Goal: Task Accomplishment & Management: Use online tool/utility

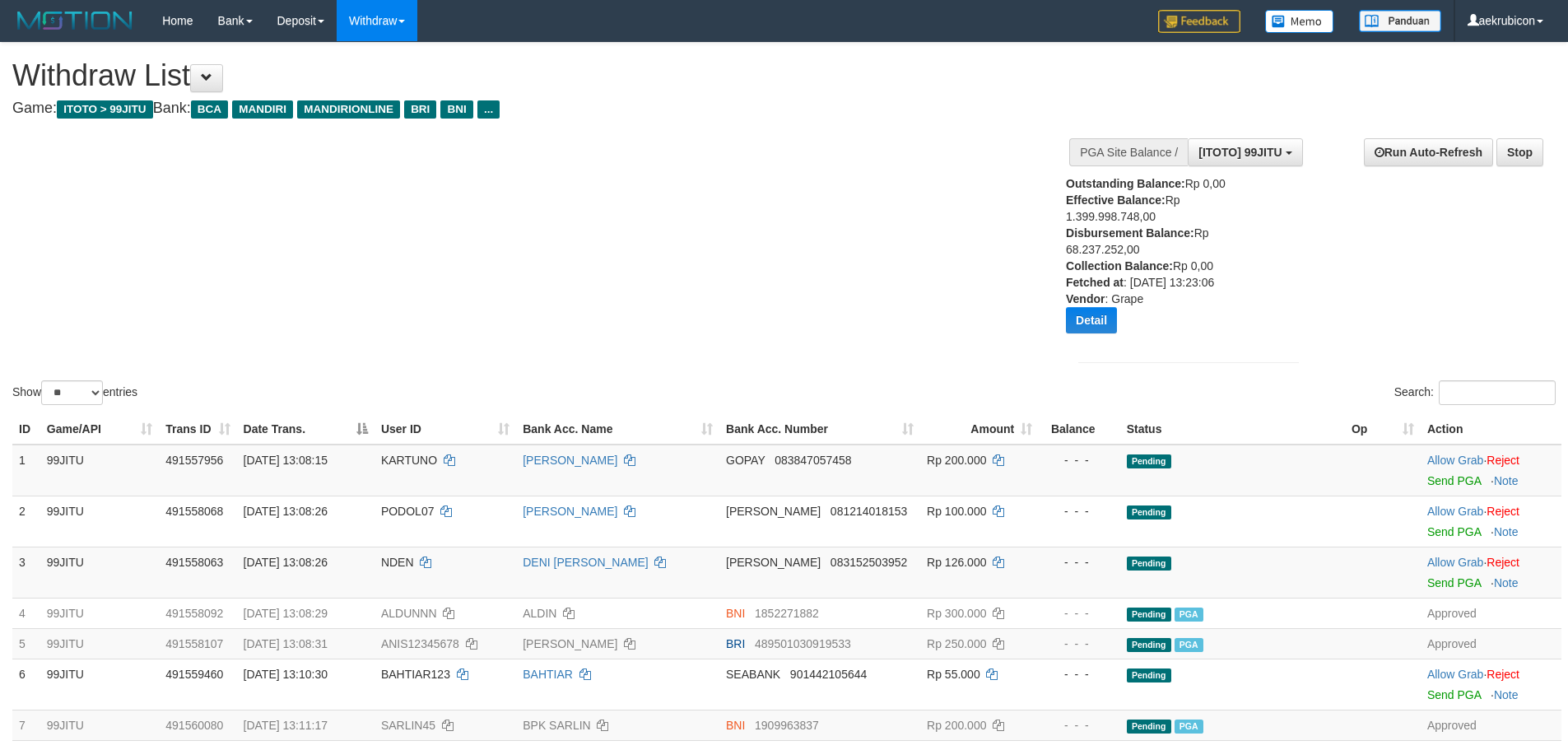
select select "**"
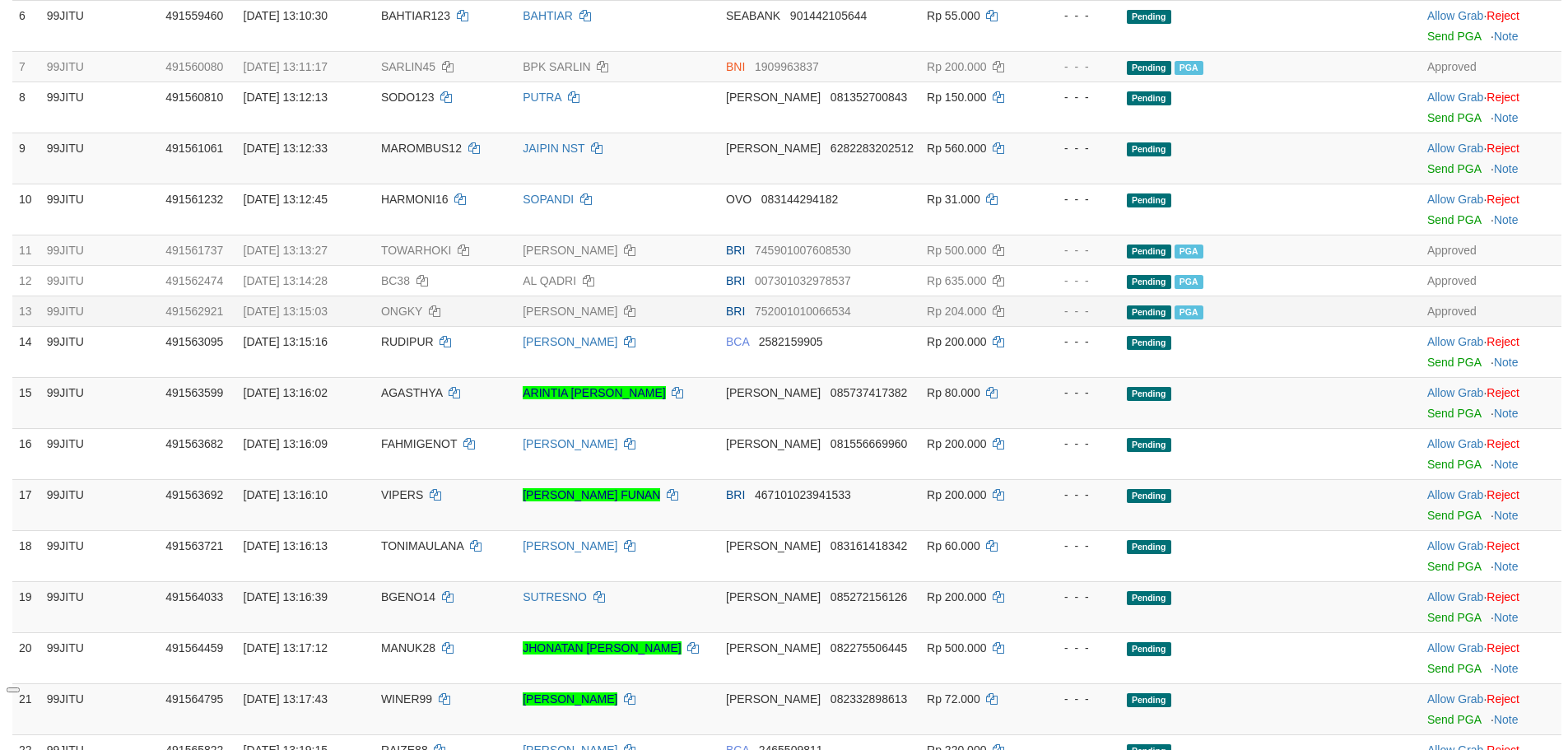
scroll to position [14, 0]
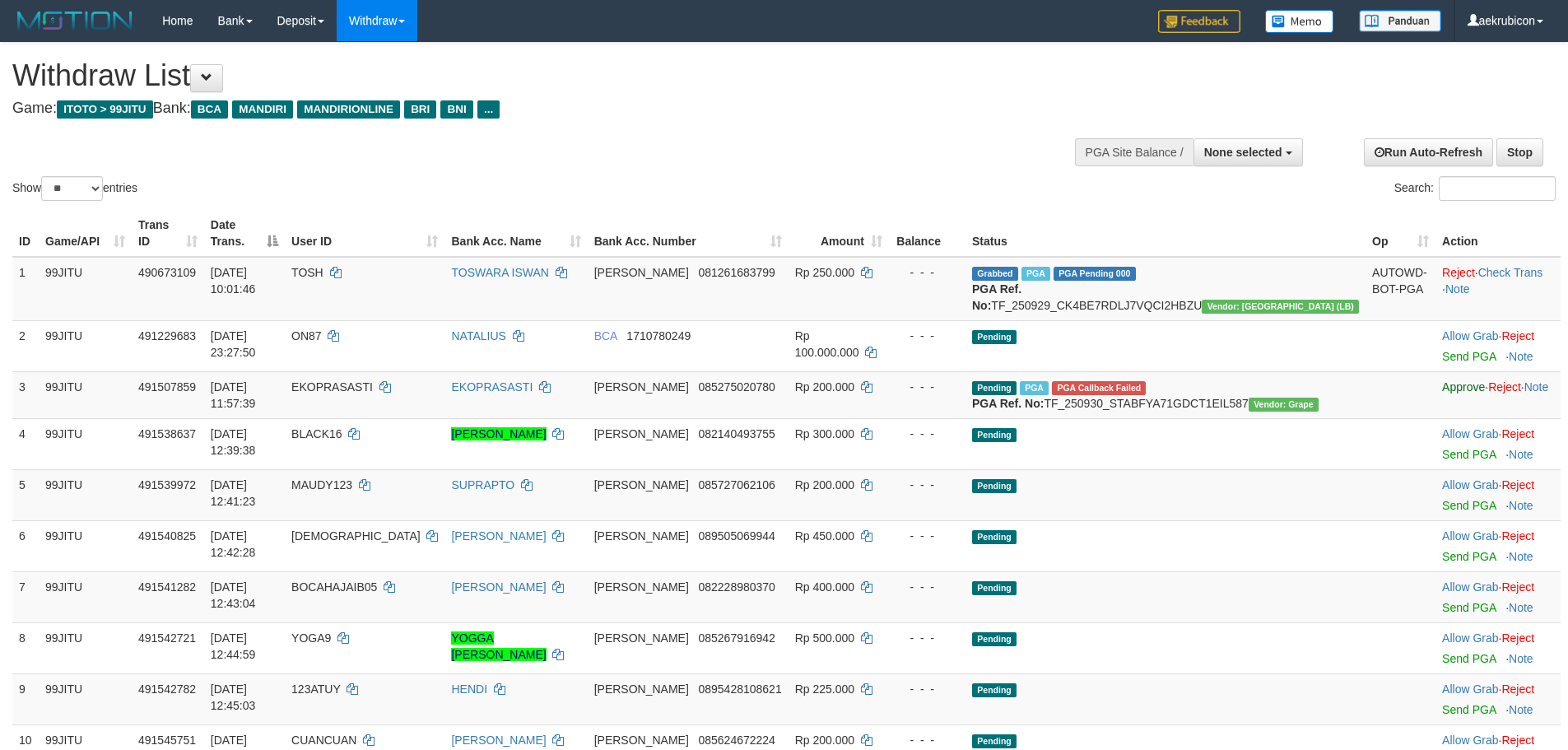
select select
select select "**"
drag, startPoint x: 1491, startPoint y: 390, endPoint x: 858, endPoint y: 180, distance: 666.9
click at [1492, 389] on link "Reject" at bounding box center [1504, 387] width 33 height 14
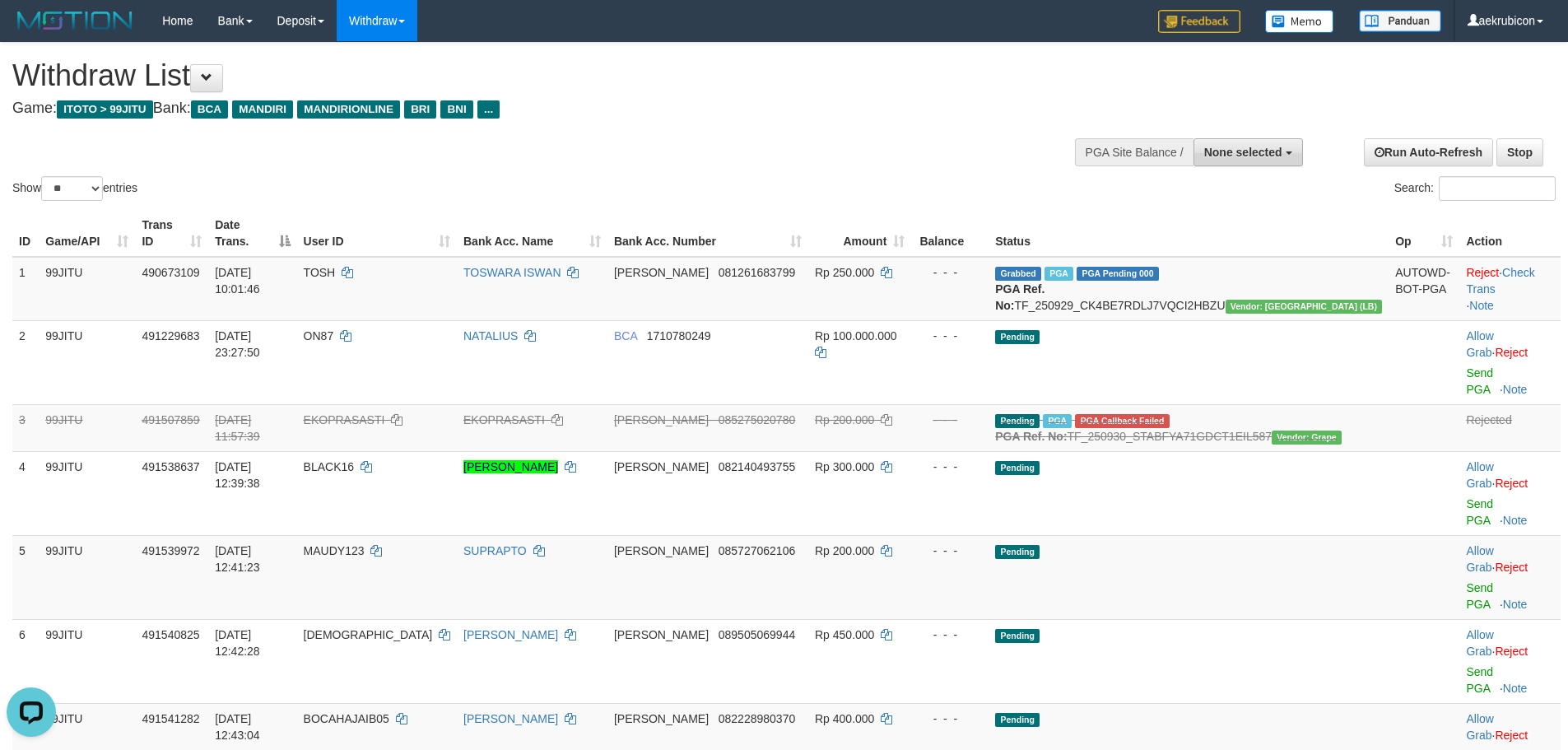
click at [1251, 161] on button "None selected" at bounding box center [1248, 152] width 109 height 28
click at [1213, 238] on label "[ITOTO] 99JITU" at bounding box center [1217, 236] width 169 height 21
select select "***"
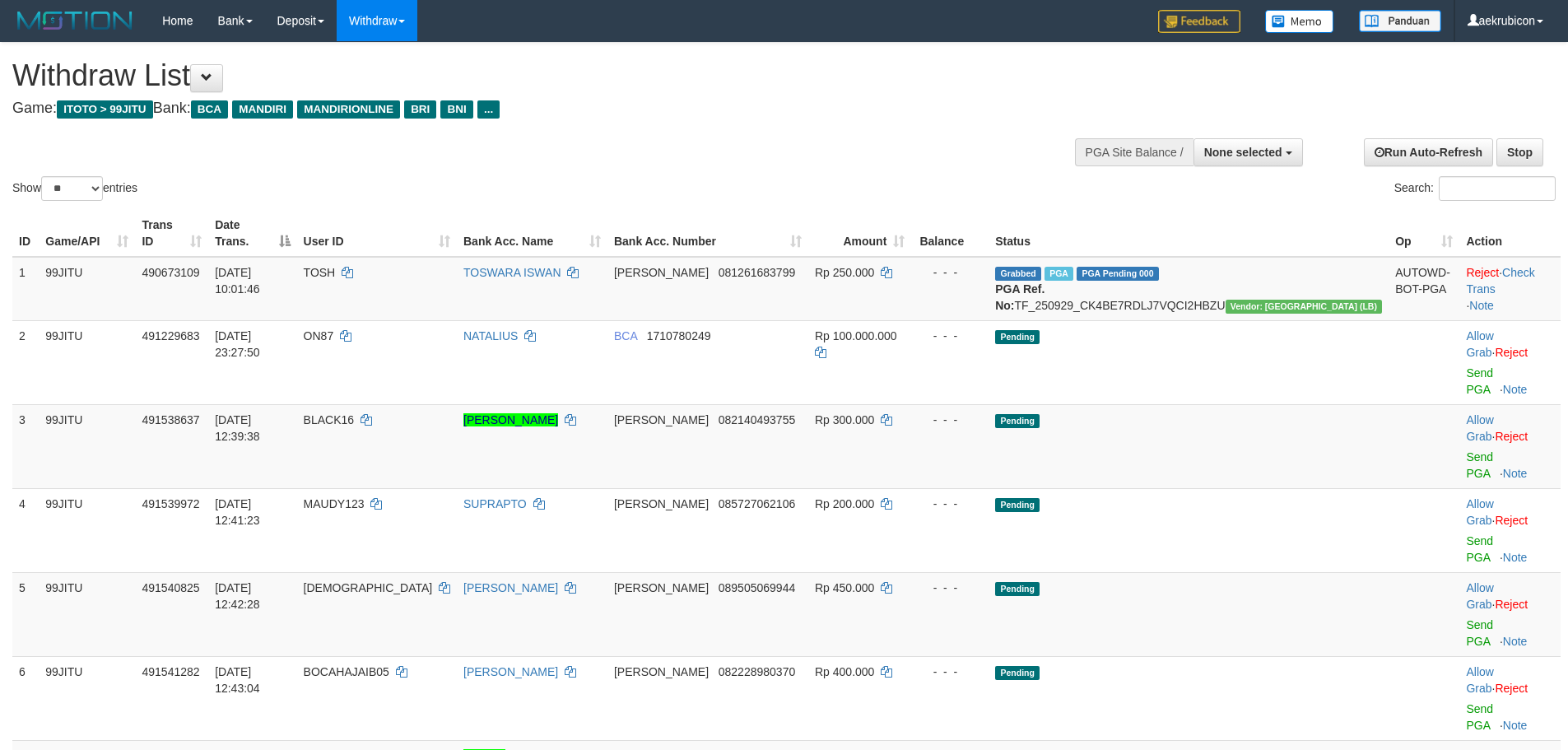
select select
select select "**"
click at [1466, 451] on link "Send PGA" at bounding box center [1479, 465] width 27 height 30
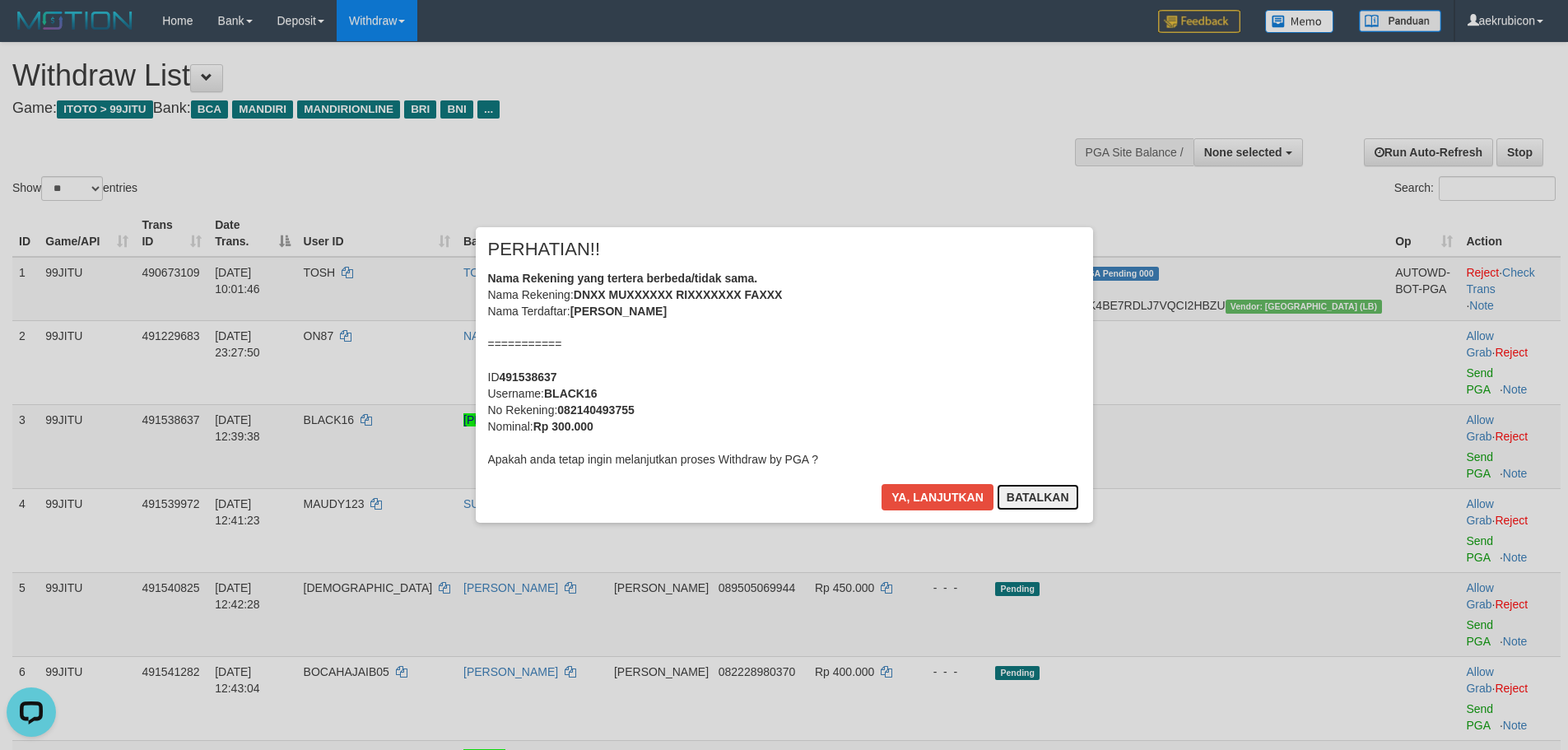
click at [1052, 499] on button "Batalkan" at bounding box center [1037, 496] width 82 height 26
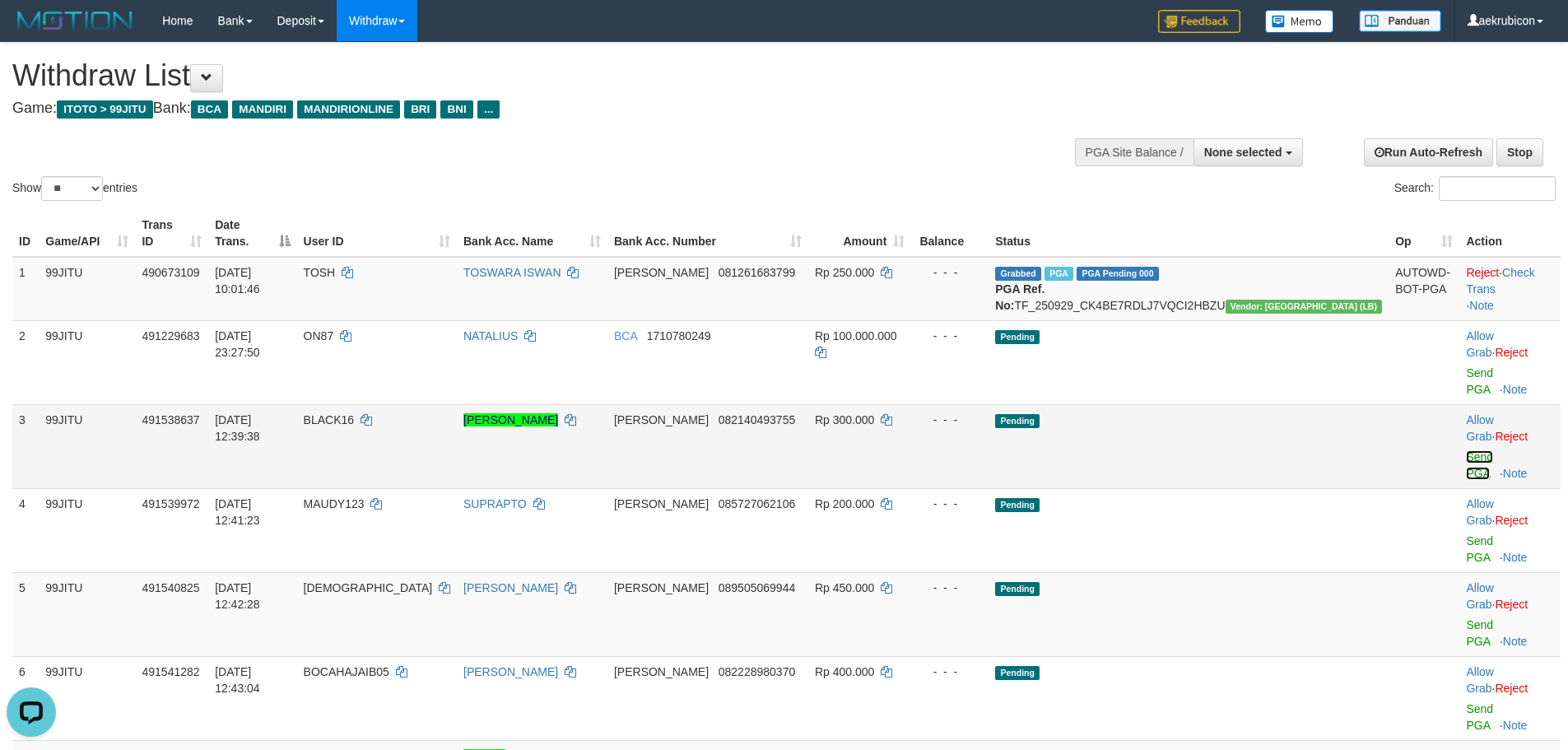
click at [1466, 451] on link "Send PGA" at bounding box center [1479, 465] width 27 height 30
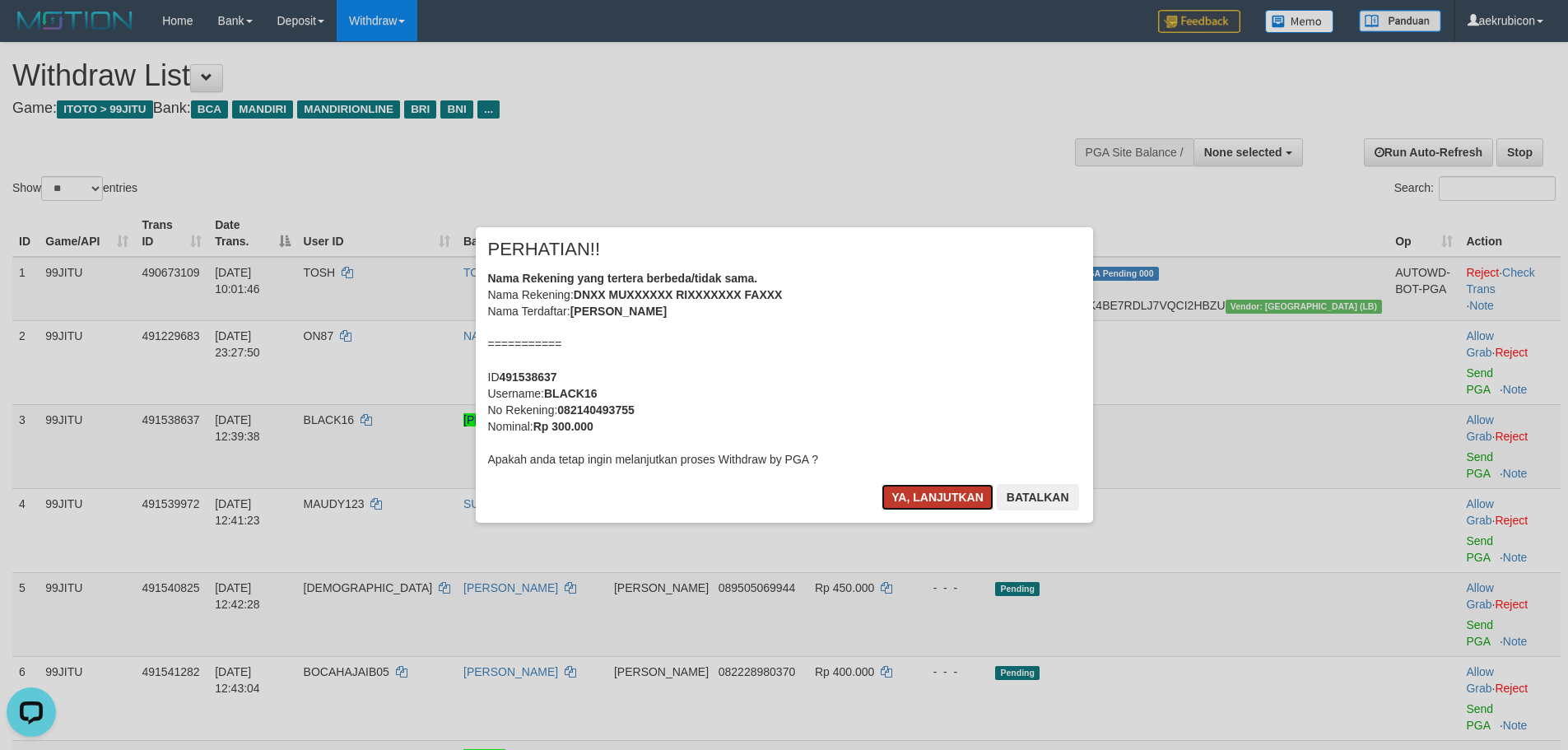
click at [913, 494] on button "Ya, lanjutkan" at bounding box center [937, 496] width 112 height 26
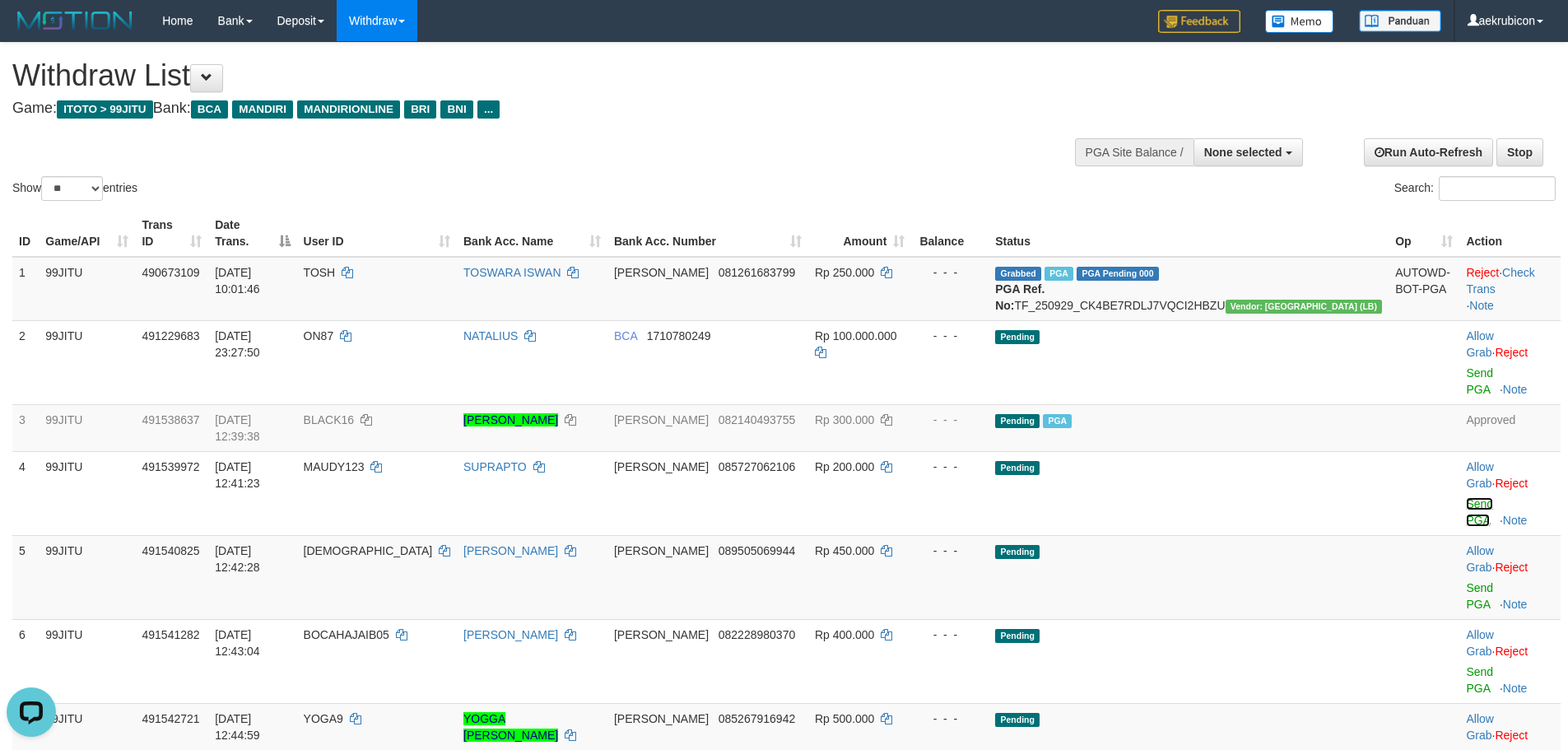
drag, startPoint x: 1453, startPoint y: 440, endPoint x: 852, endPoint y: 189, distance: 651.3
click at [1466, 497] on link "Send PGA" at bounding box center [1479, 512] width 27 height 30
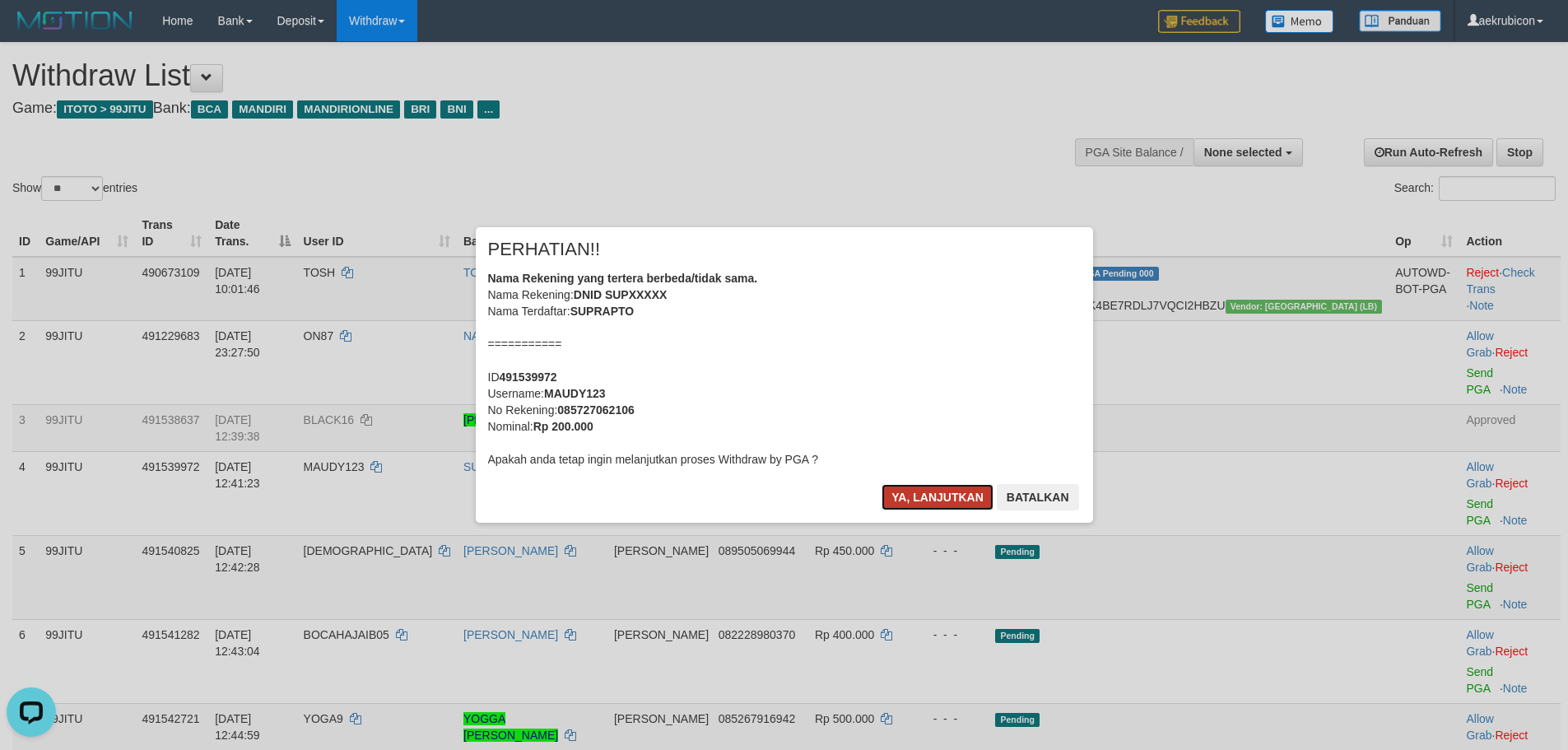
click at [936, 495] on button "Ya, lanjutkan" at bounding box center [937, 496] width 112 height 26
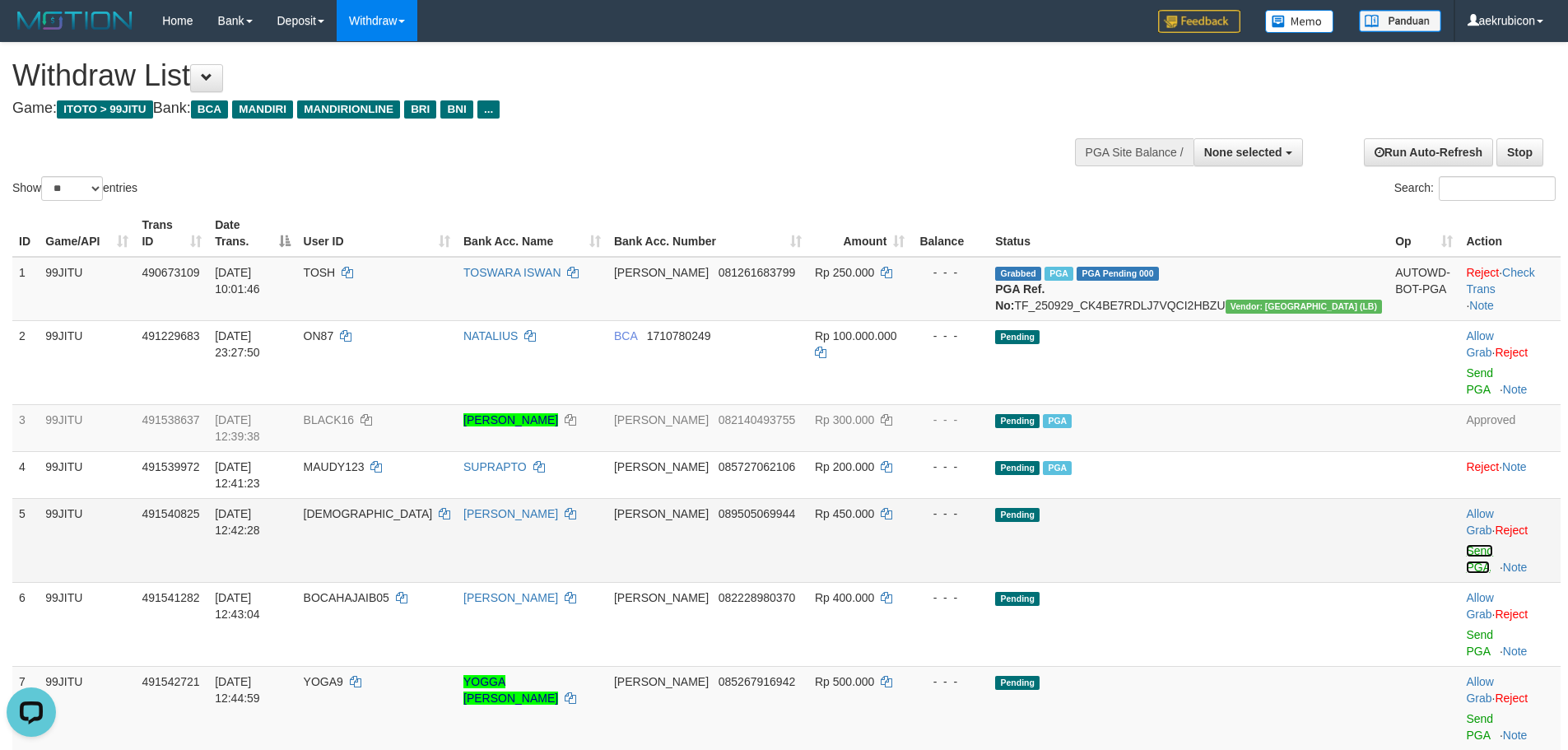
click at [1466, 544] on link "Send PGA" at bounding box center [1479, 559] width 27 height 30
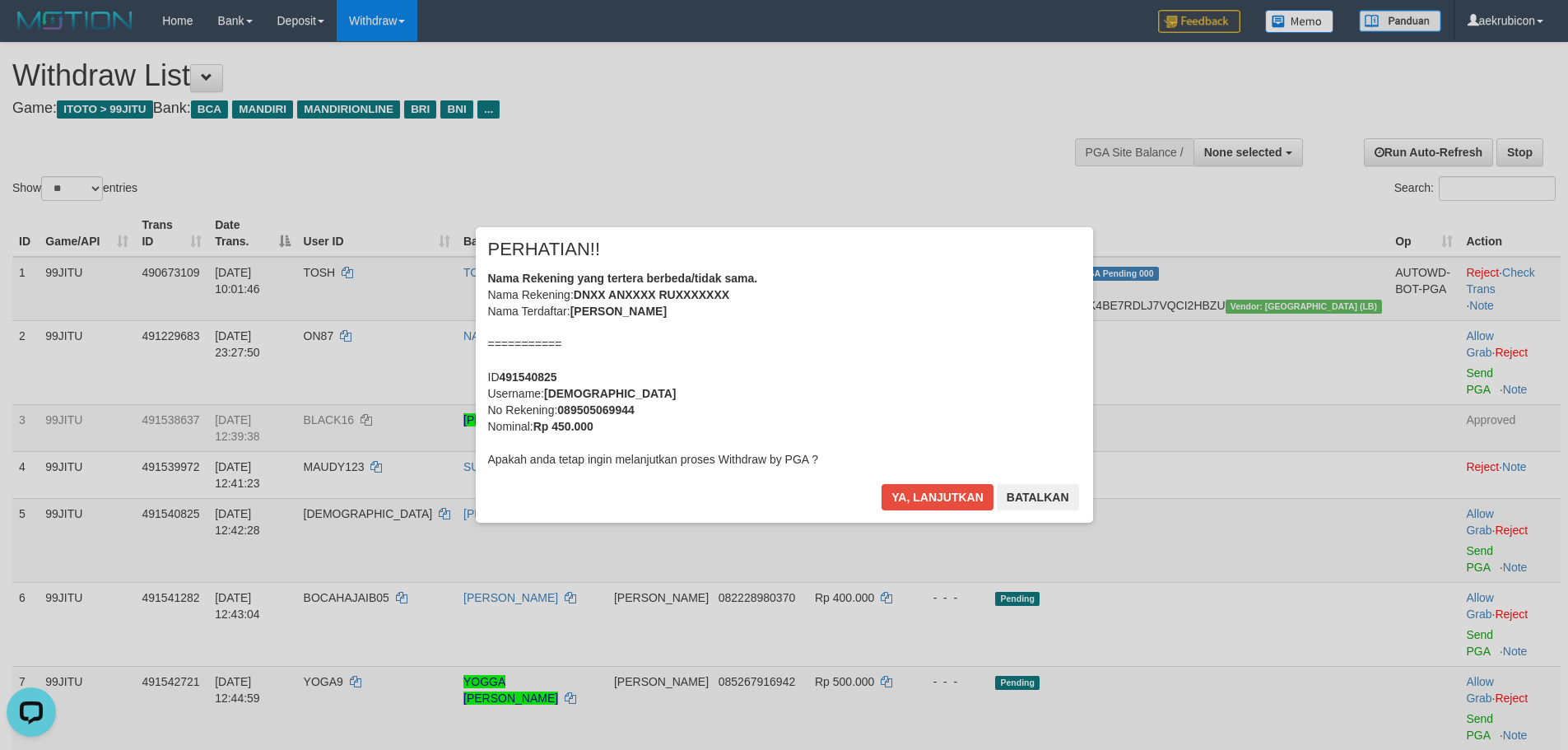
click at [944, 479] on div "× PERHATIAN!! Nama Rekening yang tertera berbeda/tidak sama. Nama Rekening: DNX…" at bounding box center [784, 374] width 618 height 294
drag, startPoint x: 945, startPoint y: 488, endPoint x: 961, endPoint y: 484, distance: 16.5
click at [947, 489] on button "Ya, lanjutkan" at bounding box center [937, 496] width 112 height 26
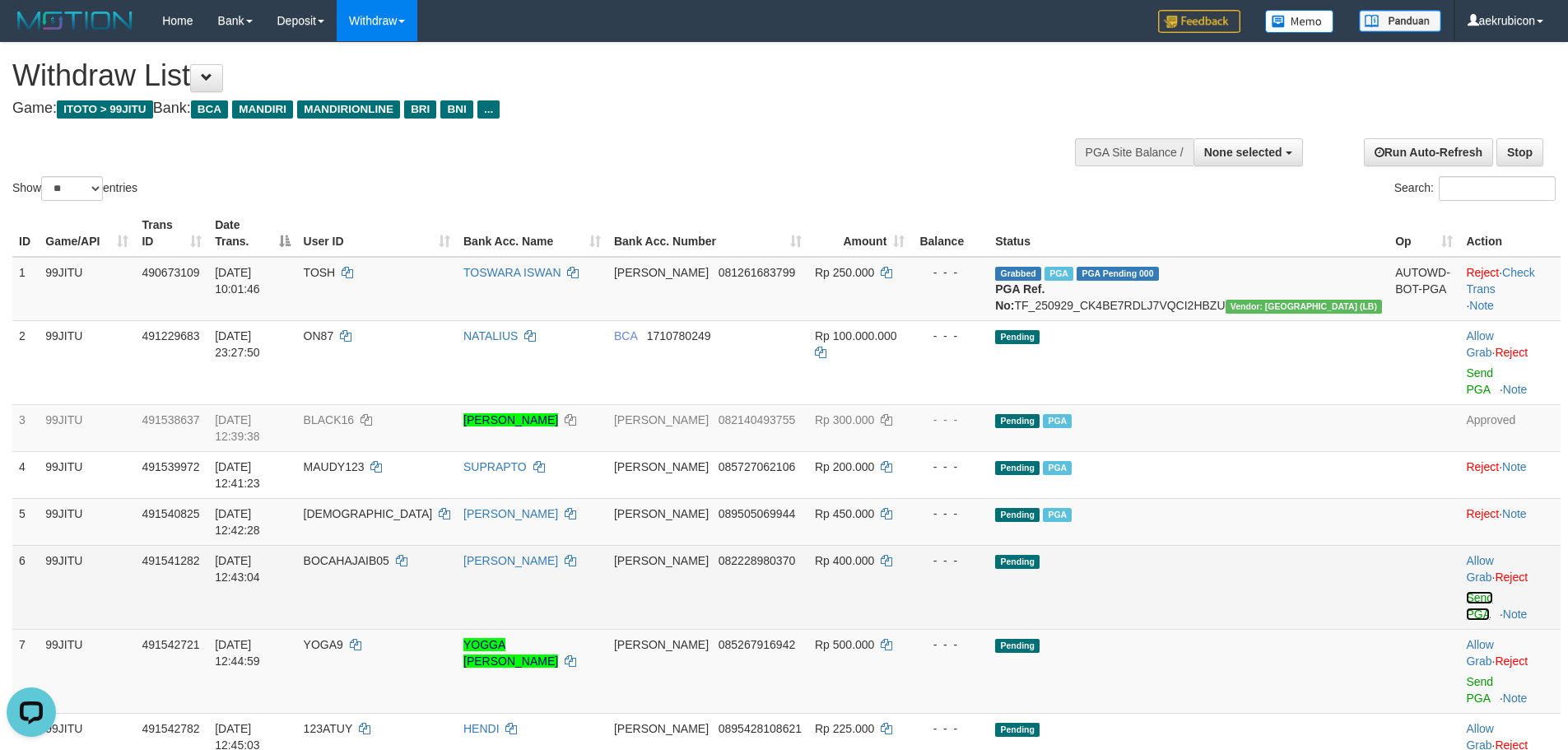
click at [1466, 591] on link "Send PGA" at bounding box center [1479, 605] width 27 height 30
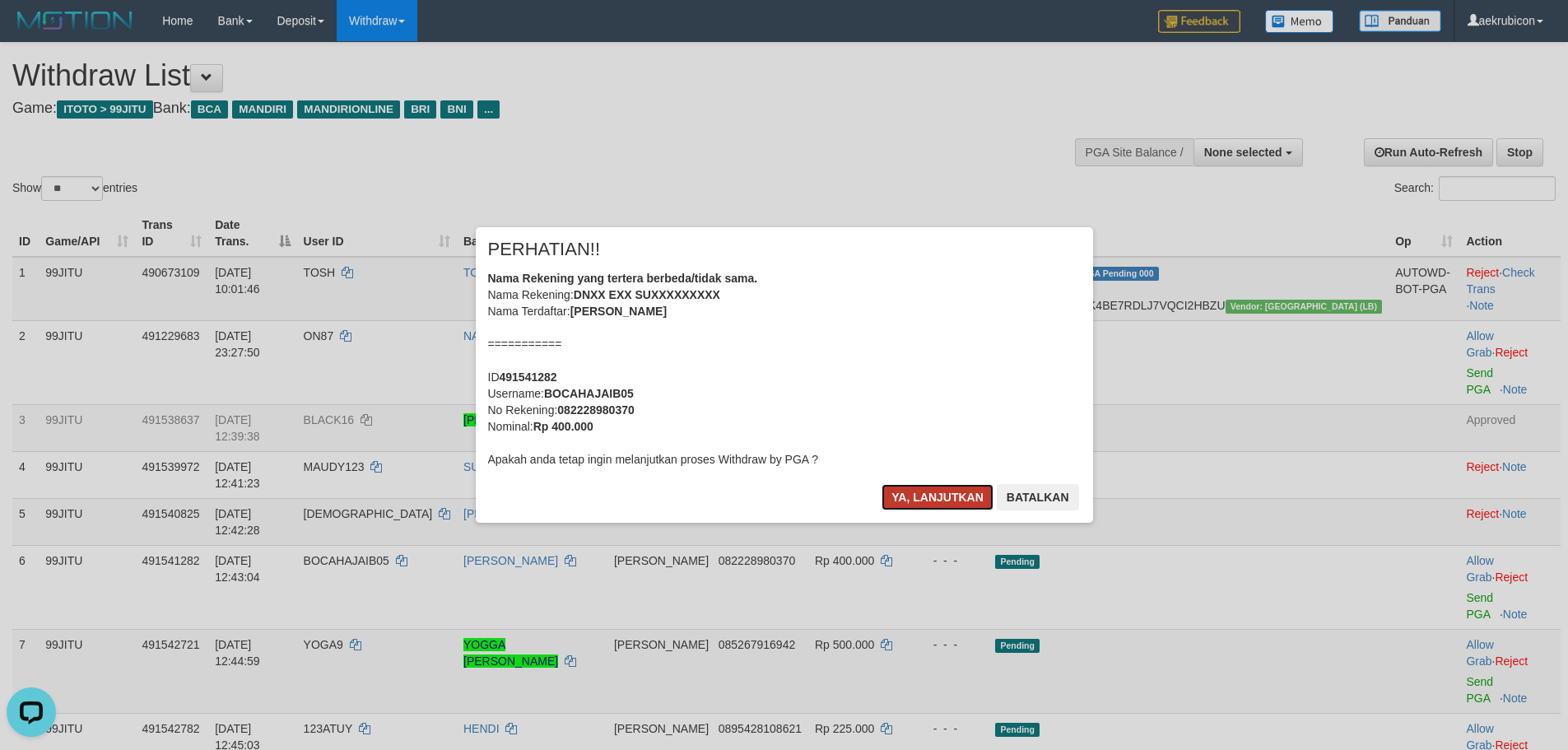
click at [938, 496] on button "Ya, lanjutkan" at bounding box center [937, 496] width 112 height 26
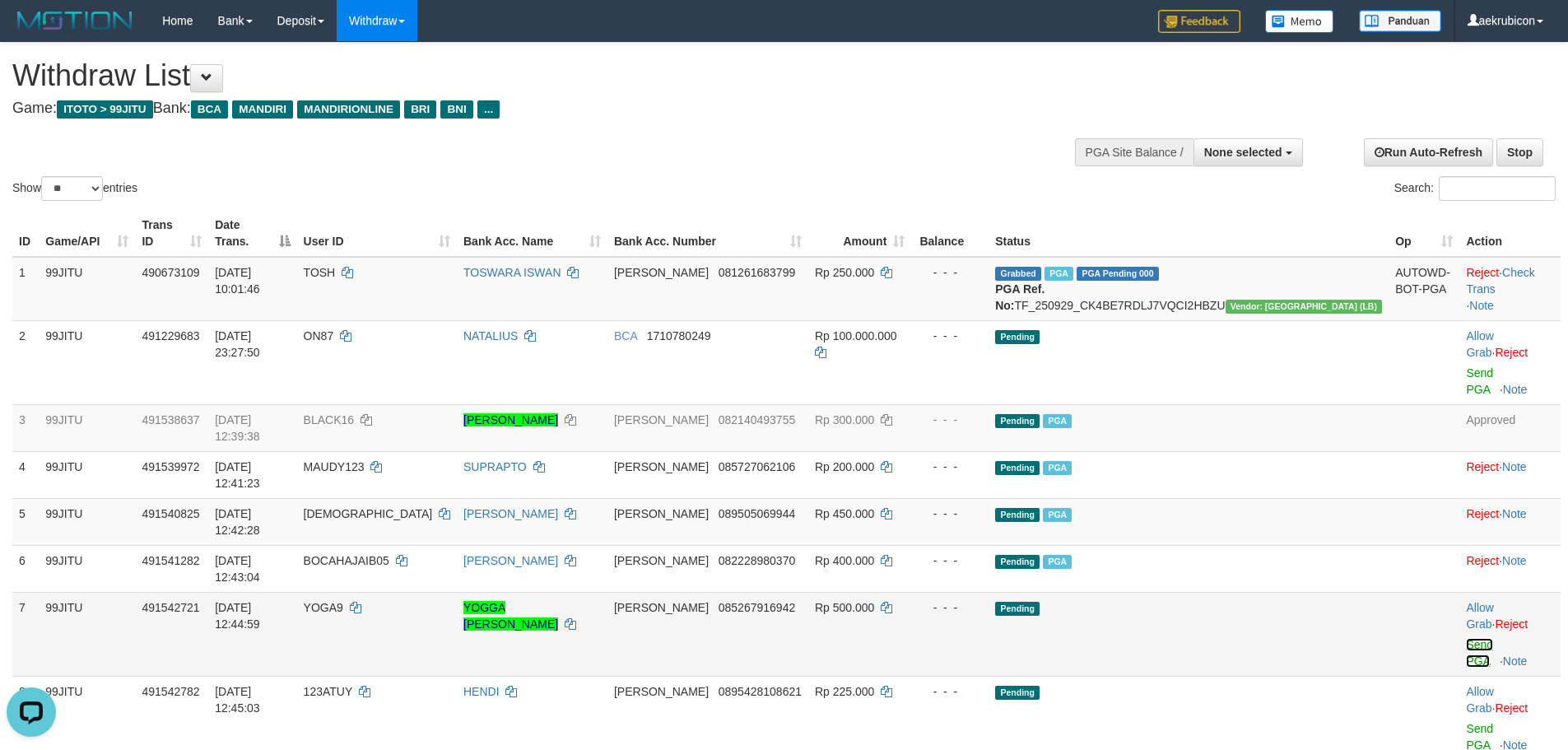
click at [1466, 638] on link "Send PGA" at bounding box center [1479, 653] width 27 height 30
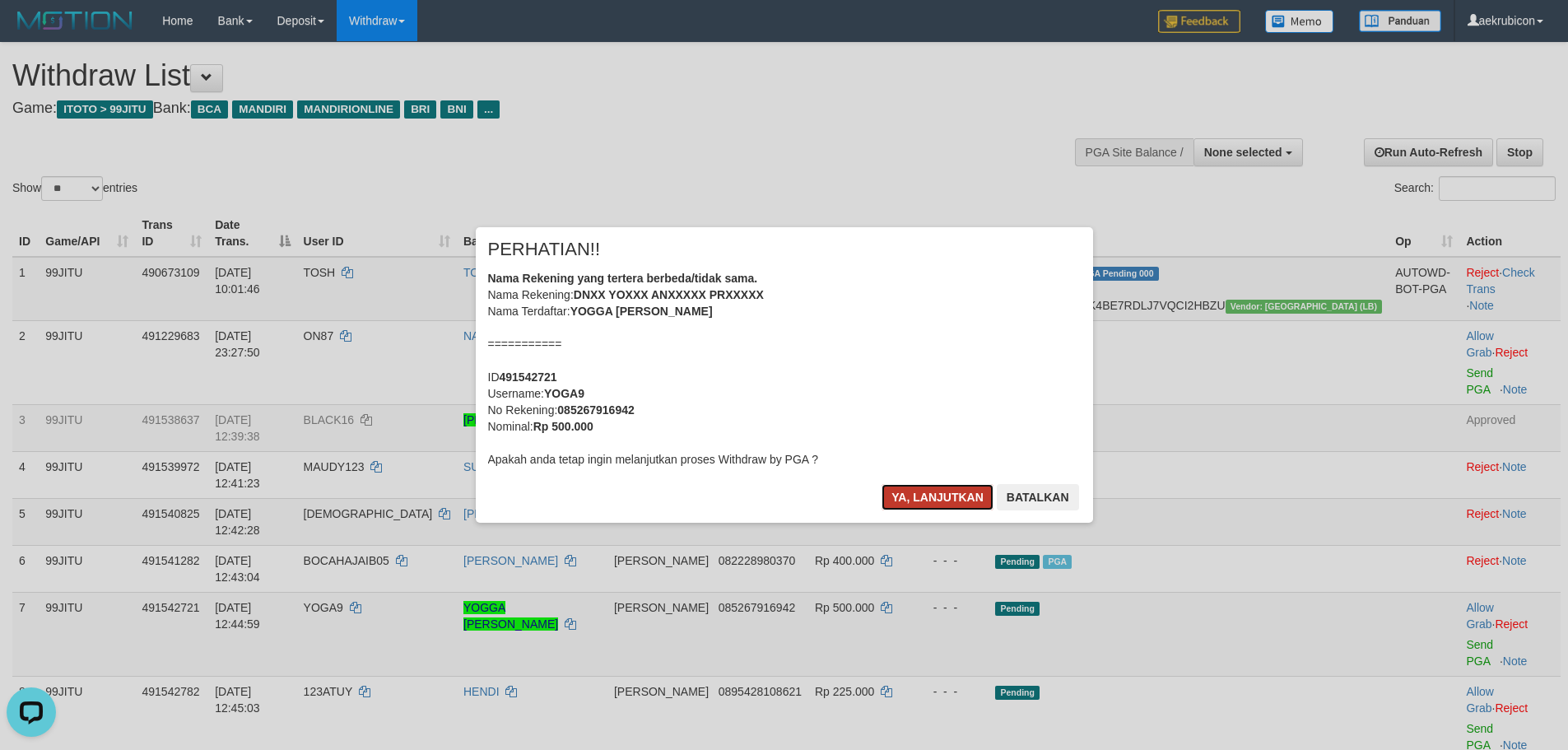
click at [912, 510] on button "Ya, lanjutkan" at bounding box center [937, 496] width 112 height 26
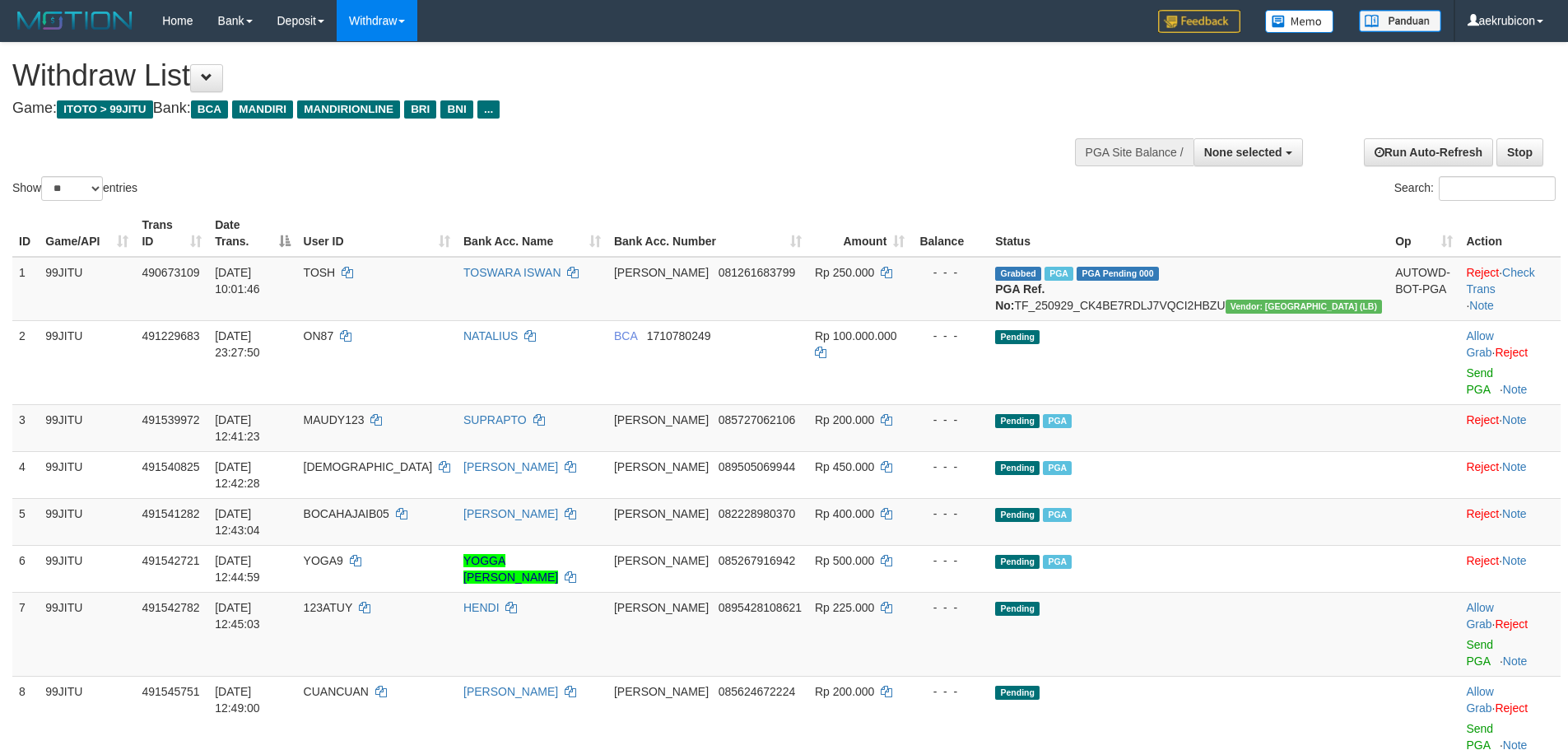
select select
select select "**"
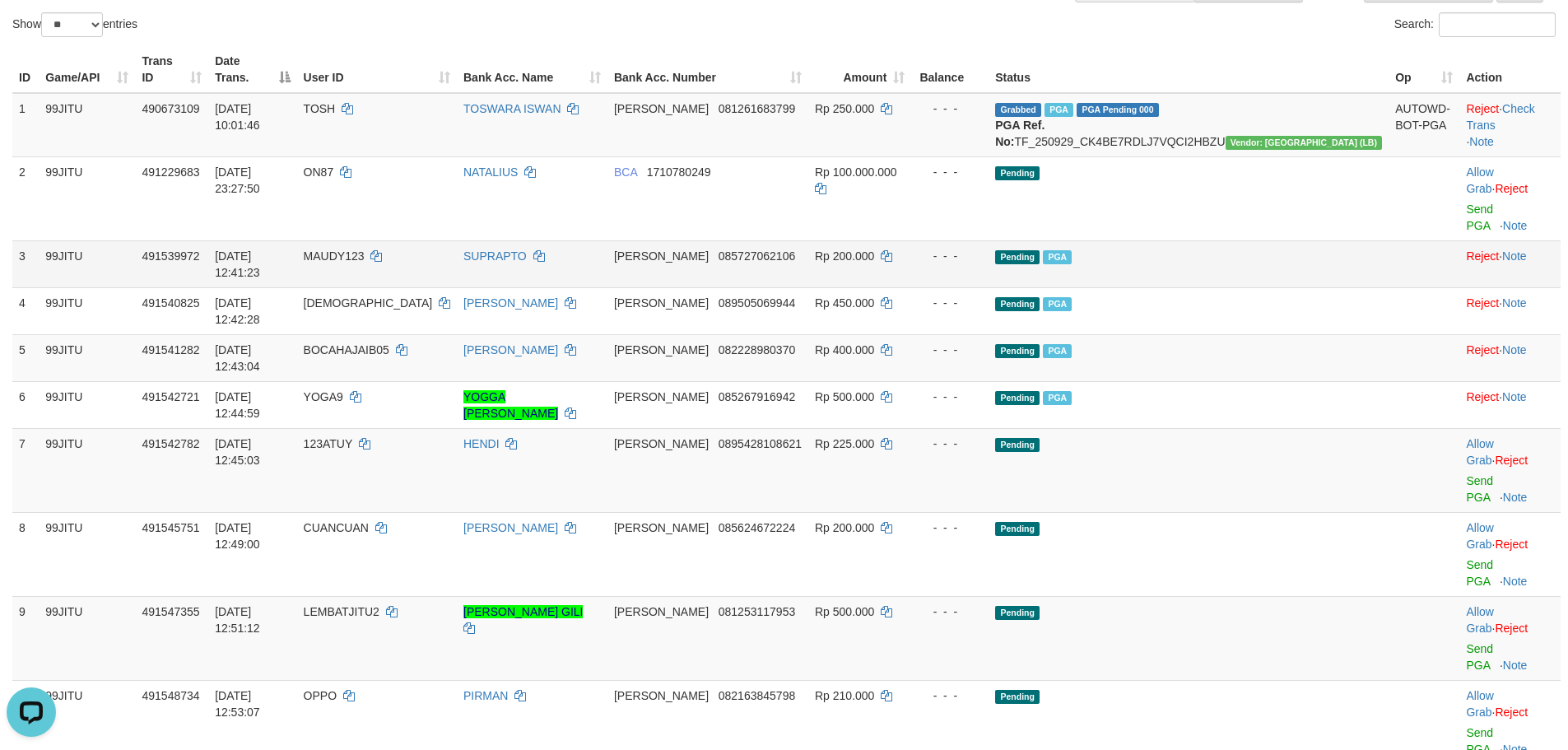
scroll to position [329, 0]
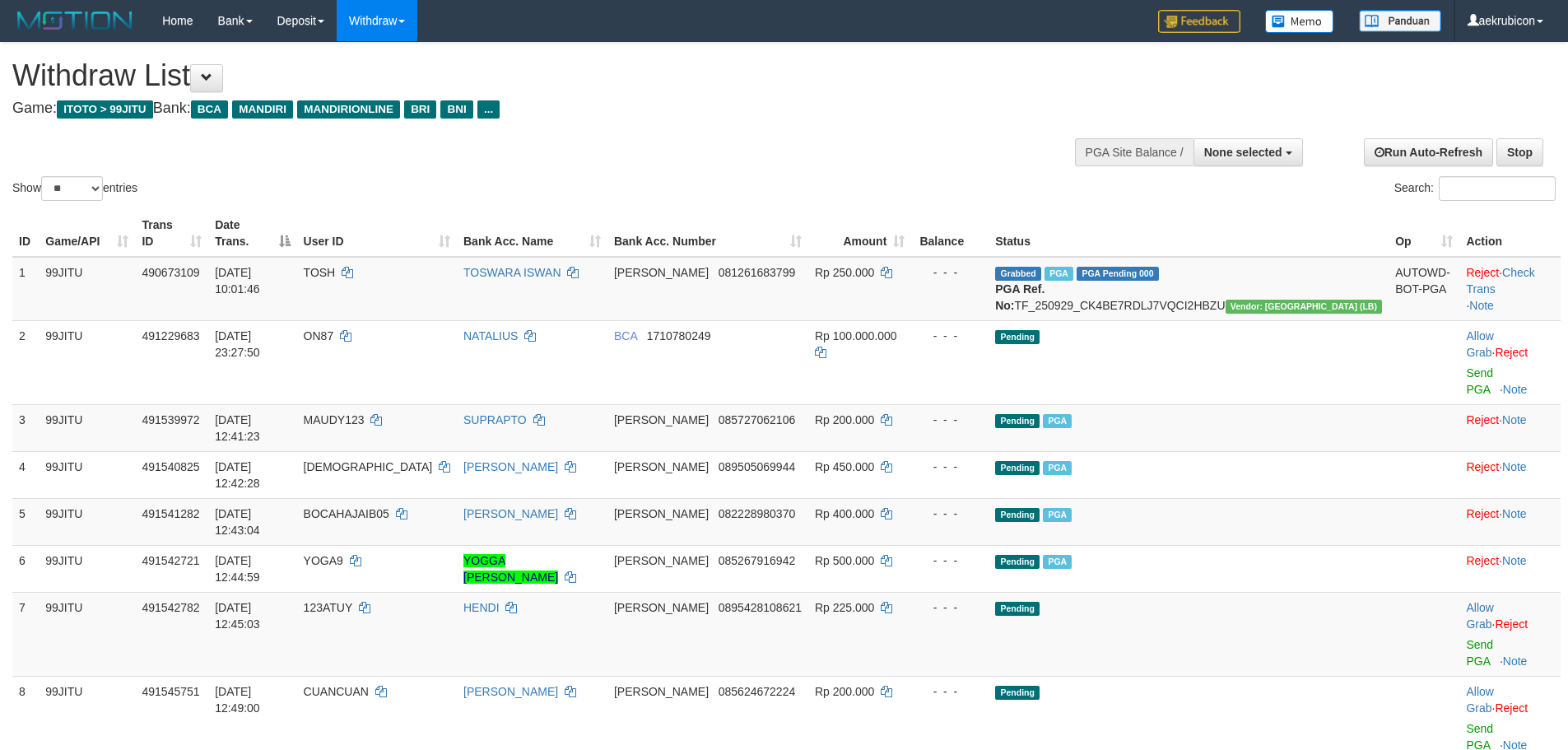
select select
select select "**"
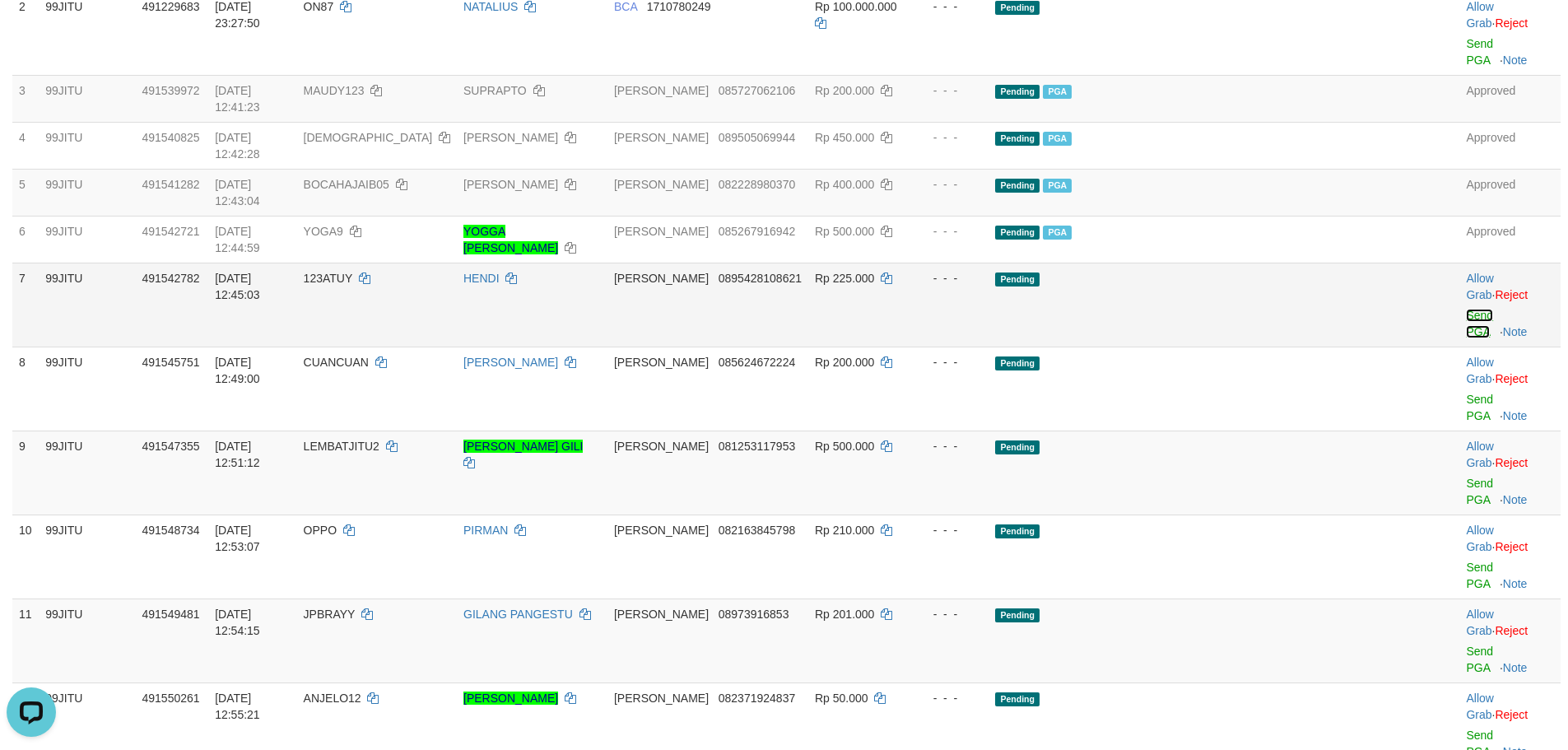
drag, startPoint x: 1456, startPoint y: 204, endPoint x: 857, endPoint y: 196, distance: 599.1
click at [1466, 309] on link "Send PGA" at bounding box center [1479, 323] width 27 height 30
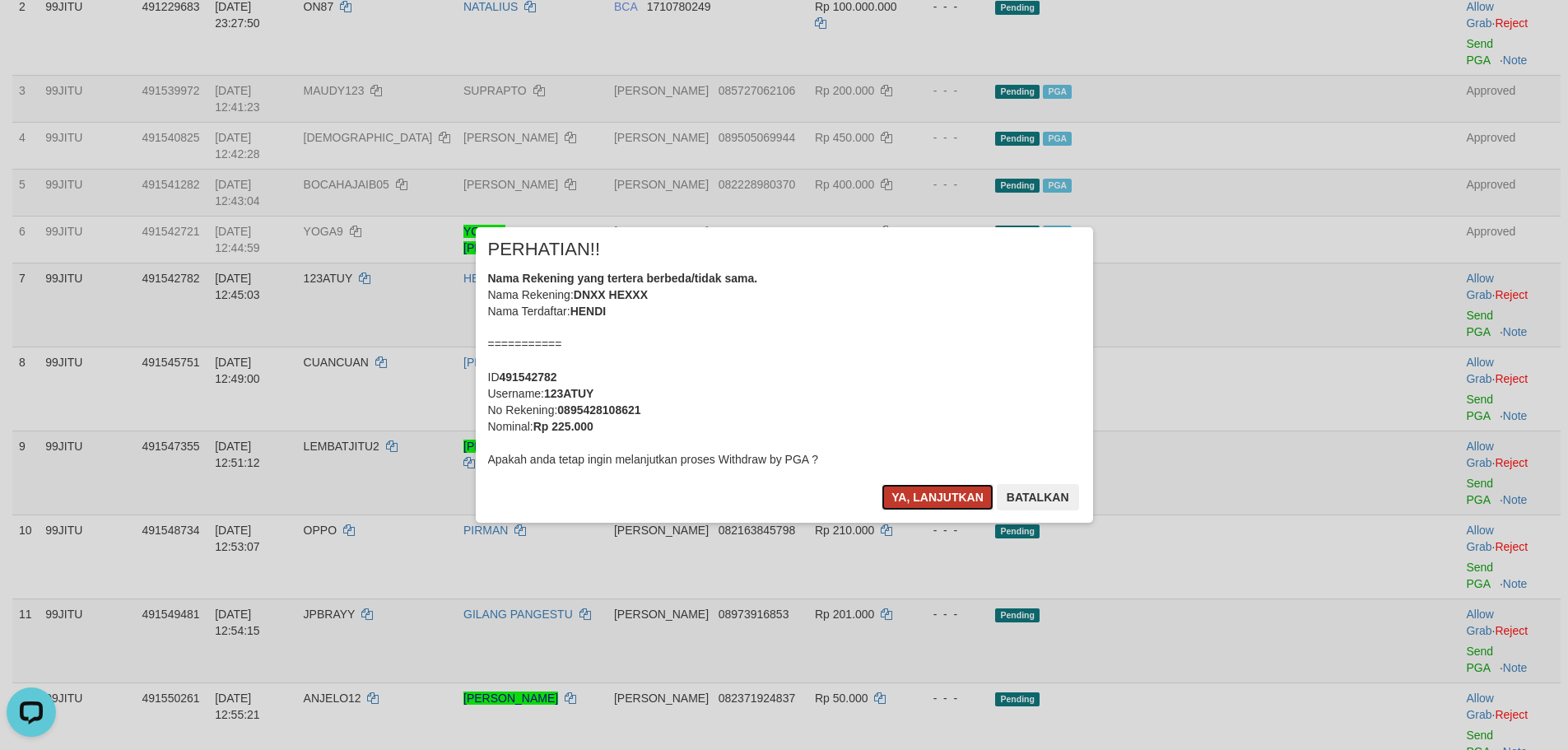
click at [901, 503] on button "Ya, lanjutkan" at bounding box center [937, 496] width 112 height 26
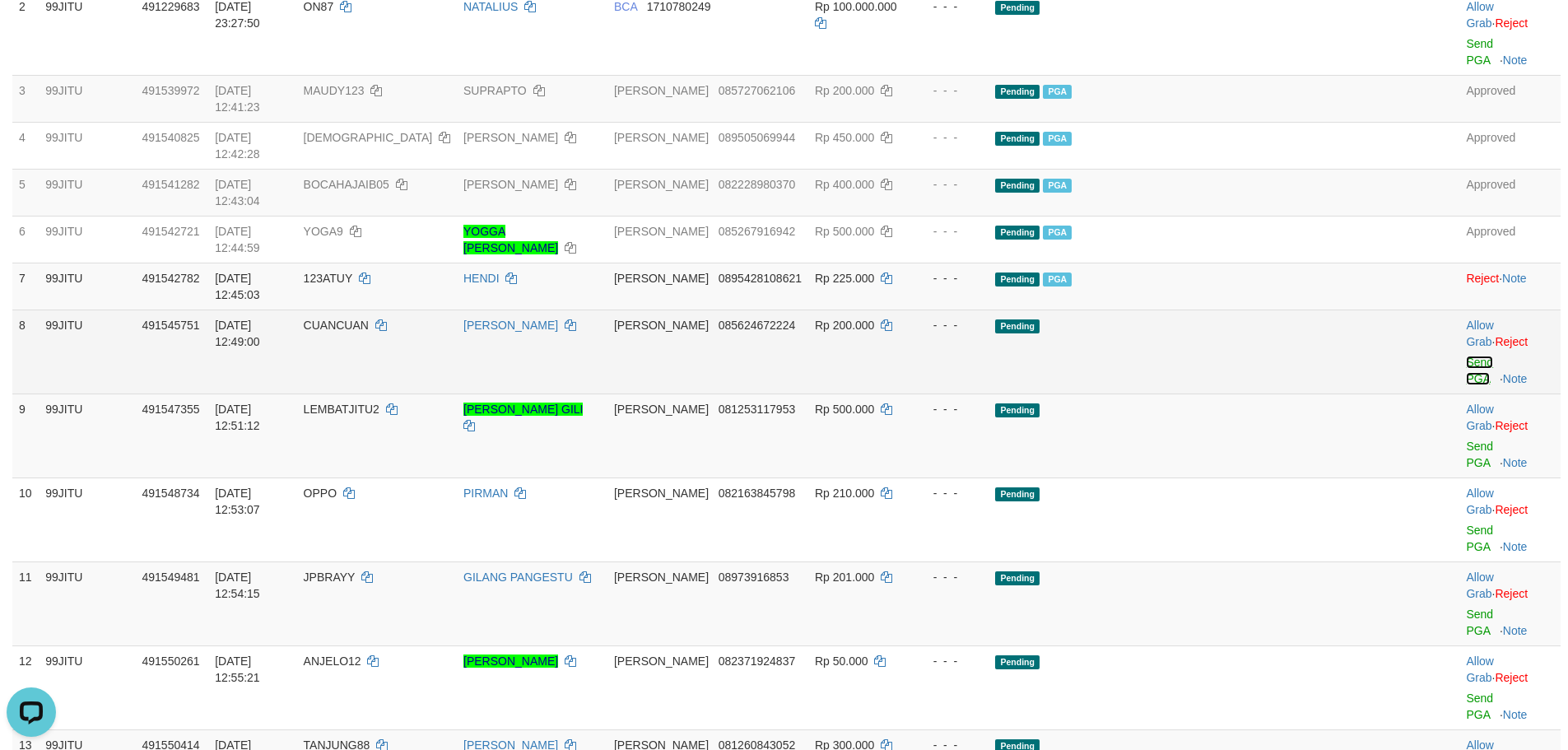
click at [1466, 355] on link "Send PGA" at bounding box center [1479, 370] width 27 height 30
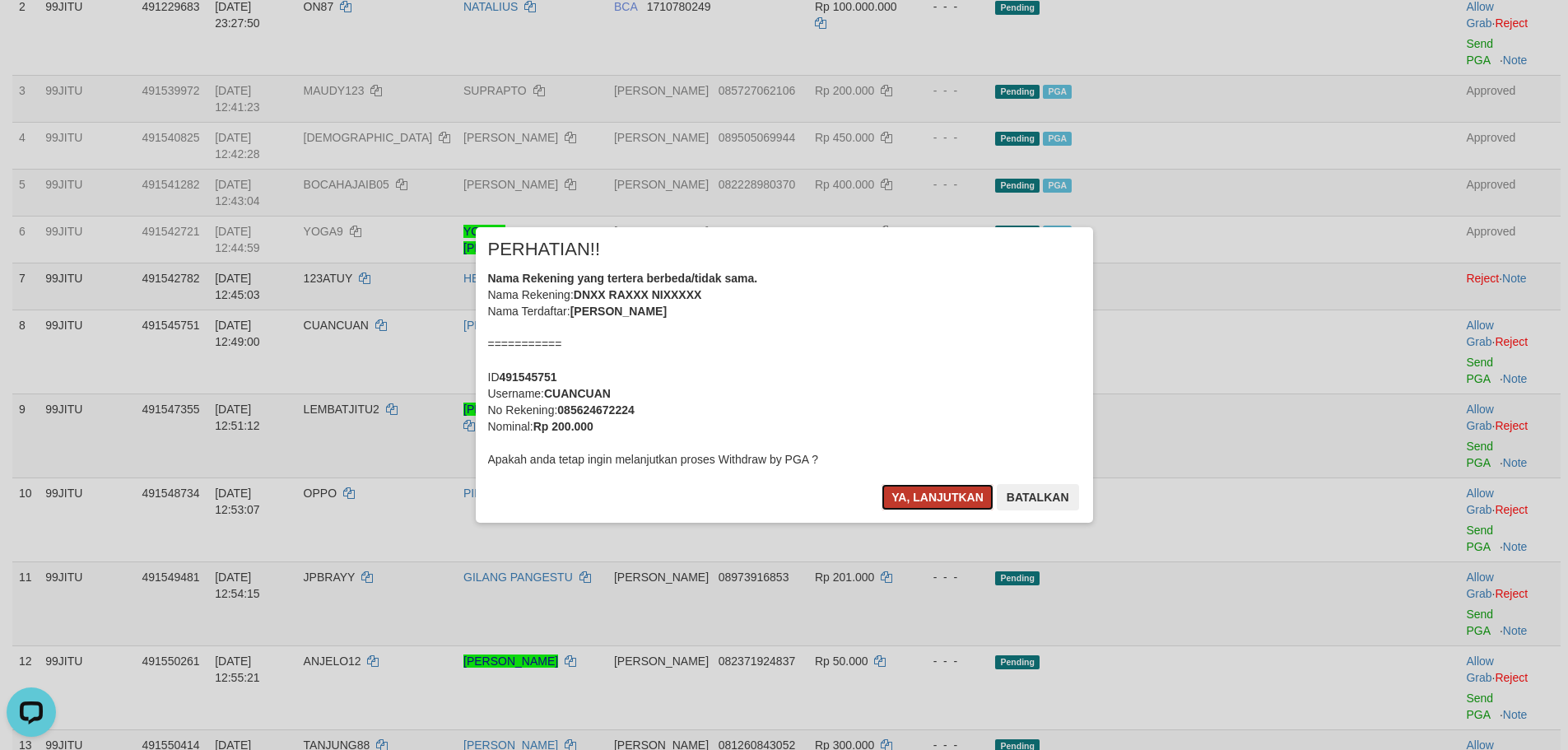
click at [959, 500] on button "Ya, lanjutkan" at bounding box center [937, 496] width 112 height 26
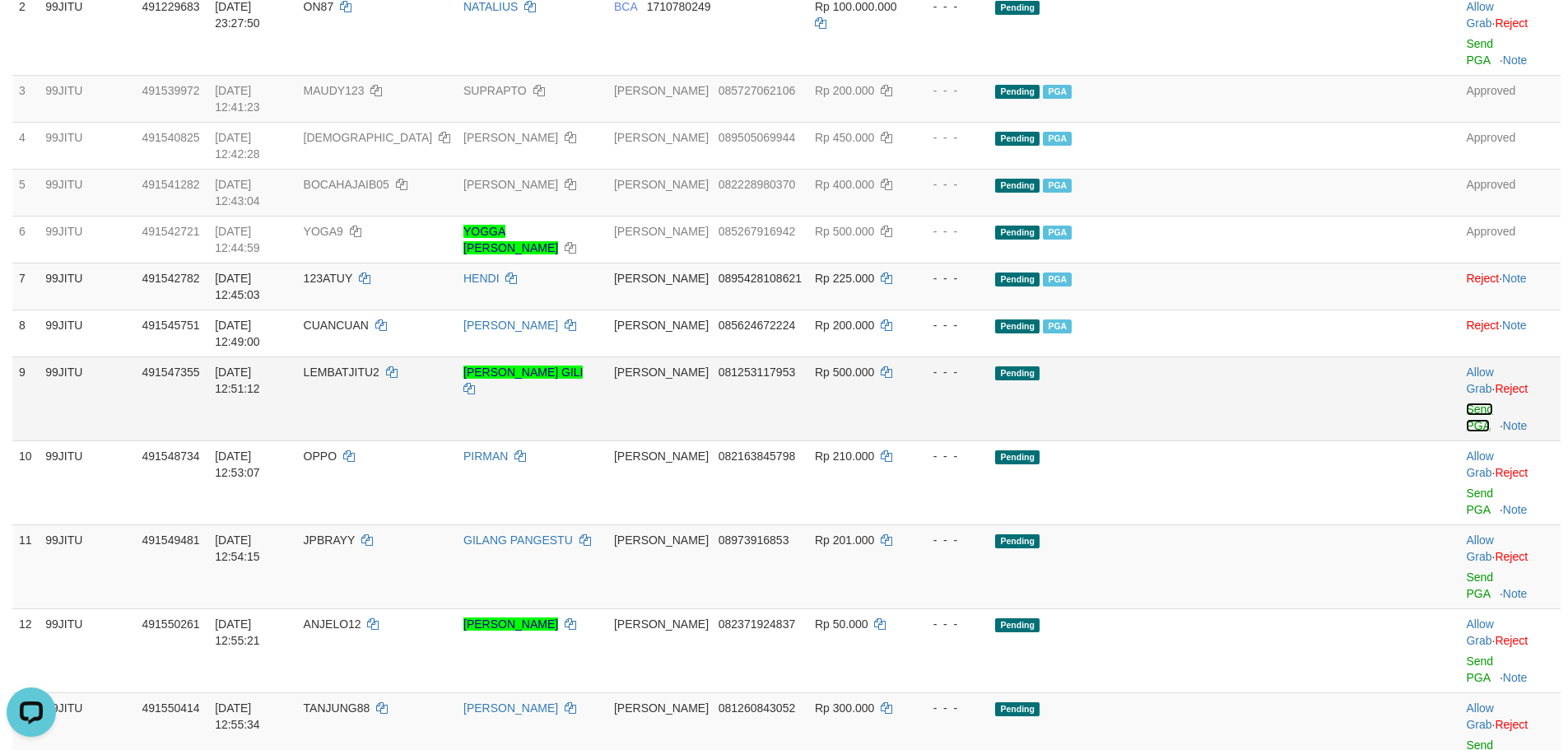
click at [1466, 403] on link "Send PGA" at bounding box center [1479, 417] width 27 height 30
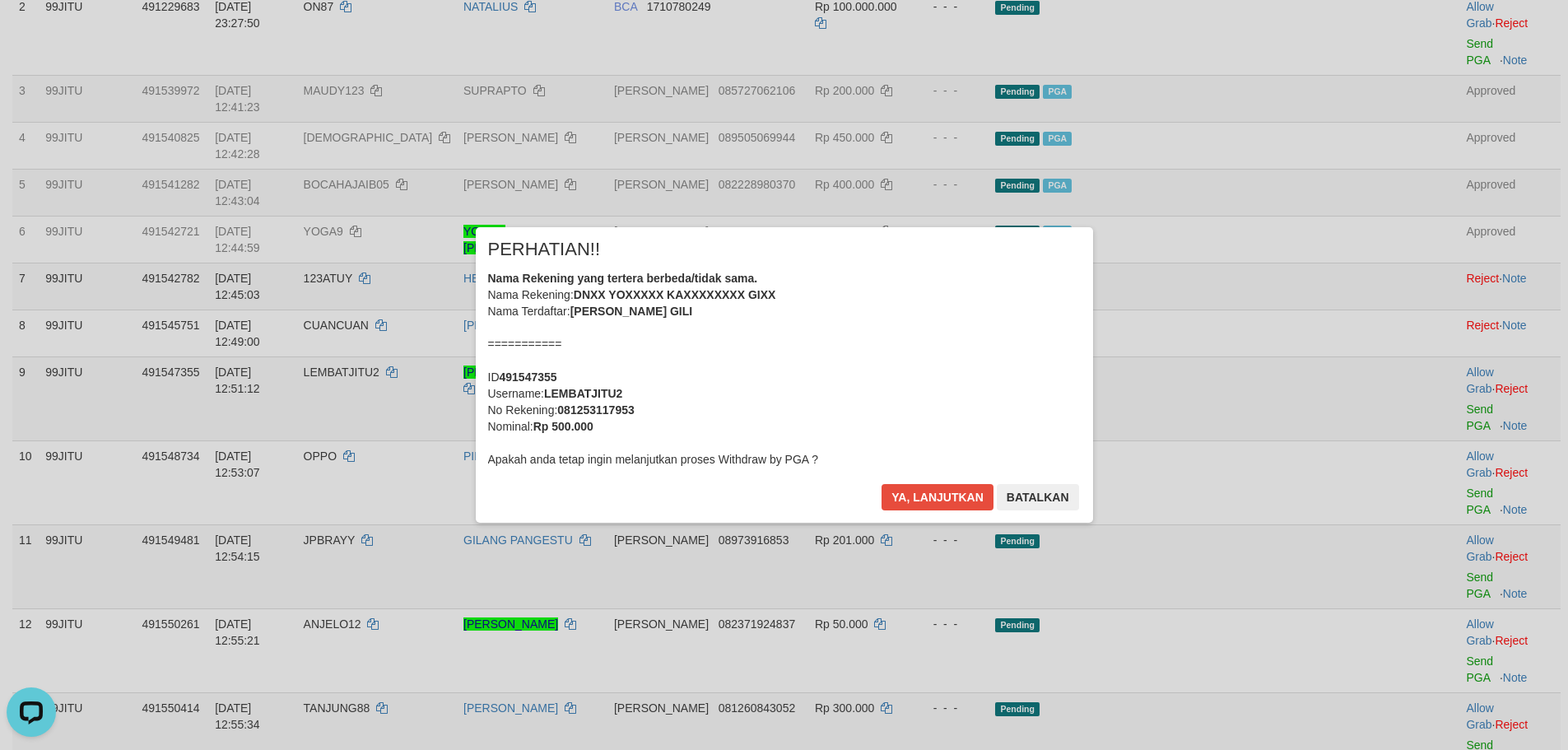
click at [940, 481] on div "× PERHATIAN!! Nama Rekening yang tertera berbeda/tidak sama. Nama Rekening: DNX…" at bounding box center [784, 374] width 618 height 294
click at [949, 489] on button "Ya, lanjutkan" at bounding box center [937, 496] width 112 height 26
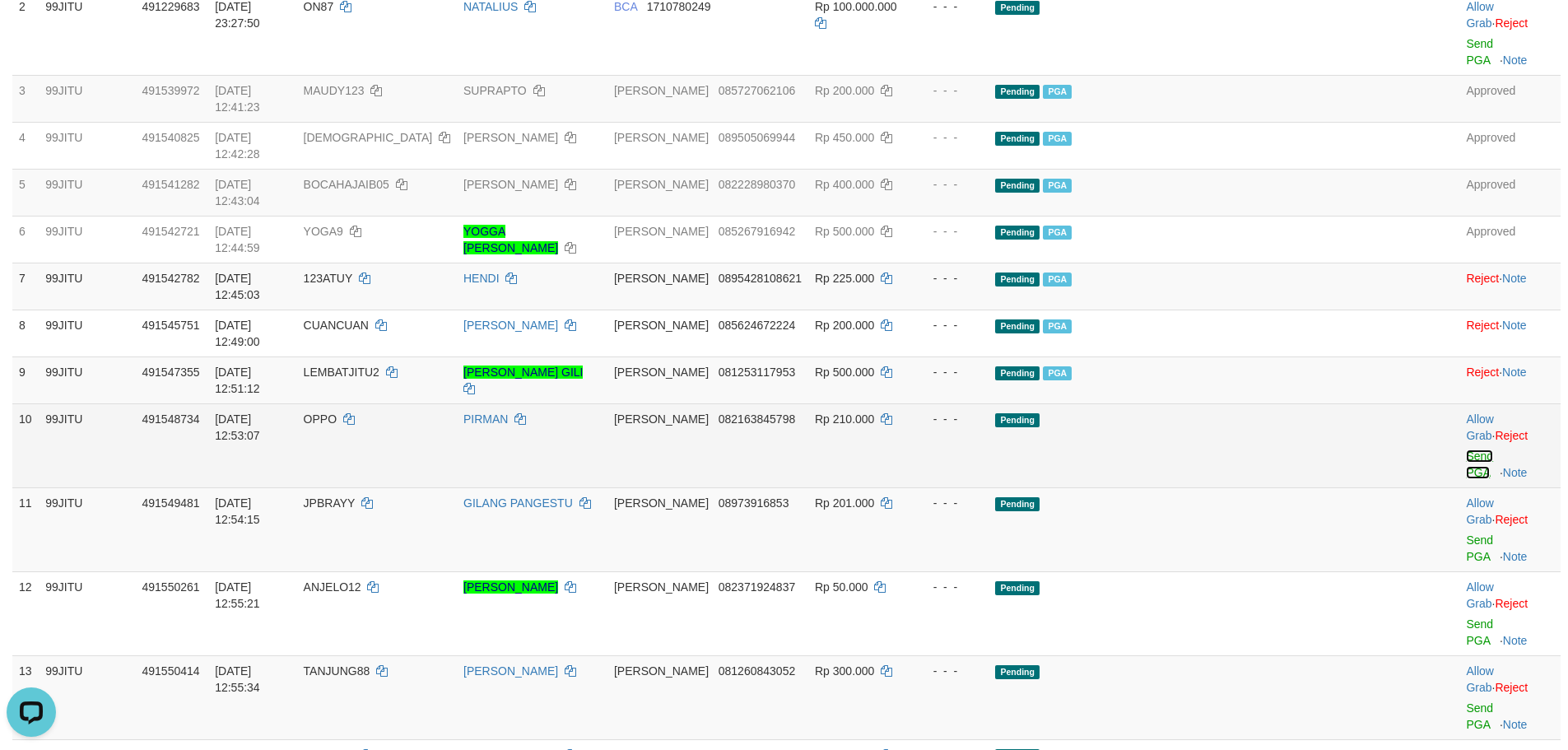
click at [1466, 450] on link "Send PGA" at bounding box center [1479, 464] width 27 height 30
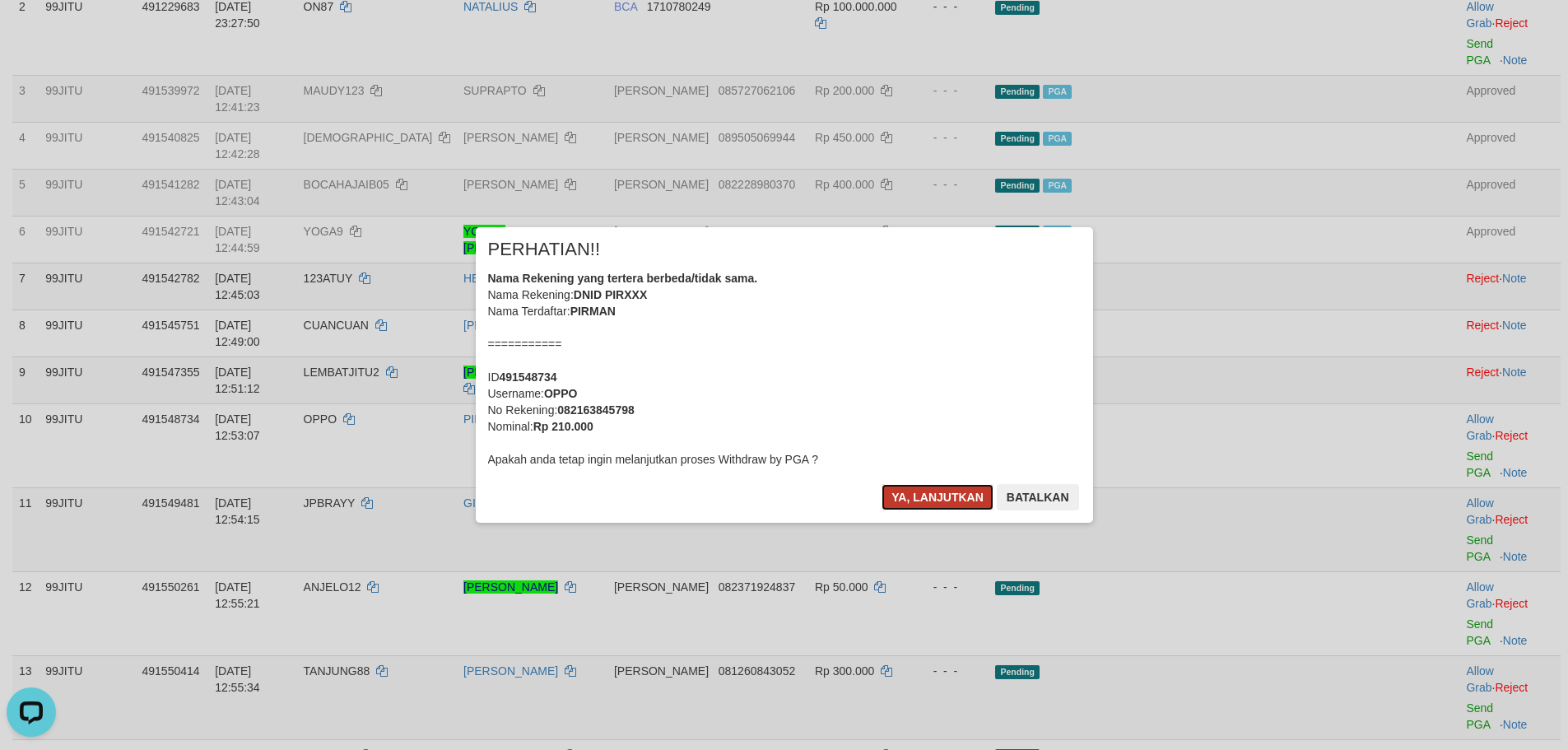
click at [948, 486] on button "Ya, lanjutkan" at bounding box center [937, 496] width 112 height 26
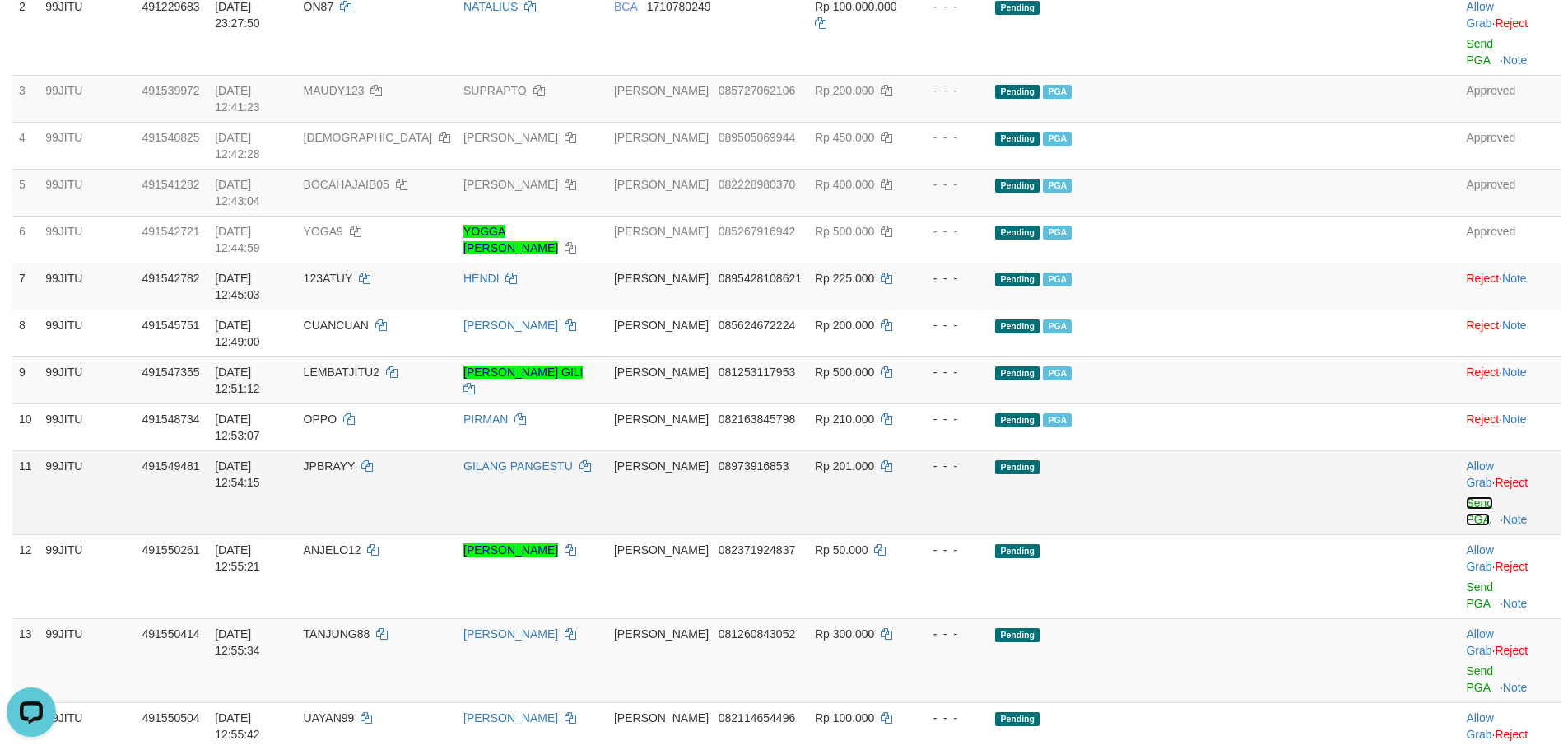
click at [1466, 496] on link "Send PGA" at bounding box center [1479, 511] width 27 height 30
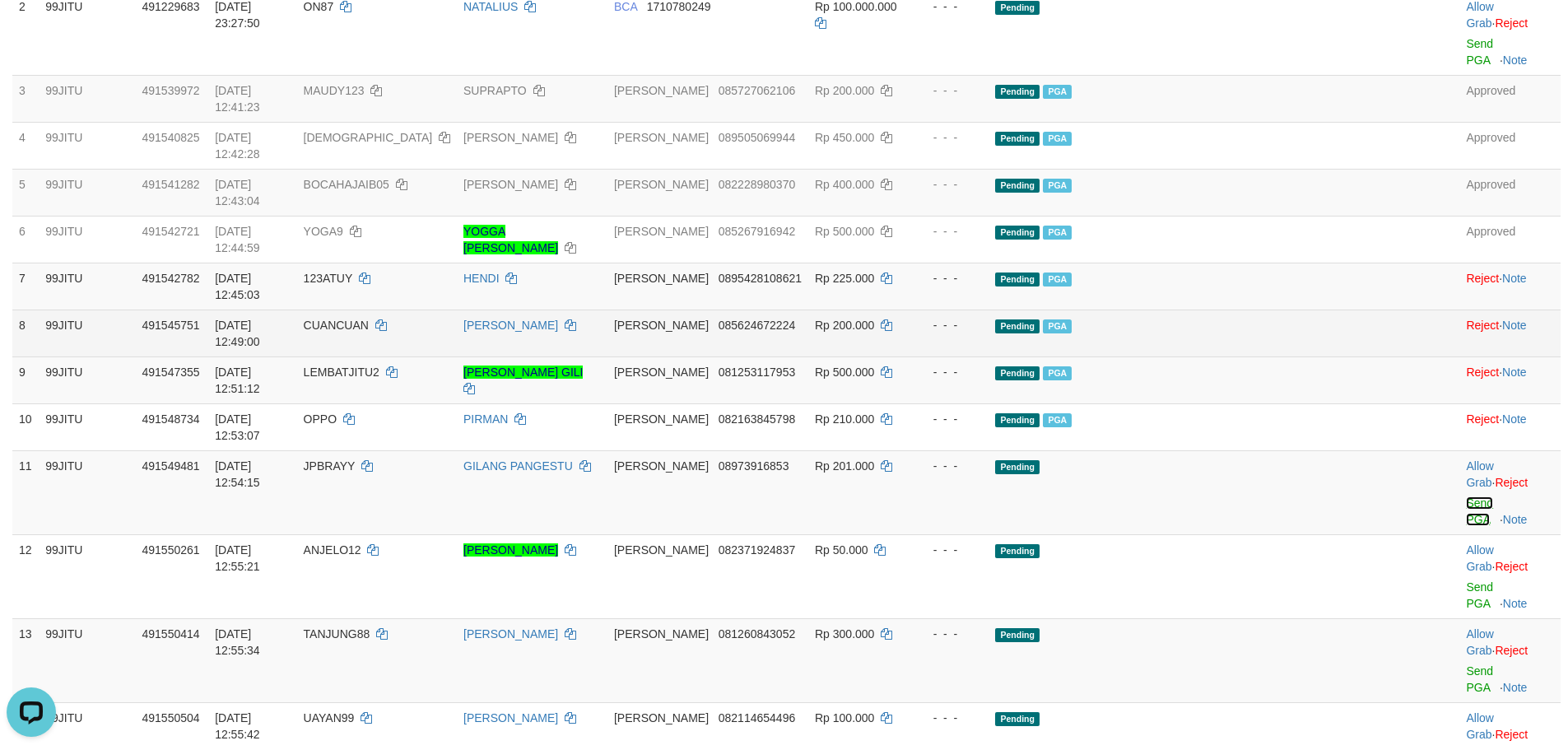
drag, startPoint x: 1447, startPoint y: 317, endPoint x: 870, endPoint y: 211, distance: 586.7
click at [1466, 496] on link "Send PGA" at bounding box center [1479, 511] width 27 height 30
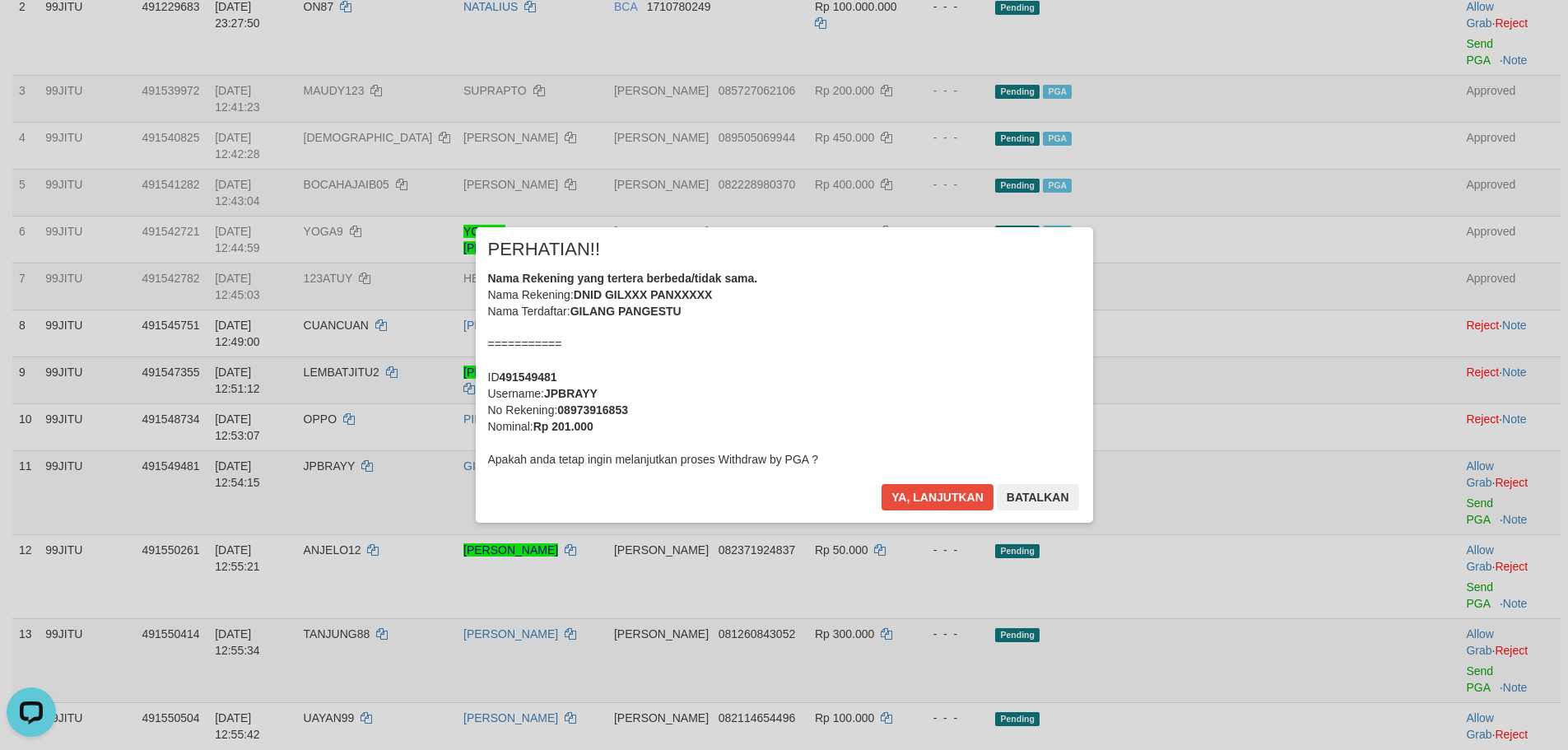
click at [937, 483] on div "× PERHATIAN!! Nama Rekening yang tertera berbeda/tidak sama. Nama Rekening: DNI…" at bounding box center [784, 374] width 618 height 294
click at [931, 501] on button "Ya, lanjutkan" at bounding box center [937, 496] width 112 height 26
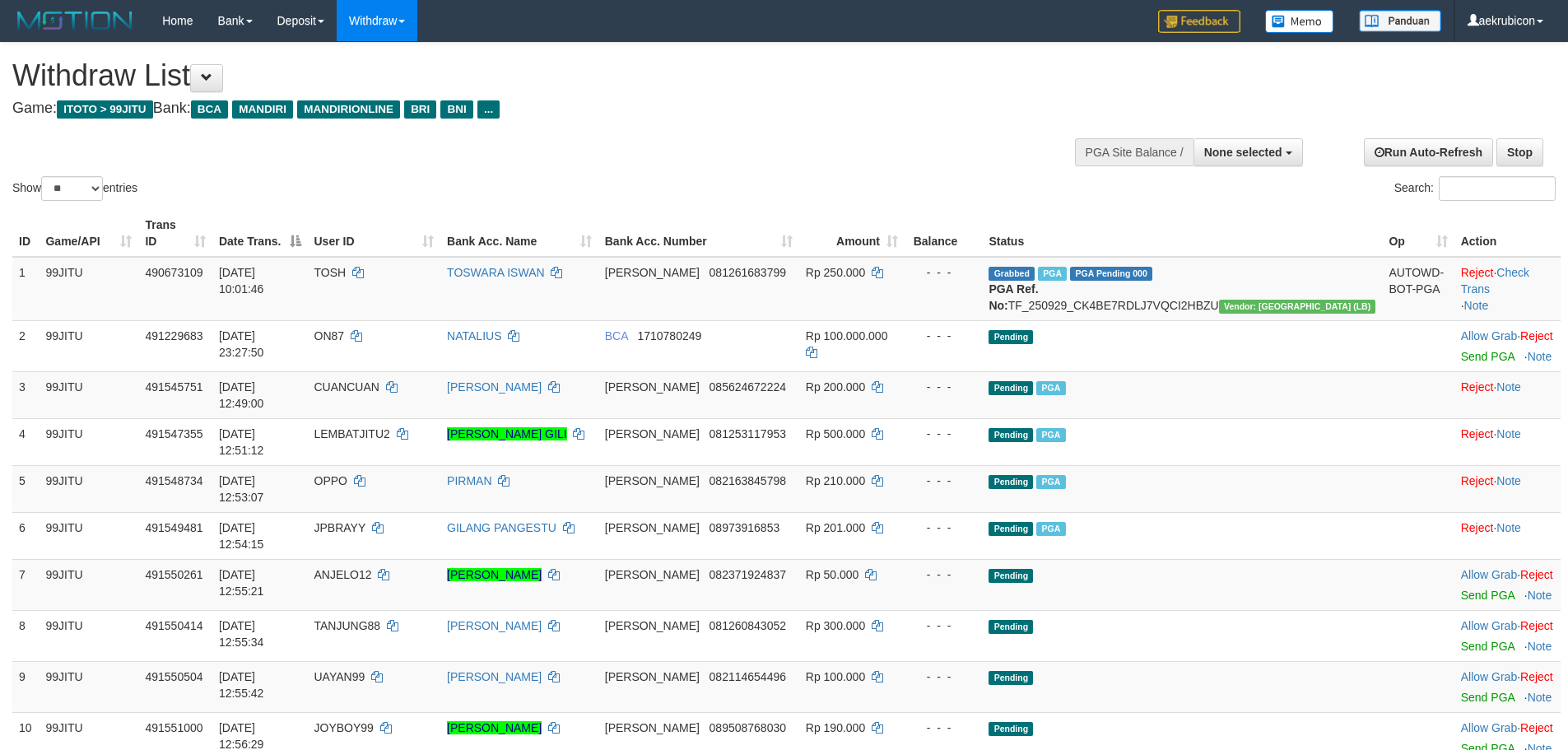
select select
select select "**"
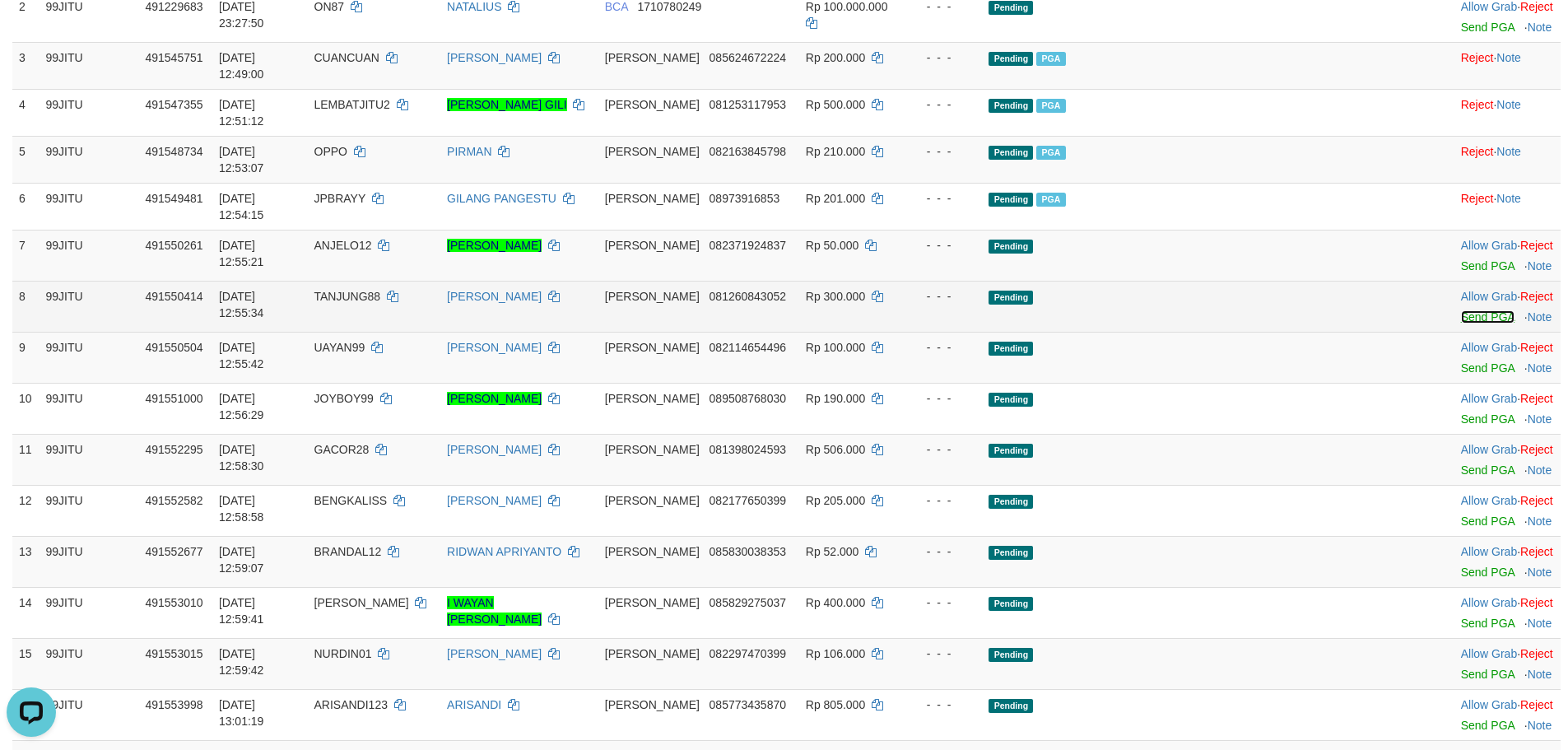
click at [1461, 311] on link "Send PGA" at bounding box center [1487, 318] width 53 height 14
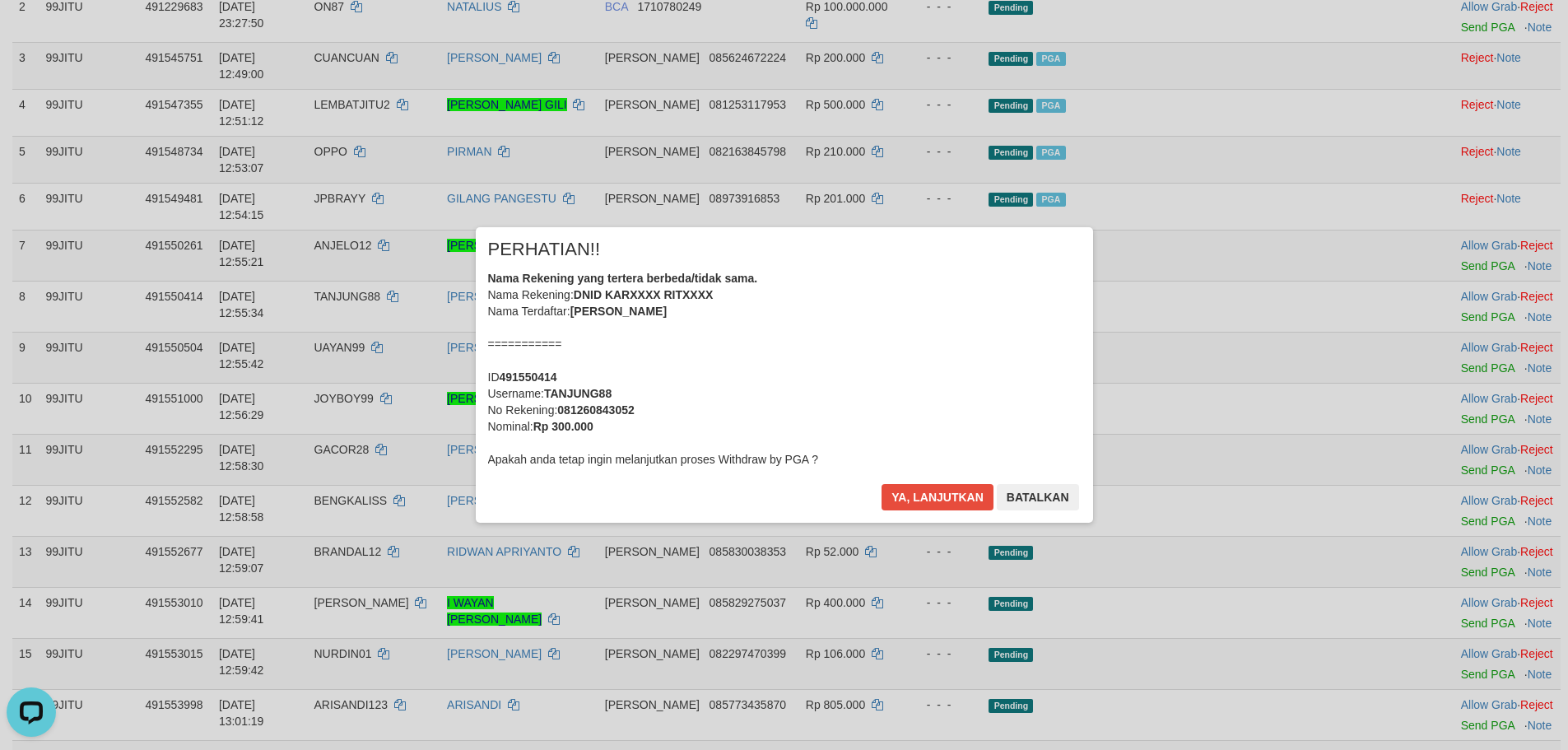
click at [925, 479] on div "× PERHATIAN!! Nama Rekening yang tertera berbeda/tidak sama. Nama Rekening: DNI…" at bounding box center [784, 374] width 618 height 294
click at [959, 496] on button "Ya, lanjutkan" at bounding box center [937, 496] width 112 height 26
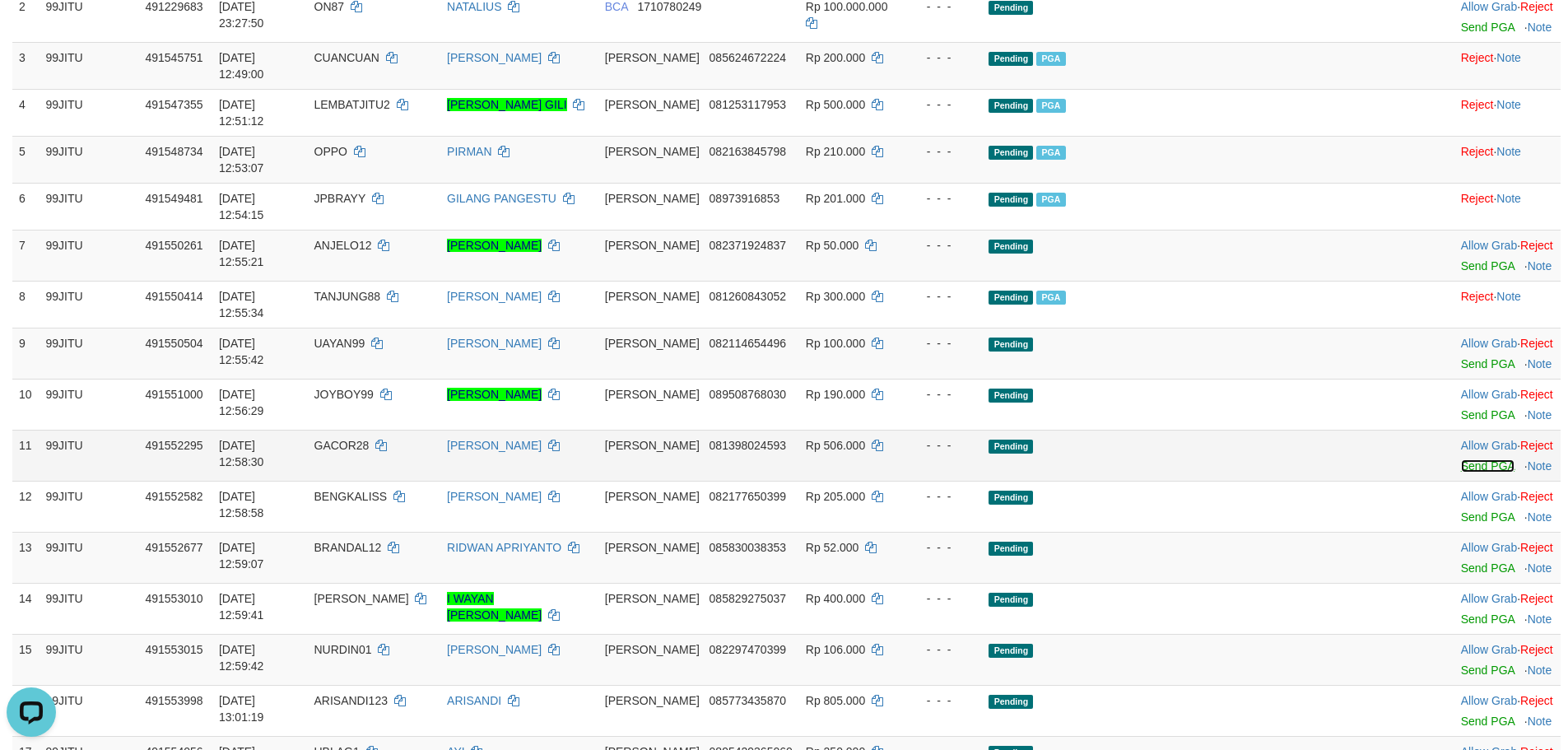
click at [1461, 459] on link "Send PGA" at bounding box center [1487, 466] width 53 height 14
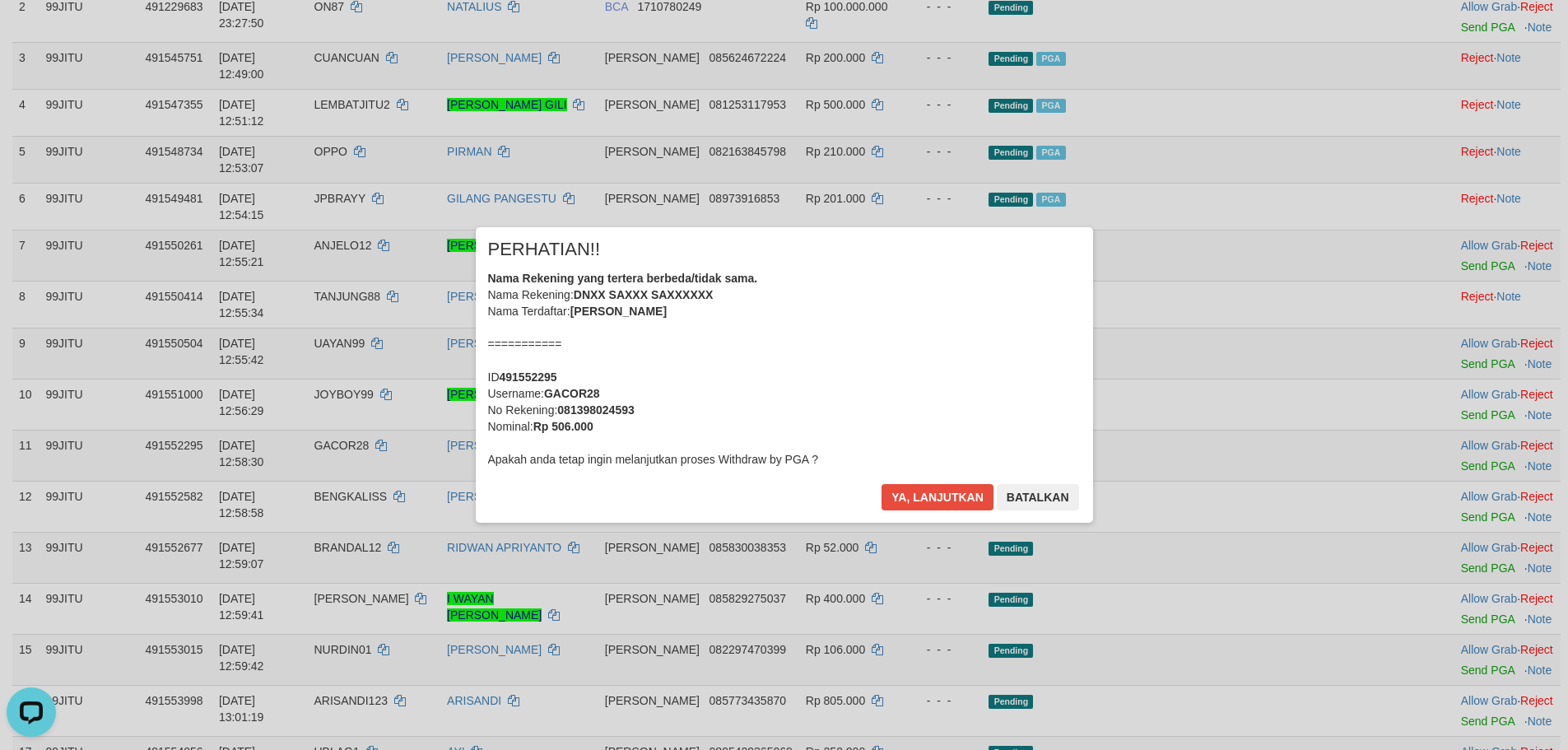
click at [973, 481] on div "× PERHATIAN!! Nama Rekening yang tertera berbeda/tidak sama. Nama Rekening: DNX…" at bounding box center [784, 374] width 618 height 294
click at [966, 493] on button "Ya, lanjutkan" at bounding box center [937, 496] width 112 height 26
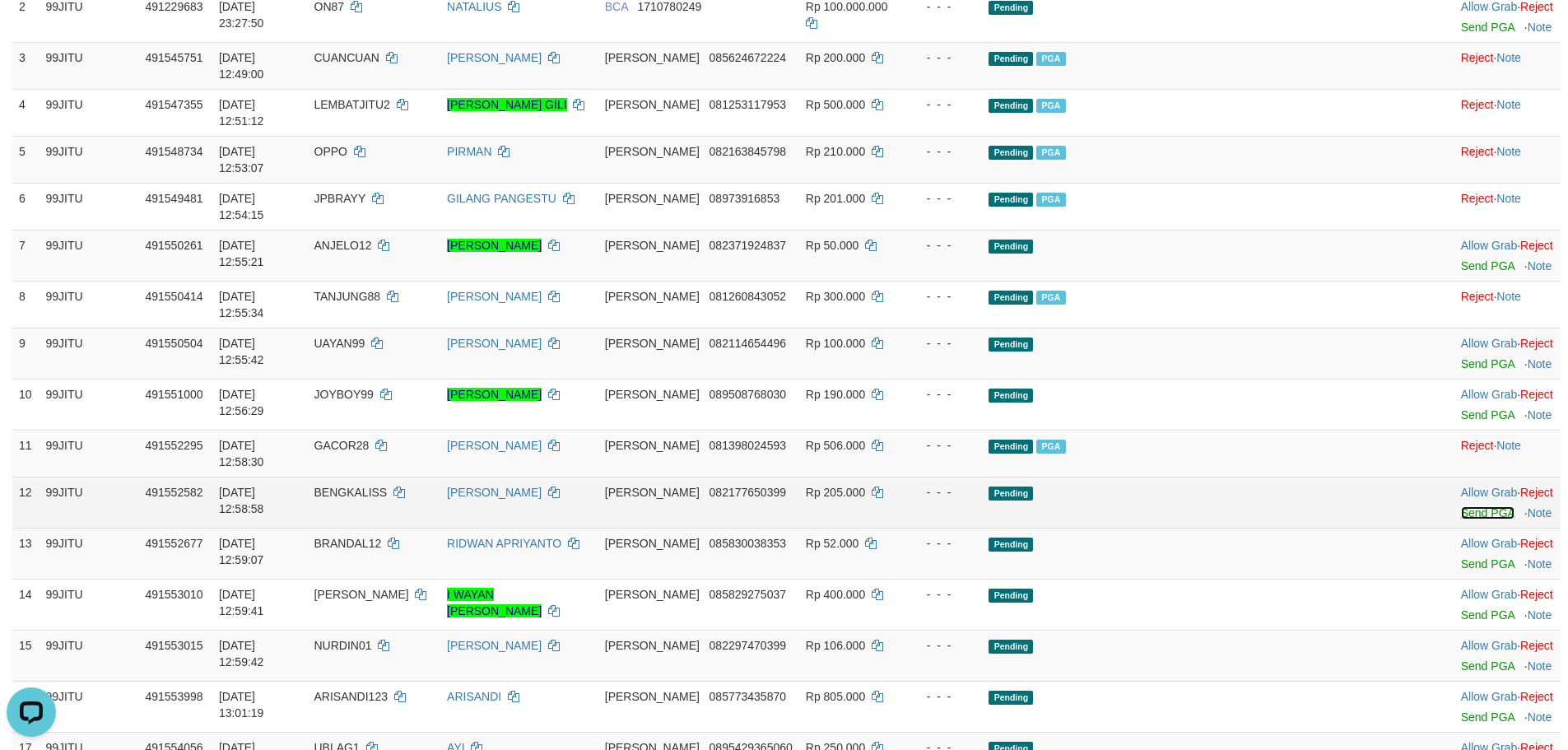
click at [1461, 507] on link "Send PGA" at bounding box center [1487, 514] width 53 height 14
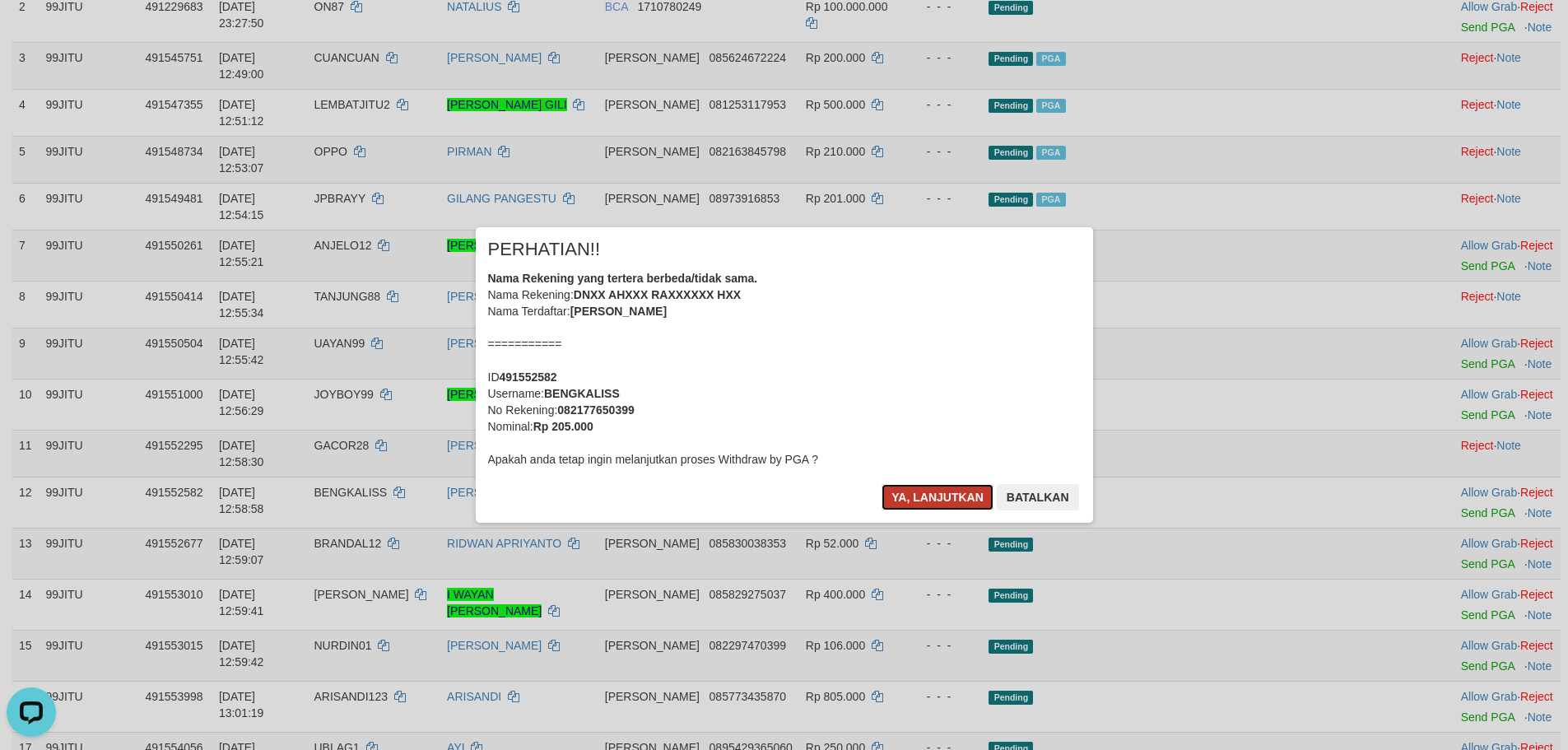
click at [924, 506] on button "Ya, lanjutkan" at bounding box center [937, 496] width 112 height 26
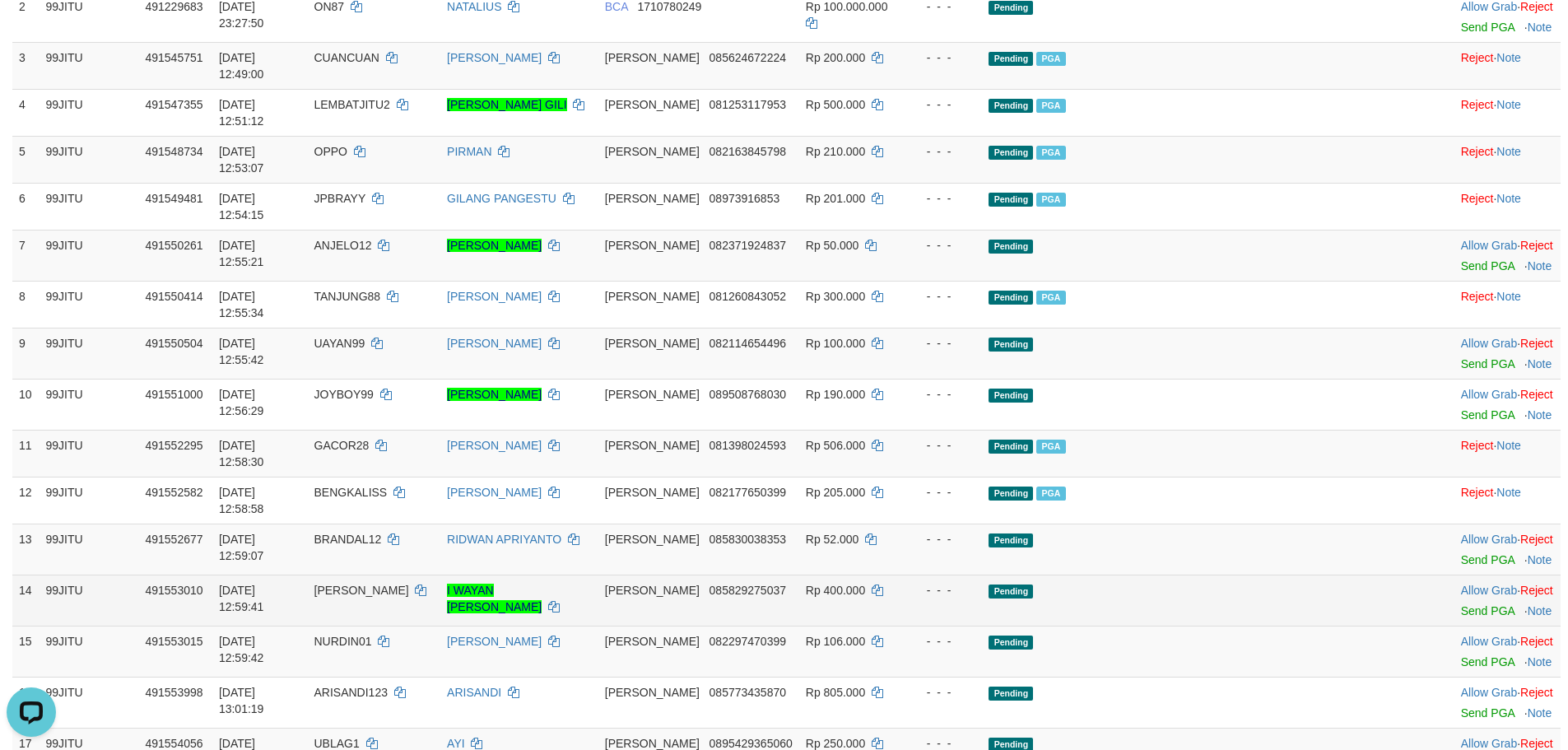
click at [1454, 574] on td "Allow Grab · Reject Send PGA · Note" at bounding box center [1507, 599] width 106 height 51
click at [1461, 604] on link "Send PGA" at bounding box center [1487, 611] width 53 height 14
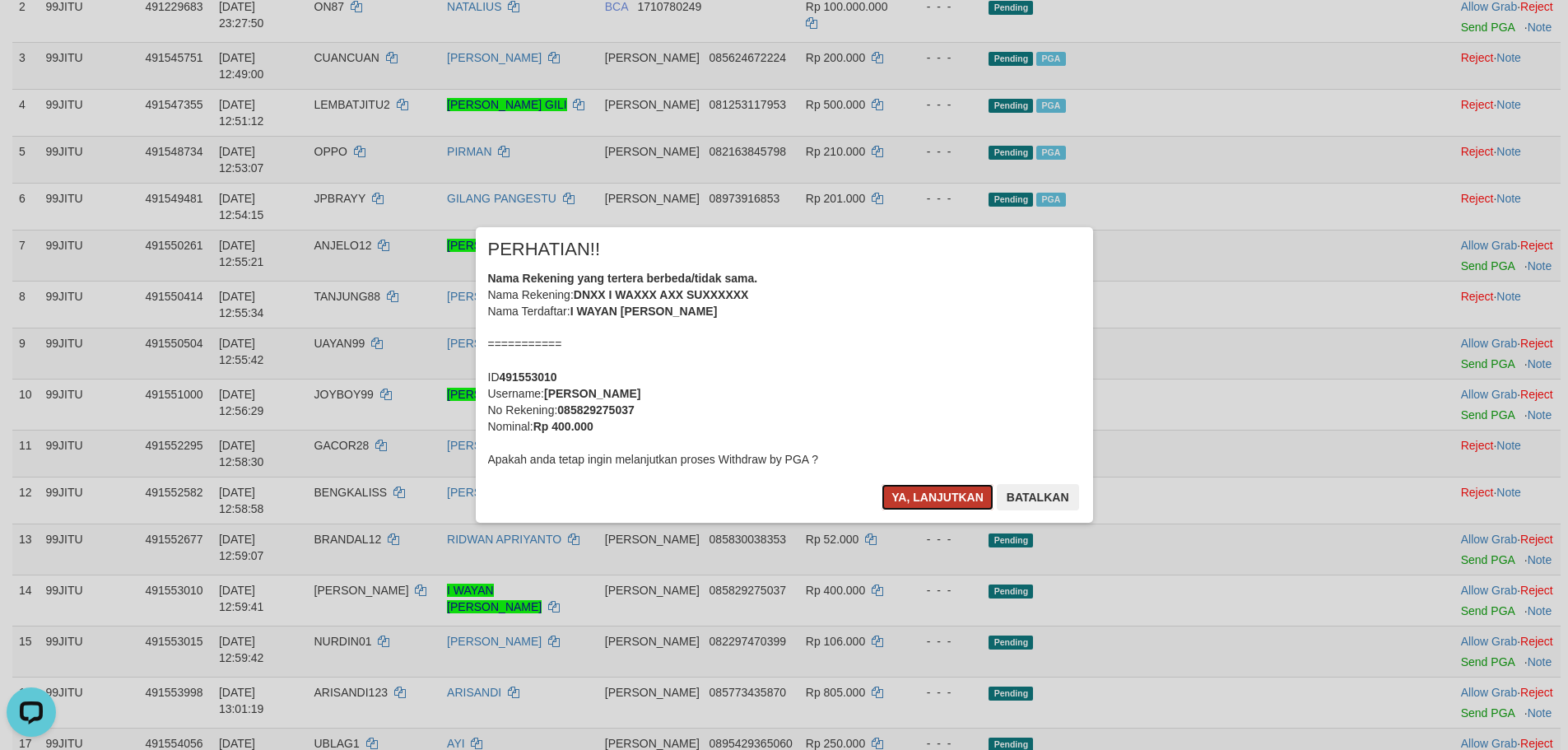
click at [937, 501] on button "Ya, lanjutkan" at bounding box center [937, 496] width 112 height 26
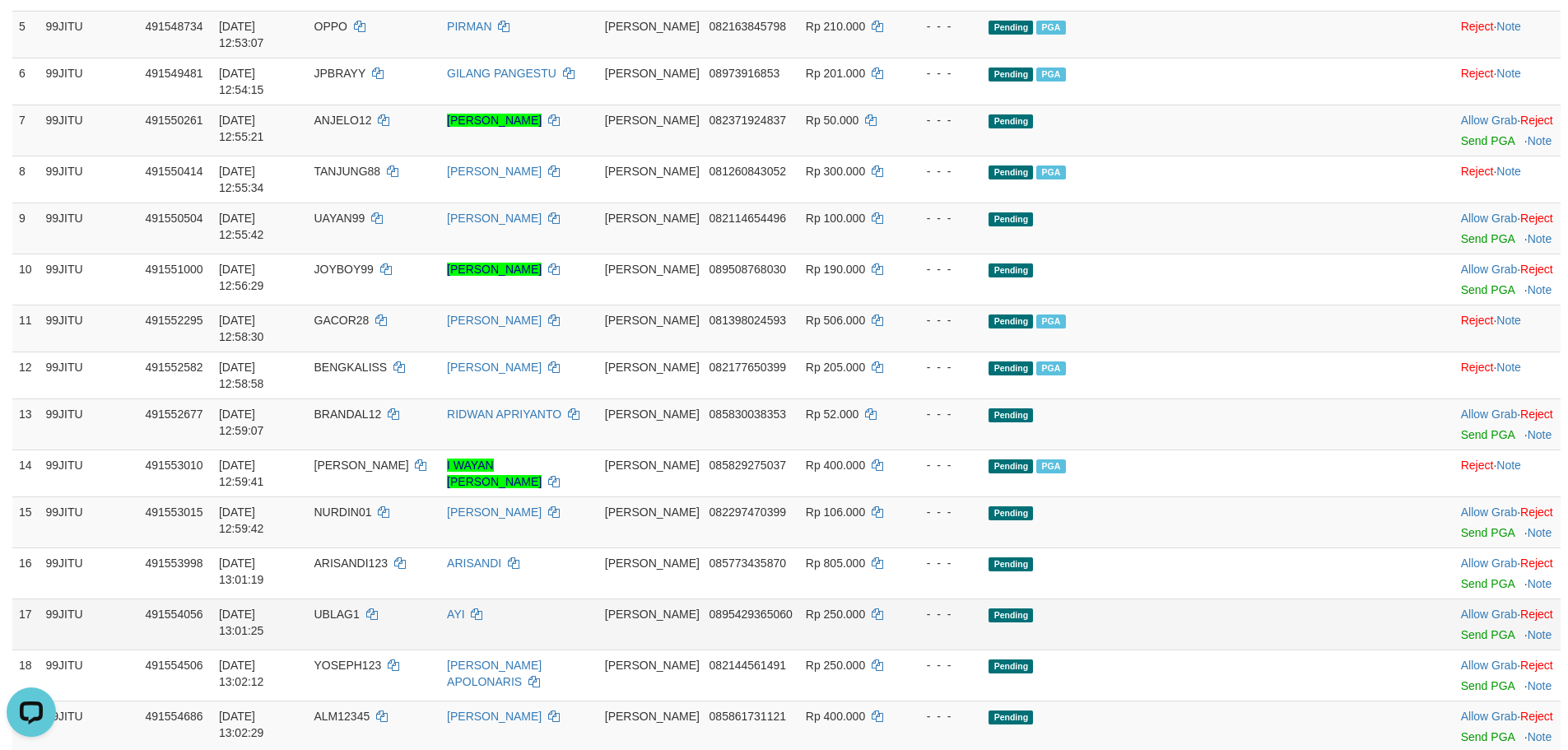
scroll to position [494, 0]
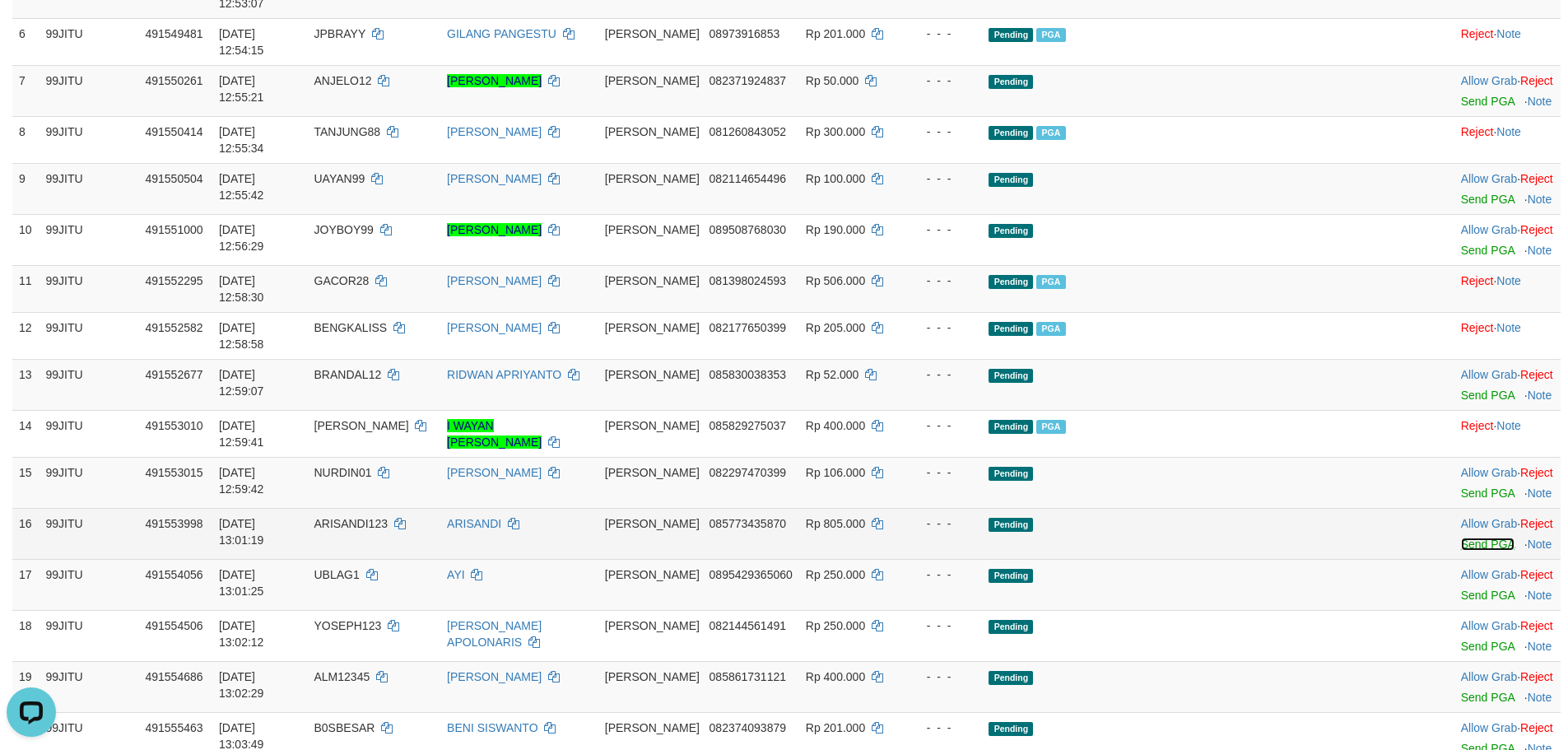
click at [1461, 538] on link "Send PGA" at bounding box center [1487, 544] width 53 height 14
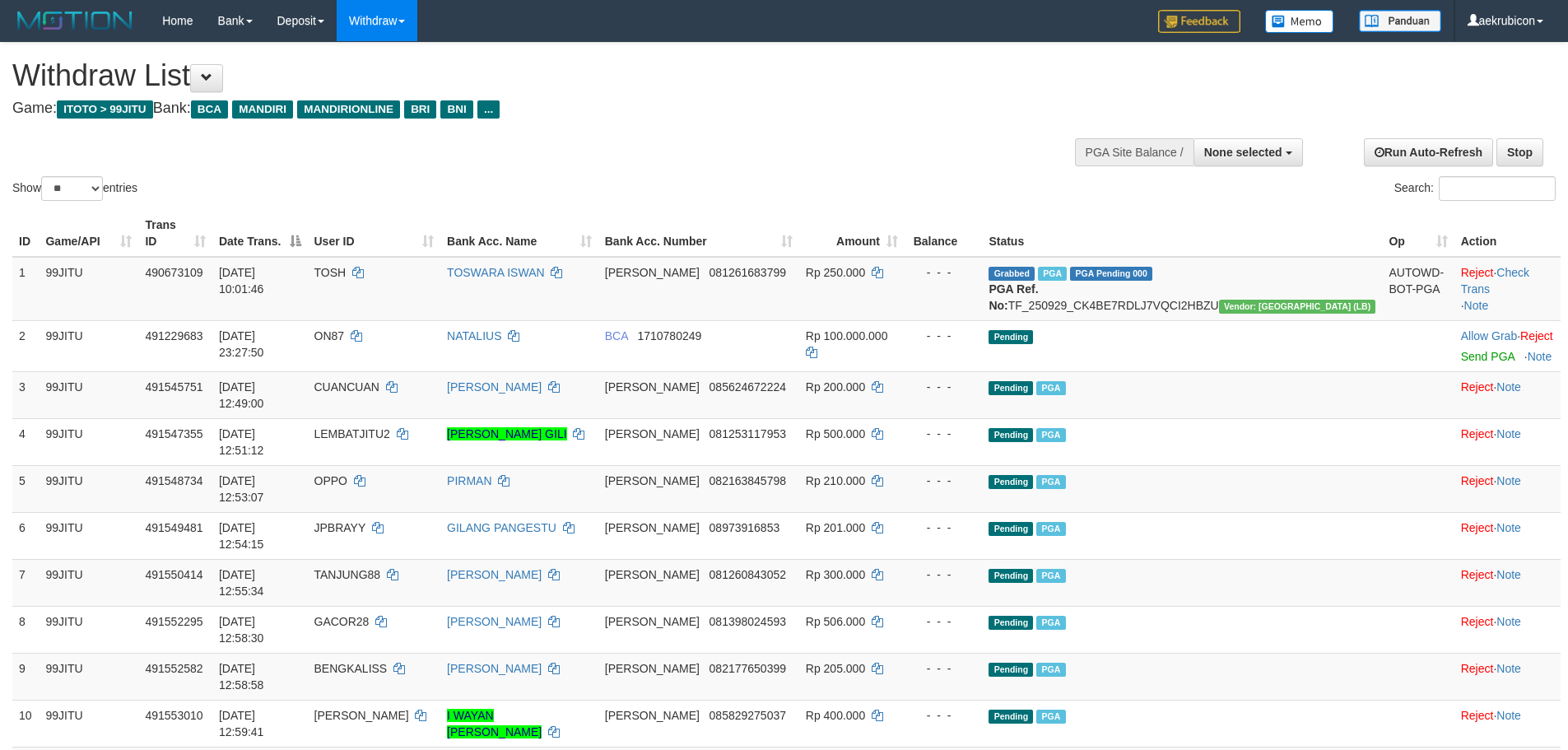
select select
select select "**"
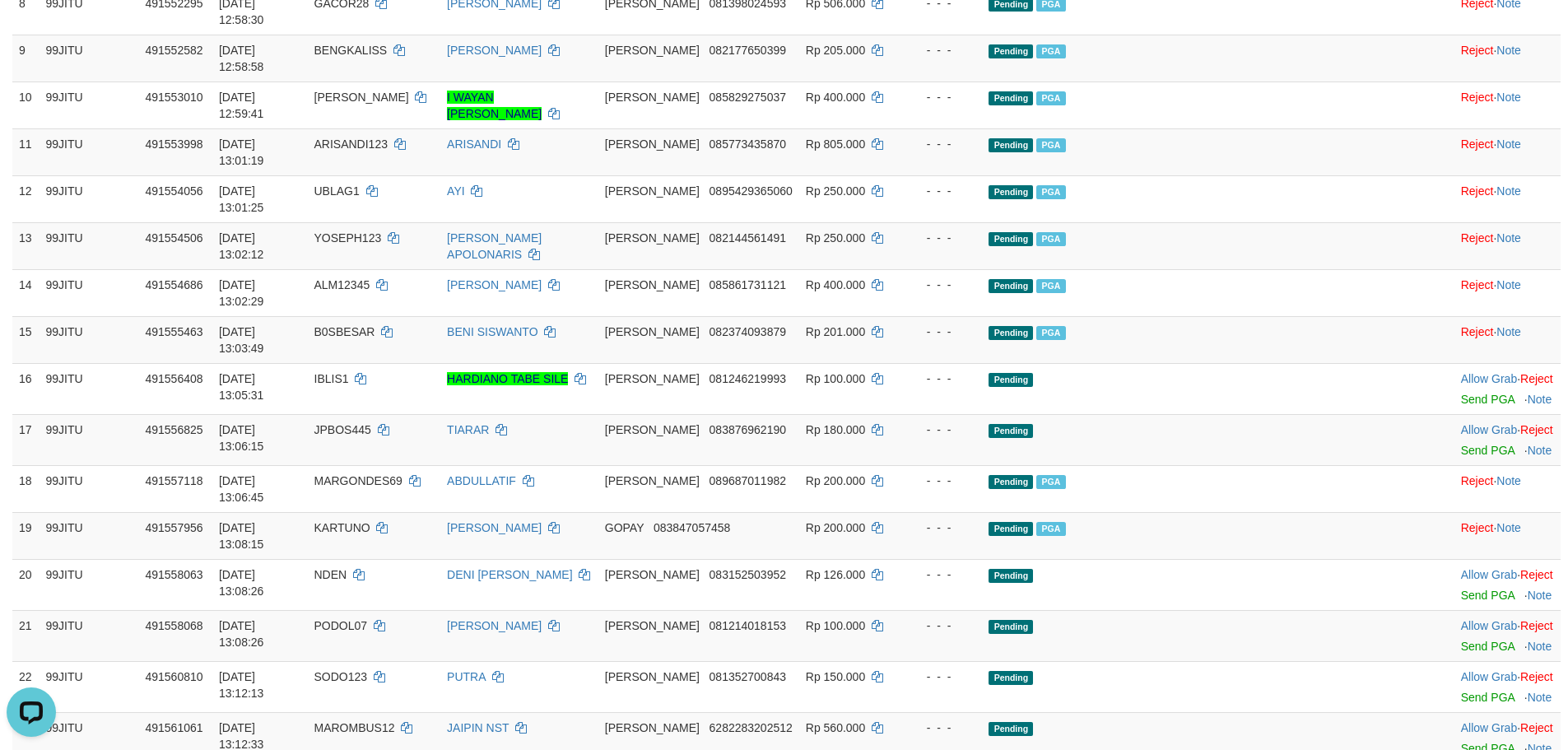
scroll to position [574, 0]
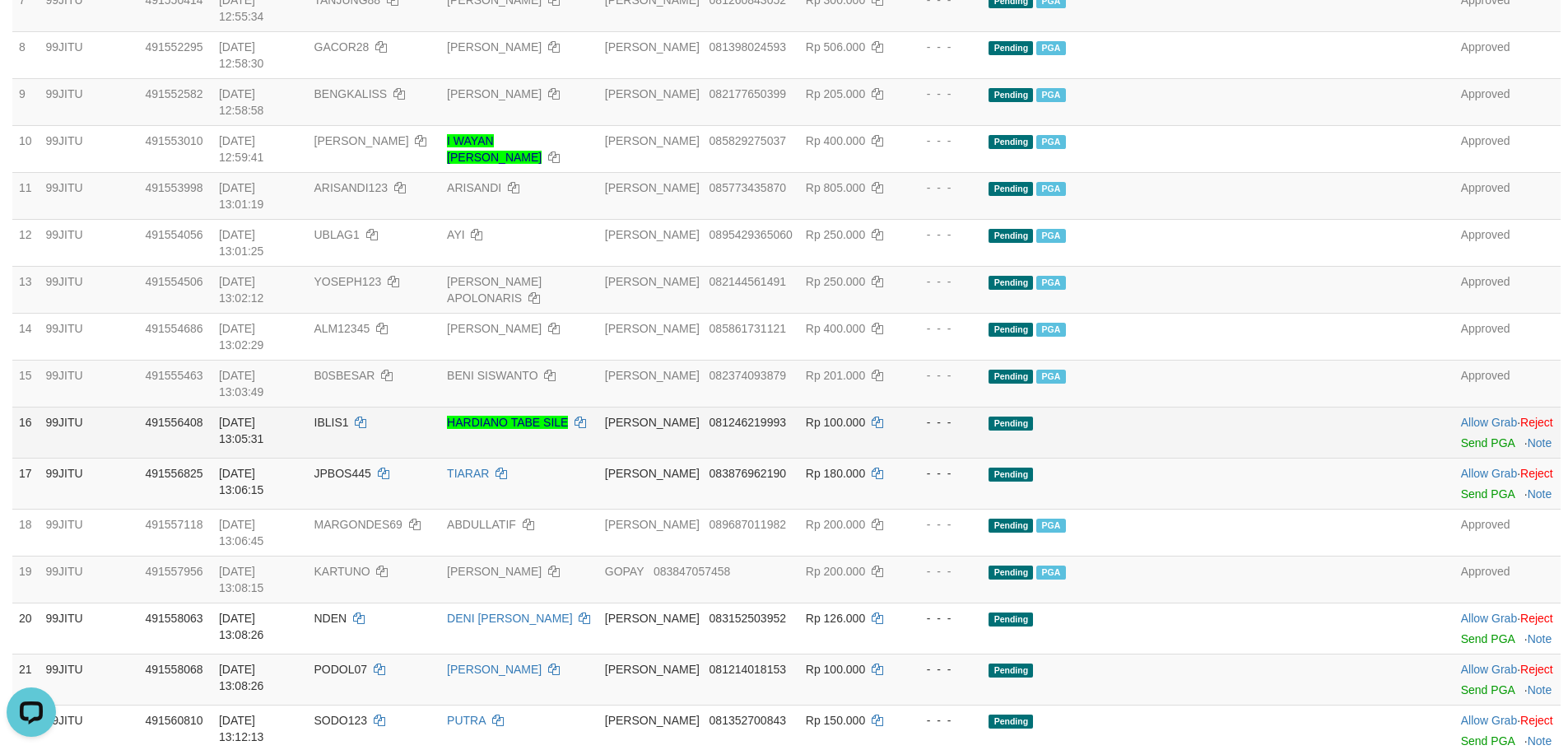
drag, startPoint x: 1444, startPoint y: 541, endPoint x: 877, endPoint y: 193, distance: 665.3
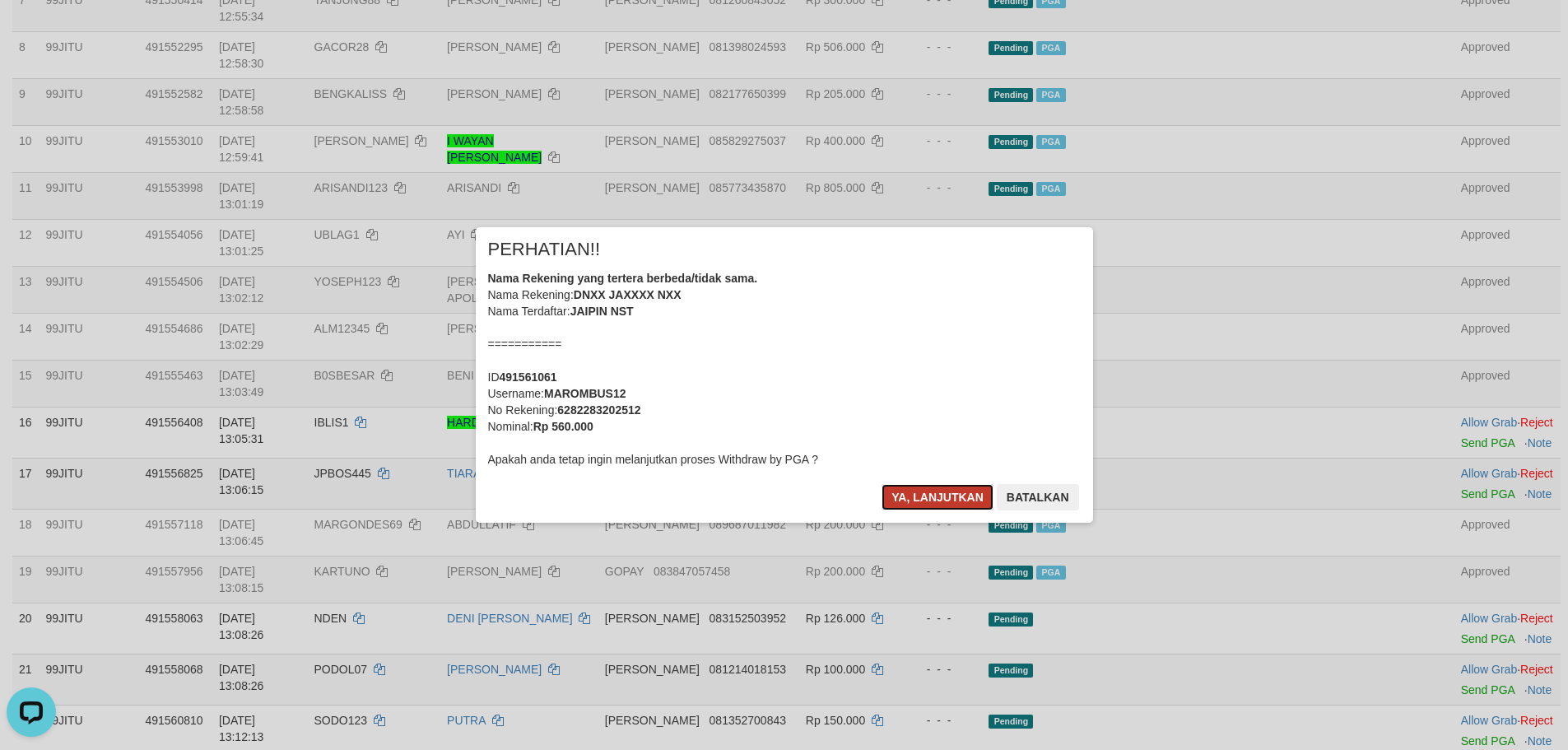
click at [953, 507] on button "Ya, lanjutkan" at bounding box center [937, 496] width 112 height 26
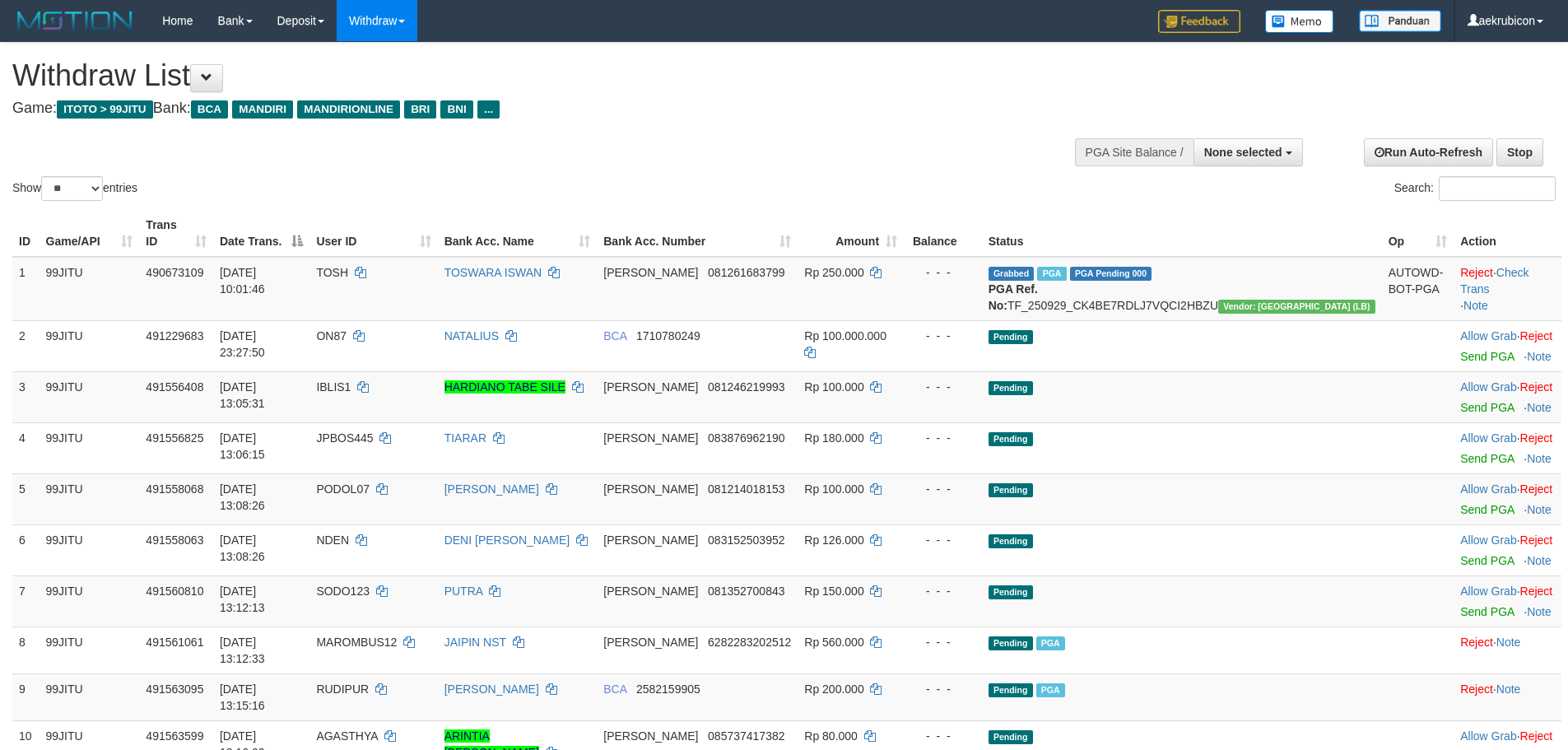
select select
select select "**"
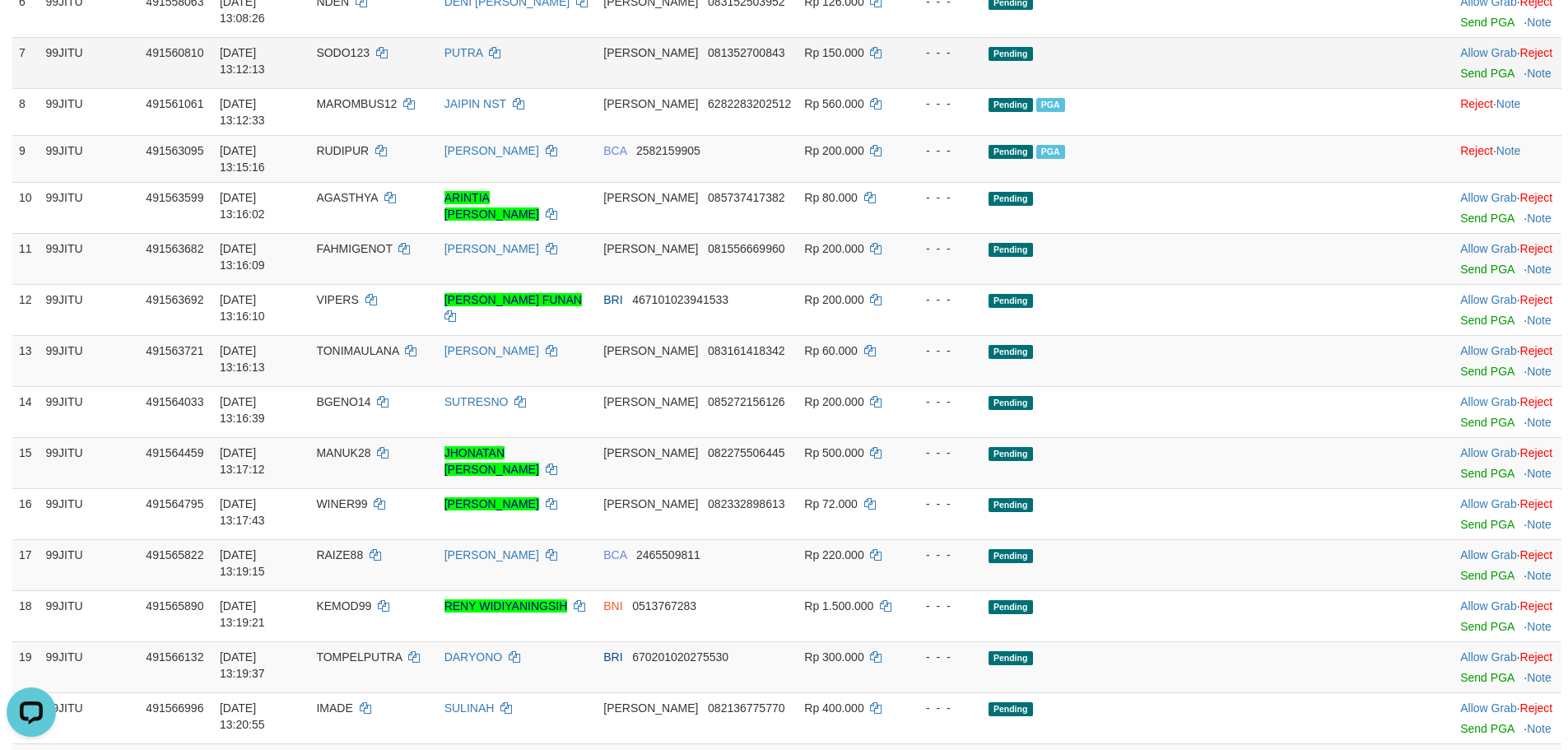
scroll to position [574, 0]
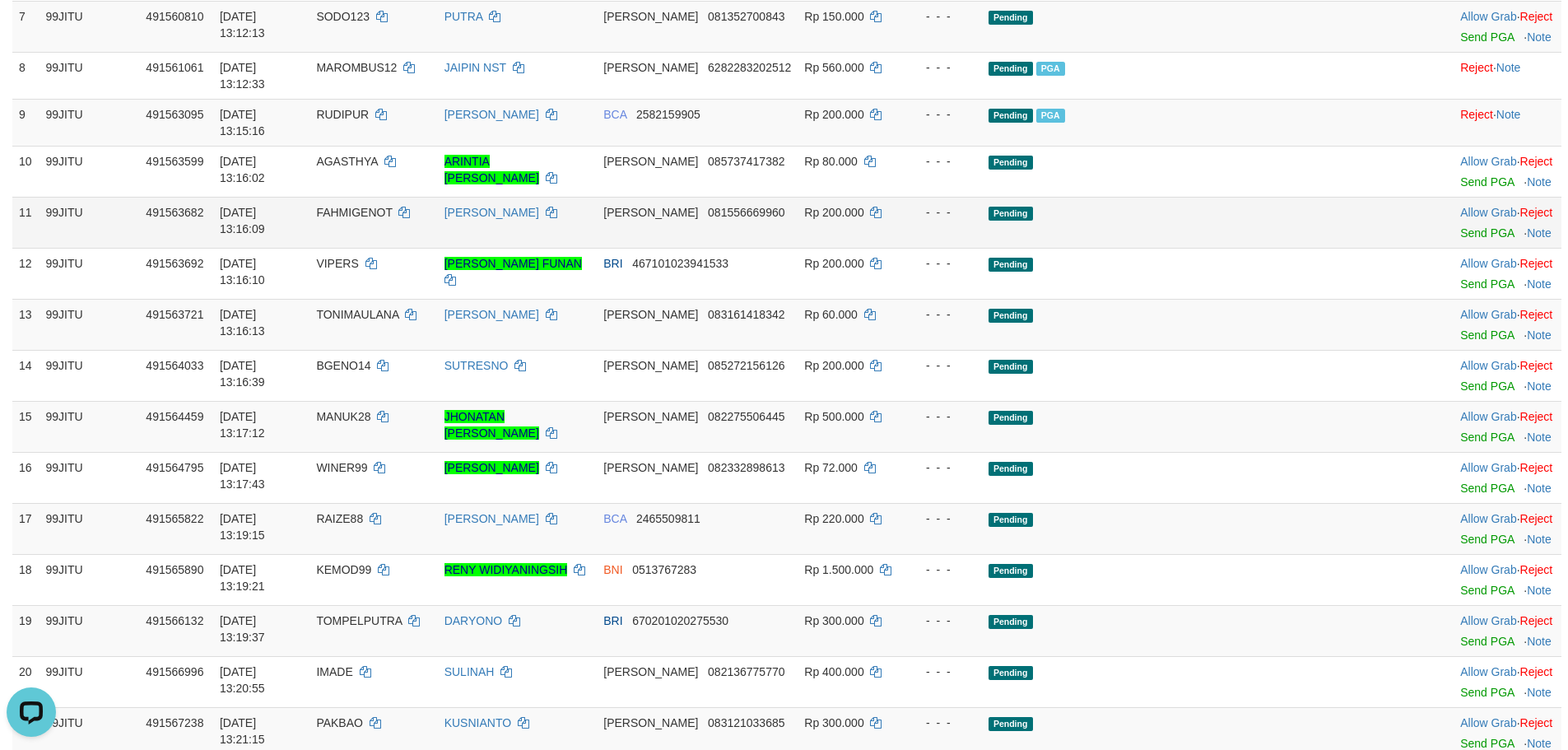
click at [1453, 210] on td "Allow Grab · Reject Send PGA · Note" at bounding box center [1507, 222] width 108 height 51
click at [1460, 227] on link "Send PGA" at bounding box center [1486, 234] width 53 height 14
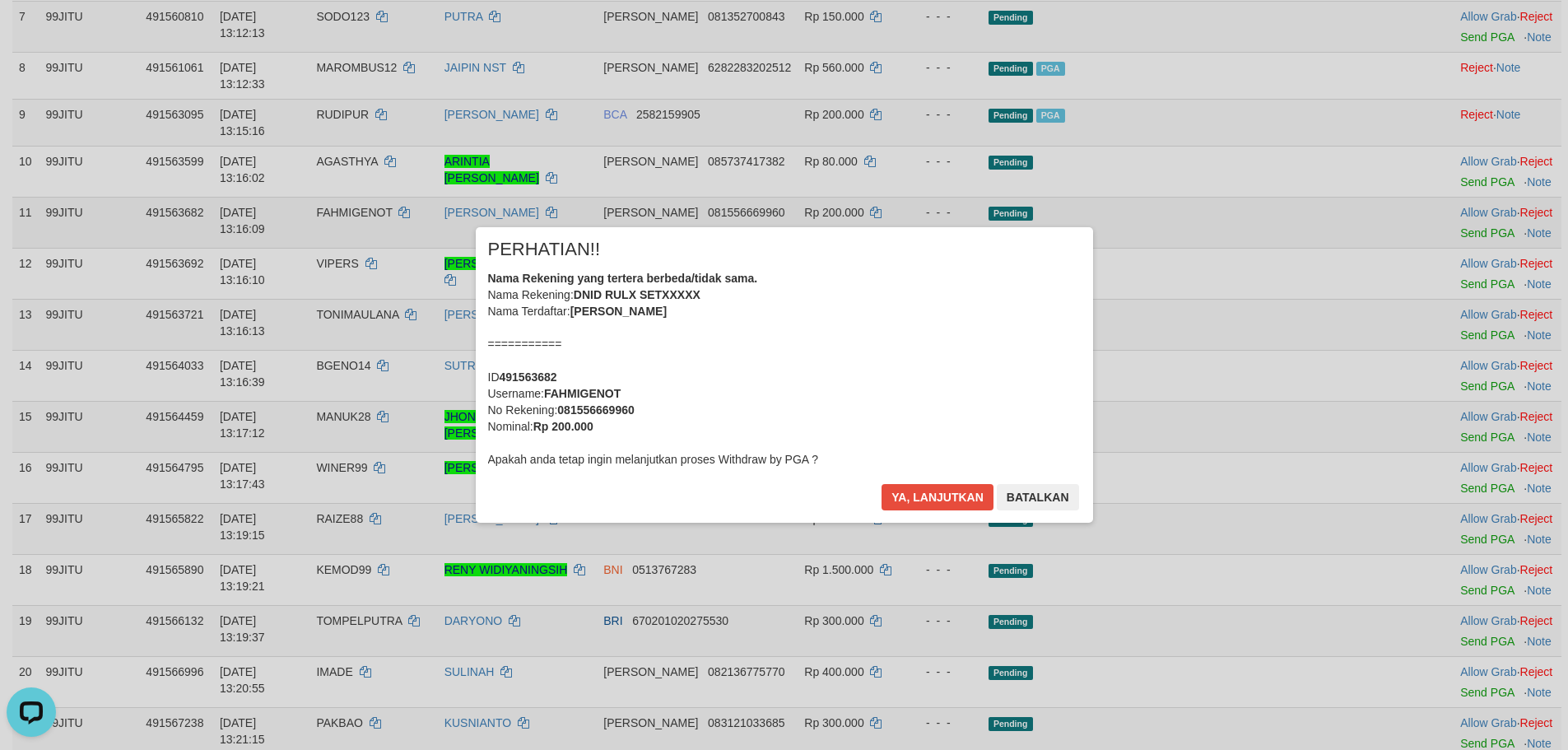
scroll to position [81, 0]
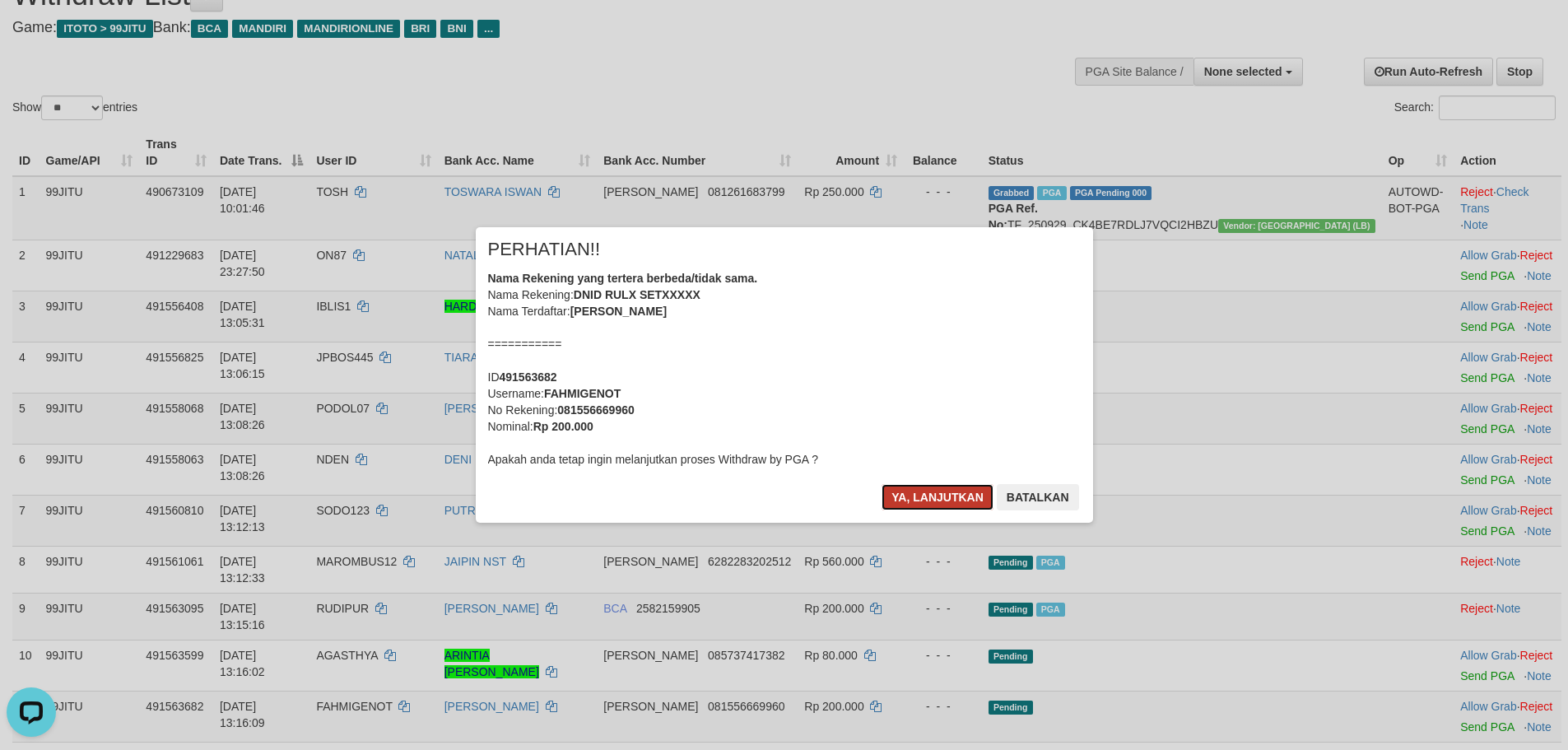
click at [943, 498] on button "Ya, lanjutkan" at bounding box center [937, 496] width 112 height 26
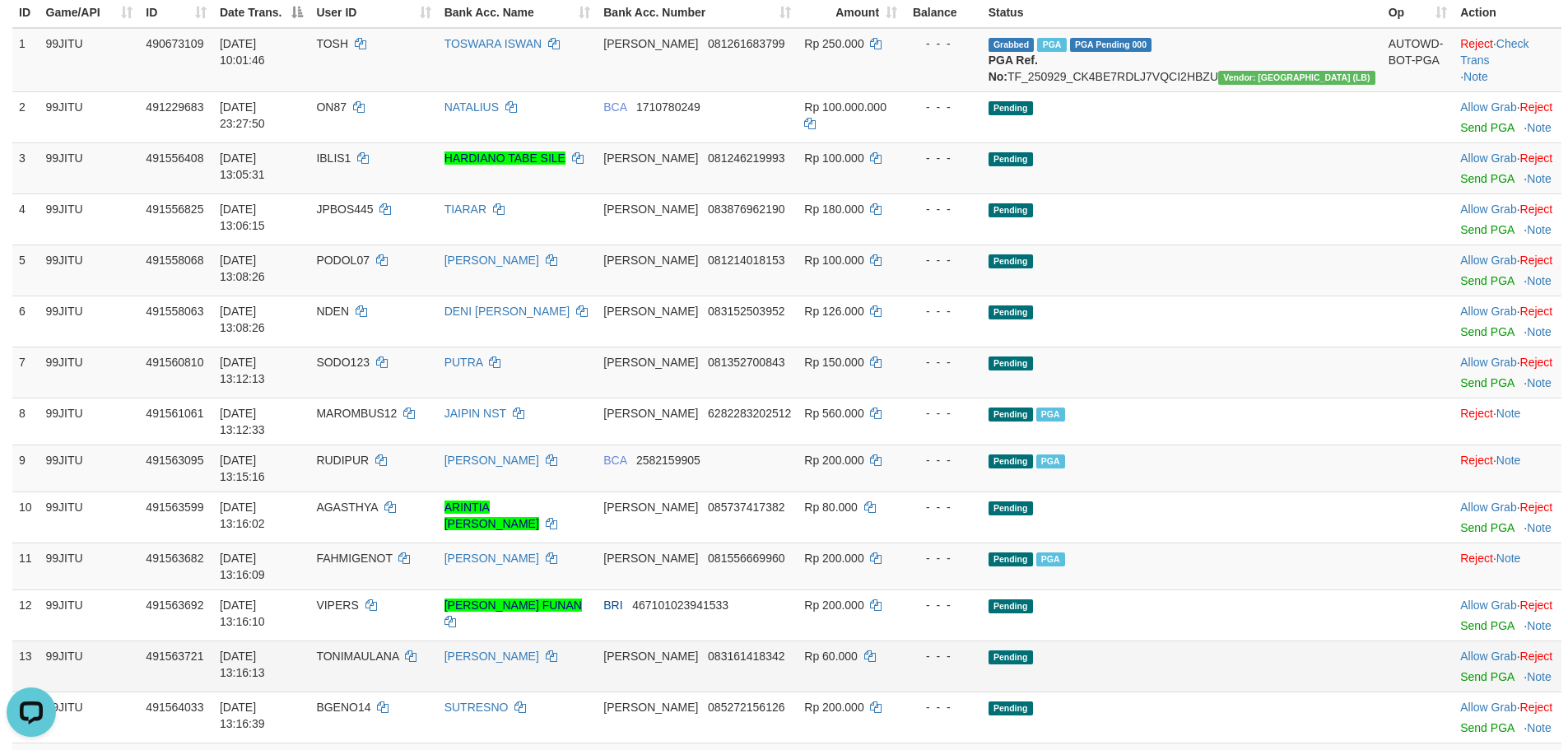
scroll to position [410, 0]
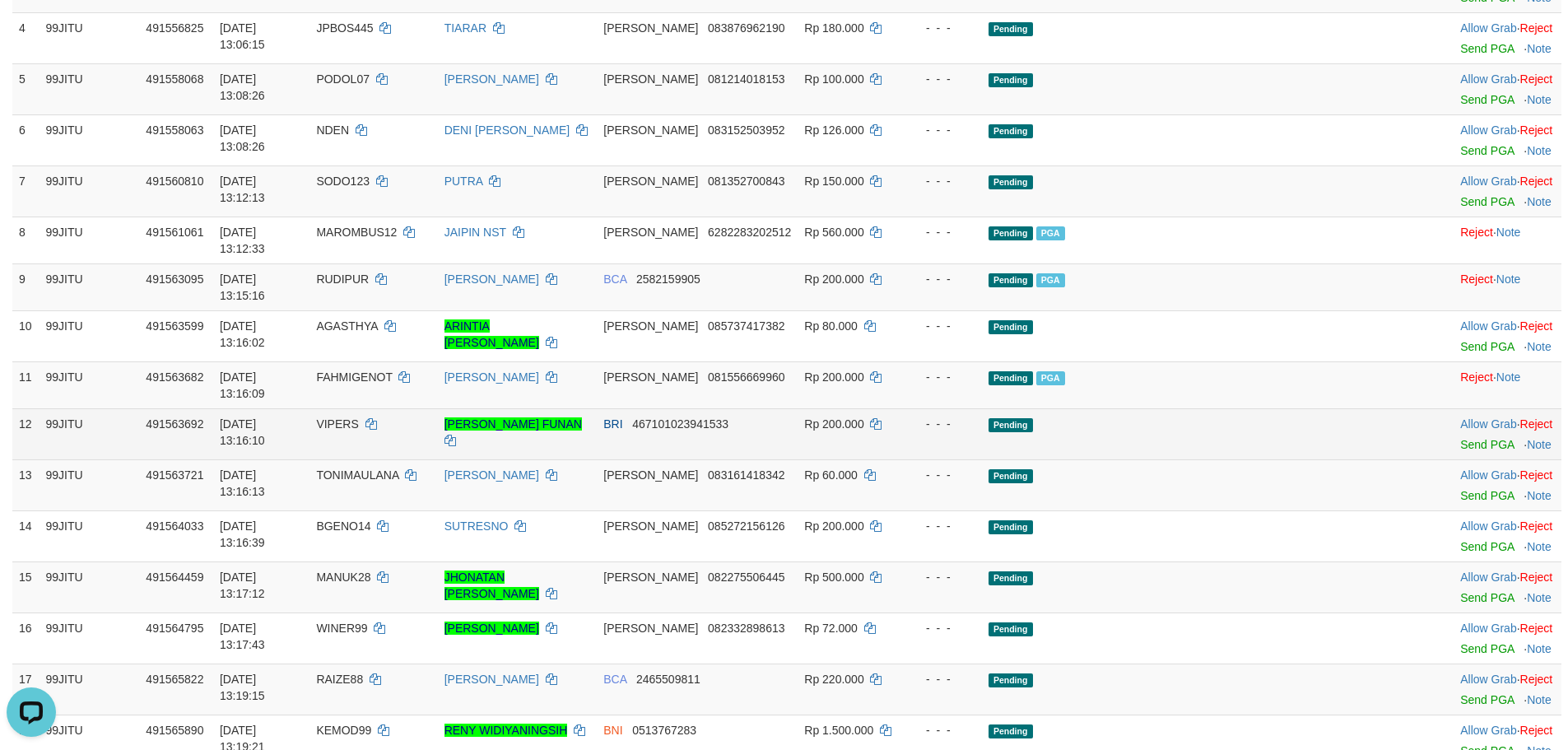
click at [413, 408] on td "VIPERS" at bounding box center [373, 433] width 127 height 51
copy td "VIPERS"
click at [413, 408] on td "VIPERS" at bounding box center [373, 433] width 127 height 51
drag, startPoint x: 1434, startPoint y: 398, endPoint x: 865, endPoint y: 205, distance: 600.8
click at [1460, 438] on link "Send PGA" at bounding box center [1486, 445] width 53 height 14
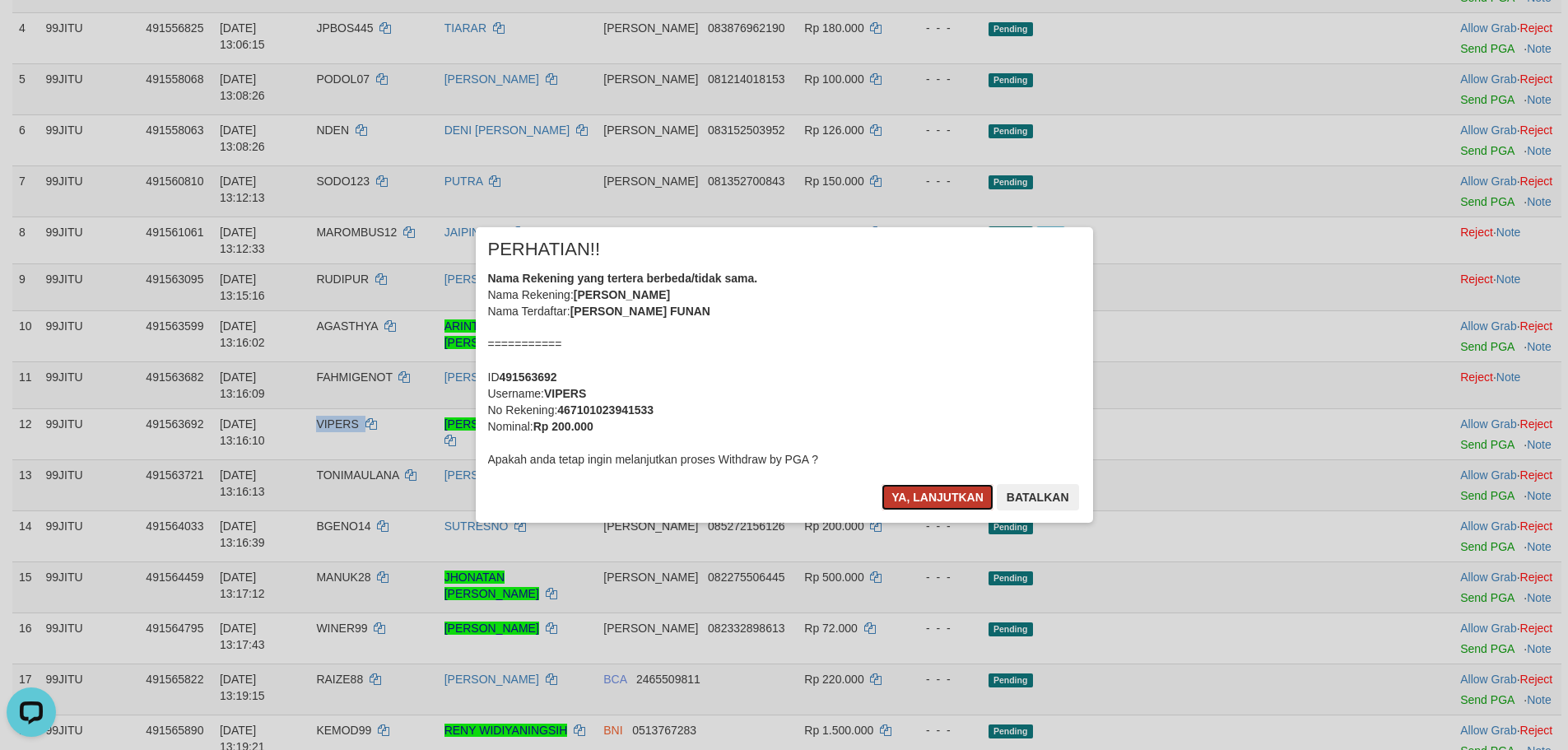
click at [972, 486] on button "Ya, lanjutkan" at bounding box center [937, 496] width 112 height 26
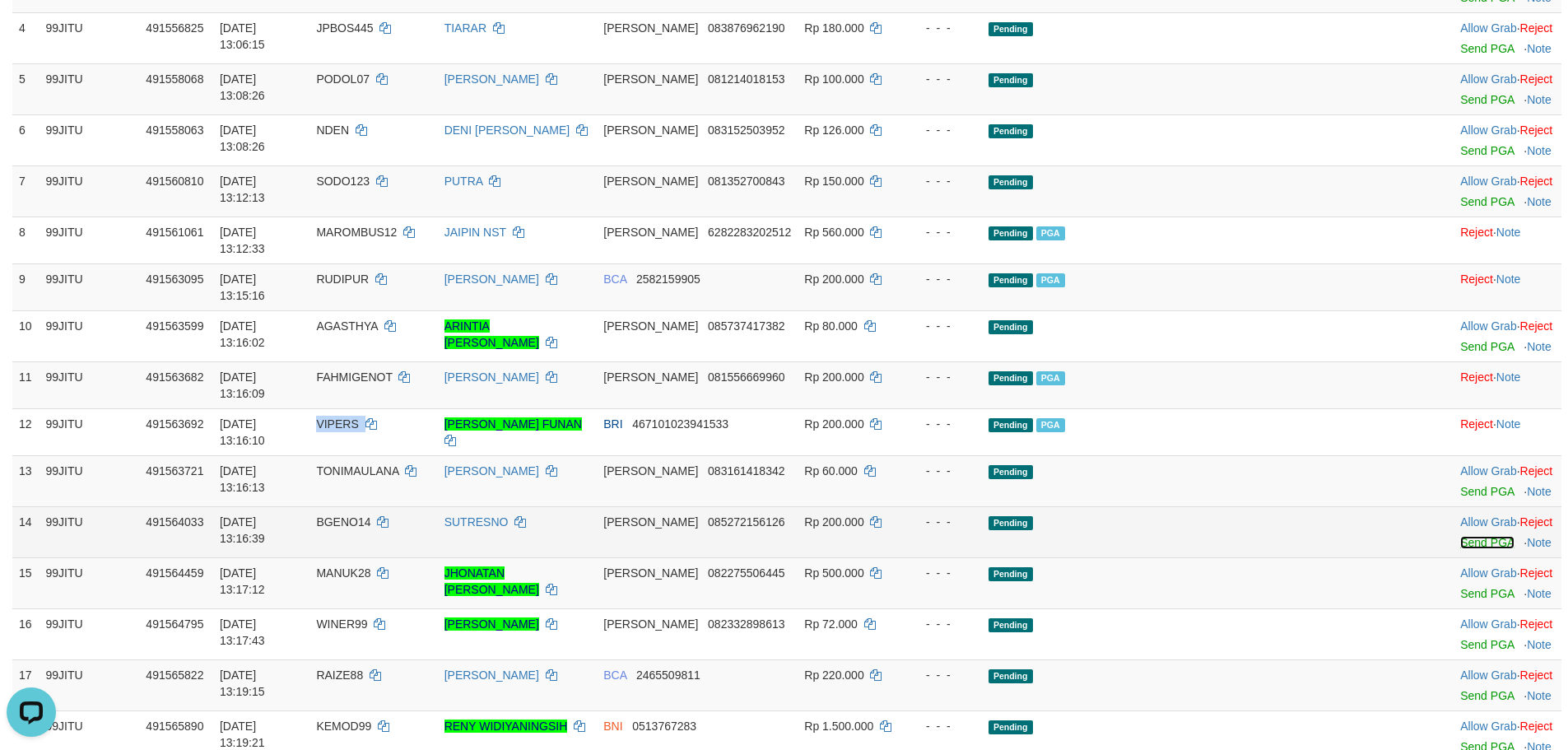
click at [1460, 536] on link "Send PGA" at bounding box center [1486, 542] width 53 height 14
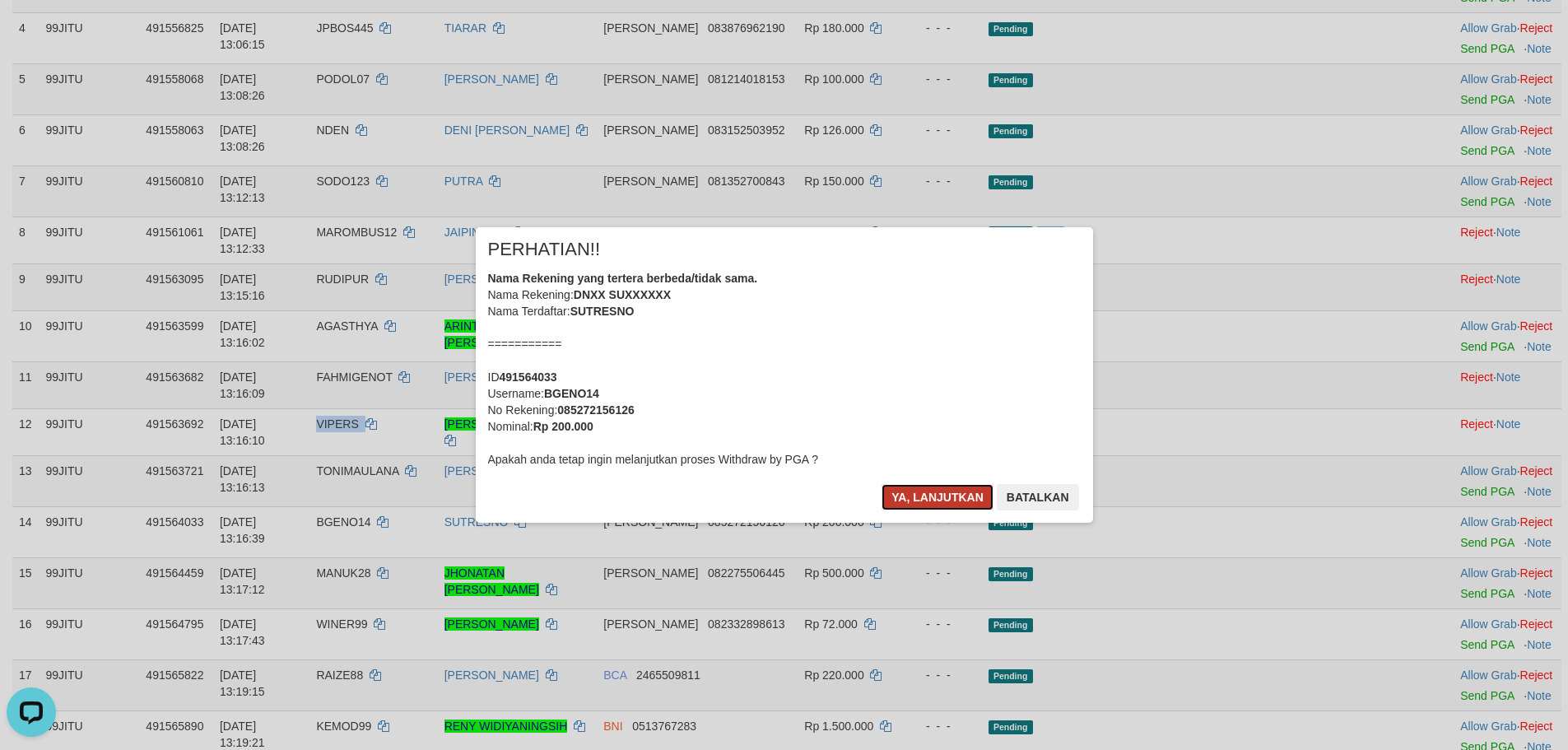
click at [946, 501] on button "Ya, lanjutkan" at bounding box center [937, 496] width 112 height 26
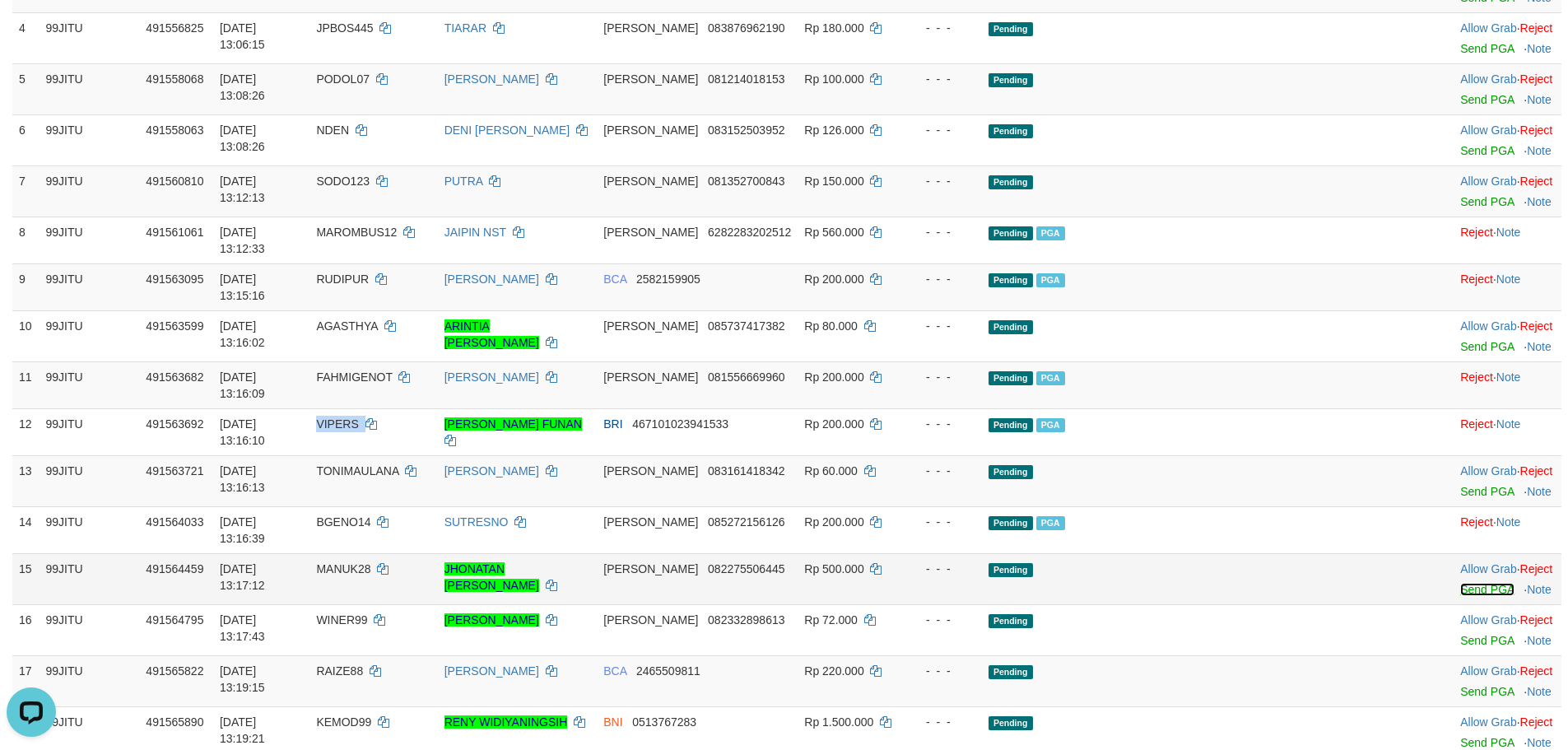
click at [1460, 583] on link "Send PGA" at bounding box center [1486, 590] width 53 height 14
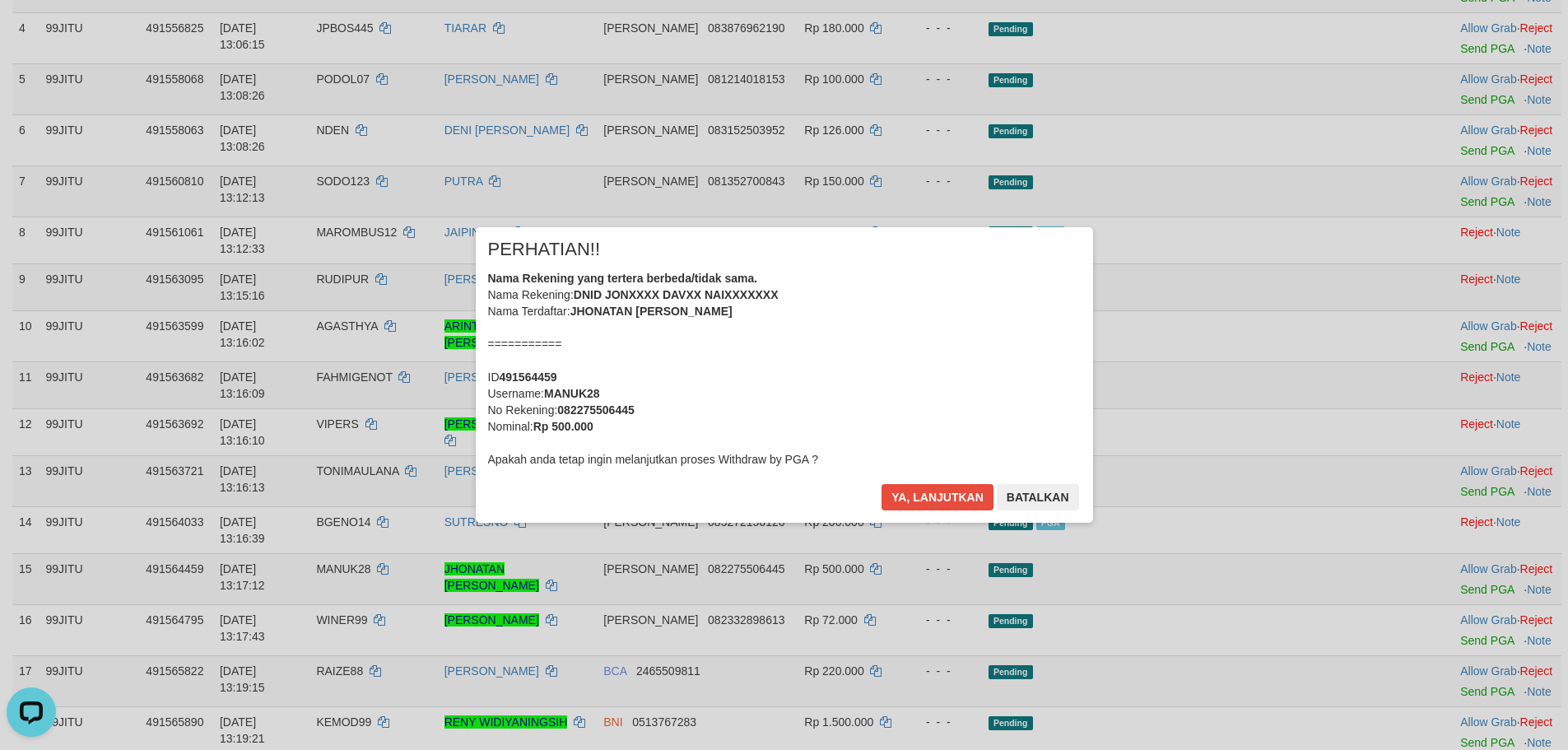
click at [940, 514] on div "Ya, lanjutkan Batalkan" at bounding box center [979, 503] width 200 height 39
click at [937, 497] on button "Ya, lanjutkan" at bounding box center [937, 496] width 112 height 26
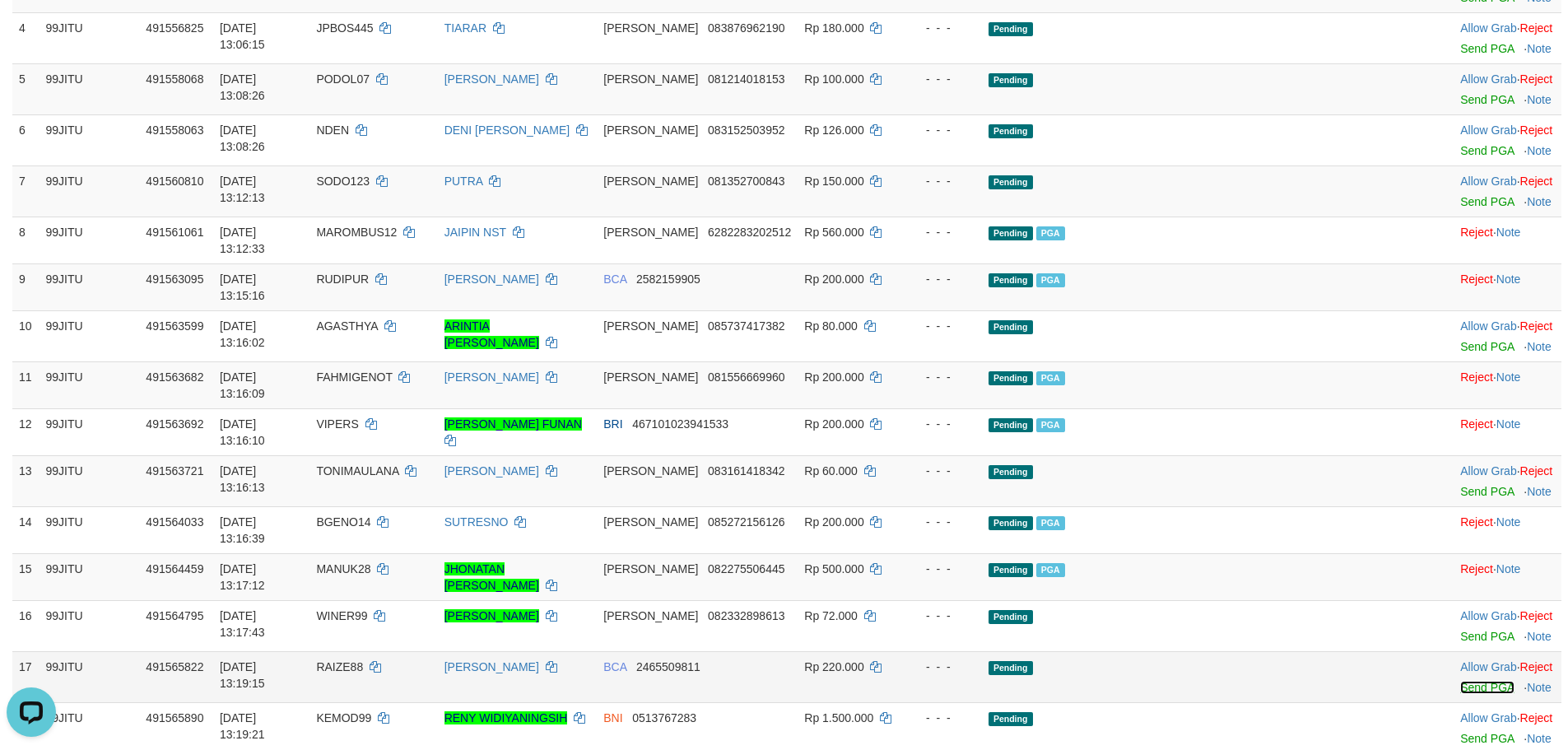
click at [1460, 681] on link "Send PGA" at bounding box center [1486, 687] width 53 height 14
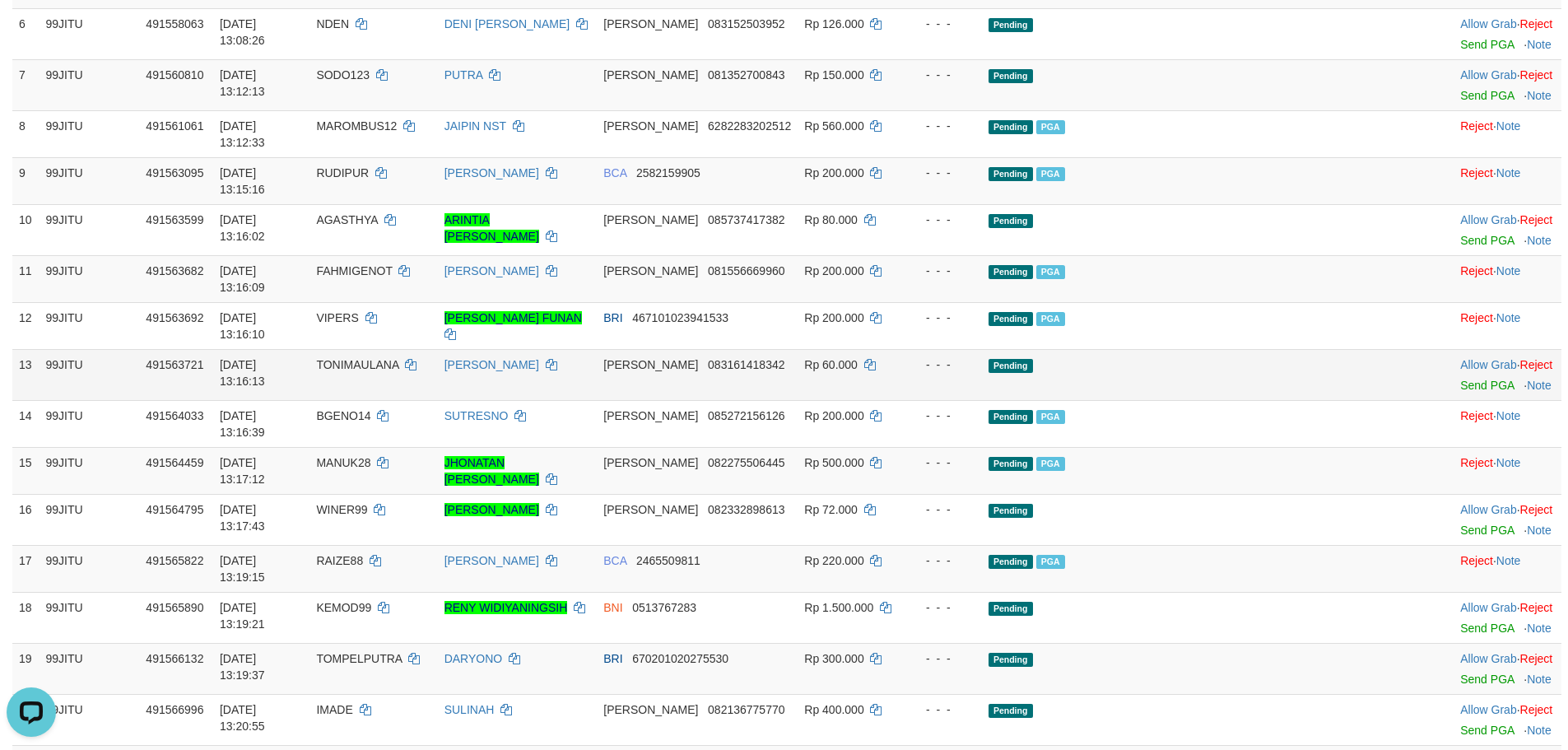
scroll to position [574, 0]
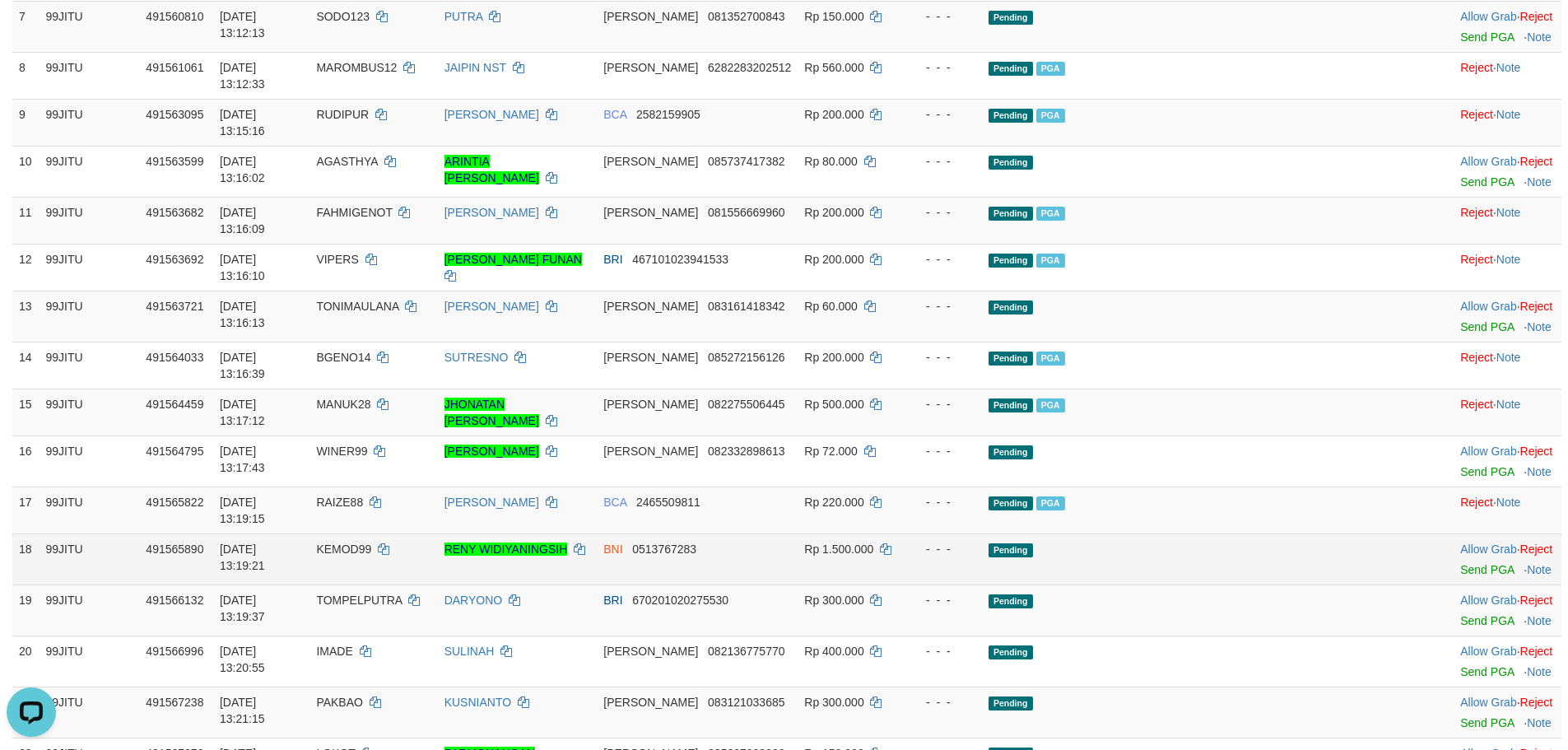
click at [371, 542] on span "KEMOD99" at bounding box center [344, 549] width 55 height 14
copy td "KEMOD99"
click at [371, 542] on span "KEMOD99" at bounding box center [344, 549] width 55 height 14
click at [1460, 563] on link "Send PGA" at bounding box center [1486, 569] width 53 height 14
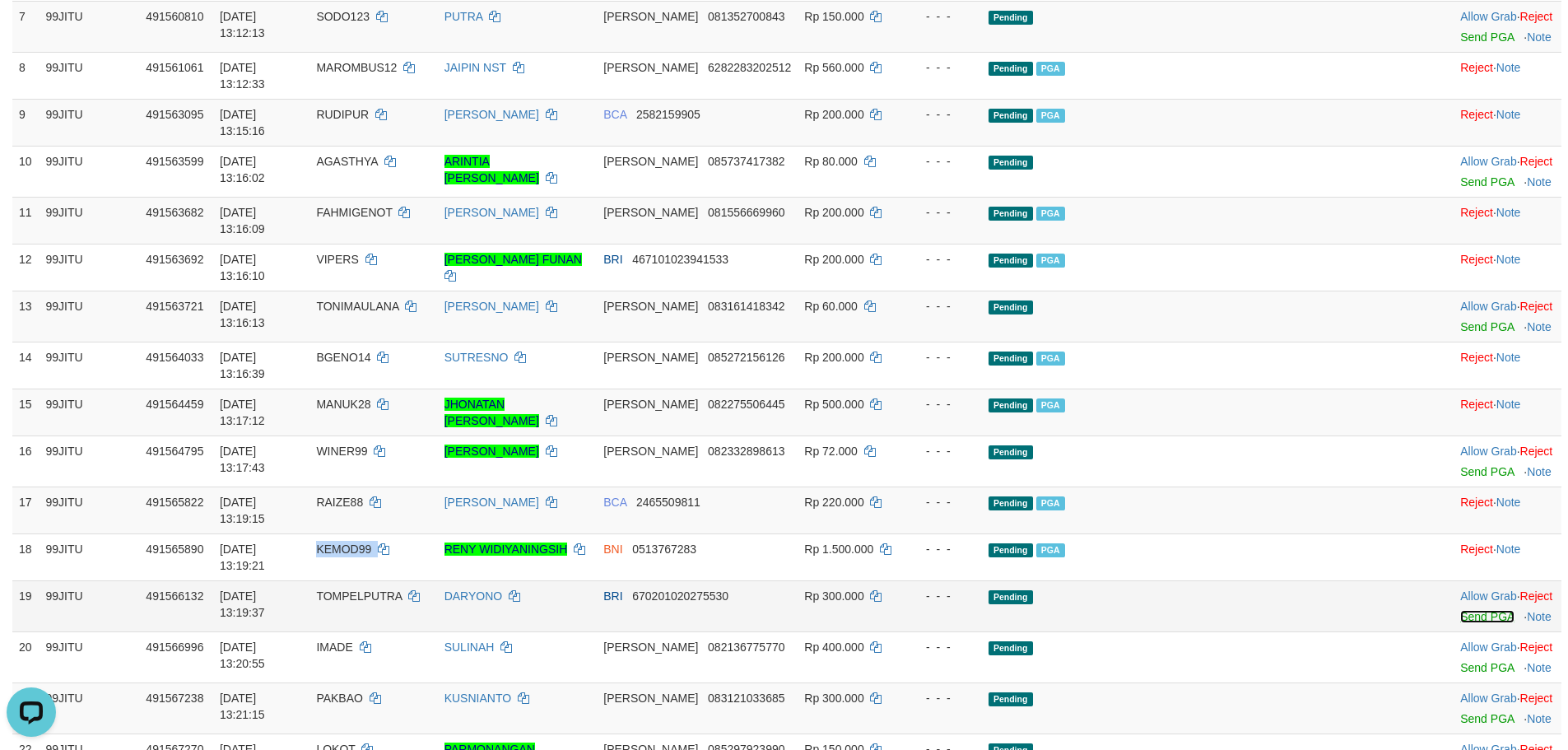
click at [1460, 610] on link "Send PGA" at bounding box center [1486, 617] width 53 height 14
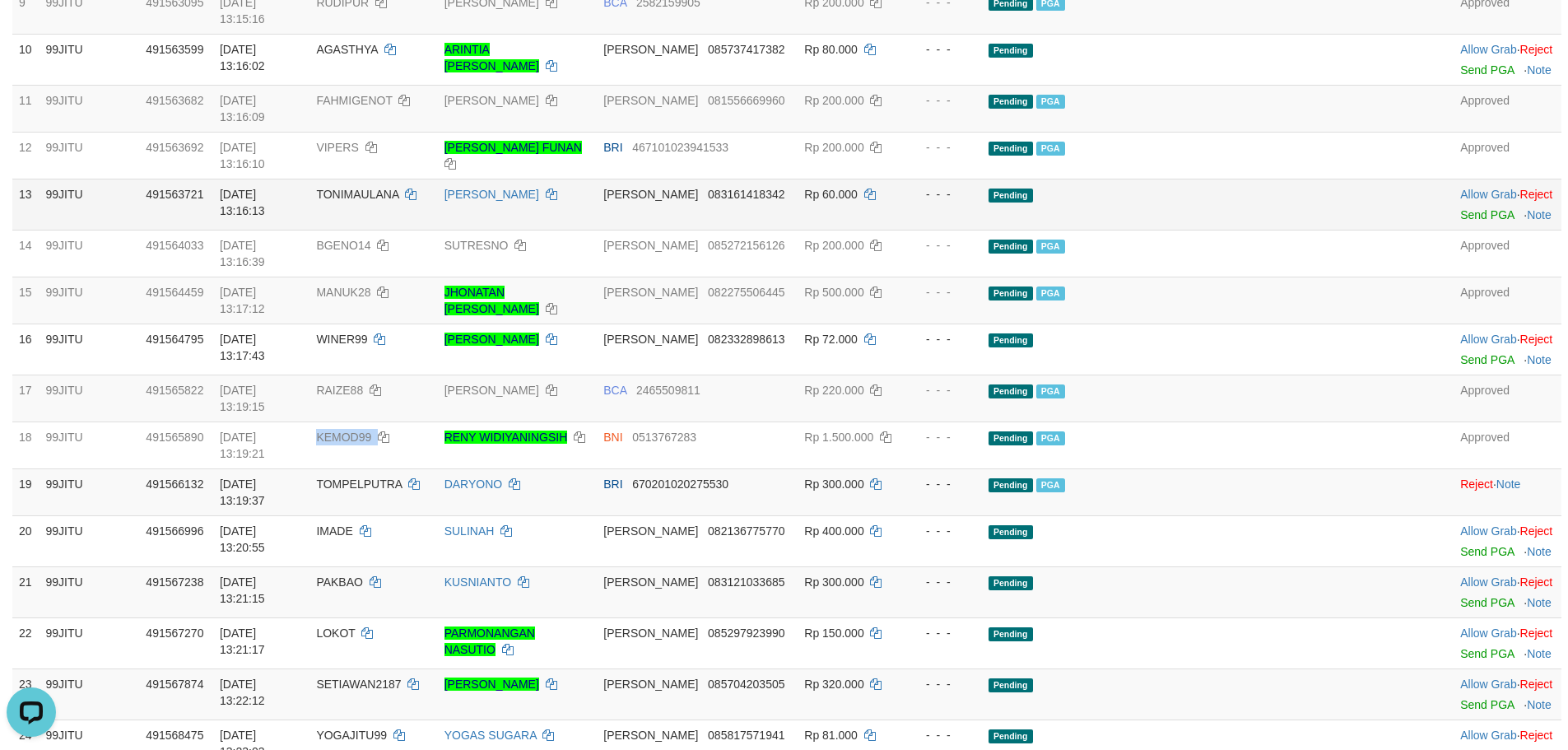
scroll to position [903, 0]
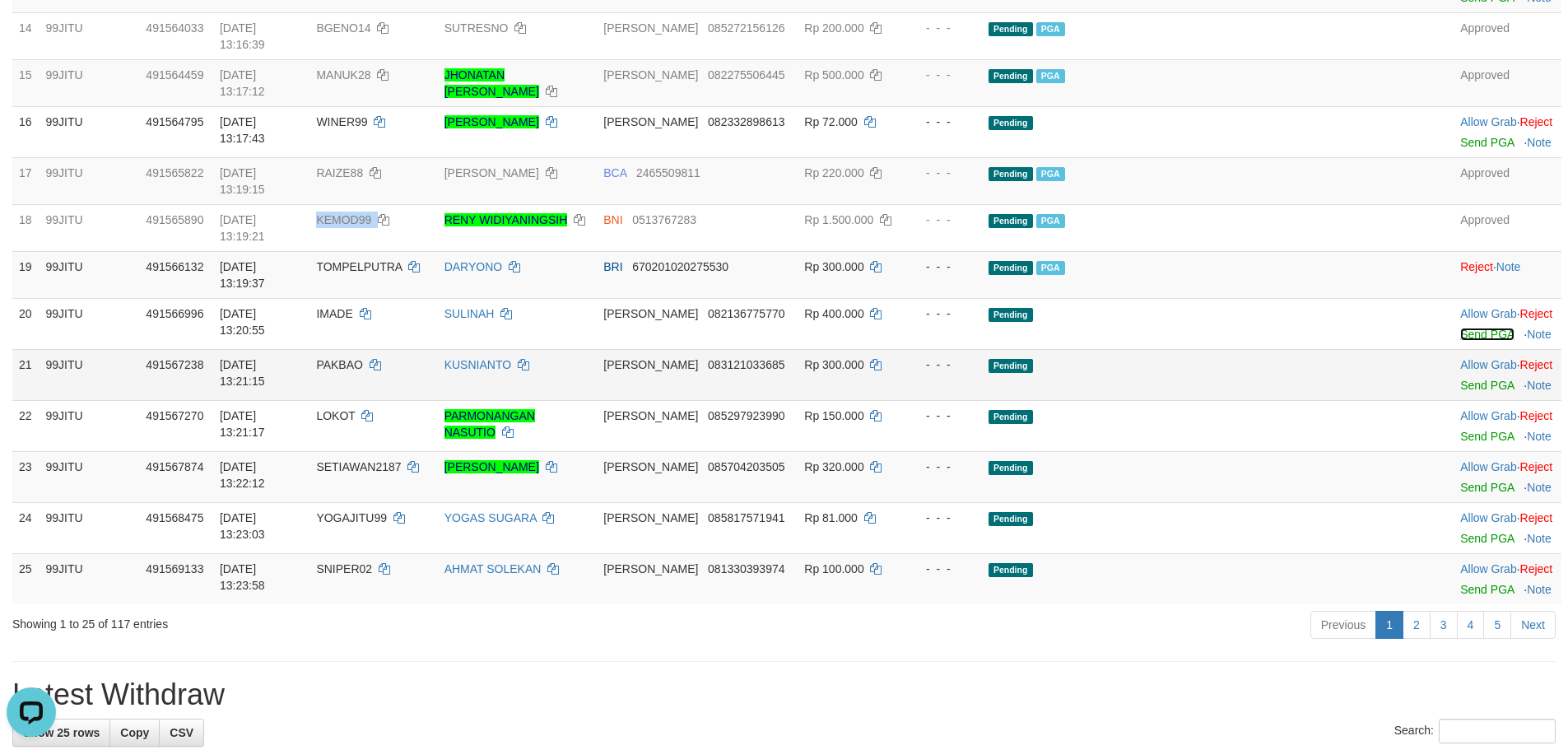
drag, startPoint x: 1438, startPoint y: 184, endPoint x: 847, endPoint y: 213, distance: 591.7
click at [1460, 327] on link "Send PGA" at bounding box center [1486, 334] width 53 height 14
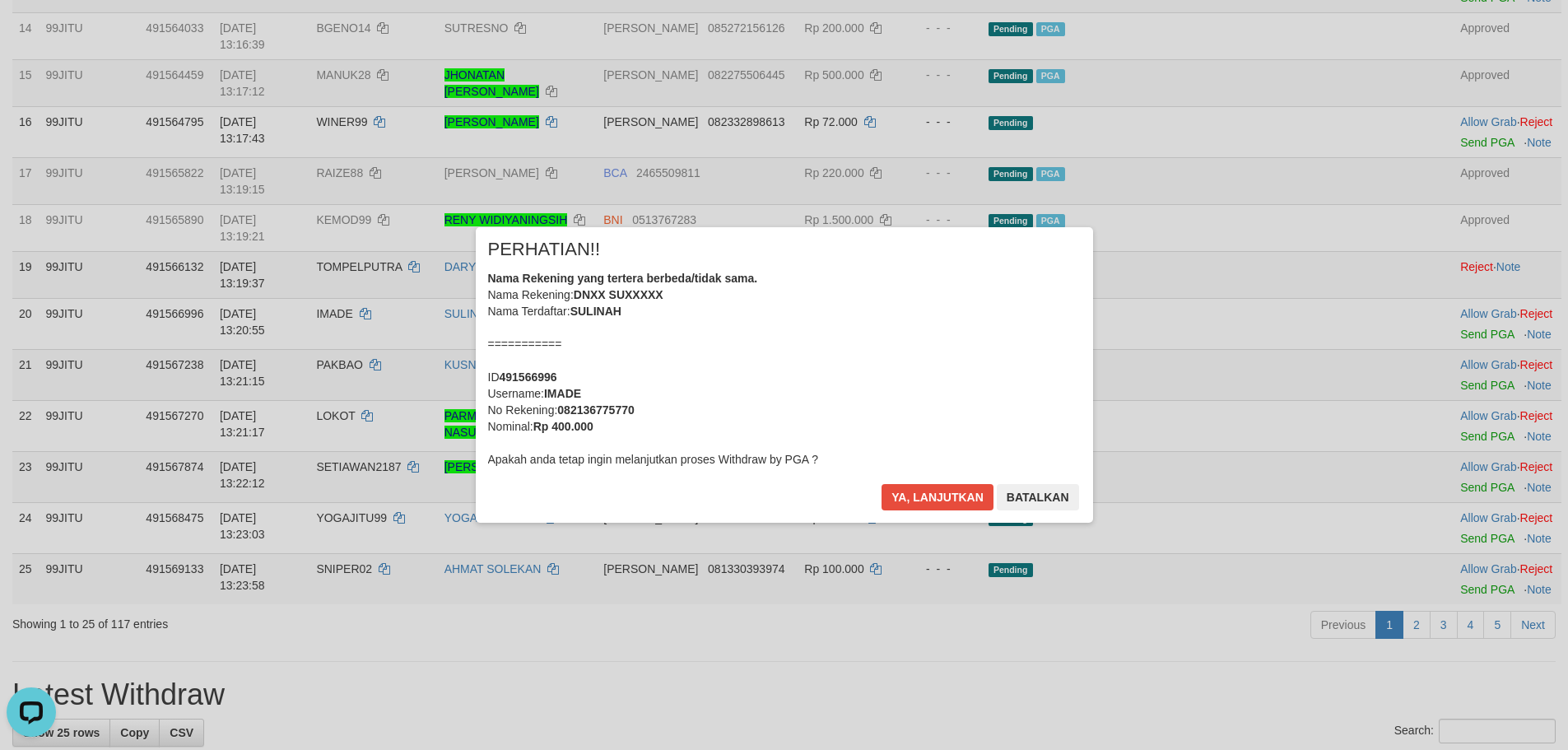
drag, startPoint x: 897, startPoint y: 465, endPoint x: 920, endPoint y: 496, distance: 38.6
click at [902, 473] on div "× PERHATIAN!! Nama Rekening yang tertera berbeda/tidak sama. Nama Rekening: DNX…" at bounding box center [784, 374] width 618 height 294
click at [920, 496] on button "Ya, lanjutkan" at bounding box center [937, 496] width 112 height 26
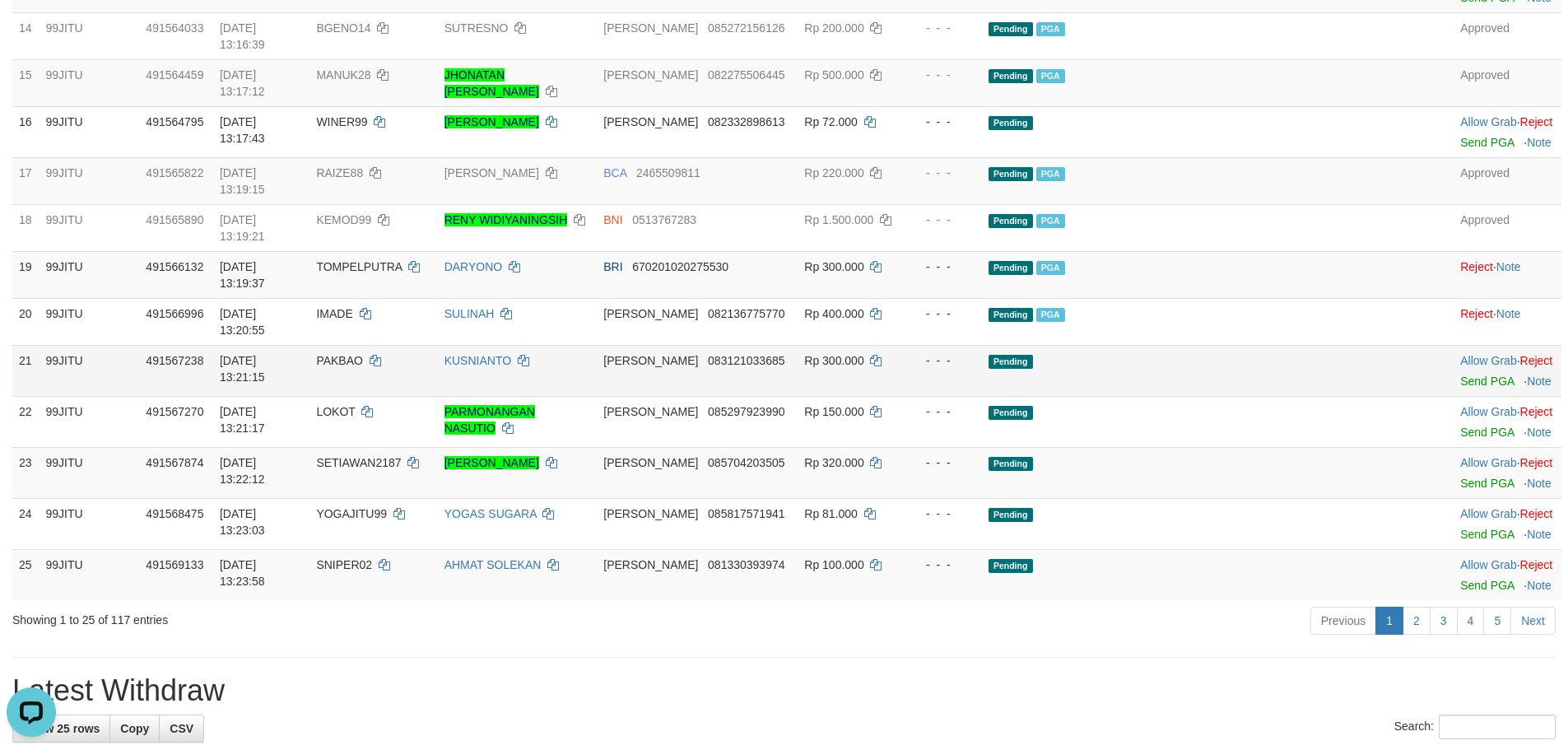
click at [1453, 345] on td "Allow Grab · Reject Send PGA · Note" at bounding box center [1507, 370] width 108 height 51
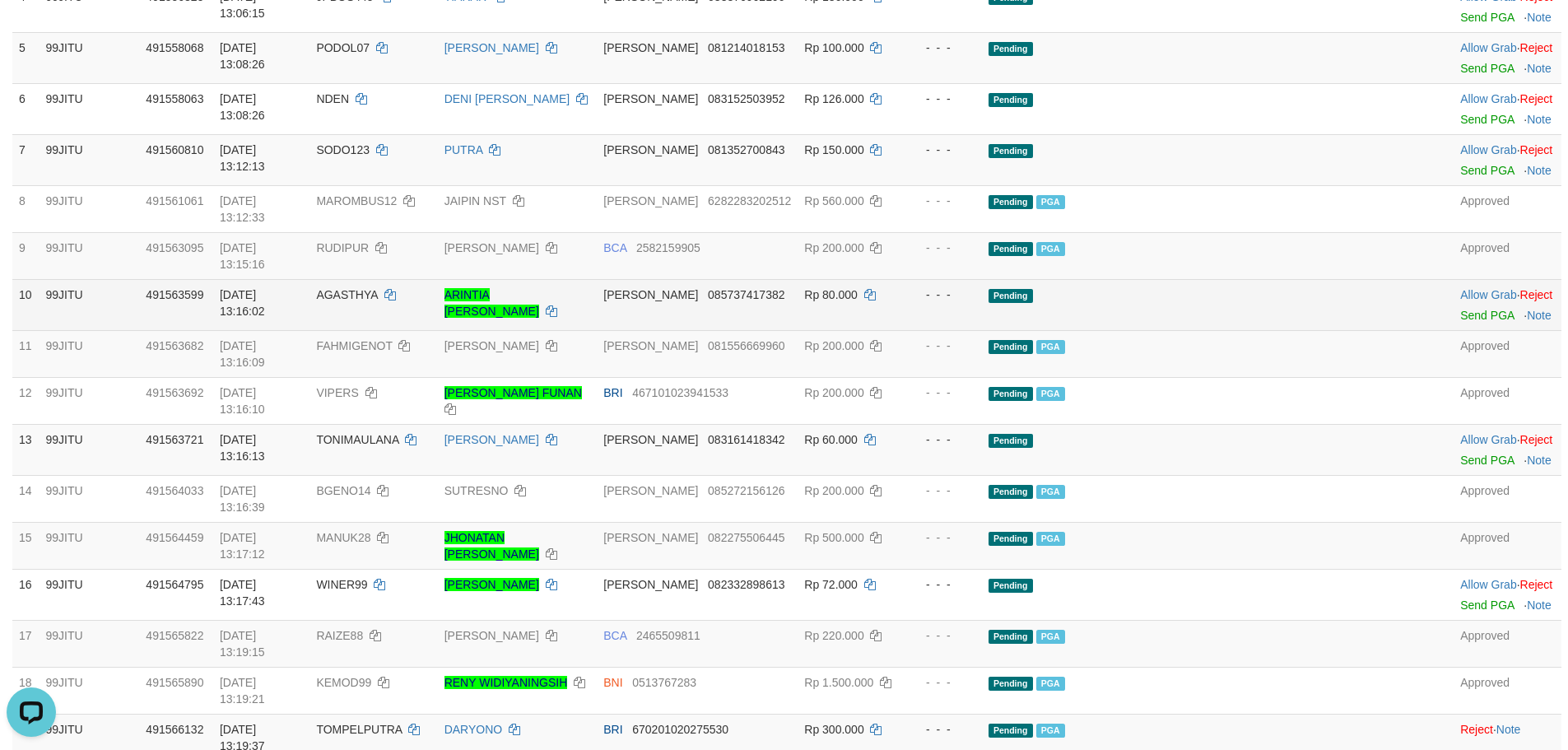
scroll to position [410, 0]
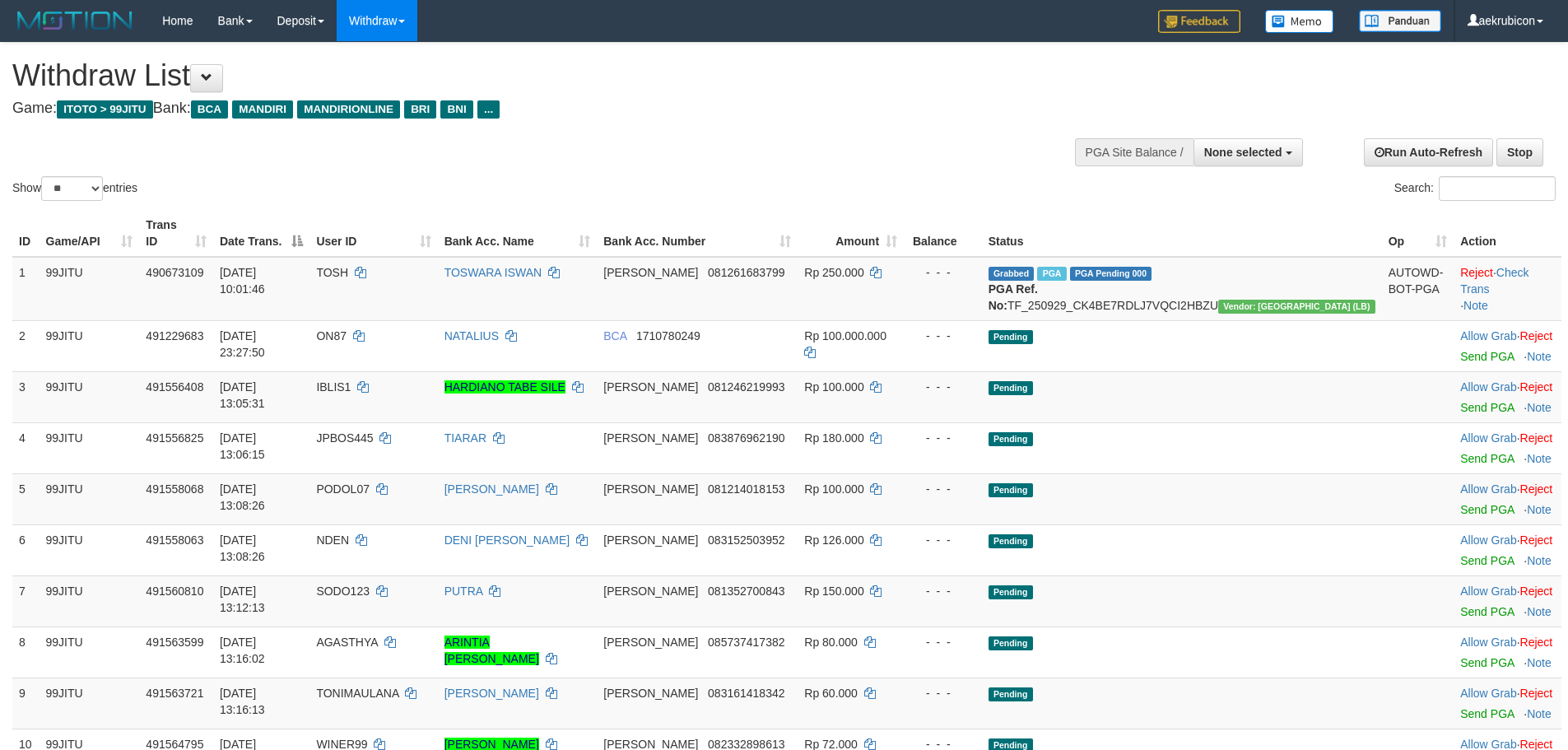
select select
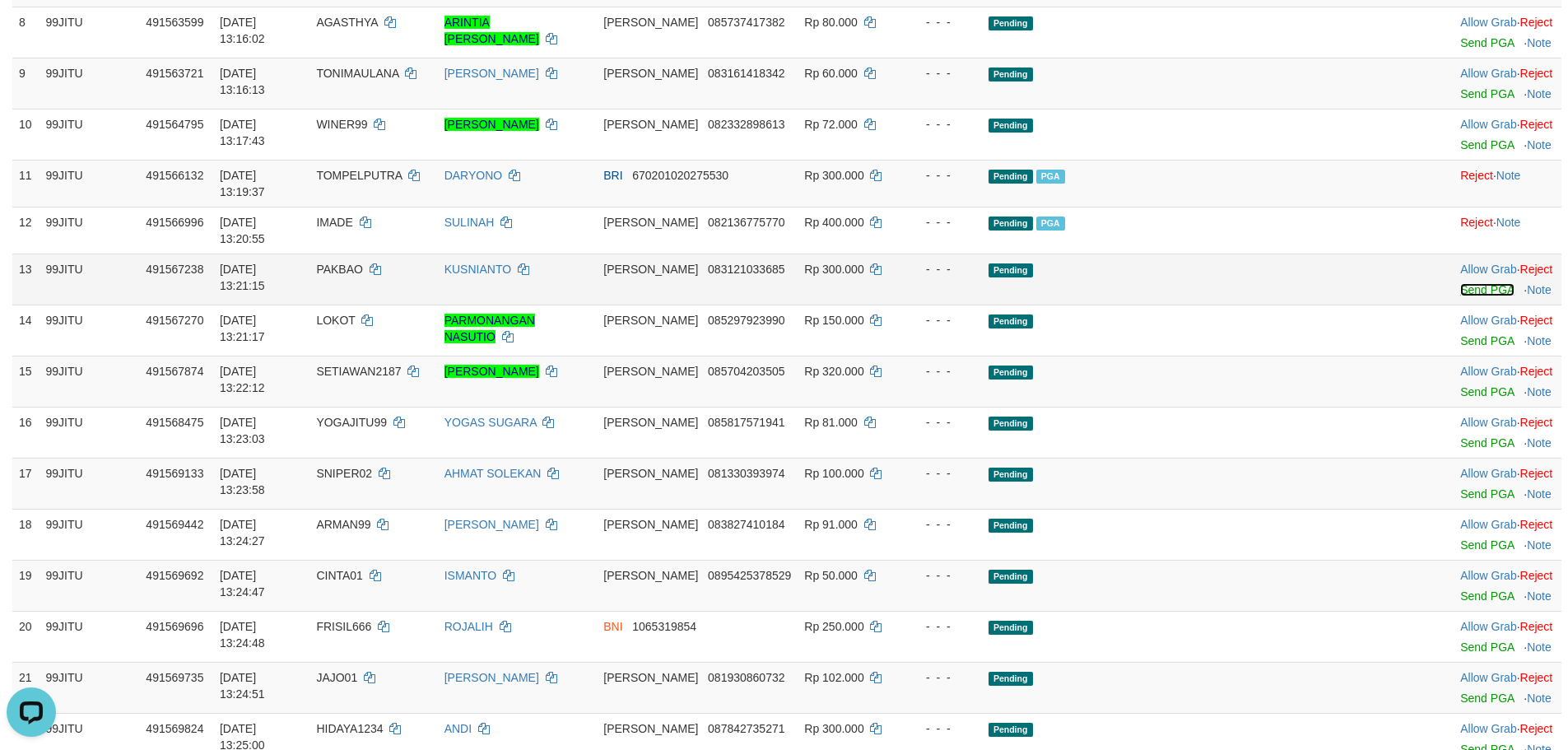
click at [1460, 283] on link "Send PGA" at bounding box center [1486, 290] width 53 height 14
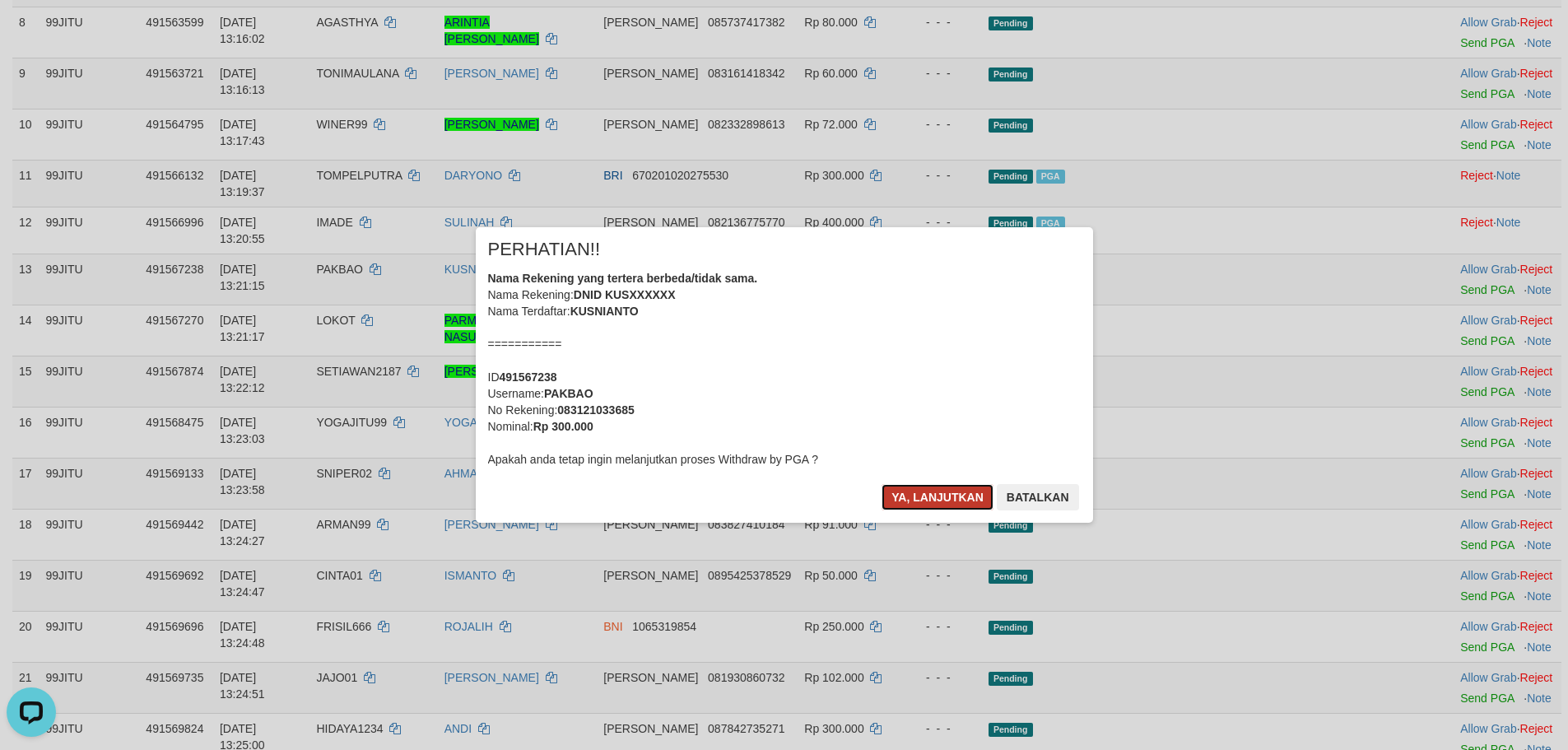
click at [925, 507] on button "Ya, lanjutkan" at bounding box center [937, 496] width 112 height 26
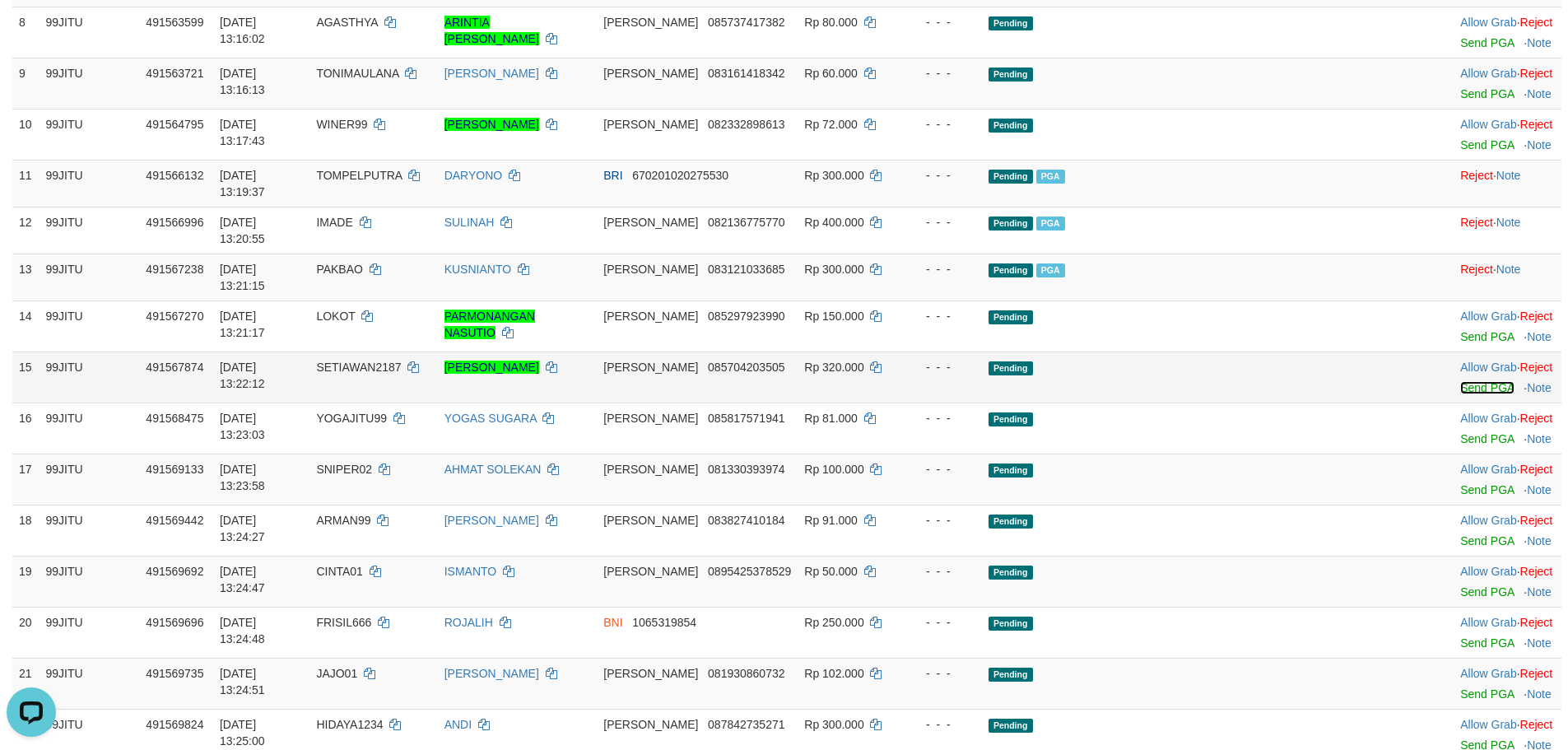
click at [1460, 381] on link "Send PGA" at bounding box center [1486, 388] width 53 height 14
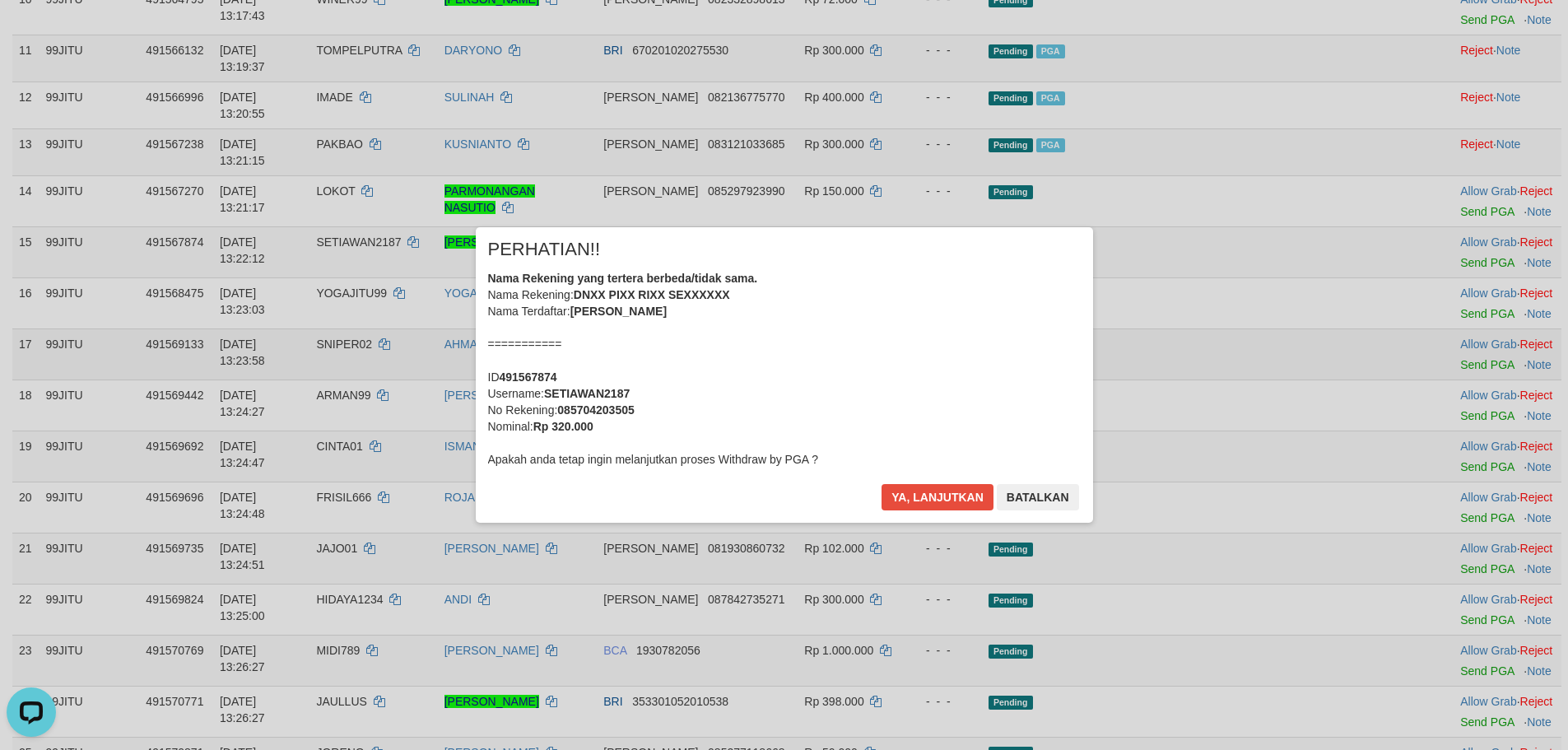
scroll to position [785, 0]
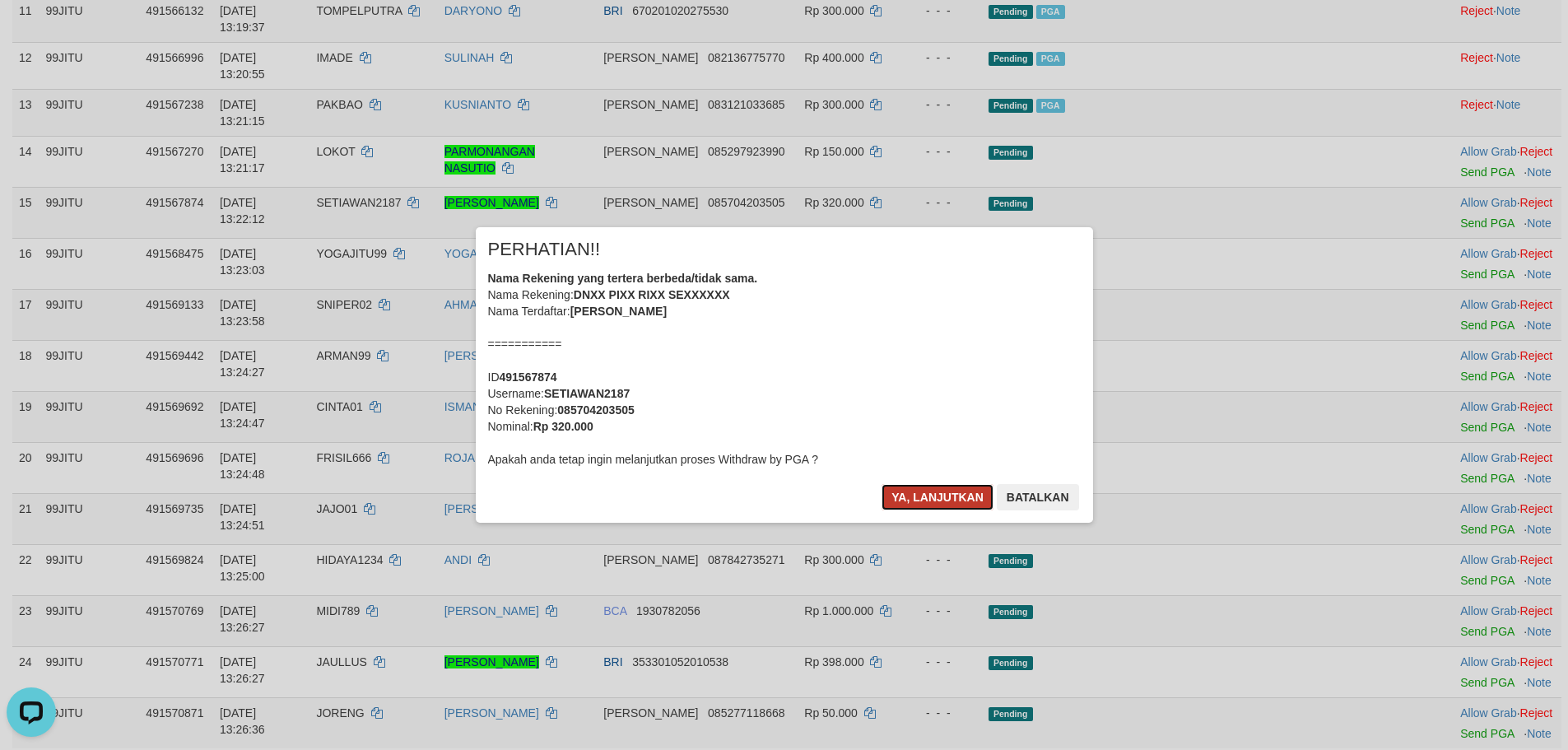
click at [931, 501] on button "Ya, lanjutkan" at bounding box center [937, 496] width 112 height 26
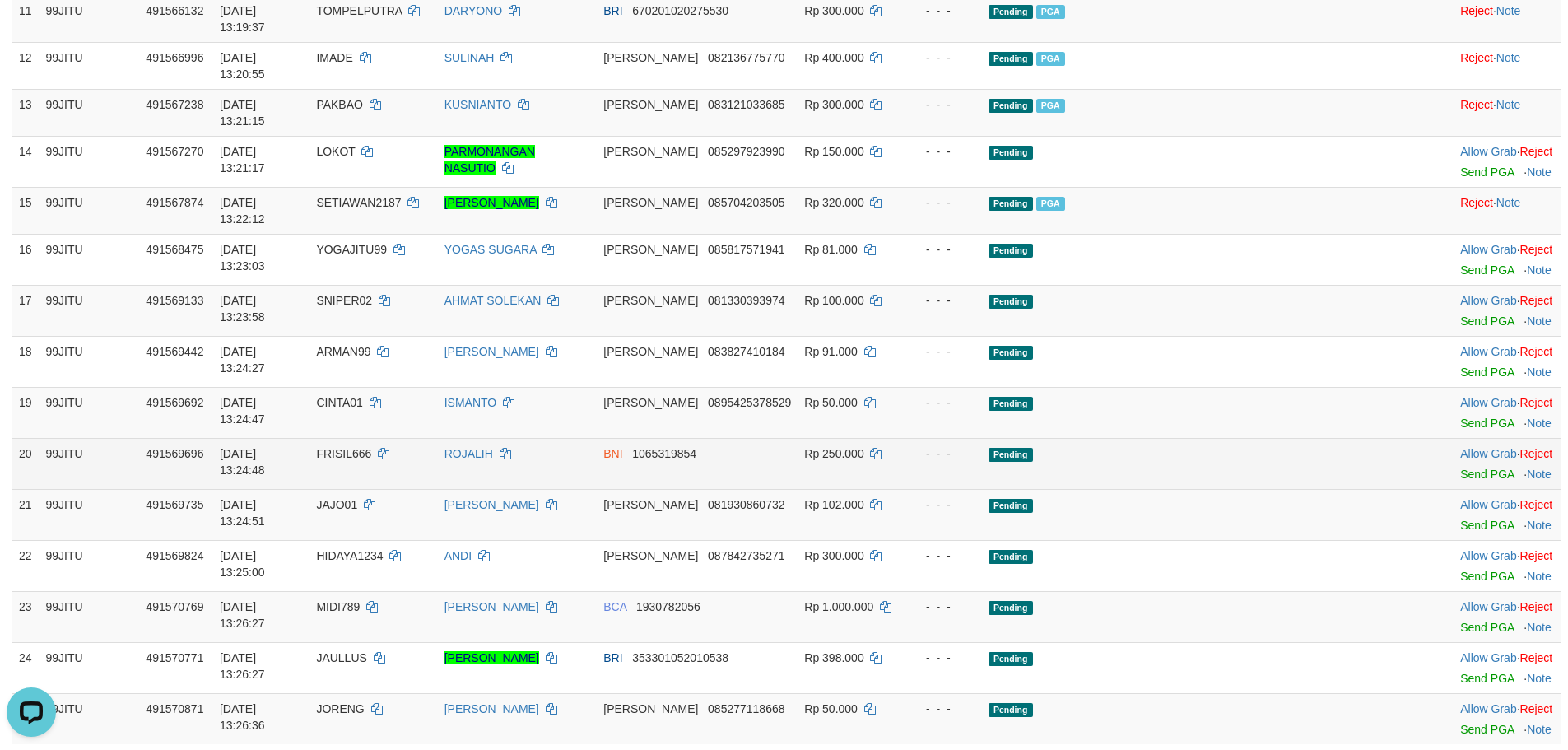
click at [395, 438] on td "FRISIL666" at bounding box center [373, 463] width 127 height 51
copy td "FRISIL666"
click at [1453, 438] on td "Allow Grab · Reject Send PGA · Note" at bounding box center [1507, 463] width 108 height 51
click at [1460, 467] on link "Send PGA" at bounding box center [1486, 474] width 53 height 14
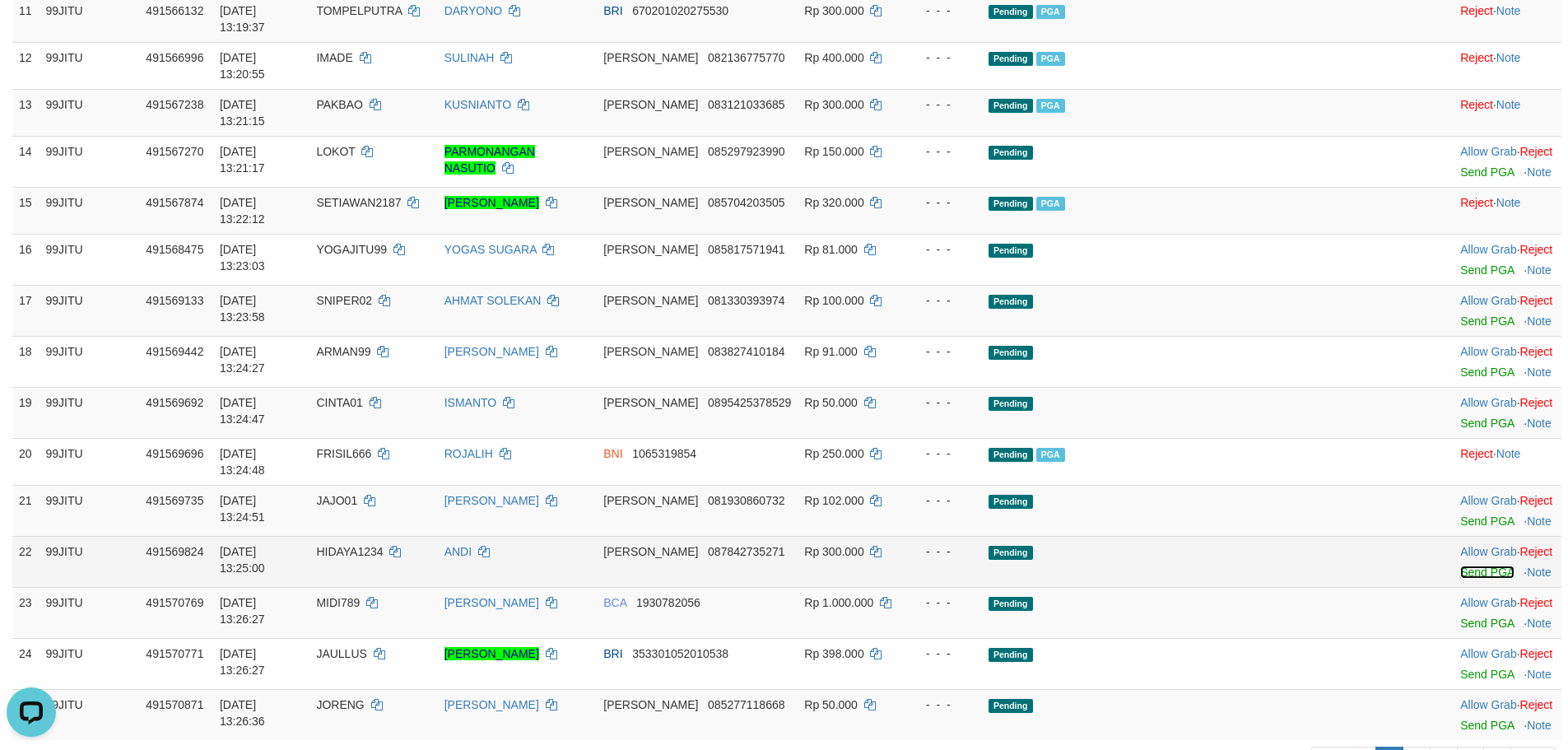
click at [1460, 566] on link "Send PGA" at bounding box center [1486, 572] width 53 height 14
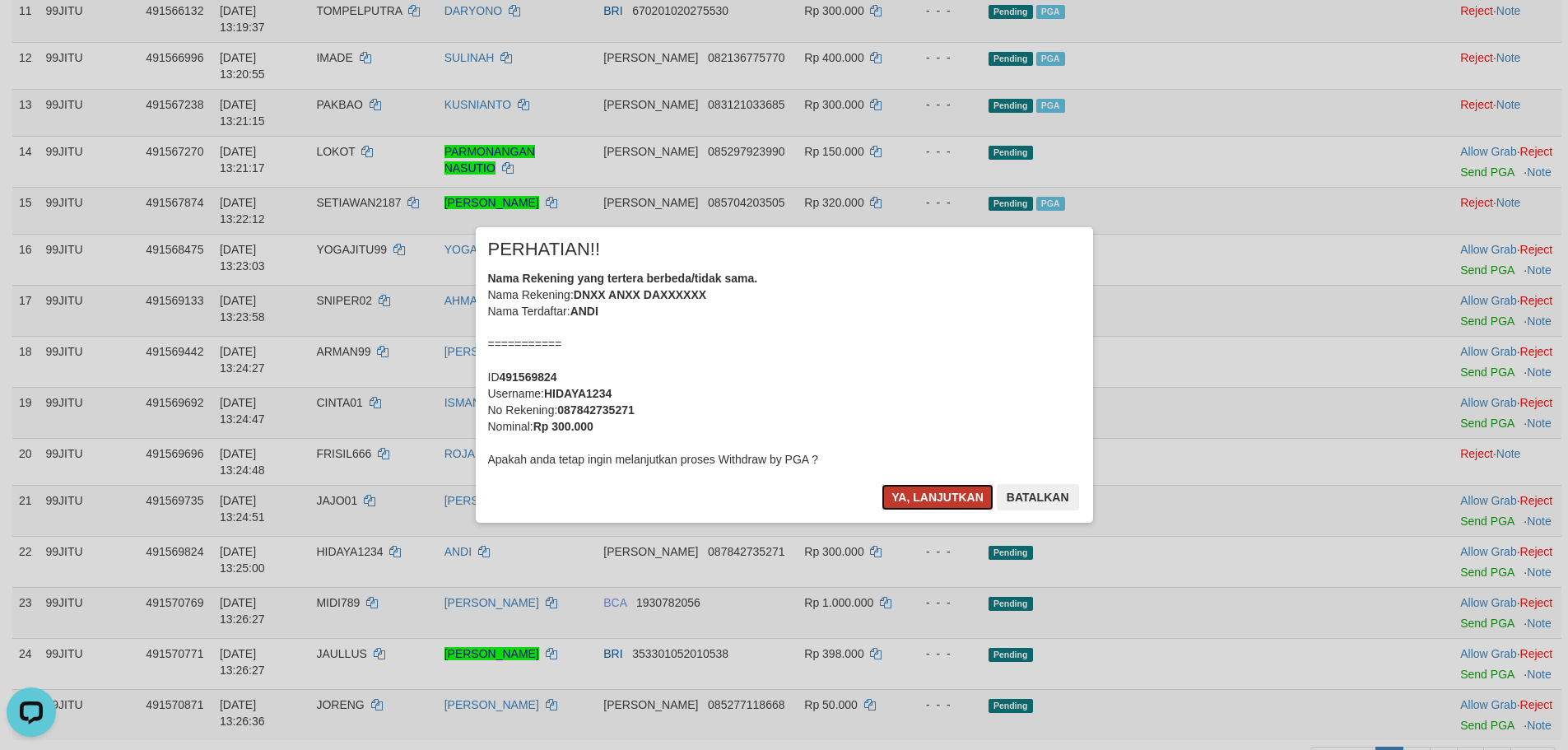
click at [962, 502] on button "Ya, lanjutkan" at bounding box center [937, 496] width 112 height 26
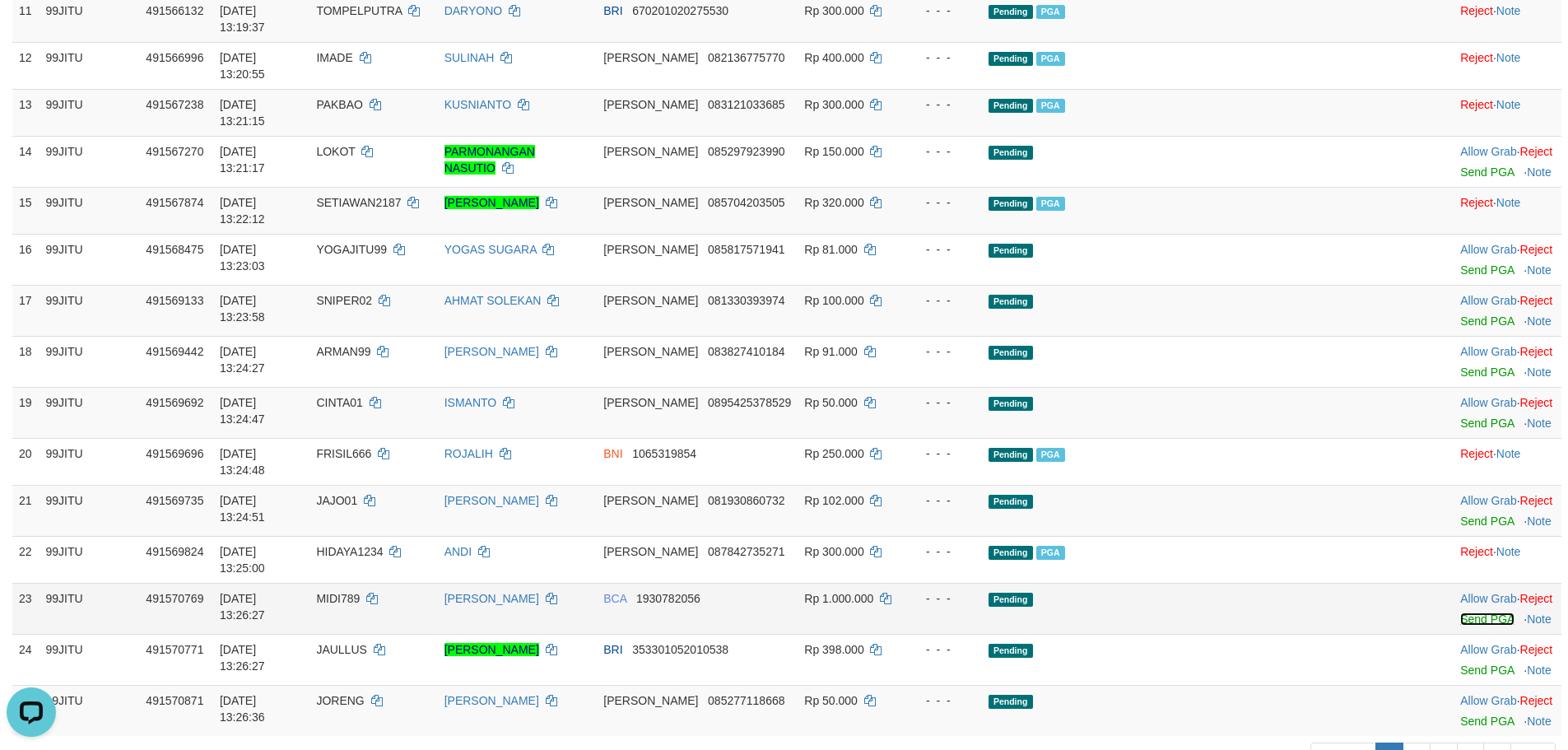
click at [1460, 613] on link "Send PGA" at bounding box center [1486, 620] width 53 height 14
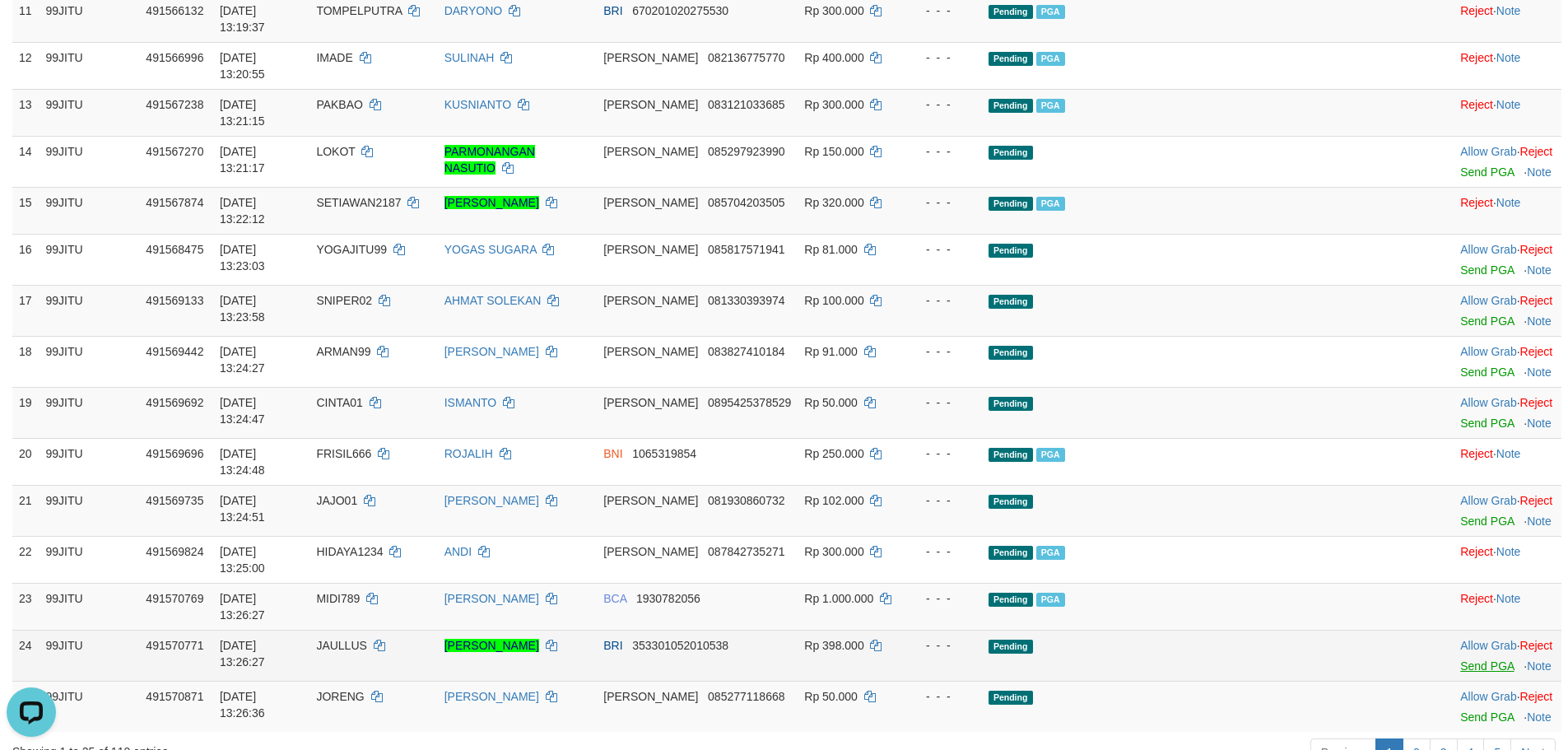
click at [1453, 681] on td "Allow Grab · Reject Send PGA · Note" at bounding box center [1507, 706] width 108 height 51
click at [1460, 659] on link "Send PGA" at bounding box center [1486, 666] width 53 height 14
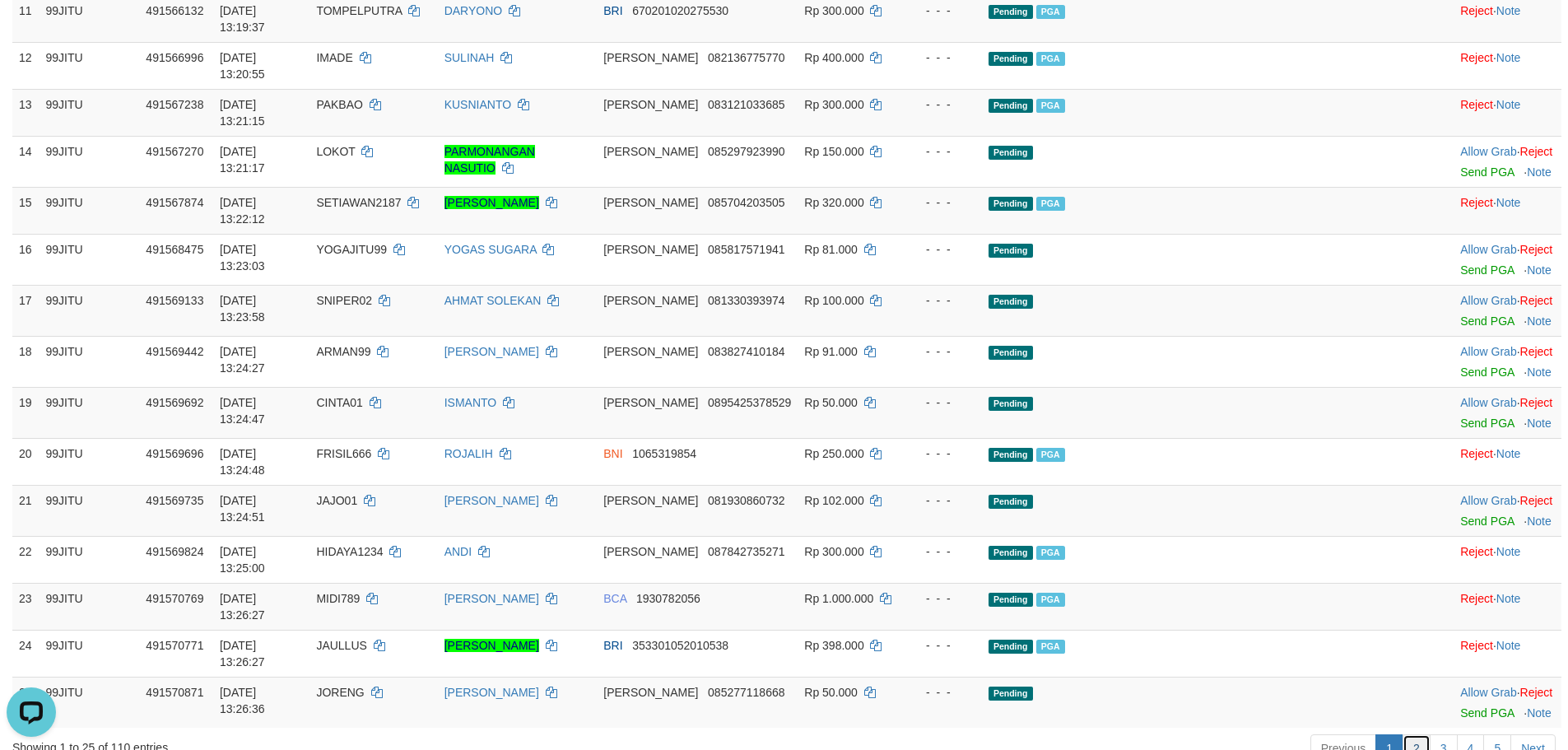
click at [1419, 735] on link "2" at bounding box center [1416, 748] width 28 height 28
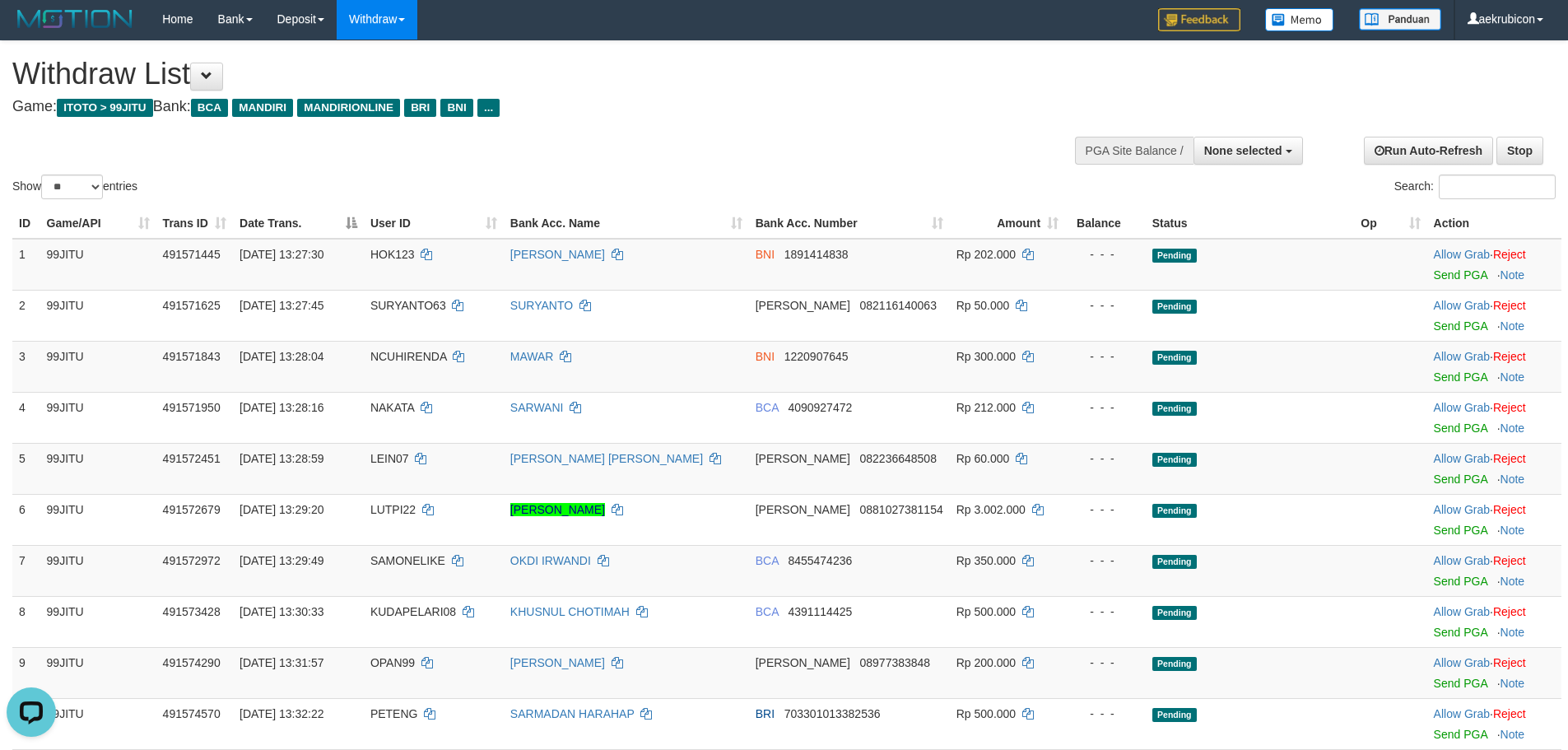
scroll to position [0, 0]
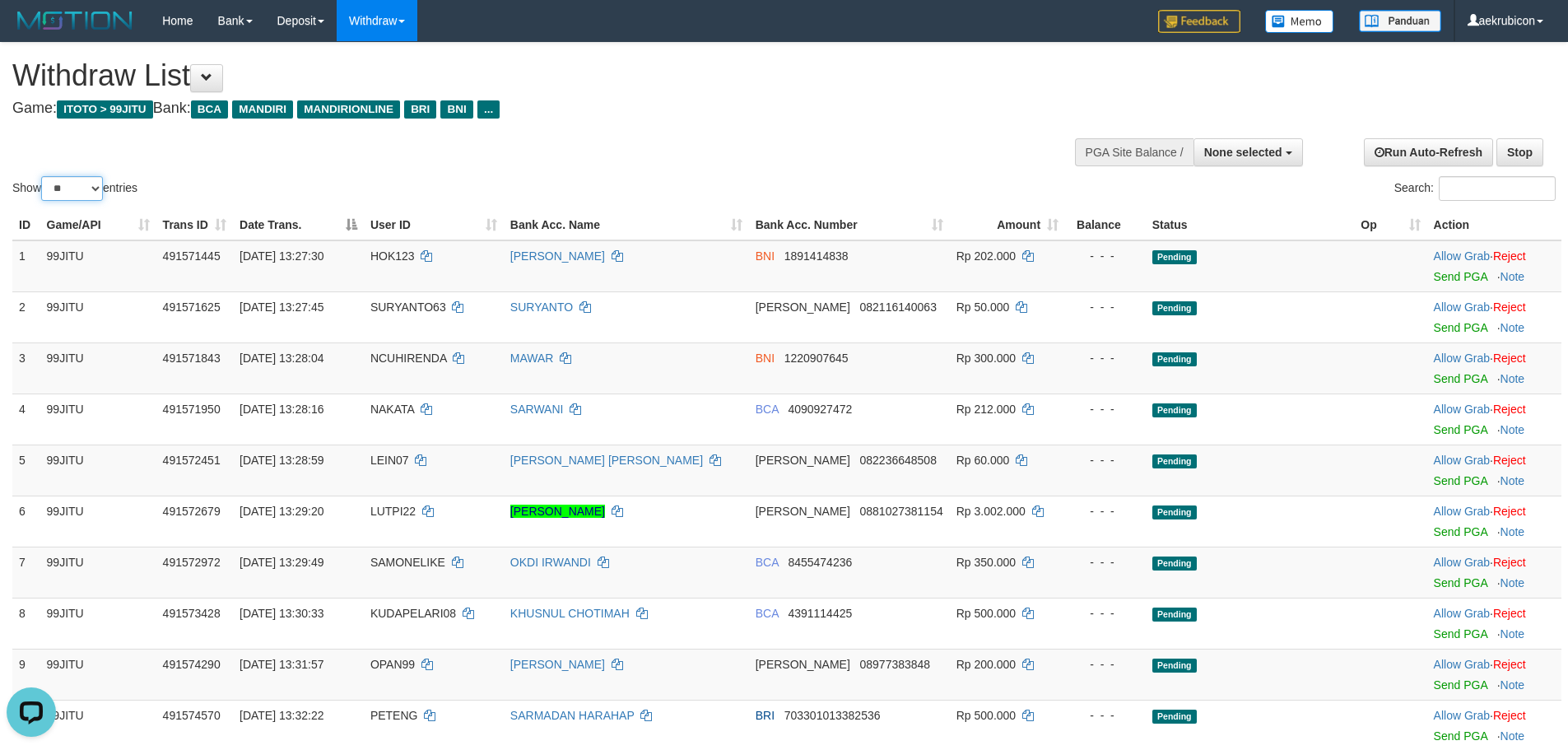
click at [57, 198] on select "** ** ** ***" at bounding box center [72, 189] width 62 height 25
select select "***"
click at [43, 177] on select "** ** ** ***" at bounding box center [72, 189] width 62 height 25
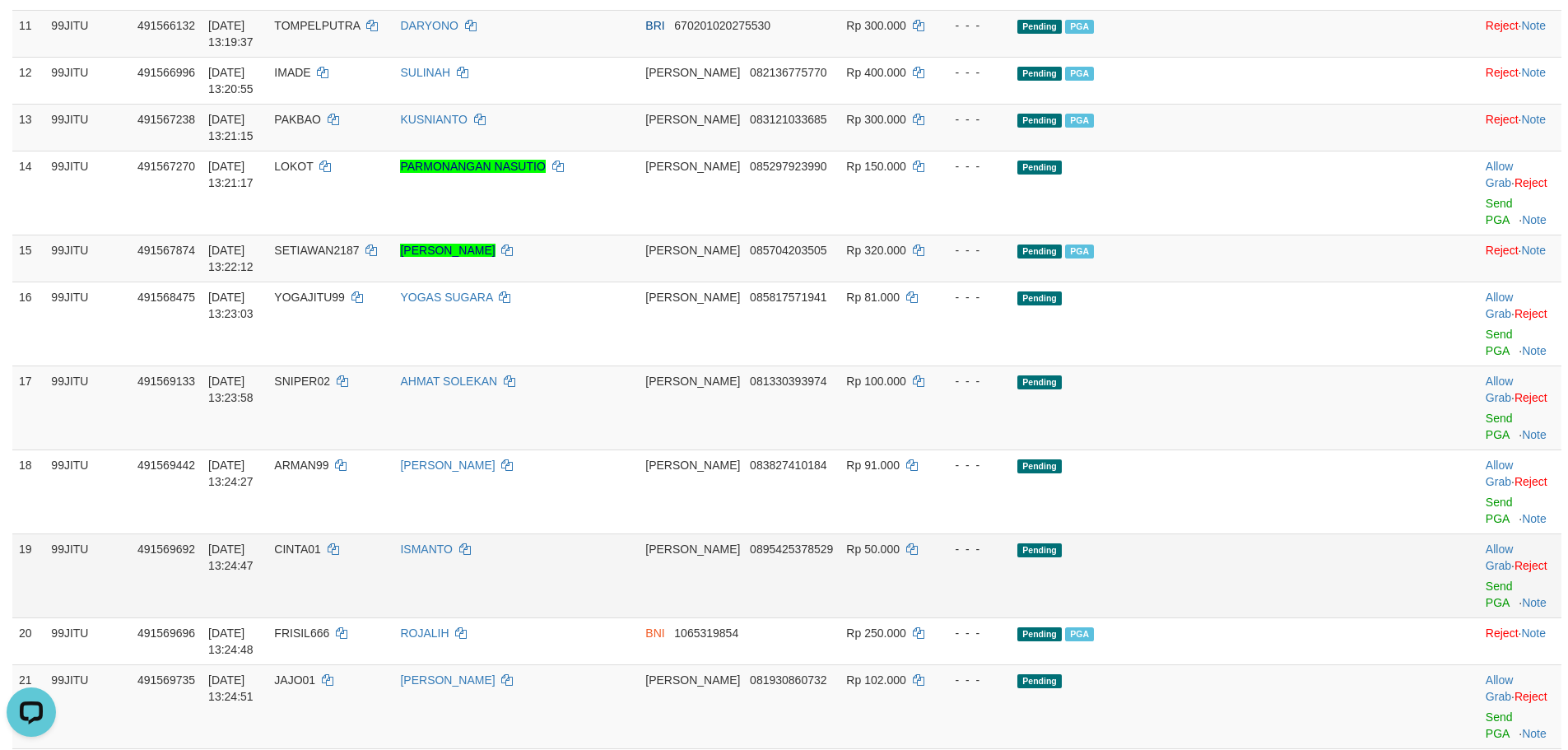
scroll to position [1153, 0]
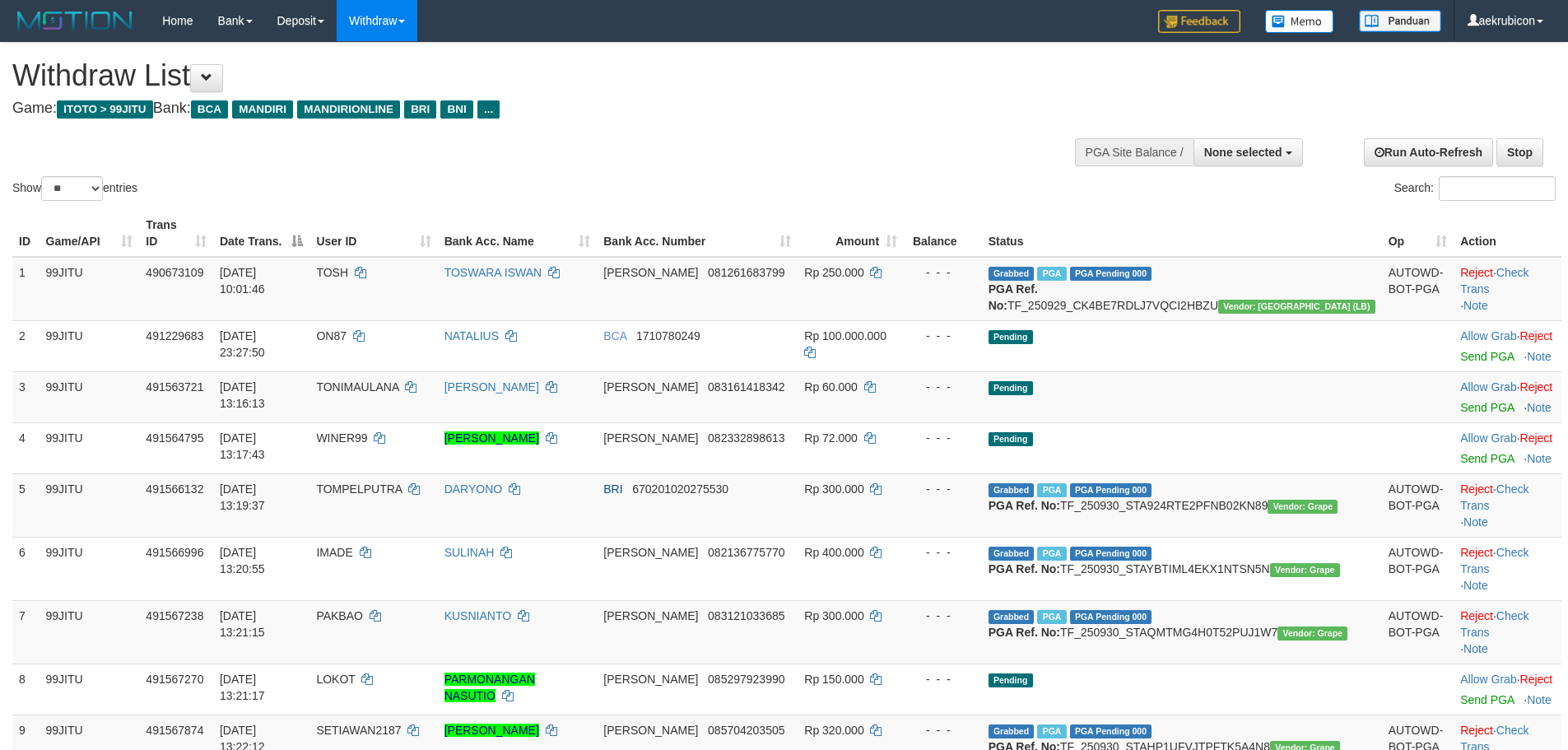
select select
select select "**"
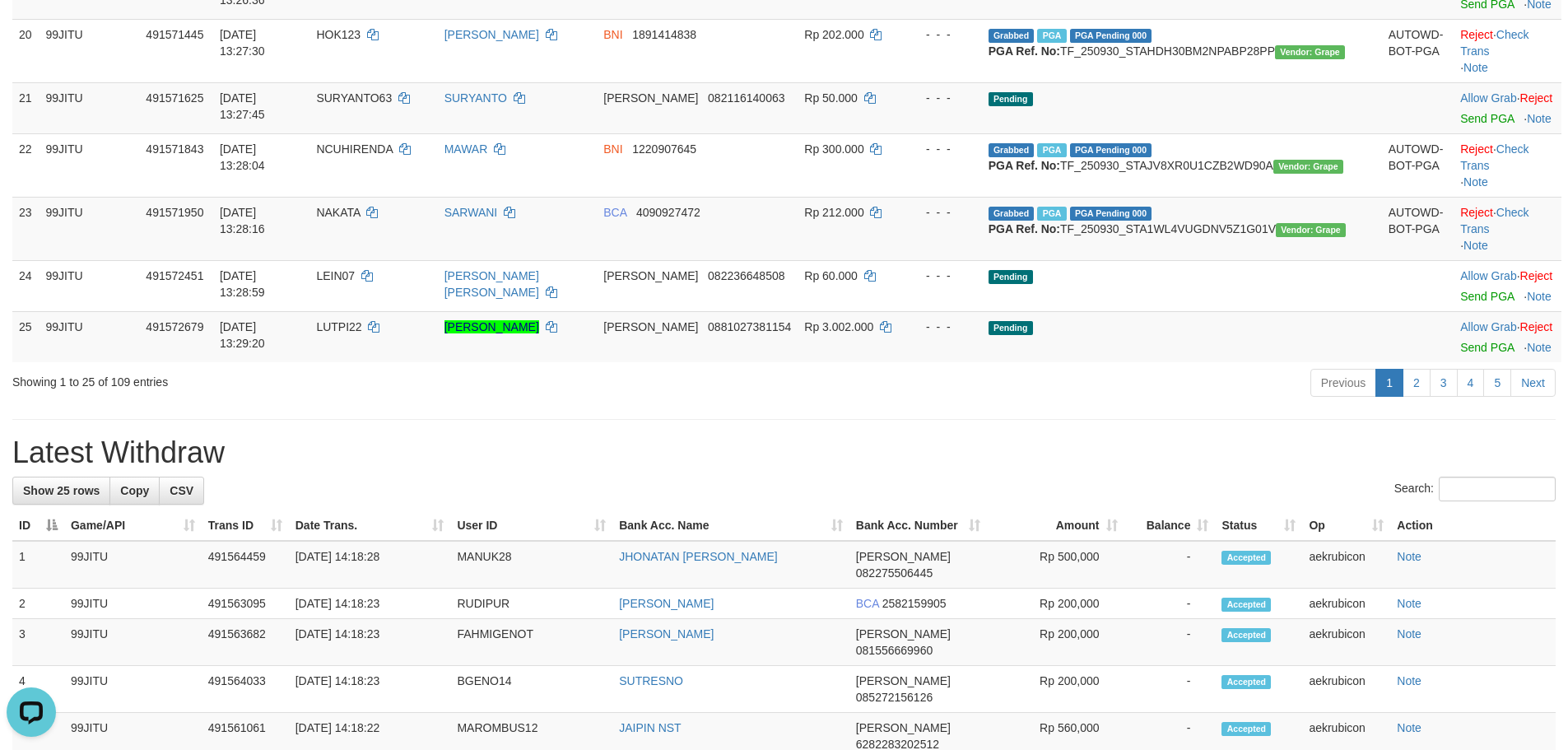
scroll to position [1363, 0]
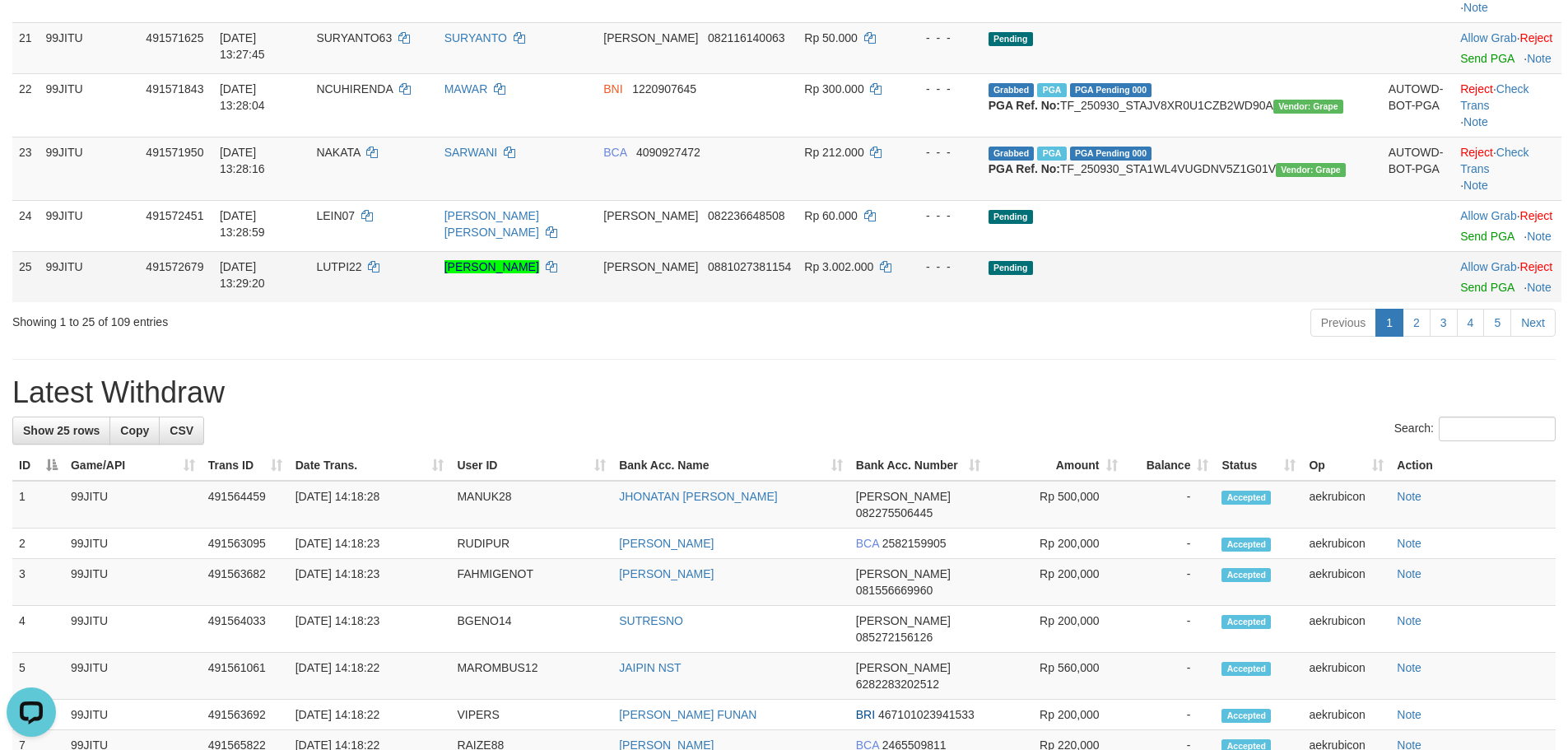
click at [361, 273] on span "LUTPI22" at bounding box center [339, 267] width 45 height 14
copy td "LUTPI22"
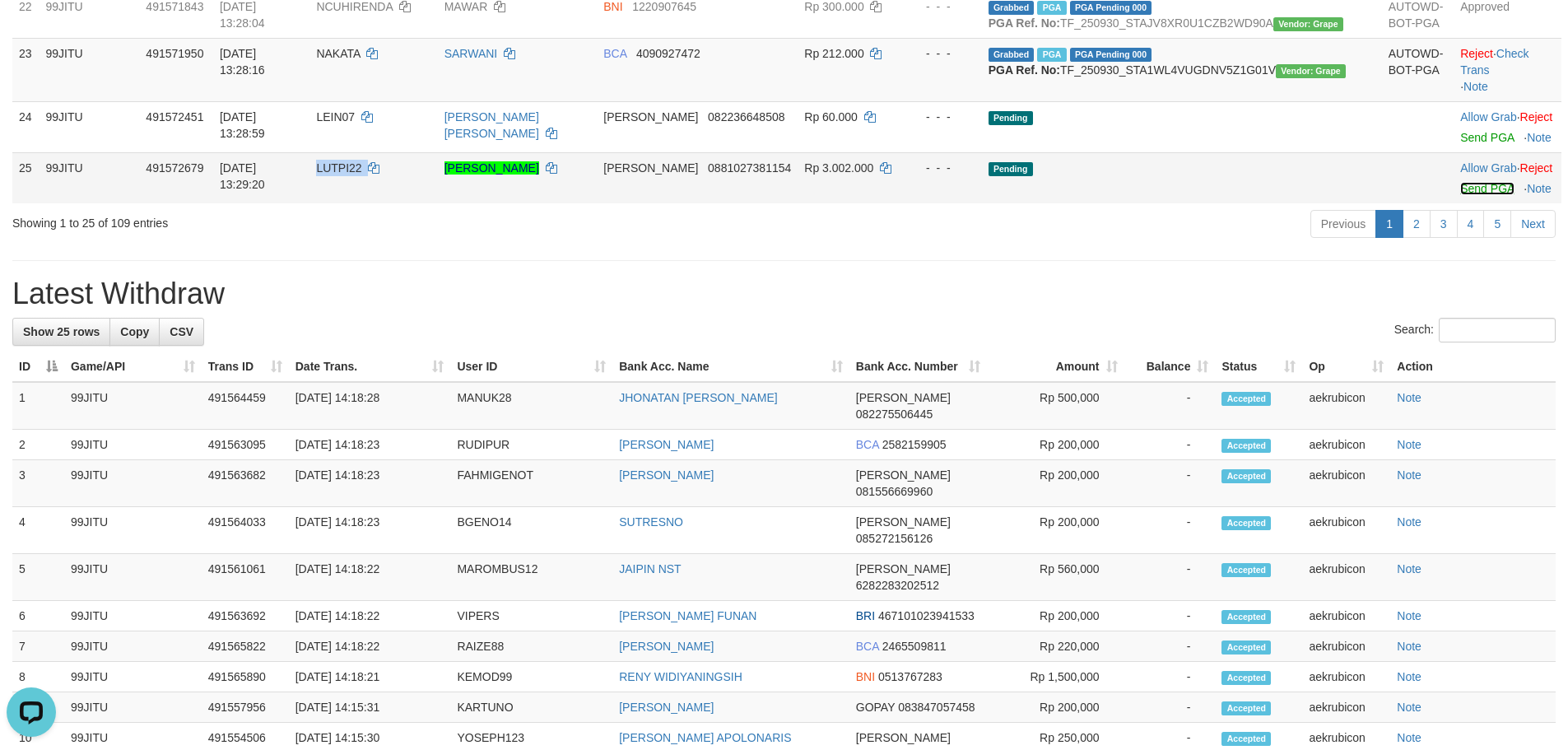
click at [1460, 195] on link "Send PGA" at bounding box center [1486, 188] width 53 height 14
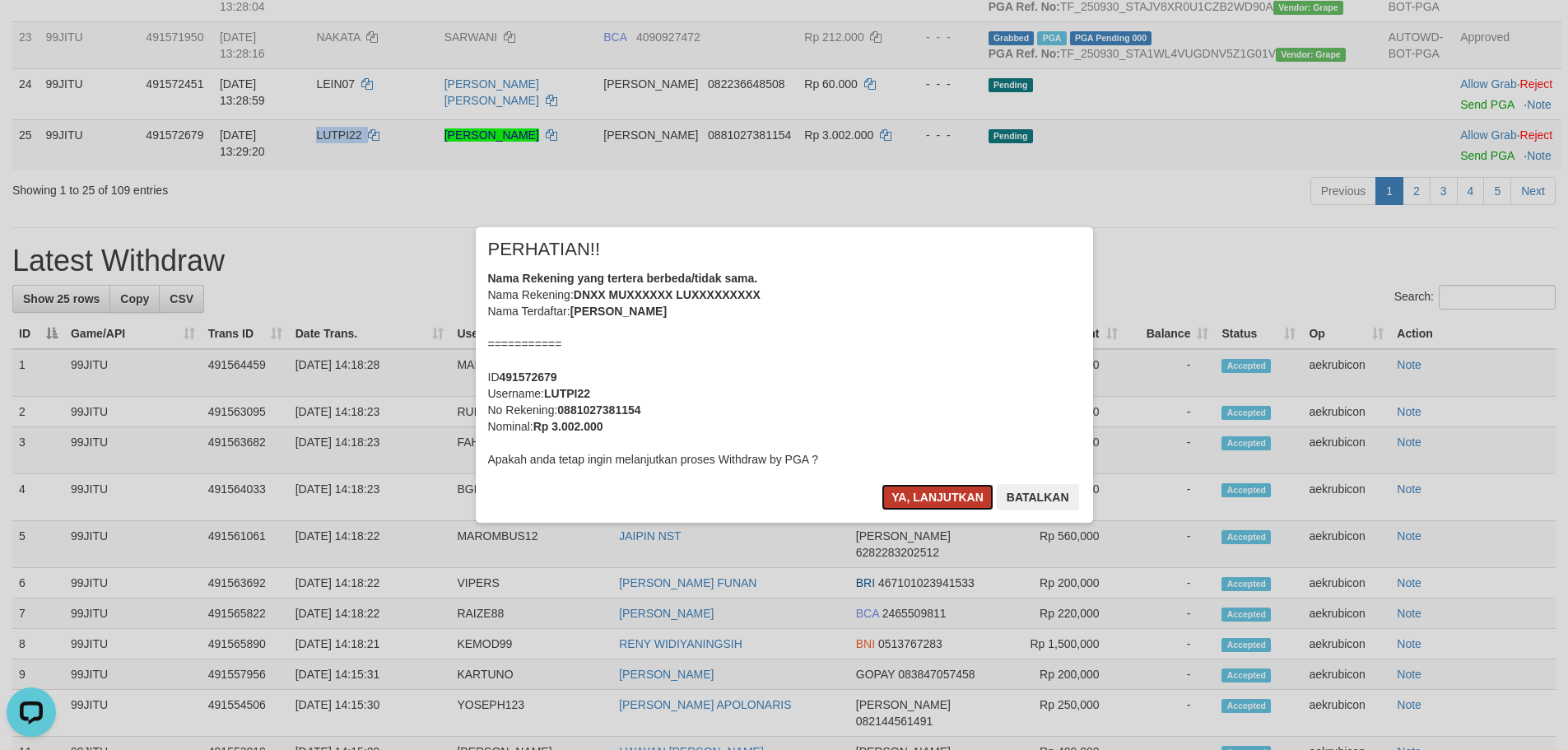
click at [943, 505] on button "Ya, lanjutkan" at bounding box center [937, 496] width 112 height 26
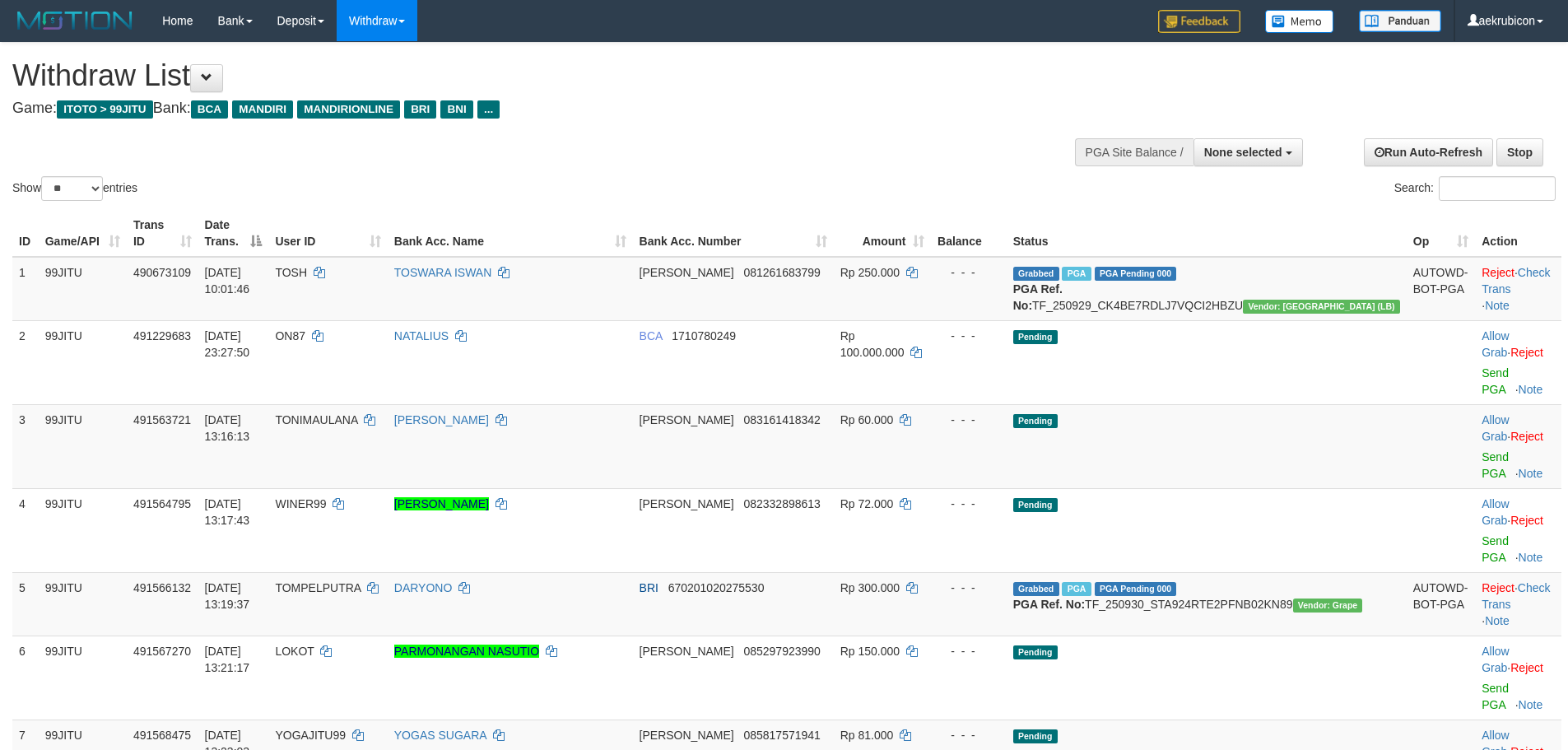
select select
click at [101, 189] on select "** ** ** ***" at bounding box center [72, 189] width 62 height 25
click at [63, 174] on div "Show ** ** ** *** entries Search:" at bounding box center [784, 123] width 1568 height 161
click at [81, 191] on select "** ** ** ***" at bounding box center [72, 189] width 62 height 25
click at [53, 284] on td "99JITU" at bounding box center [82, 289] width 88 height 65
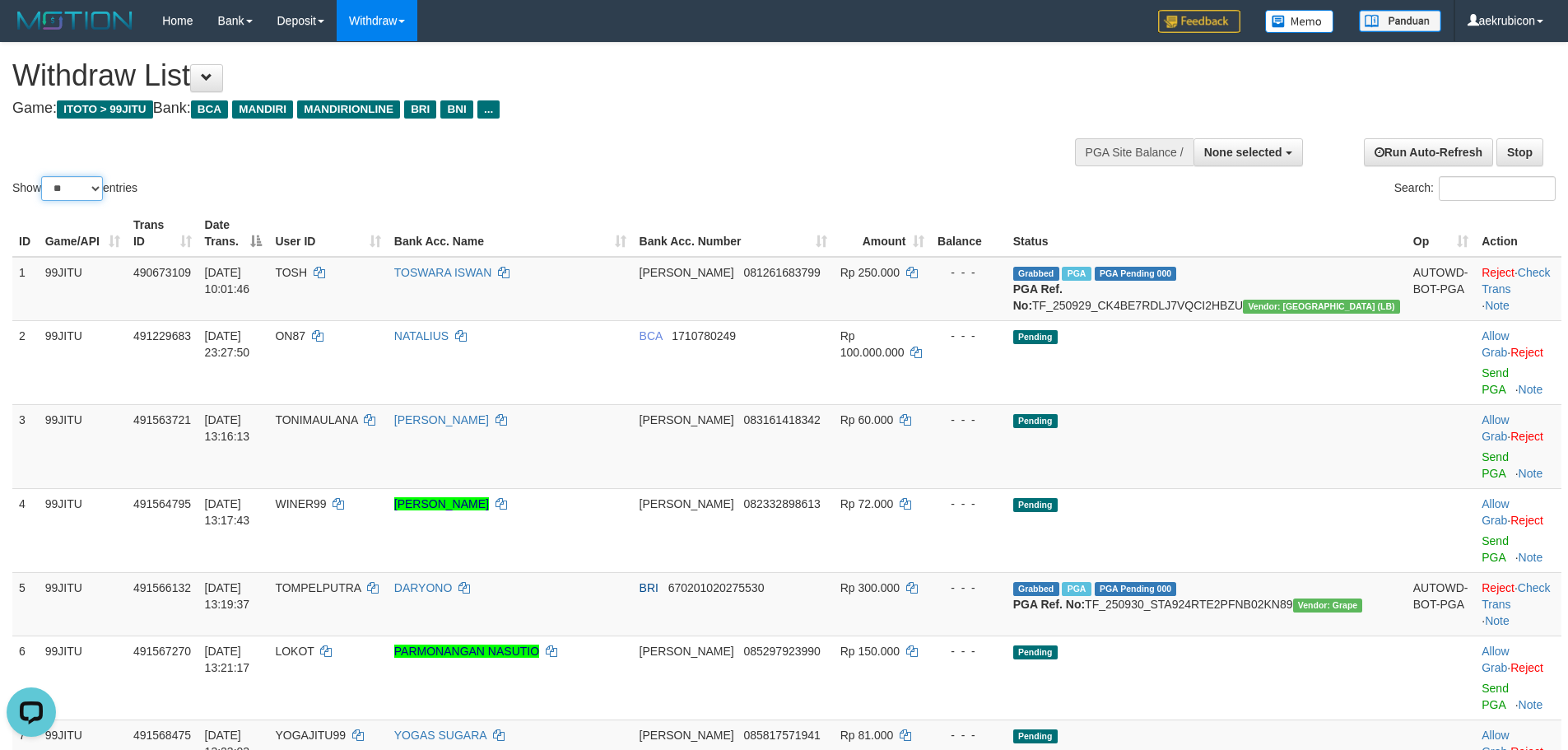
click at [76, 180] on select "** ** ** ***" at bounding box center [72, 189] width 62 height 25
select select "***"
click at [43, 177] on select "** ** ** ***" at bounding box center [72, 189] width 62 height 25
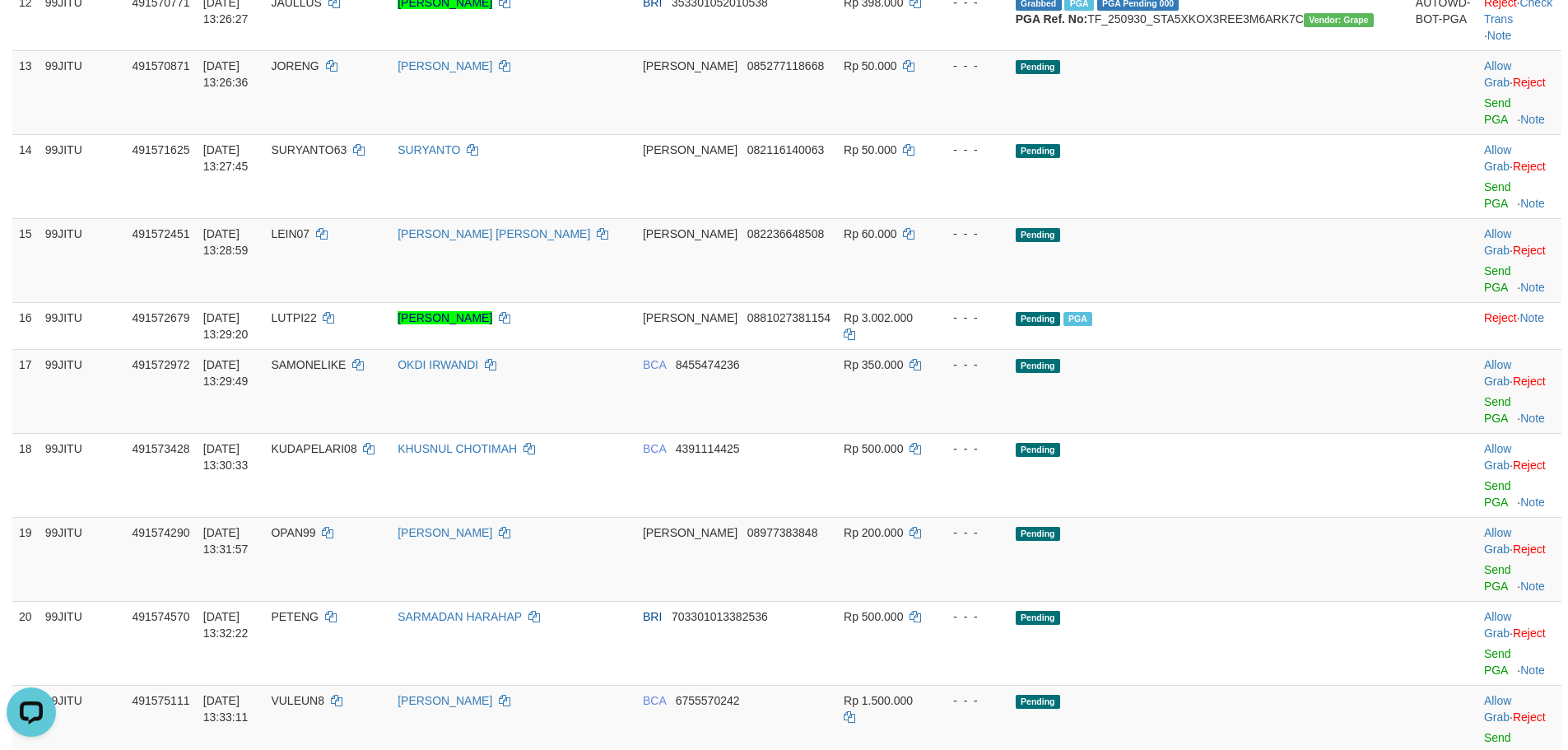
scroll to position [823, 0]
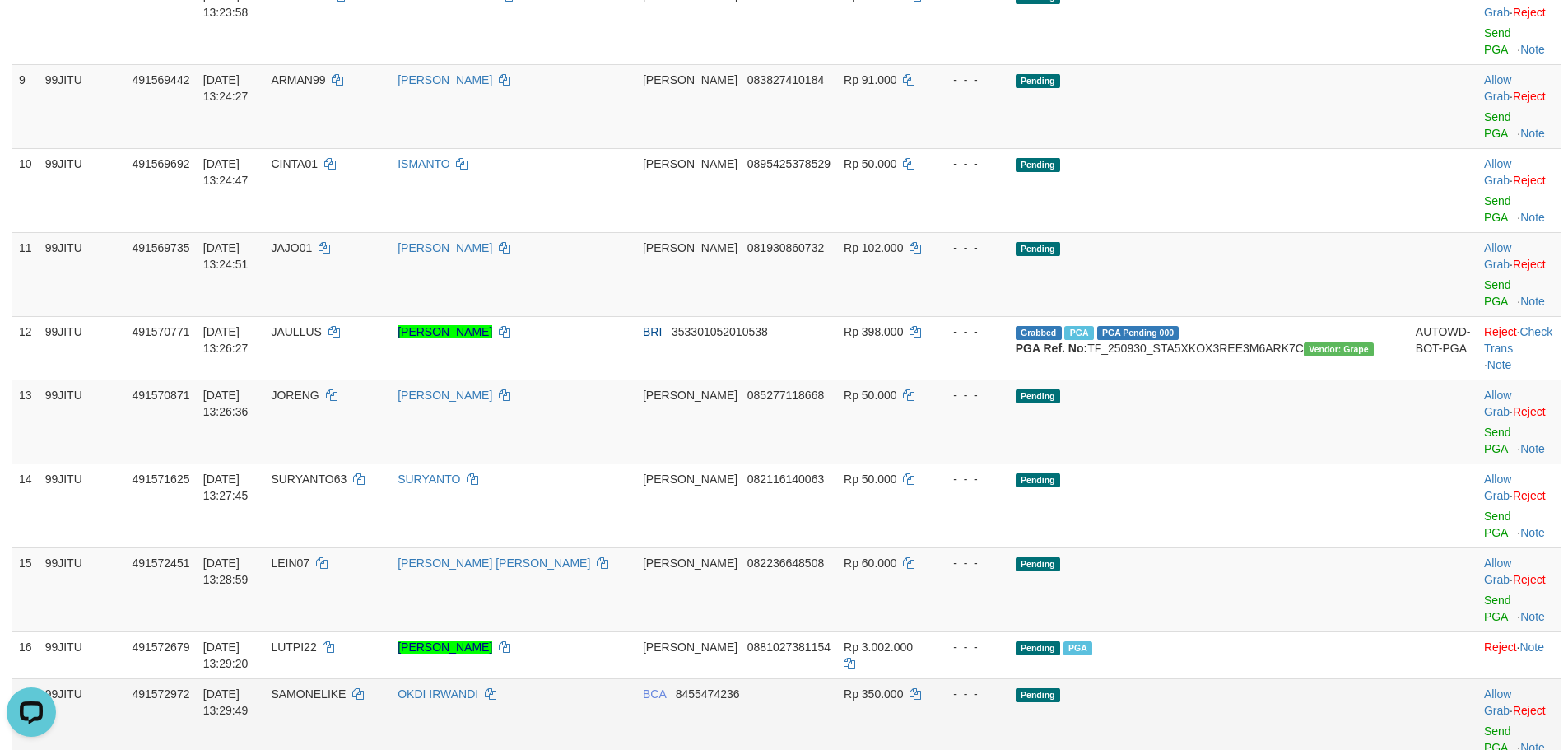
click at [1420, 679] on td at bounding box center [1443, 720] width 69 height 84
click at [1484, 725] on link "Send PGA" at bounding box center [1498, 739] width 27 height 30
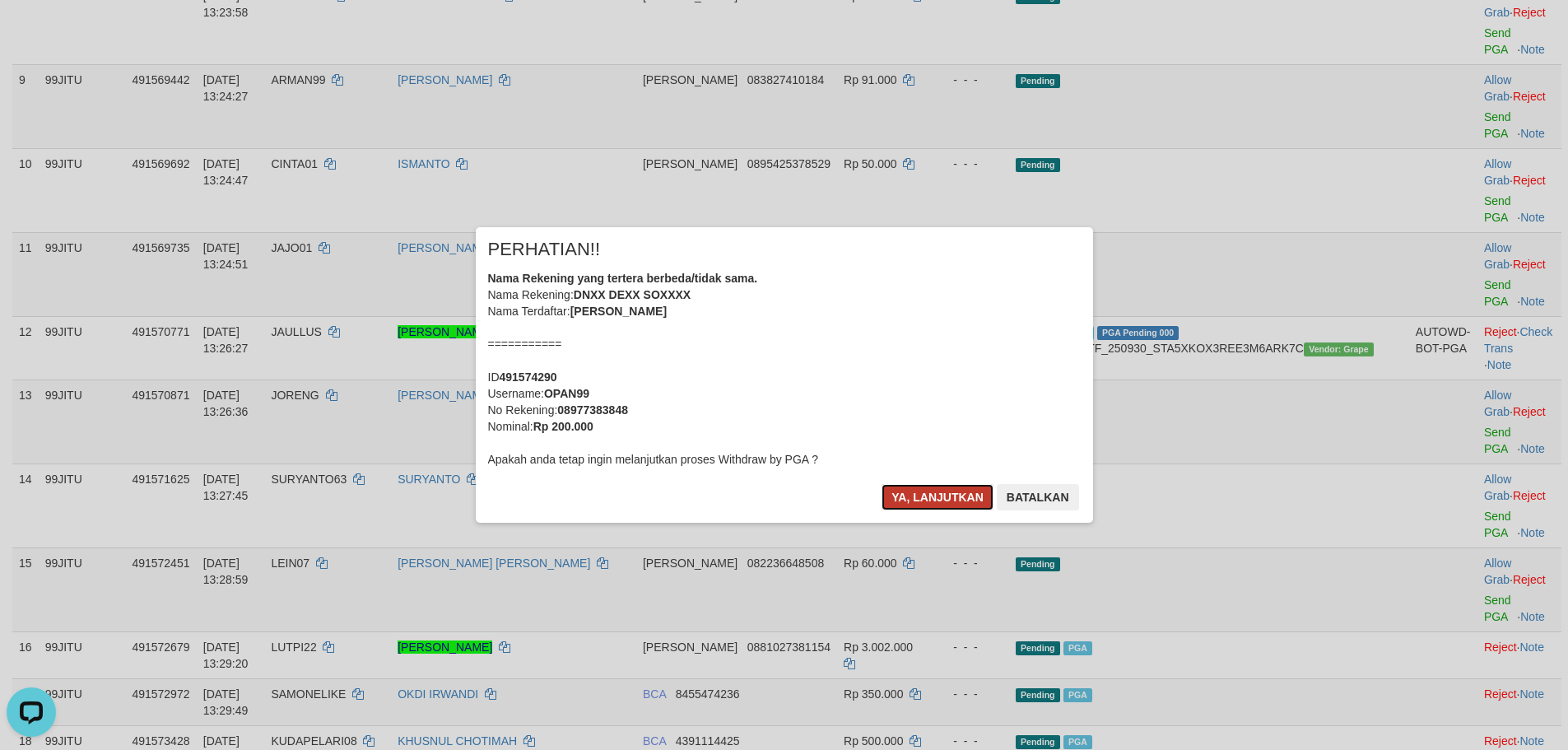
click at [943, 493] on button "Ya, lanjutkan" at bounding box center [937, 496] width 112 height 26
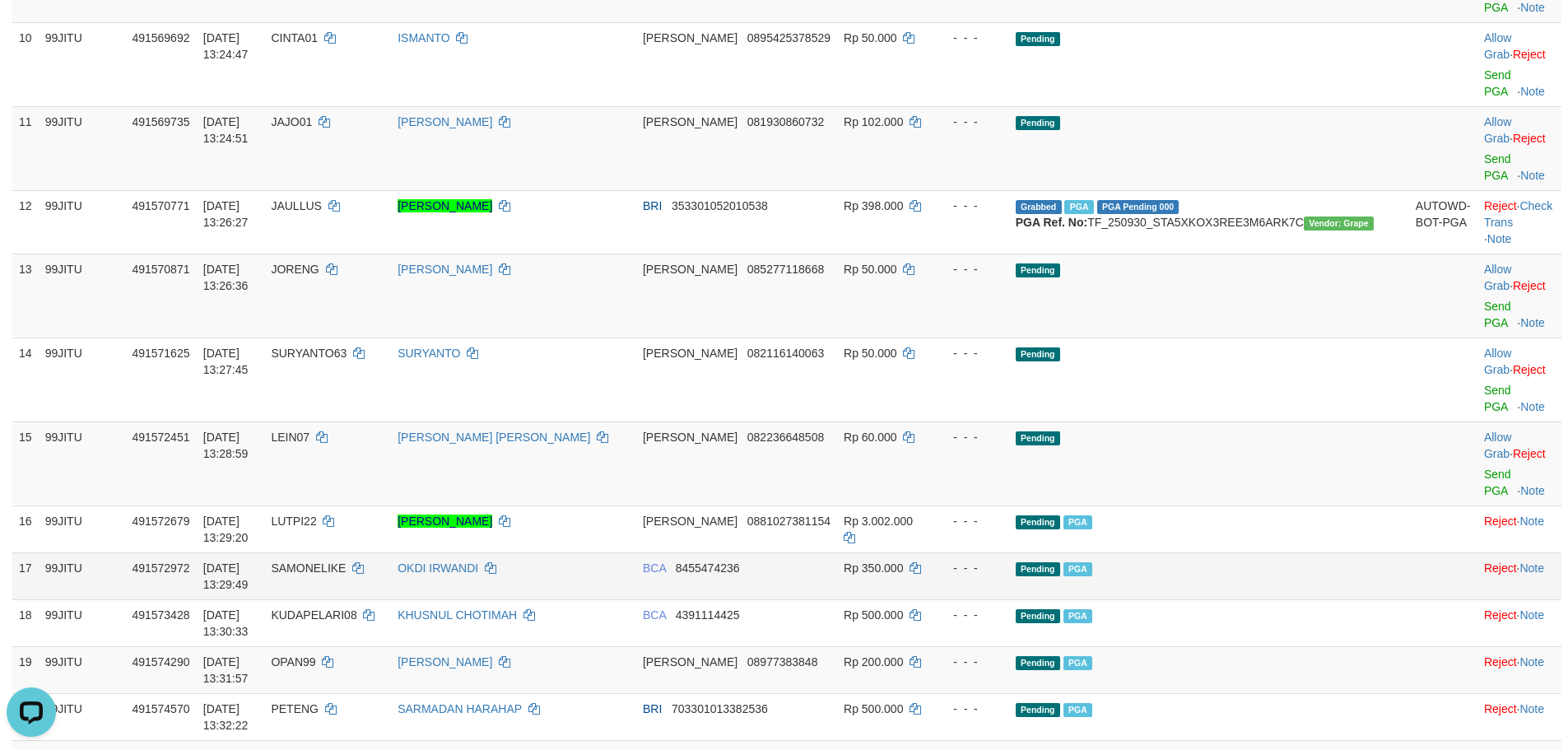
scroll to position [987, 0]
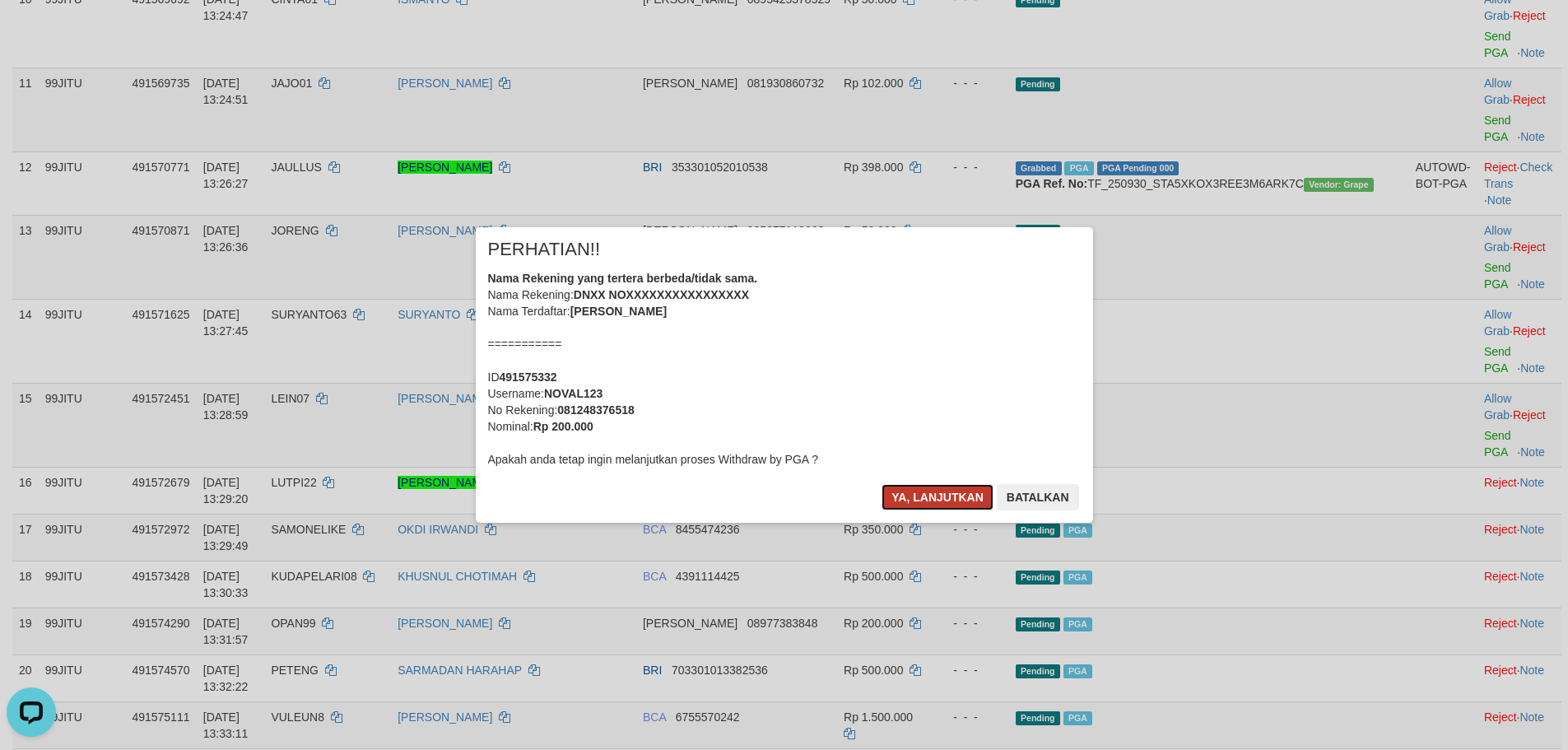
click at [926, 495] on button "Ya, lanjutkan" at bounding box center [937, 496] width 112 height 26
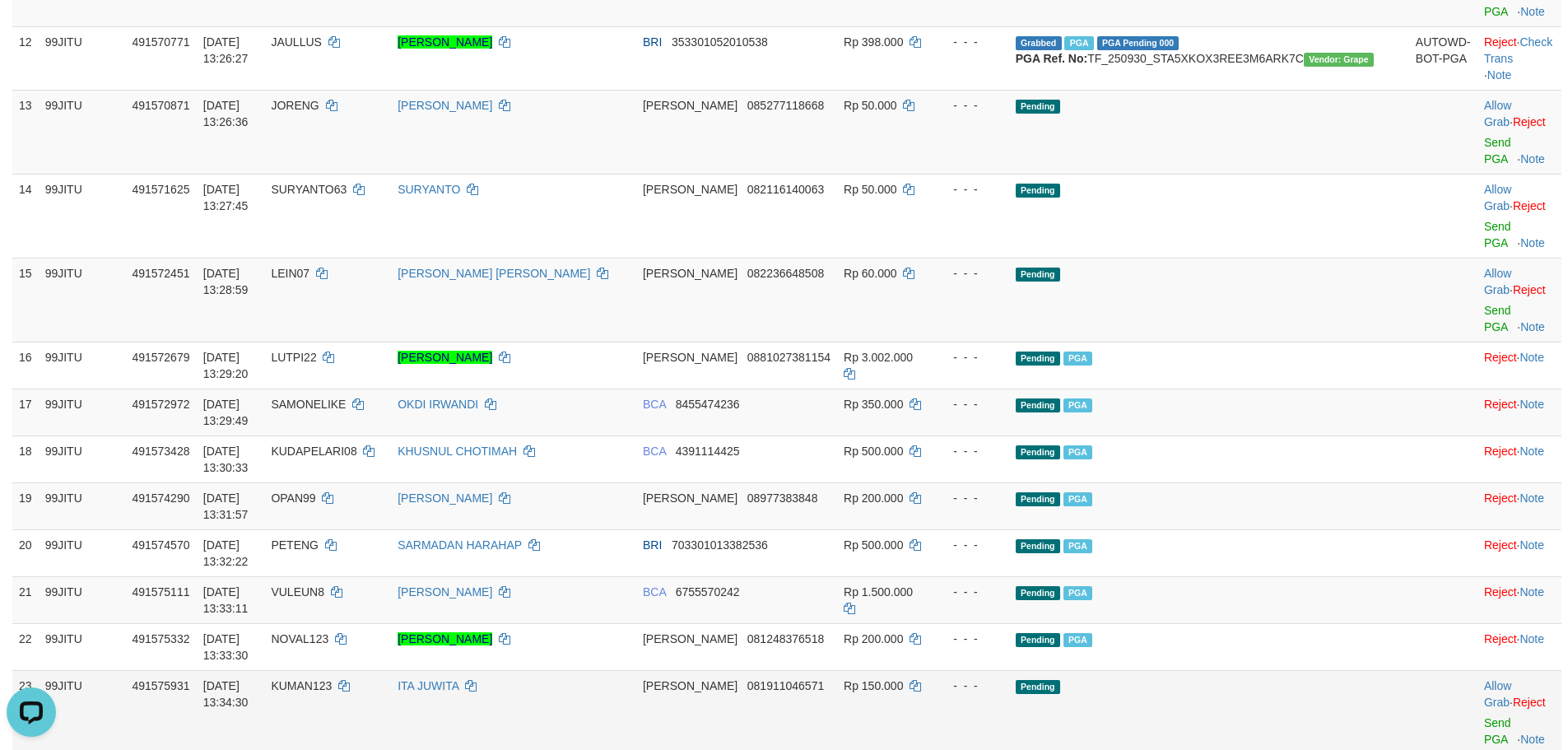
scroll to position [1153, 0]
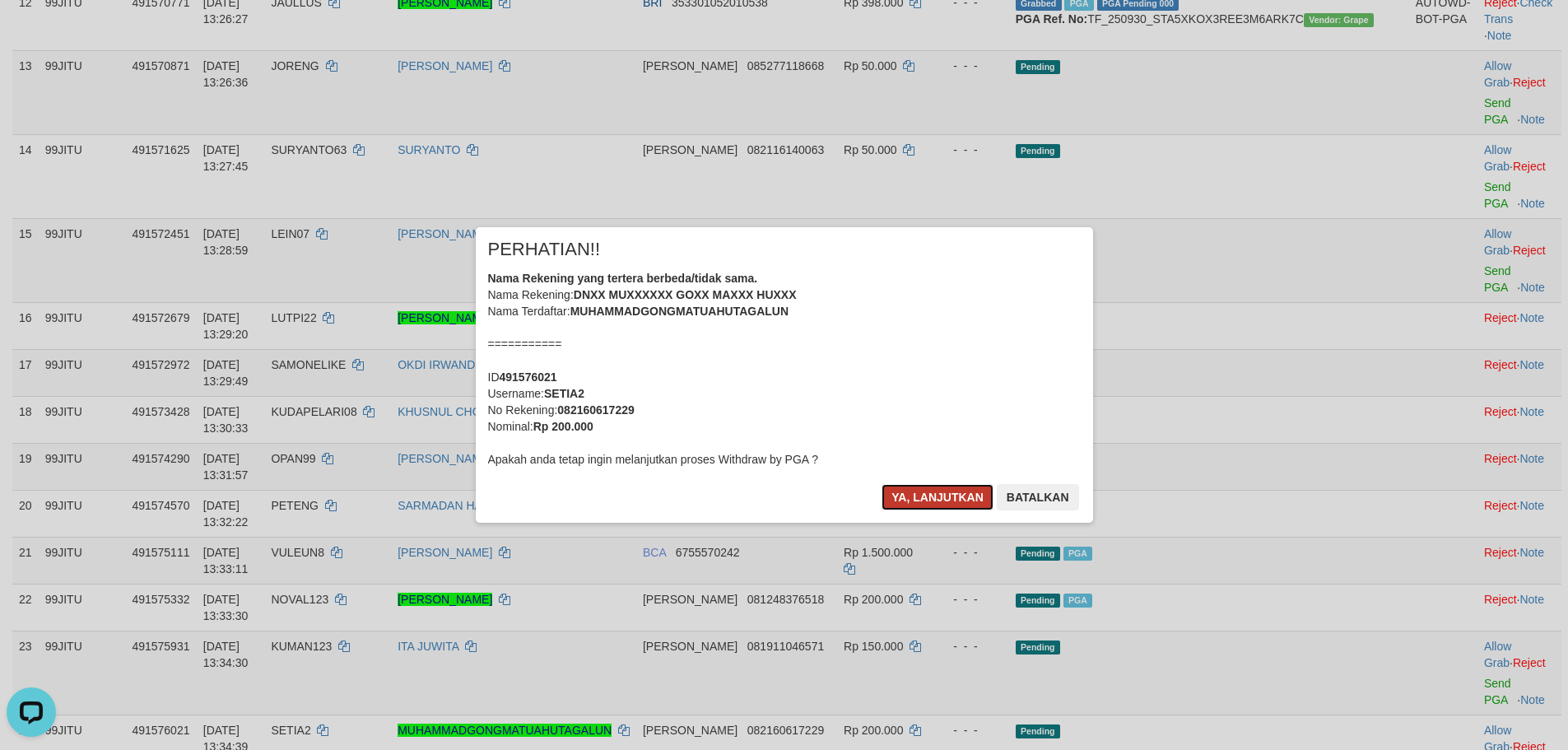
click at [908, 490] on button "Ya, lanjutkan" at bounding box center [937, 496] width 112 height 26
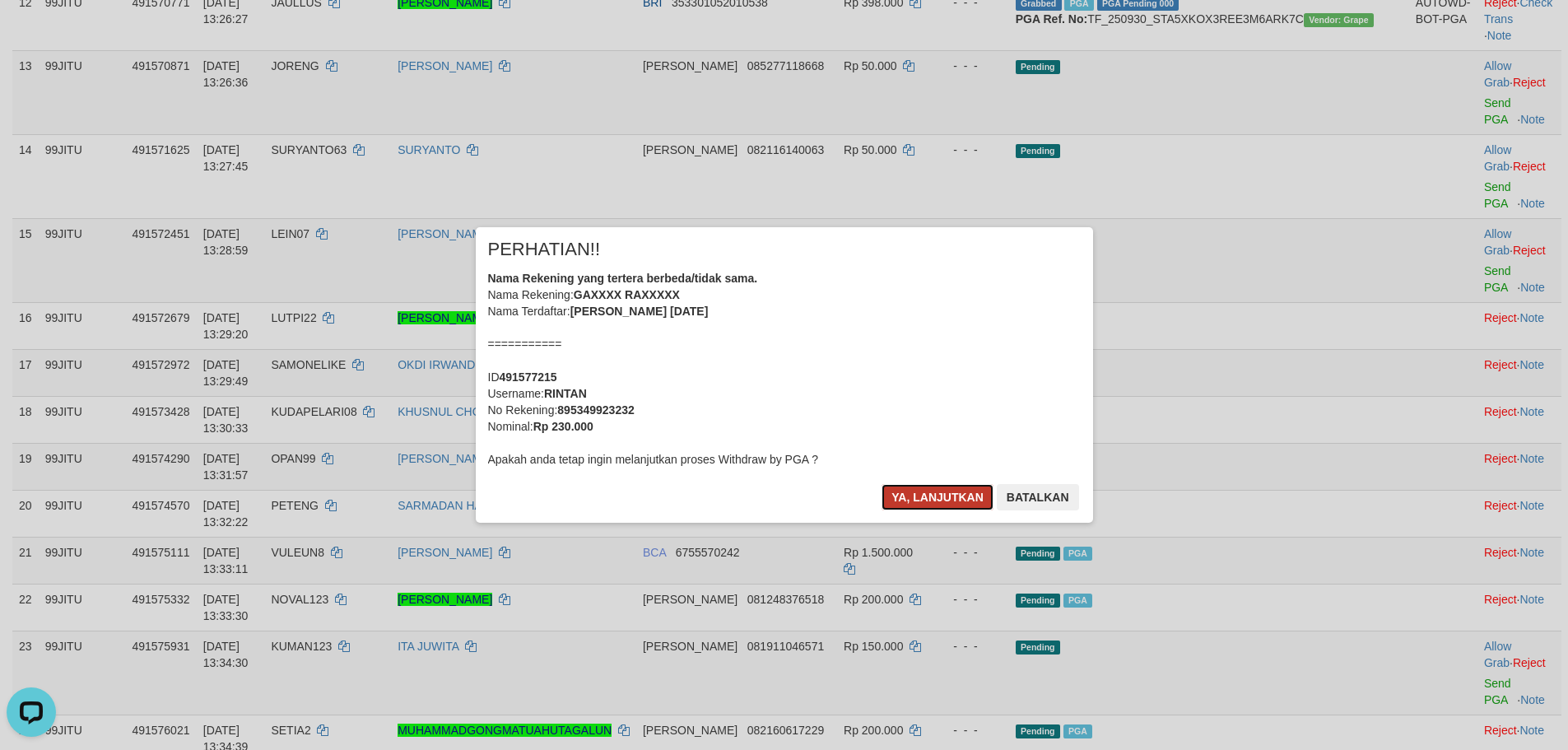
click at [936, 500] on button "Ya, lanjutkan" at bounding box center [937, 496] width 112 height 26
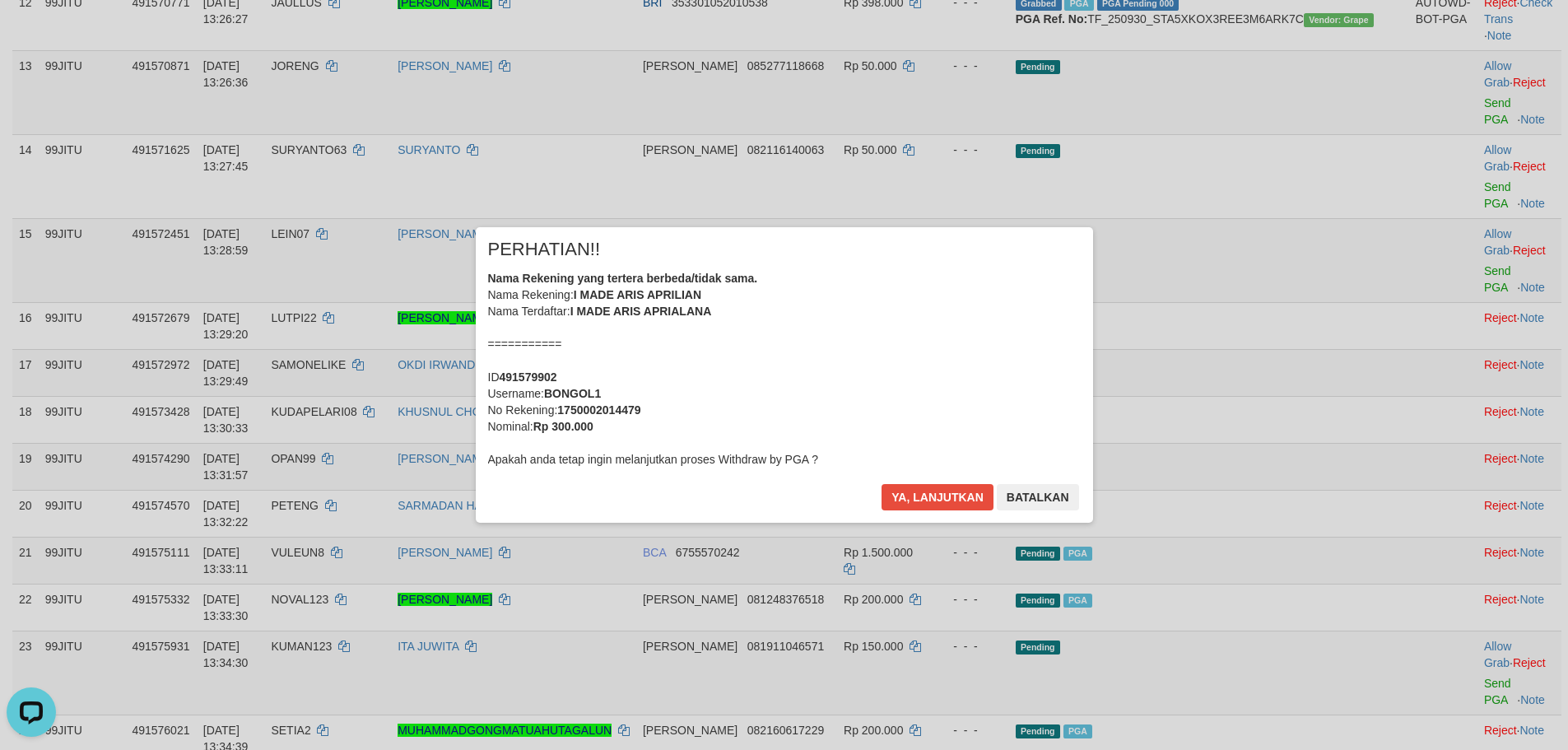
click at [947, 511] on div "Ya, lanjutkan Batalkan" at bounding box center [979, 503] width 200 height 39
click at [944, 505] on button "Ya, lanjutkan" at bounding box center [937, 496] width 112 height 26
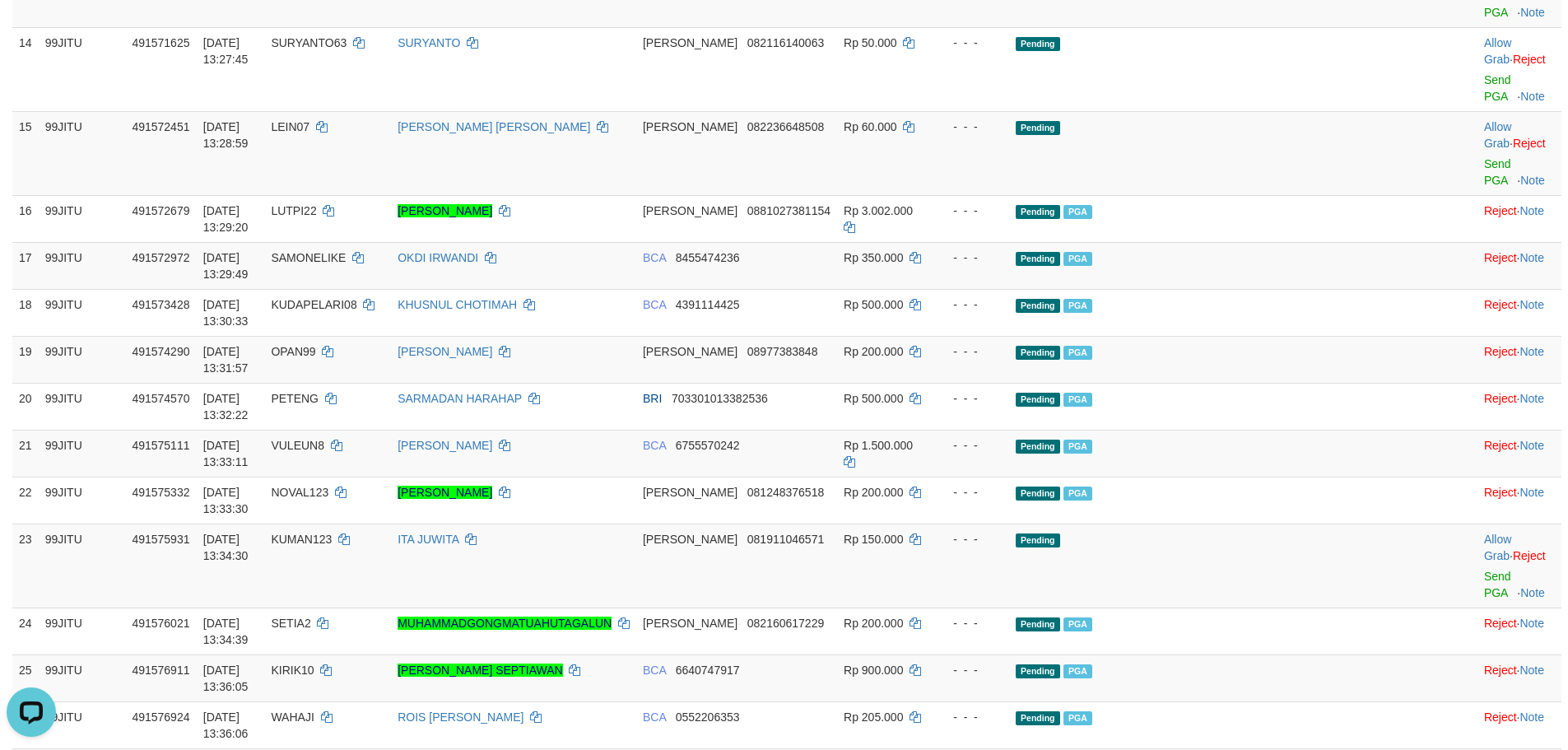
scroll to position [1318, 0]
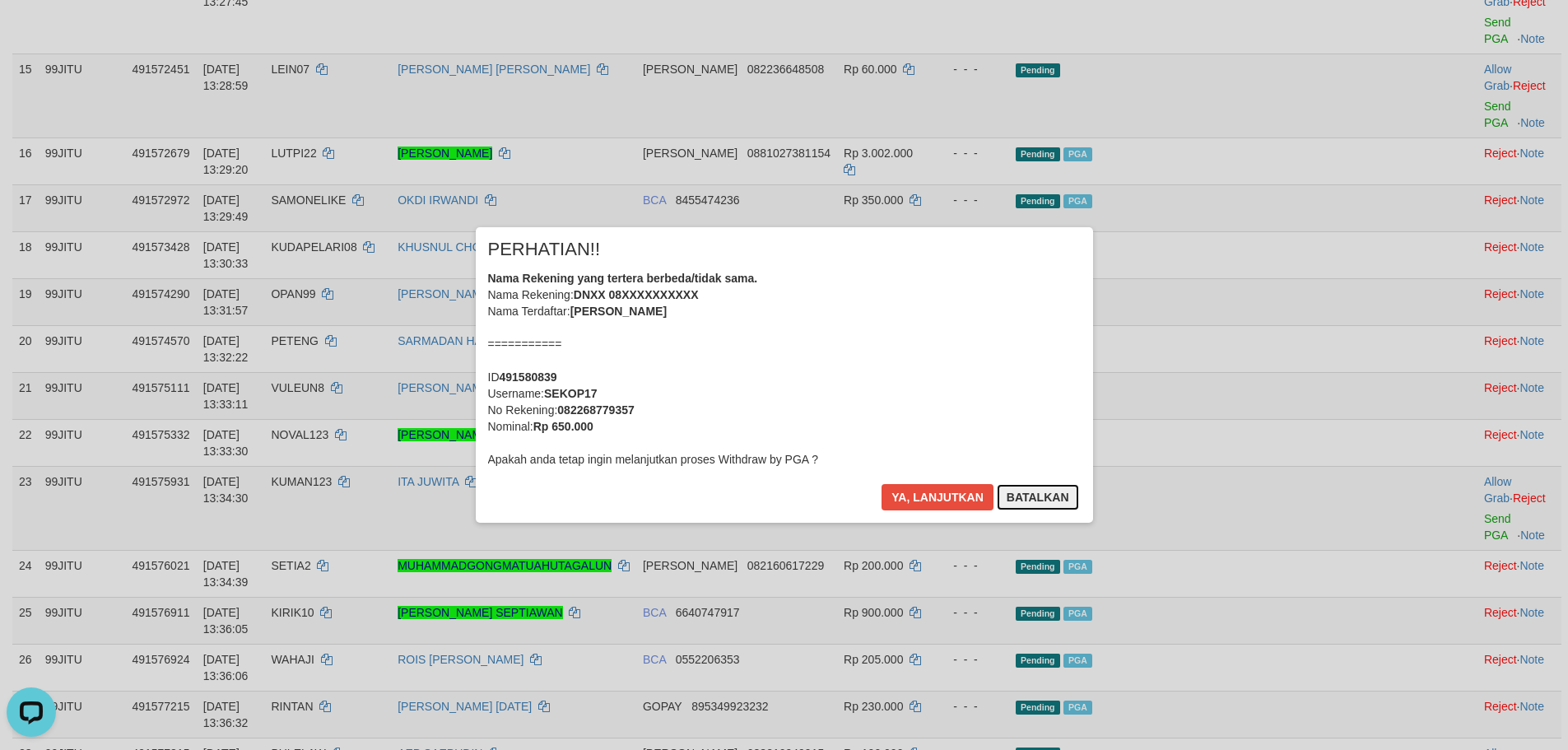
click at [1065, 490] on button "Batalkan" at bounding box center [1037, 496] width 82 height 26
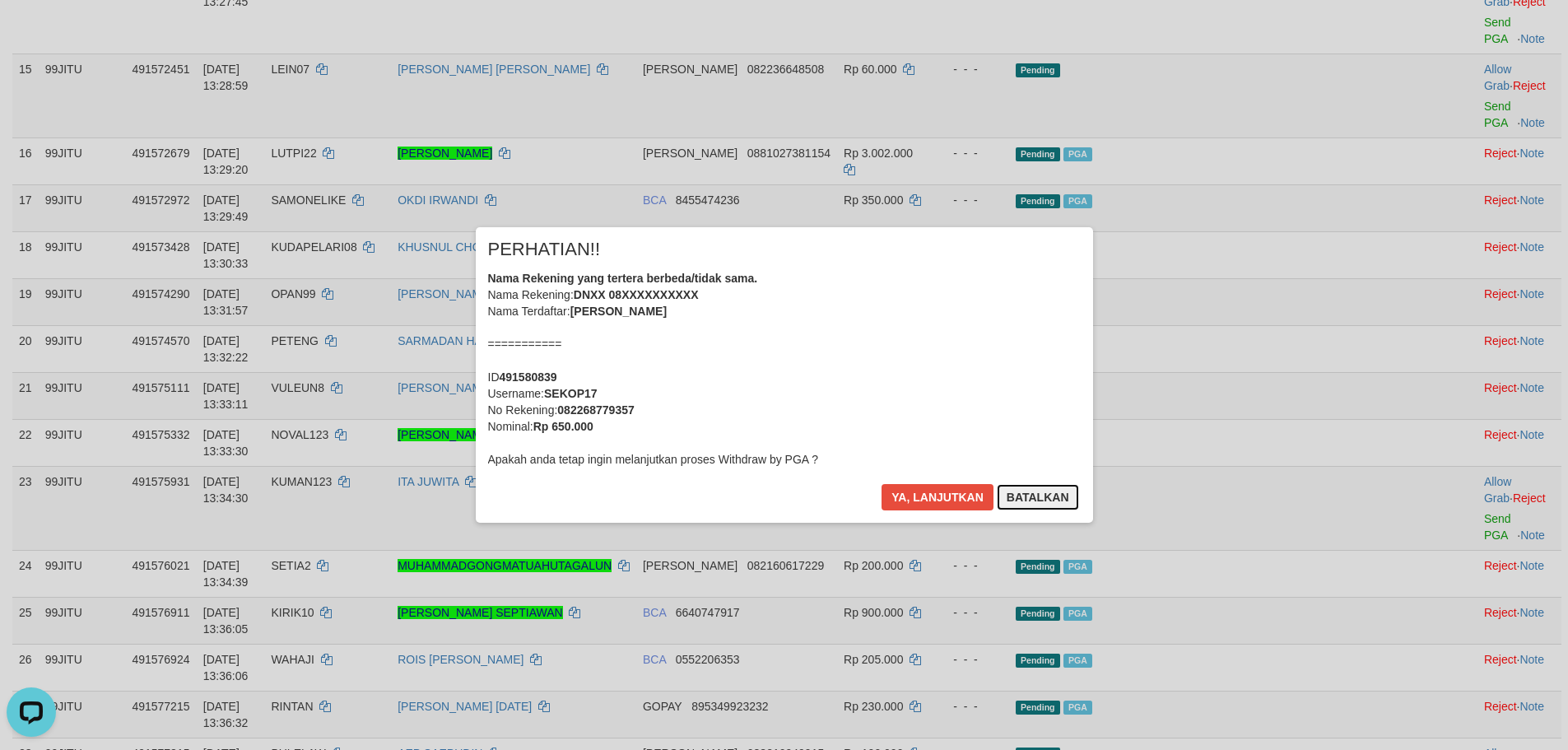
click at [1038, 494] on button "Batalkan" at bounding box center [1037, 496] width 82 height 26
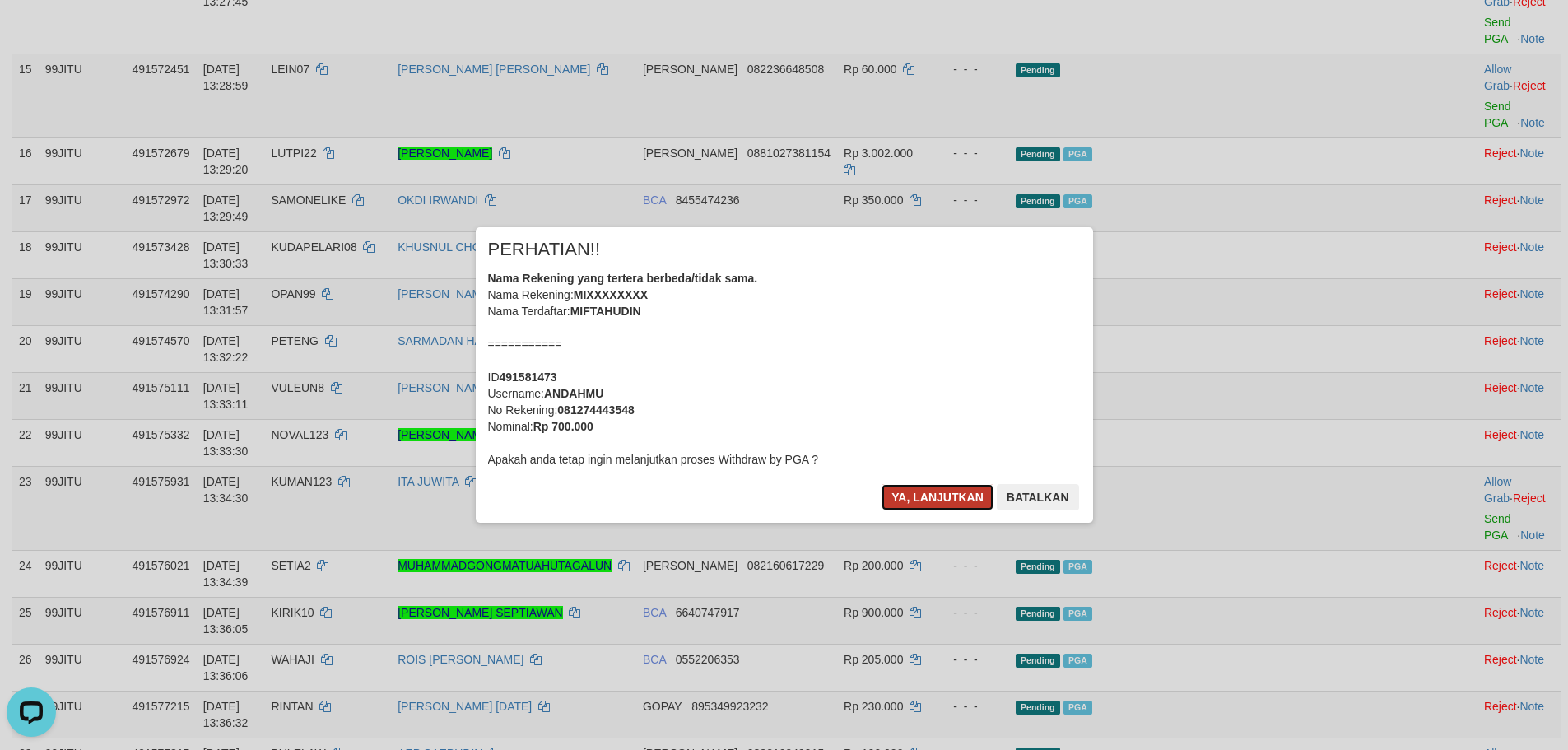
click at [949, 494] on button "Ya, lanjutkan" at bounding box center [937, 496] width 112 height 26
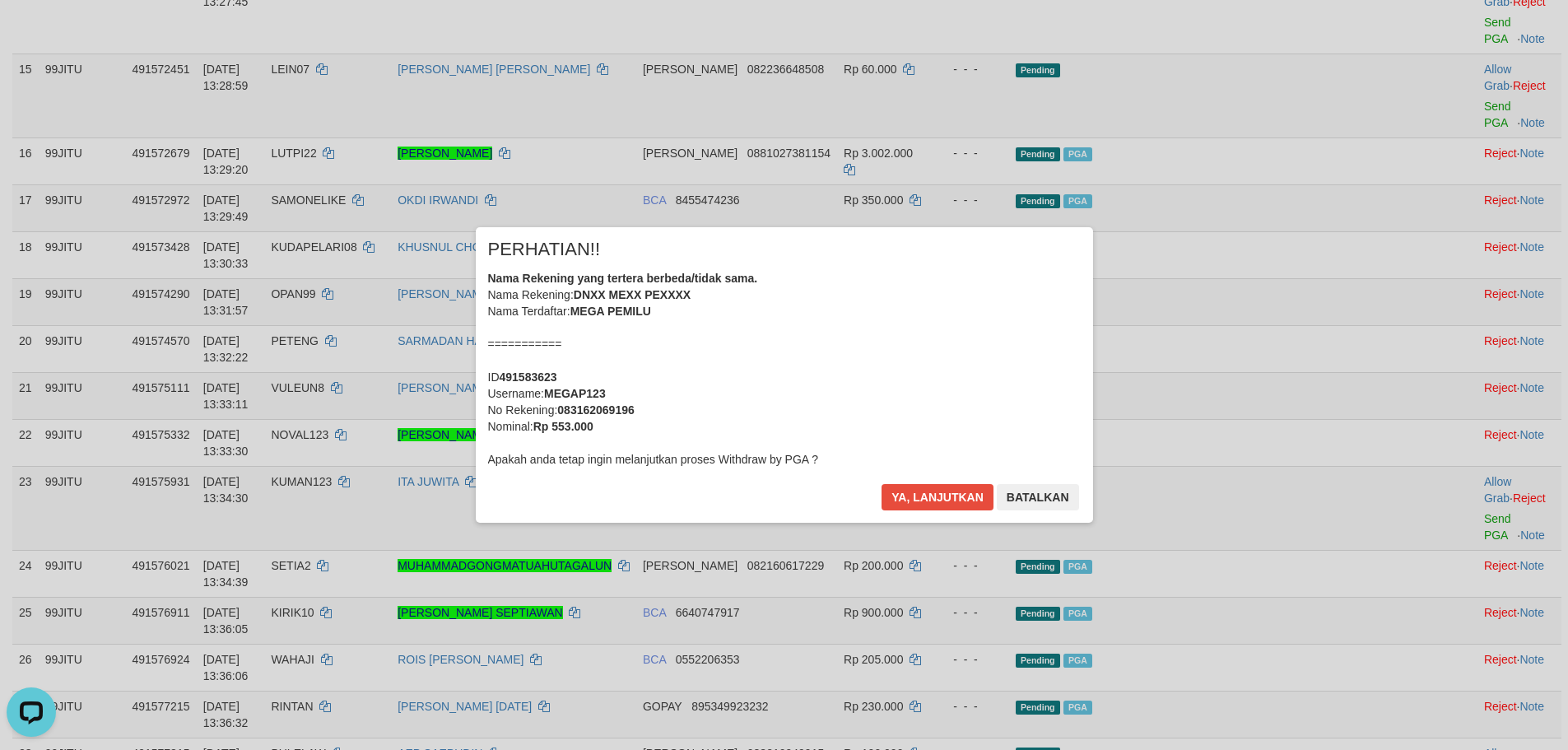
click at [963, 482] on div "× PERHATIAN!! Nama Rekening yang tertera berbeda/tidak sama. Nama Rekening: DNX…" at bounding box center [784, 374] width 618 height 294
click at [962, 496] on button "Ya, lanjutkan" at bounding box center [937, 496] width 112 height 26
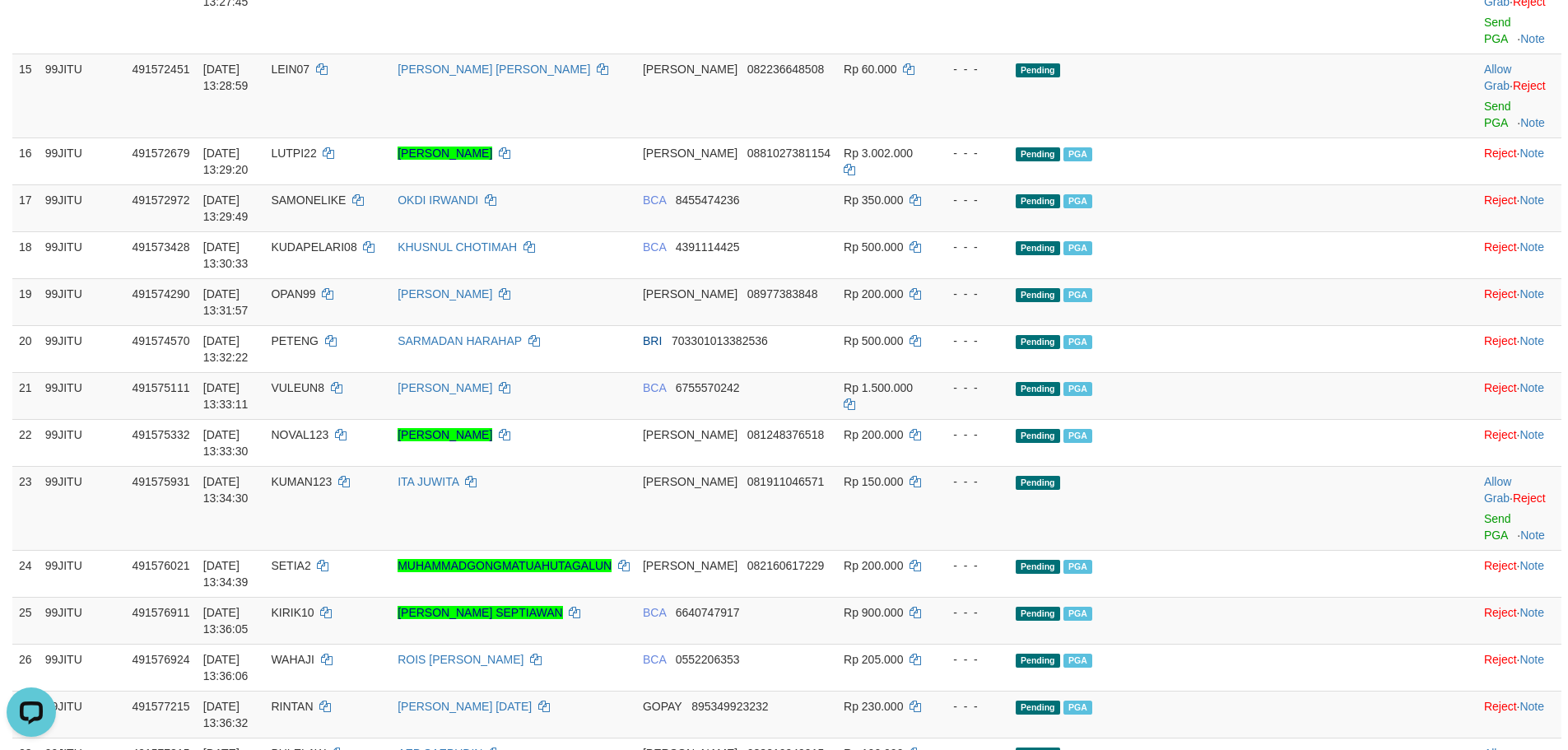
scroll to position [1482, 0]
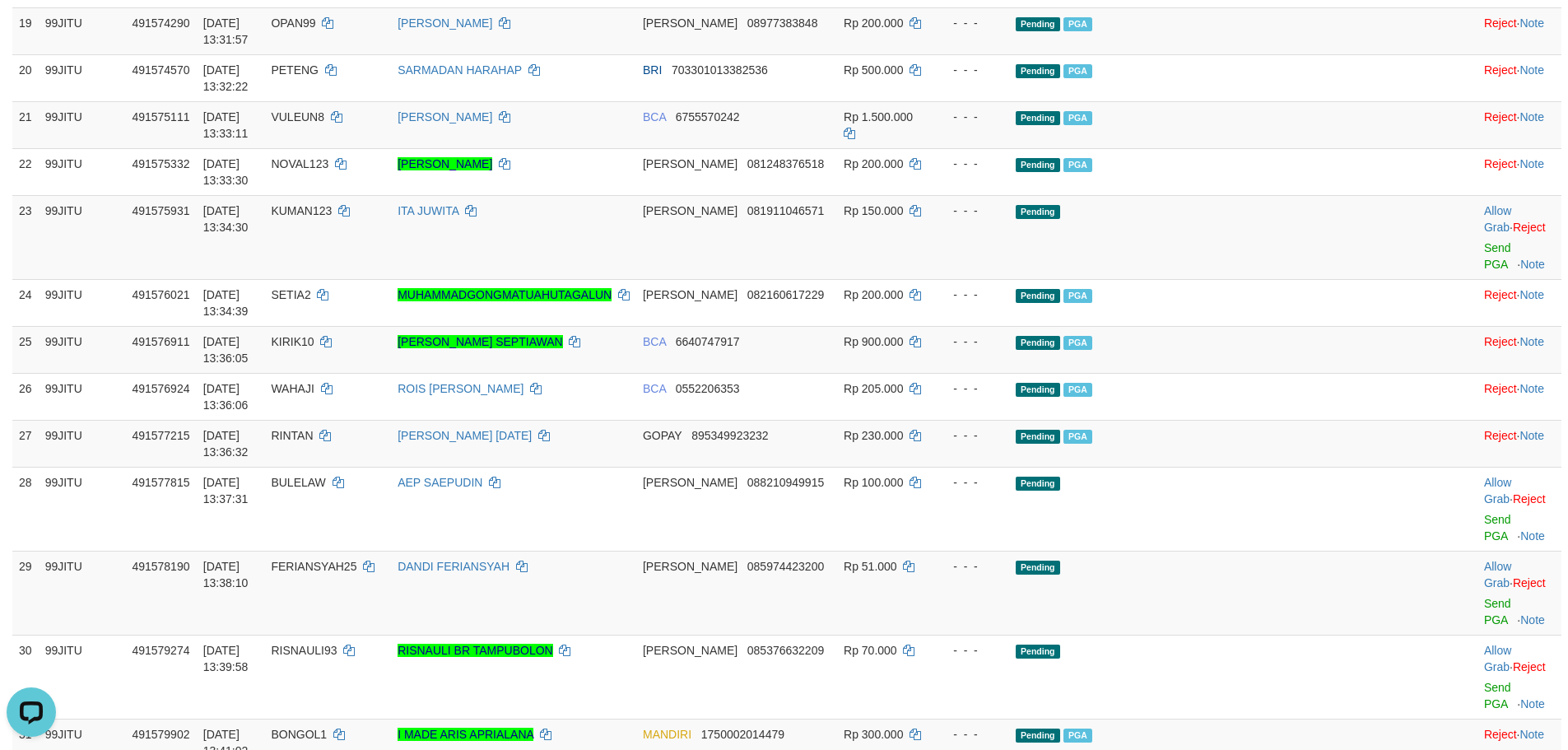
scroll to position [1647, 0]
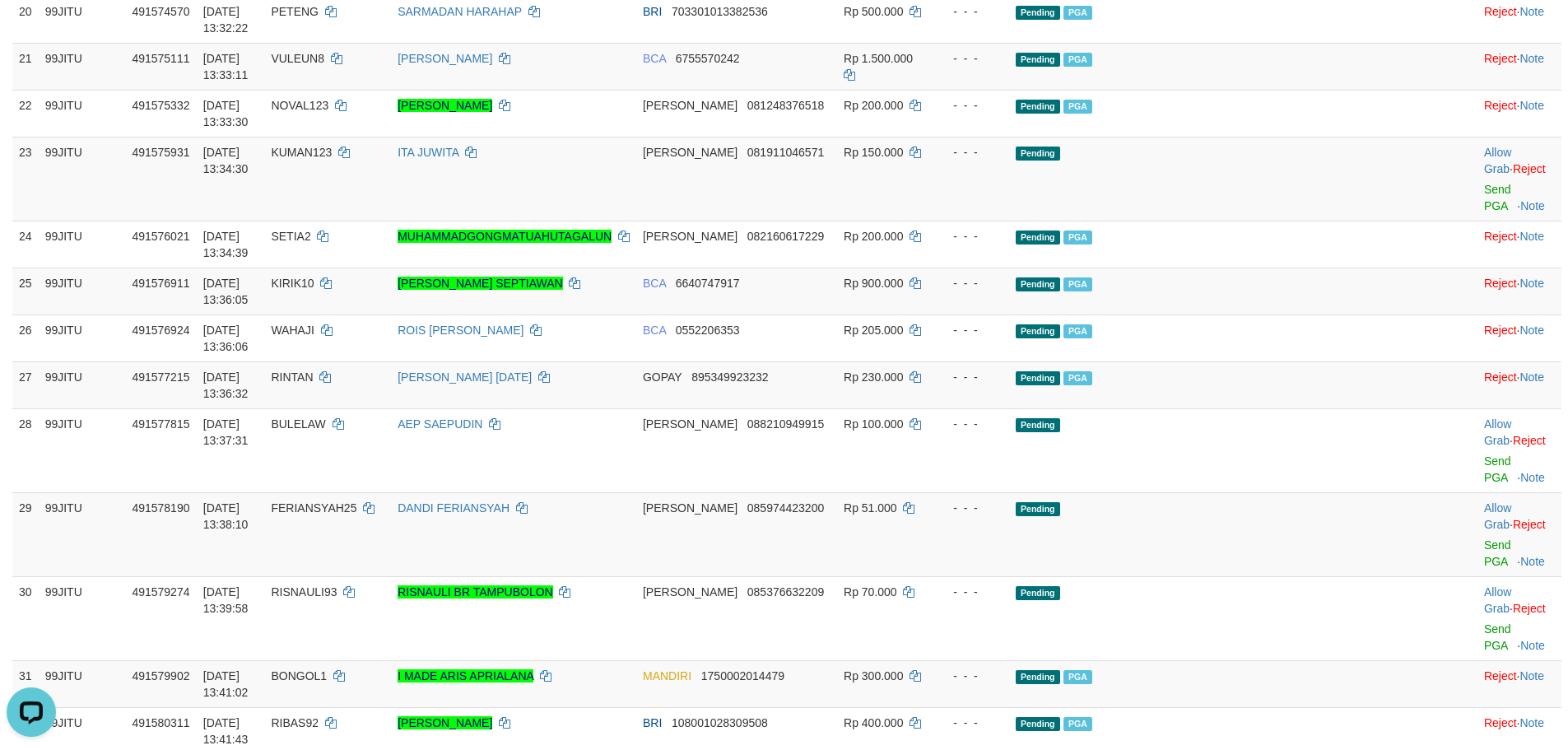
copy td "BOSJITU999"
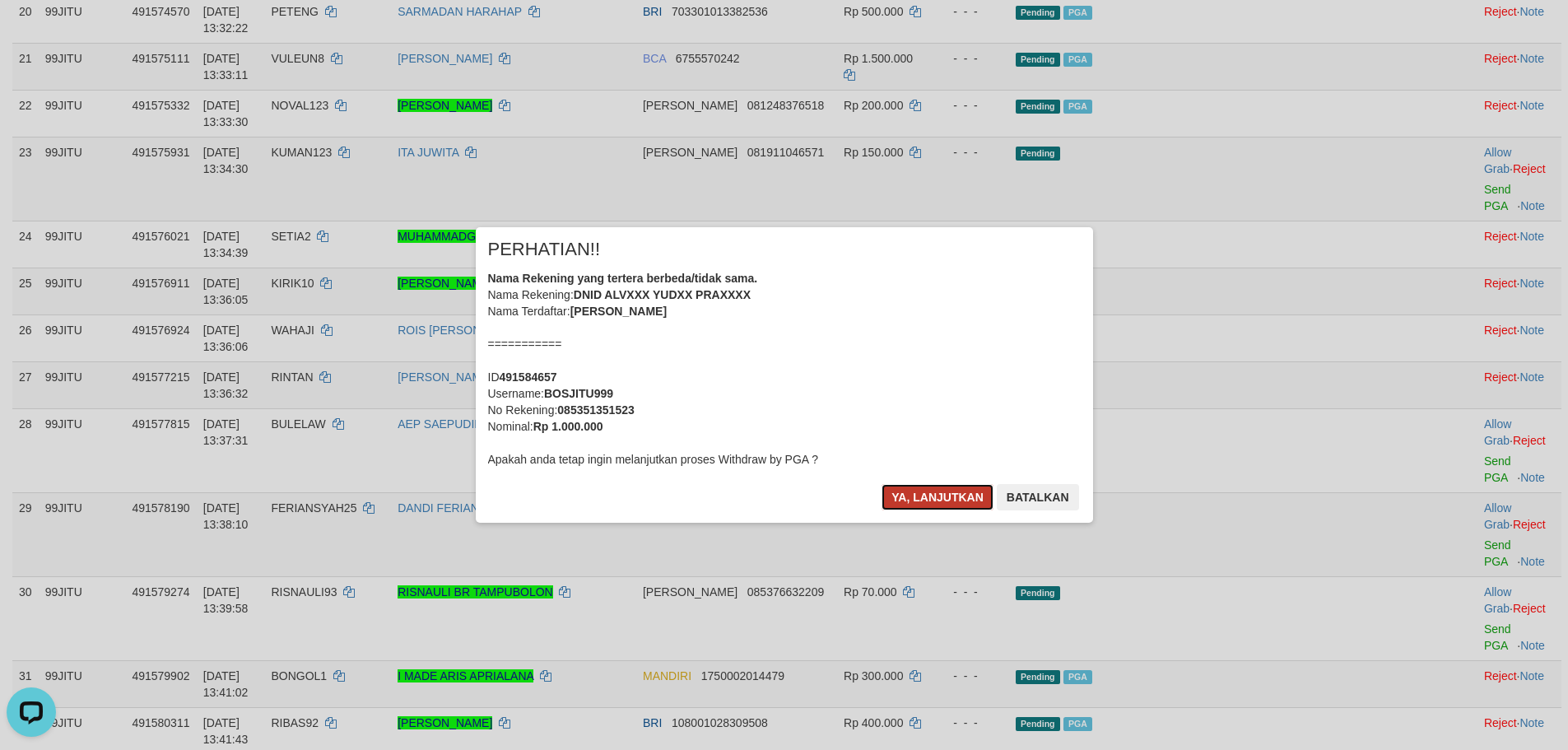
click at [926, 496] on button "Ya, lanjutkan" at bounding box center [937, 496] width 112 height 26
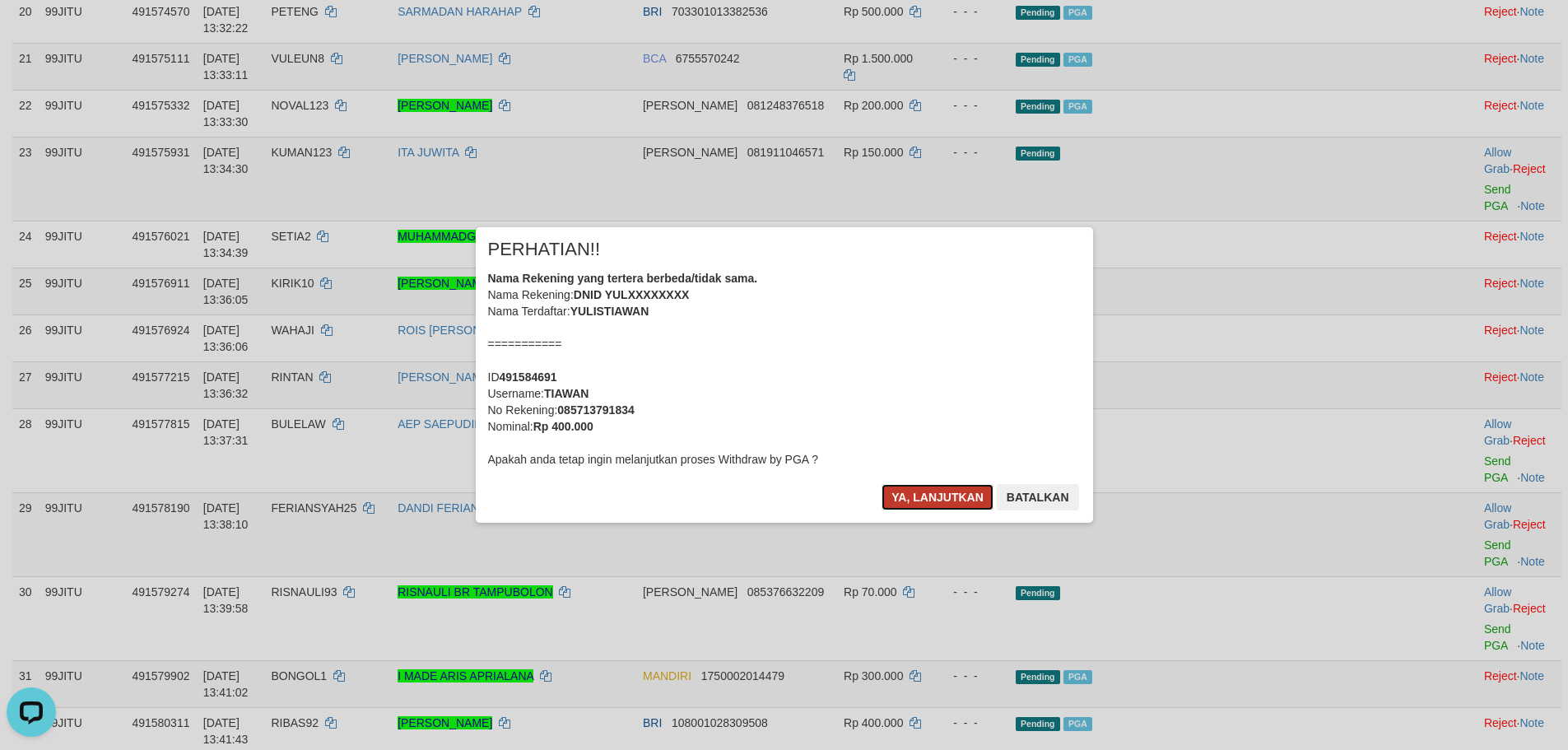
click at [929, 502] on button "Ya, lanjutkan" at bounding box center [937, 496] width 112 height 26
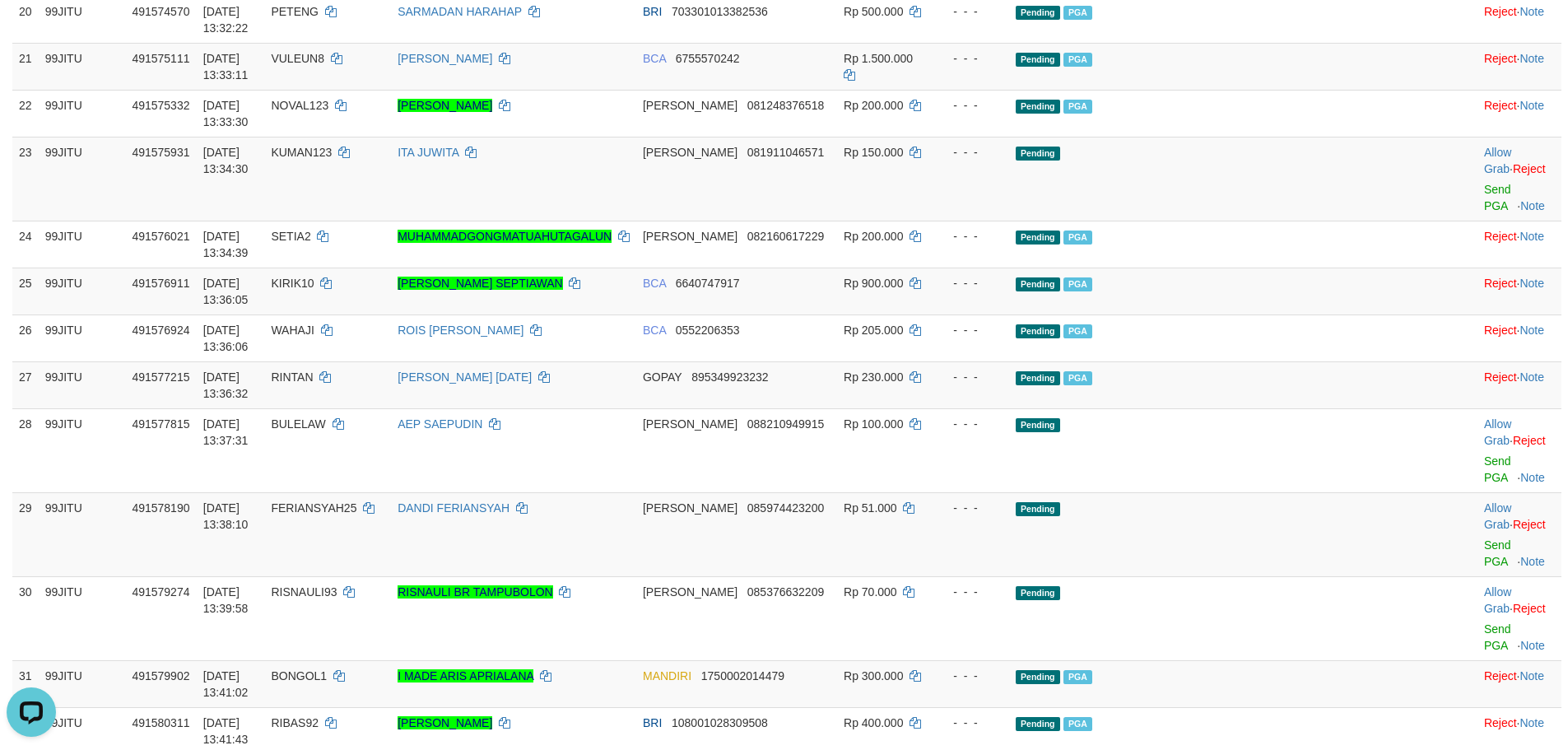
drag, startPoint x: 1440, startPoint y: 363, endPoint x: 876, endPoint y: 193, distance: 589.1
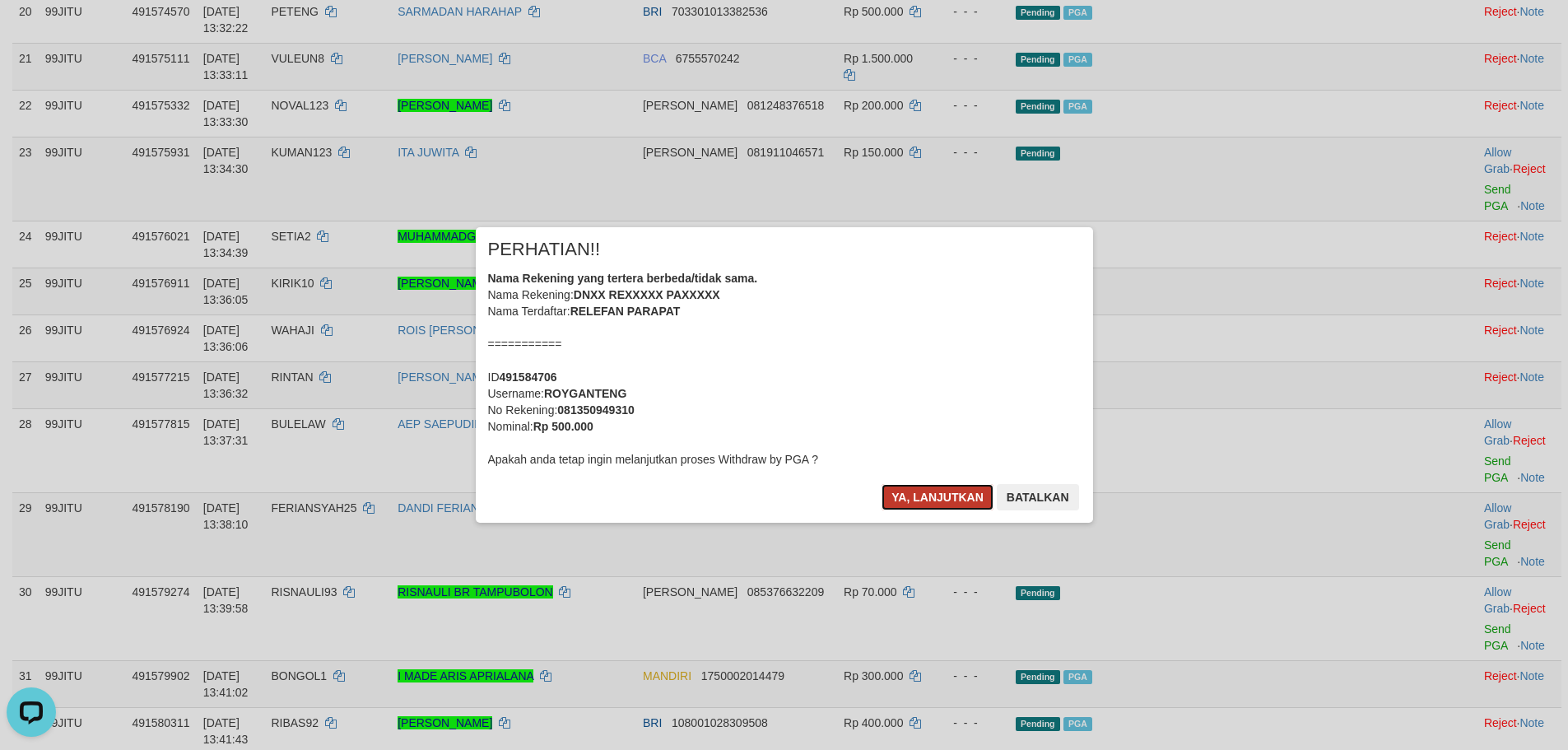
click at [947, 500] on button "Ya, lanjutkan" at bounding box center [937, 496] width 112 height 26
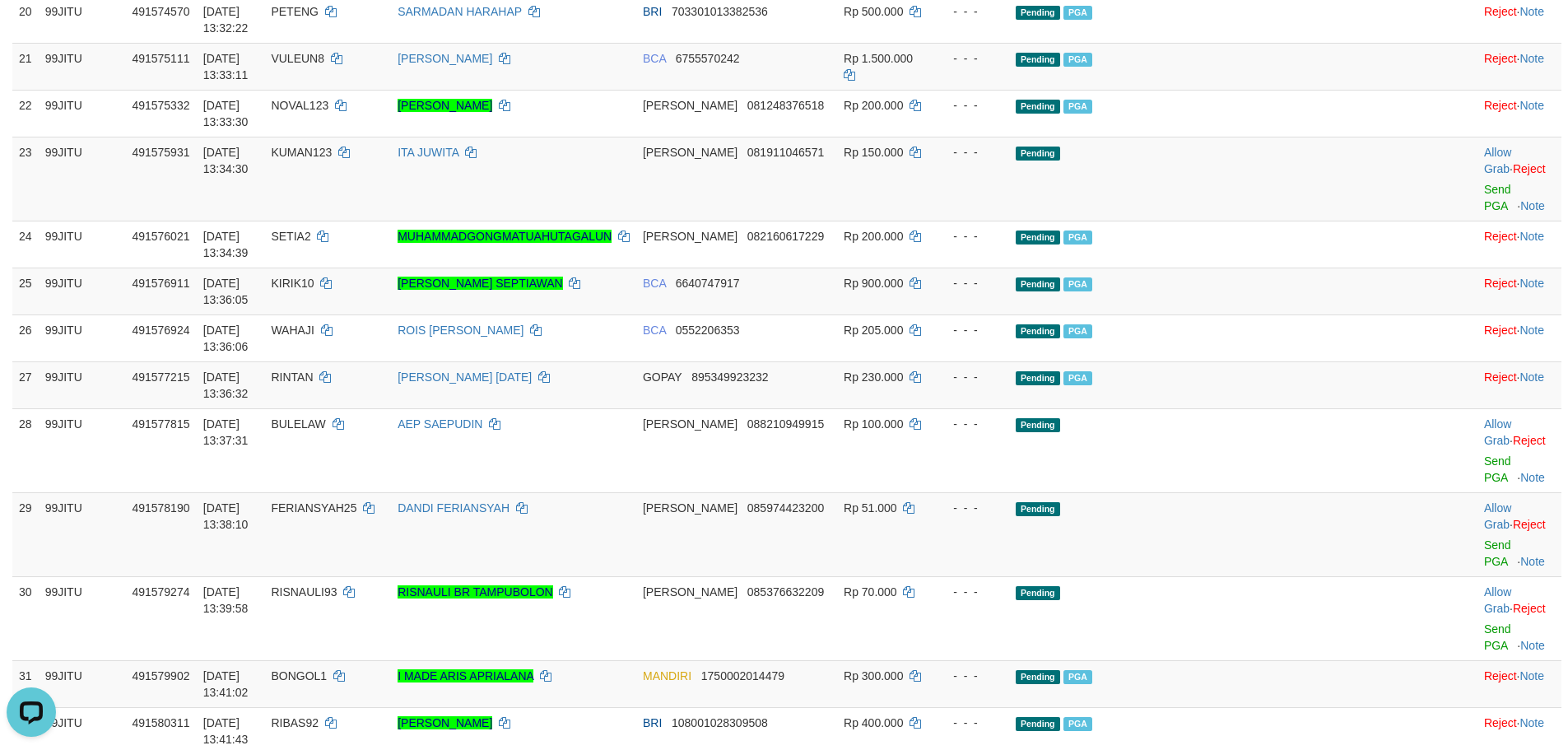
drag, startPoint x: 1449, startPoint y: 450, endPoint x: 871, endPoint y: 199, distance: 630.1
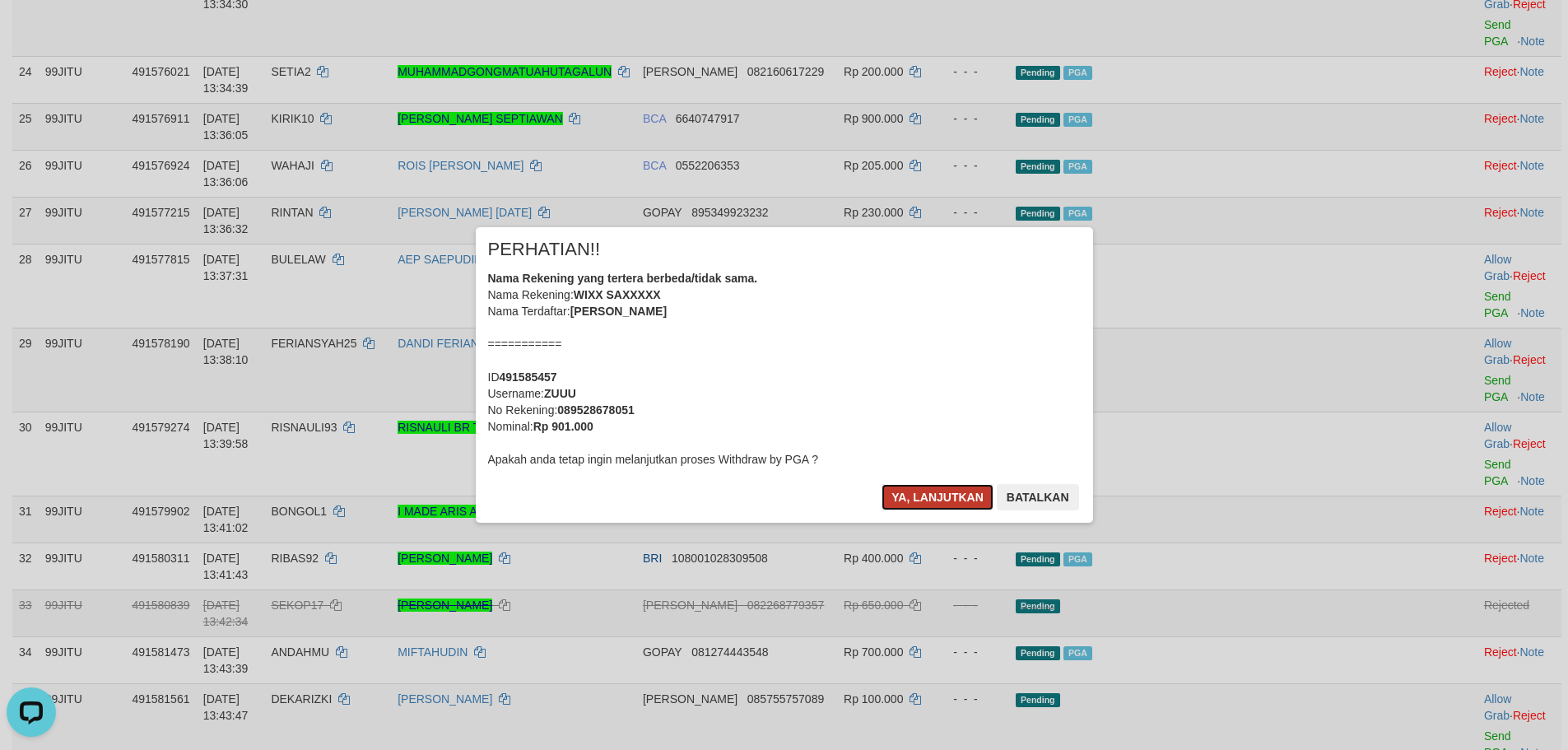
click at [956, 499] on button "Ya, lanjutkan" at bounding box center [937, 496] width 112 height 26
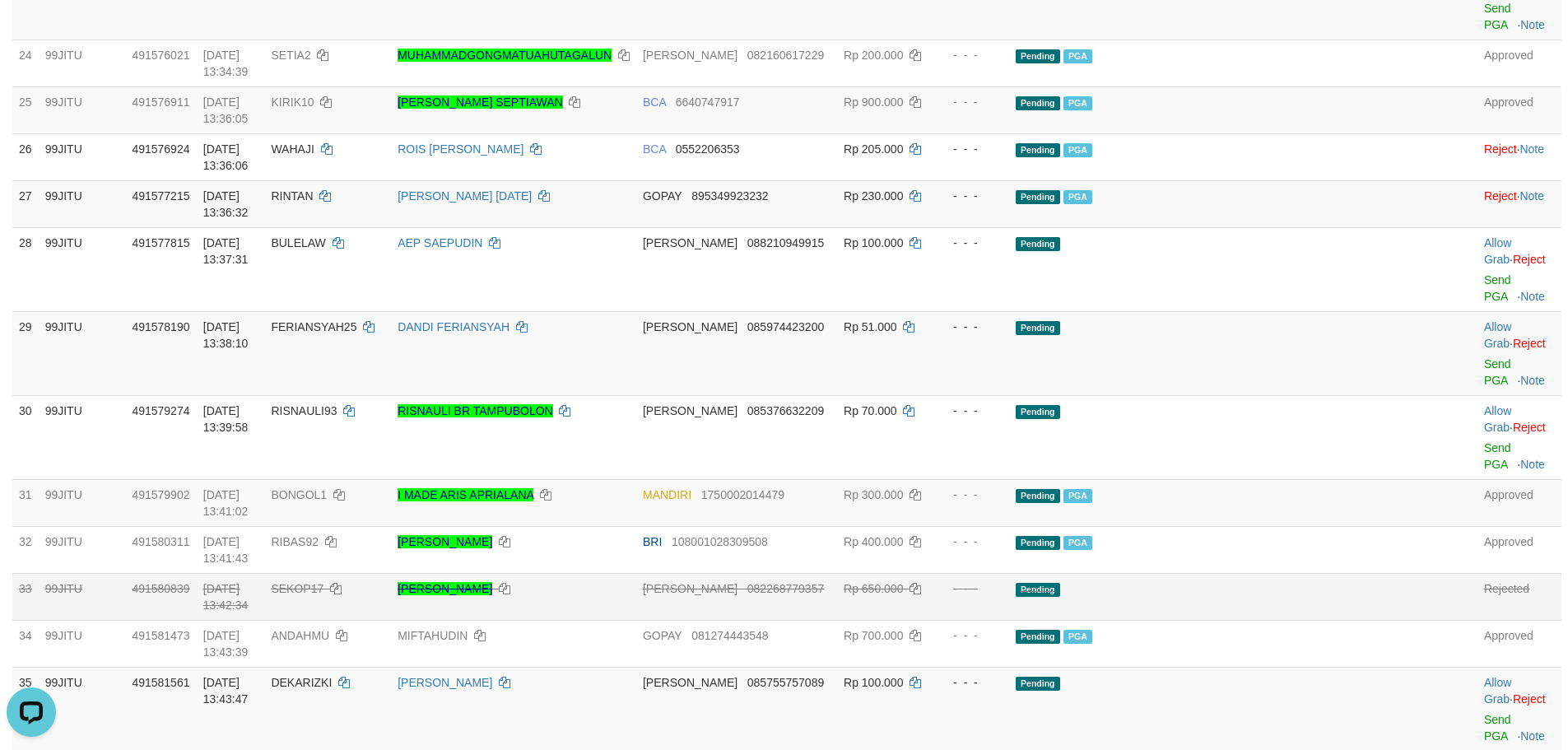
drag, startPoint x: 1451, startPoint y: 375, endPoint x: 887, endPoint y: 199, distance: 590.8
drag, startPoint x: 1463, startPoint y: 461, endPoint x: 870, endPoint y: 199, distance: 648.3
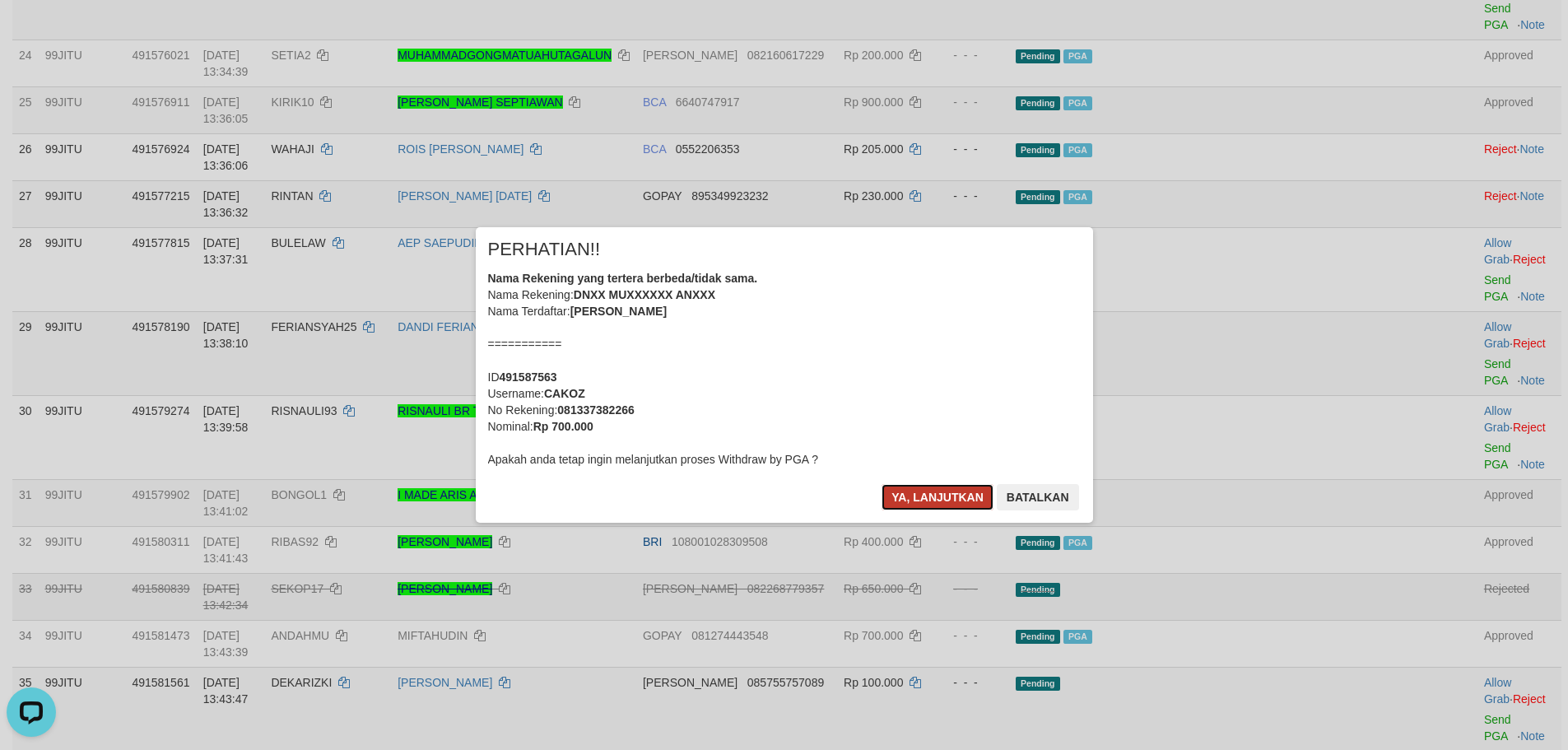
click at [925, 496] on button "Ya, lanjutkan" at bounding box center [937, 496] width 112 height 26
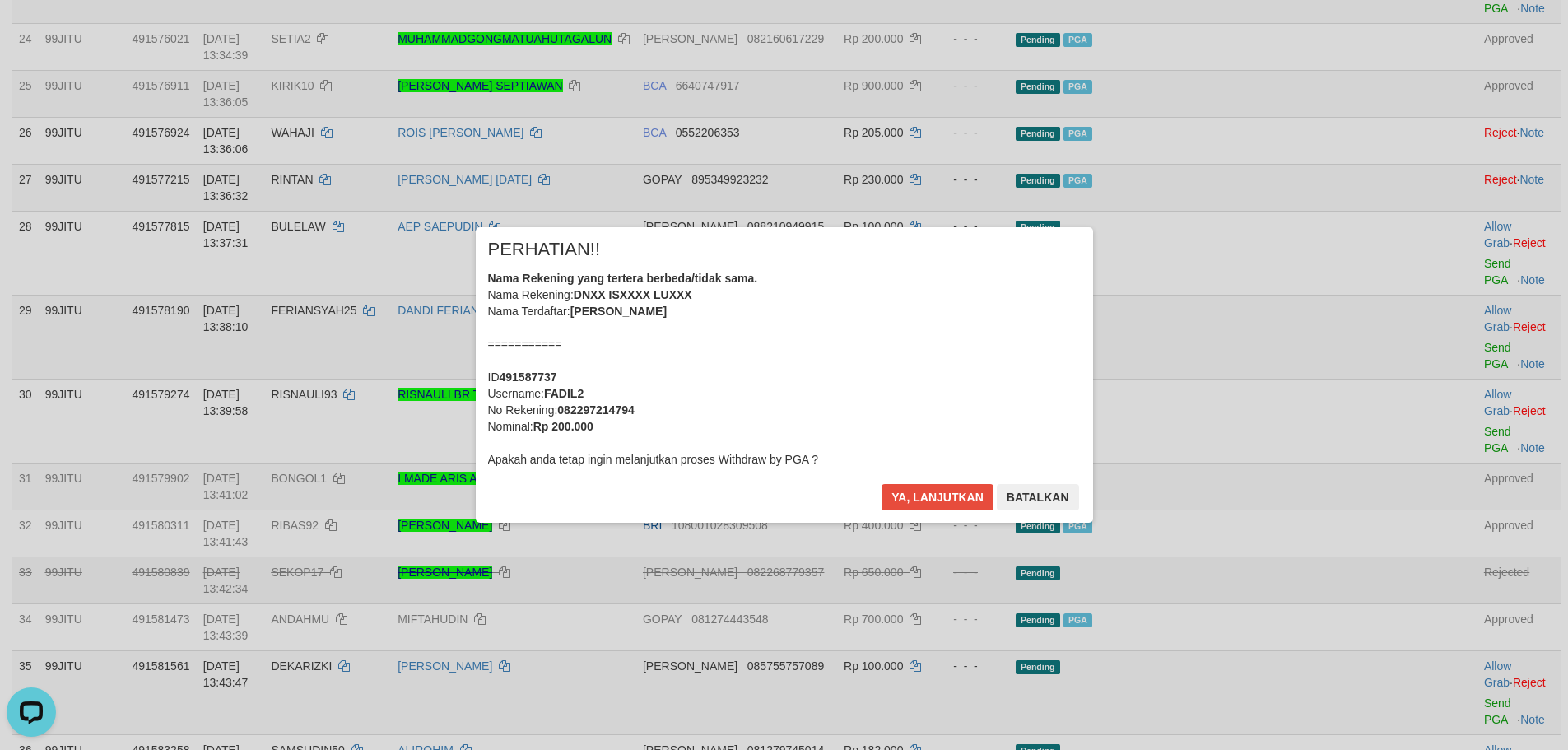
click at [931, 514] on div "Ya, lanjutkan Batalkan" at bounding box center [979, 503] width 200 height 39
click at [937, 498] on button "Ya, lanjutkan" at bounding box center [937, 496] width 112 height 26
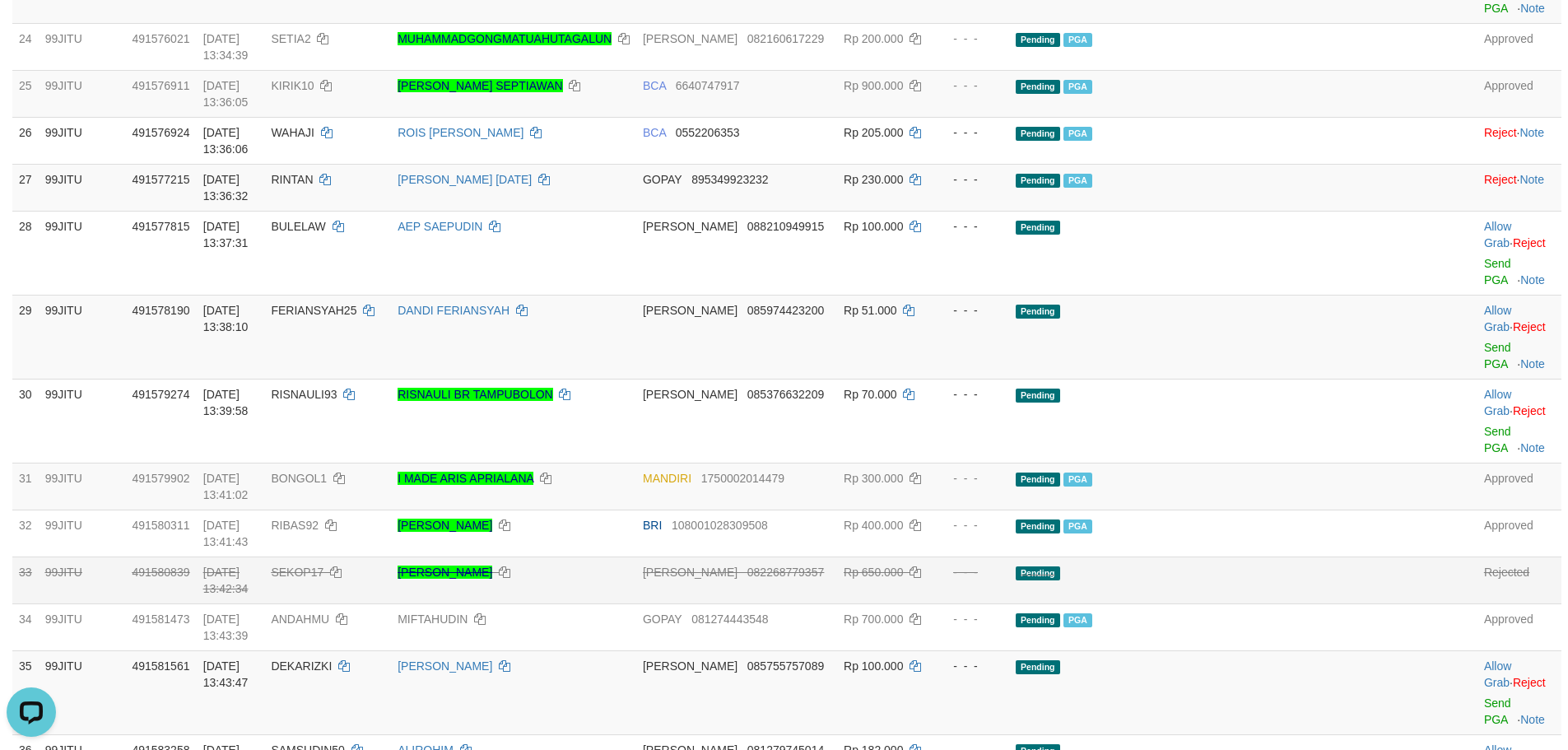
drag, startPoint x: 1455, startPoint y: 577, endPoint x: 867, endPoint y: 194, distance: 701.7
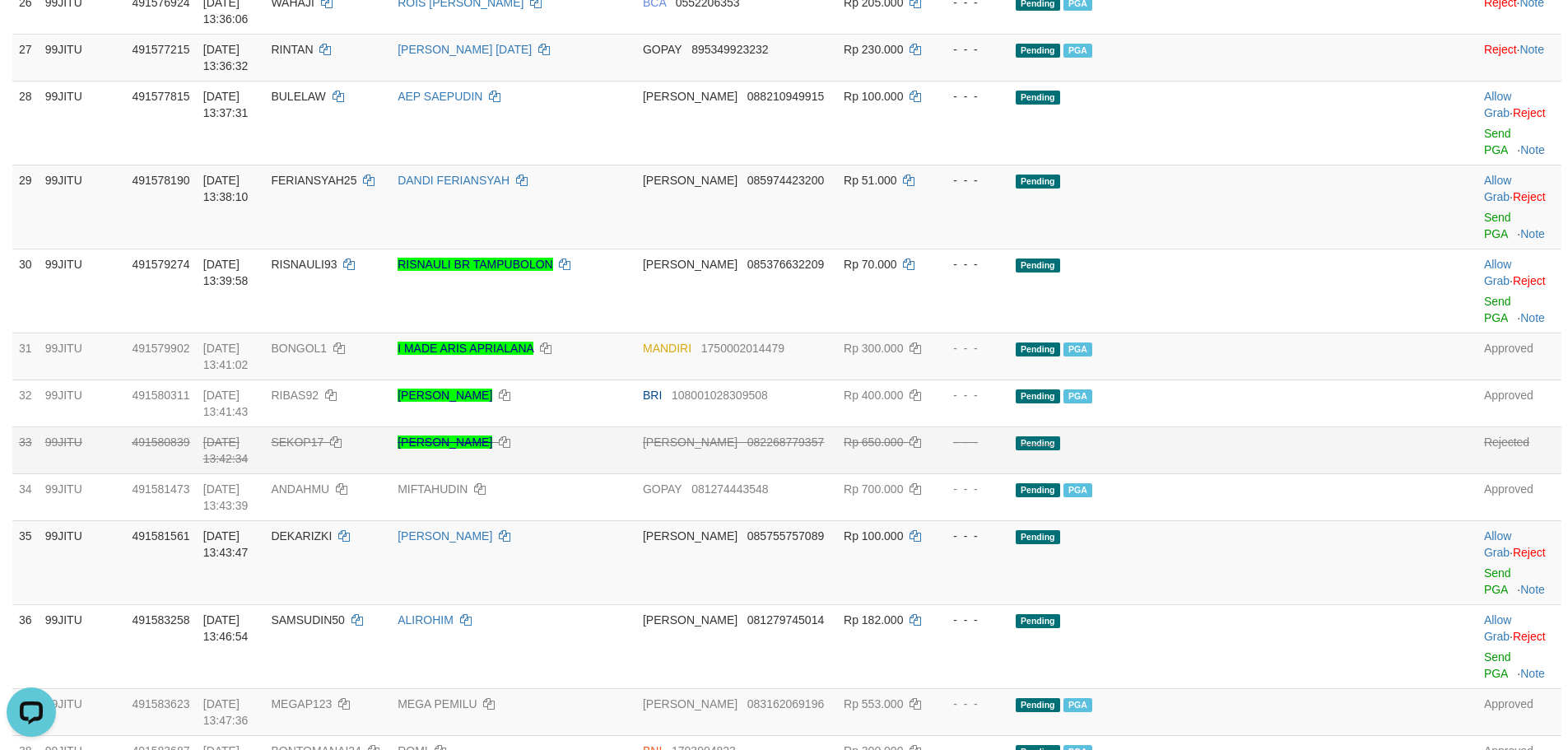
scroll to position [2140, 0]
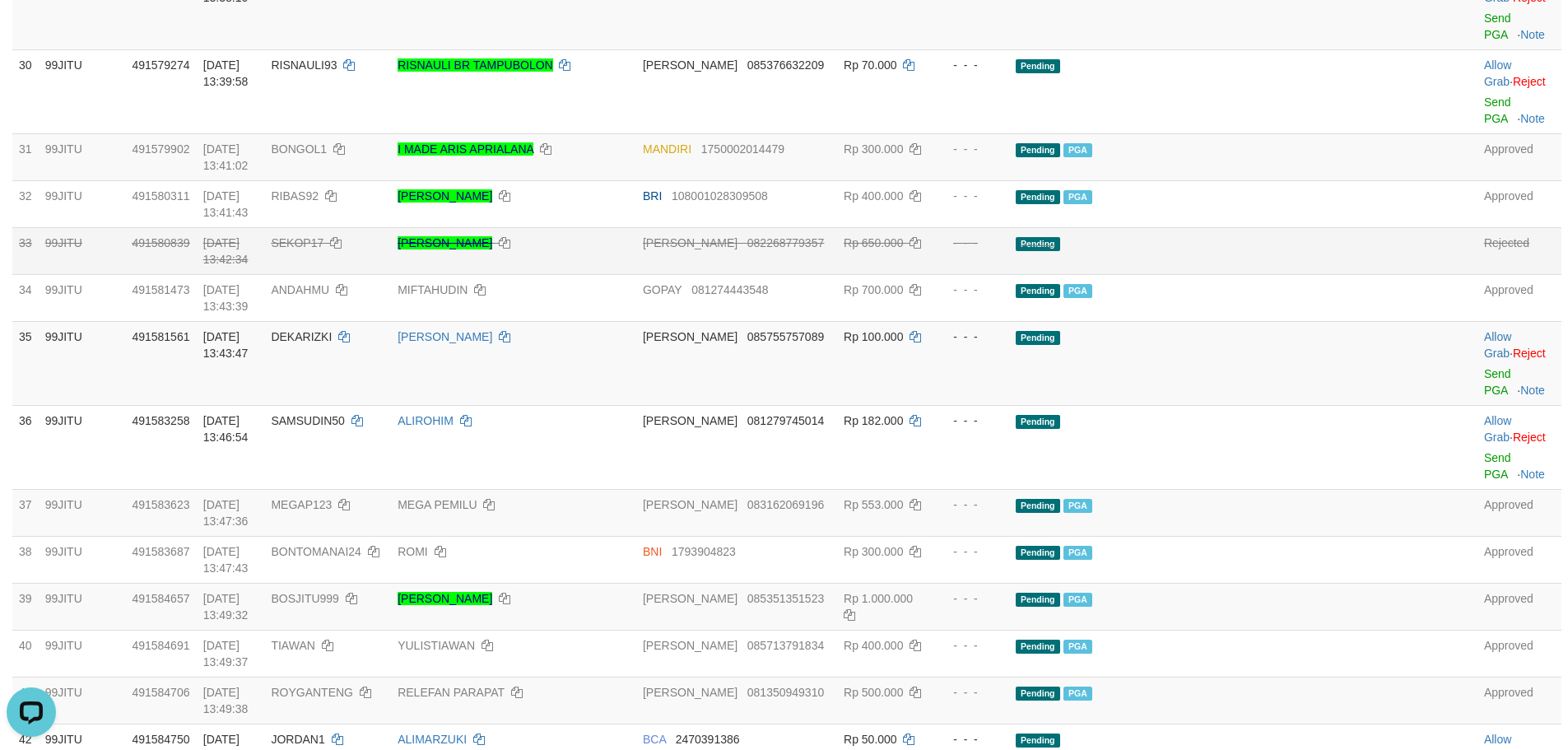
drag, startPoint x: 1456, startPoint y: 279, endPoint x: 859, endPoint y: 205, distance: 601.6
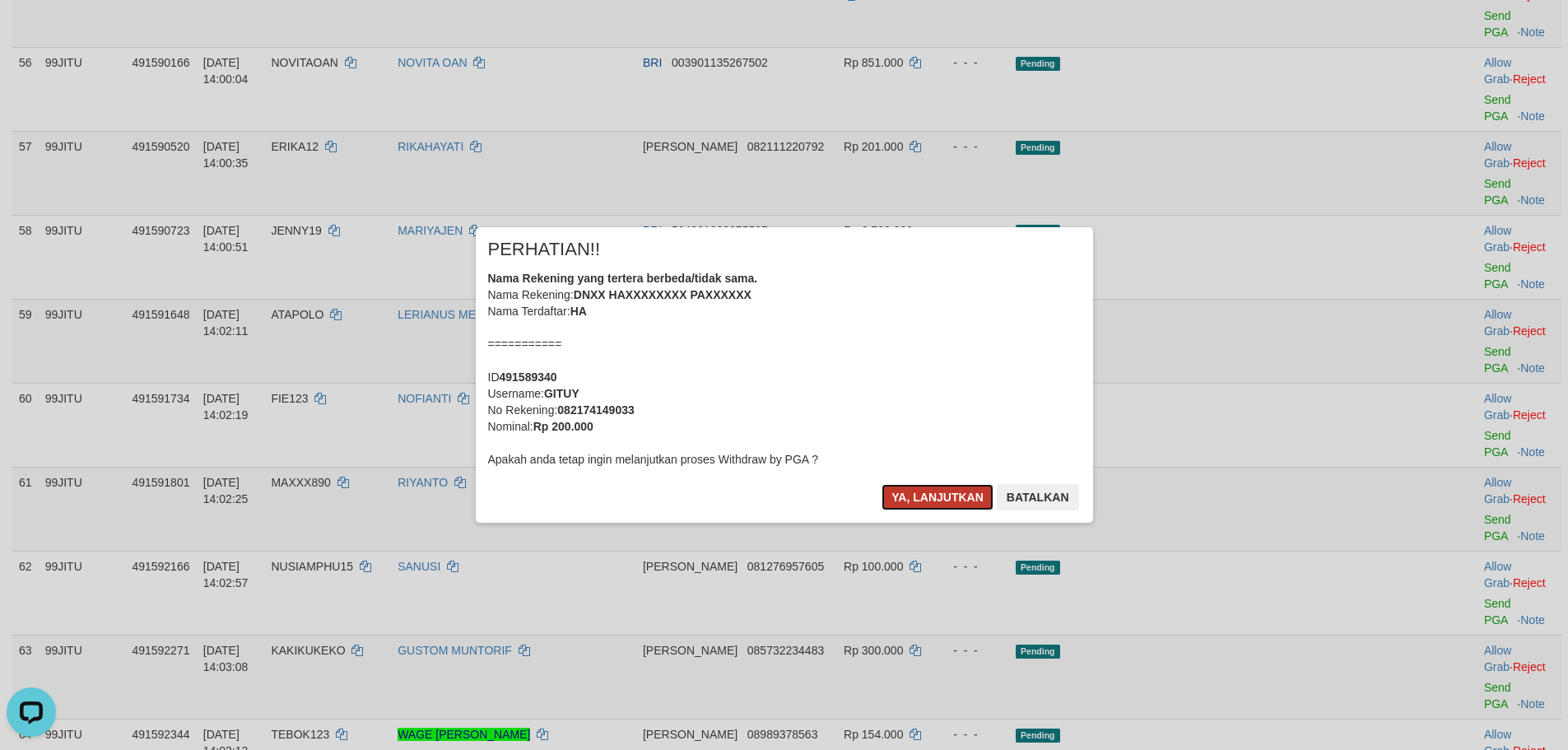
click at [954, 486] on button "Ya, lanjutkan" at bounding box center [937, 496] width 112 height 26
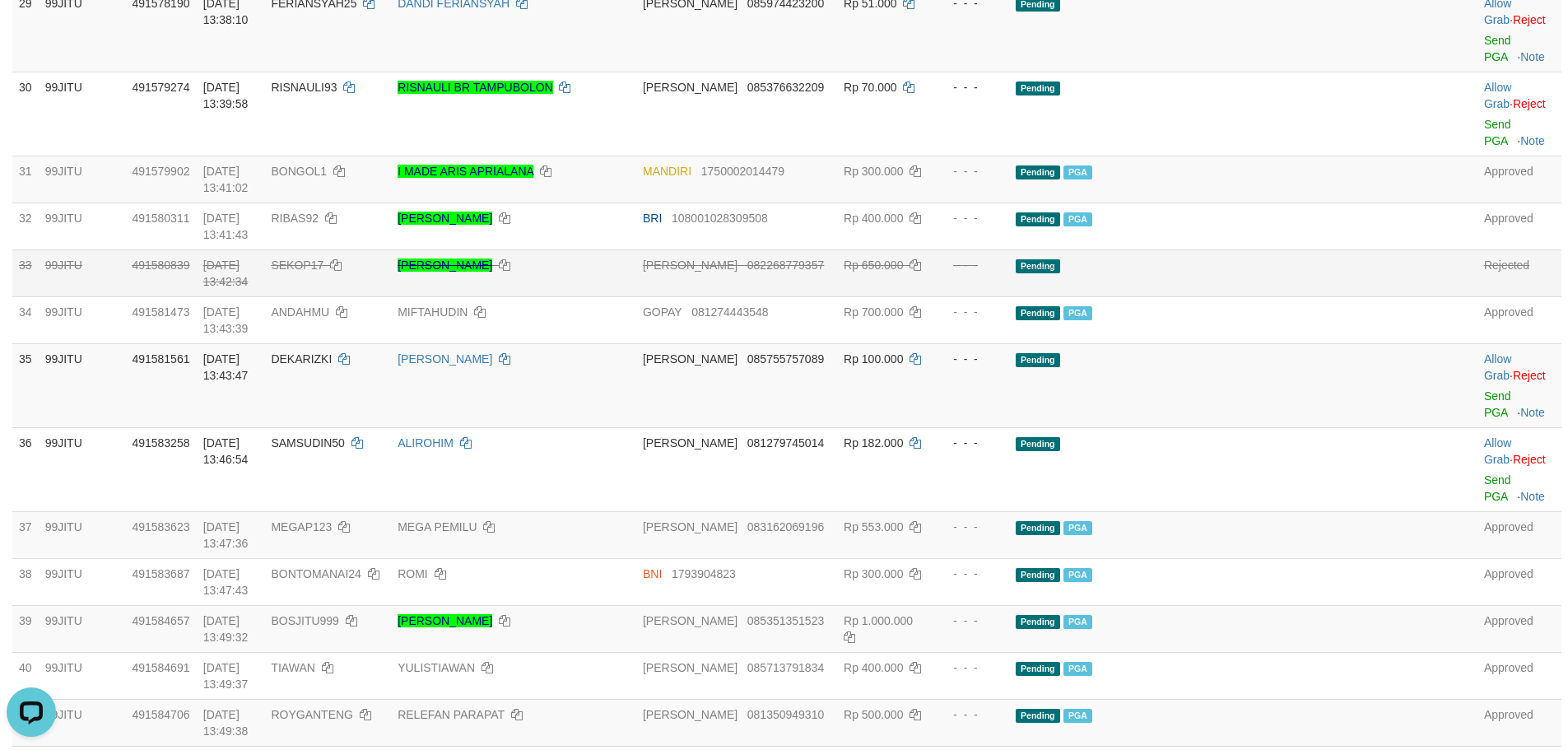
scroll to position [2029, 0]
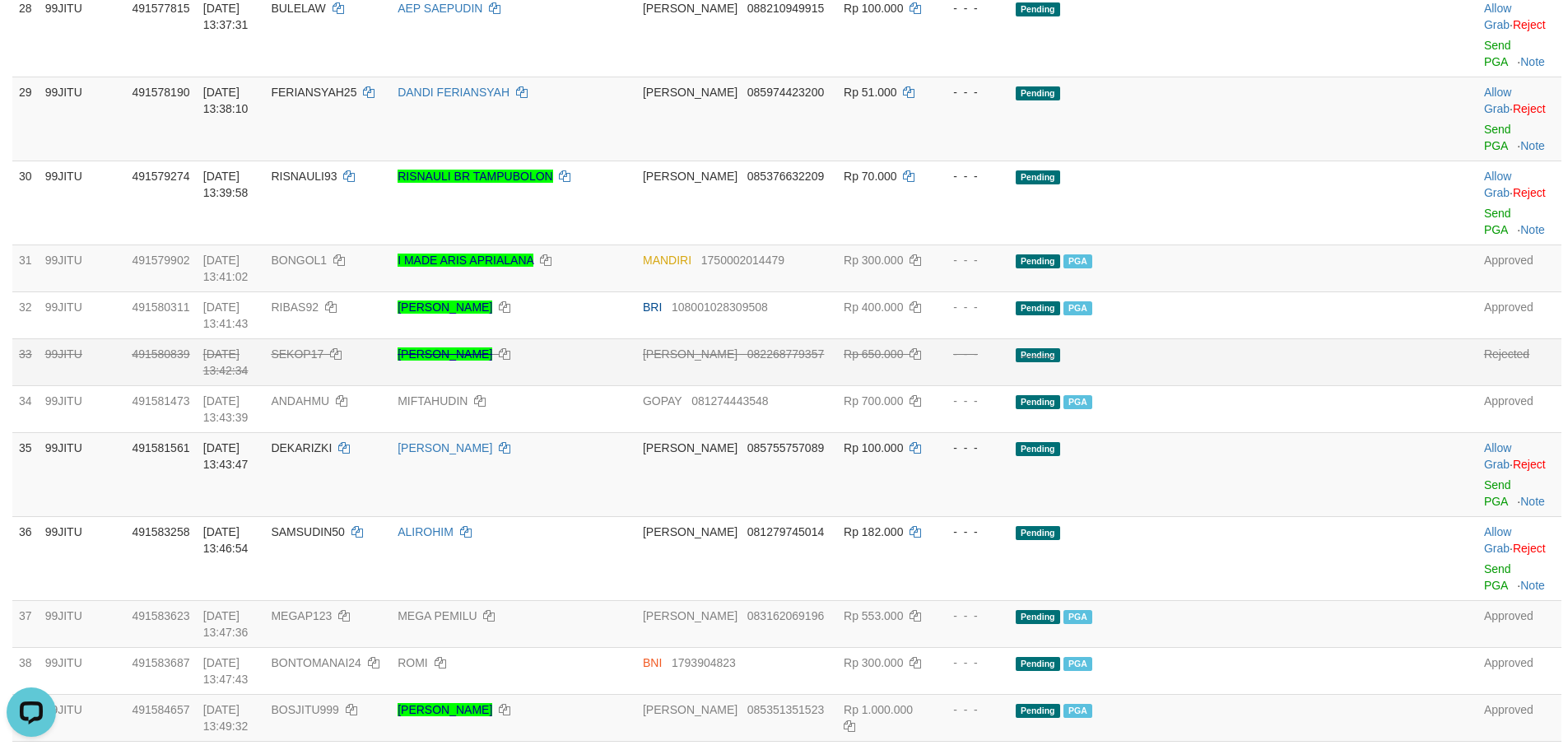
copy td "KULDESAK12"
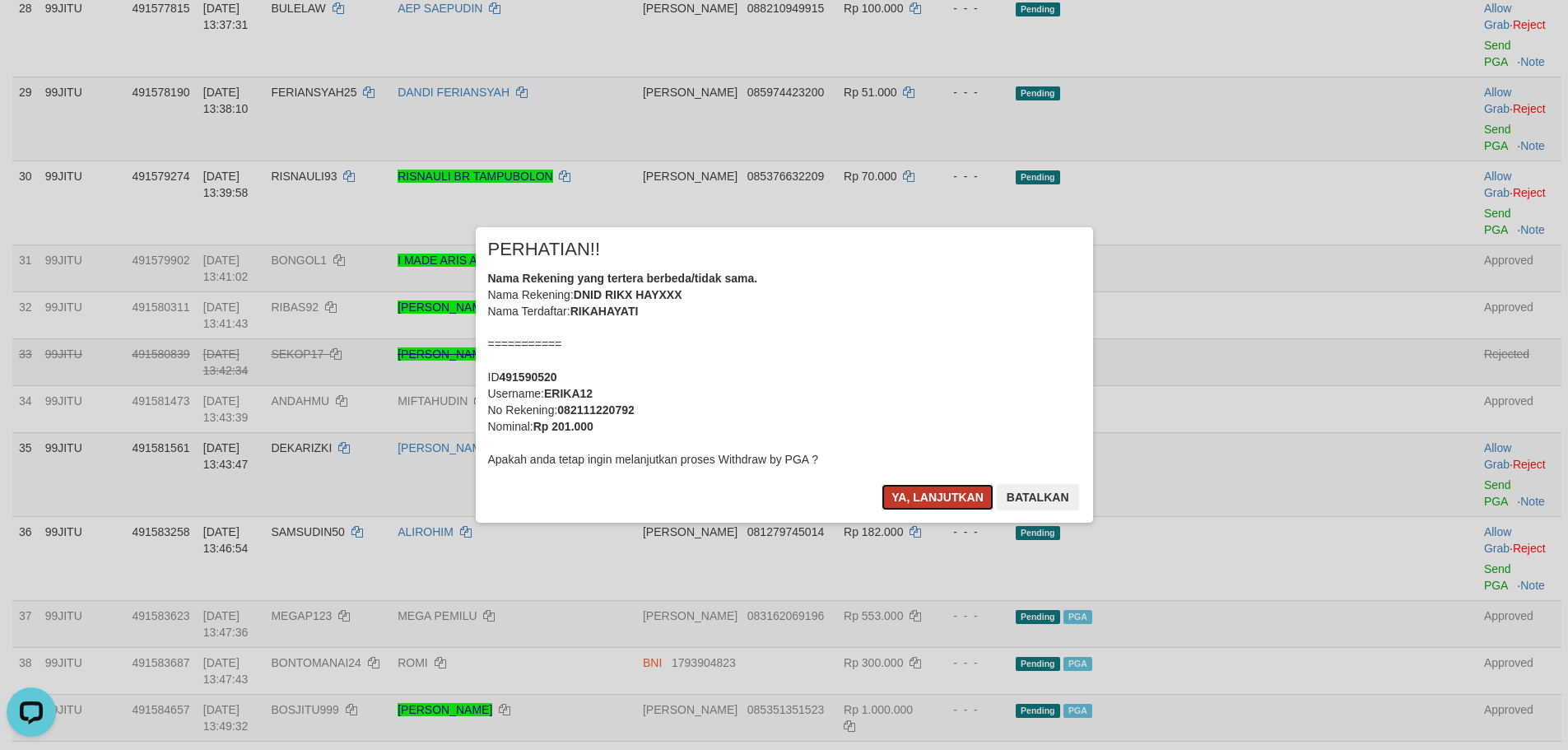
click at [922, 497] on button "Ya, lanjutkan" at bounding box center [937, 496] width 112 height 26
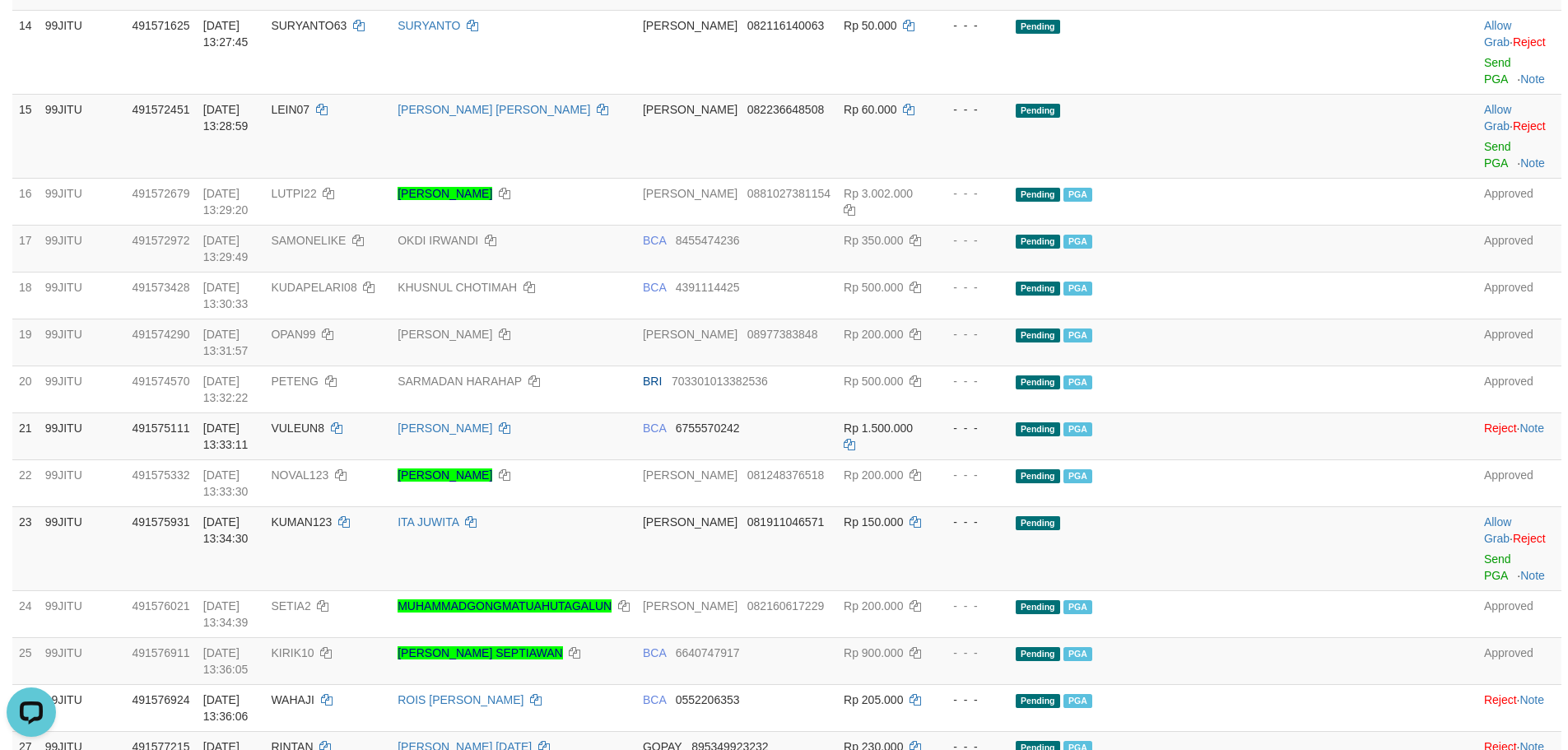
scroll to position [1536, 0]
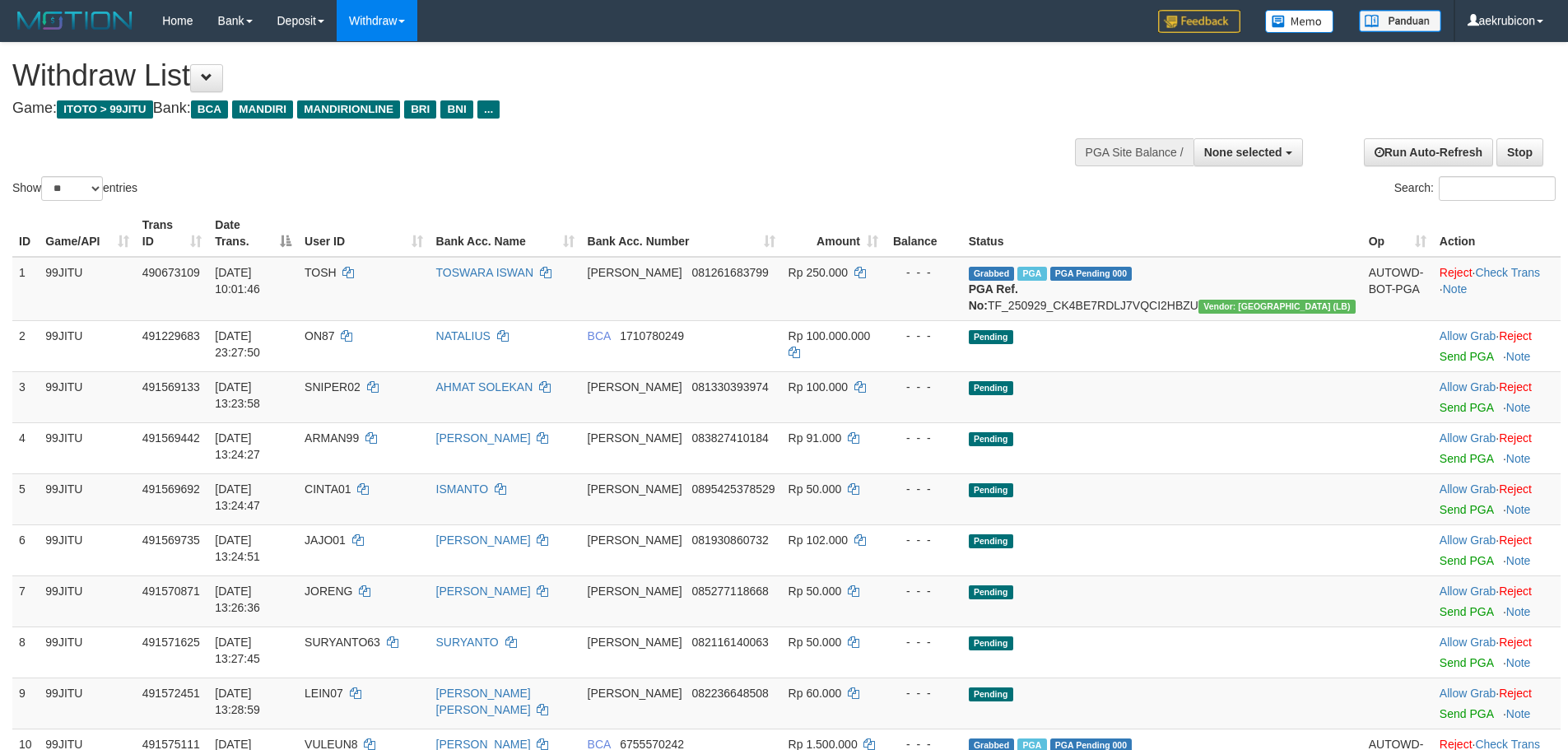
select select
click at [74, 193] on select "** ** ** ***" at bounding box center [72, 189] width 62 height 25
select select "***"
click at [43, 177] on select "** ** ** ***" at bounding box center [72, 189] width 62 height 25
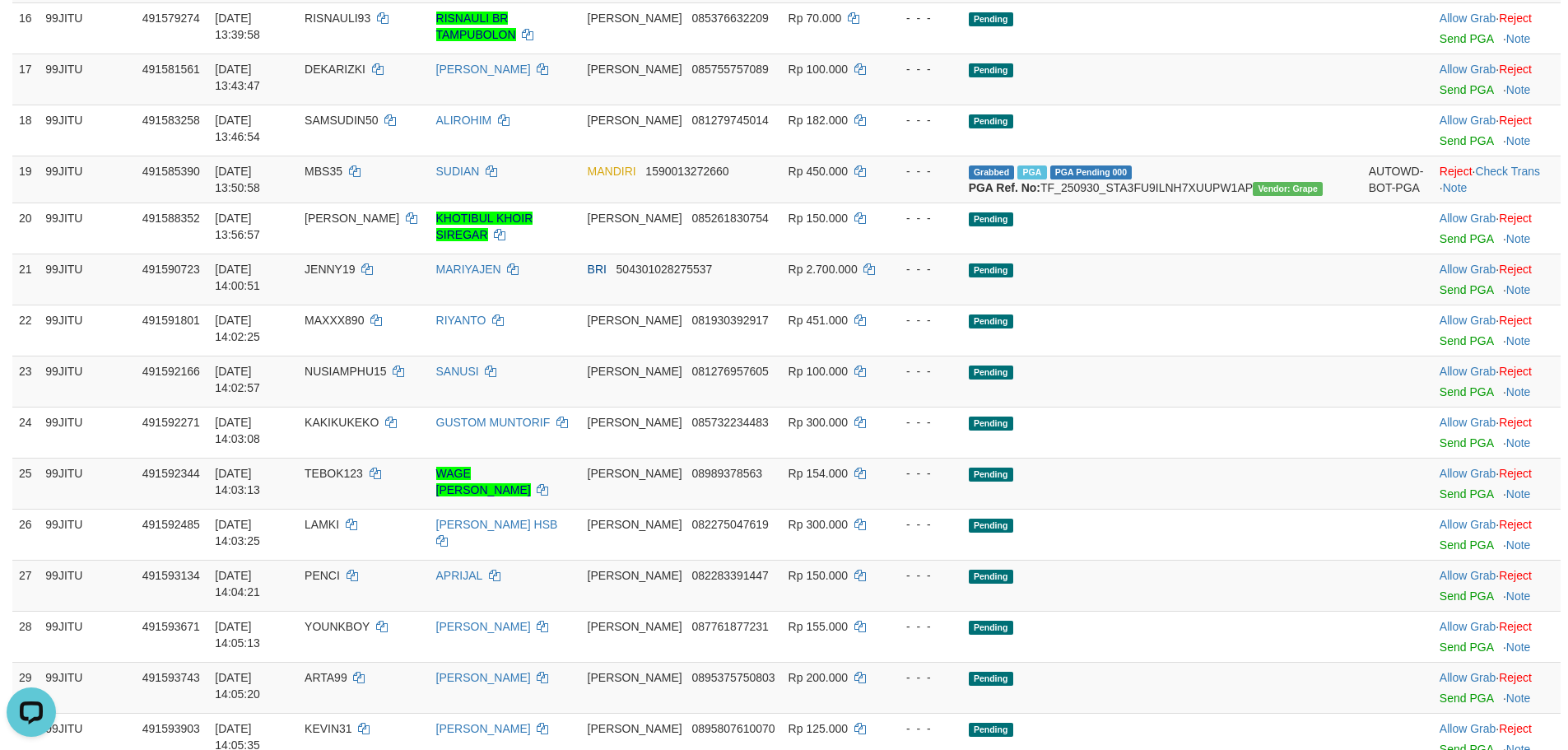
scroll to position [1153, 0]
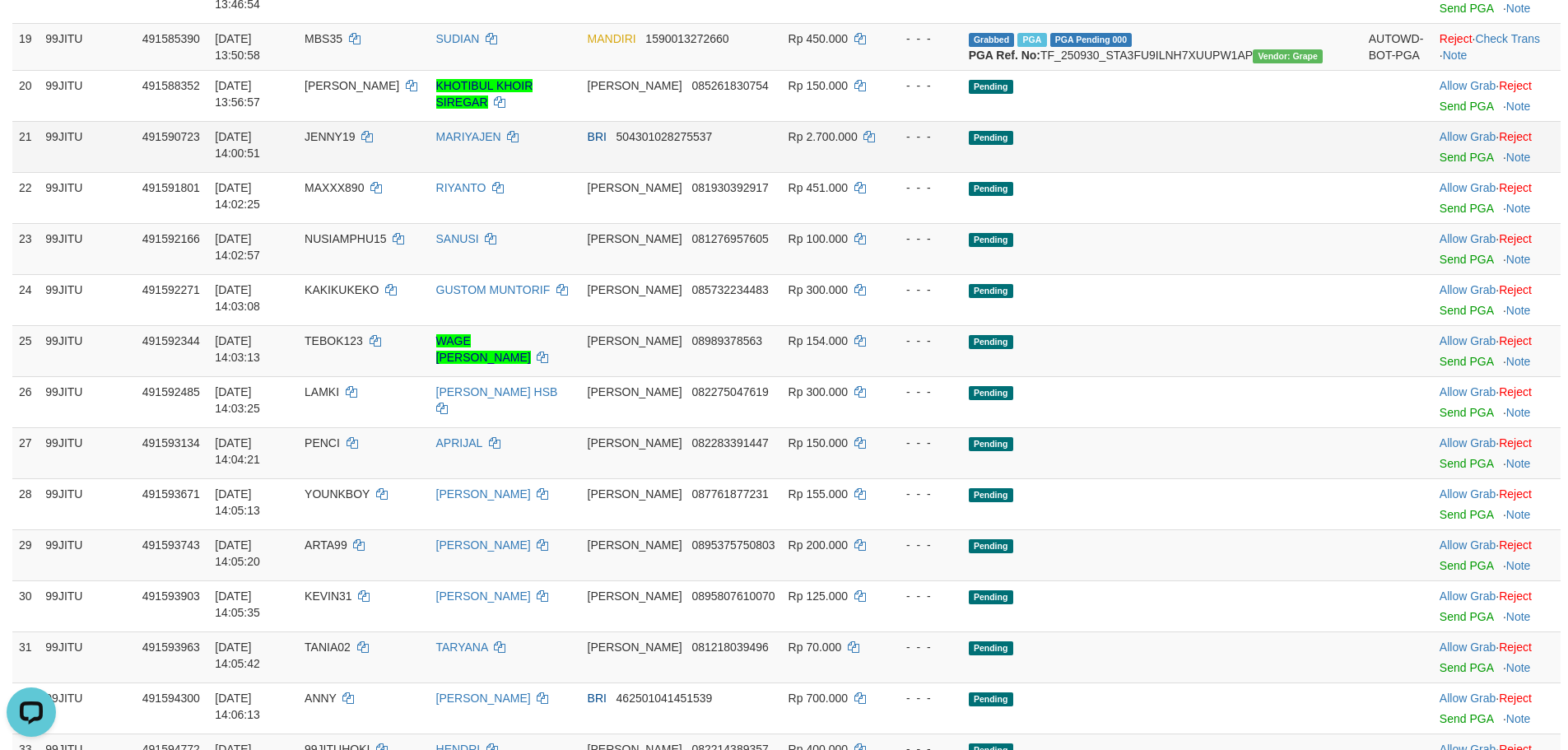
click at [355, 143] on span "JENNY19" at bounding box center [330, 137] width 50 height 14
copy td "JENNY19"
click at [1440, 164] on link "Send PGA" at bounding box center [1466, 157] width 53 height 14
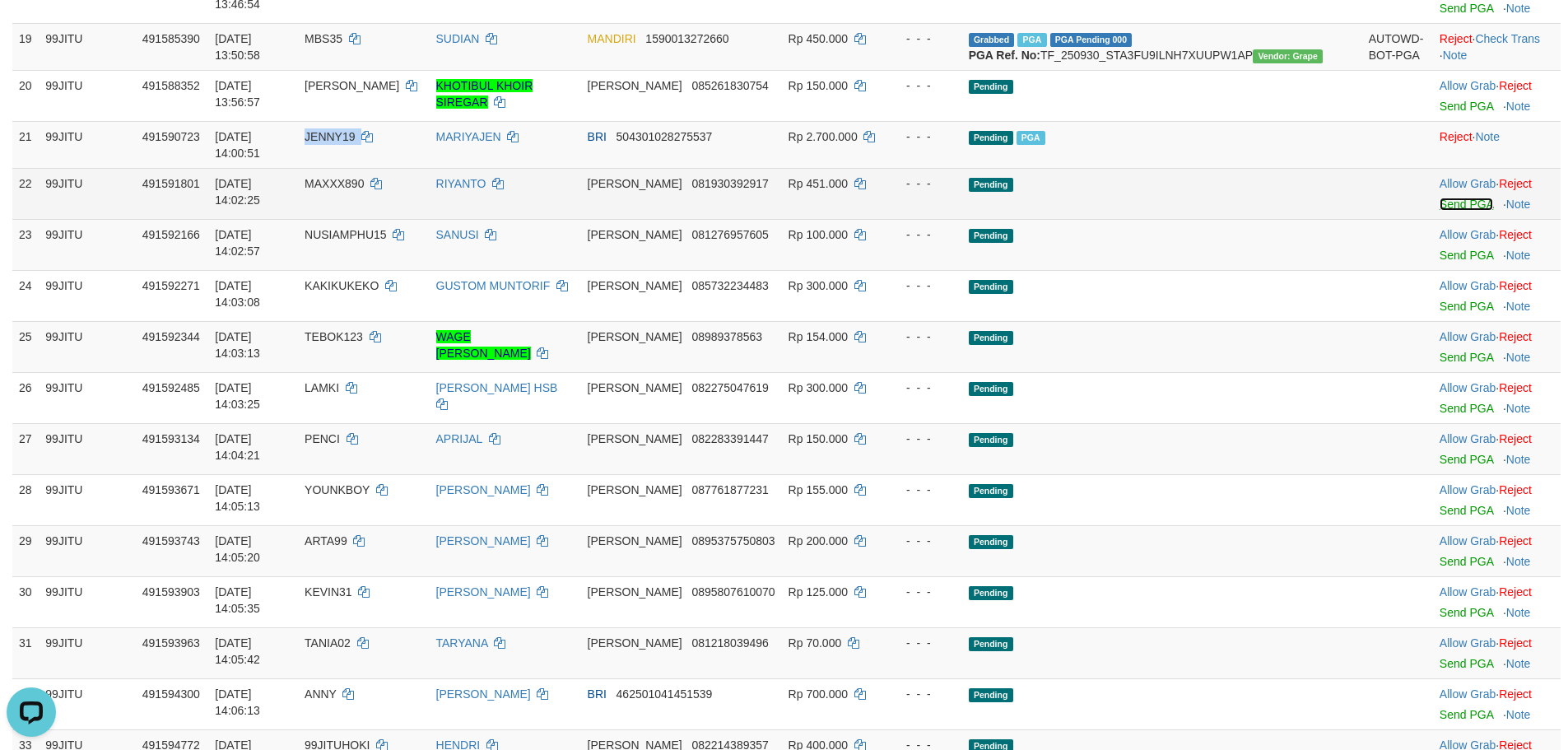
click at [1463, 210] on link "Send PGA" at bounding box center [1466, 205] width 53 height 14
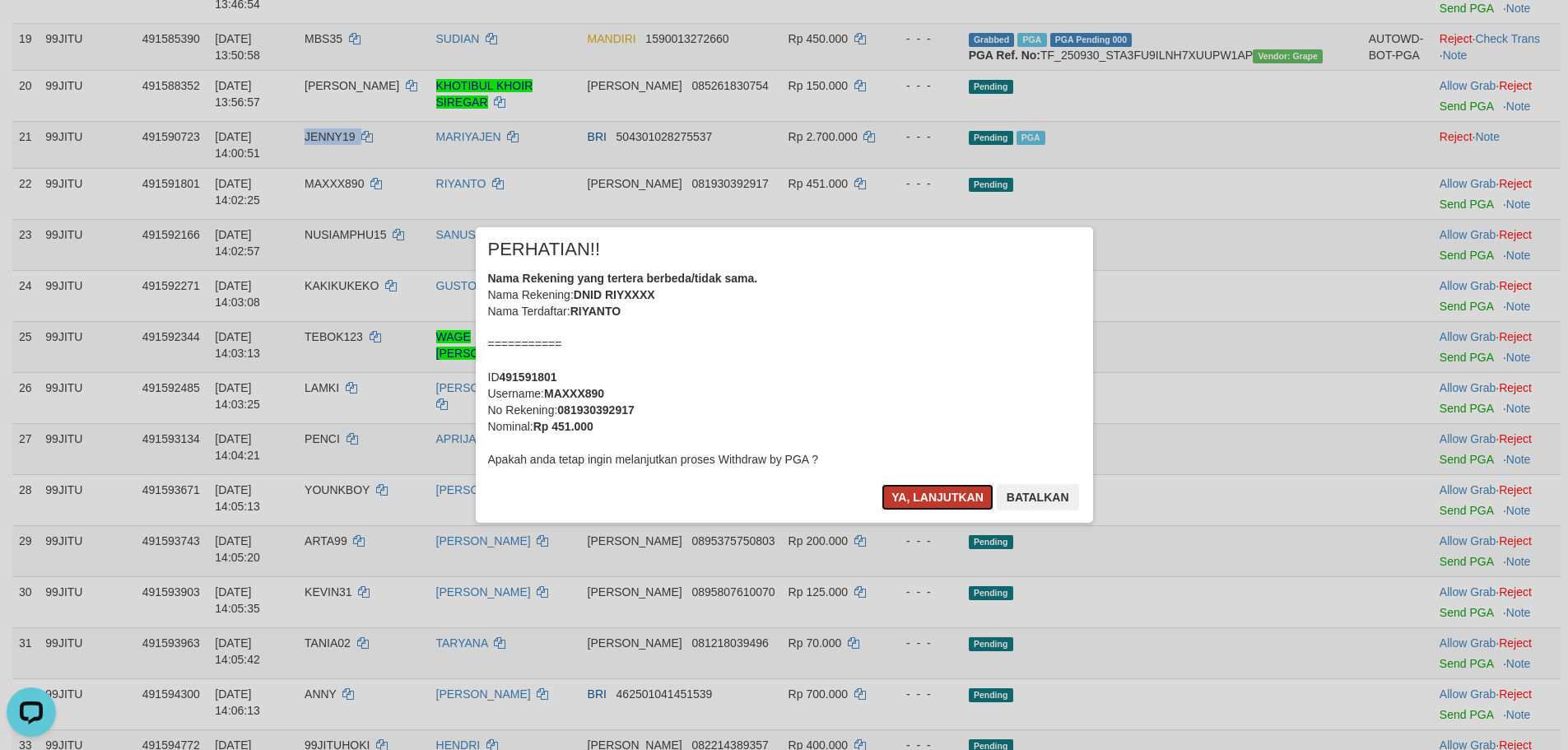
click at [894, 496] on button "Ya, lanjutkan" at bounding box center [937, 496] width 112 height 26
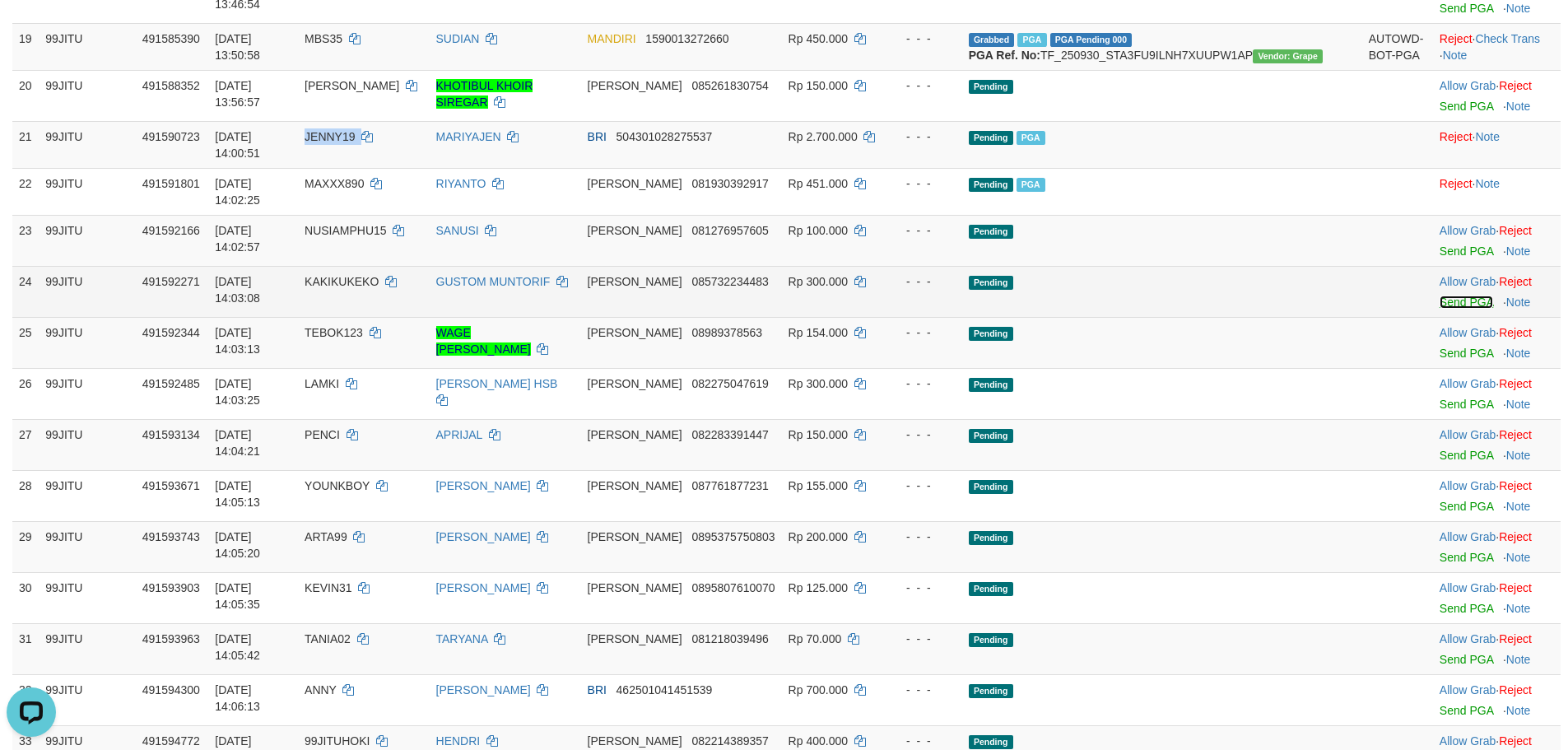
click at [1440, 309] on link "Send PGA" at bounding box center [1466, 302] width 53 height 14
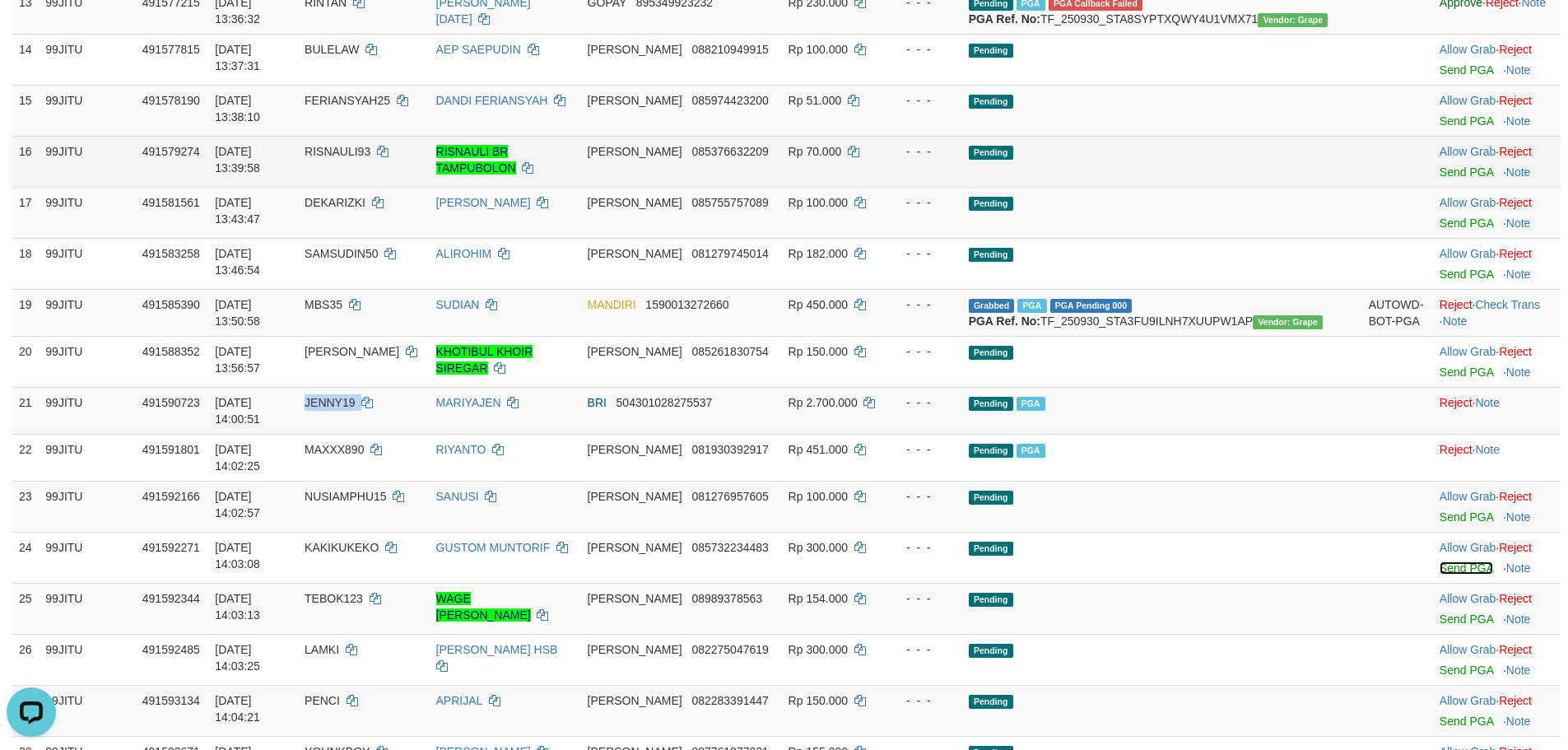
scroll to position [823, 0]
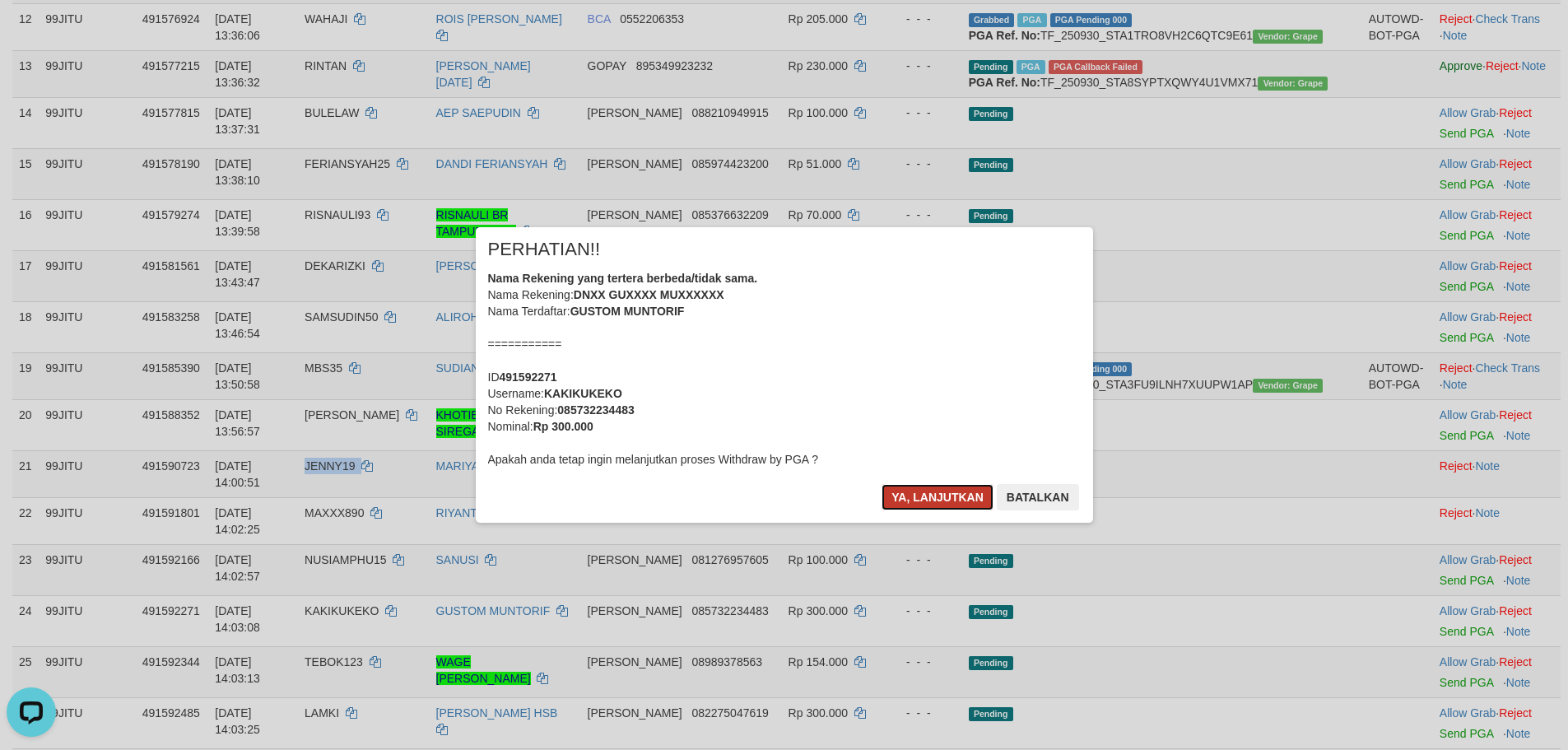
click at [916, 490] on button "Ya, lanjutkan" at bounding box center [937, 496] width 112 height 26
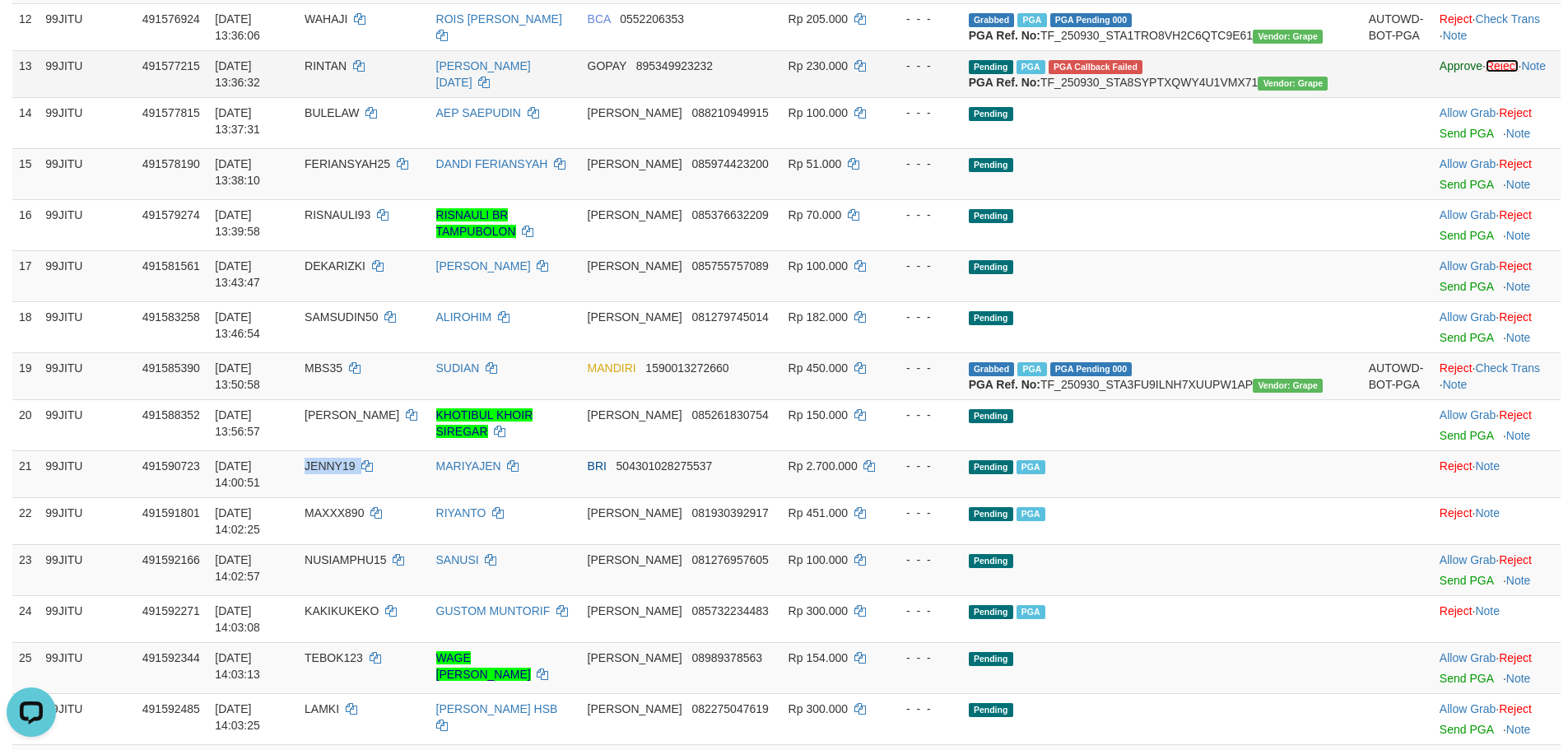
click at [1498, 72] on link "Reject" at bounding box center [1501, 66] width 33 height 14
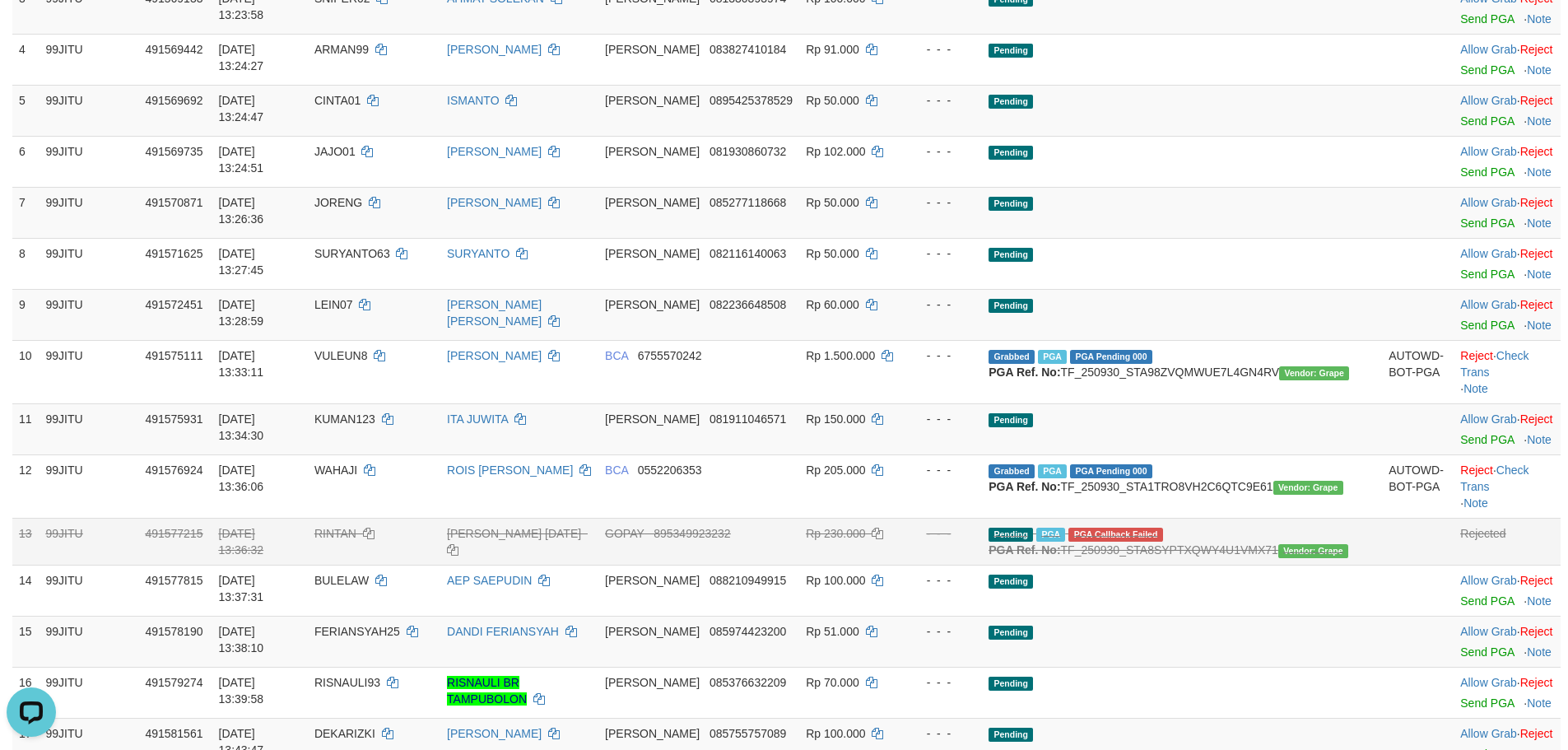
scroll to position [329, 0]
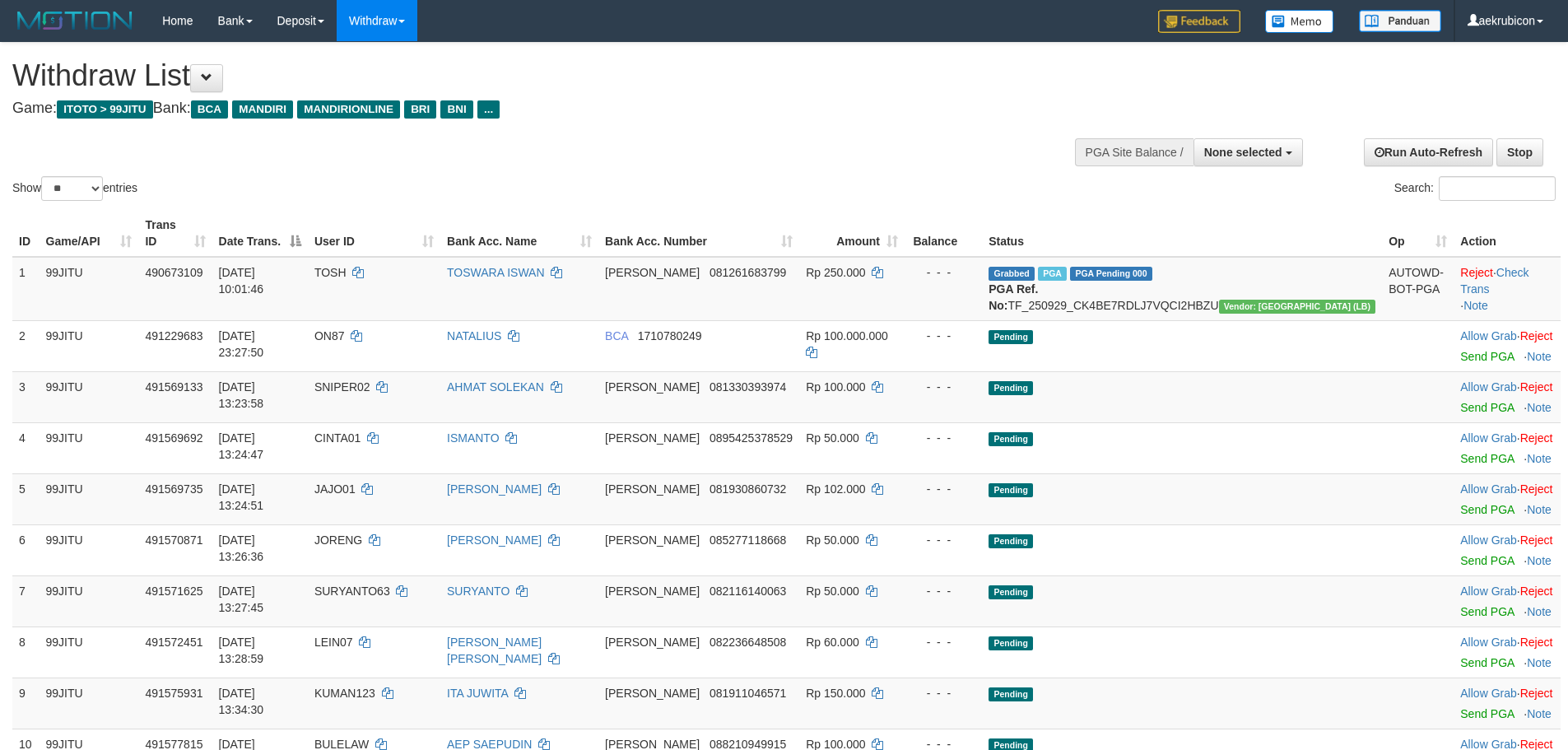
select select
select select "**"
click at [1235, 146] on span "None selected" at bounding box center [1243, 153] width 78 height 14
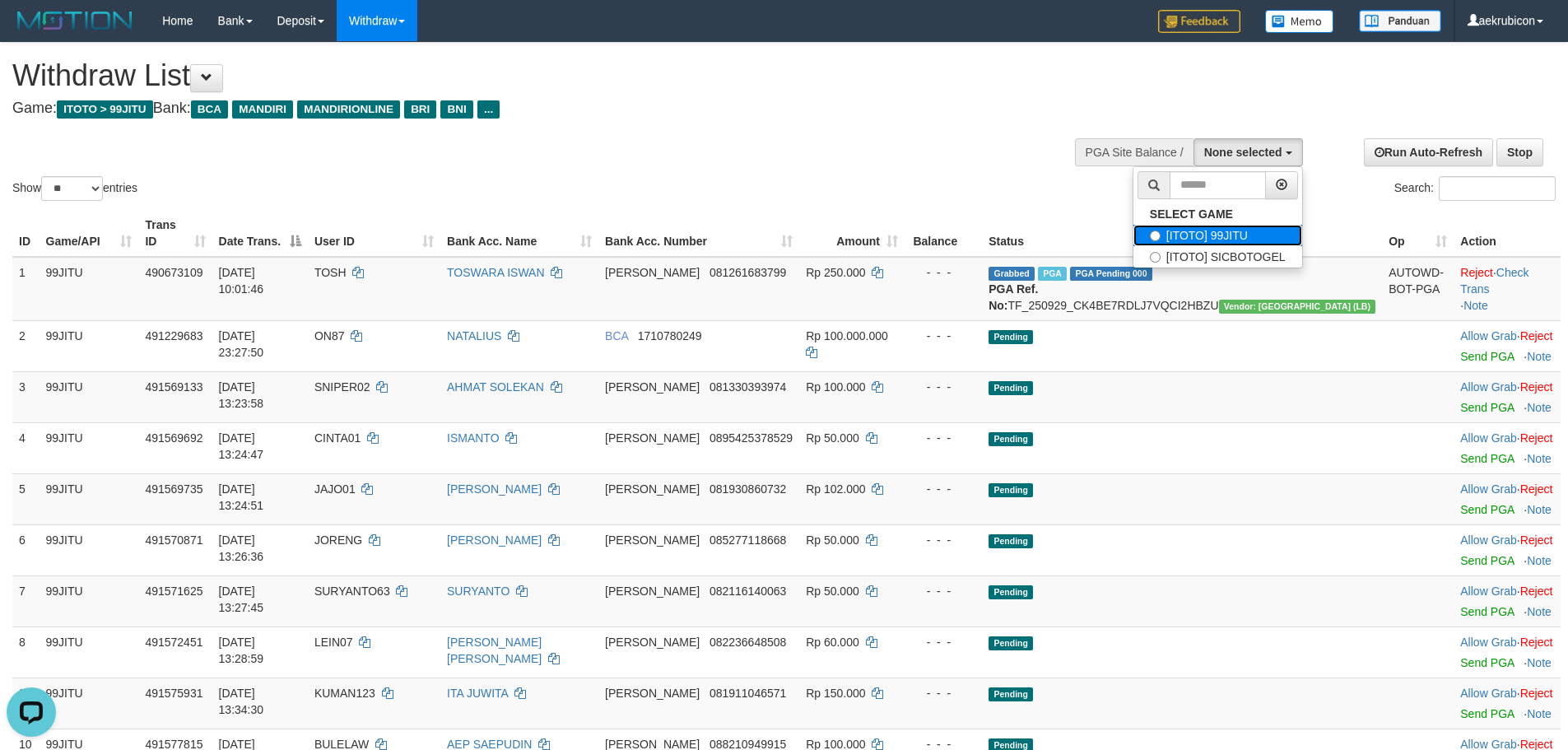
click at [1199, 228] on label "[ITOTO] 99JITU" at bounding box center [1217, 236] width 169 height 21
select select "***"
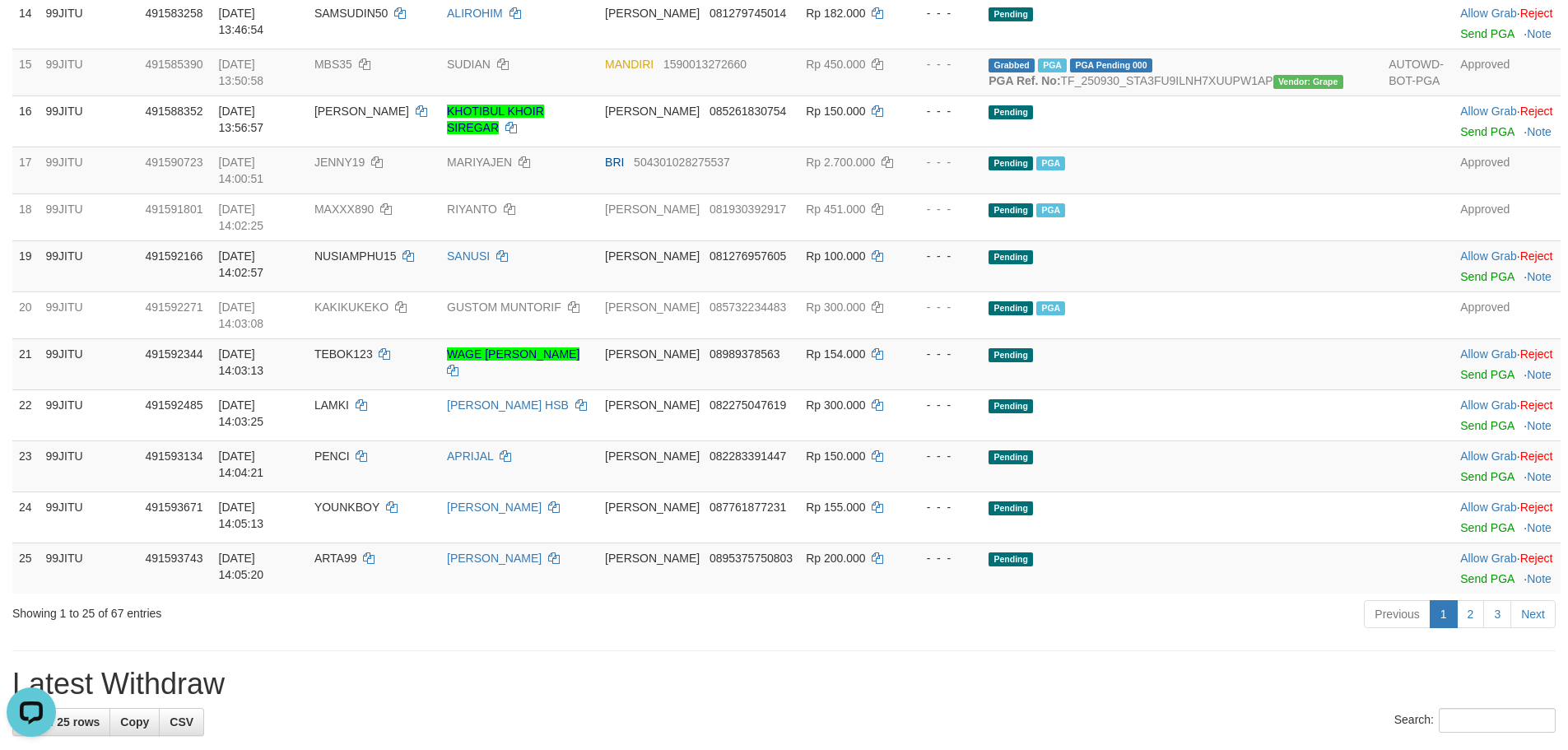
scroll to position [1318, 0]
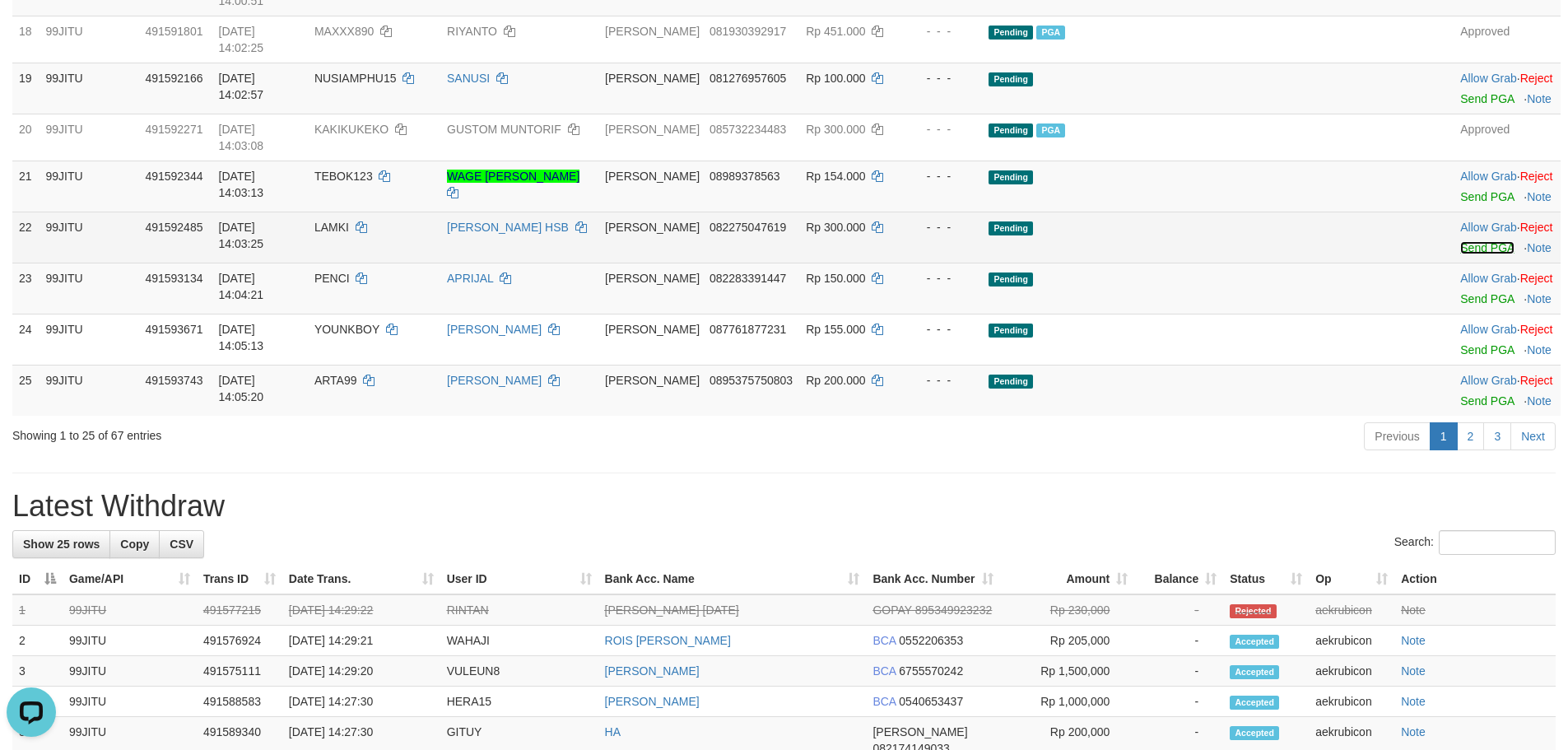
click at [1460, 241] on link "Send PGA" at bounding box center [1486, 248] width 53 height 14
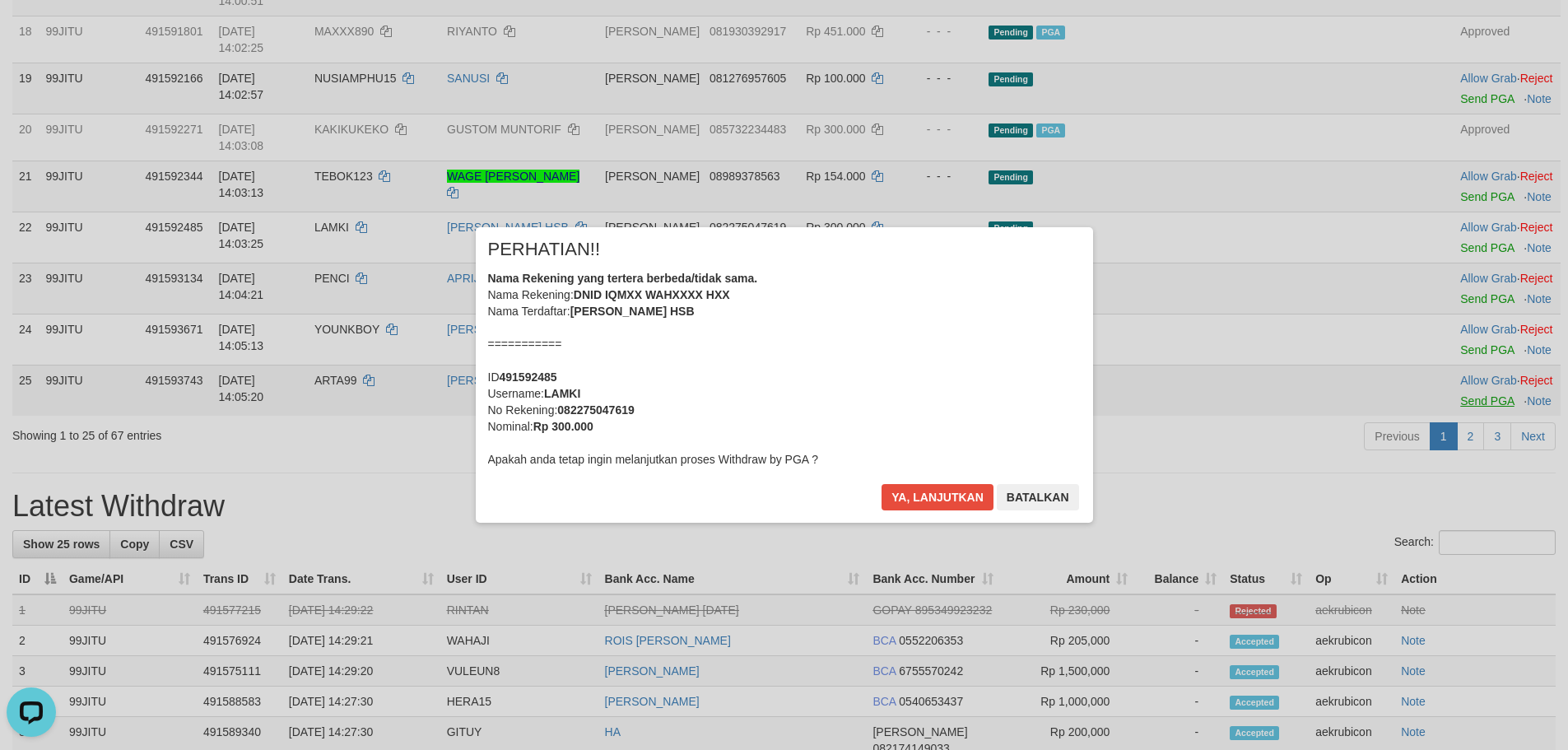
click at [1448, 381] on div "× PERHATIAN!! Nama Rekening yang tertera berbeda/tidak sama. Nama Rekening: DNI…" at bounding box center [784, 375] width 1568 height 361
click at [927, 494] on button "Ya, lanjutkan" at bounding box center [937, 496] width 112 height 26
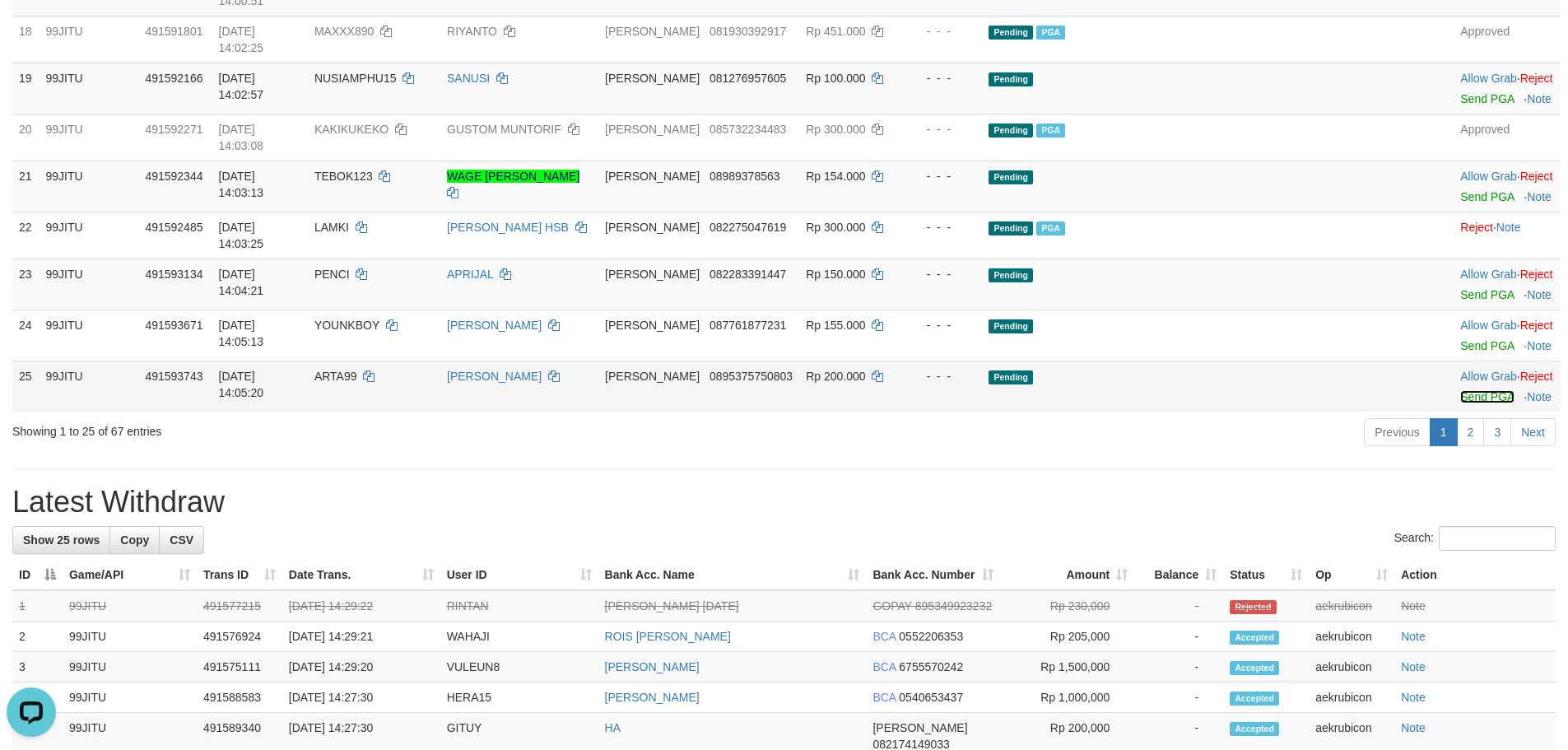
click at [1460, 390] on link "Send PGA" at bounding box center [1486, 397] width 53 height 14
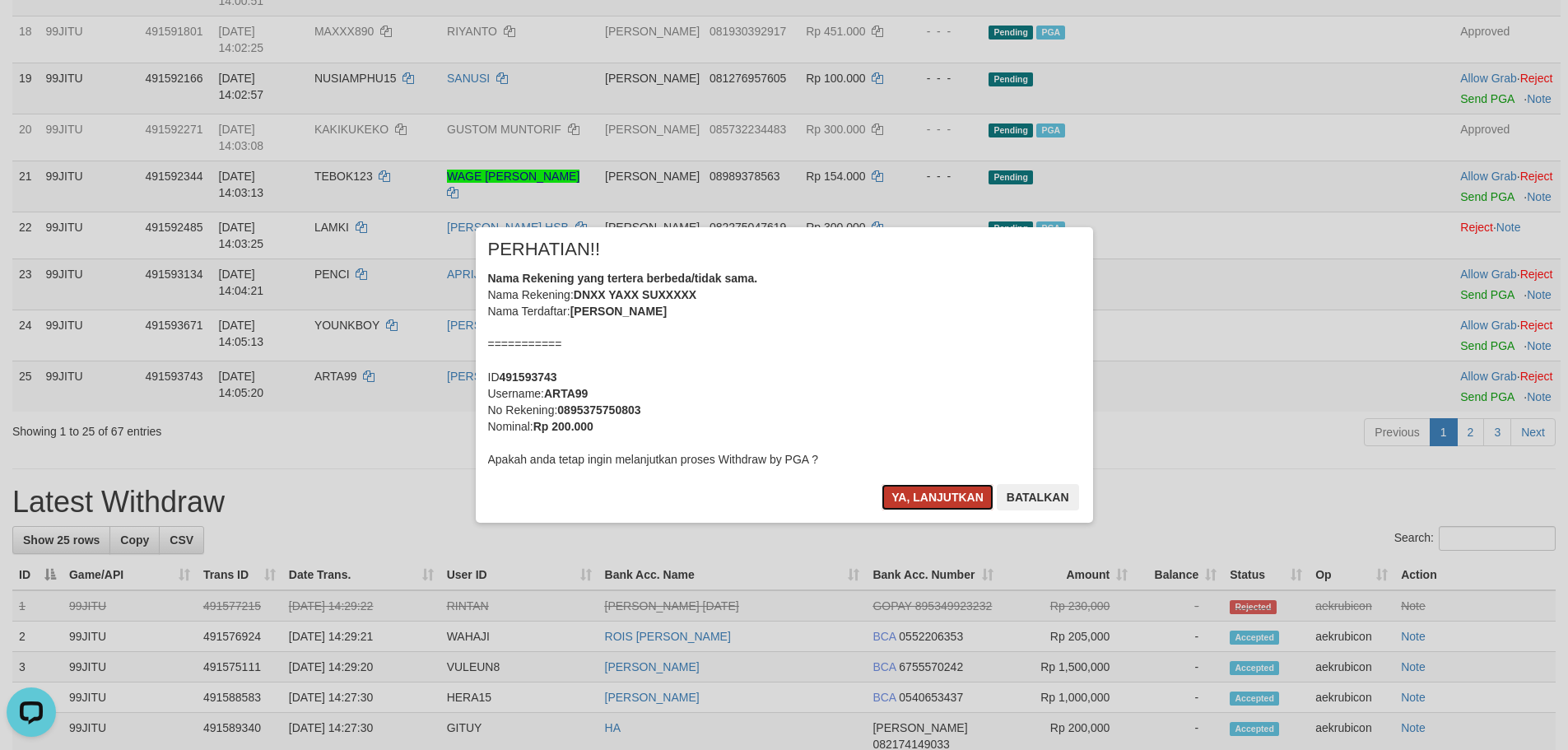
click at [970, 502] on button "Ya, lanjutkan" at bounding box center [937, 496] width 112 height 26
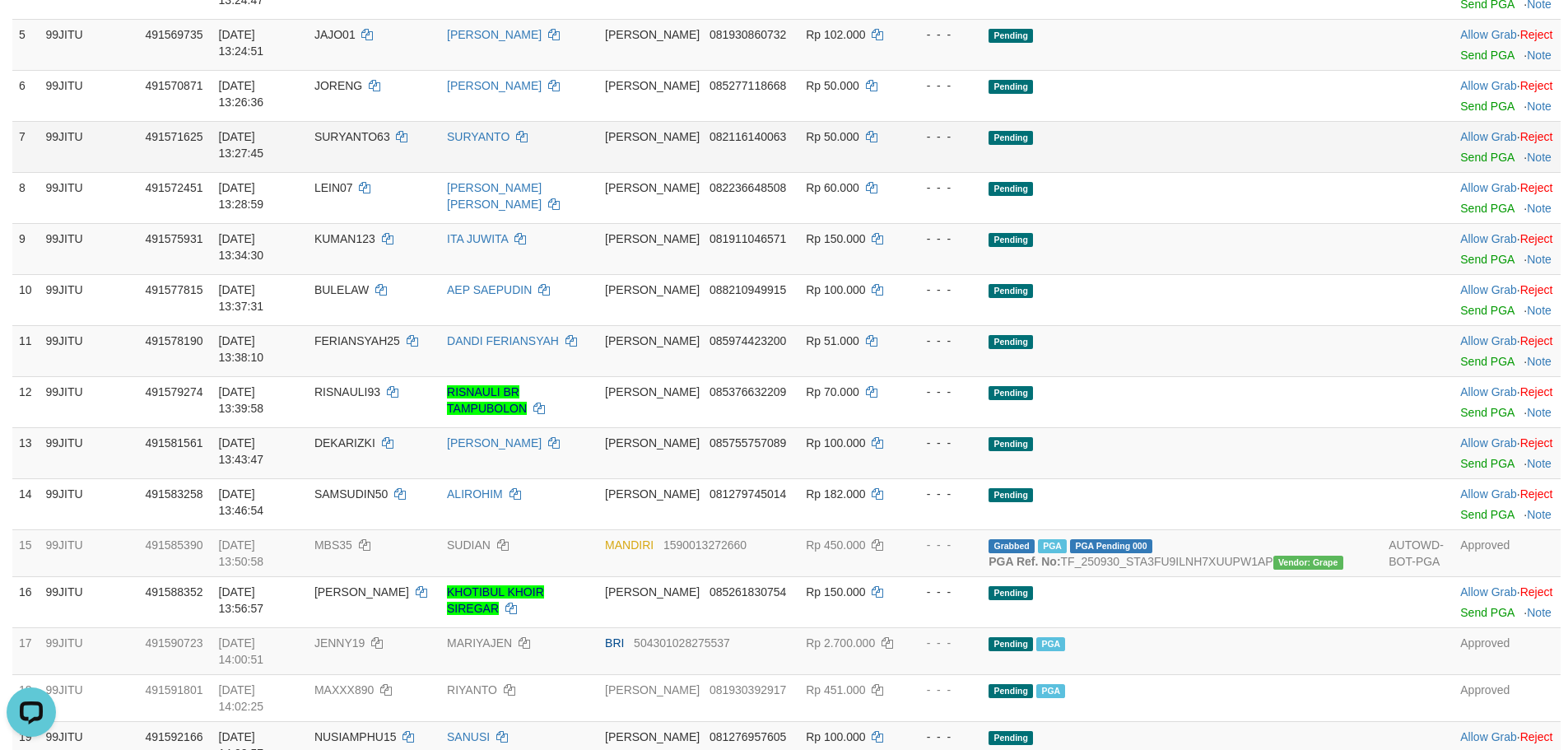
scroll to position [165, 0]
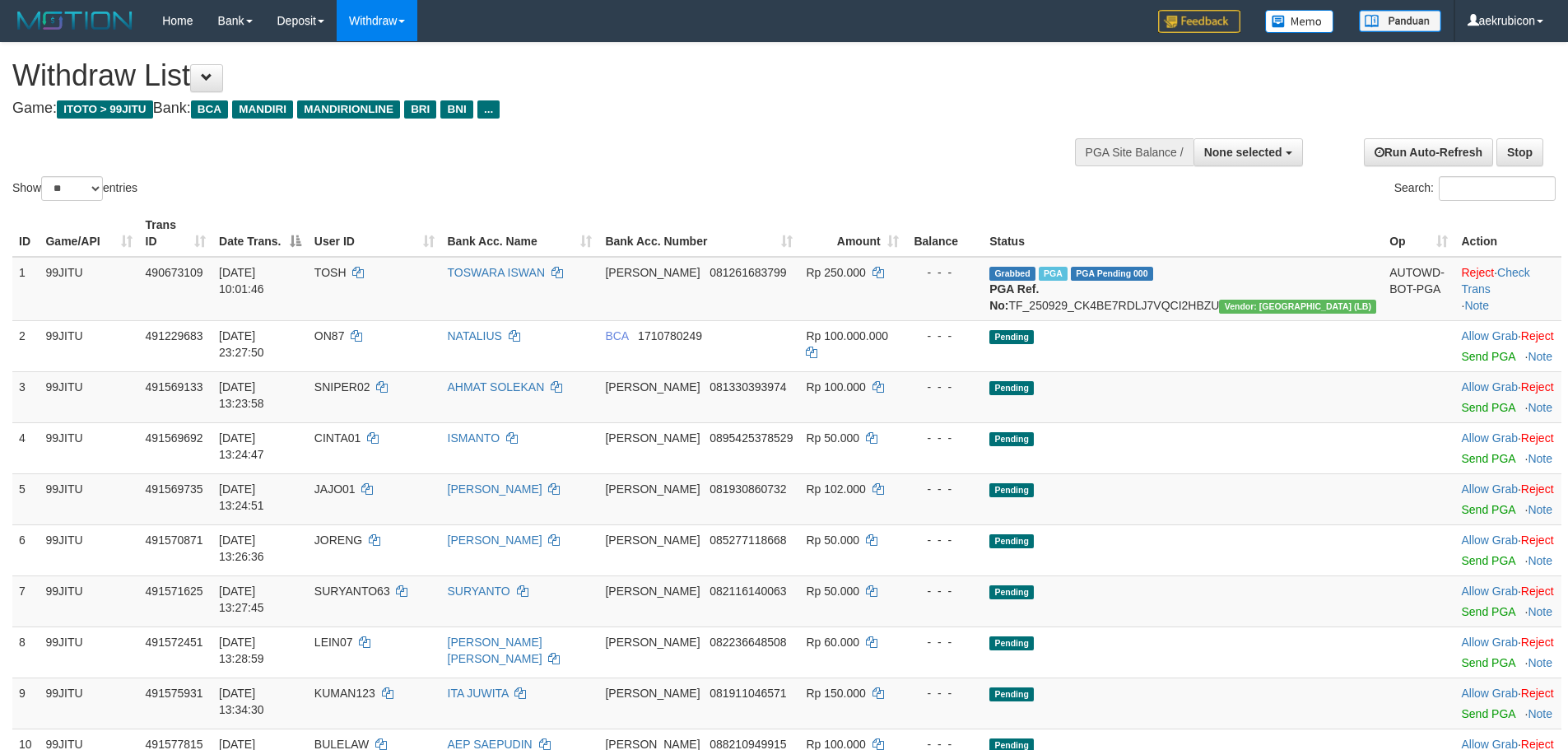
select select
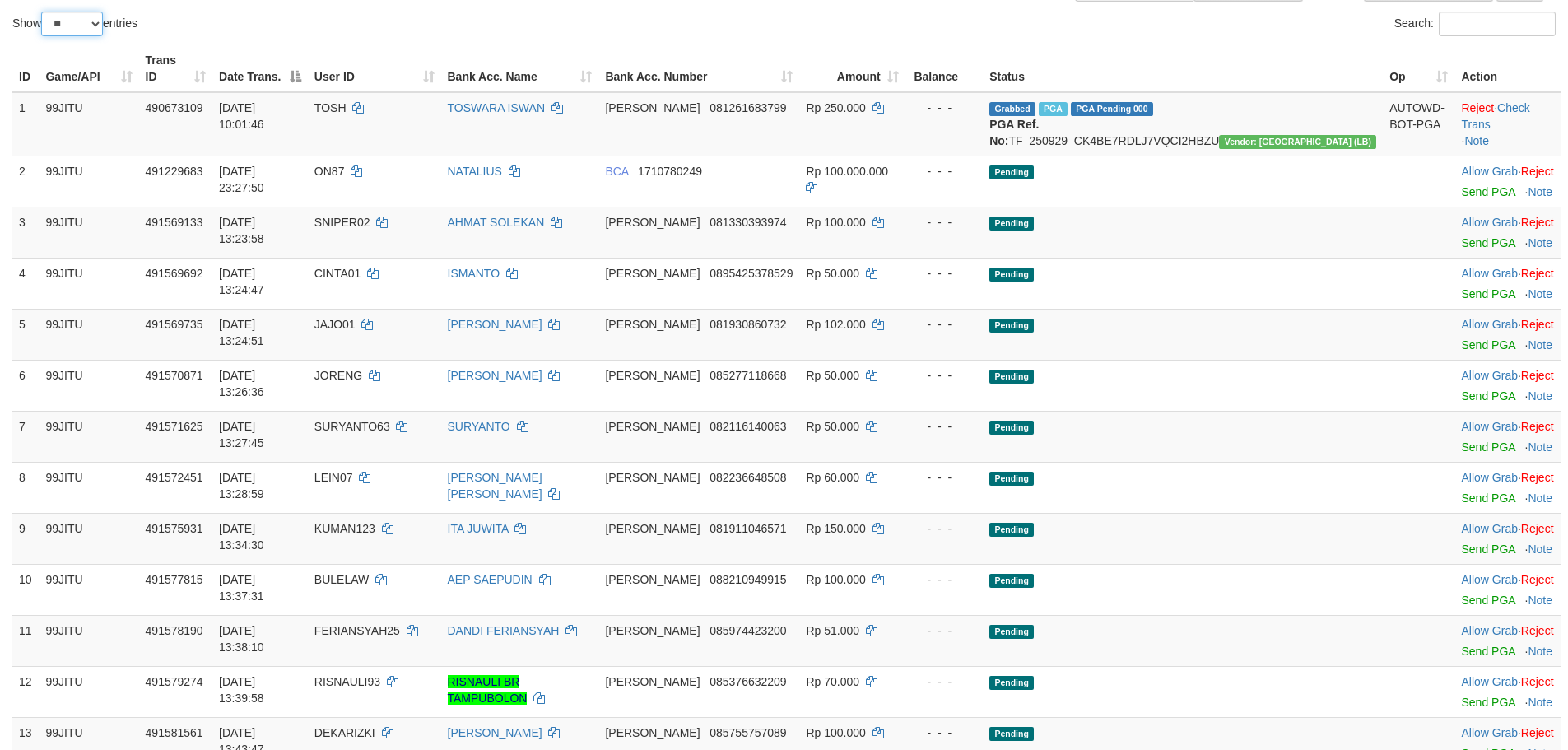
click at [67, 22] on select "** ** ** ***" at bounding box center [72, 24] width 62 height 25
select select "***"
click at [43, 12] on select "** ** ** ***" at bounding box center [72, 24] width 62 height 25
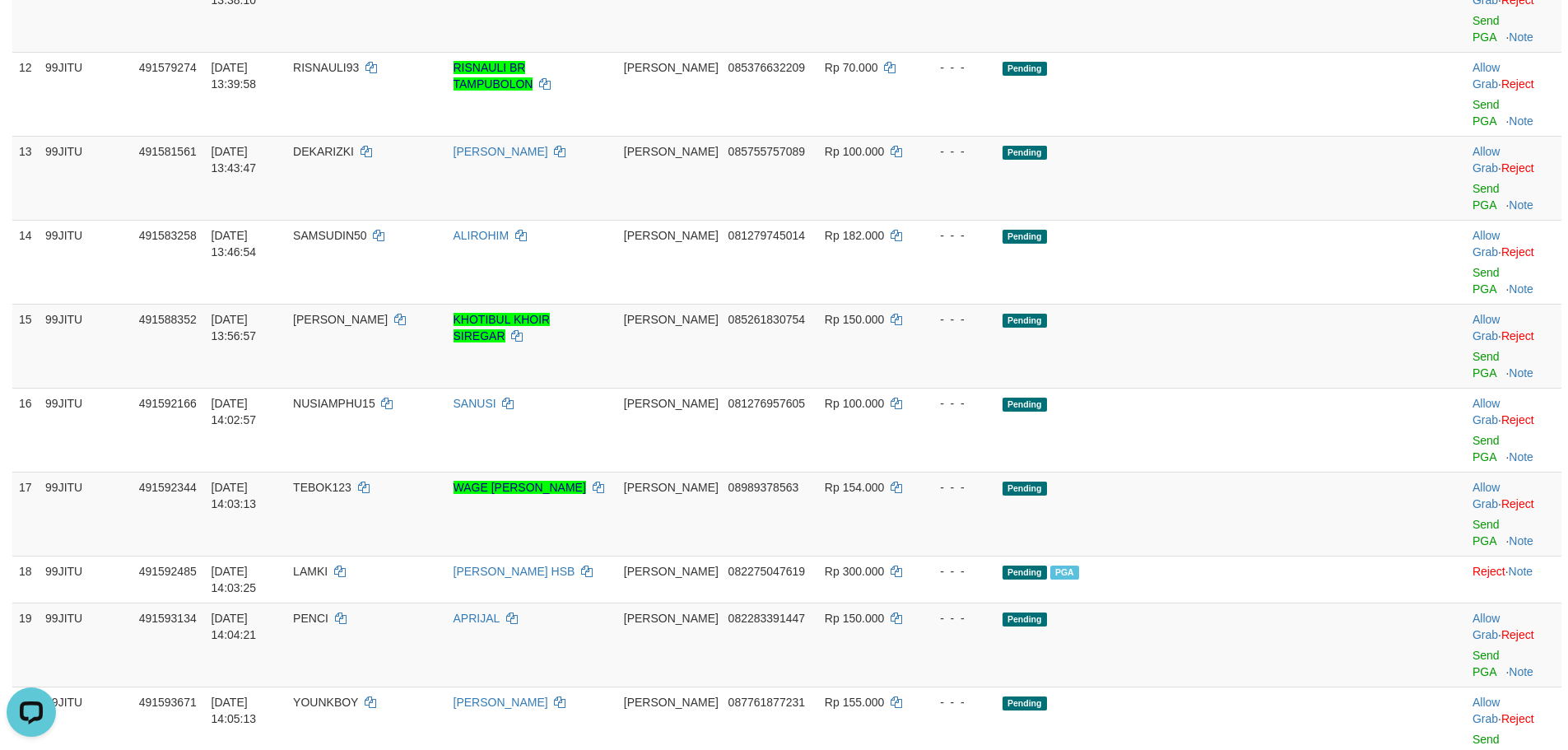
scroll to position [1153, 0]
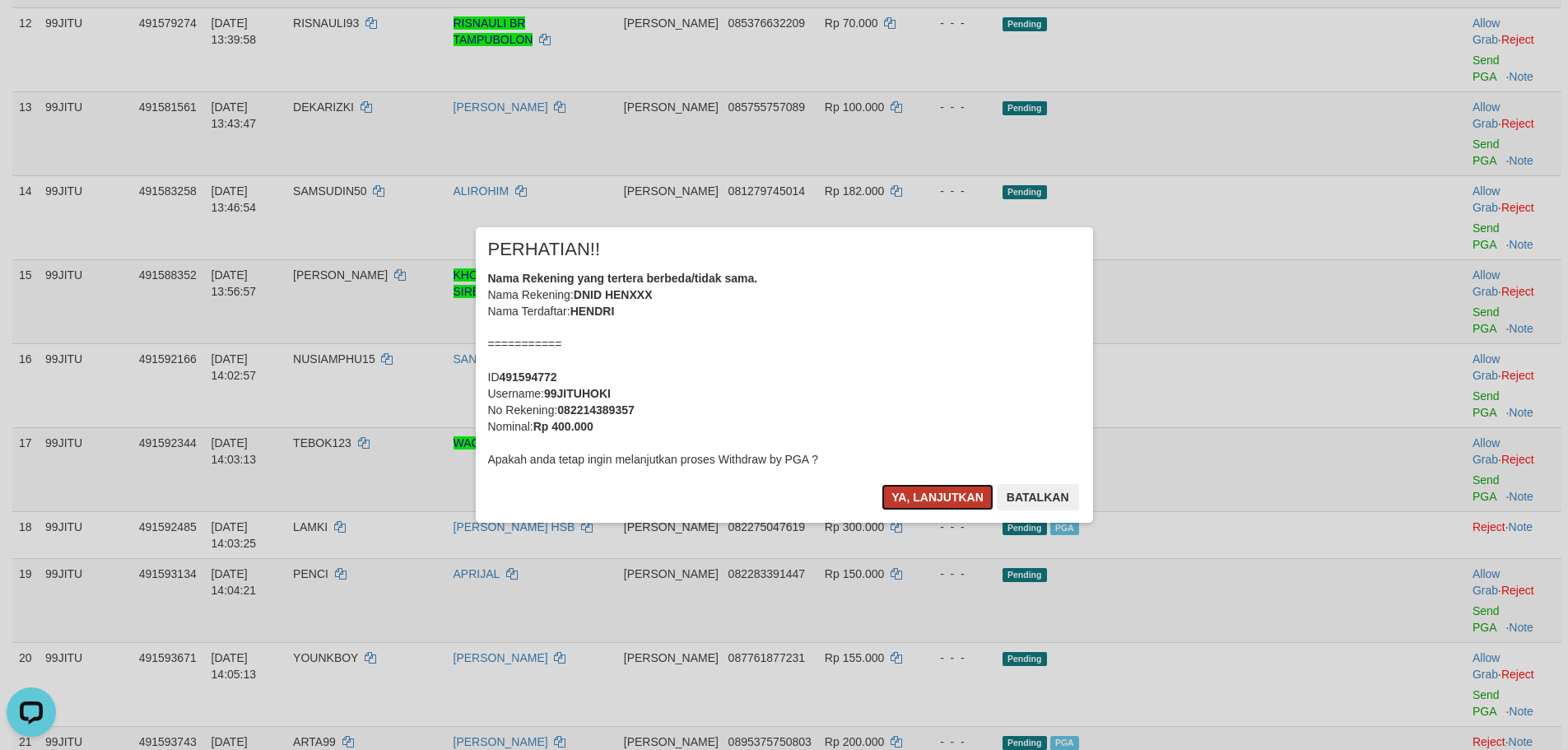
click at [933, 495] on button "Ya, lanjutkan" at bounding box center [937, 496] width 112 height 26
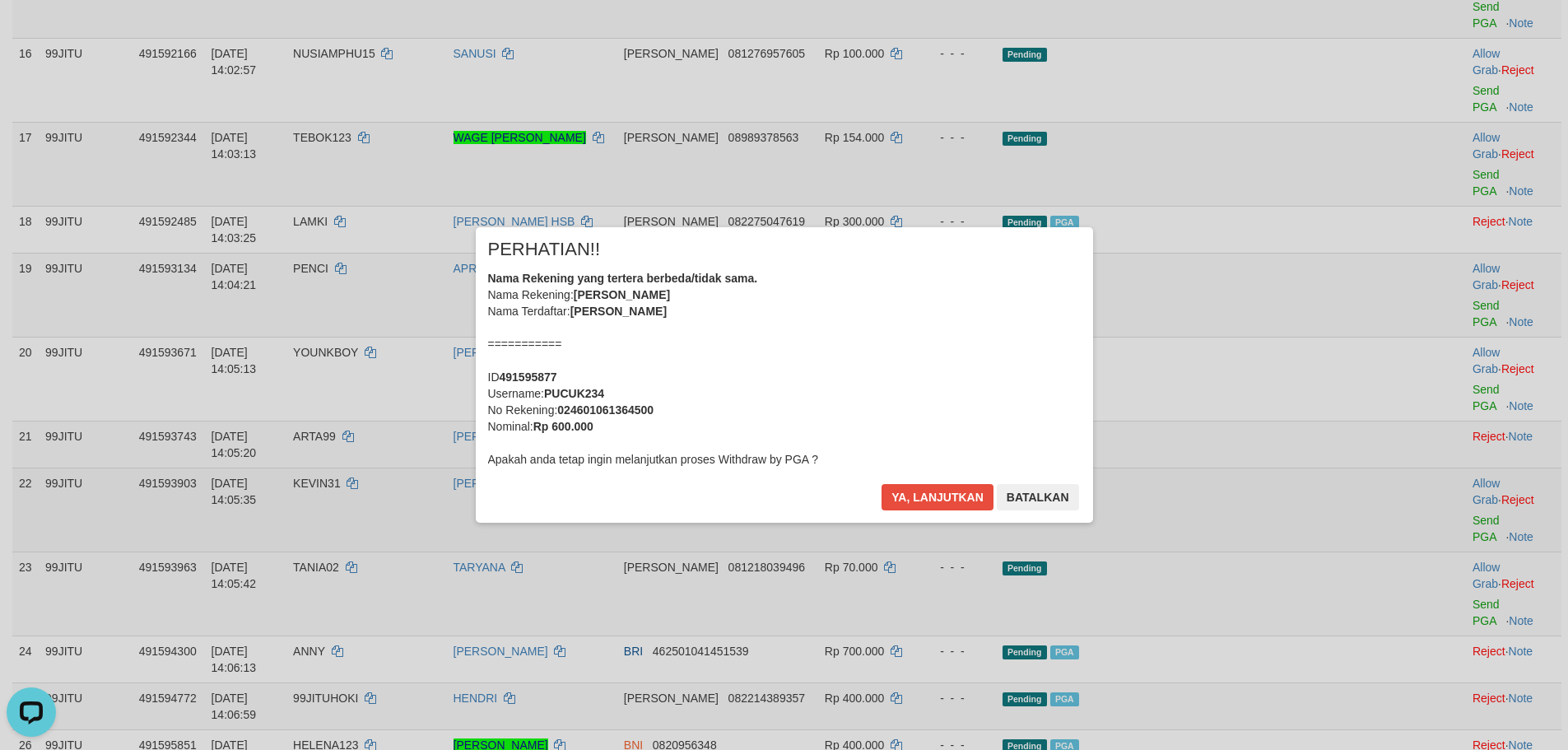
scroll to position [1482, 0]
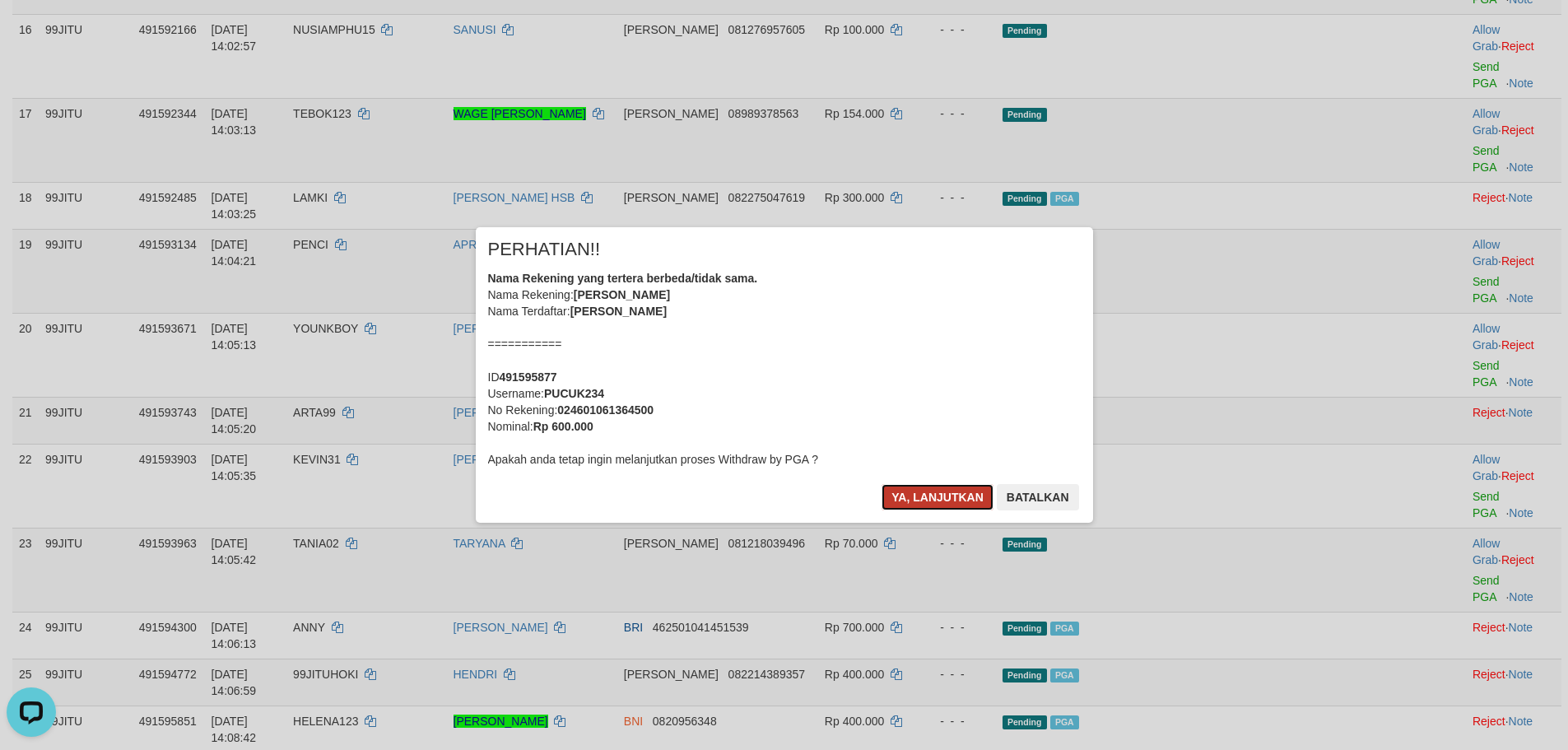
click at [921, 498] on button "Ya, lanjutkan" at bounding box center [937, 496] width 112 height 26
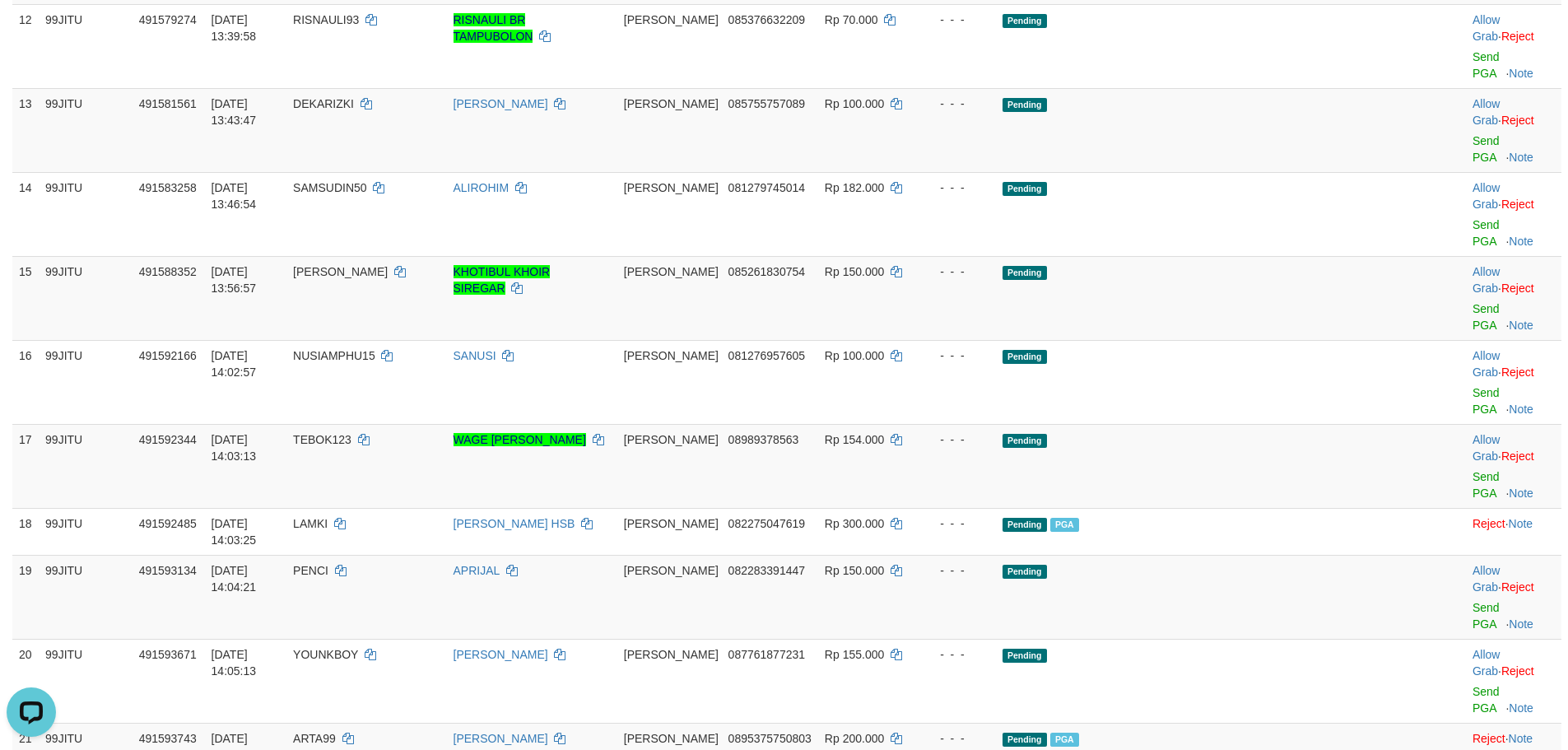
scroll to position [1153, 0]
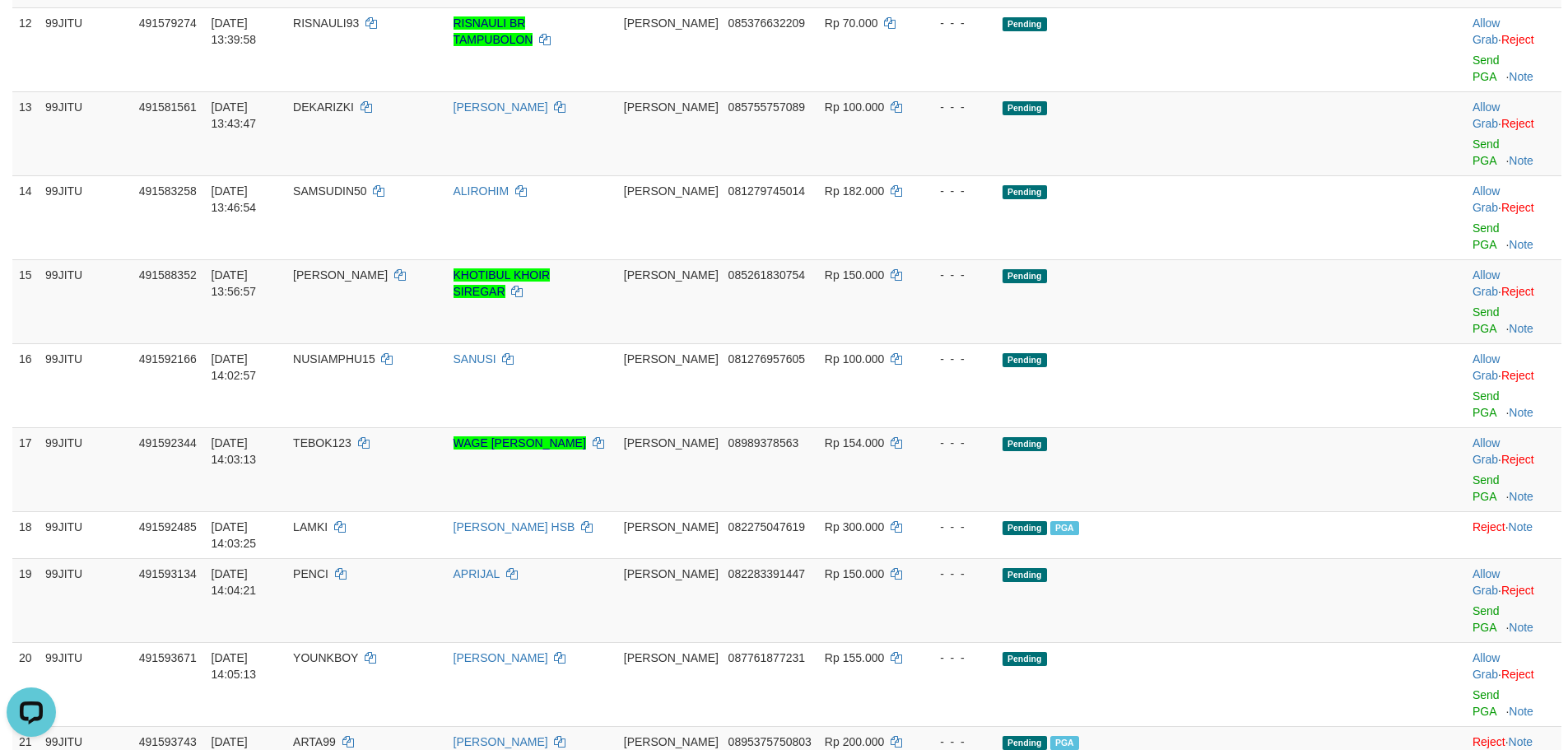
drag, startPoint x: 1441, startPoint y: 407, endPoint x: 859, endPoint y: 194, distance: 619.8
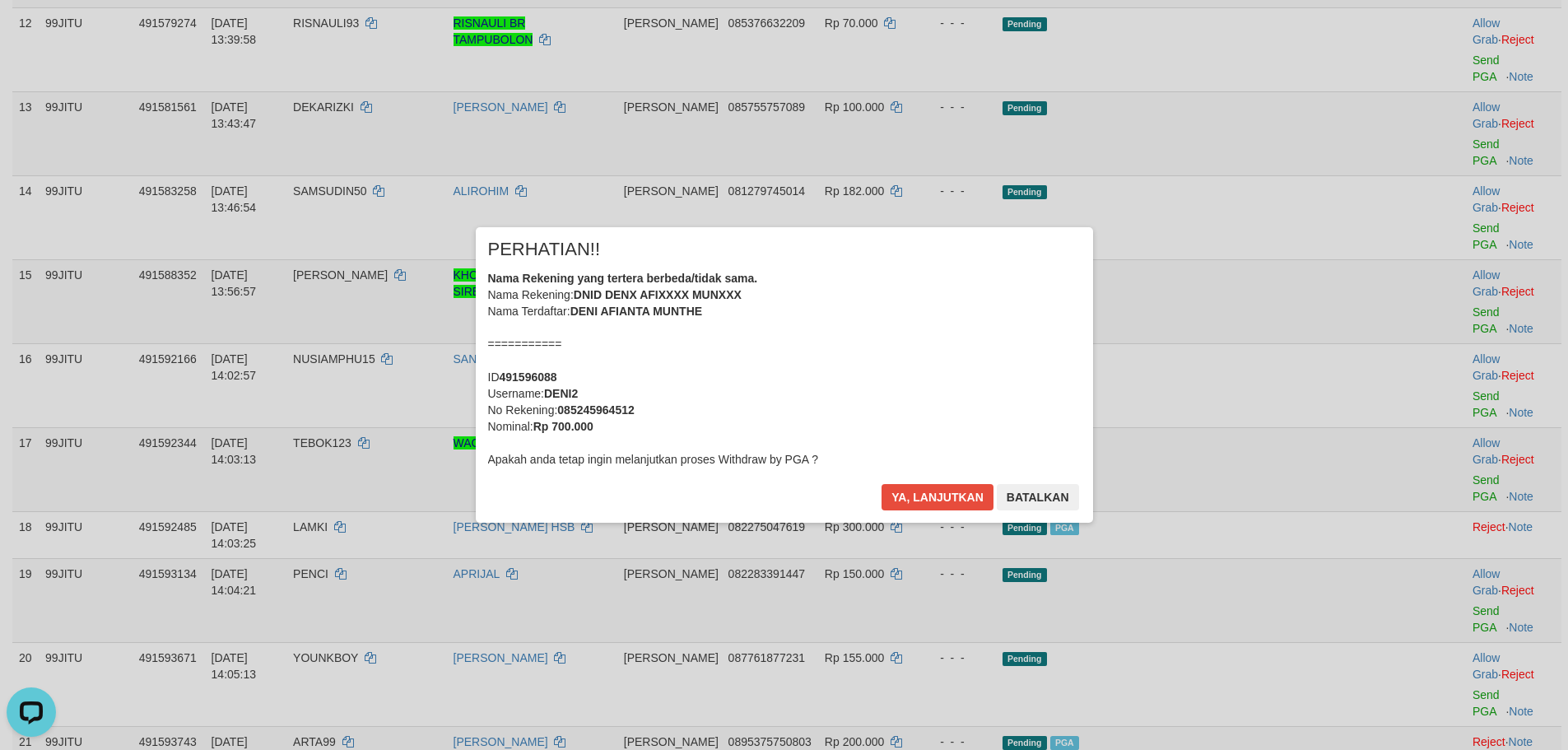
scroll to position [658, 0]
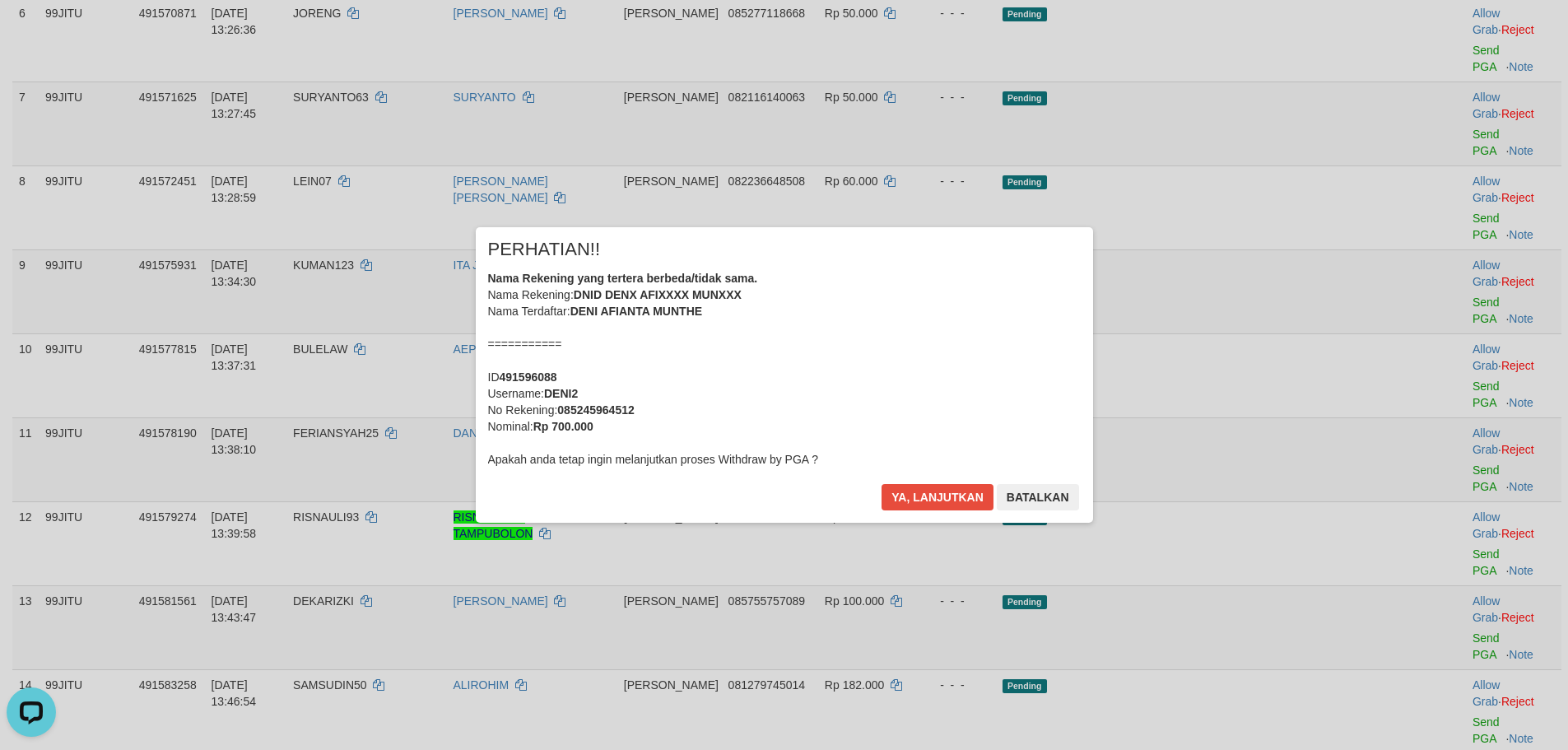
click at [933, 481] on div "× PERHATIAN!! Nama Rekening yang tertera berbeda/tidak sama. Nama Rekening: DNI…" at bounding box center [784, 374] width 618 height 294
click at [934, 513] on div "Ya, lanjutkan Batalkan" at bounding box center [979, 503] width 200 height 39
click at [934, 495] on button "Ya, lanjutkan" at bounding box center [937, 496] width 112 height 26
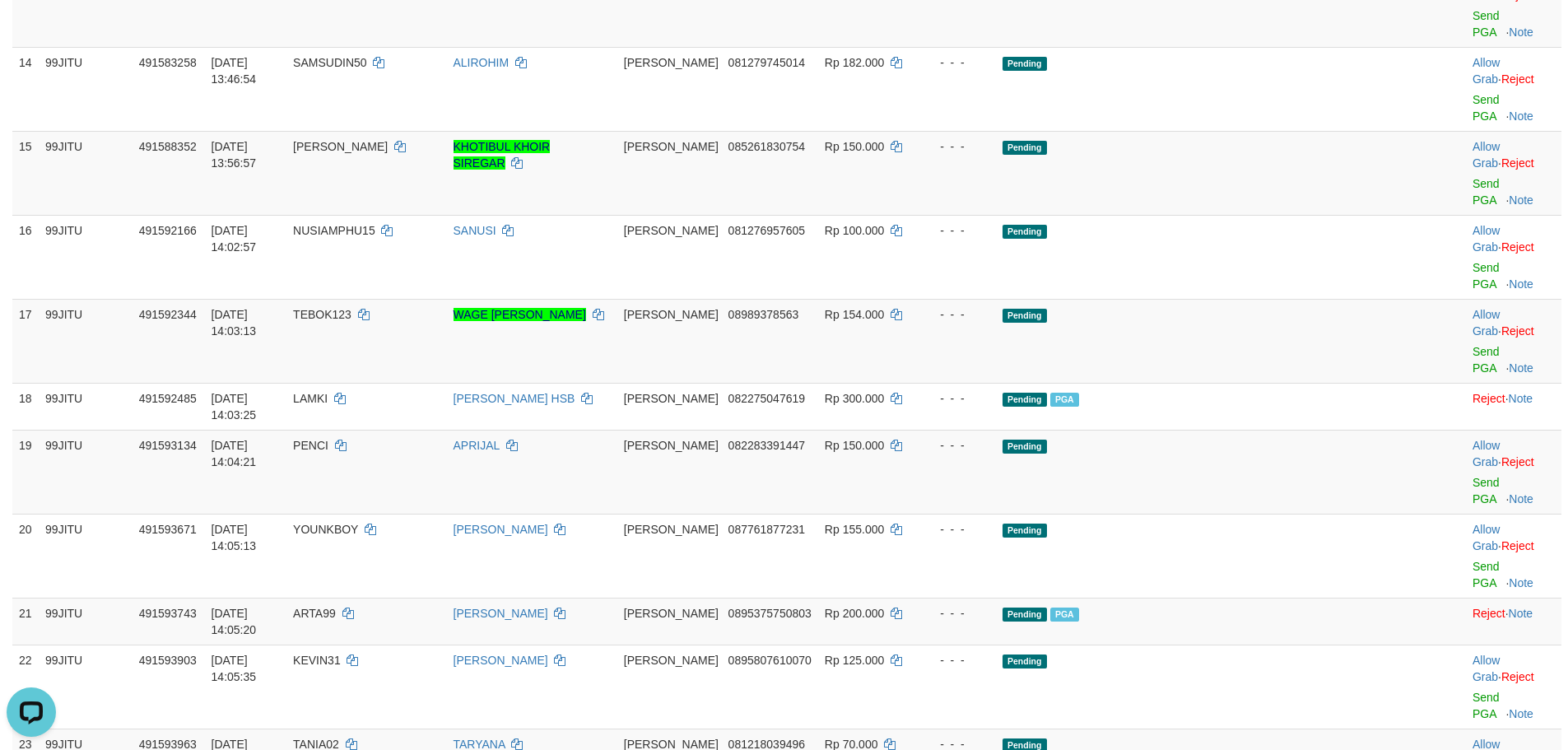
scroll to position [1303, 0]
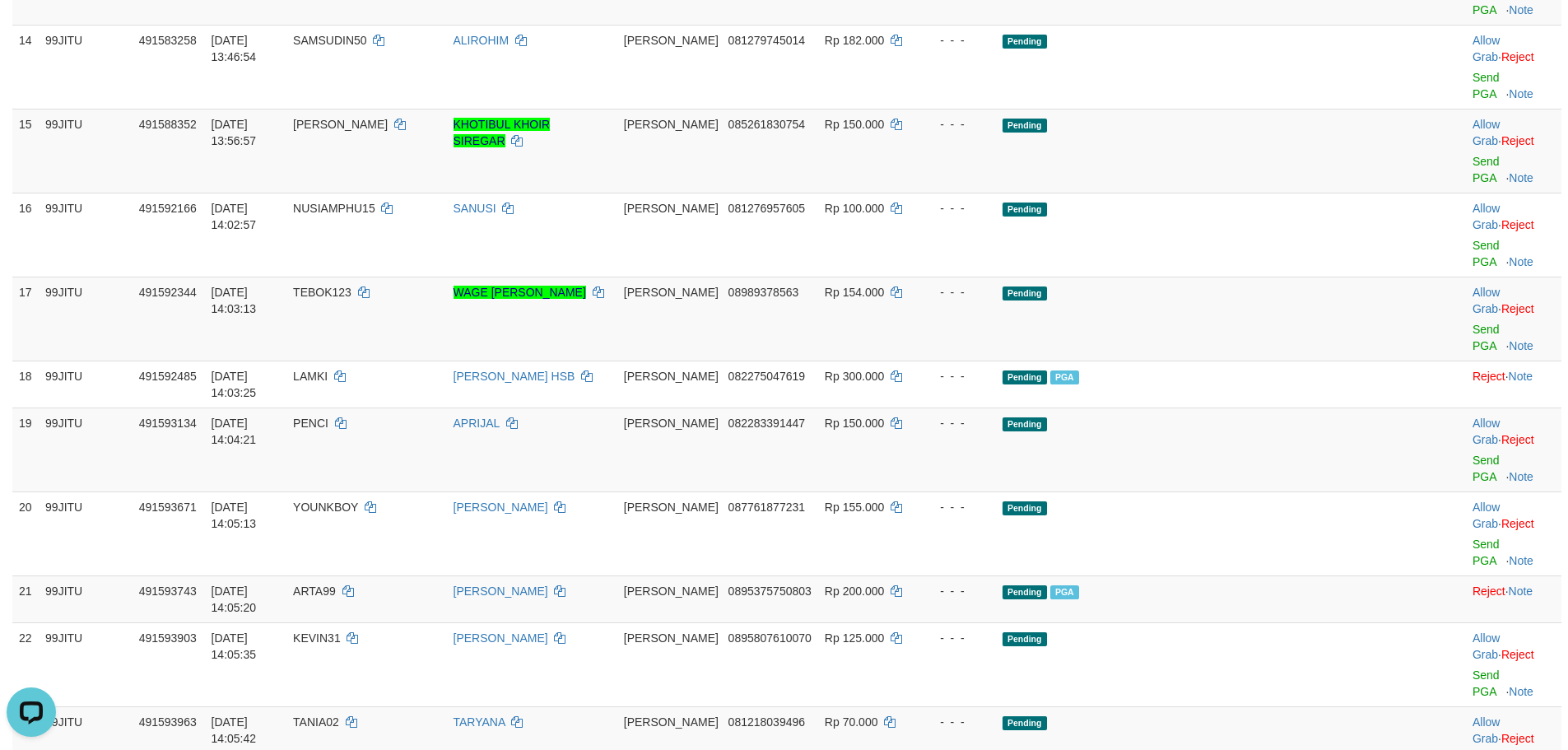
drag, startPoint x: 1450, startPoint y: 377, endPoint x: 841, endPoint y: 186, distance: 638.2
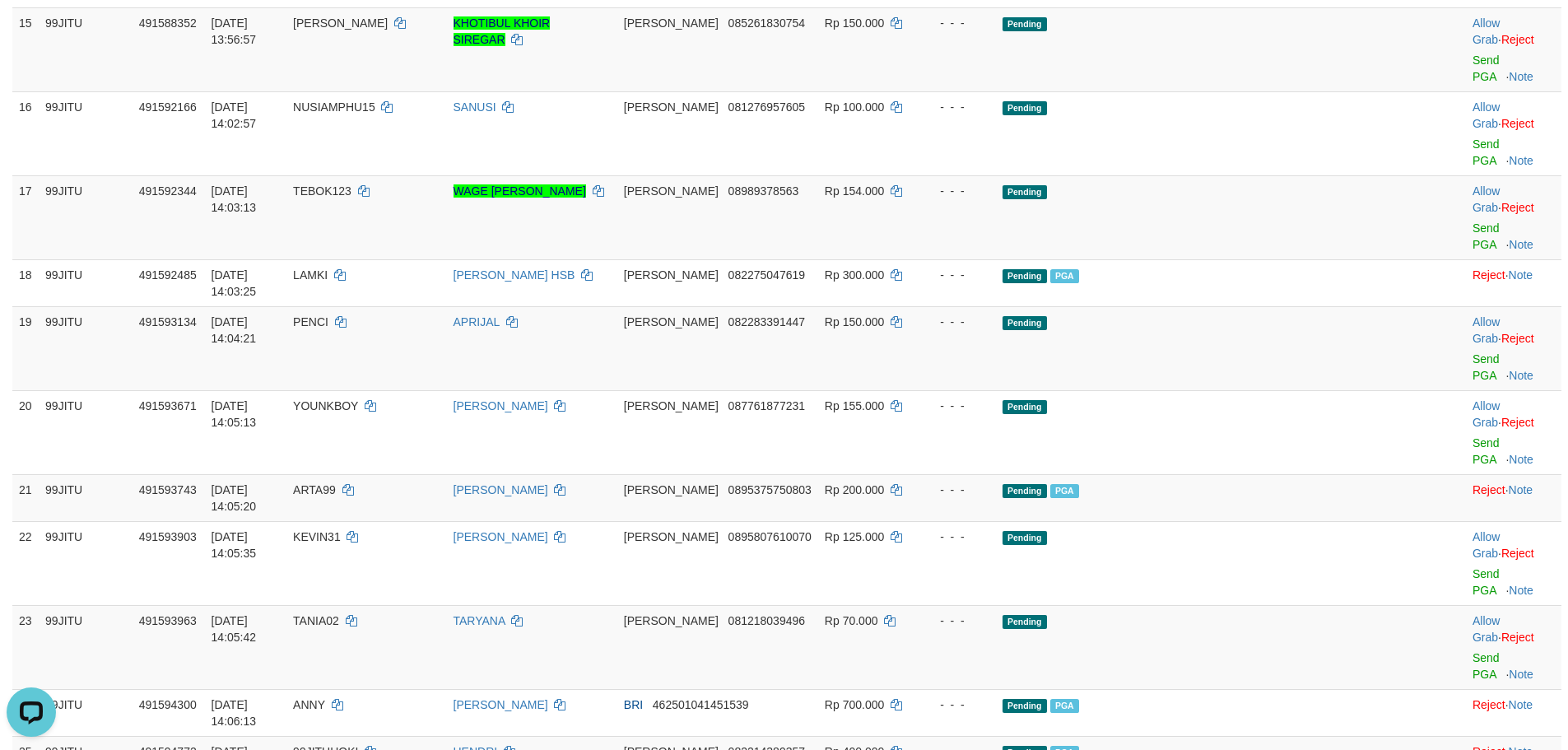
scroll to position [1468, 0]
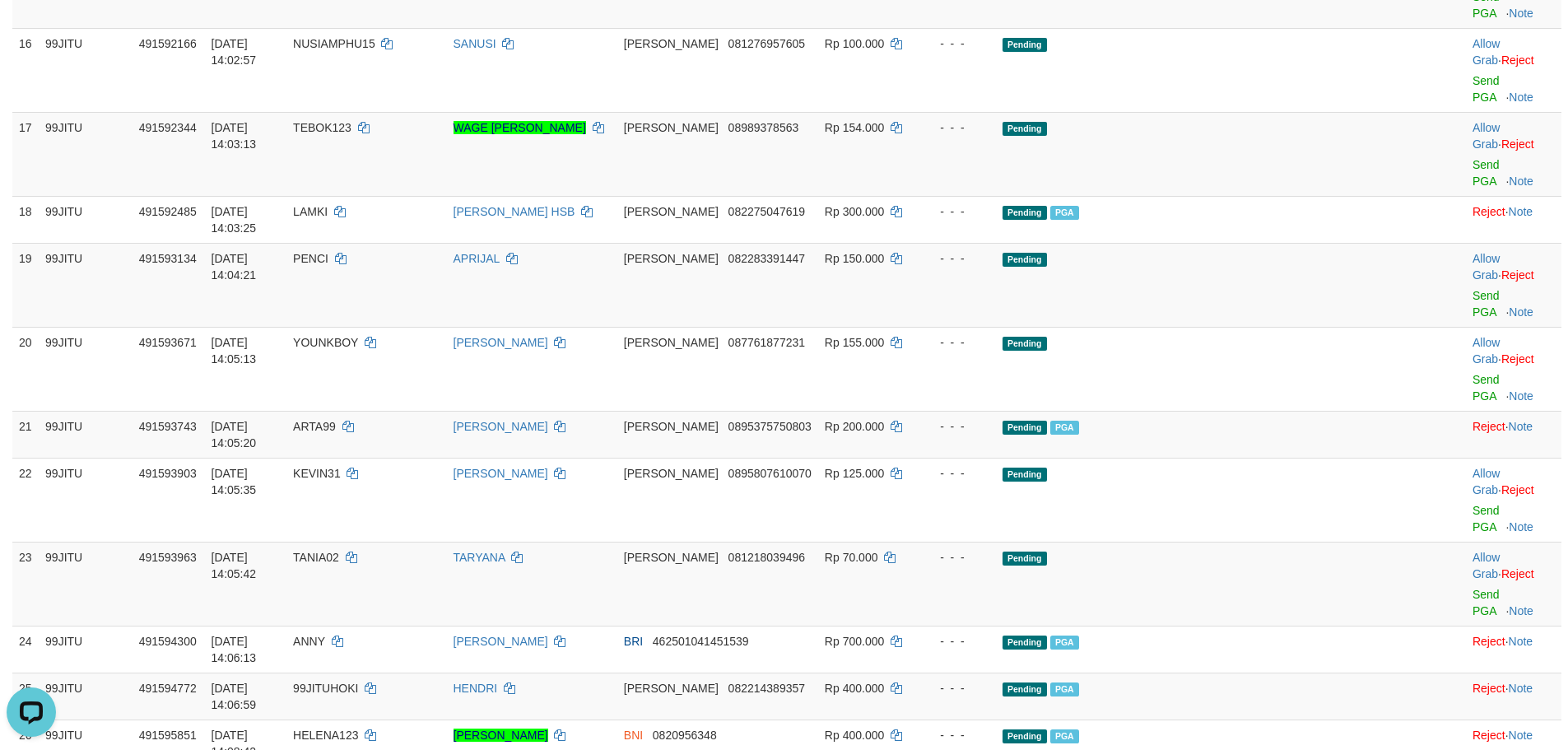
copy td "MASTER70"
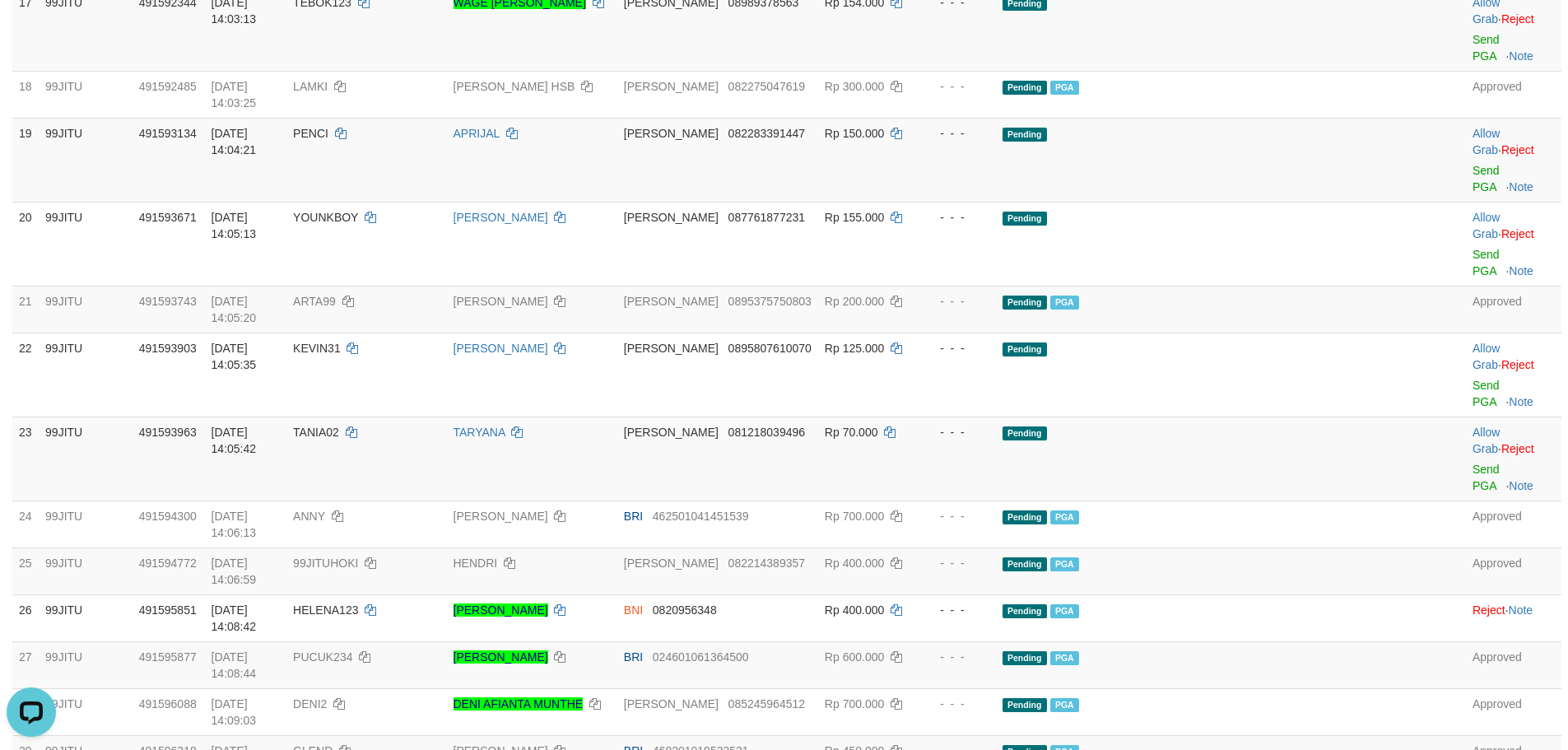
scroll to position [1632, 0]
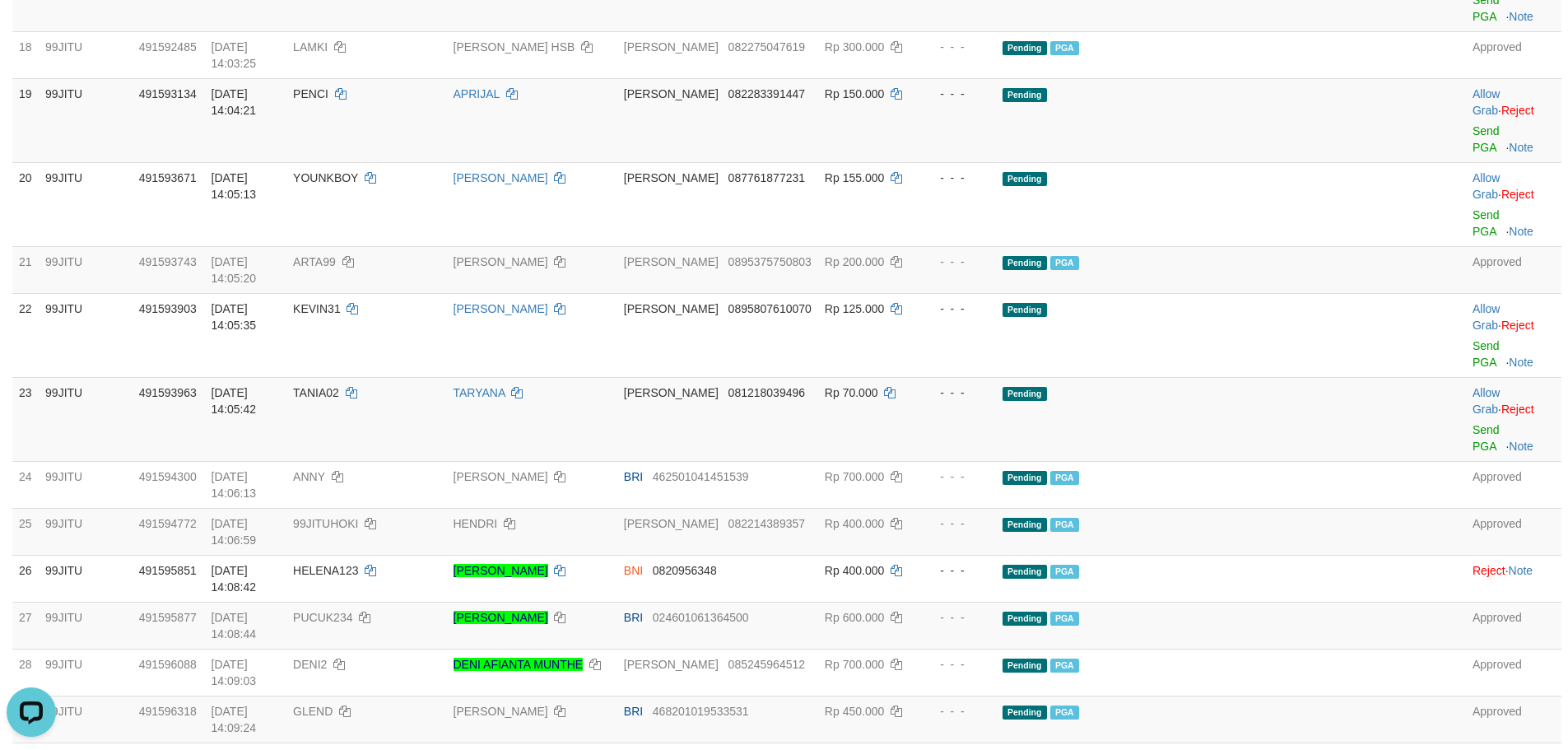
copy td "GMANJURZ"
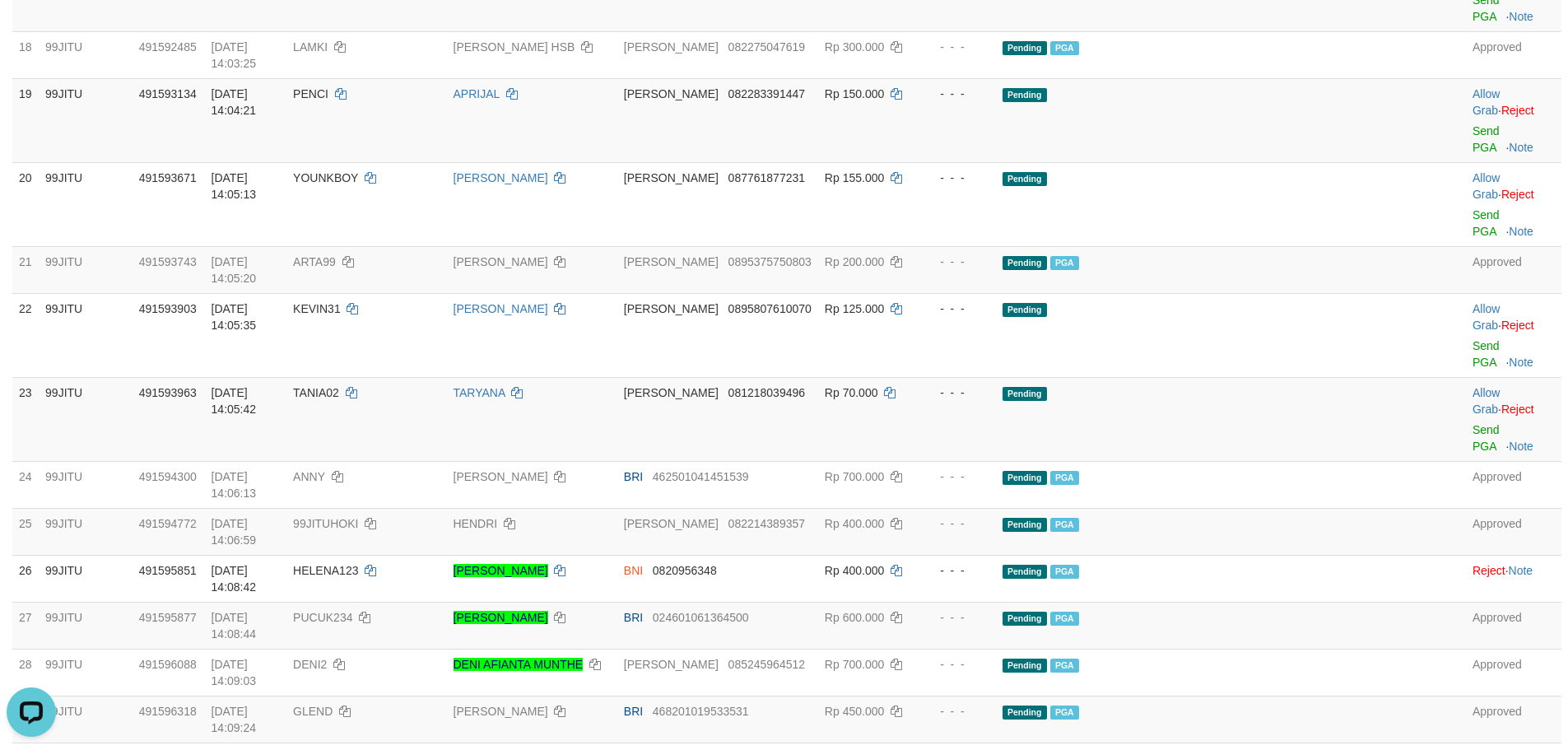
drag, startPoint x: 1469, startPoint y: 403, endPoint x: 850, endPoint y: 208, distance: 649.0
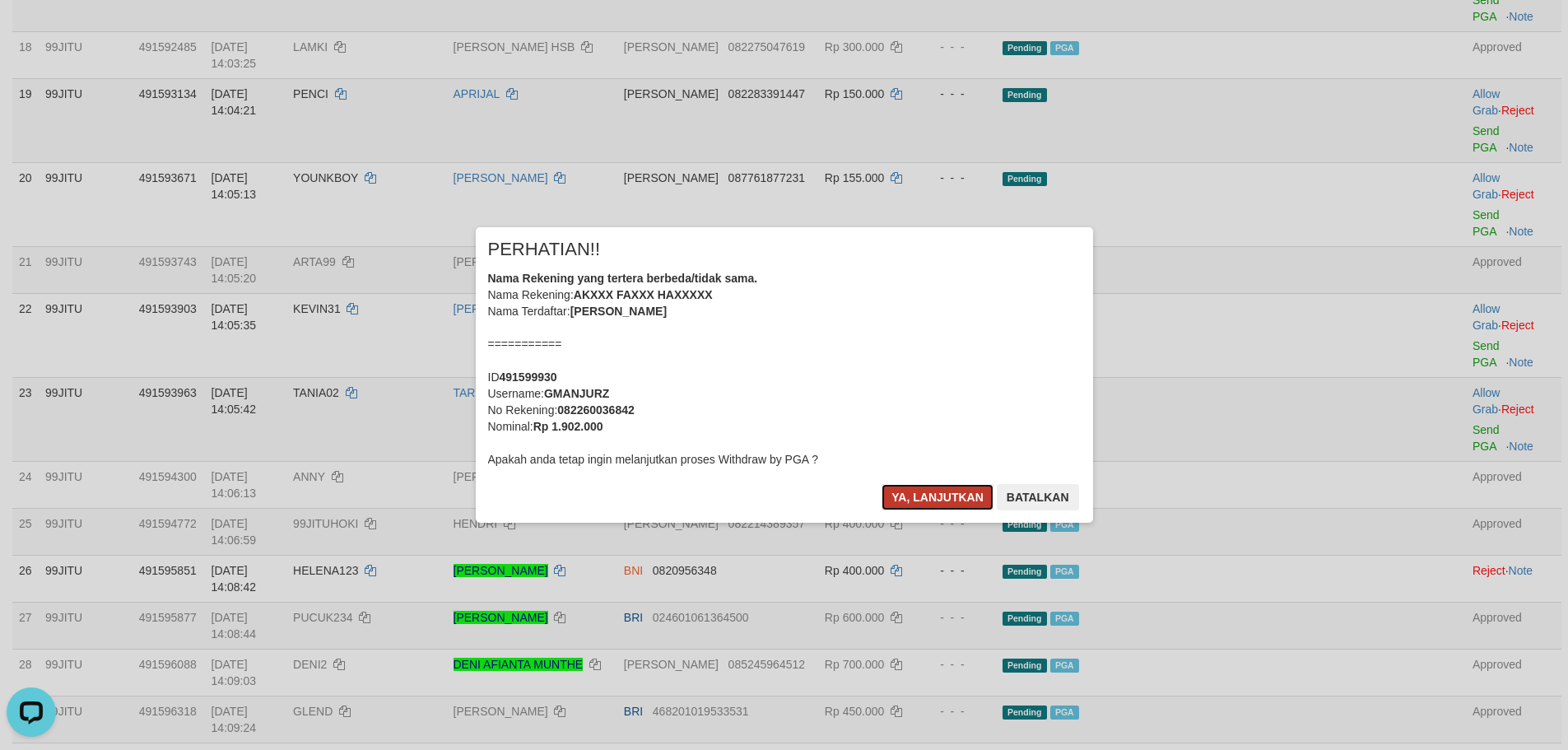
click at [926, 502] on button "Ya, lanjutkan" at bounding box center [937, 496] width 112 height 26
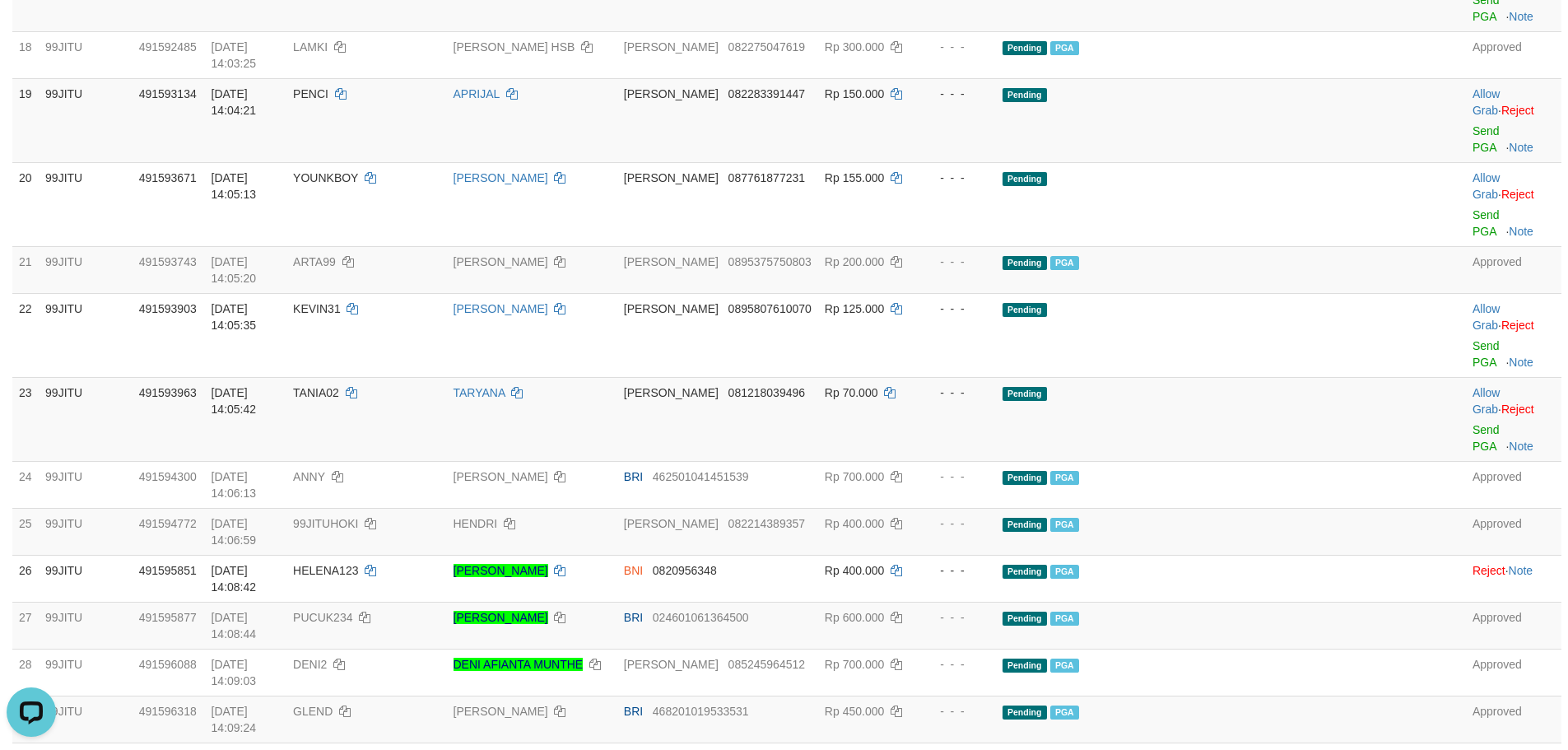
drag, startPoint x: 1465, startPoint y: 465, endPoint x: 862, endPoint y: 202, distance: 657.9
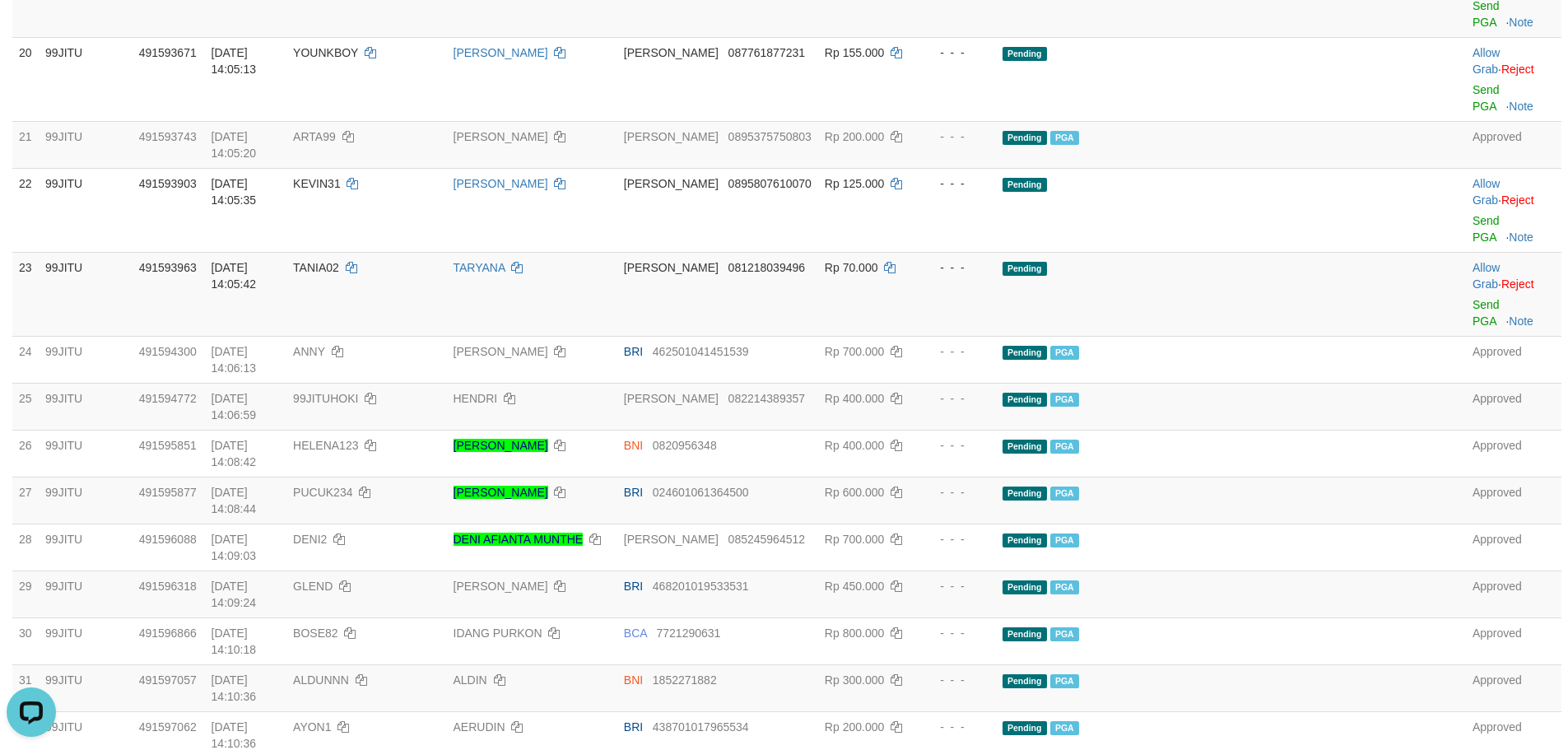
scroll to position [1797, 0]
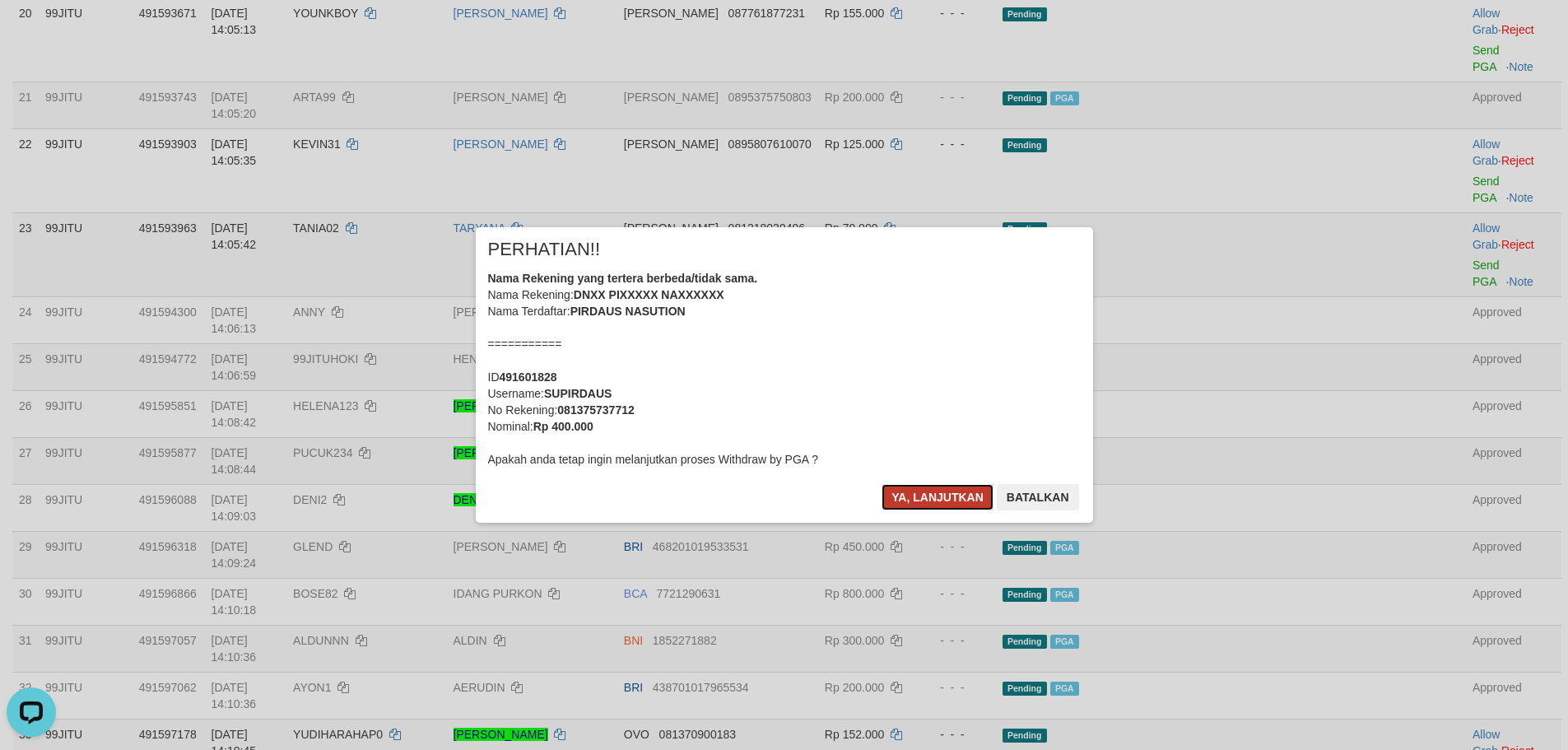
click at [929, 495] on button "Ya, lanjutkan" at bounding box center [937, 496] width 112 height 26
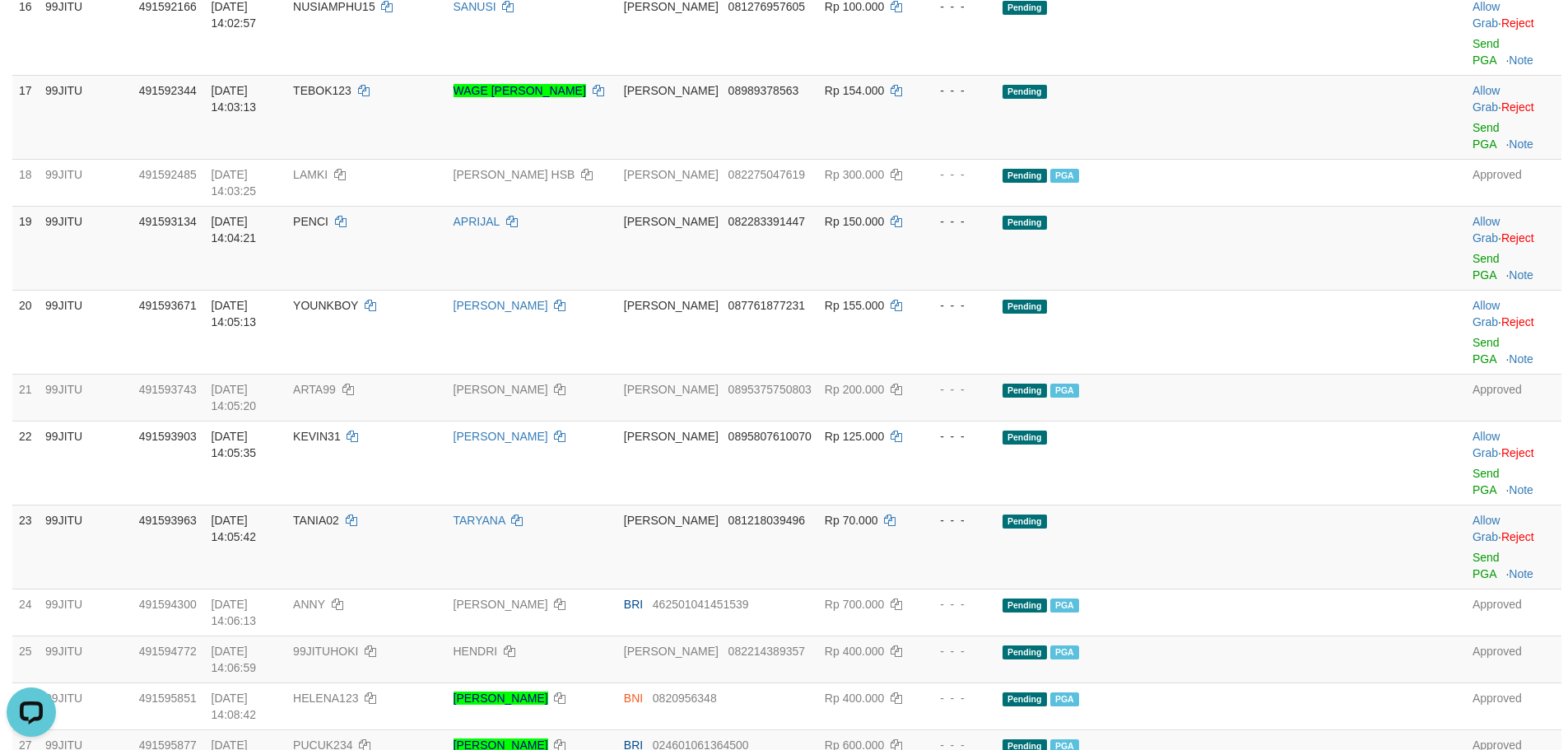
scroll to position [1468, 0]
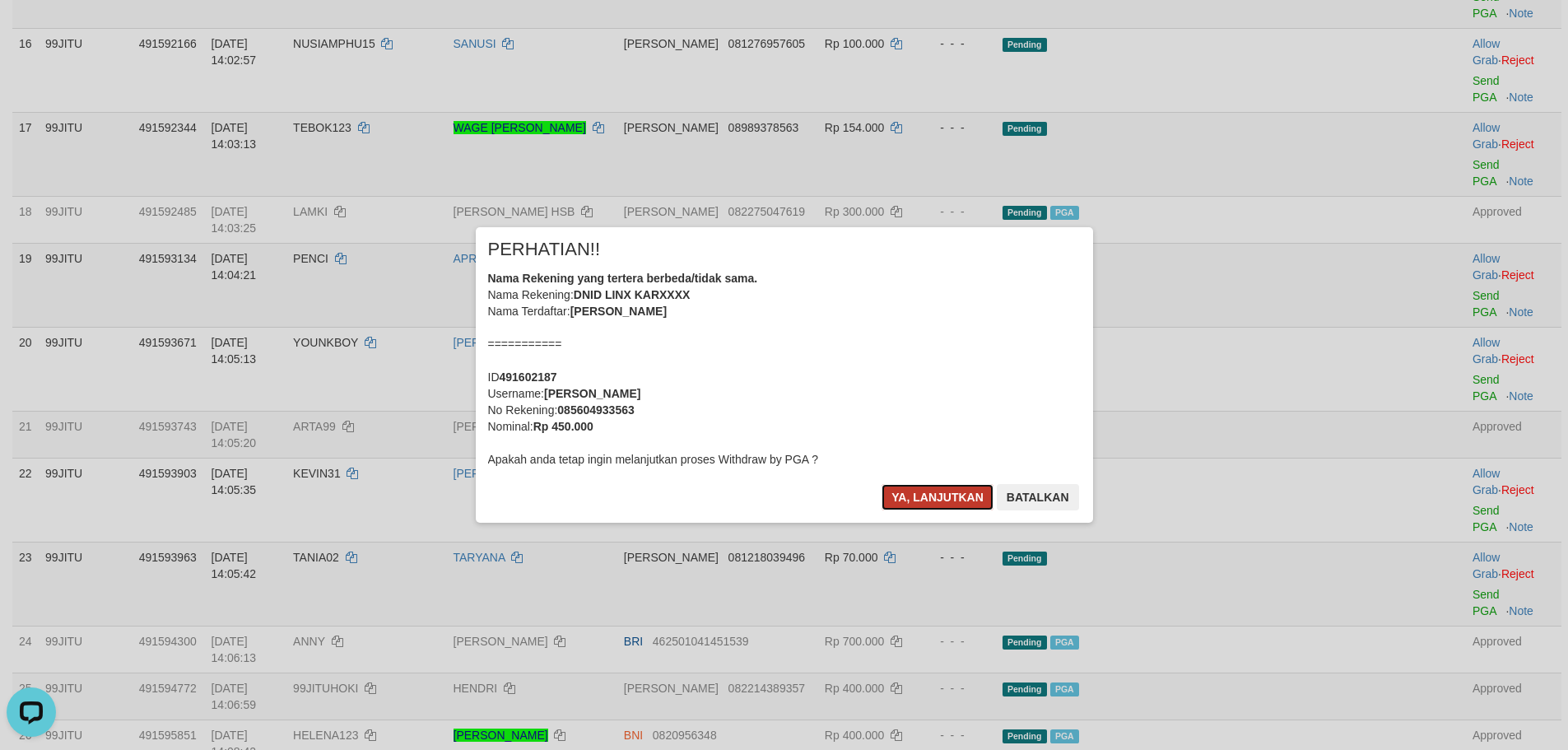
click at [901, 504] on button "Ya, lanjutkan" at bounding box center [937, 496] width 112 height 26
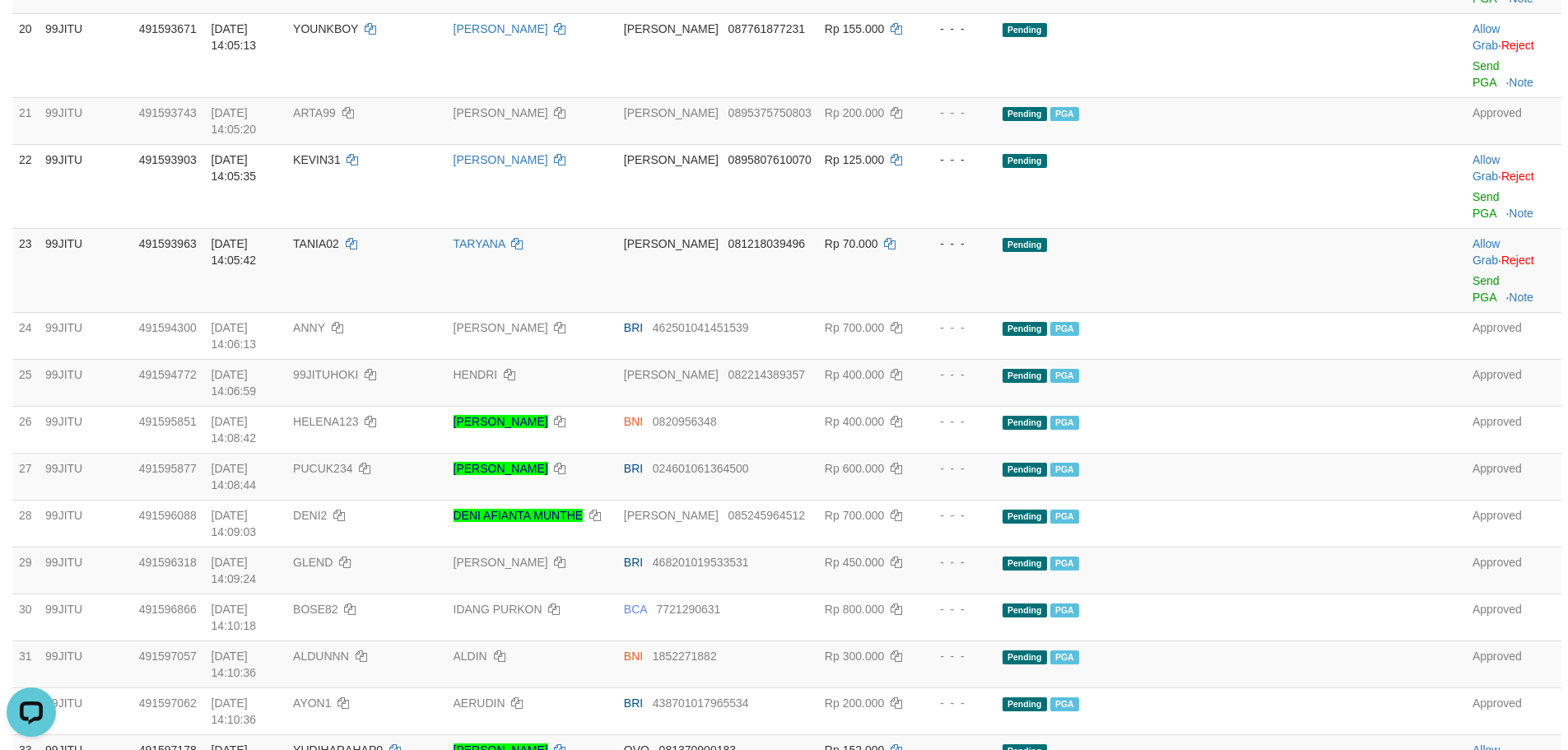
scroll to position [1961, 0]
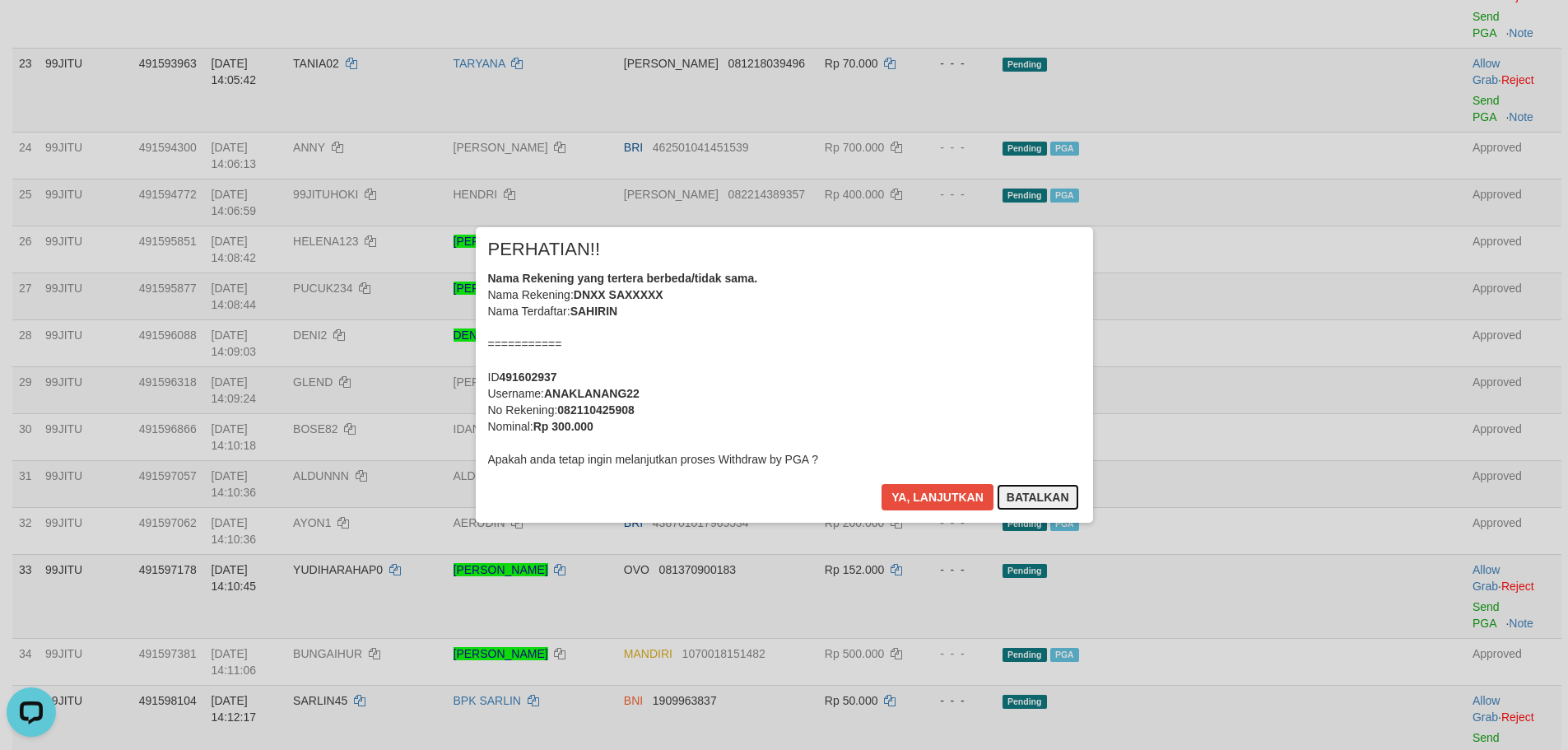
click at [1047, 487] on button "Batalkan" at bounding box center [1037, 496] width 82 height 26
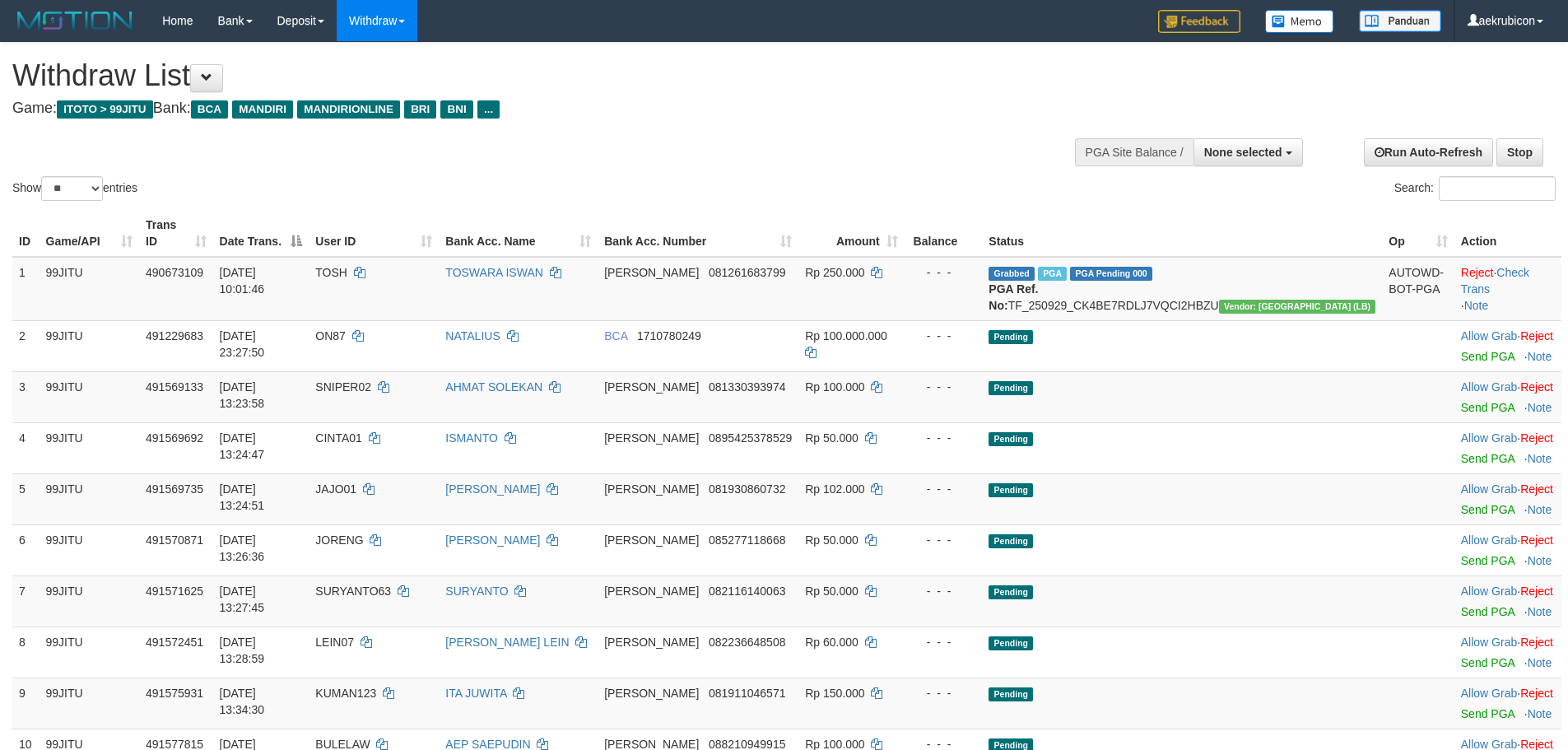
select select
click at [62, 199] on select "** ** ** ***" at bounding box center [72, 189] width 62 height 25
select select "***"
click at [43, 177] on select "** ** ** ***" at bounding box center [72, 189] width 62 height 25
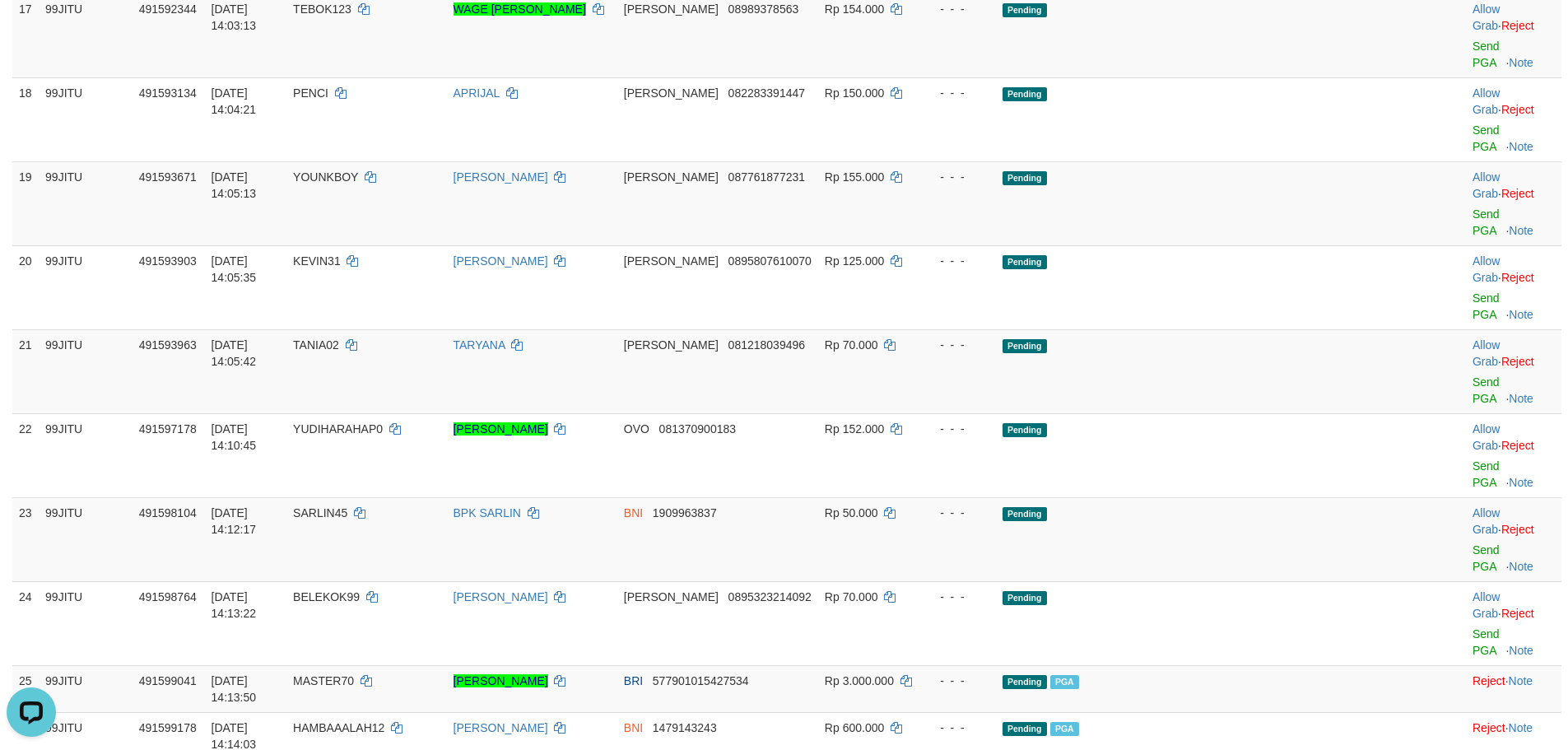
scroll to position [1647, 0]
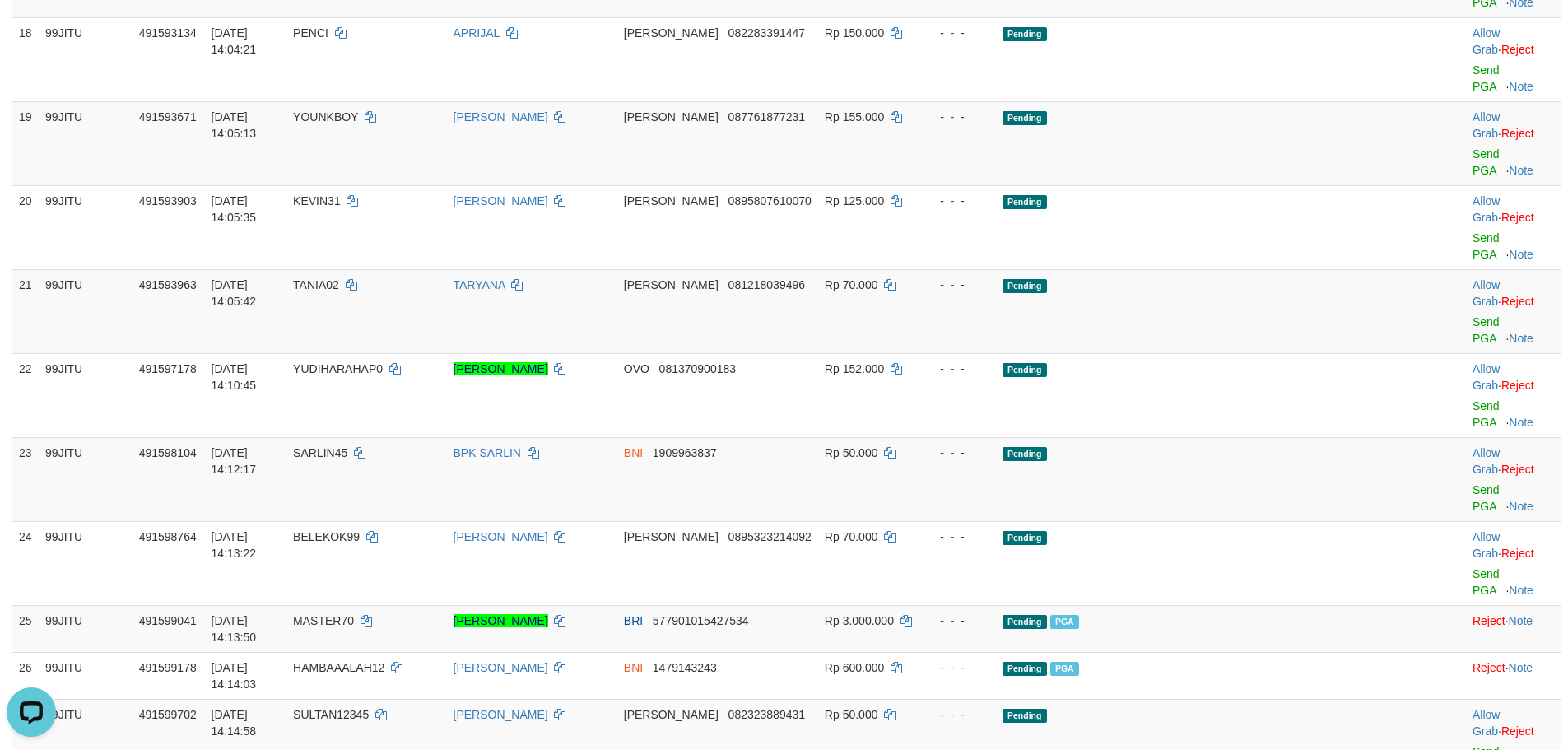
copy td "ANAKLANANG22"
drag, startPoint x: 1426, startPoint y: 355, endPoint x: 847, endPoint y: 209, distance: 597.1
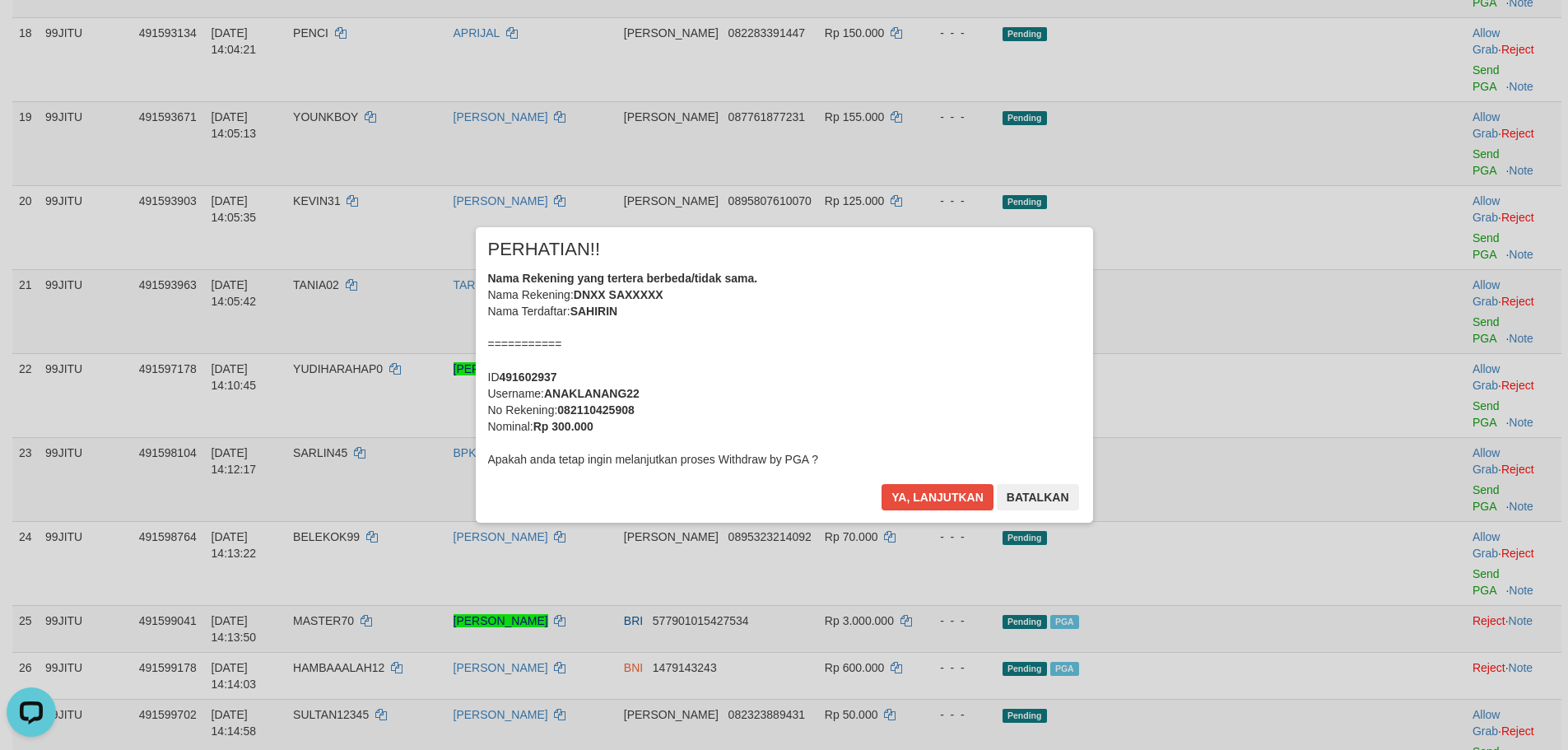
click at [925, 476] on div "× PERHATIAN!! Nama Rekening yang tertera berbeda/tidak sama. Nama Rekening: DNX…" at bounding box center [784, 374] width 618 height 294
click at [925, 488] on button "Ya, lanjutkan" at bounding box center [937, 496] width 112 height 26
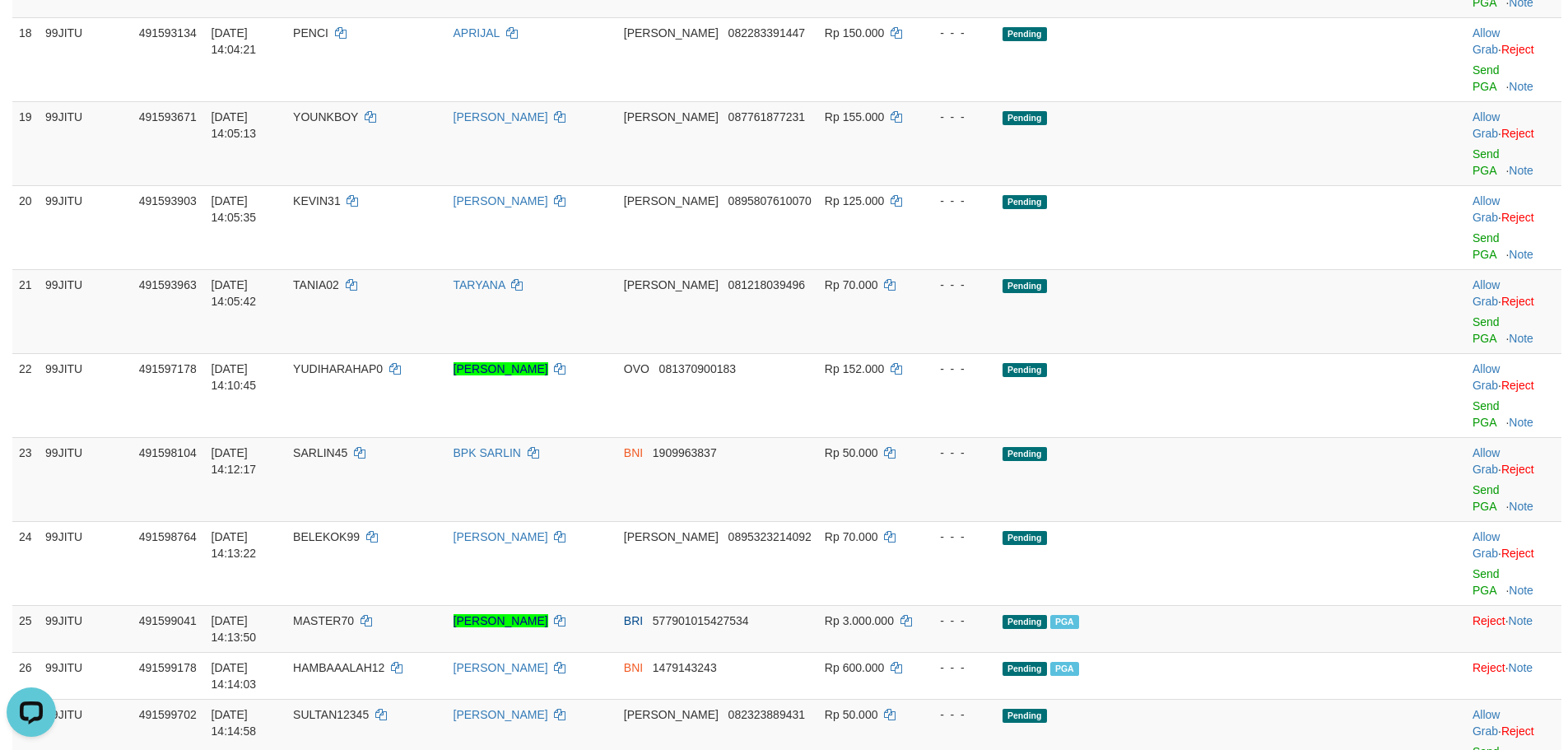
scroll to position [1811, 0]
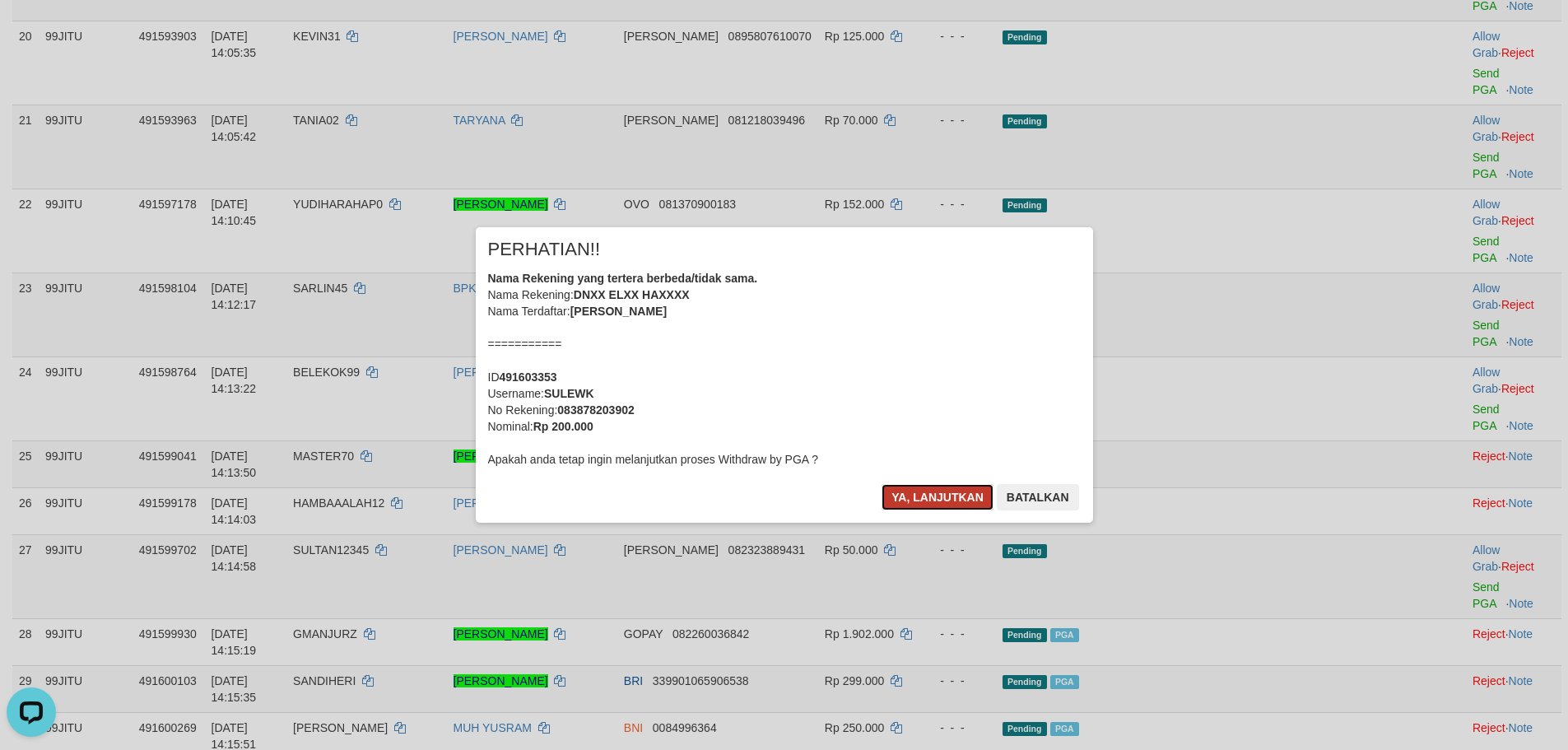
click at [942, 495] on button "Ya, lanjutkan" at bounding box center [937, 496] width 112 height 26
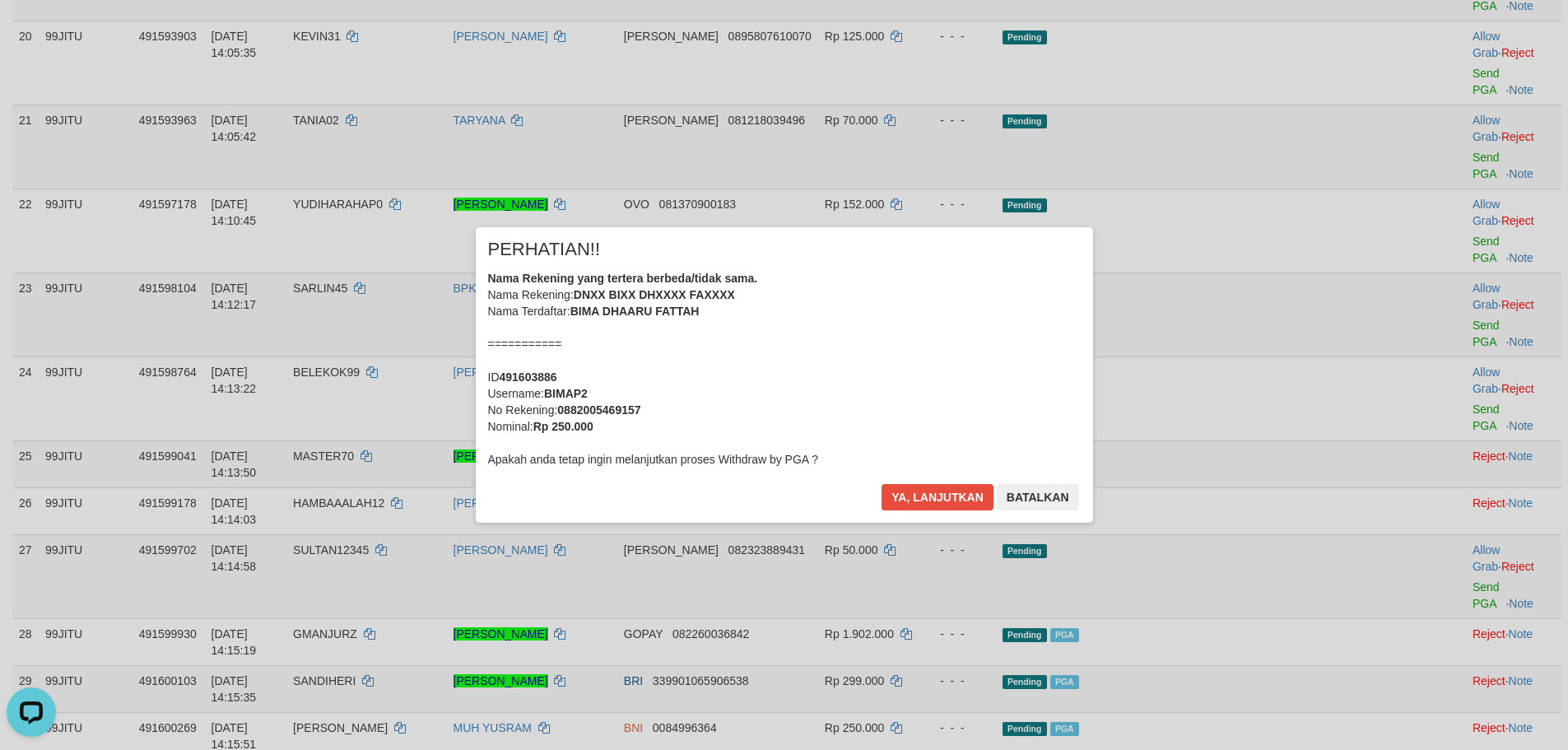
click at [946, 480] on div "× PERHATIAN!! Nama Rekening yang tertera berbeda/tidak sama. Nama Rekening: DNX…" at bounding box center [784, 374] width 618 height 294
click at [938, 496] on button "Ya, lanjutkan" at bounding box center [937, 496] width 112 height 26
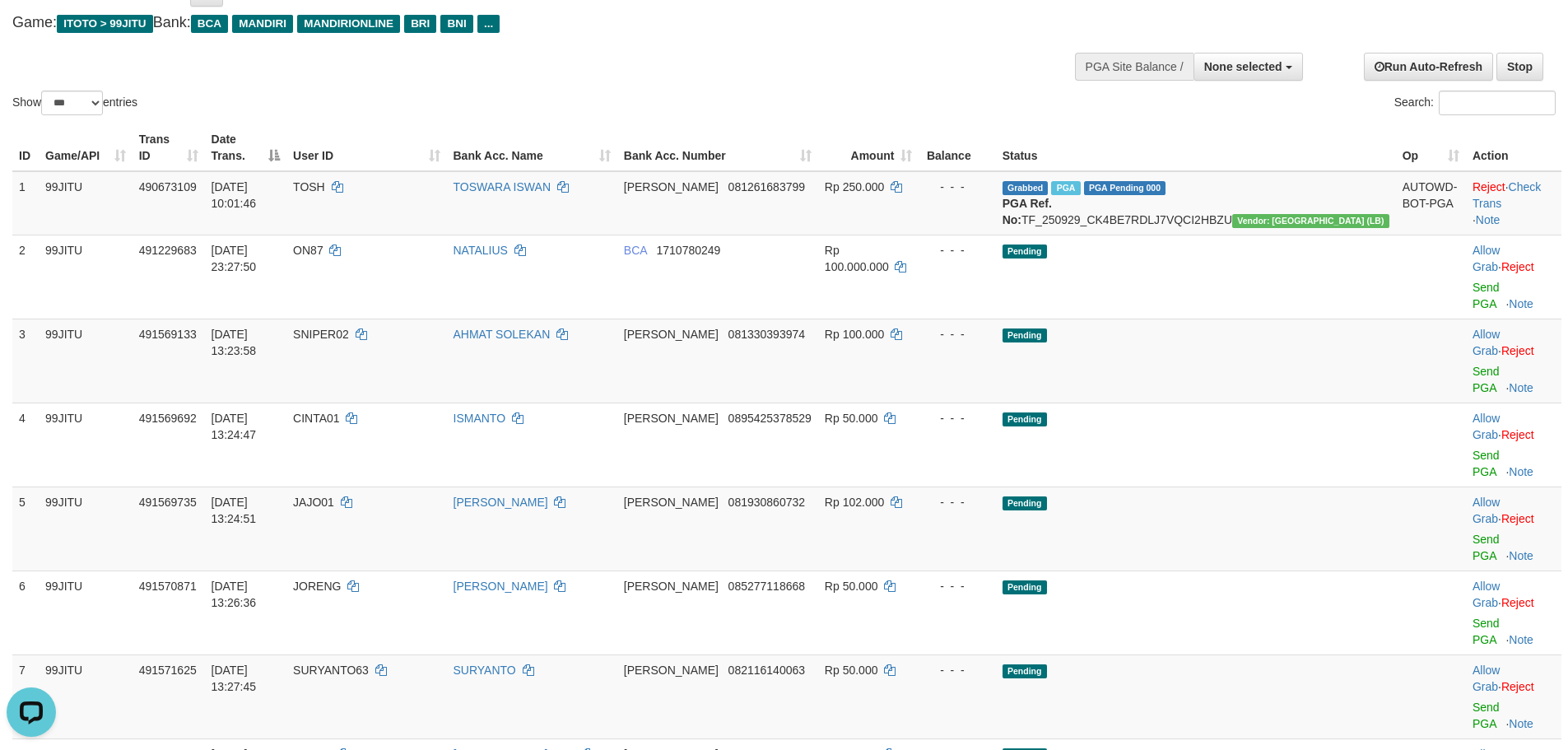
scroll to position [0, 0]
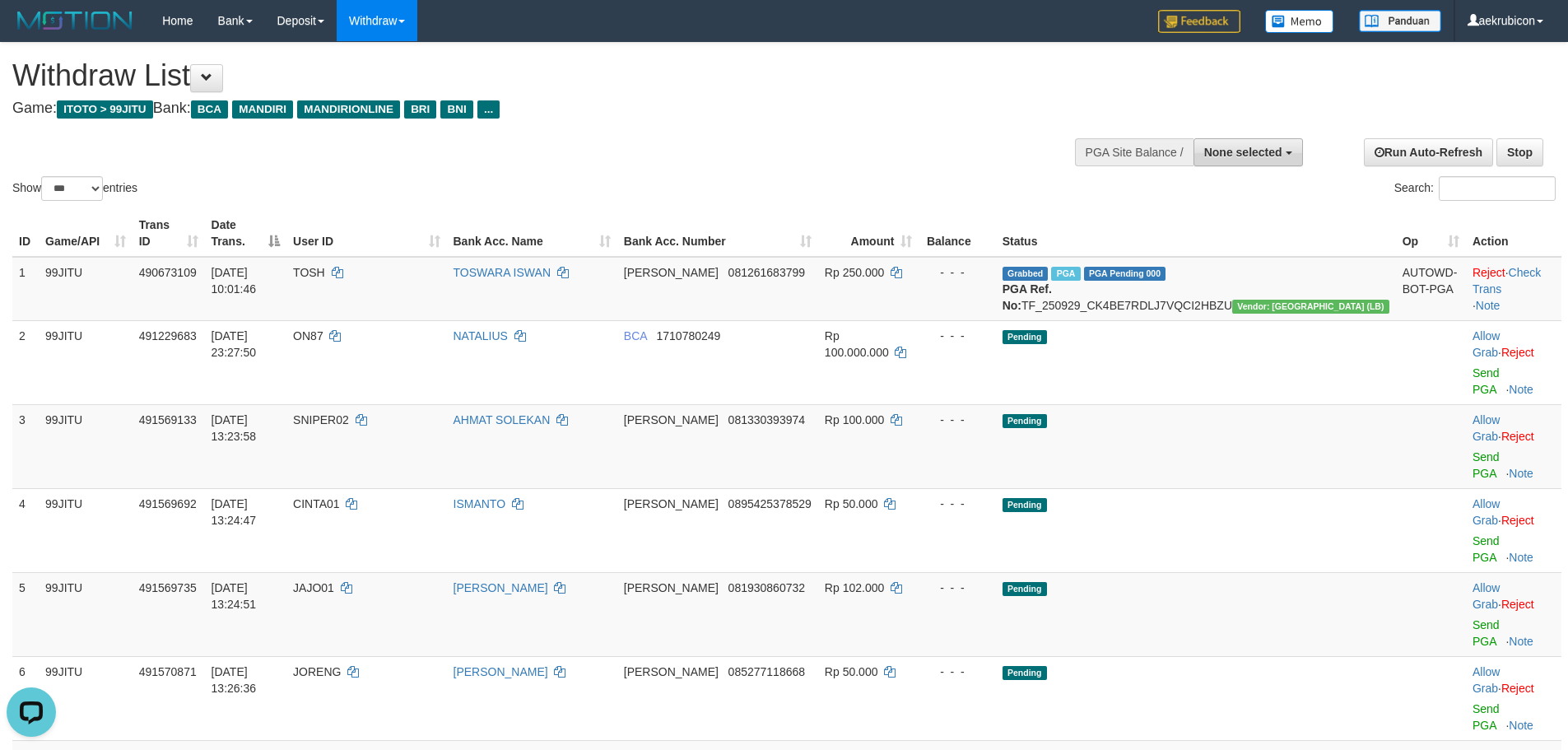
click at [1243, 162] on button "None selected" at bounding box center [1248, 152] width 109 height 28
click at [1176, 234] on label "[ITOTO] 99JITU" at bounding box center [1217, 236] width 169 height 21
select select "***"
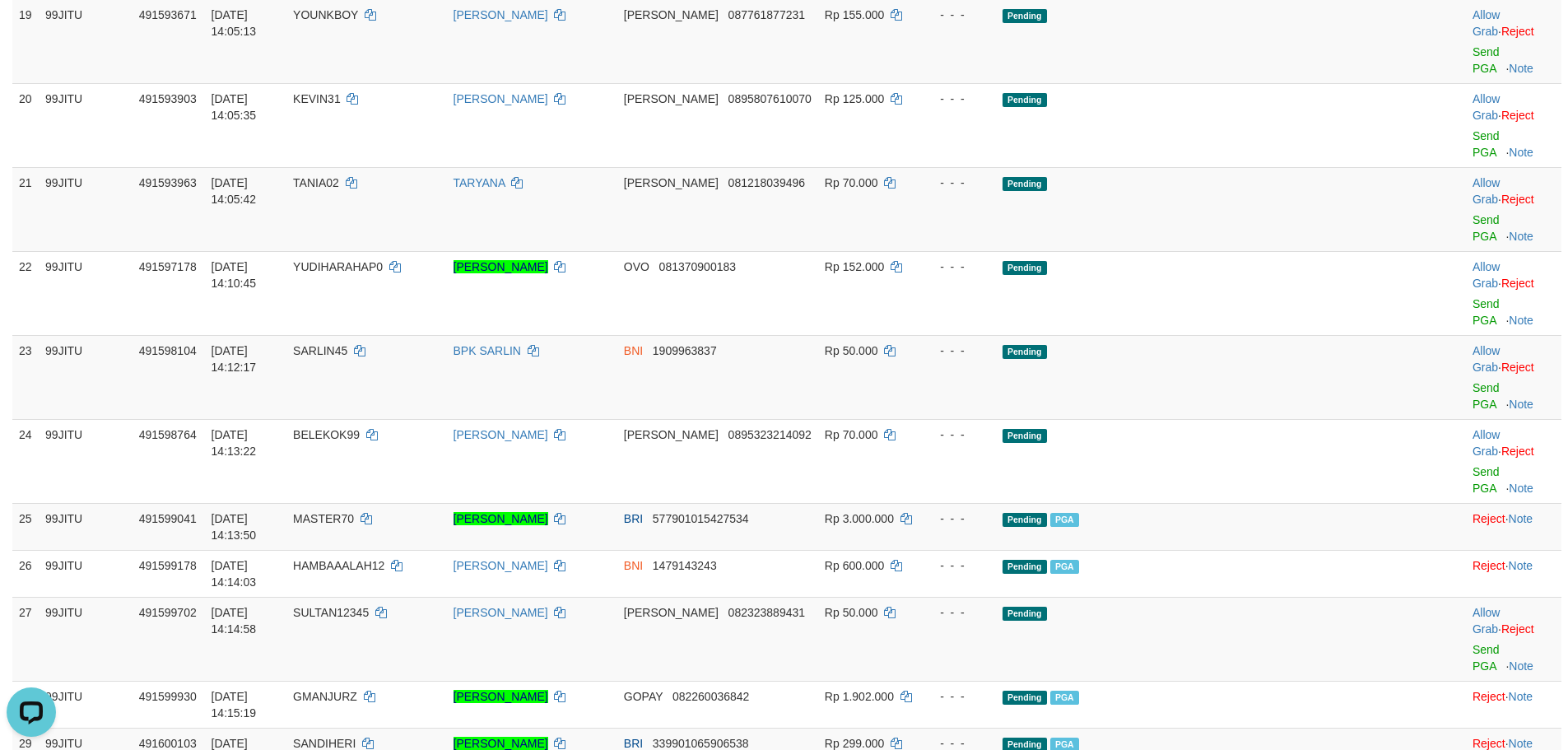
scroll to position [1670, 0]
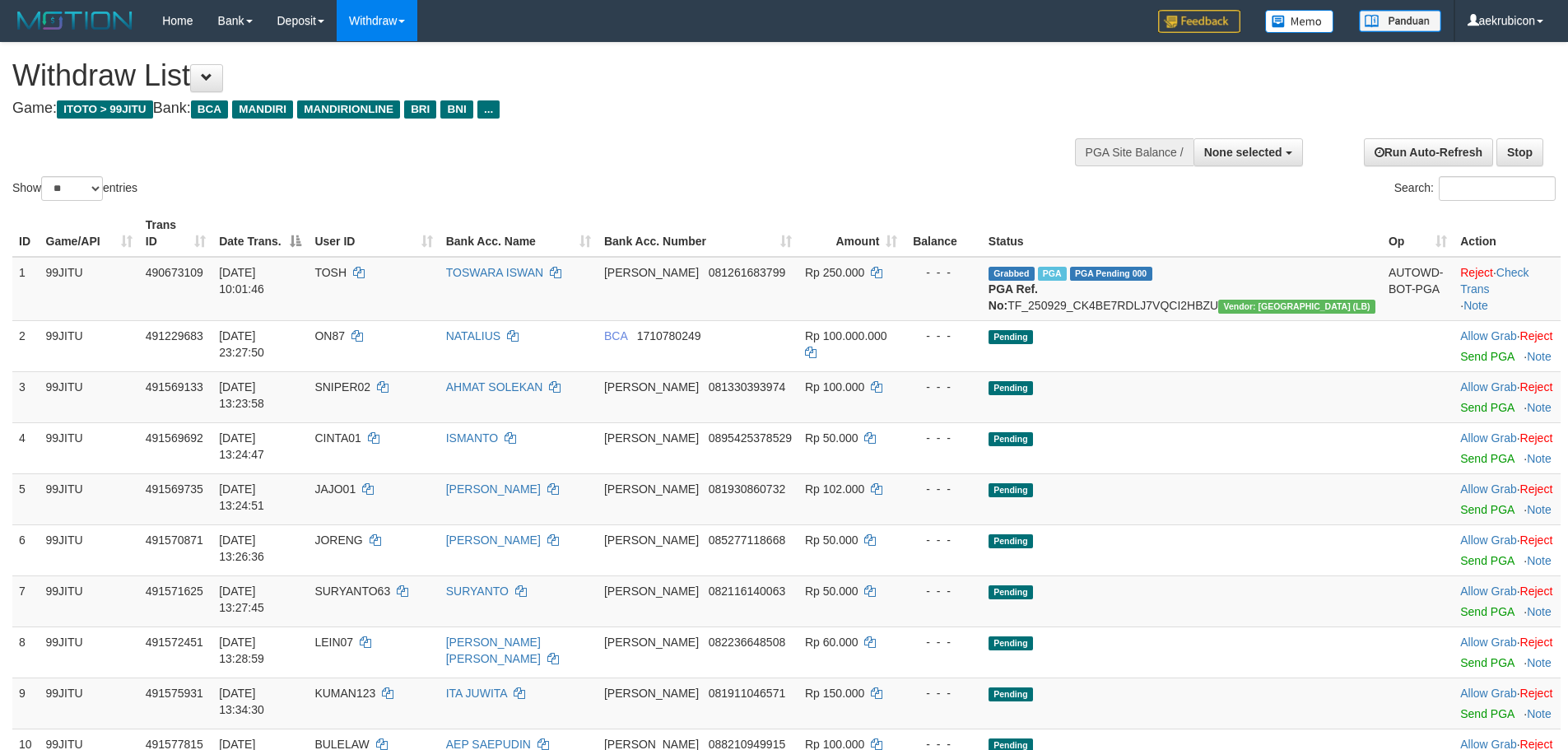
select select
click at [31, 183] on label "Show ** ** ** *** entries" at bounding box center [75, 189] width 125 height 25
click at [50, 185] on select "** ** ** ***" at bounding box center [72, 189] width 62 height 25
select select "***"
click at [43, 177] on select "** ** ** ***" at bounding box center [72, 189] width 62 height 25
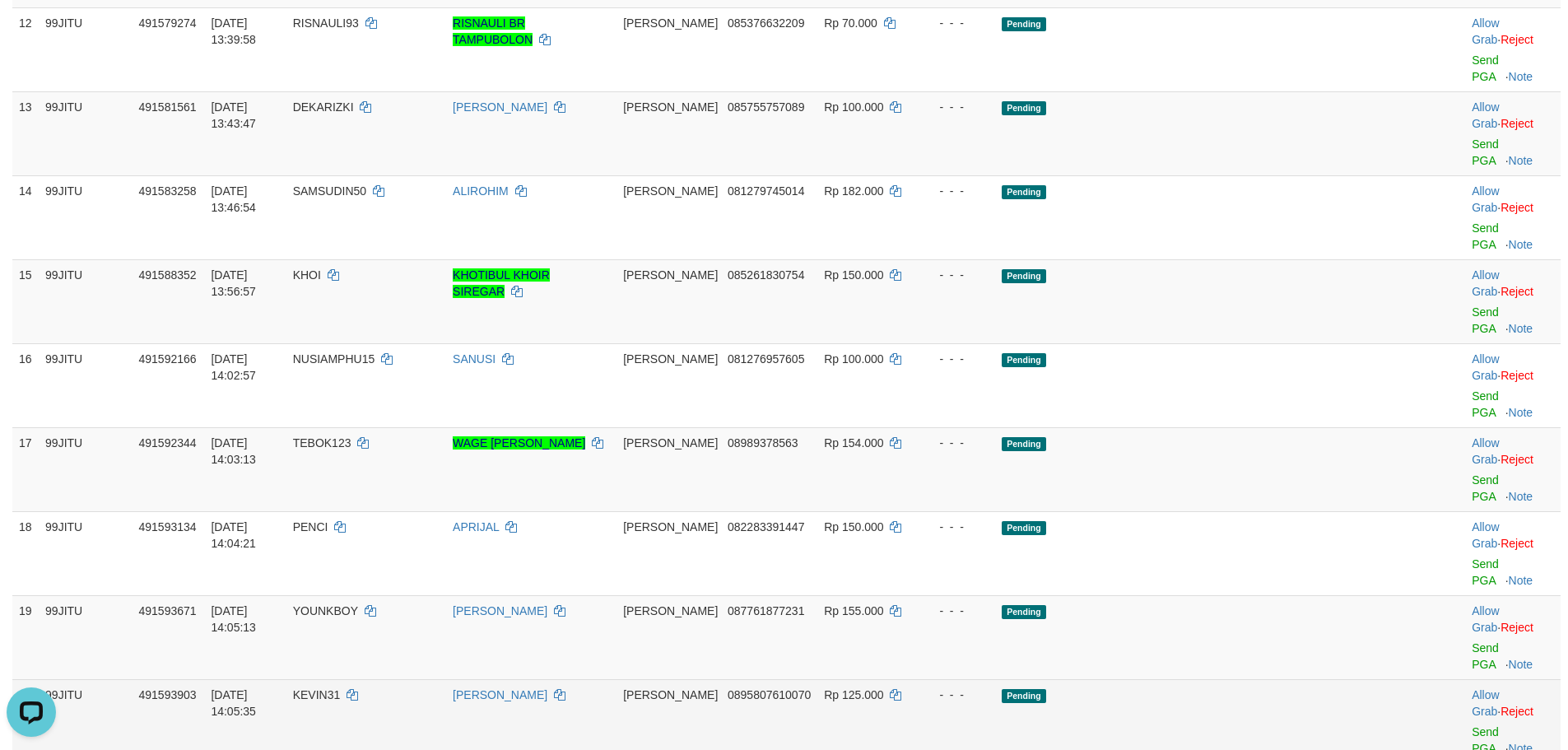
scroll to position [1647, 0]
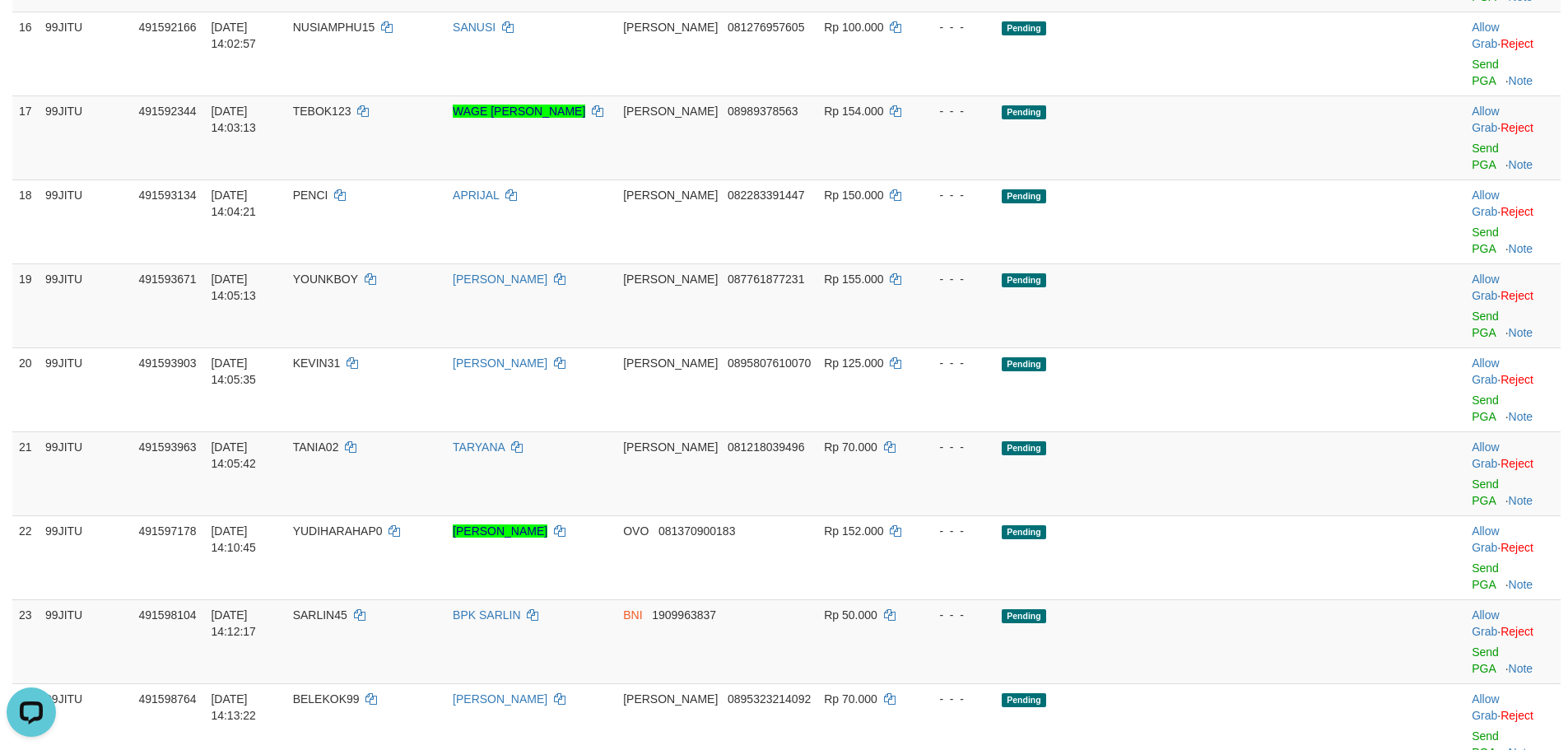
scroll to position [1318, 0]
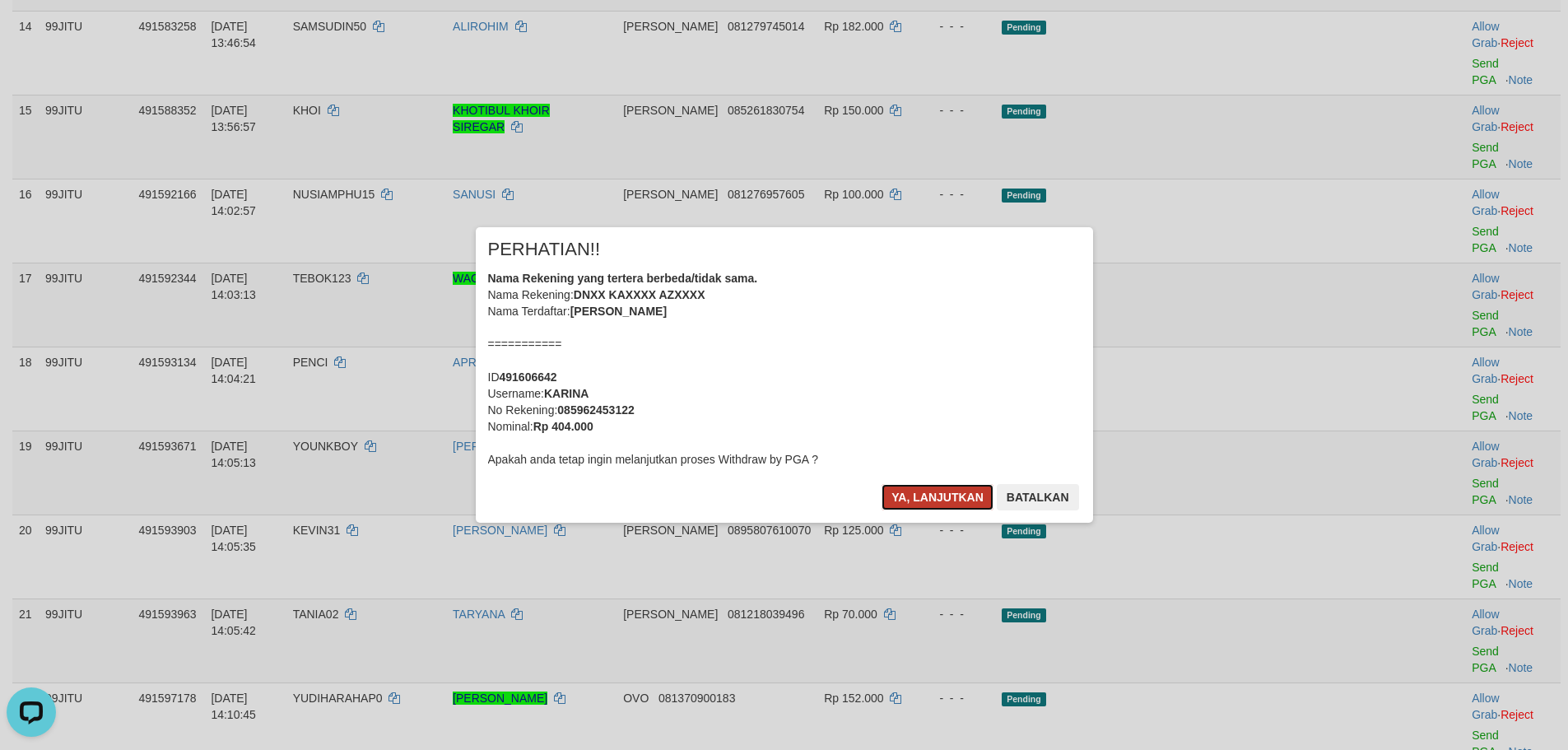
click at [940, 489] on button "Ya, lanjutkan" at bounding box center [937, 496] width 112 height 26
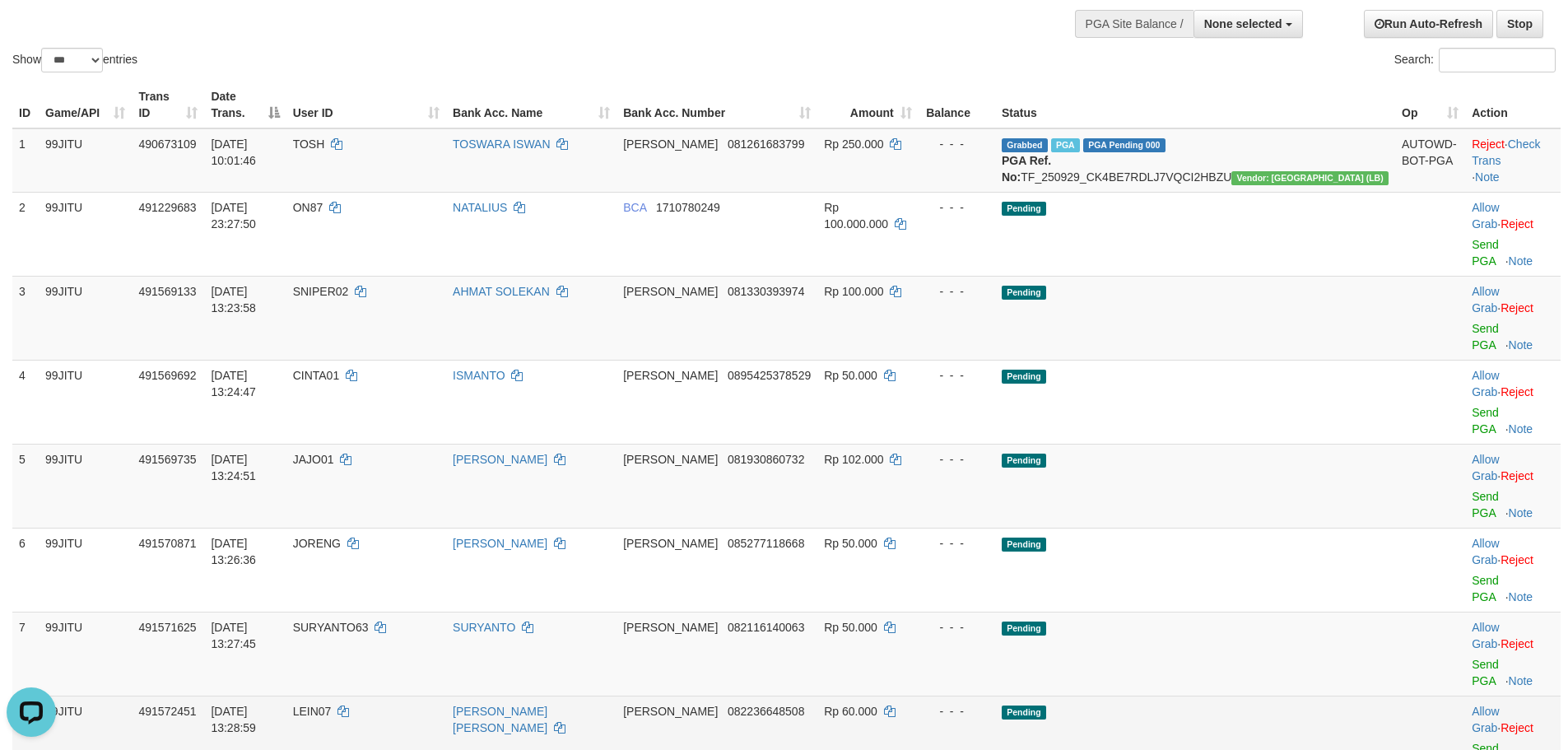
scroll to position [0, 0]
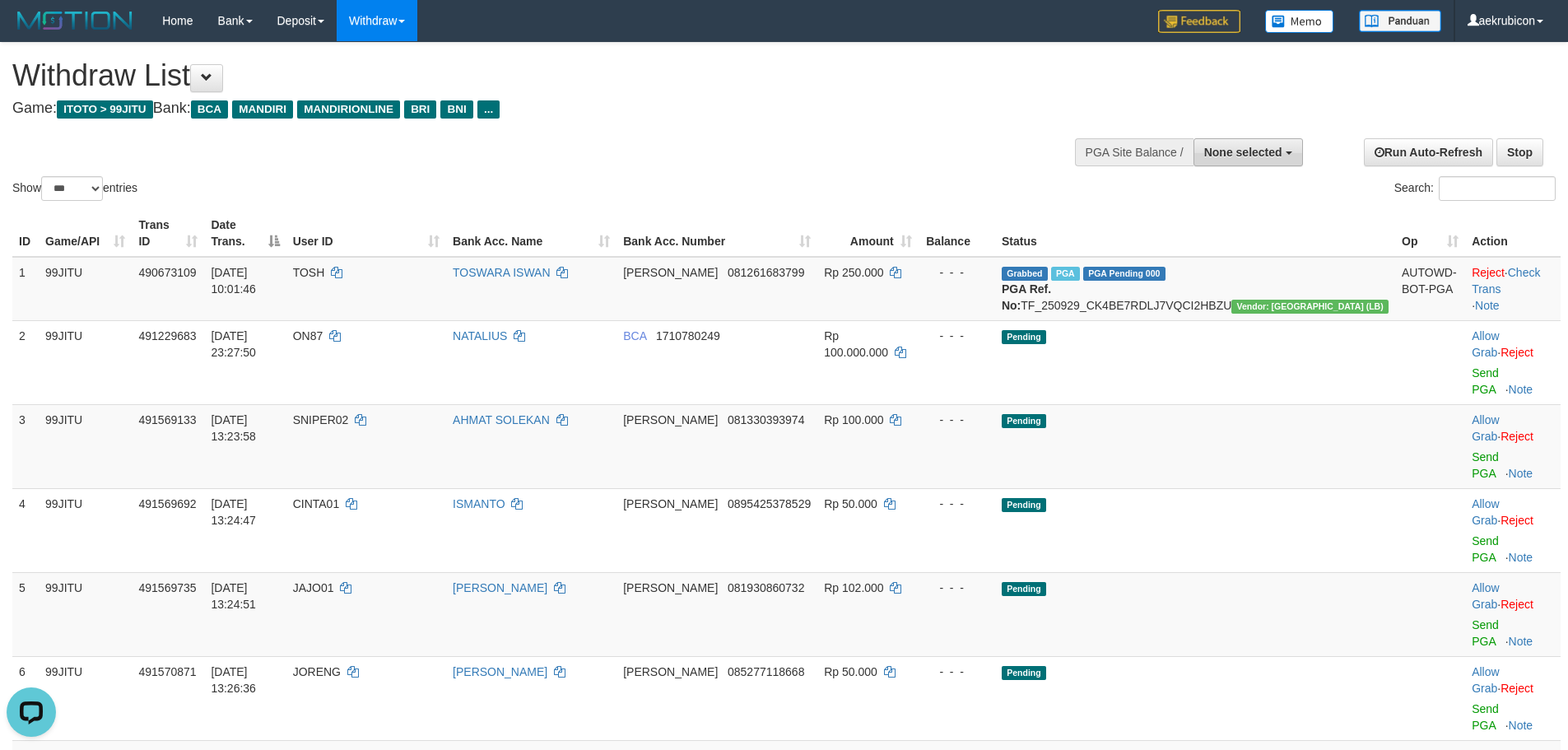
click at [1249, 159] on button "None selected" at bounding box center [1248, 152] width 109 height 28
click at [1189, 247] on label "[ITOTO] SICBOTOGEL" at bounding box center [1217, 257] width 169 height 21
select select "***"
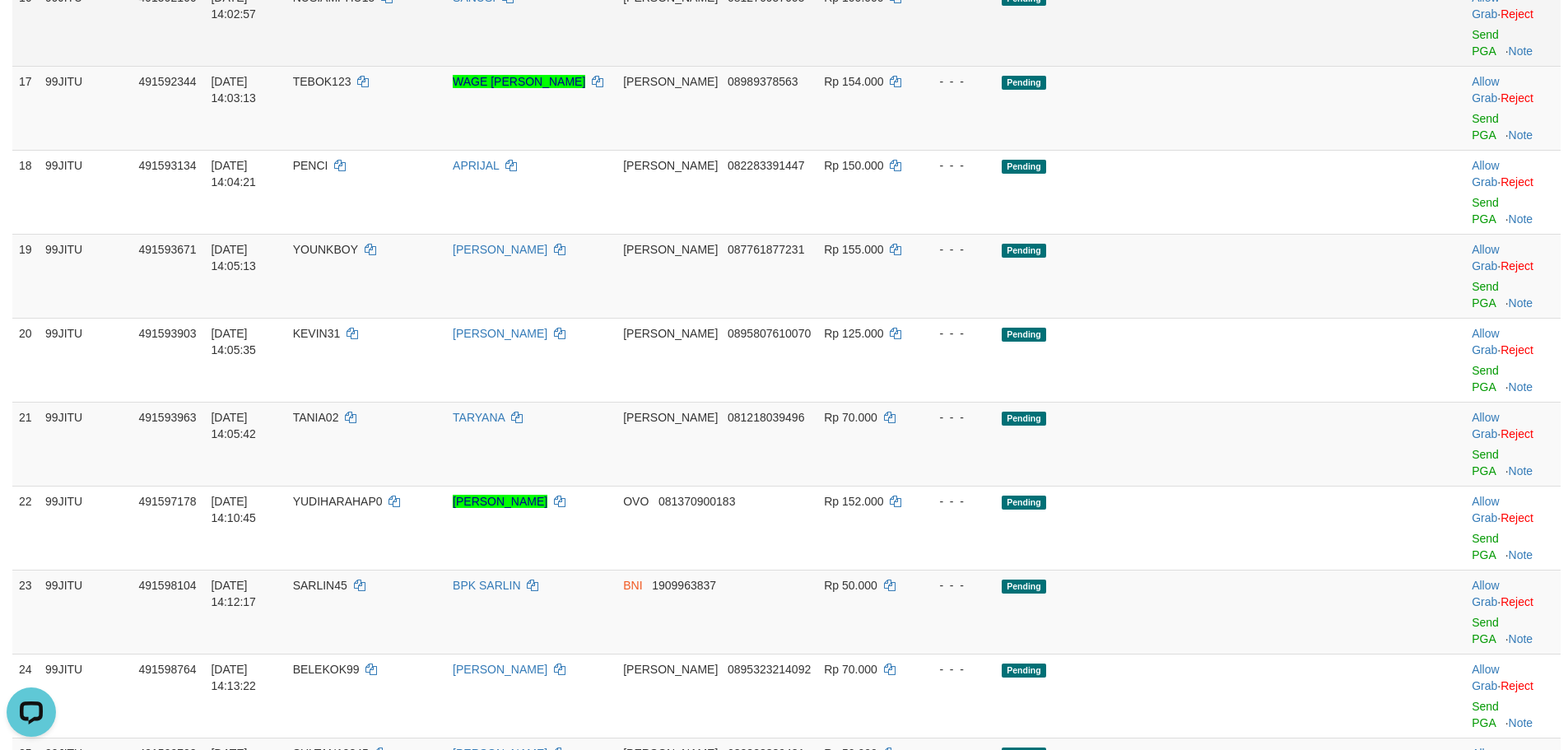
scroll to position [1811, 0]
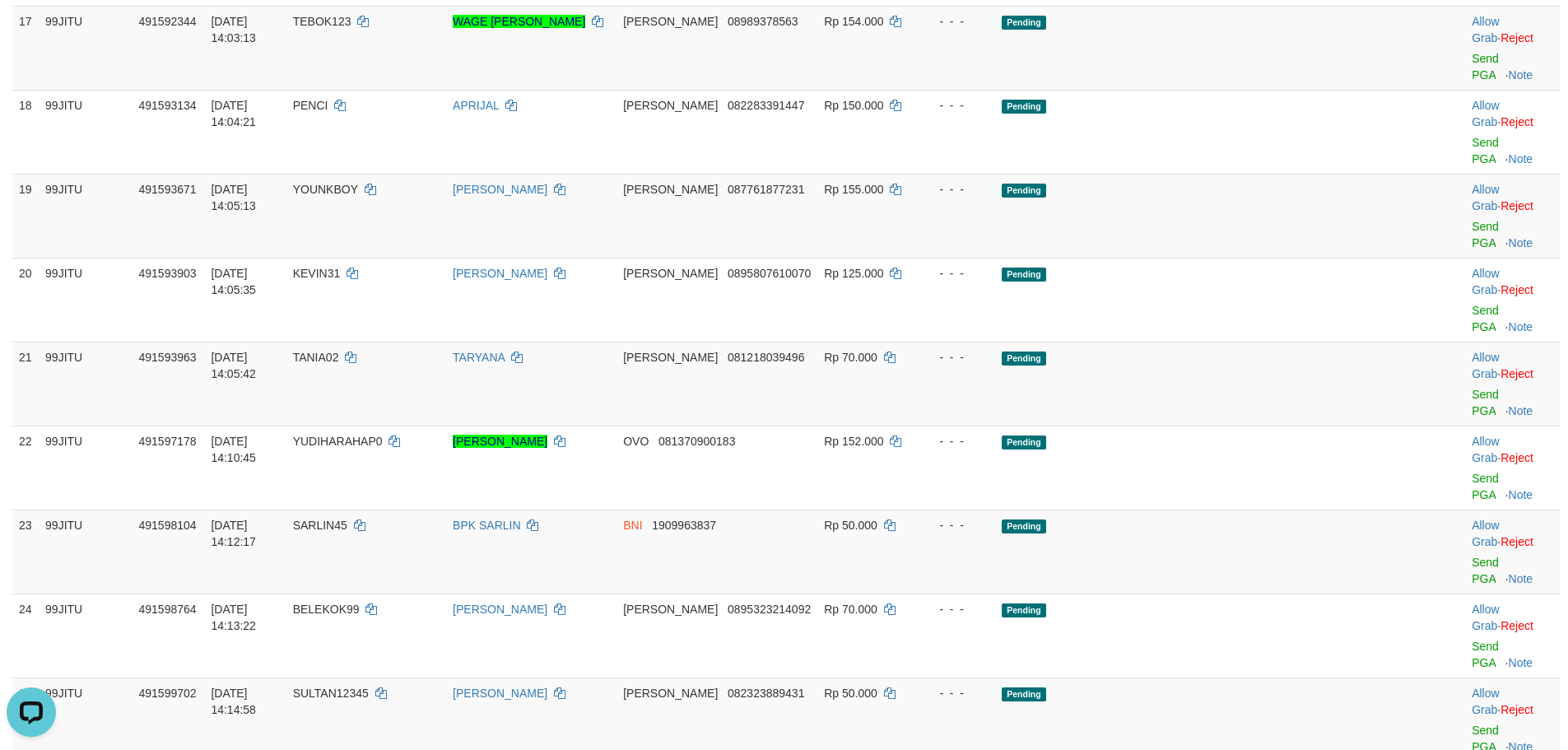
copy td "SUGIHARTO22"
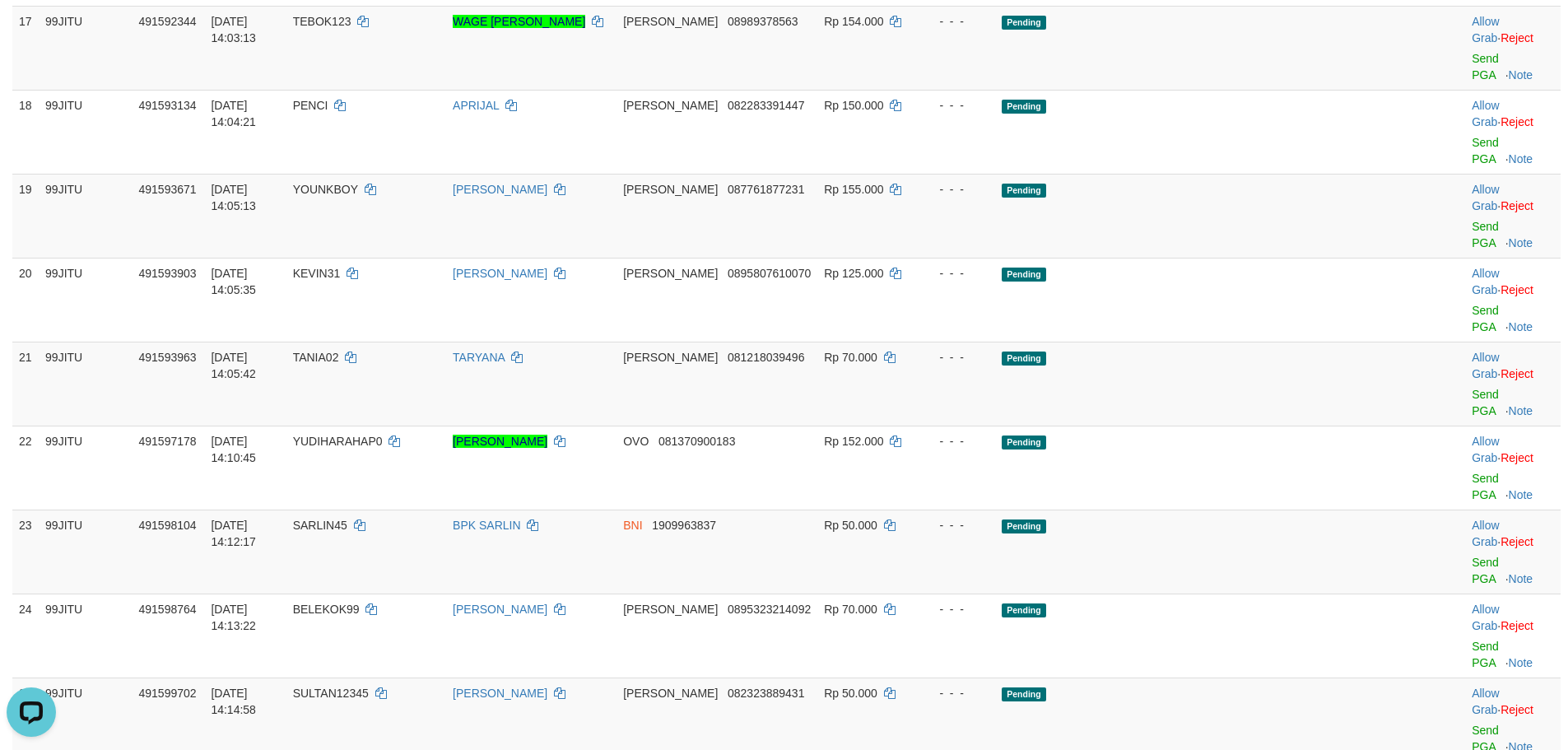
drag, startPoint x: 1438, startPoint y: 272, endPoint x: 859, endPoint y: 203, distance: 583.1
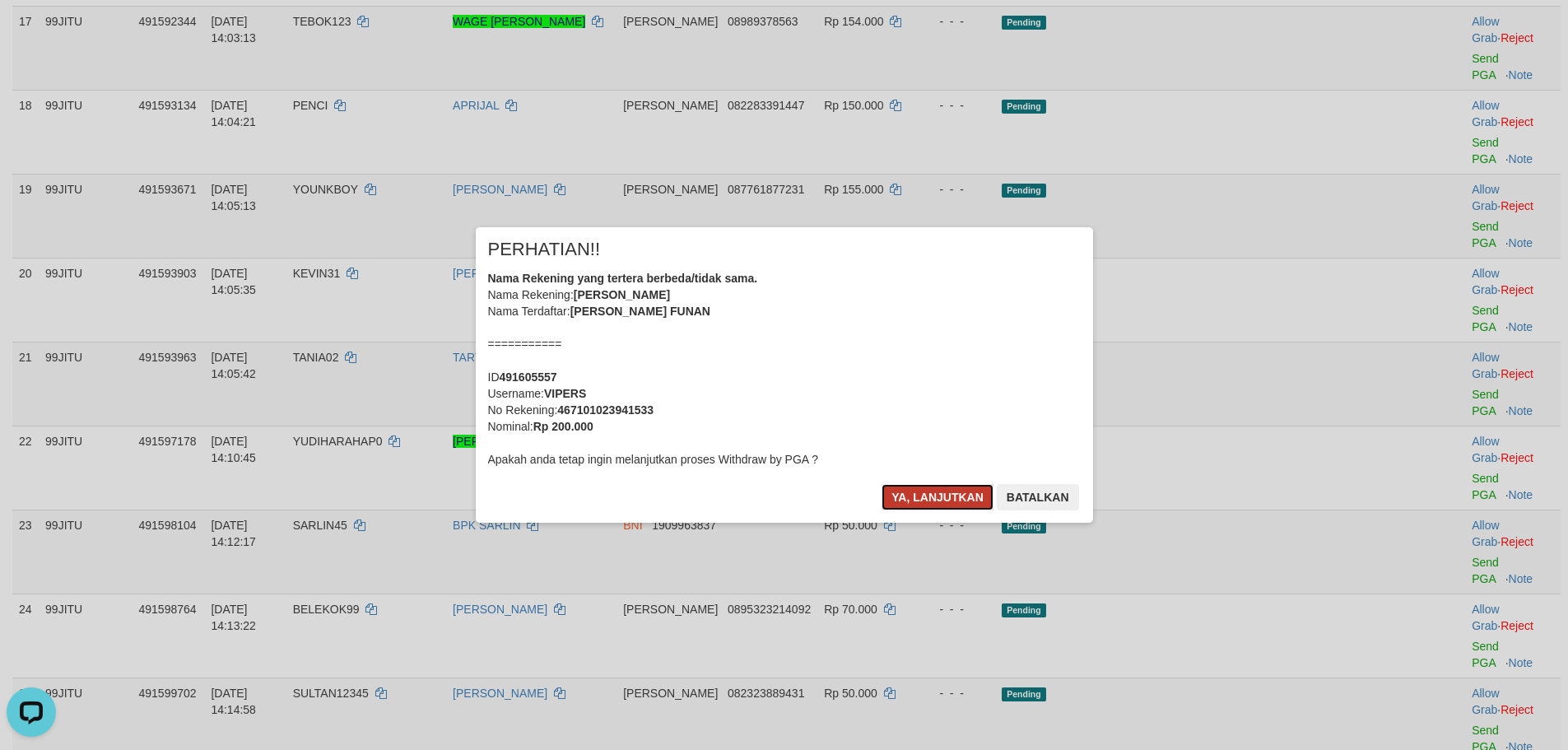
click at [967, 496] on button "Ya, lanjutkan" at bounding box center [937, 496] width 112 height 26
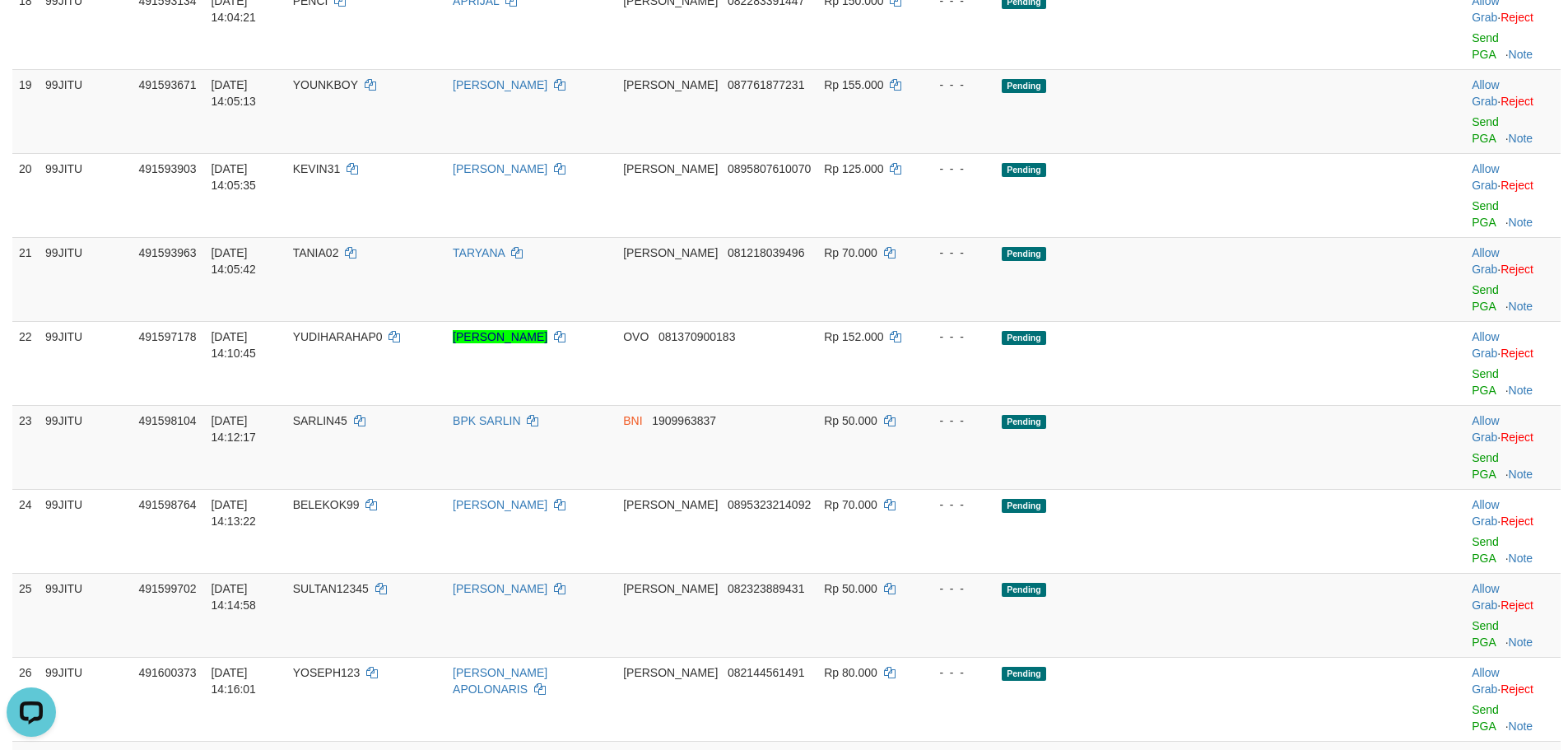
scroll to position [1976, 0]
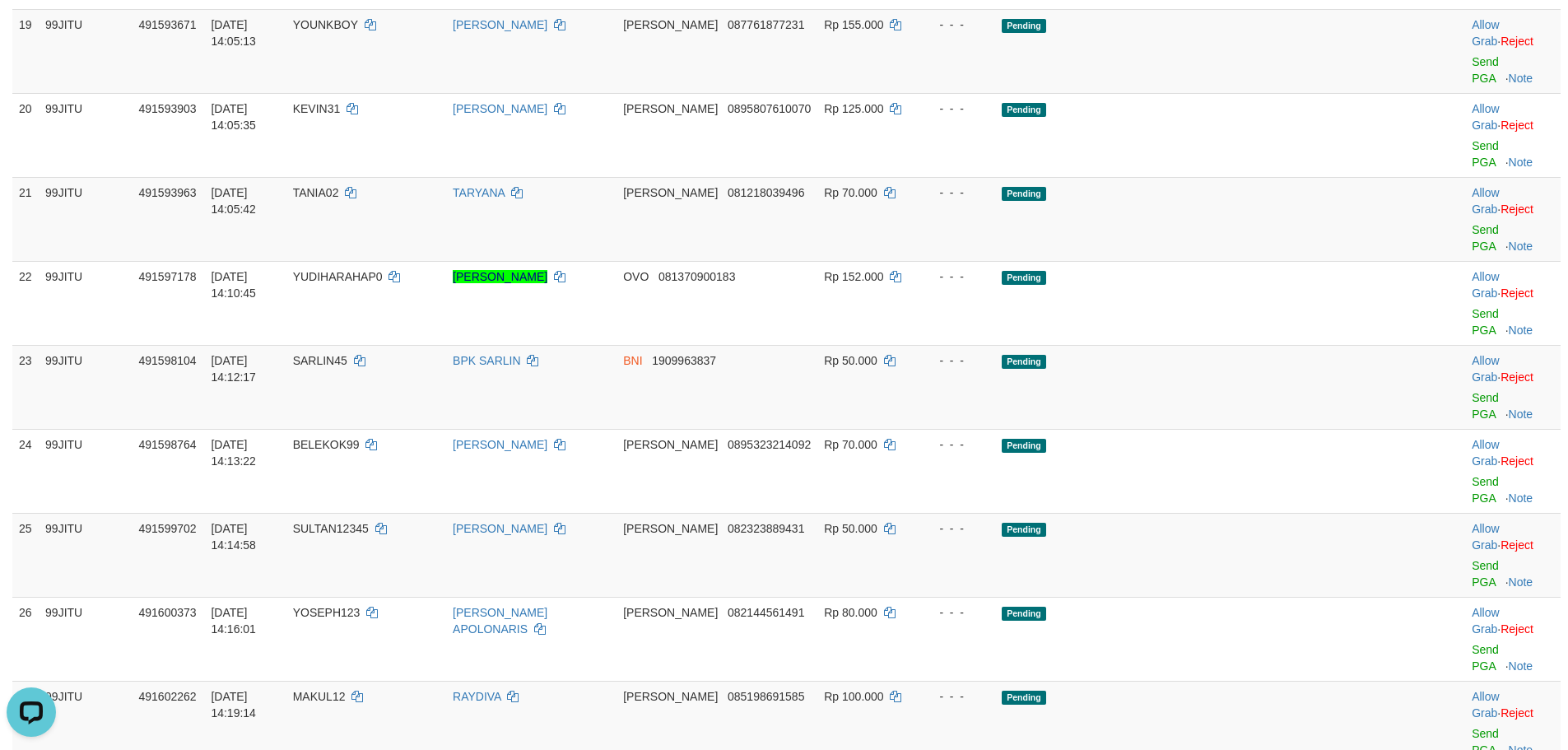
drag, startPoint x: 1454, startPoint y: 268, endPoint x: 869, endPoint y: 204, distance: 588.5
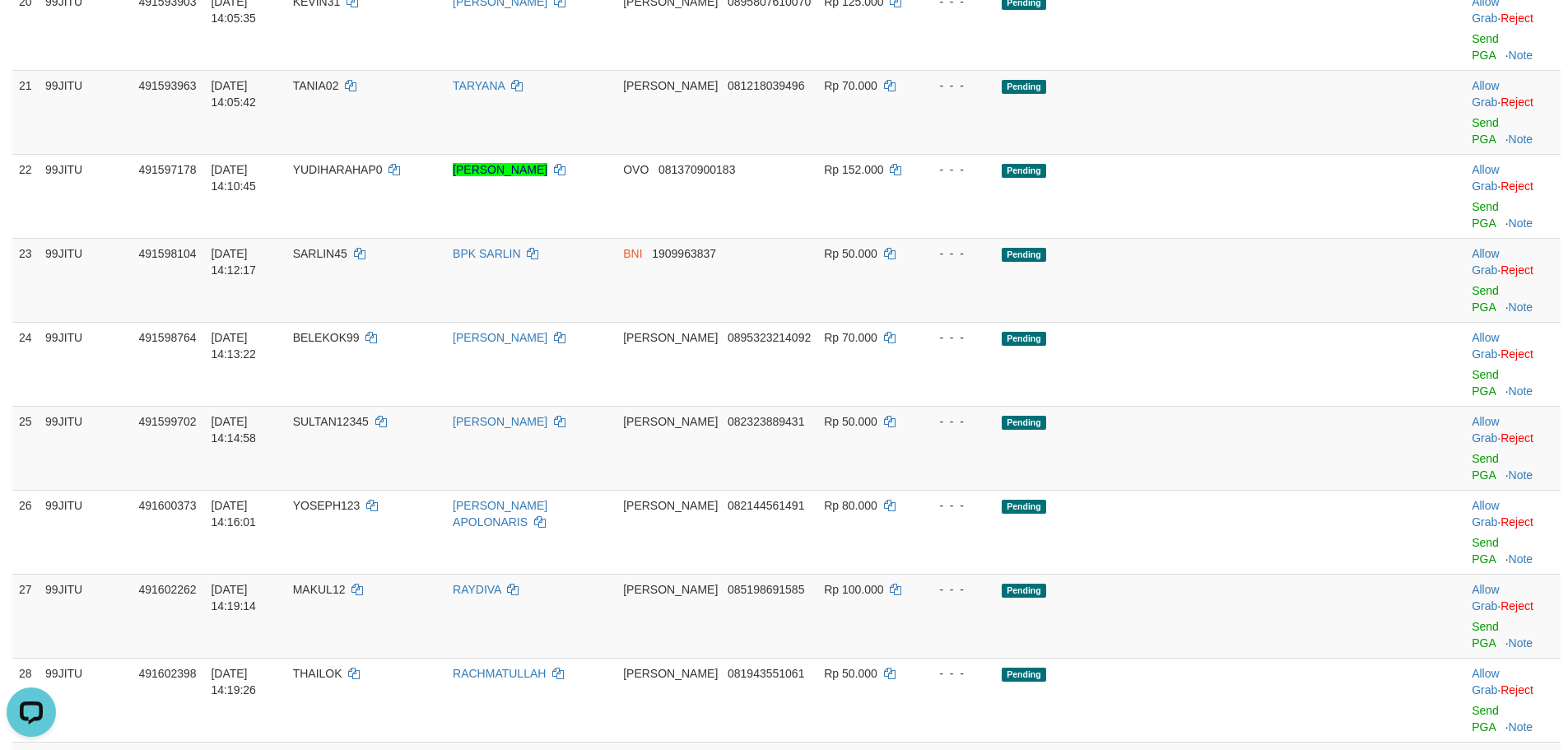
scroll to position [2140, 0]
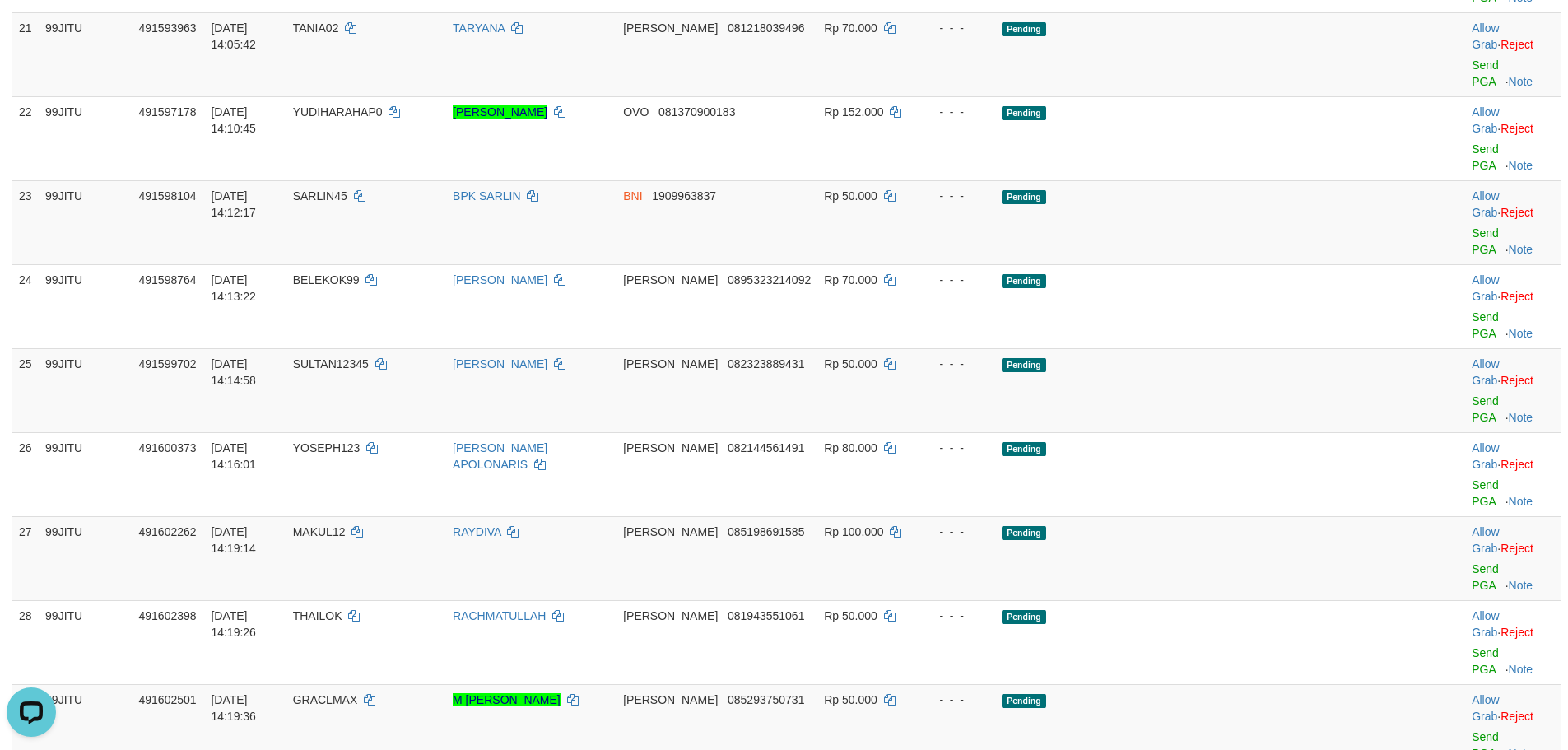
copy td "KEONGAJAIB"
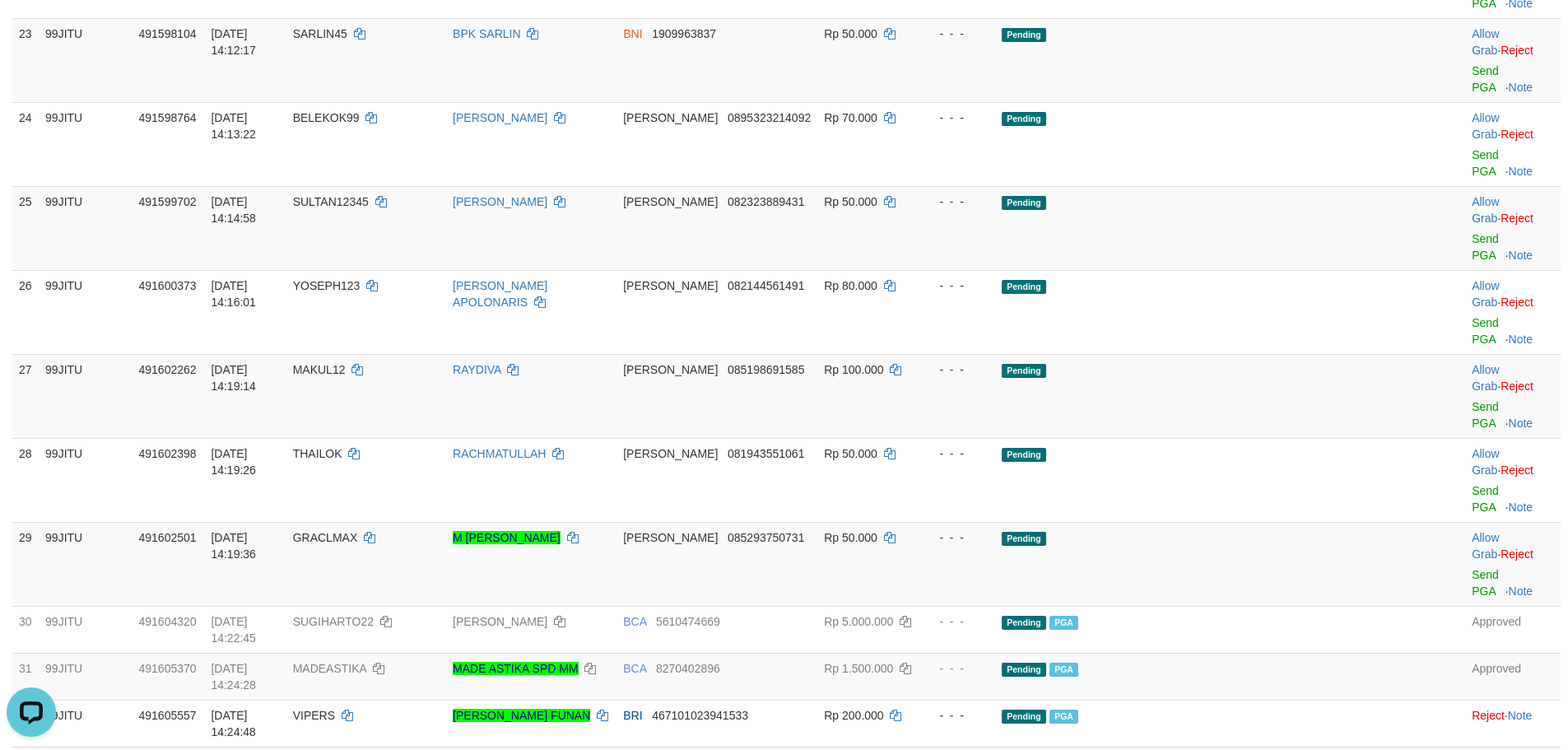
scroll to position [2470, 0]
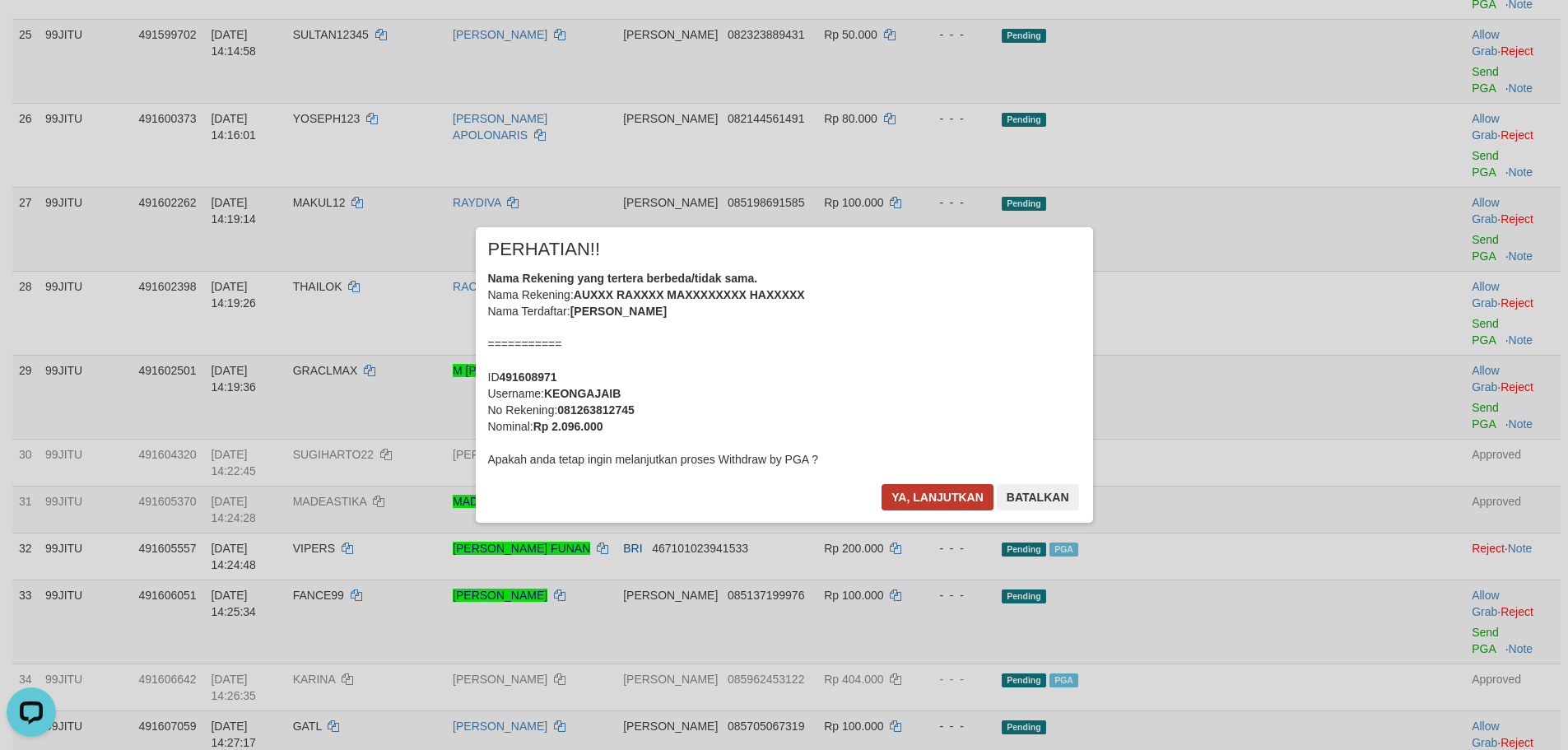
drag, startPoint x: 915, startPoint y: 479, endPoint x: 915, endPoint y: 489, distance: 10.0
click at [915, 489] on div "× PERHATIAN!! Nama Rekening yang tertera berbeda/tidak sama. Nama Rekening: AUX…" at bounding box center [784, 374] width 618 height 294
click at [915, 489] on button "Ya, lanjutkan" at bounding box center [937, 496] width 112 height 26
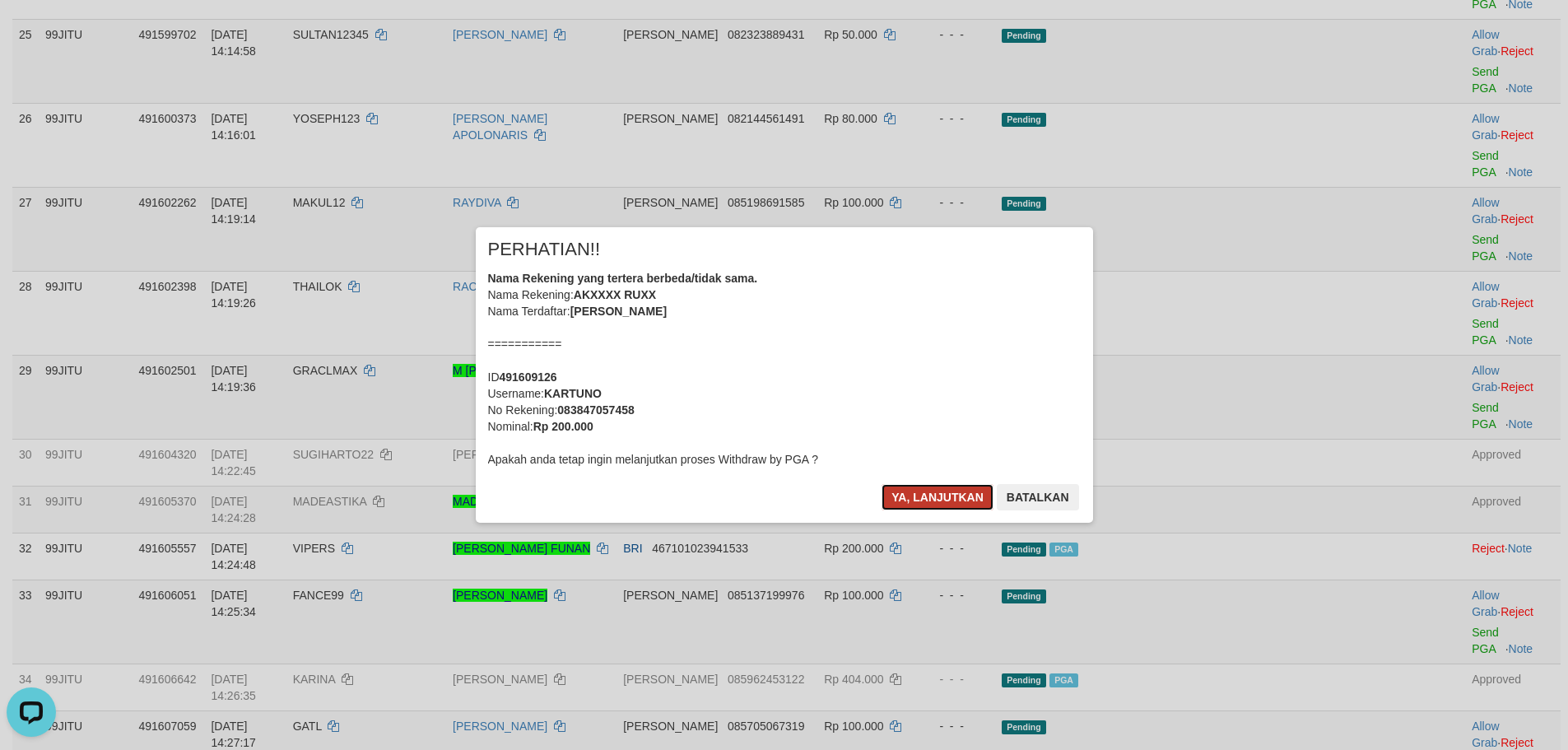
click at [922, 486] on button "Ya, lanjutkan" at bounding box center [937, 496] width 112 height 26
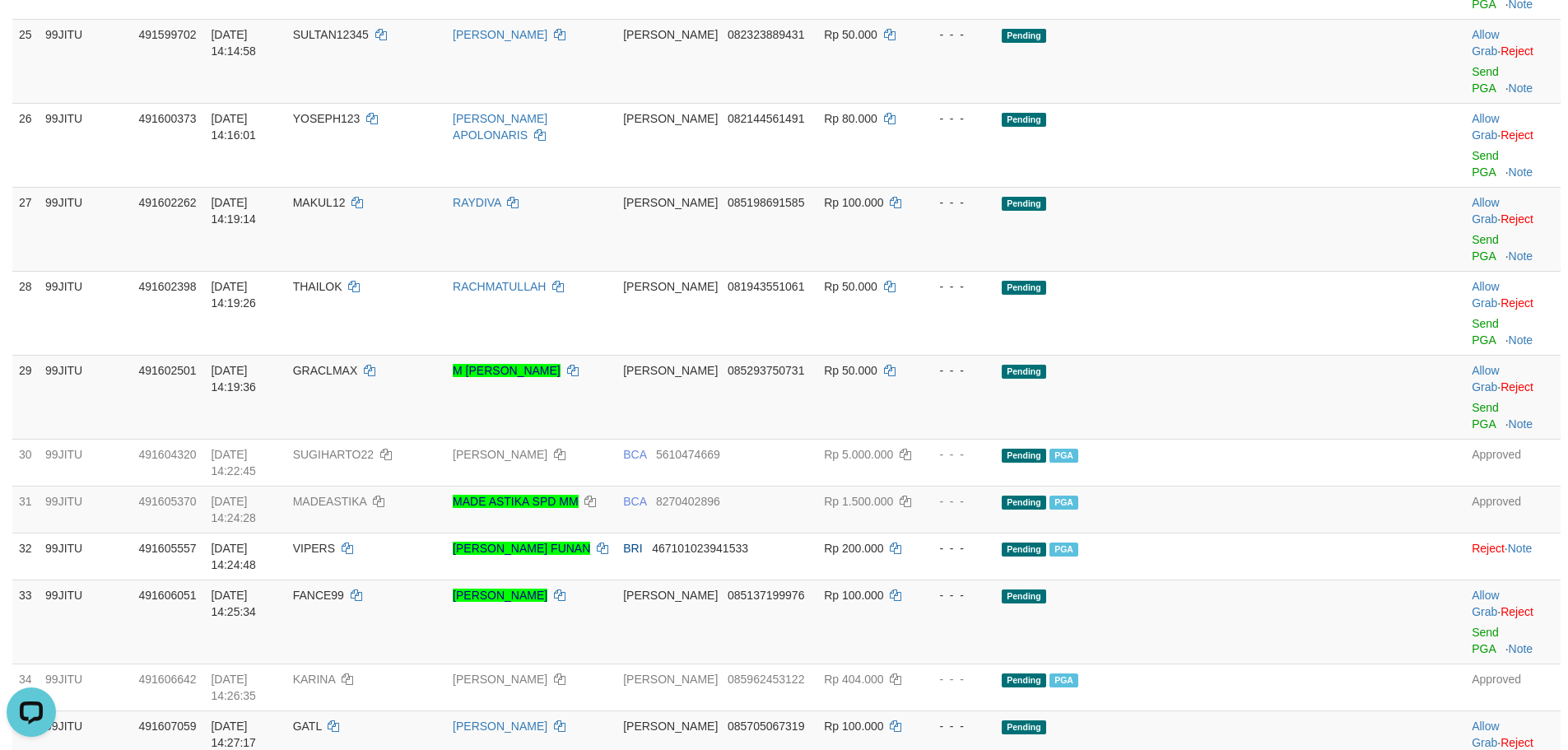
drag, startPoint x: 1436, startPoint y: 134, endPoint x: 855, endPoint y: 205, distance: 585.3
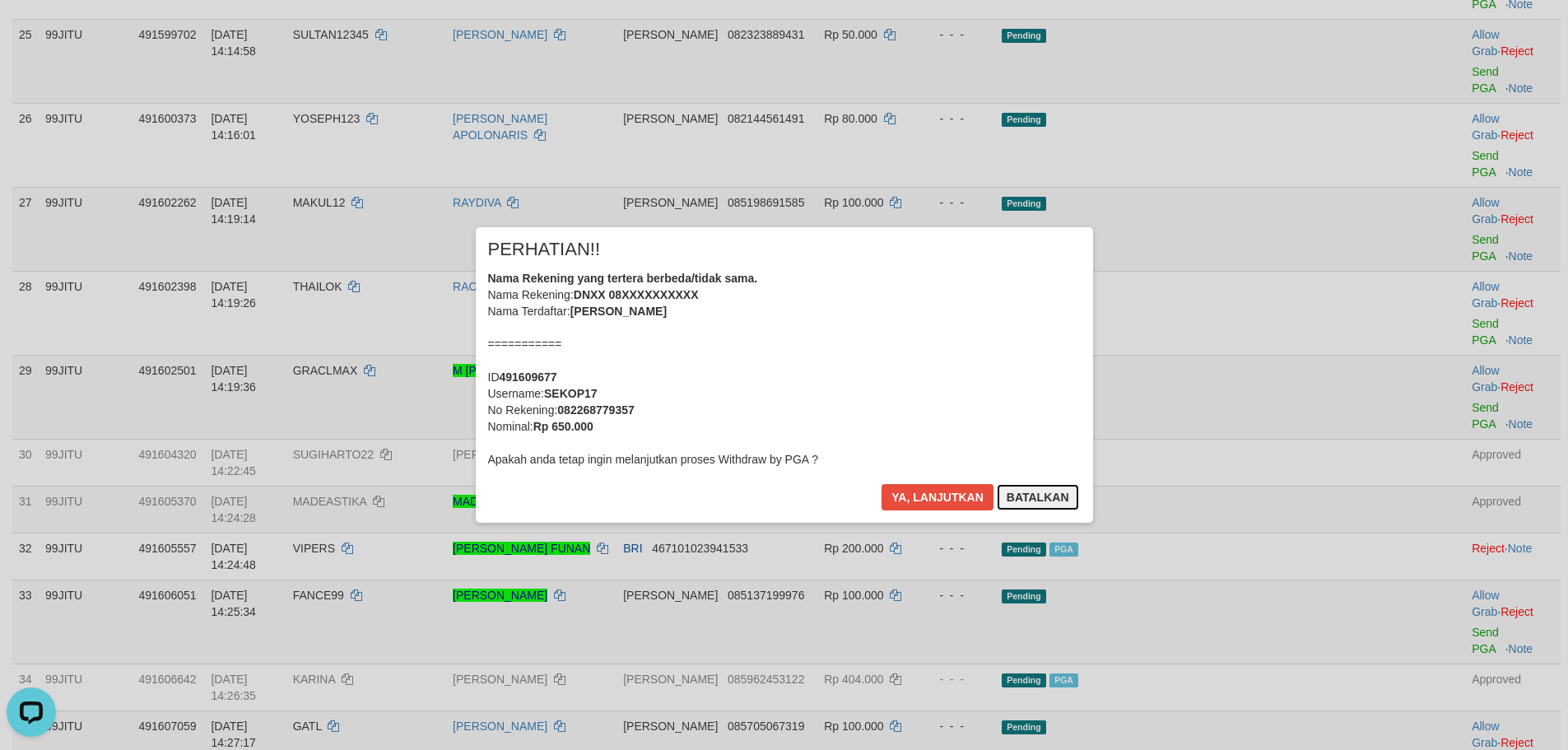
click at [1017, 489] on button "Batalkan" at bounding box center [1037, 496] width 82 height 26
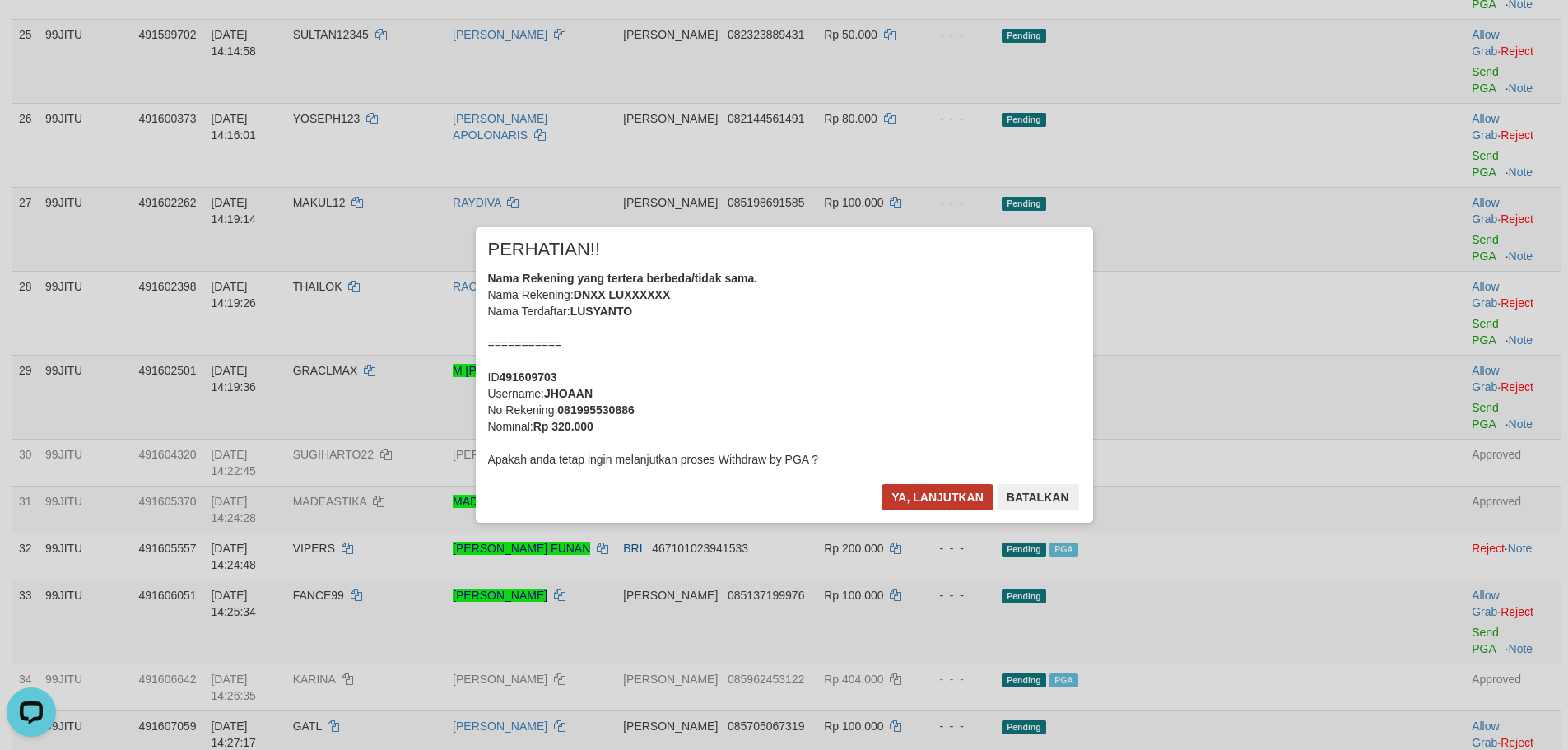
click at [929, 486] on div "× PERHATIAN!! Nama Rekening yang tertera berbeda/tidak sama. Nama Rekening: DNX…" at bounding box center [784, 374] width 618 height 294
click at [928, 485] on button "Ya, lanjutkan" at bounding box center [937, 496] width 112 height 26
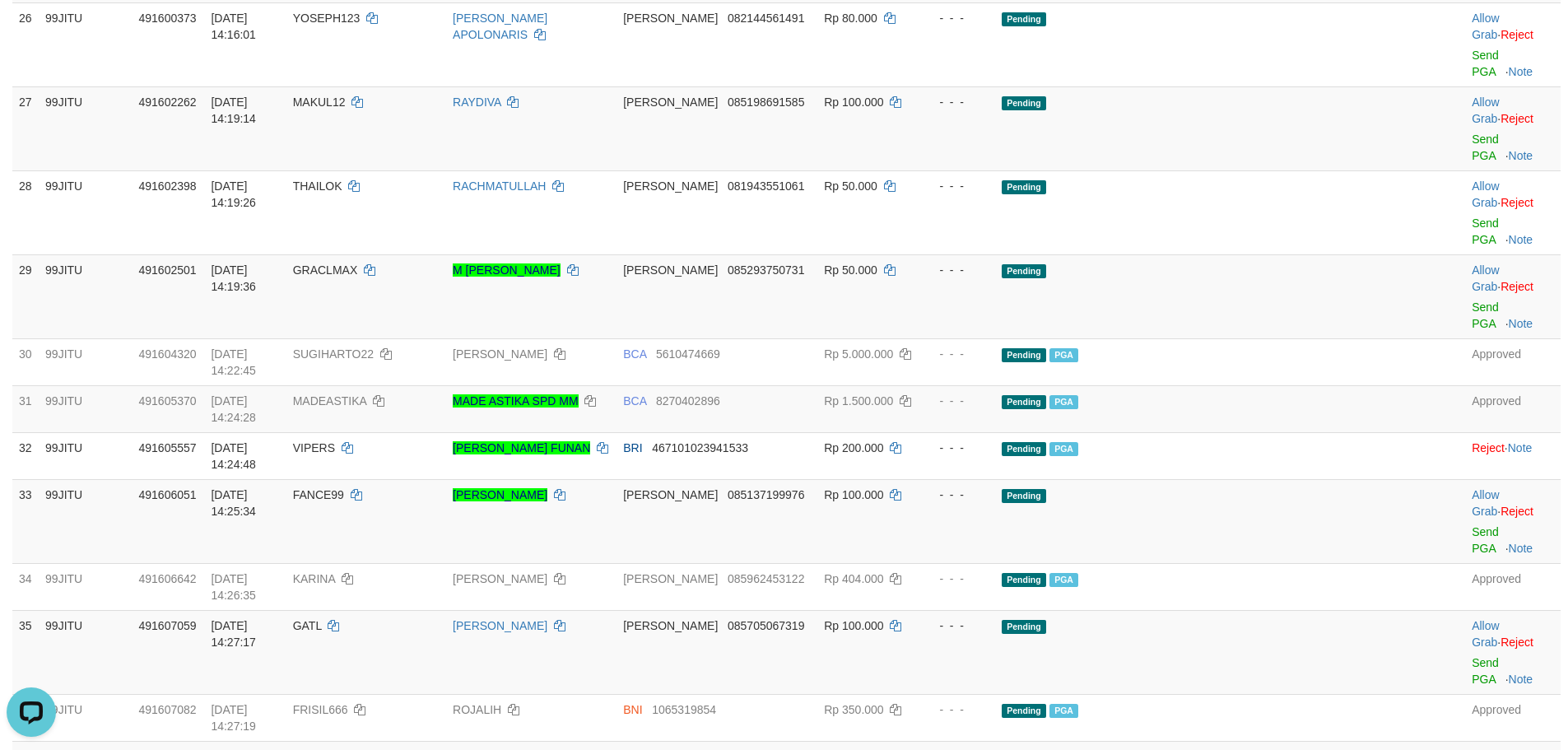
scroll to position [2634, 0]
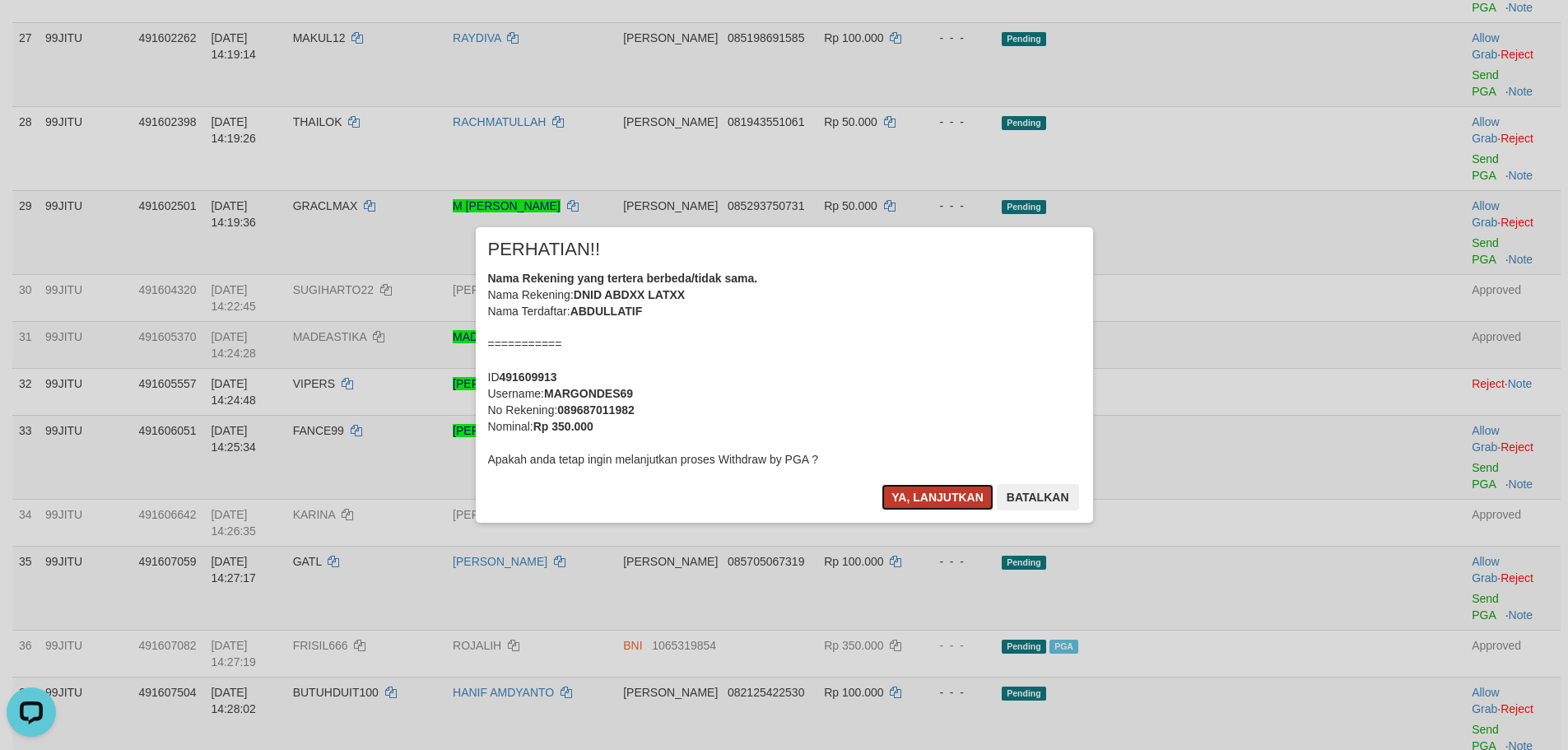
click at [959, 490] on button "Ya, lanjutkan" at bounding box center [937, 496] width 112 height 26
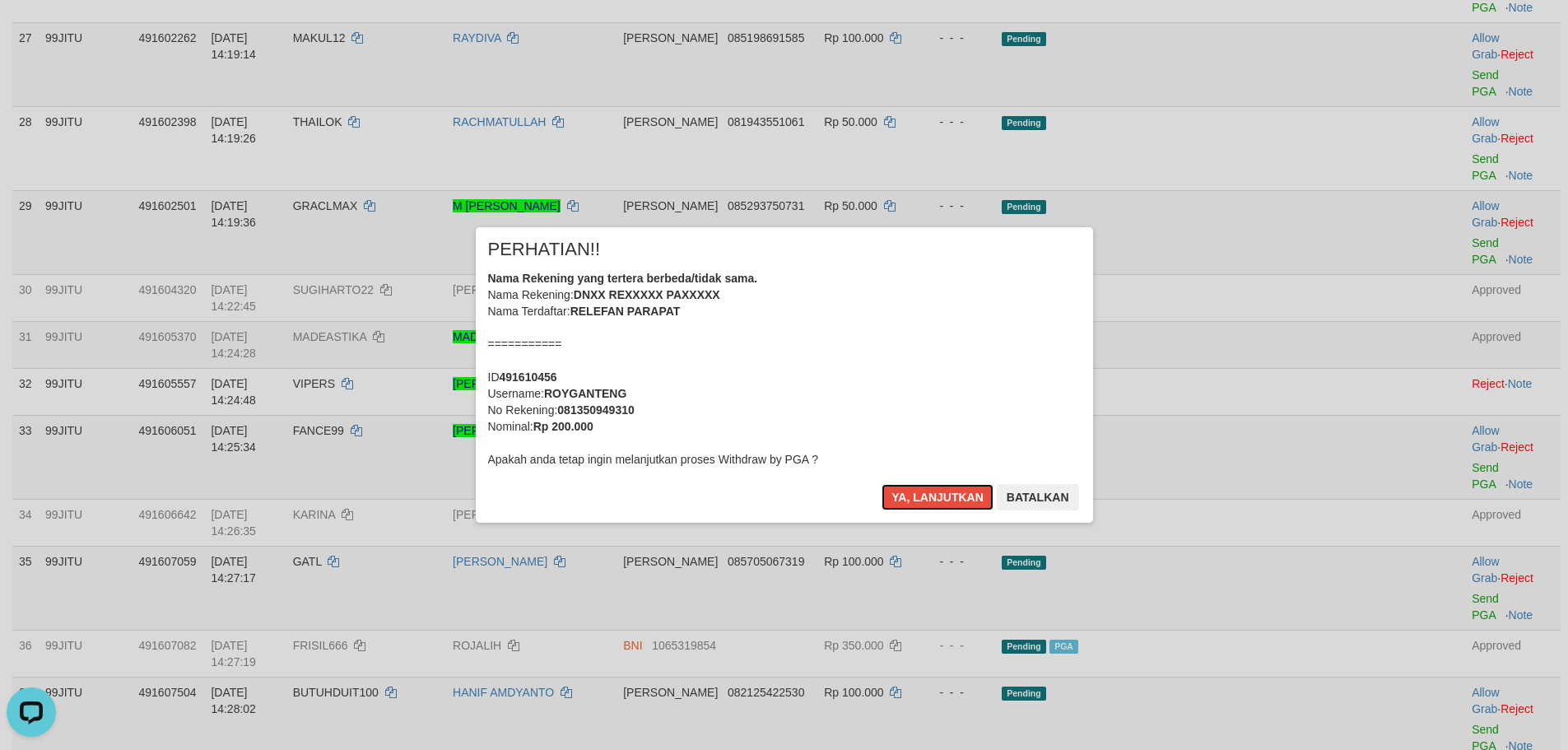
click at [958, 512] on div "Ya, lanjutkan Batalkan" at bounding box center [979, 503] width 200 height 39
click at [958, 513] on div "Ya, lanjutkan Batalkan" at bounding box center [979, 503] width 200 height 39
click at [953, 502] on button "Ya, lanjutkan" at bounding box center [937, 496] width 112 height 26
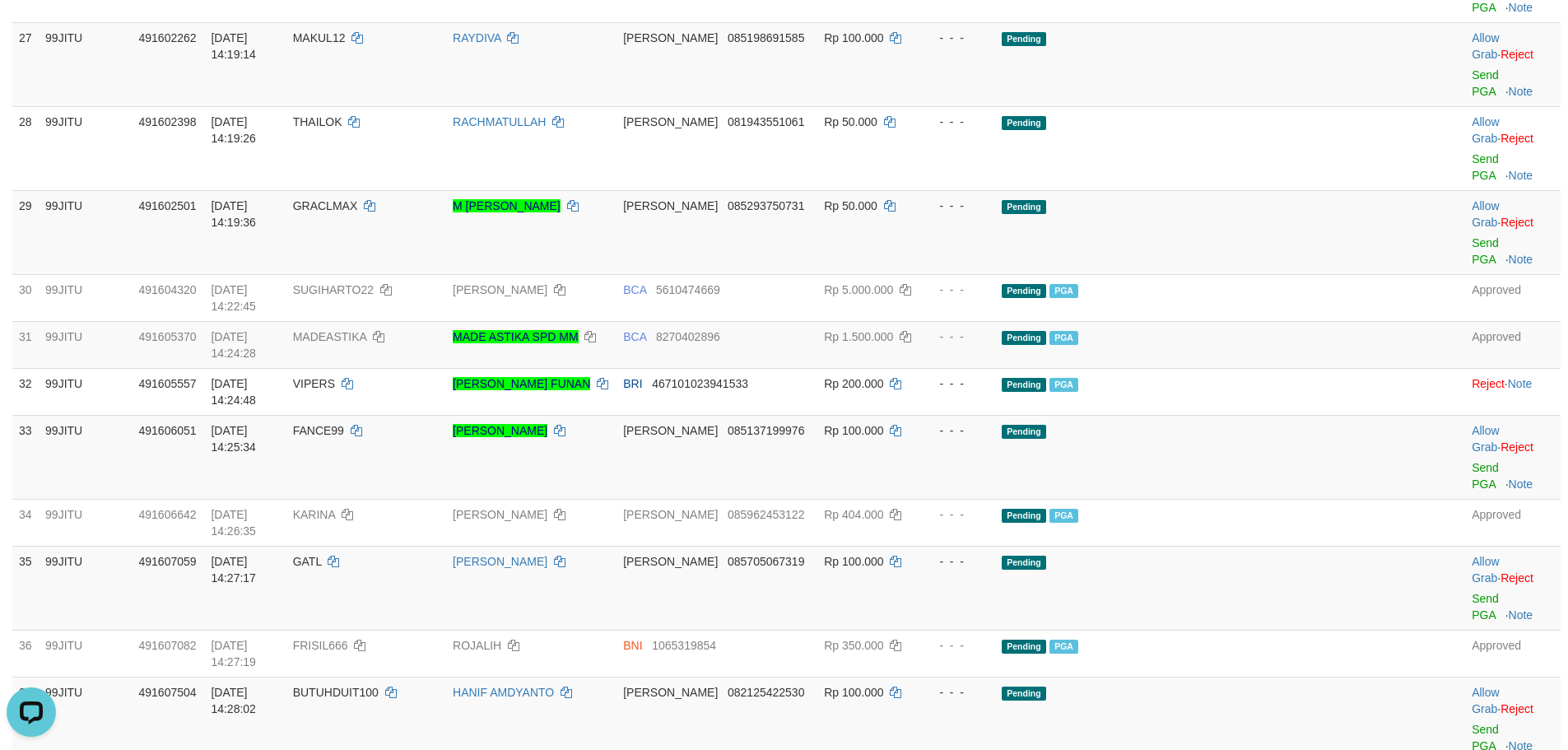
copy td "IRFAN225"
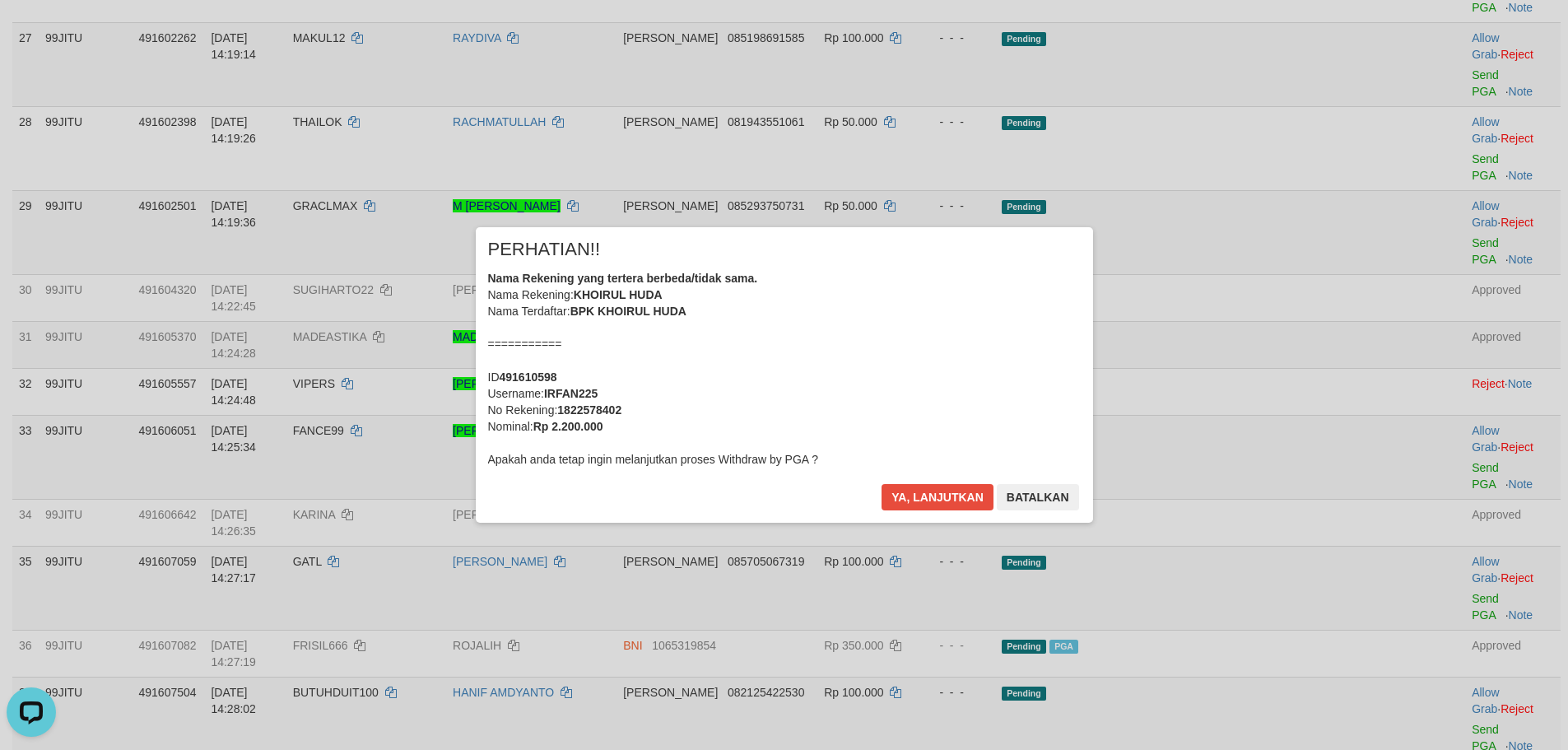
click at [915, 480] on div "× PERHATIAN!! Nama Rekening yang tertera berbeda/tidak sama. Nama Rekening: KHO…" at bounding box center [784, 374] width 618 height 294
click at [931, 478] on div "× PERHATIAN!! Nama Rekening yang tertera berbeda/tidak sama. Nama Rekening: KHO…" at bounding box center [784, 374] width 618 height 294
click at [934, 497] on button "Ya, lanjutkan" at bounding box center [937, 496] width 112 height 26
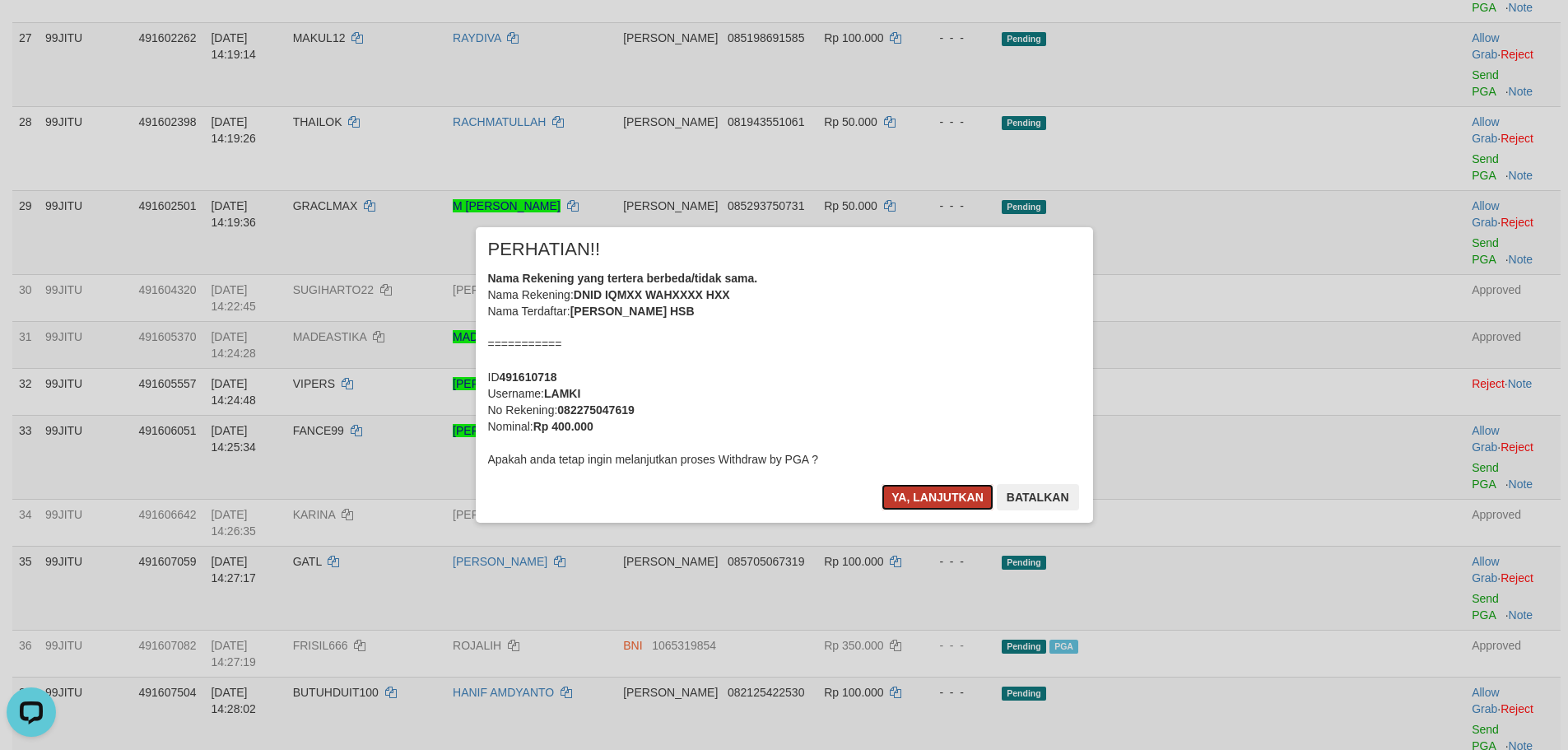
click at [965, 485] on button "Ya, lanjutkan" at bounding box center [937, 496] width 112 height 26
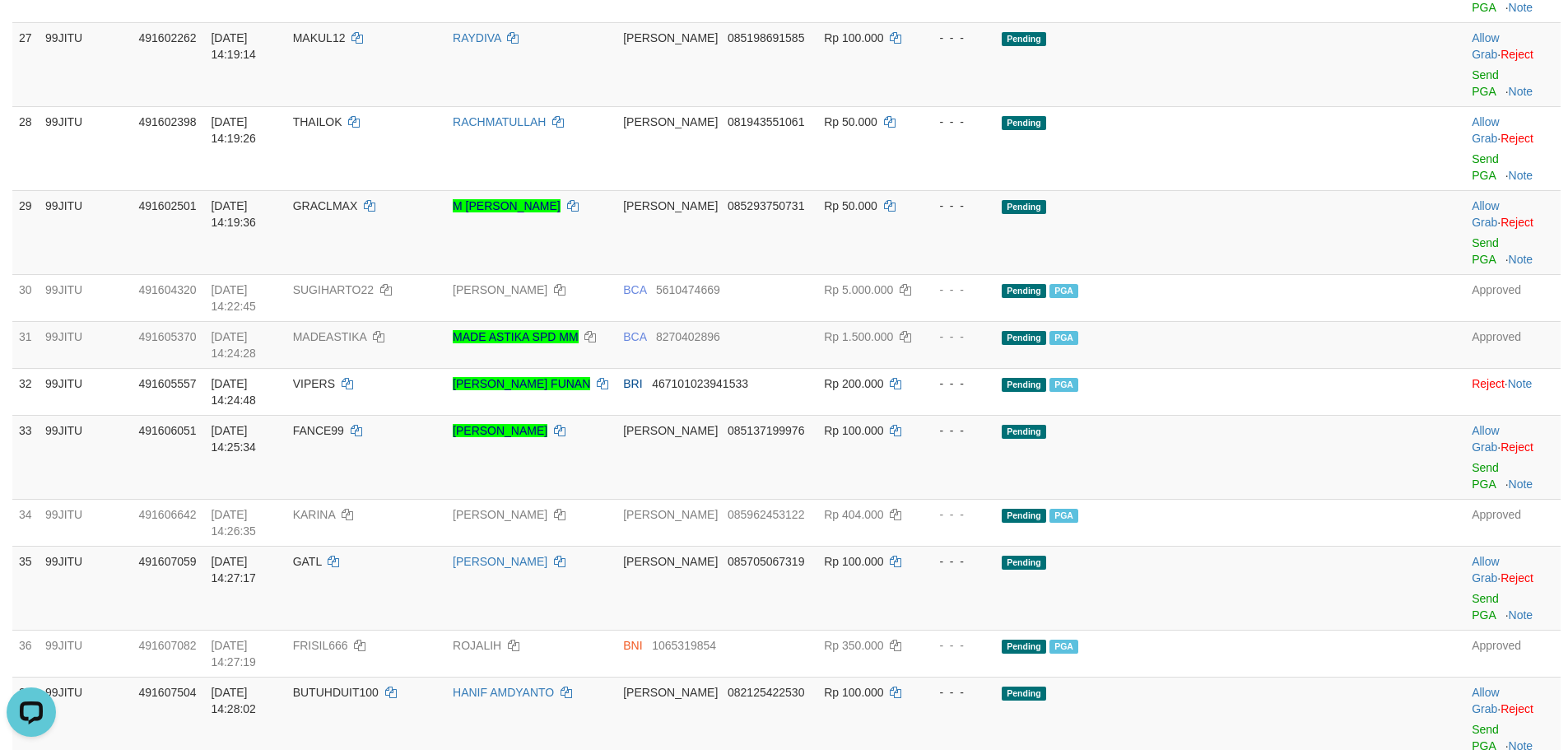
copy td "MAULANA10"
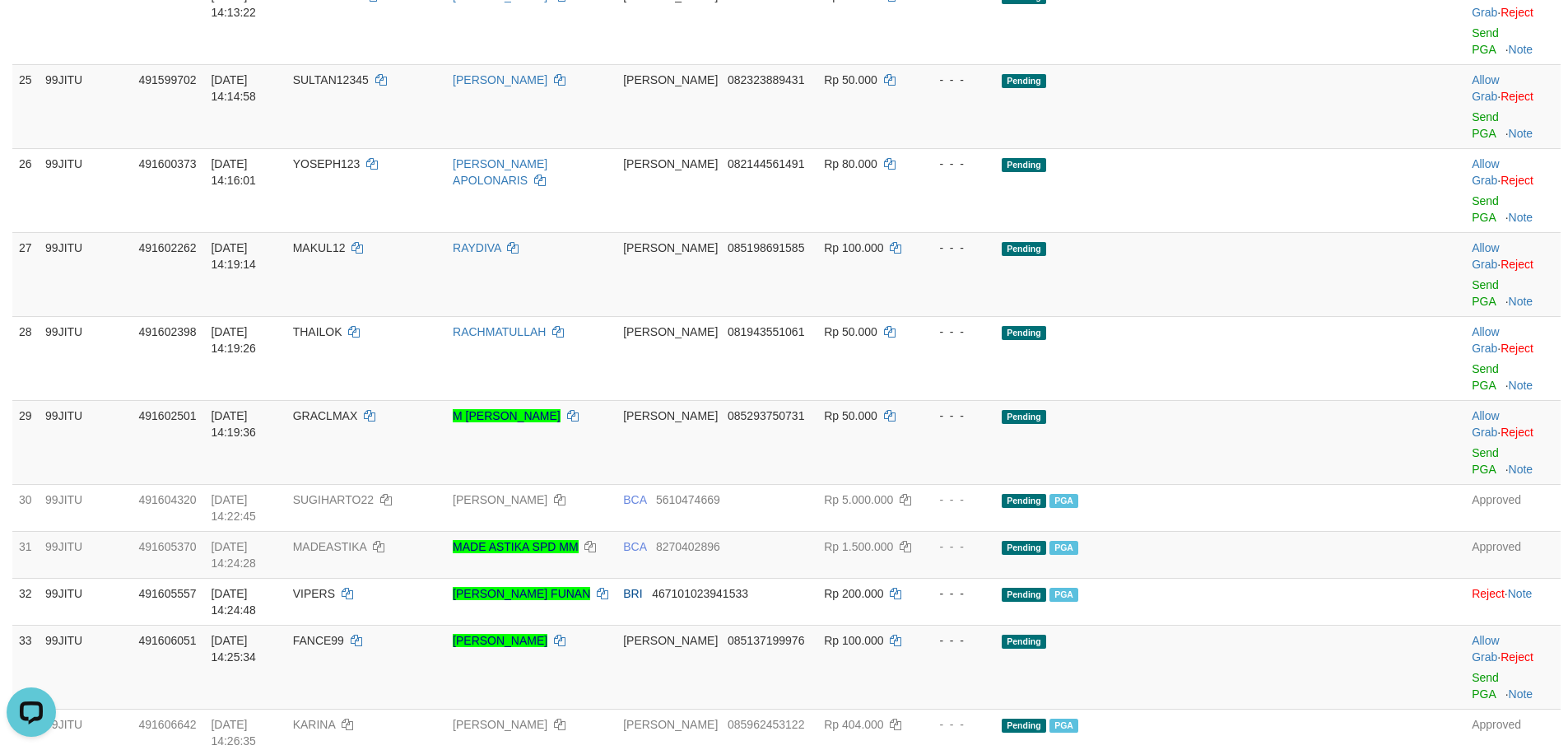
scroll to position [2140, 0]
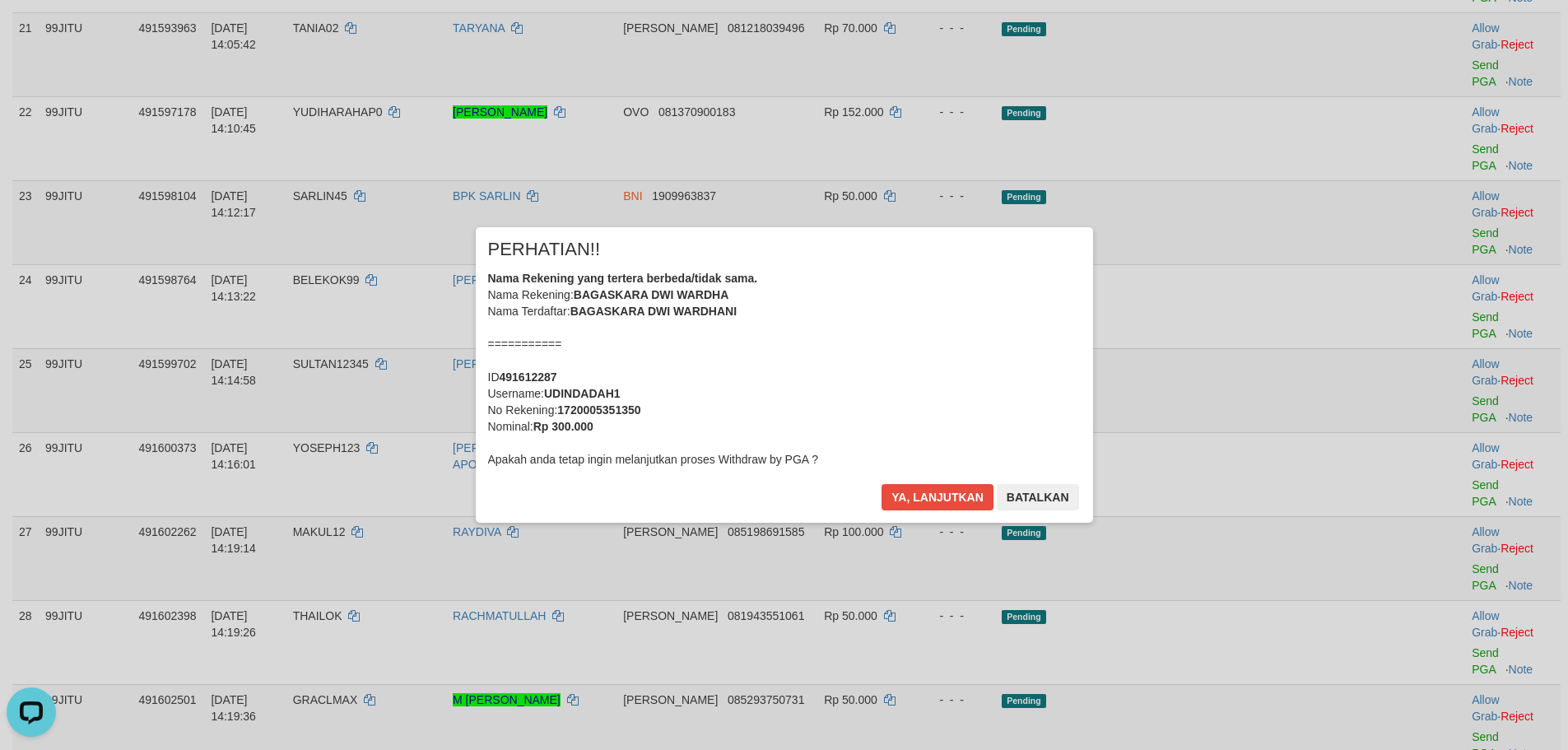
click at [931, 482] on div "× PERHATIAN!! Nama Rekening yang tertera berbeda/tidak sama. Nama Rekening: BAG…" at bounding box center [784, 374] width 618 height 294
click at [951, 497] on button "Ya, lanjutkan" at bounding box center [937, 496] width 112 height 26
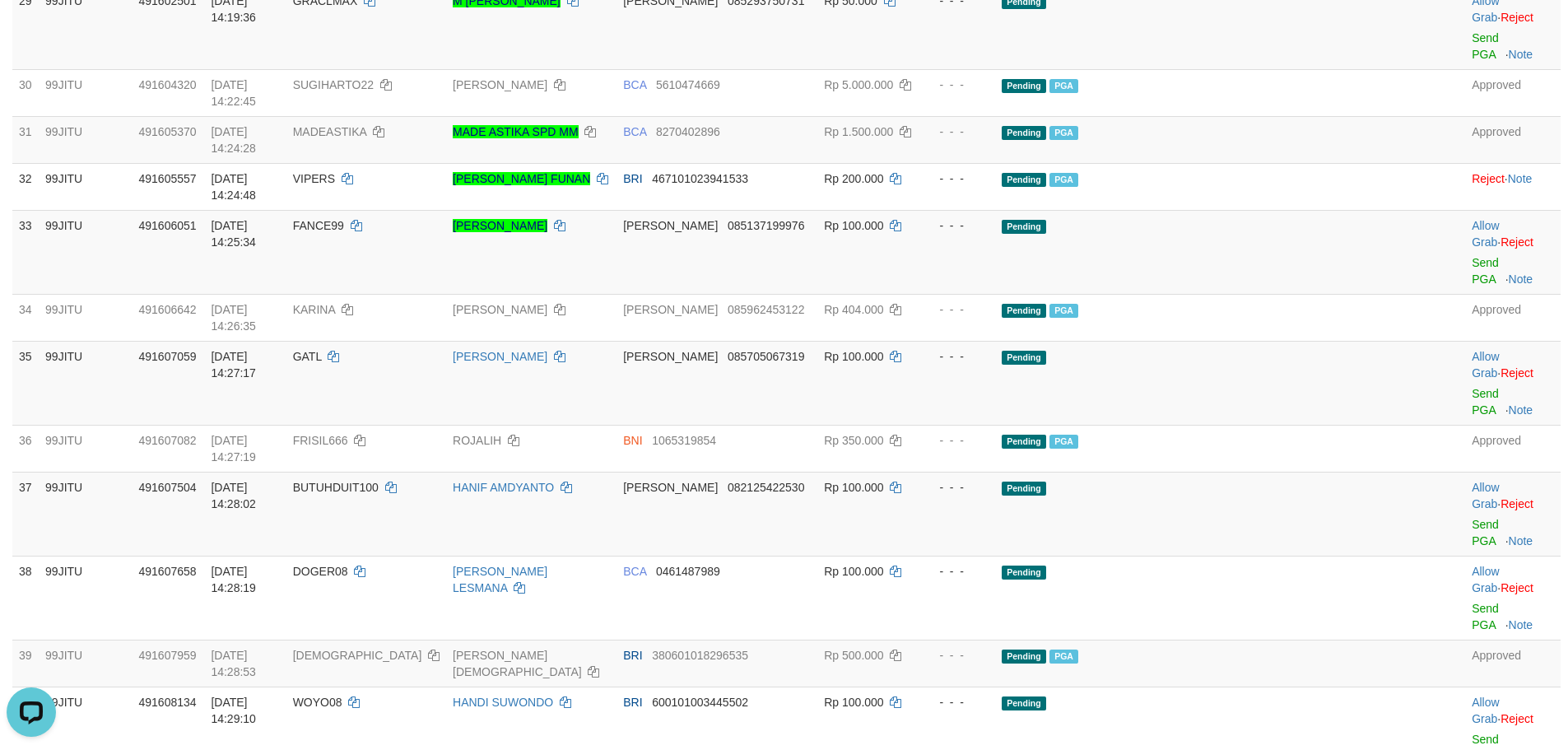
scroll to position [2881, 0]
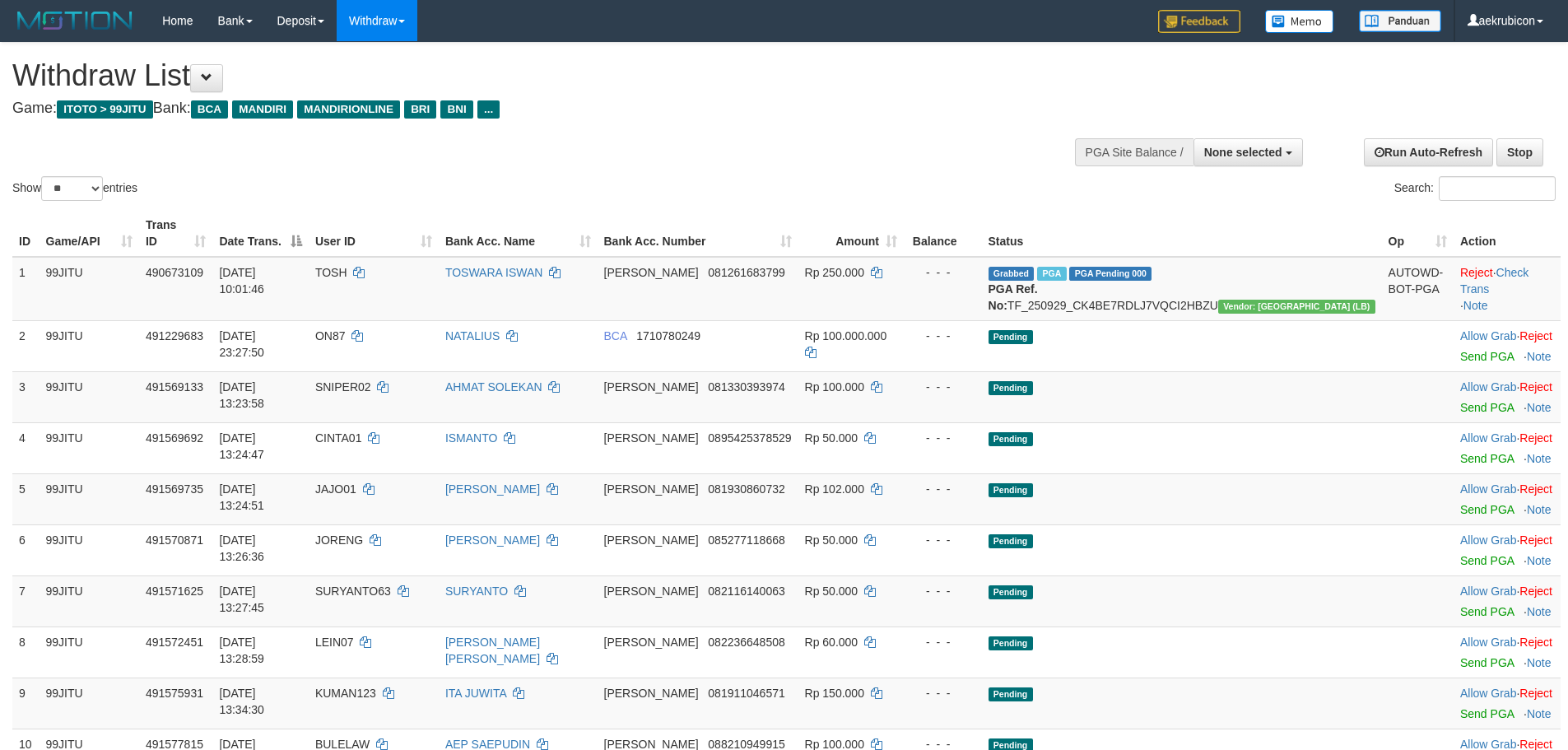
select select
click at [69, 199] on select "** ** ** ***" at bounding box center [72, 189] width 62 height 25
select select "***"
click at [43, 177] on select "** ** ** ***" at bounding box center [72, 189] width 62 height 25
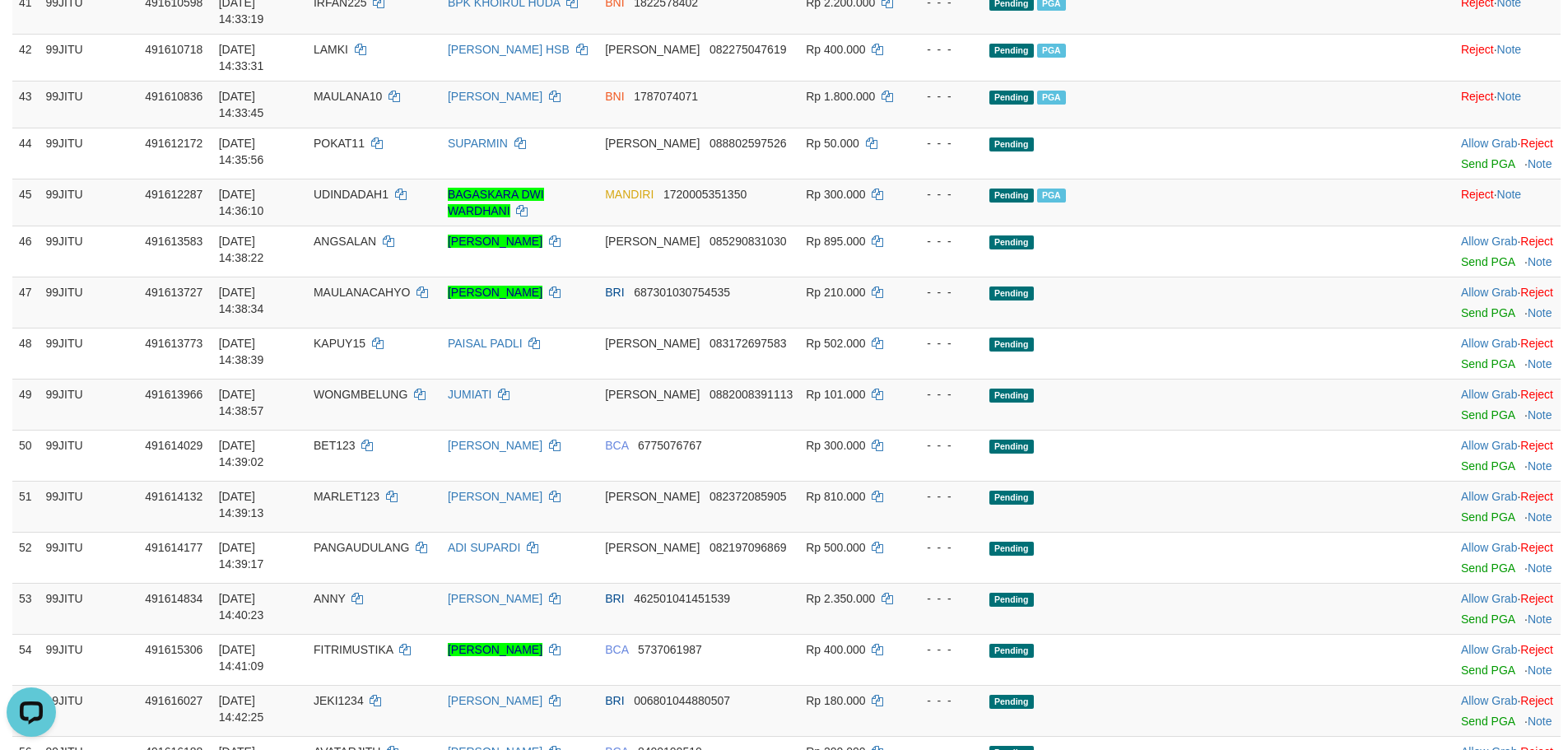
scroll to position [2305, 0]
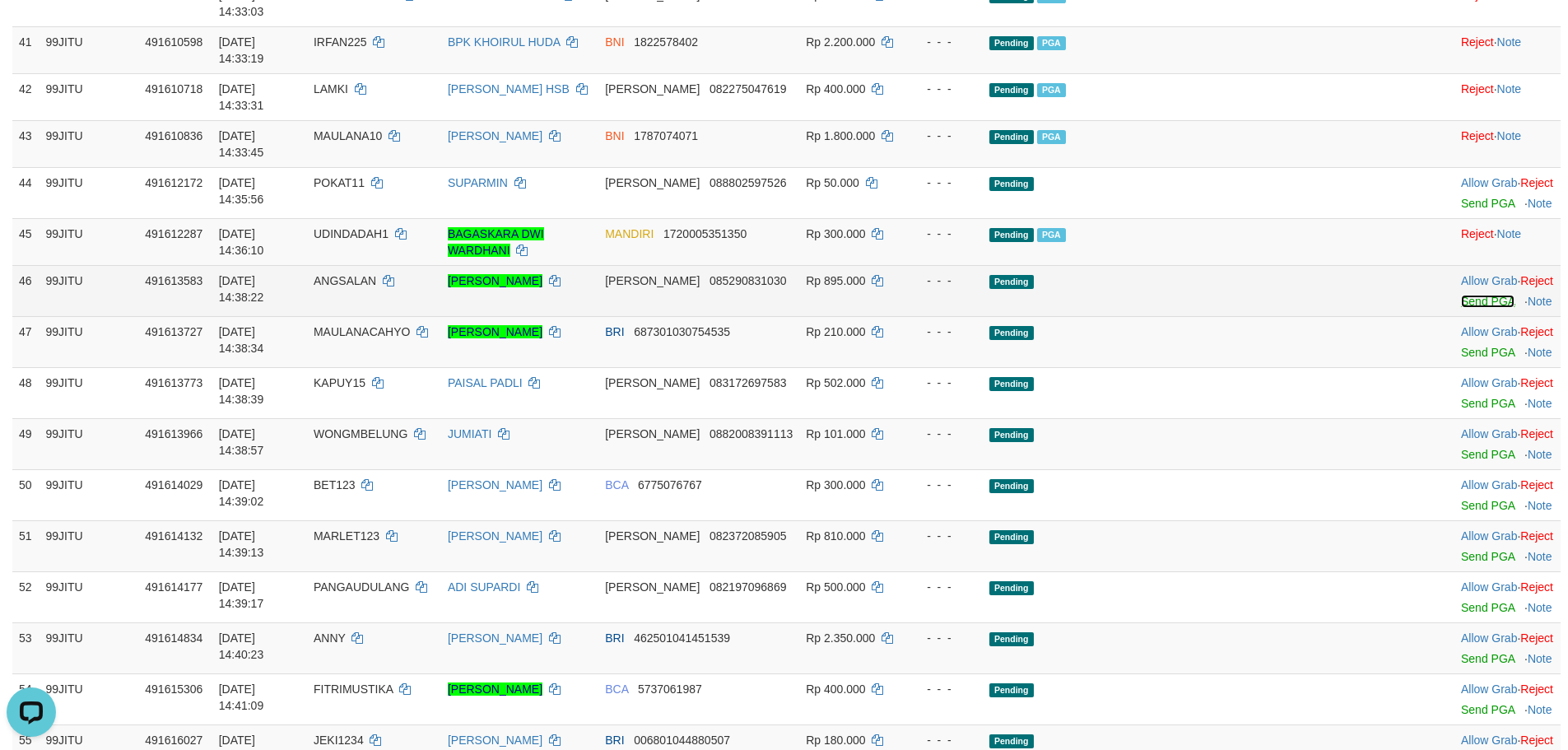
click at [1461, 294] on link "Send PGA" at bounding box center [1487, 301] width 53 height 14
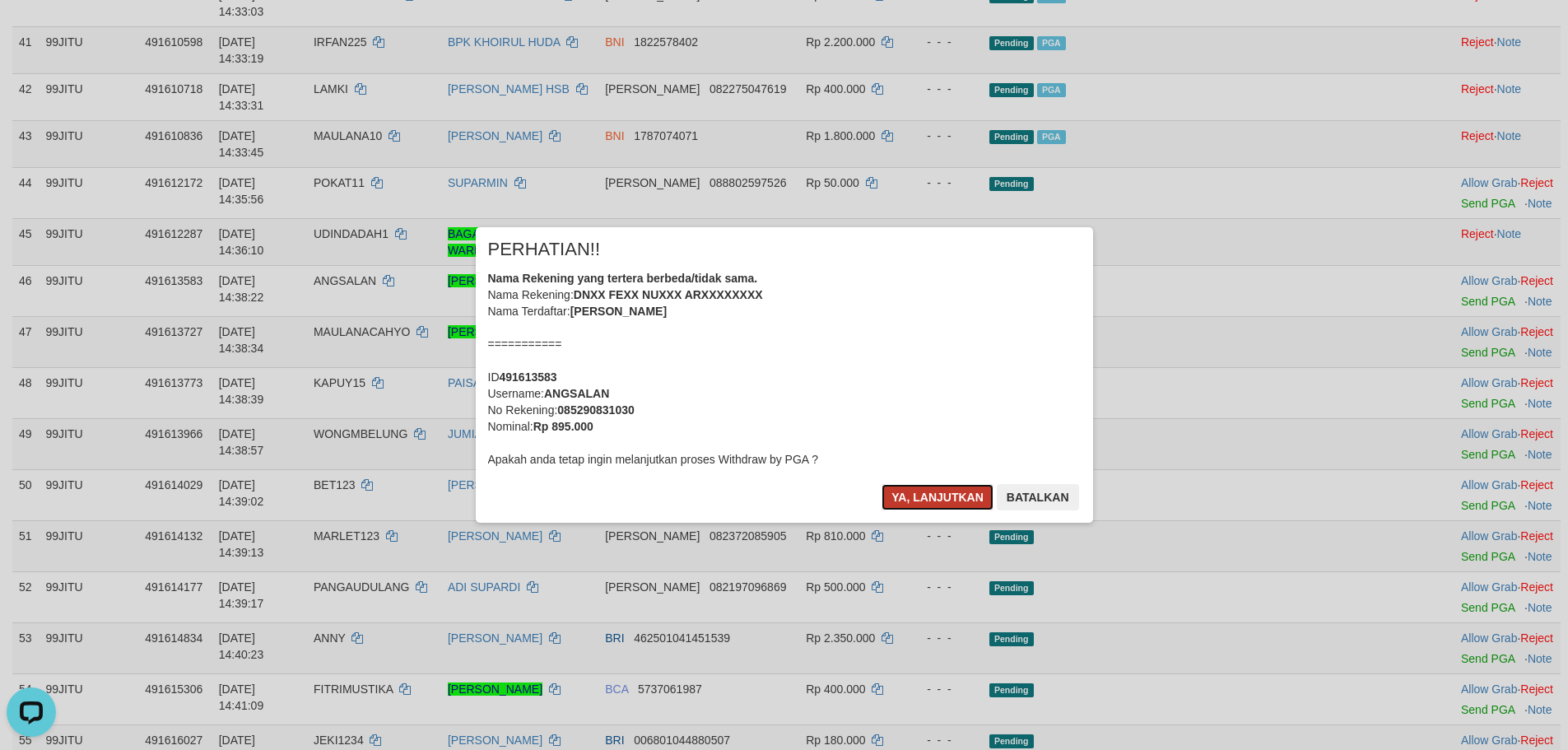
click at [921, 495] on button "Ya, lanjutkan" at bounding box center [937, 496] width 112 height 26
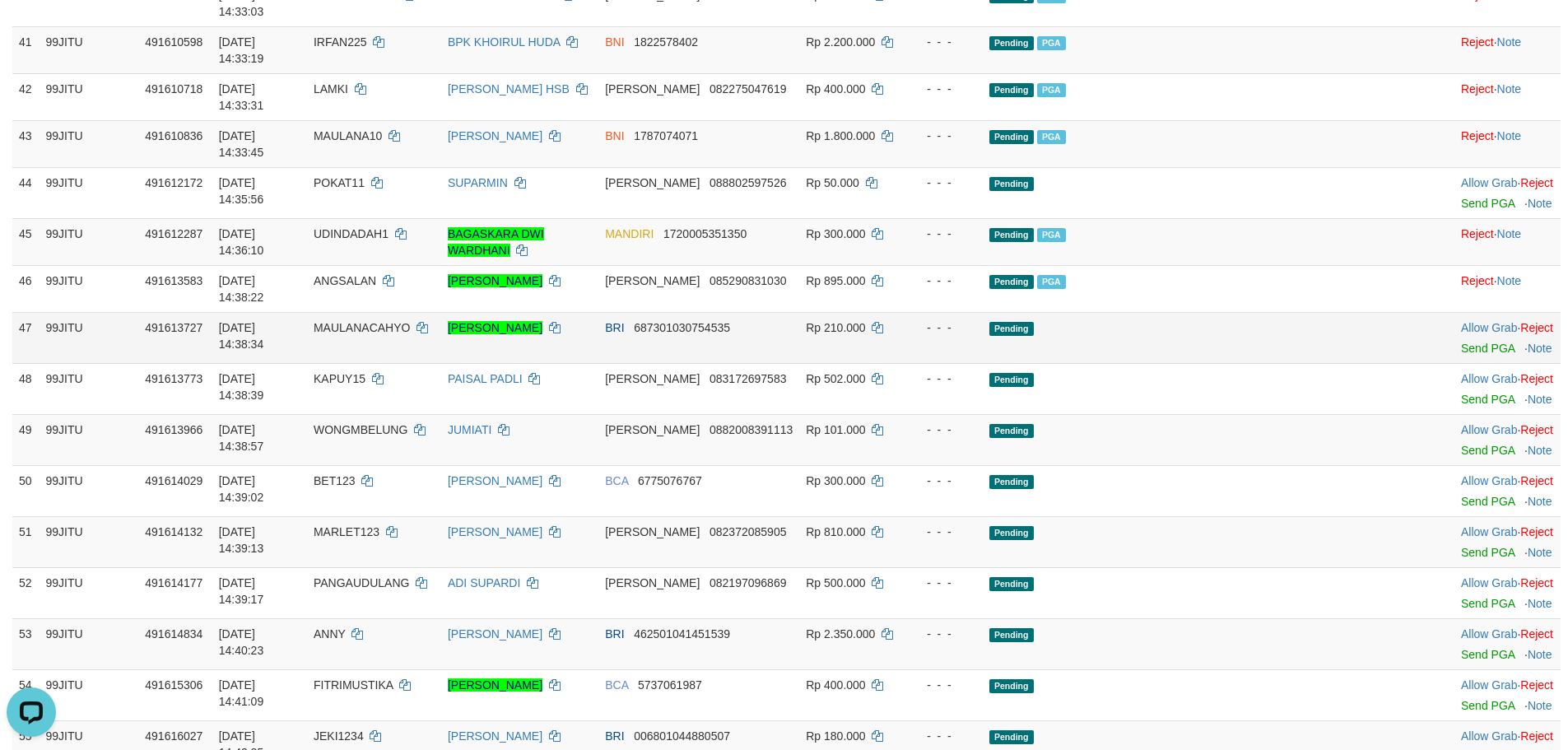
click at [1454, 312] on td "Allow Grab · Reject Send PGA · Note" at bounding box center [1507, 337] width 106 height 51
click at [1461, 342] on link "Send PGA" at bounding box center [1487, 348] width 53 height 14
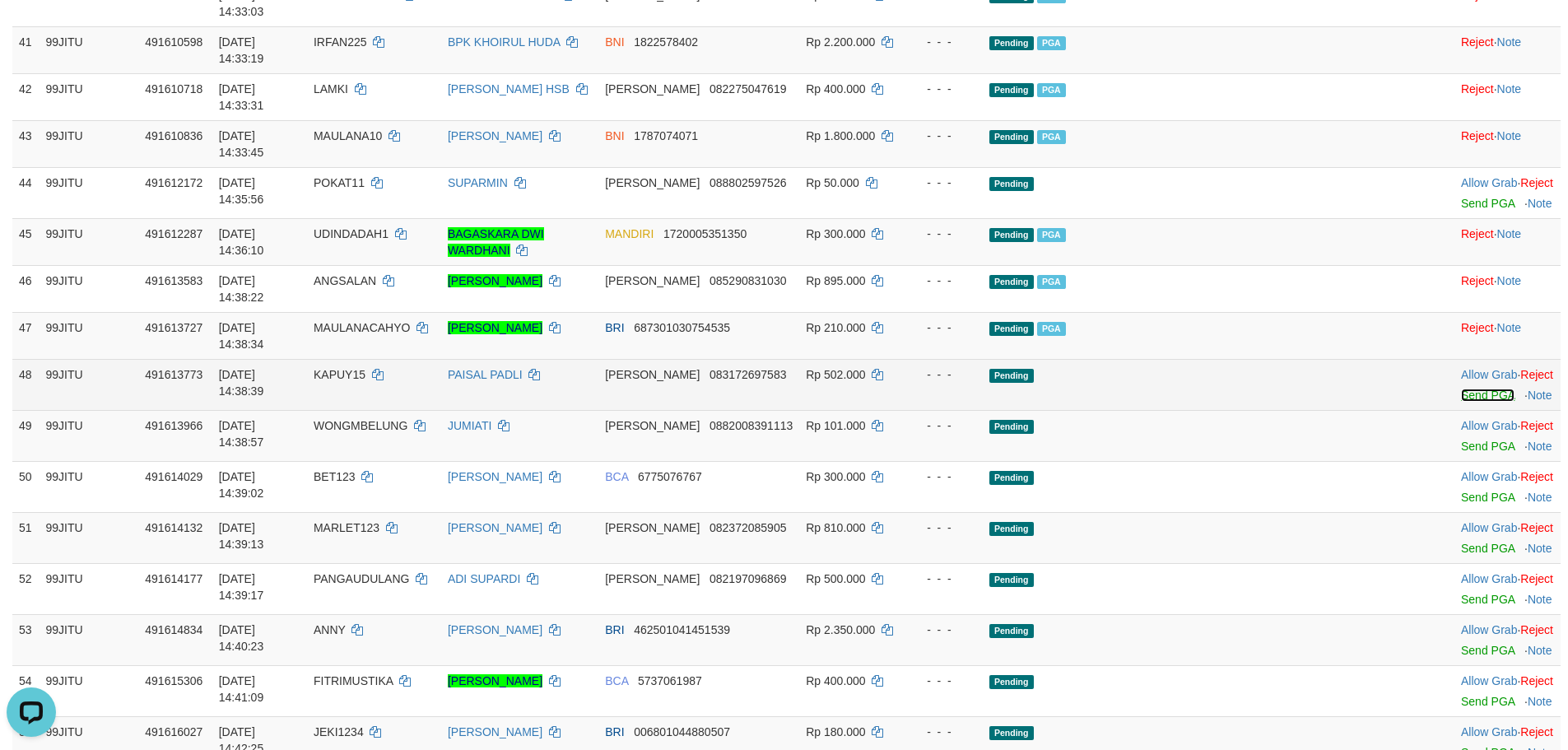
click at [1461, 389] on link "Send PGA" at bounding box center [1487, 396] width 53 height 14
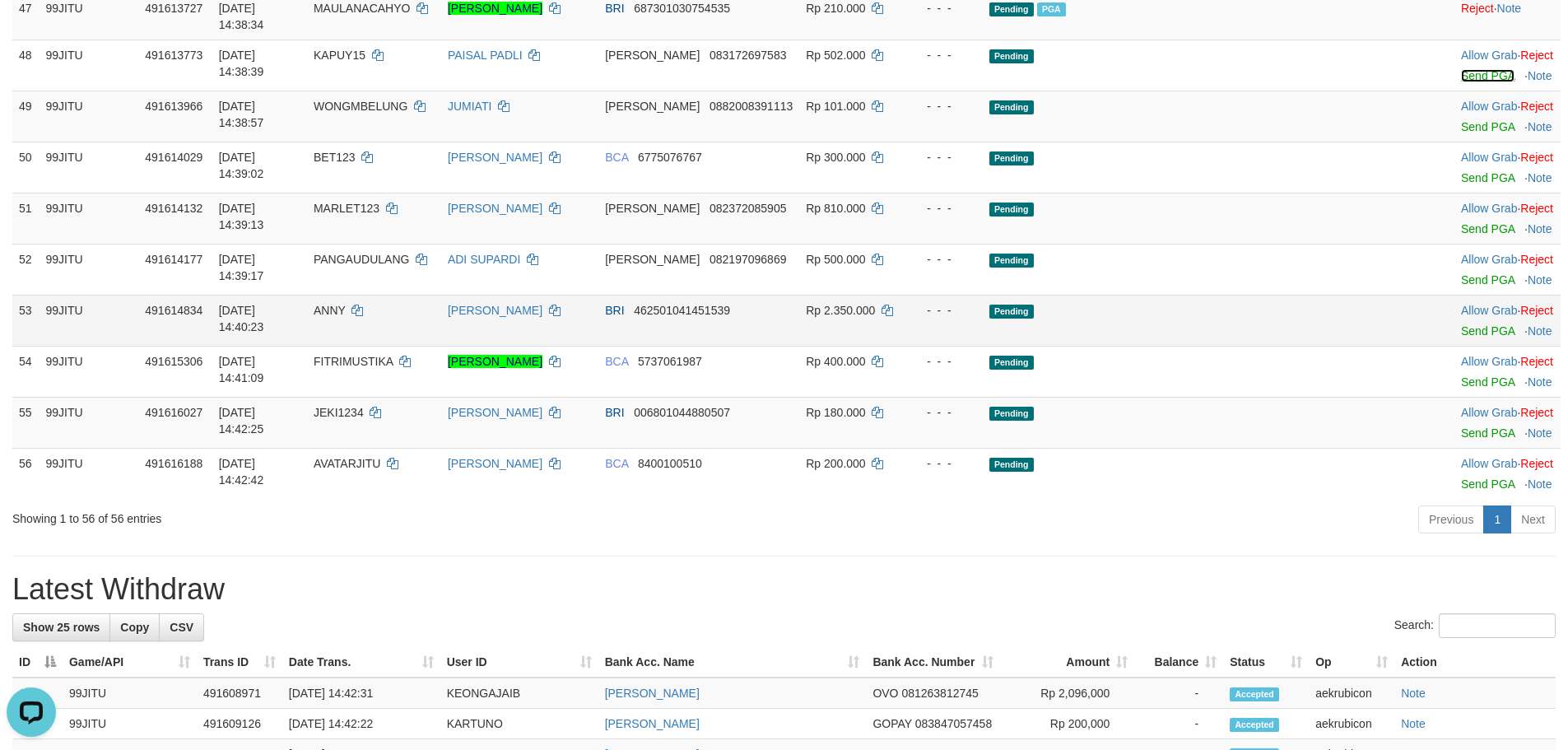
scroll to position [2634, 0]
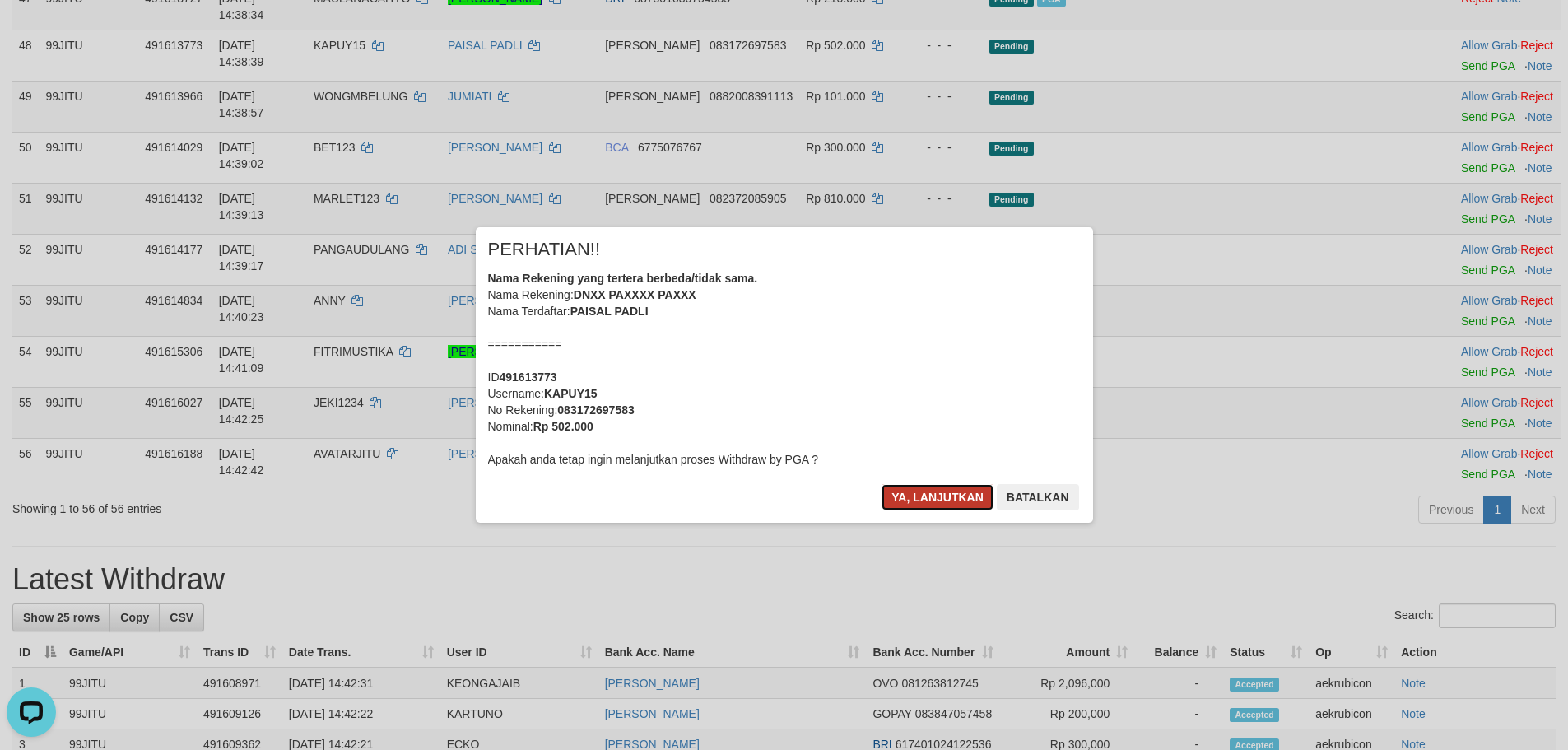
click at [943, 495] on button "Ya, lanjutkan" at bounding box center [937, 496] width 112 height 26
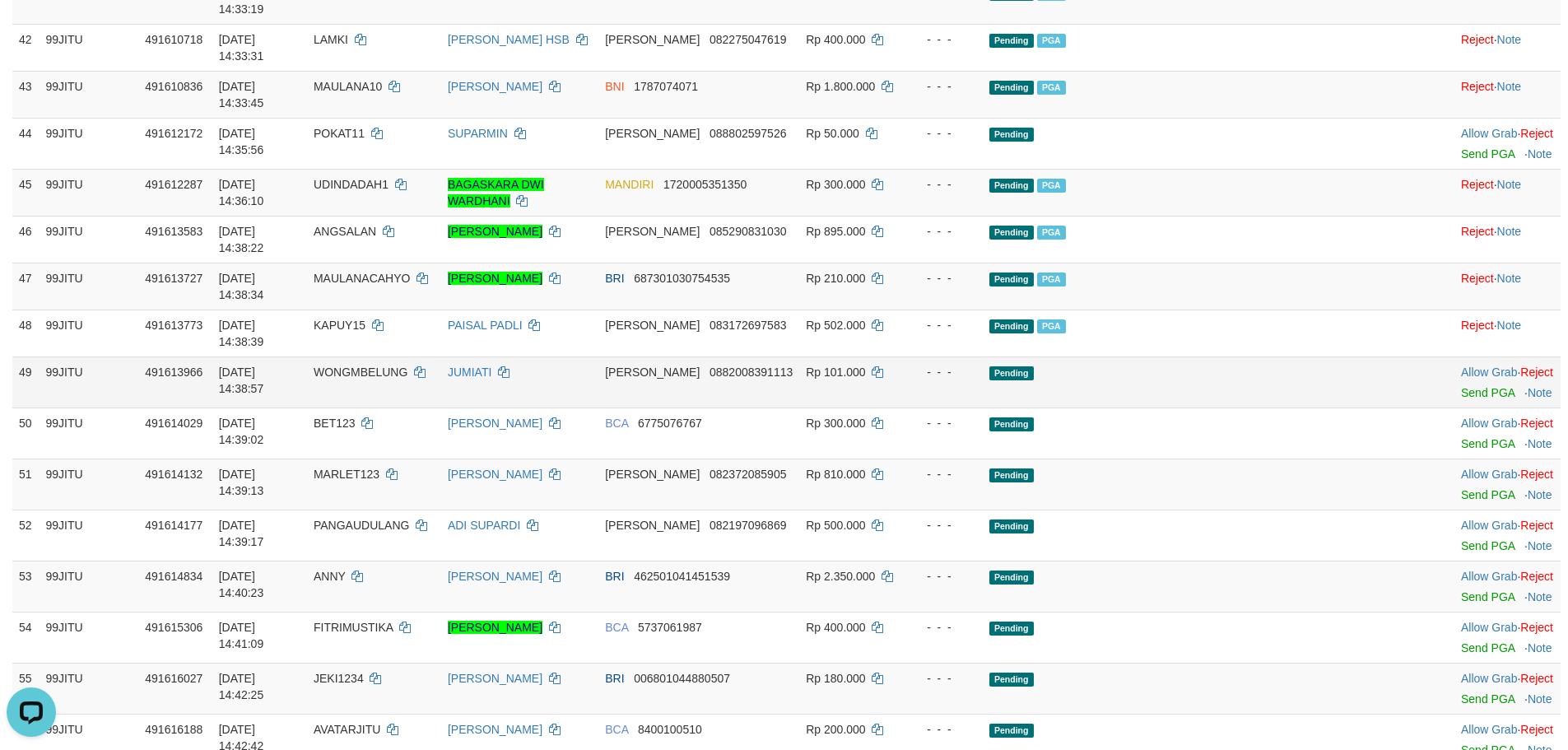
scroll to position [2345, 0]
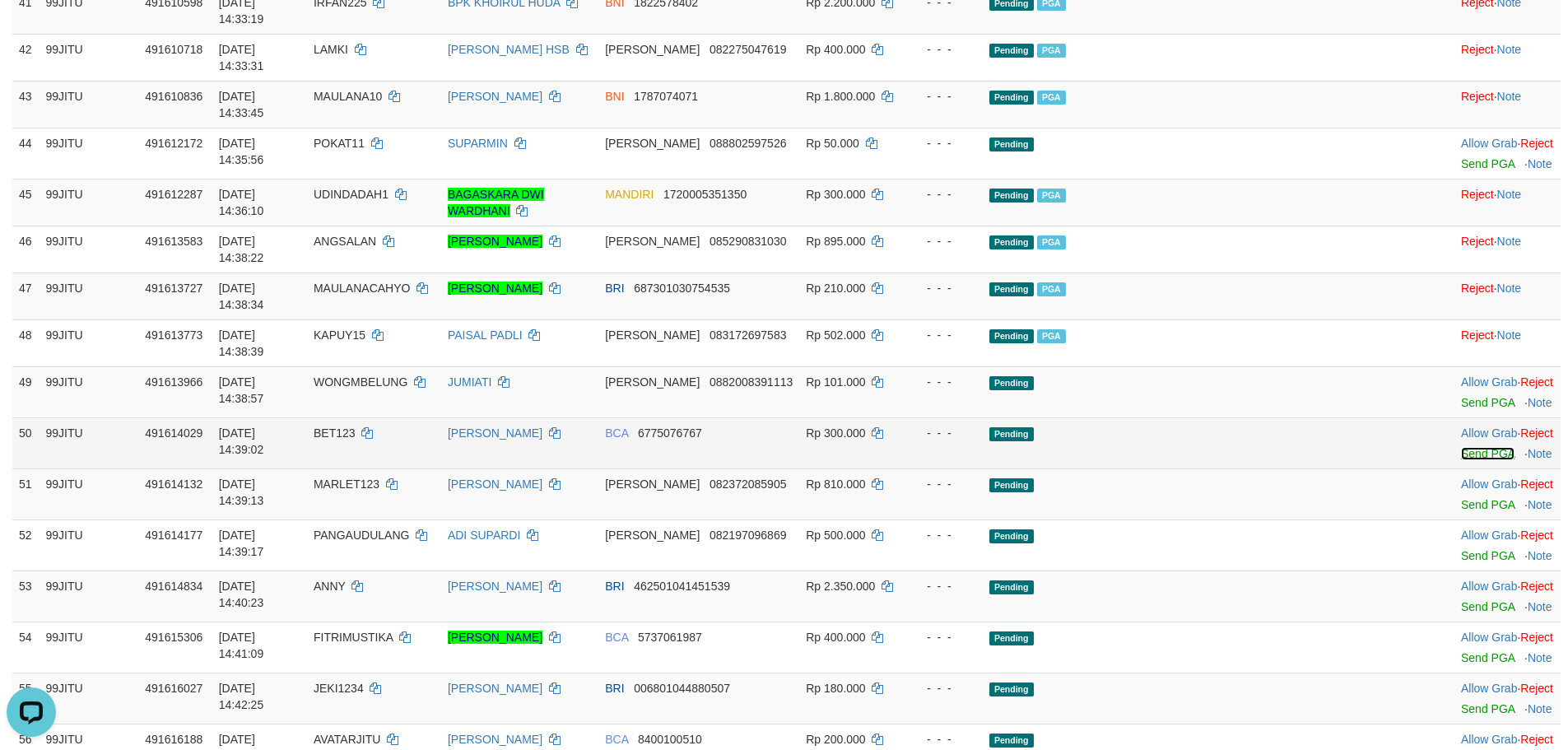
click at [1461, 447] on link "Send PGA" at bounding box center [1487, 454] width 53 height 14
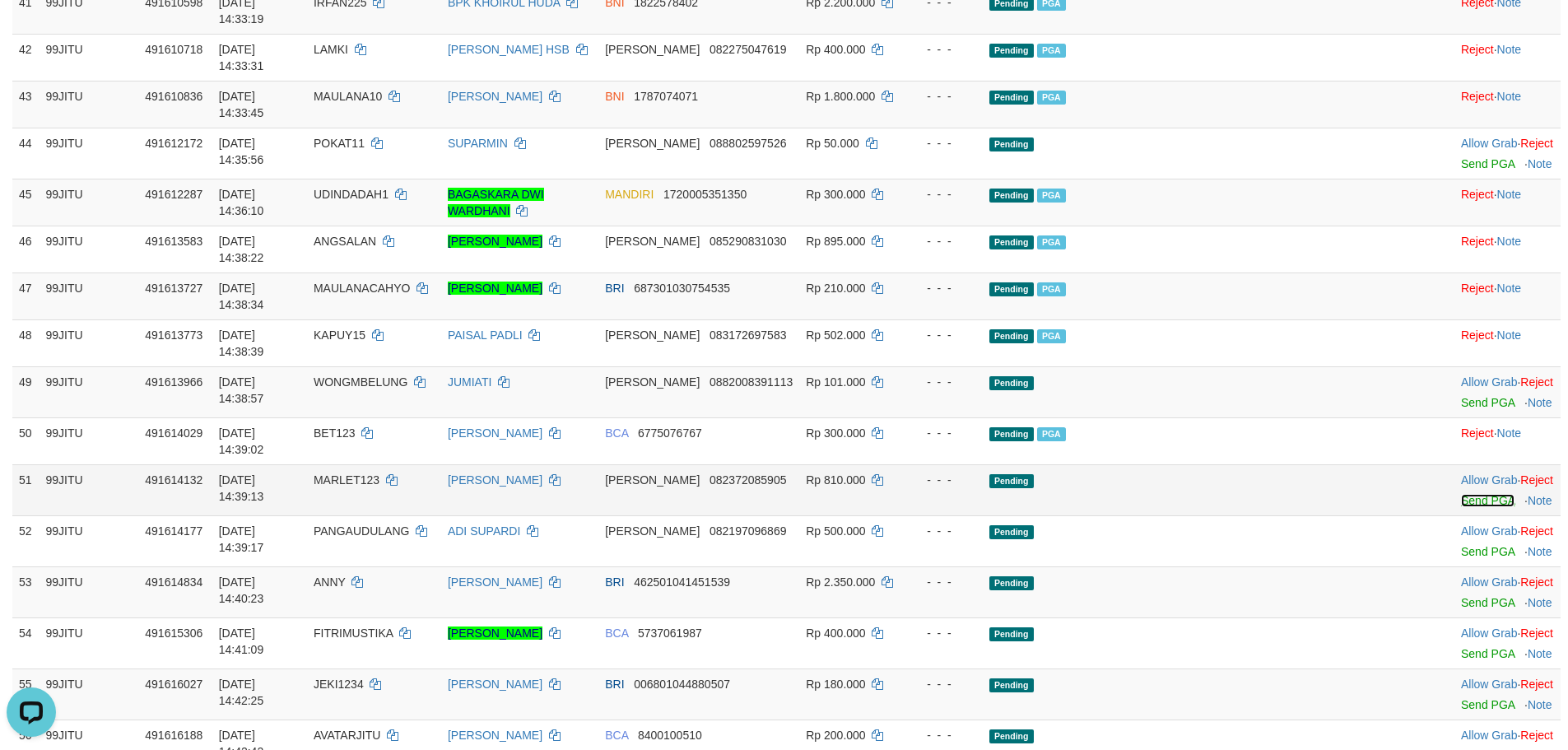
click at [1461, 494] on link "Send PGA" at bounding box center [1487, 501] width 53 height 14
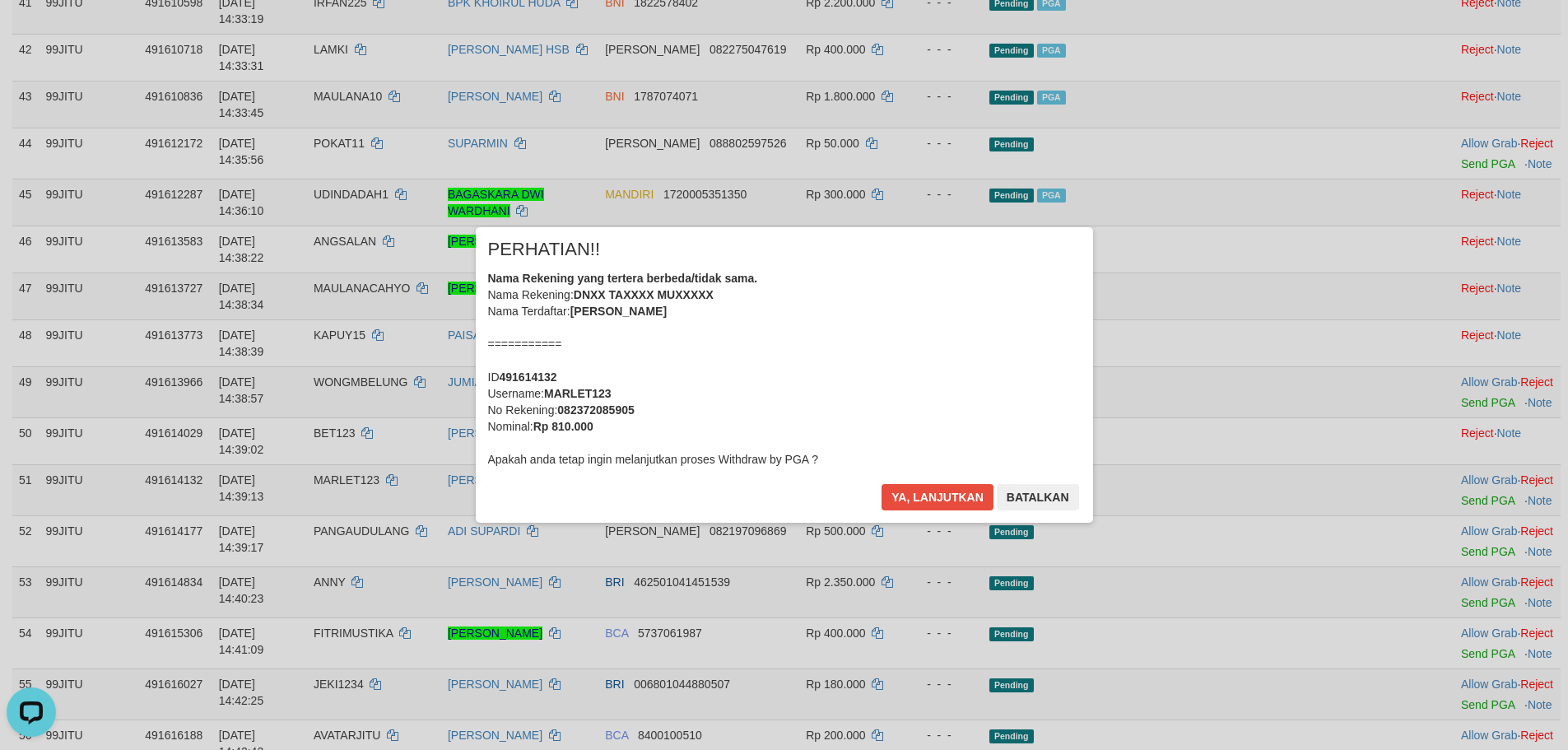
click at [948, 482] on div "× PERHATIAN!! Nama Rekening yang tertera berbeda/tidak sama. Nama Rekening: DNX…" at bounding box center [784, 374] width 618 height 294
click at [949, 495] on button "Ya, lanjutkan" at bounding box center [937, 496] width 112 height 26
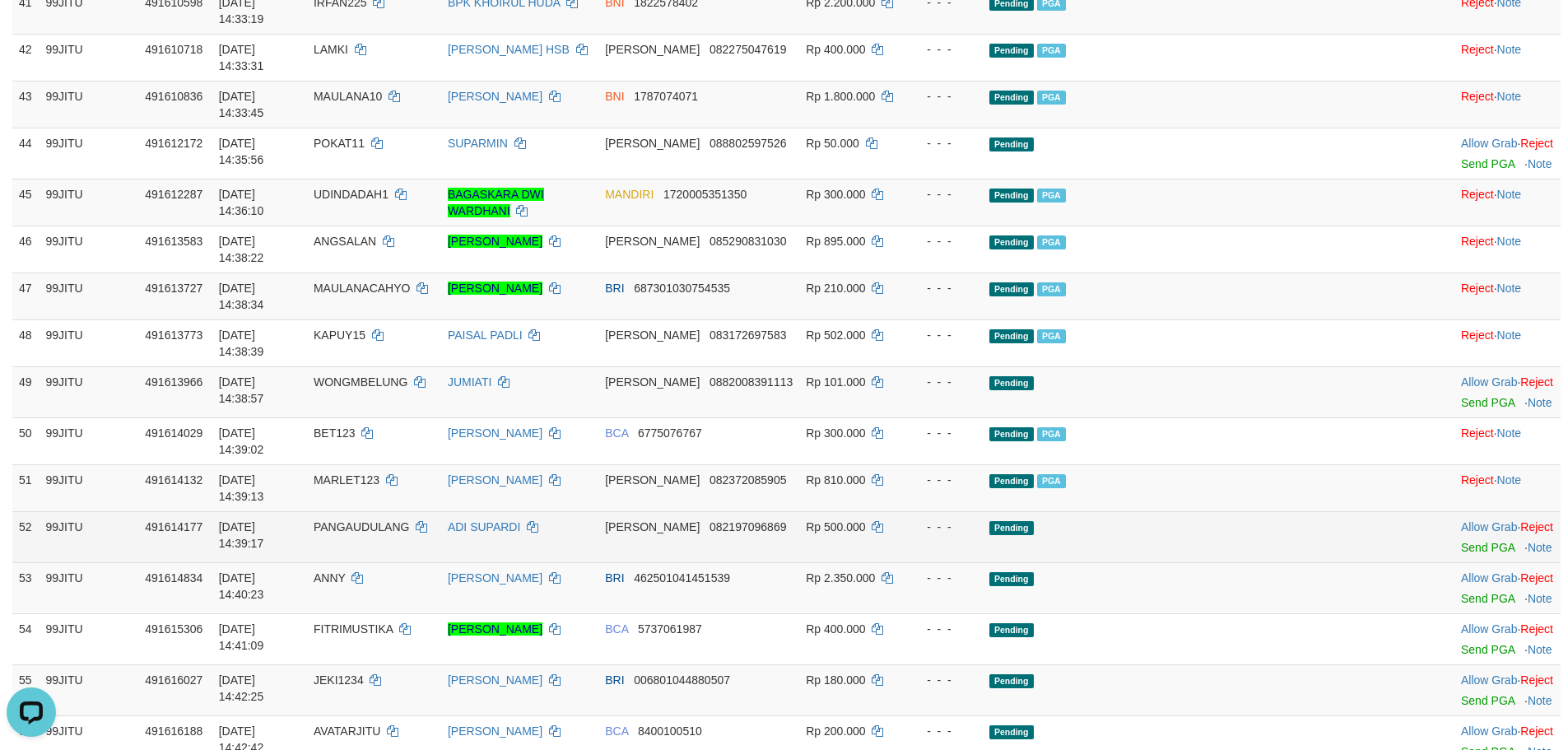
click at [1464, 535] on div at bounding box center [1507, 537] width 93 height 4
click at [1461, 541] on link "Send PGA" at bounding box center [1487, 547] width 53 height 14
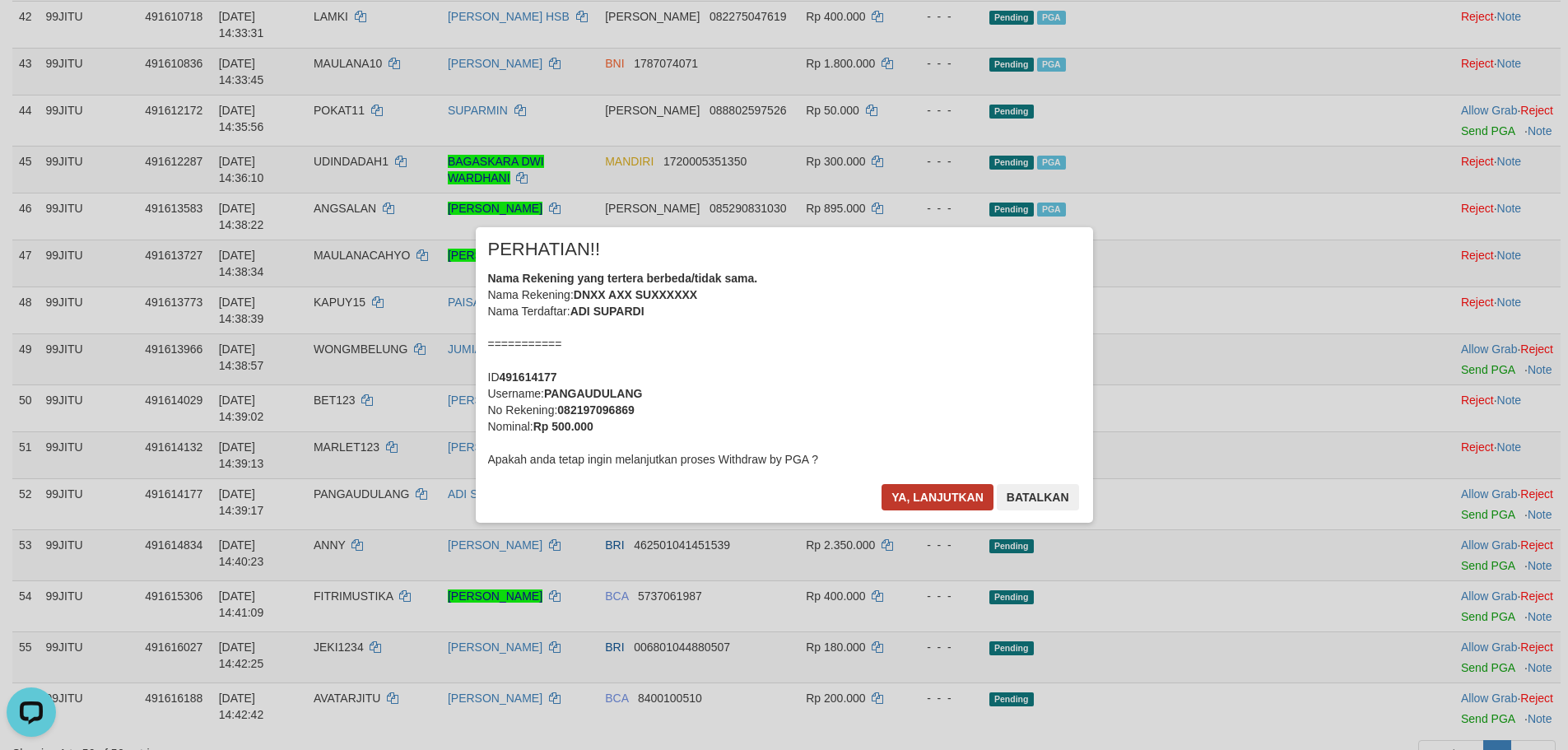
click at [926, 484] on div "× PERHATIAN!! Nama Rekening yang tertera berbeda/tidak sama. Nama Rekening: DNX…" at bounding box center [784, 374] width 618 height 294
click at [921, 504] on button "Ya, lanjutkan" at bounding box center [937, 496] width 112 height 26
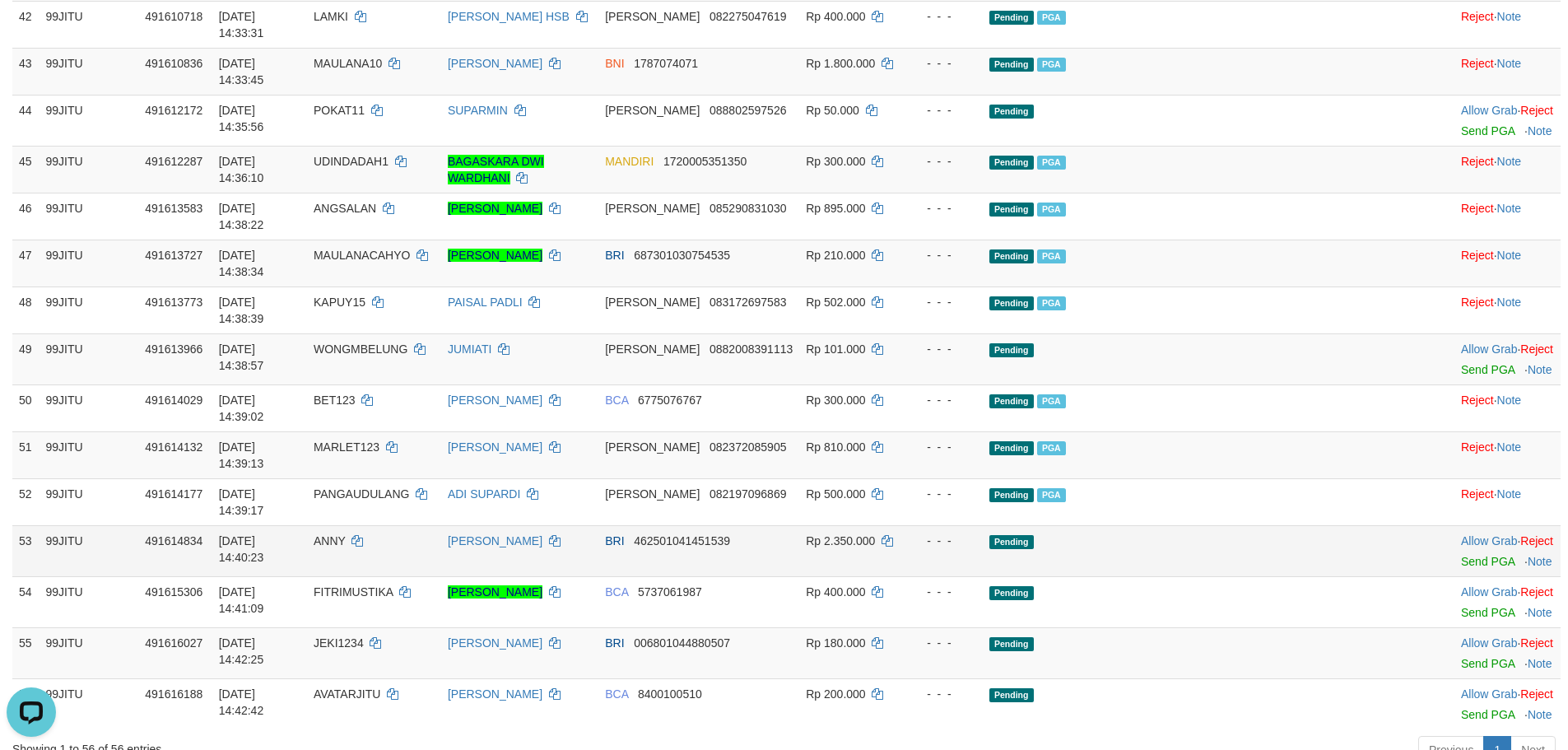
click at [383, 525] on td "ANNY" at bounding box center [373, 550] width 134 height 51
copy td "ANNY"
click at [383, 525] on td "ANNY" at bounding box center [373, 550] width 134 height 51
click at [1462, 555] on link "Send PGA" at bounding box center [1487, 562] width 53 height 14
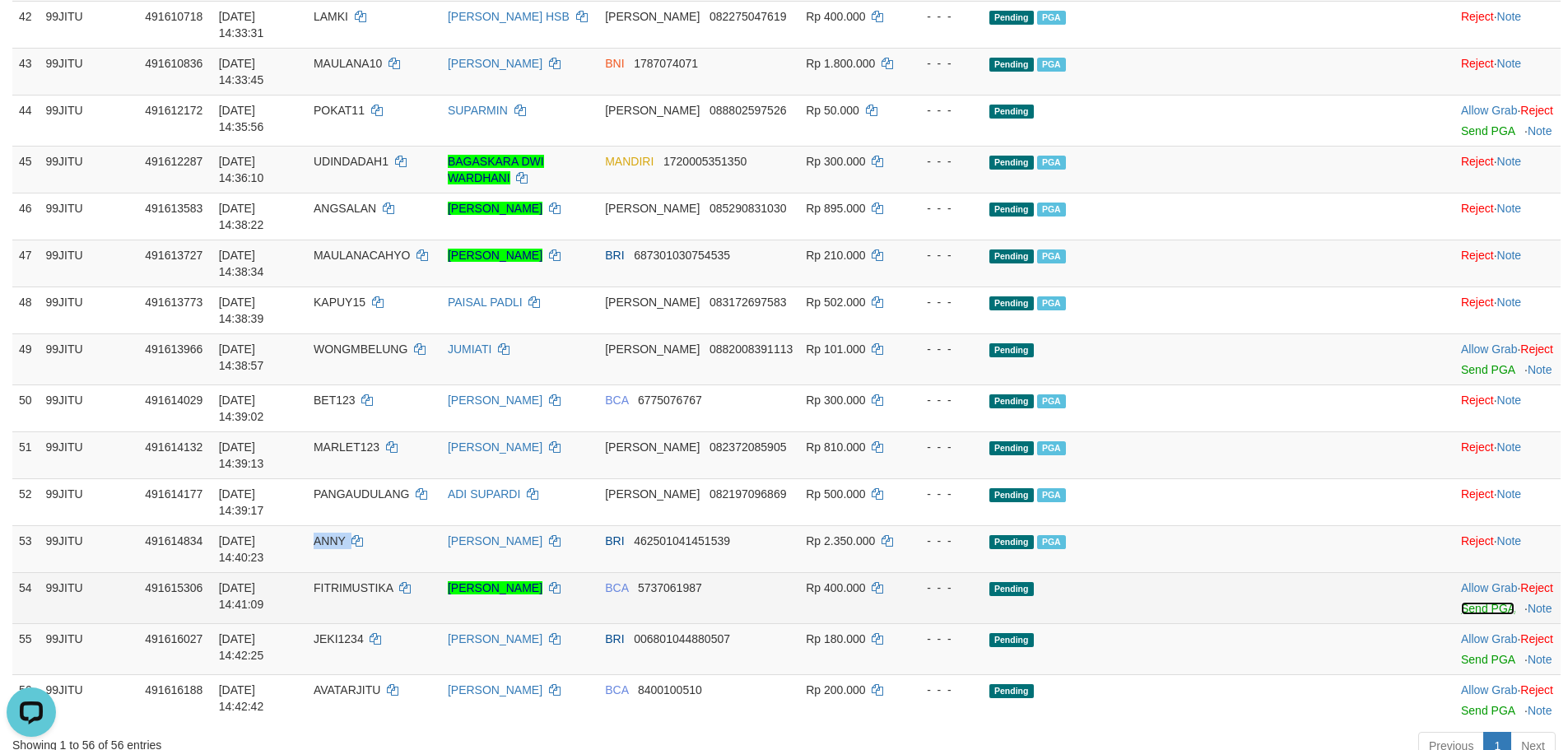
click at [1461, 601] on link "Send PGA" at bounding box center [1487, 608] width 53 height 14
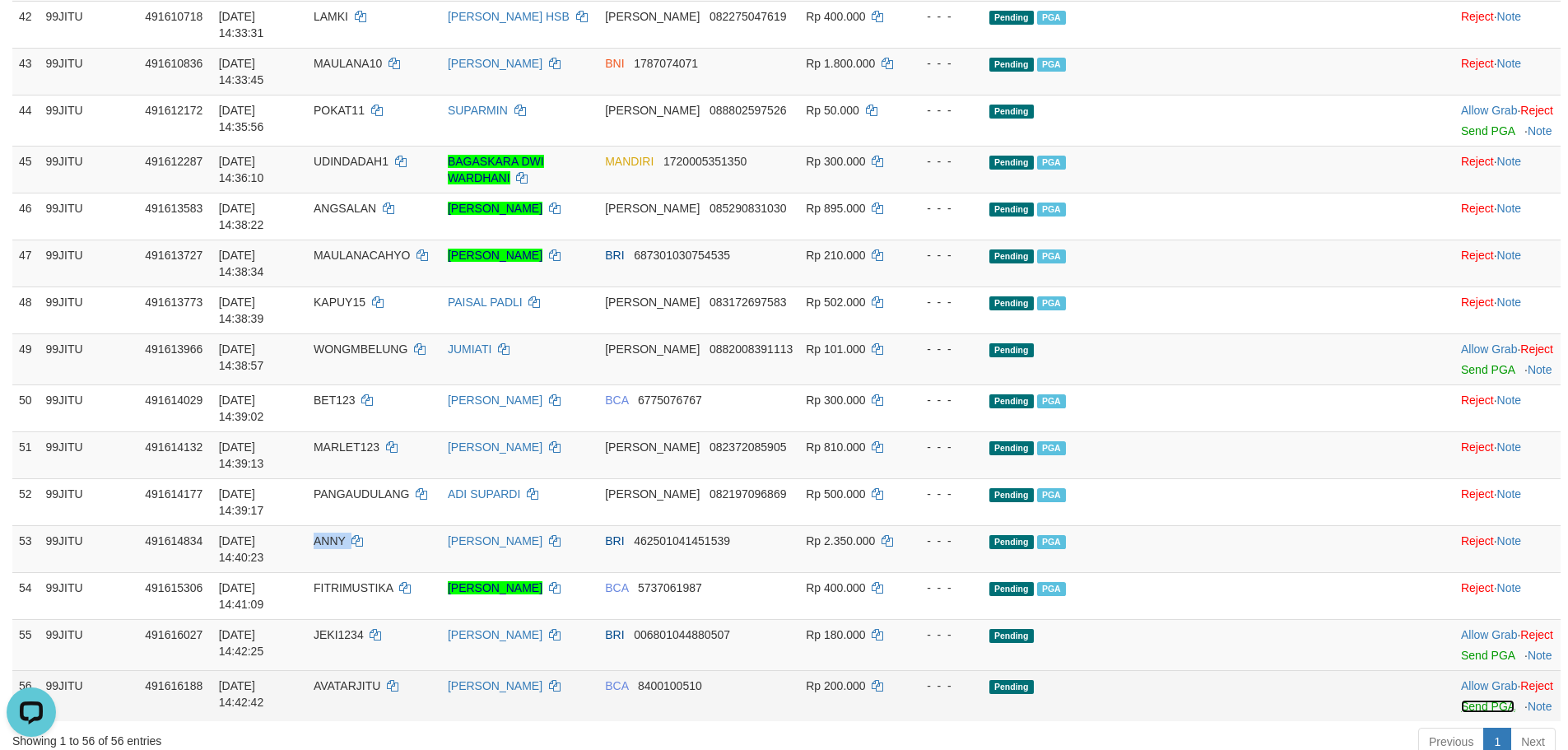
click at [1461, 700] on link "Send PGA" at bounding box center [1487, 707] width 53 height 14
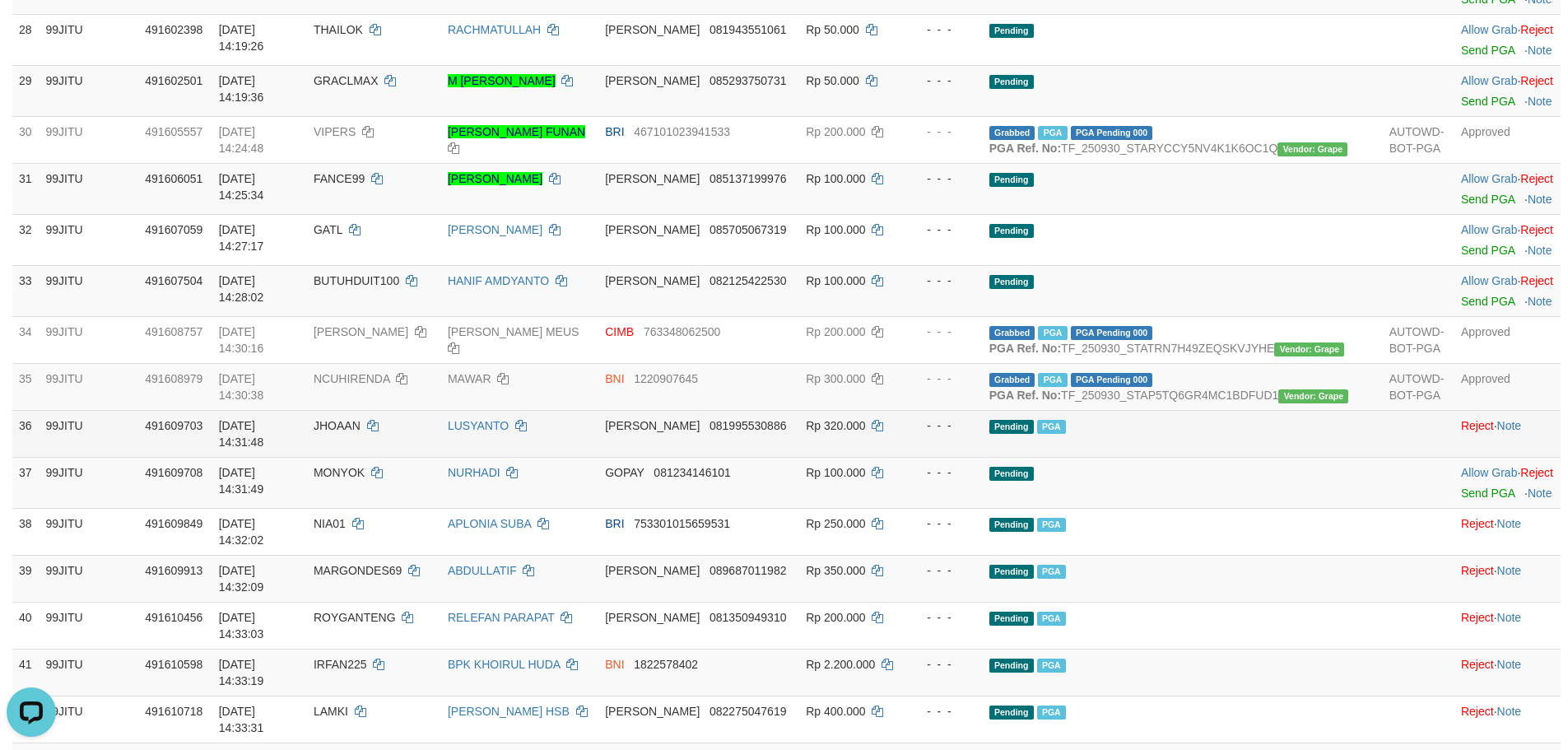
scroll to position [1521, 0]
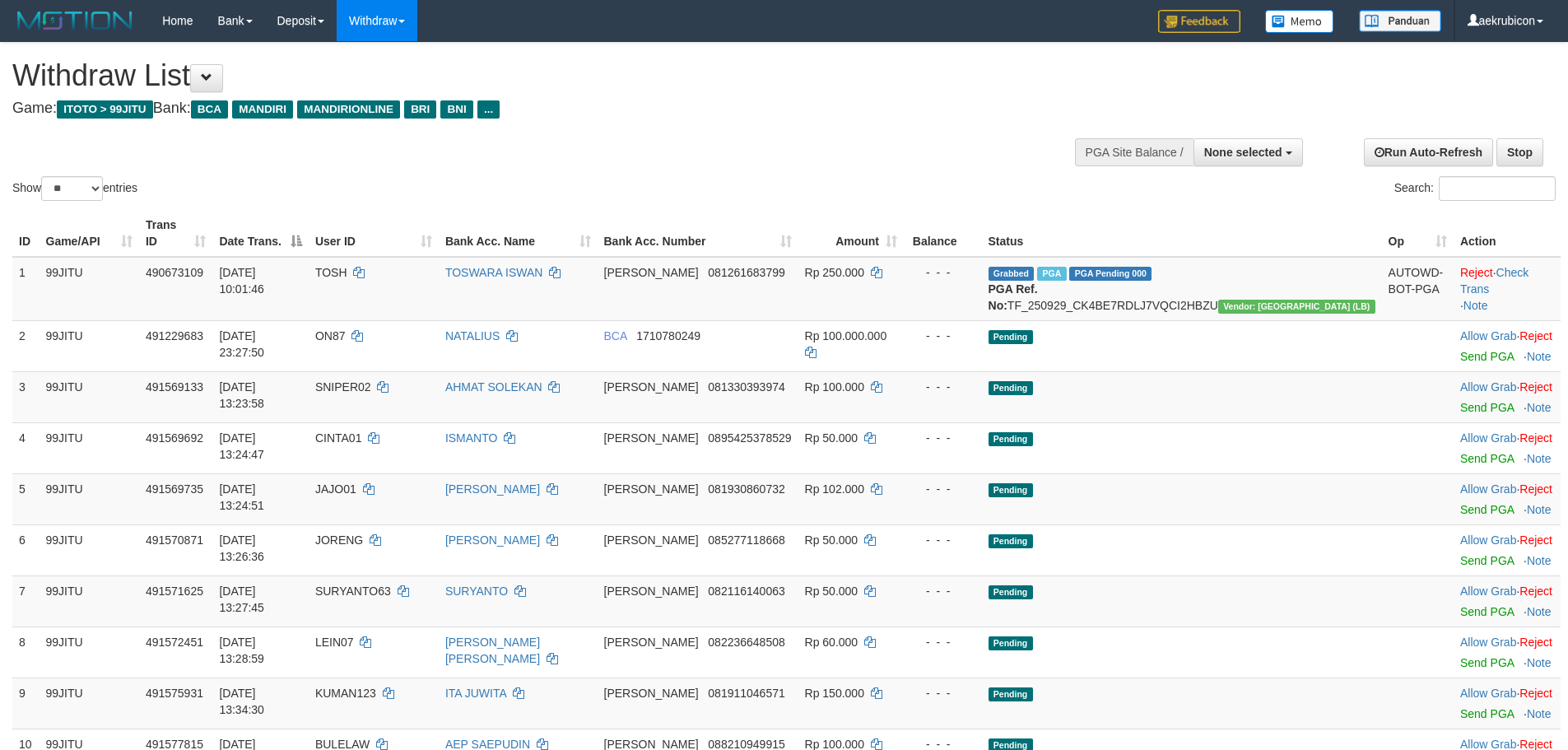
select select
click at [74, 180] on select "** ** ** ***" at bounding box center [72, 189] width 62 height 25
select select "***"
click at [43, 177] on select "** ** ** ***" at bounding box center [72, 189] width 62 height 25
click at [1279, 146] on span "None selected" at bounding box center [1243, 153] width 78 height 14
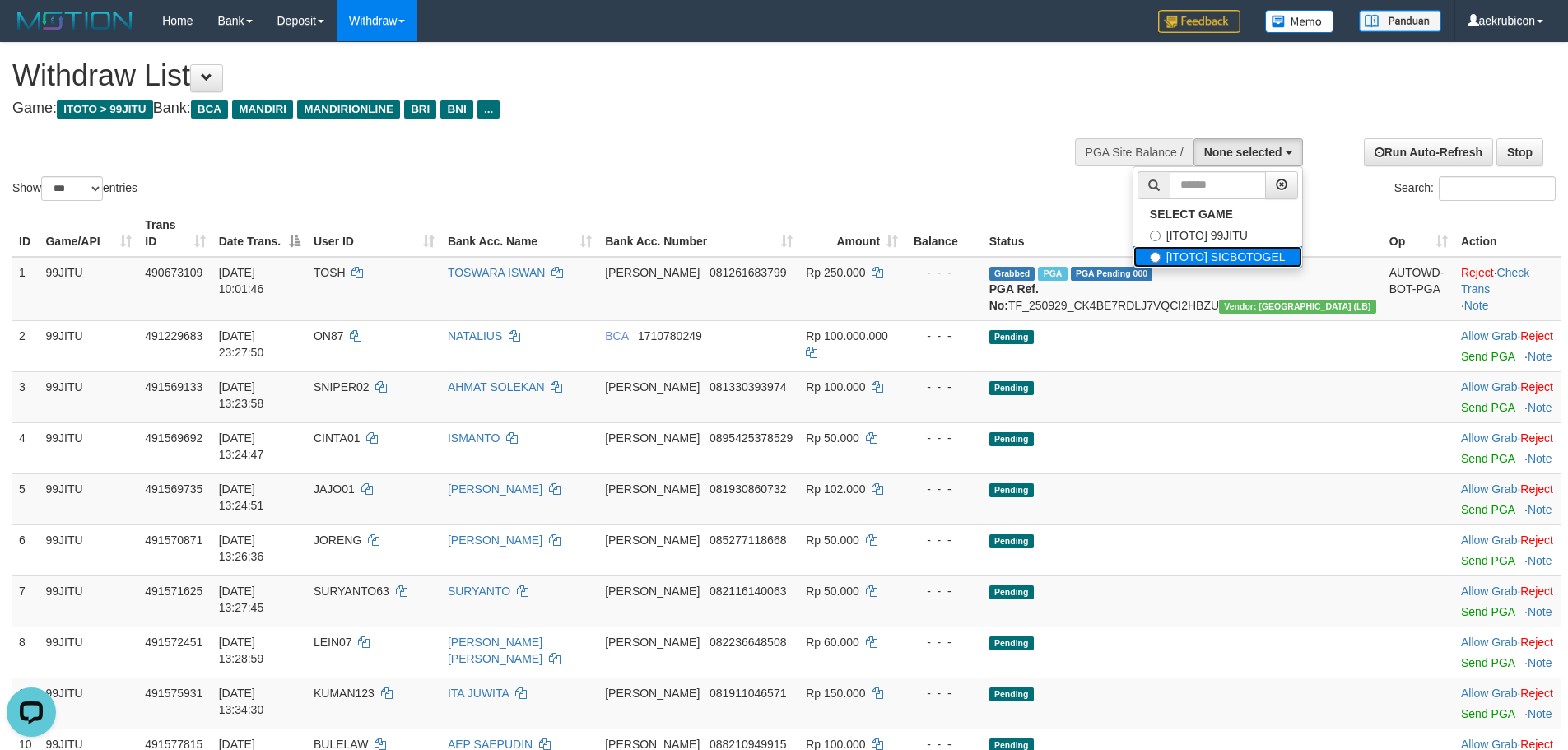
click at [1232, 249] on label "[ITOTO] SICBOTOGEL" at bounding box center [1217, 257] width 169 height 21
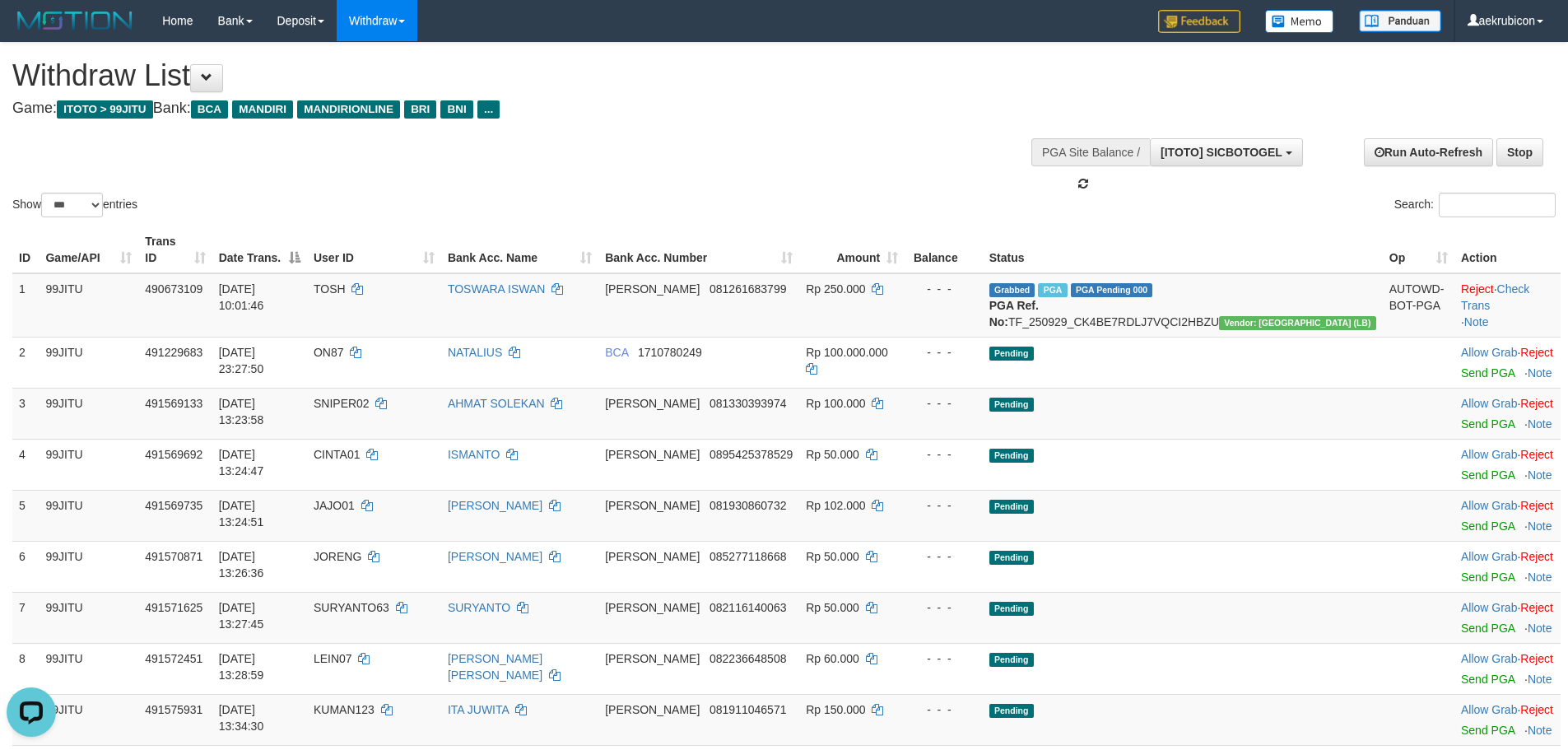
scroll to position [29, 0]
drag, startPoint x: 1204, startPoint y: 131, endPoint x: 1210, endPoint y: 143, distance: 13.4
click at [1205, 131] on div at bounding box center [1188, 158] width 220 height 66
click at [1207, 149] on span "[ITOTO] SICBOTOGEL" at bounding box center [1222, 153] width 122 height 14
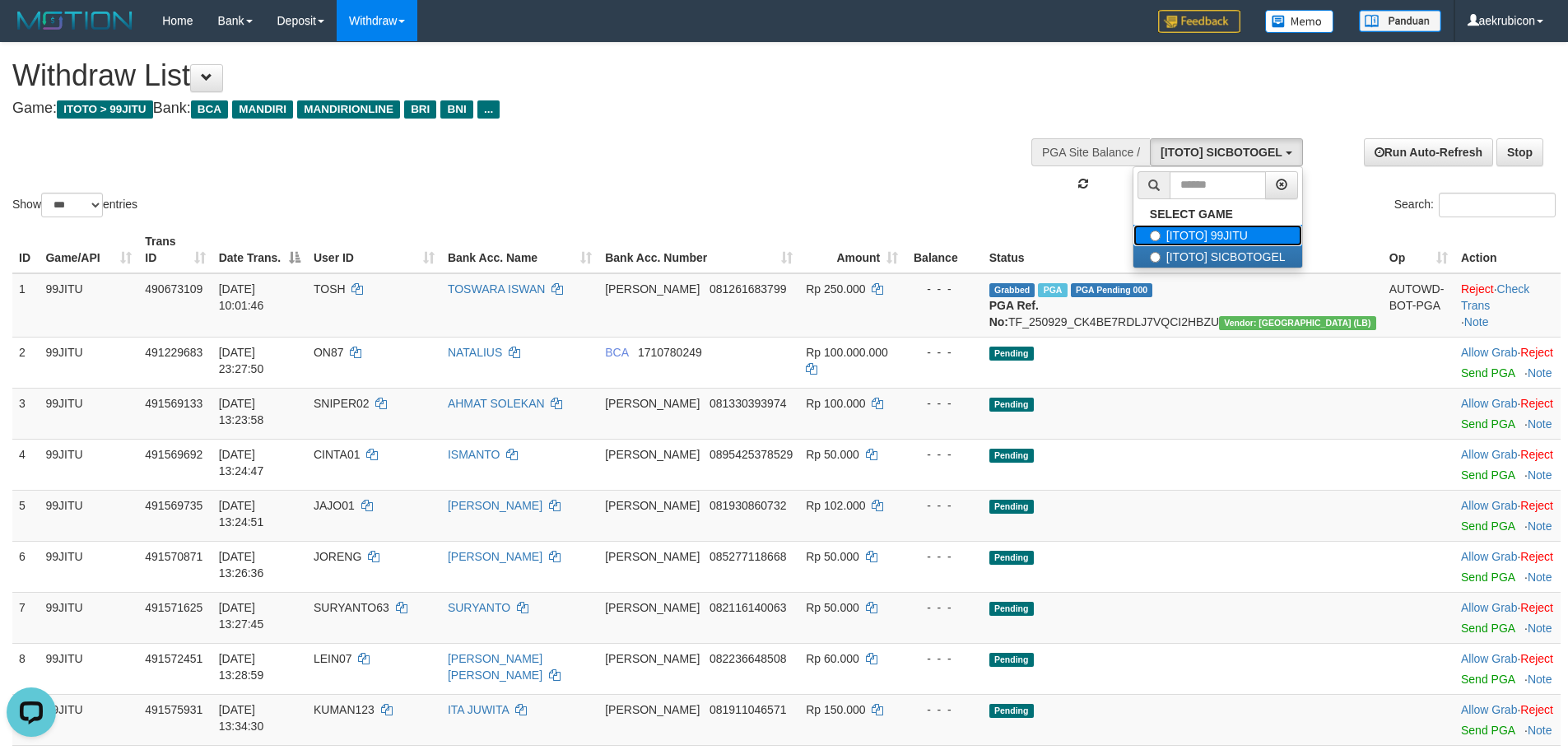
click at [1196, 234] on label "[ITOTO] 99JITU" at bounding box center [1217, 236] width 169 height 21
select select "***"
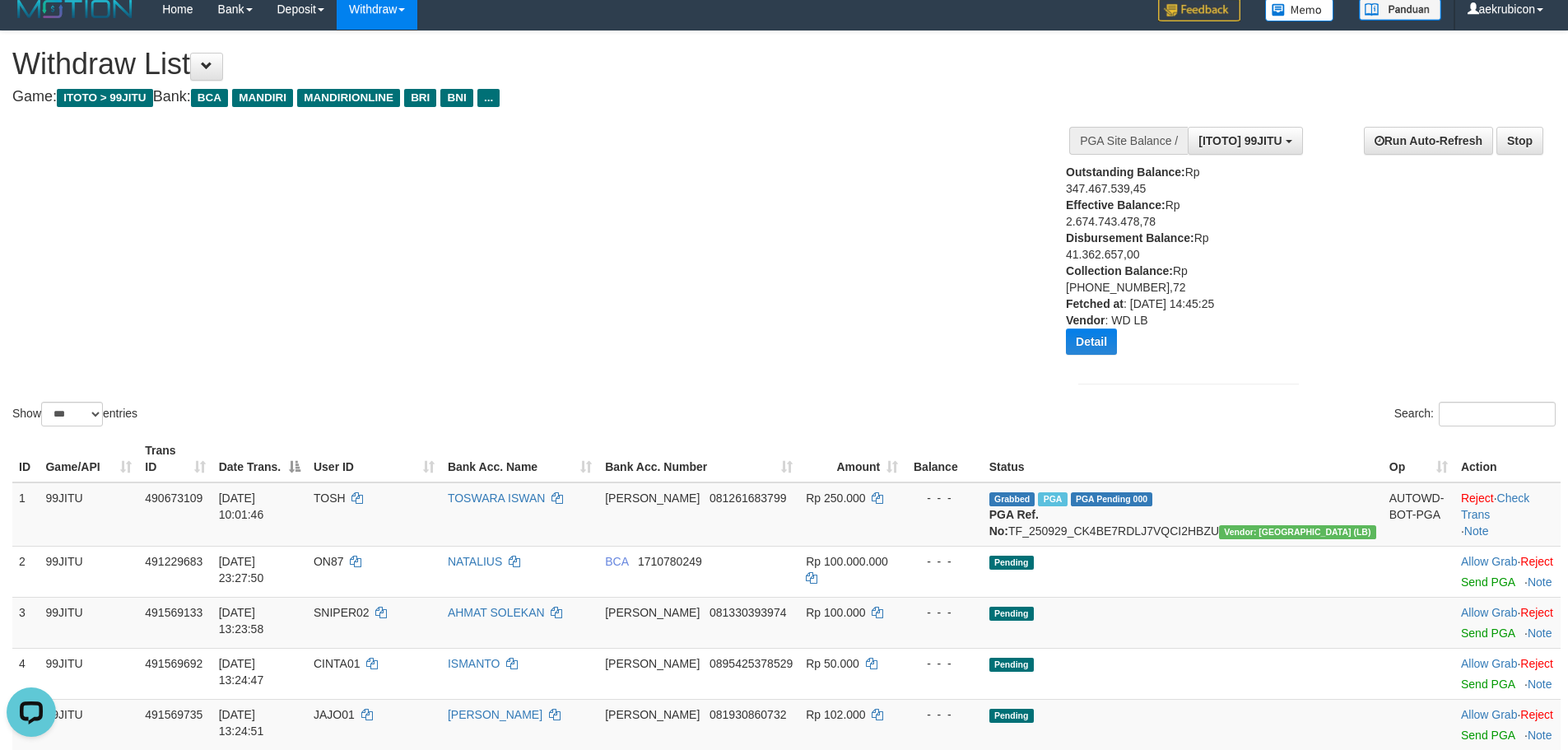
scroll to position [0, 0]
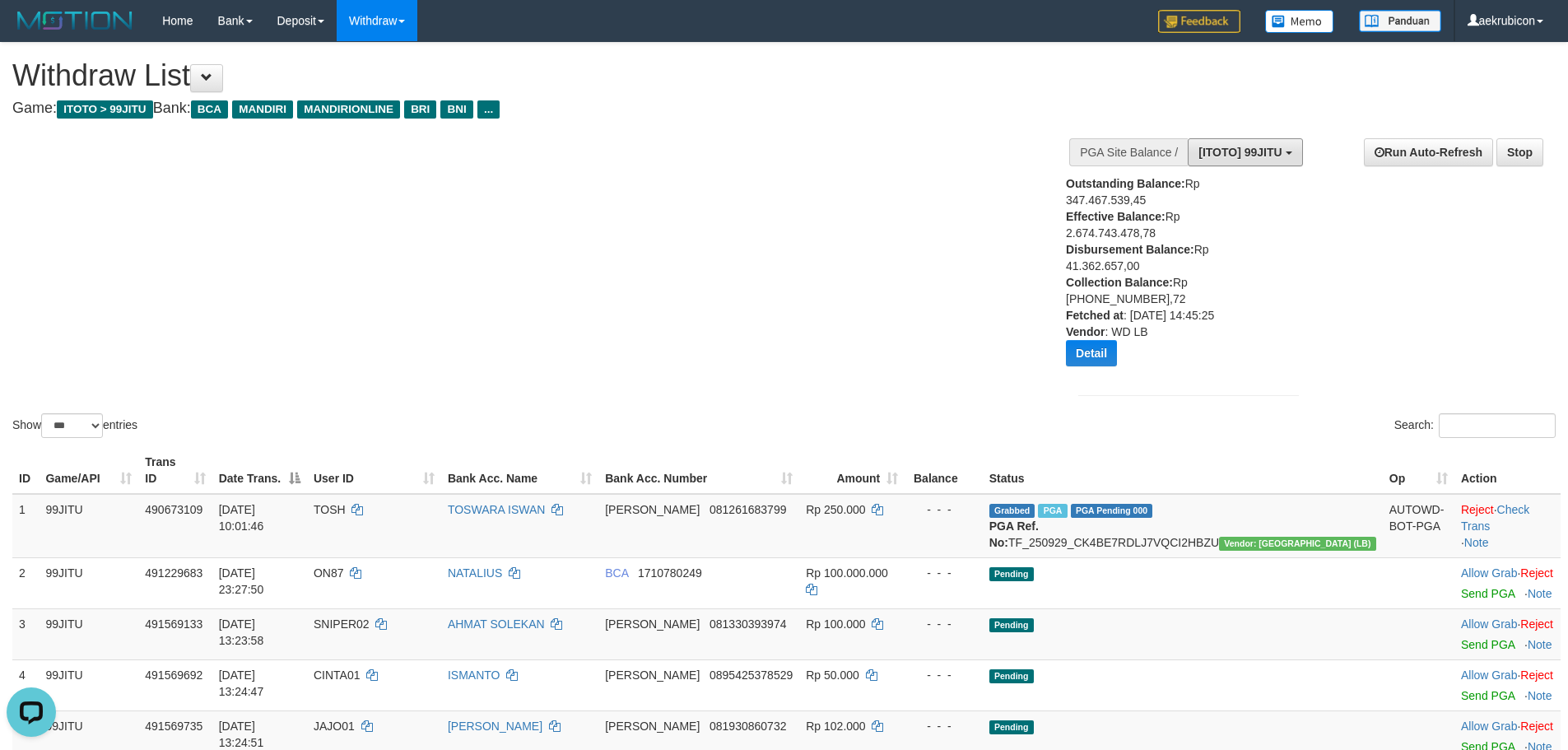
drag, startPoint x: 1222, startPoint y: 153, endPoint x: 1216, endPoint y: 223, distance: 70.3
click at [1216, 223] on div "**********" at bounding box center [1187, 268] width 244 height 287
click at [1235, 143] on button "[ITOTO] 99JITU" at bounding box center [1245, 152] width 115 height 28
click at [1227, 231] on label "[ITOTO] 99JITU" at bounding box center [1217, 236] width 169 height 21
click at [981, 457] on th "Balance" at bounding box center [943, 470] width 77 height 47
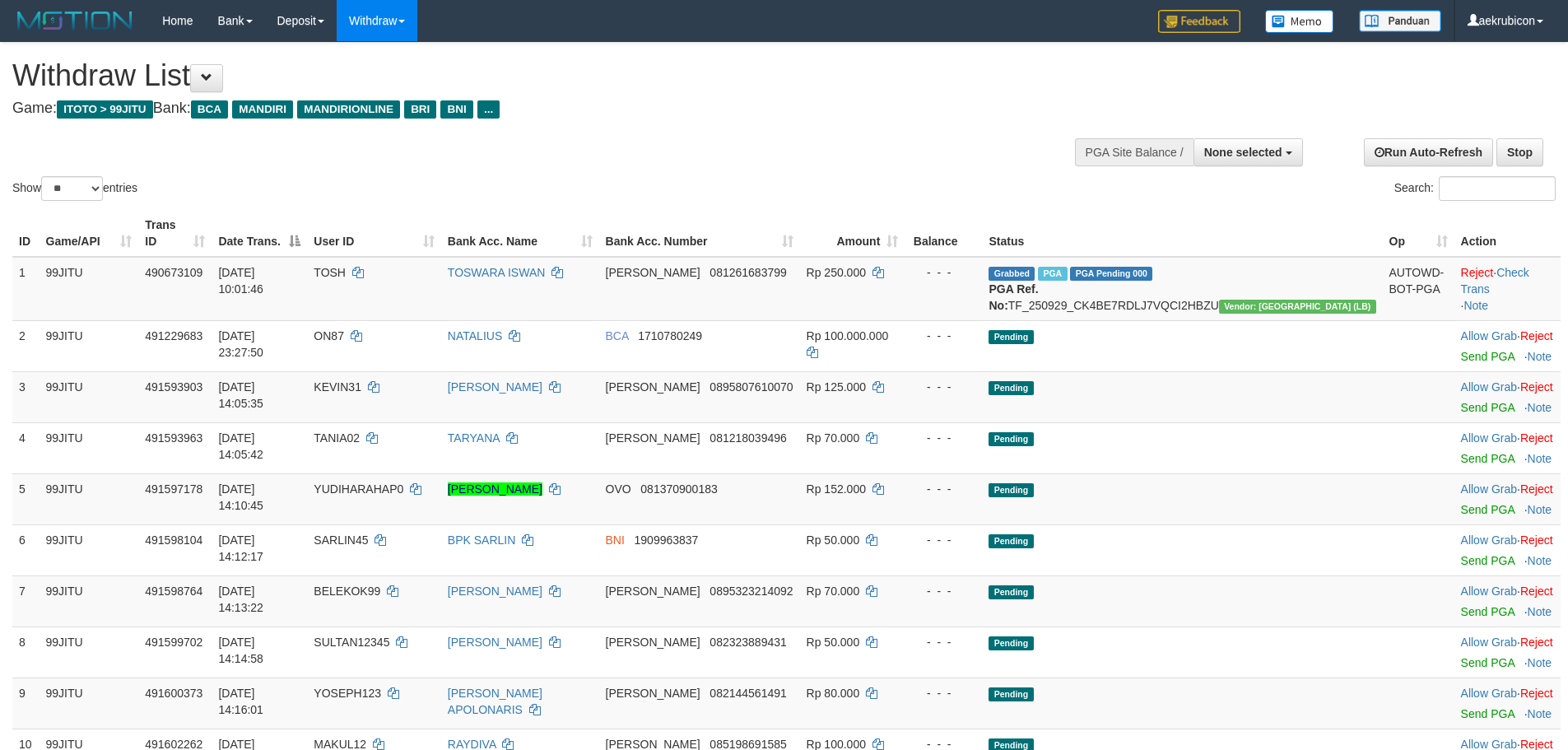
select select
select select "**"
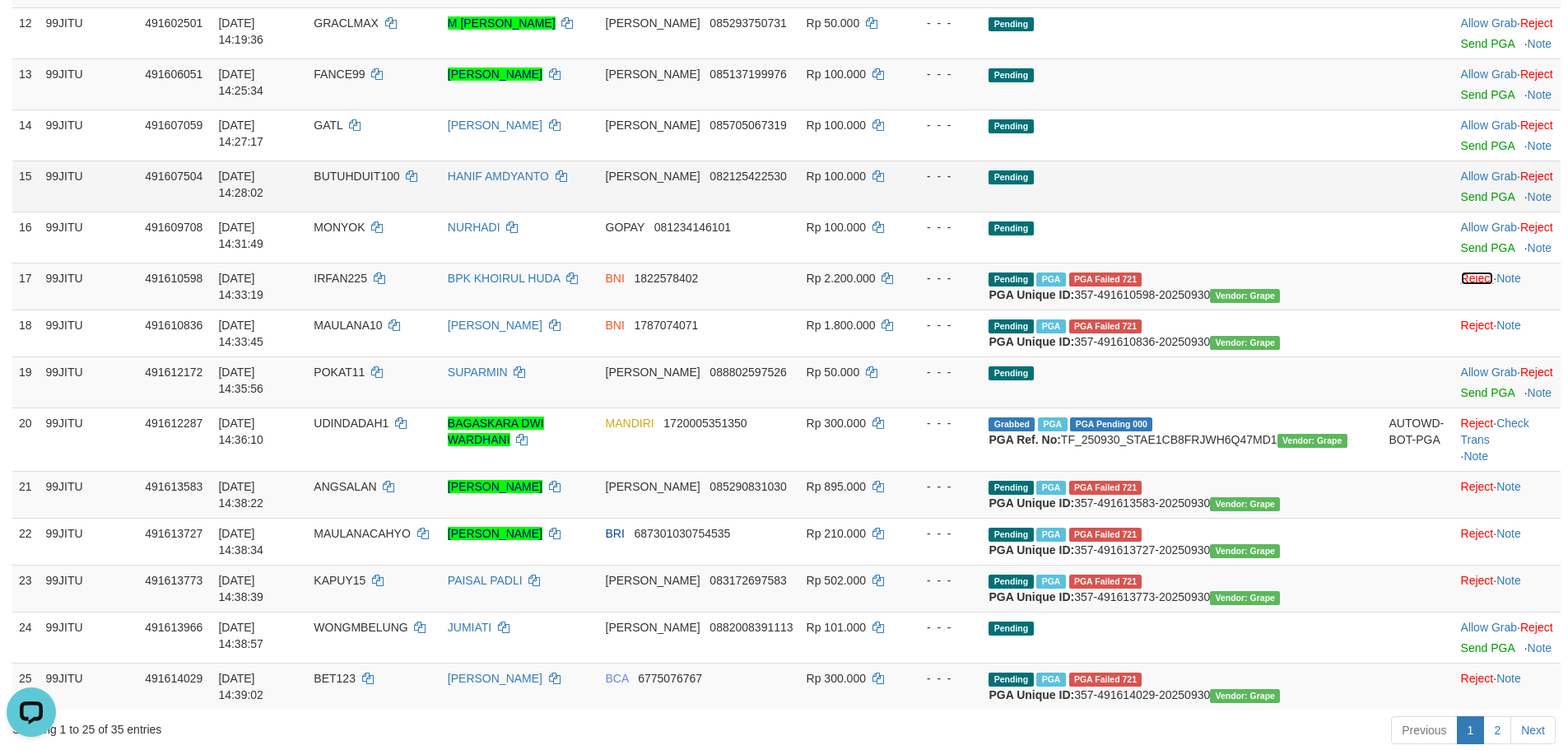
drag, startPoint x: 1430, startPoint y: 276, endPoint x: 867, endPoint y: 172, distance: 572.5
click at [1461, 276] on link "Reject" at bounding box center [1477, 278] width 33 height 14
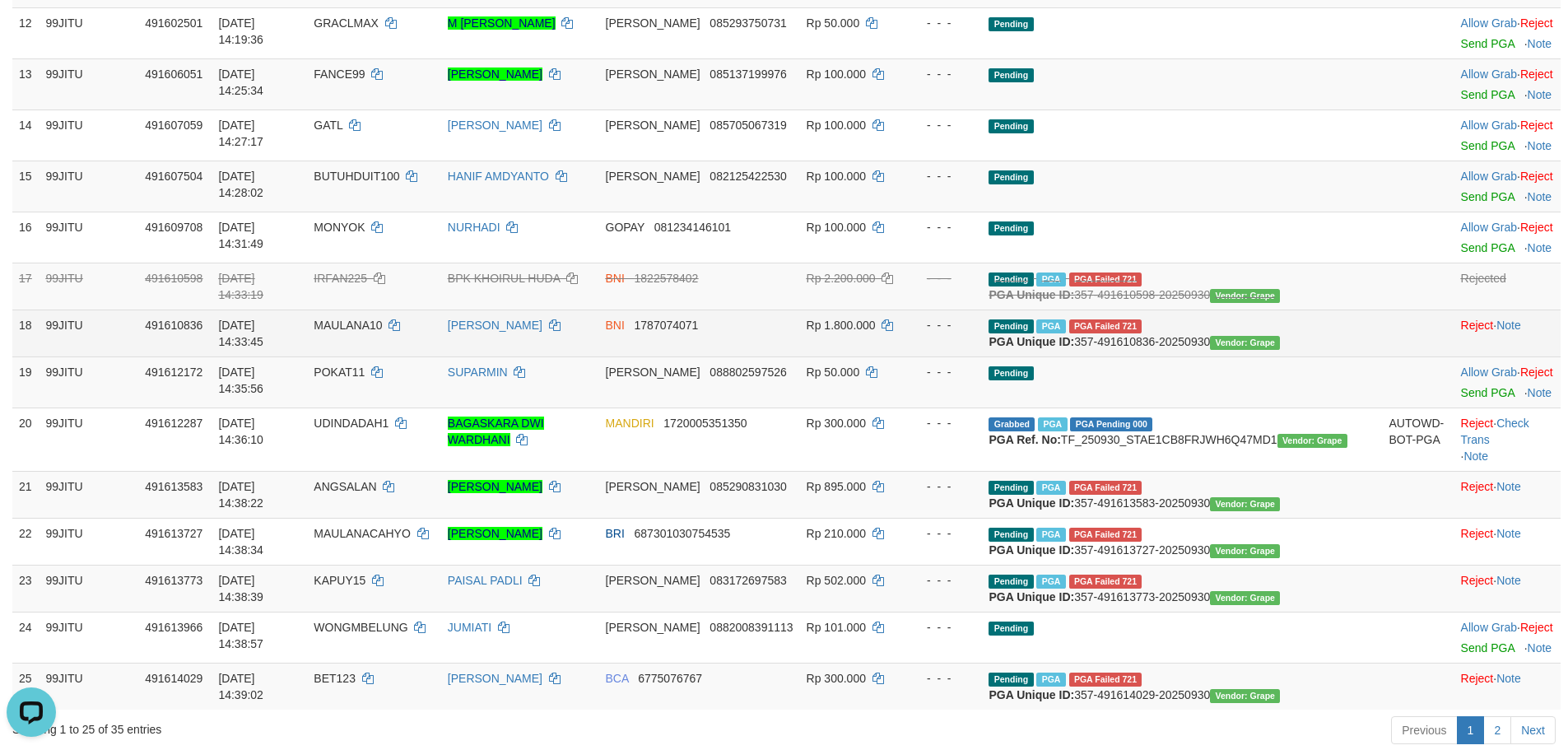
click at [1454, 337] on td "Reject · Note" at bounding box center [1507, 333] width 106 height 47
click at [1461, 332] on link "Reject" at bounding box center [1477, 325] width 33 height 14
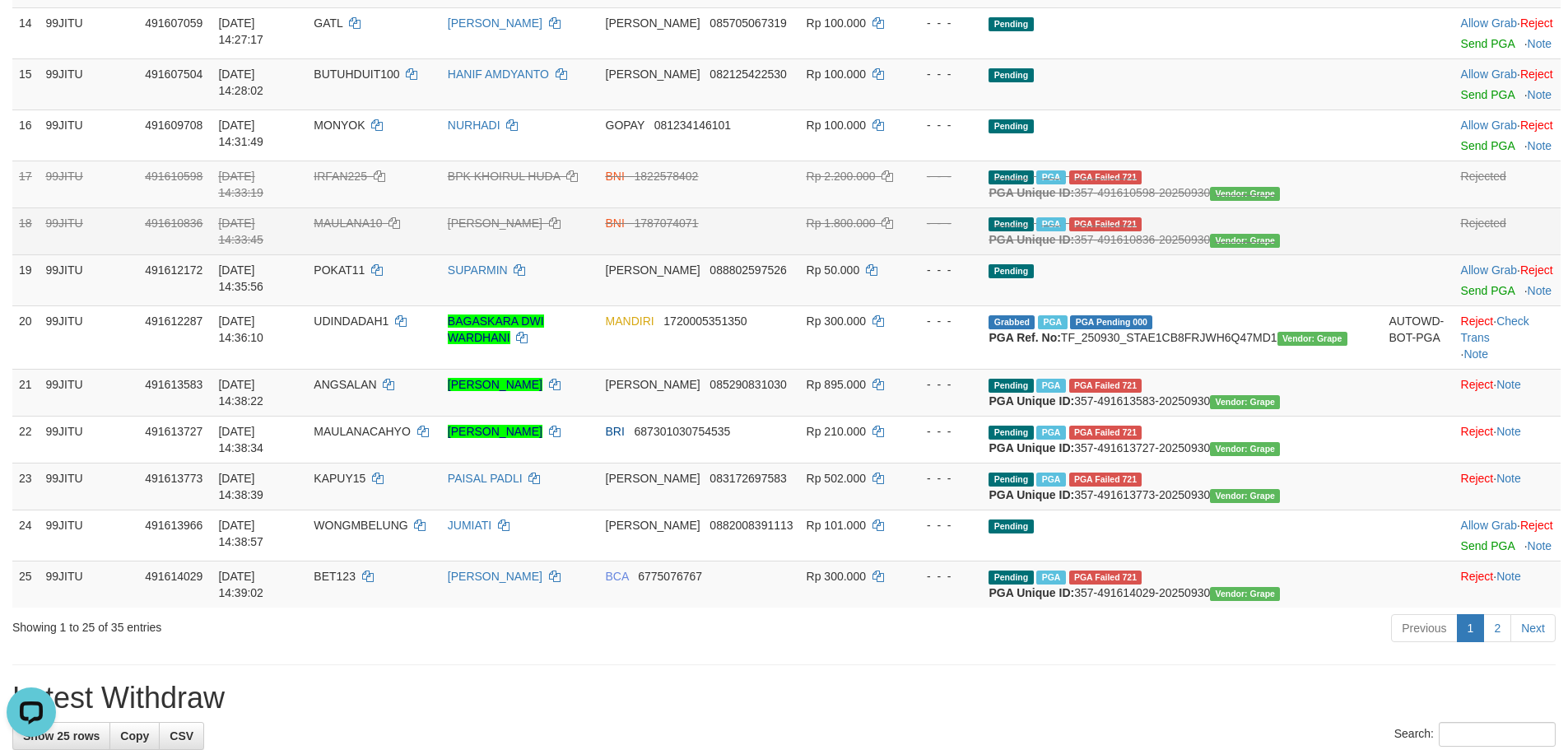
scroll to position [987, 0]
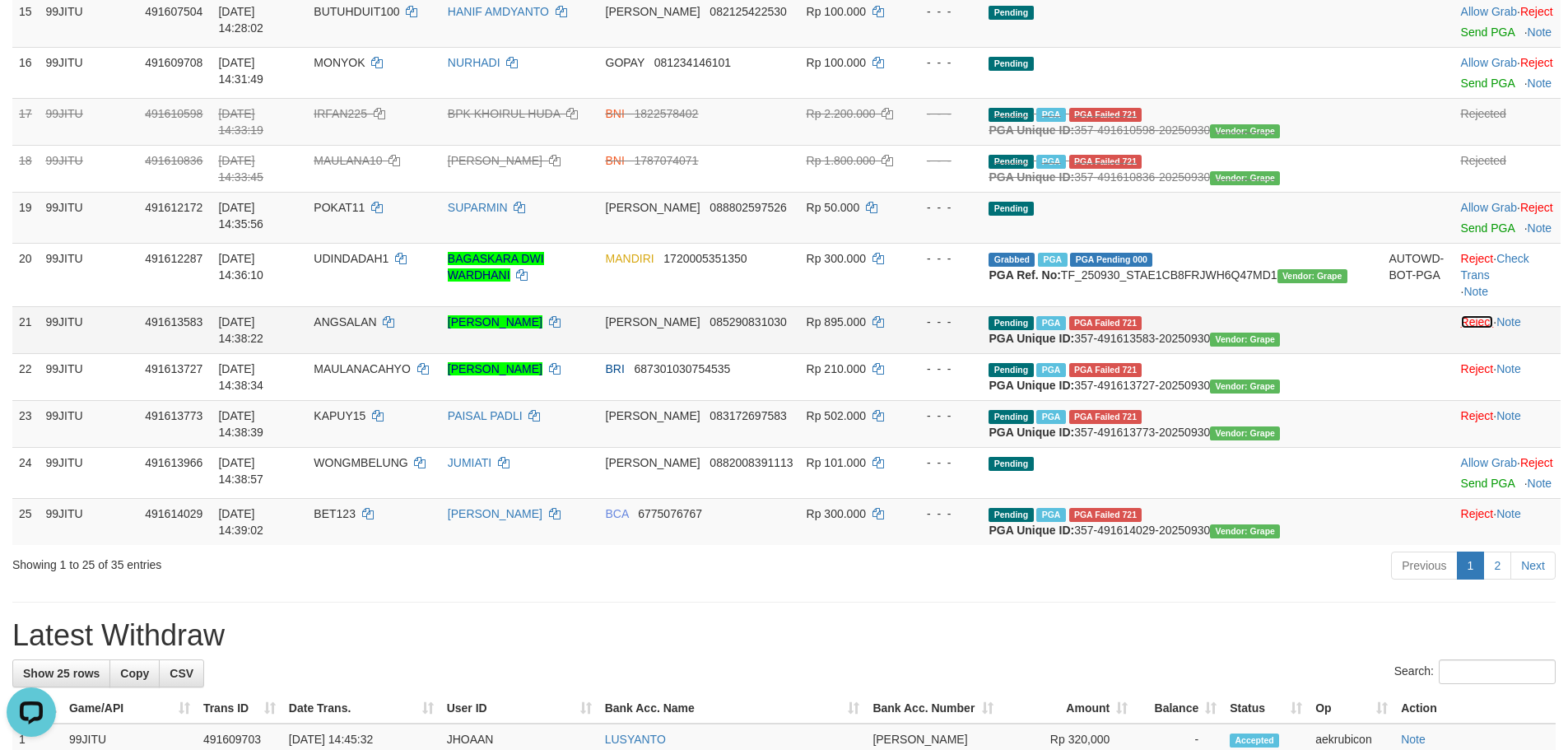
click at [1461, 328] on link "Reject" at bounding box center [1477, 322] width 33 height 14
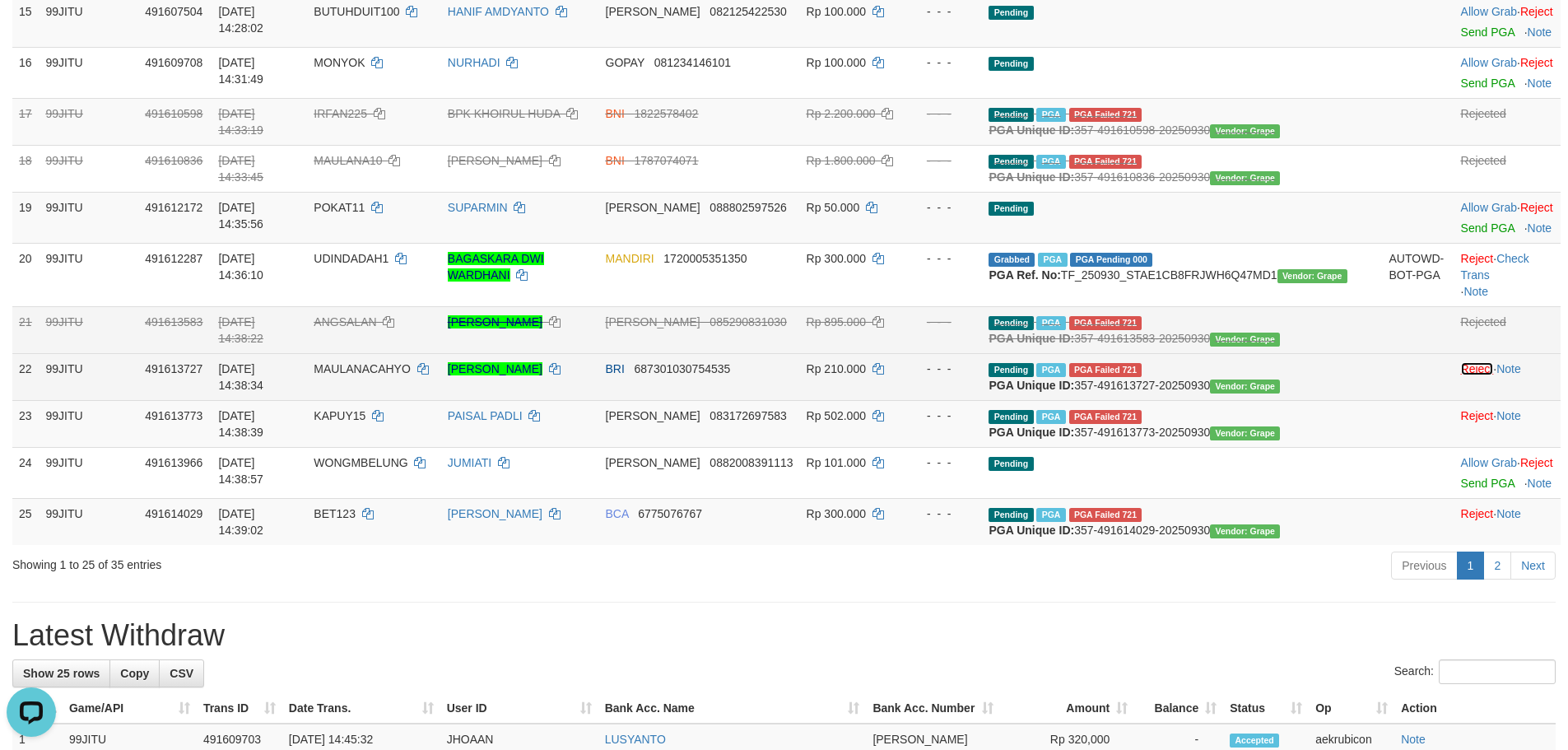
click at [1461, 375] on link "Reject" at bounding box center [1477, 369] width 33 height 14
click at [1461, 423] on link "Reject" at bounding box center [1477, 416] width 33 height 14
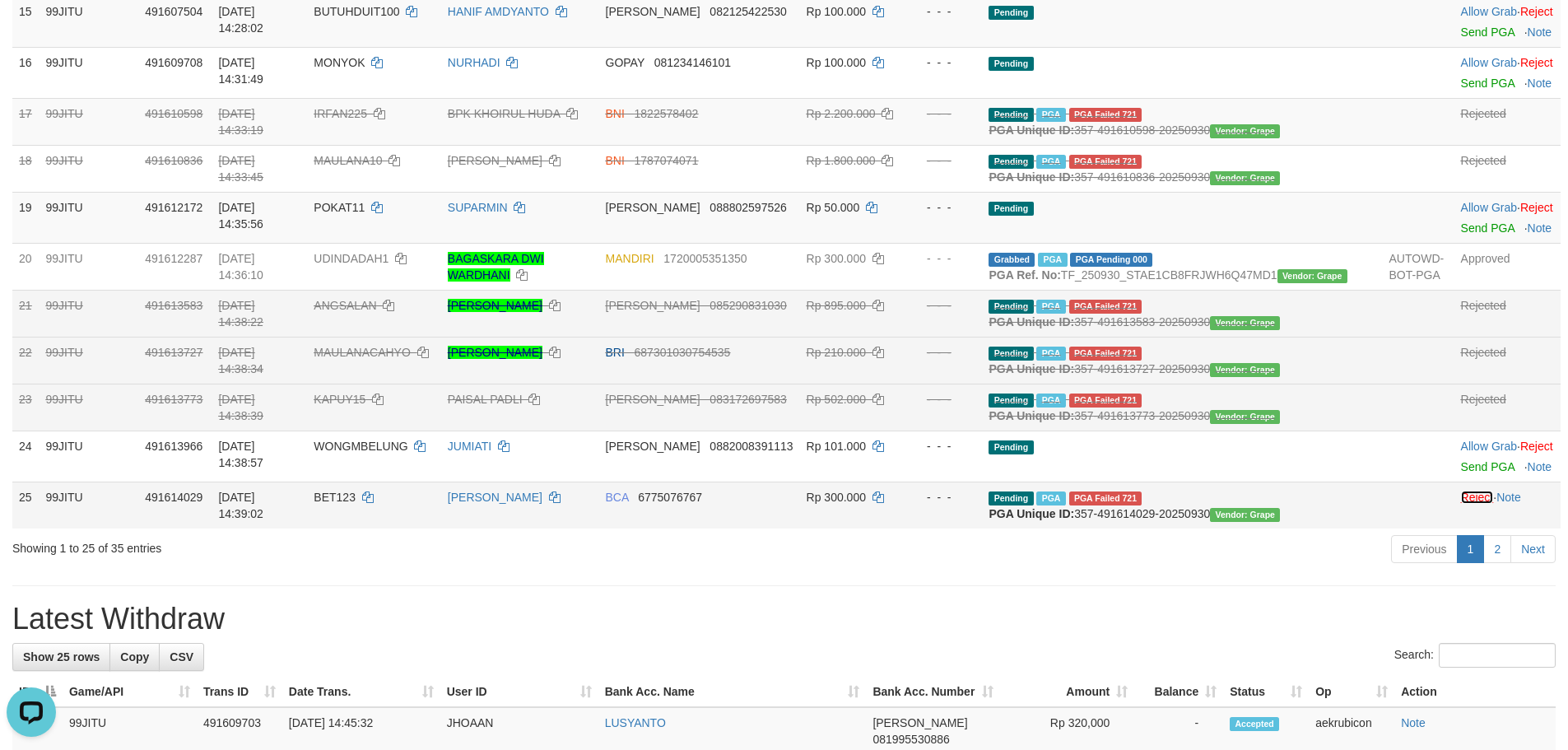
click at [1461, 504] on link "Reject" at bounding box center [1477, 497] width 33 height 14
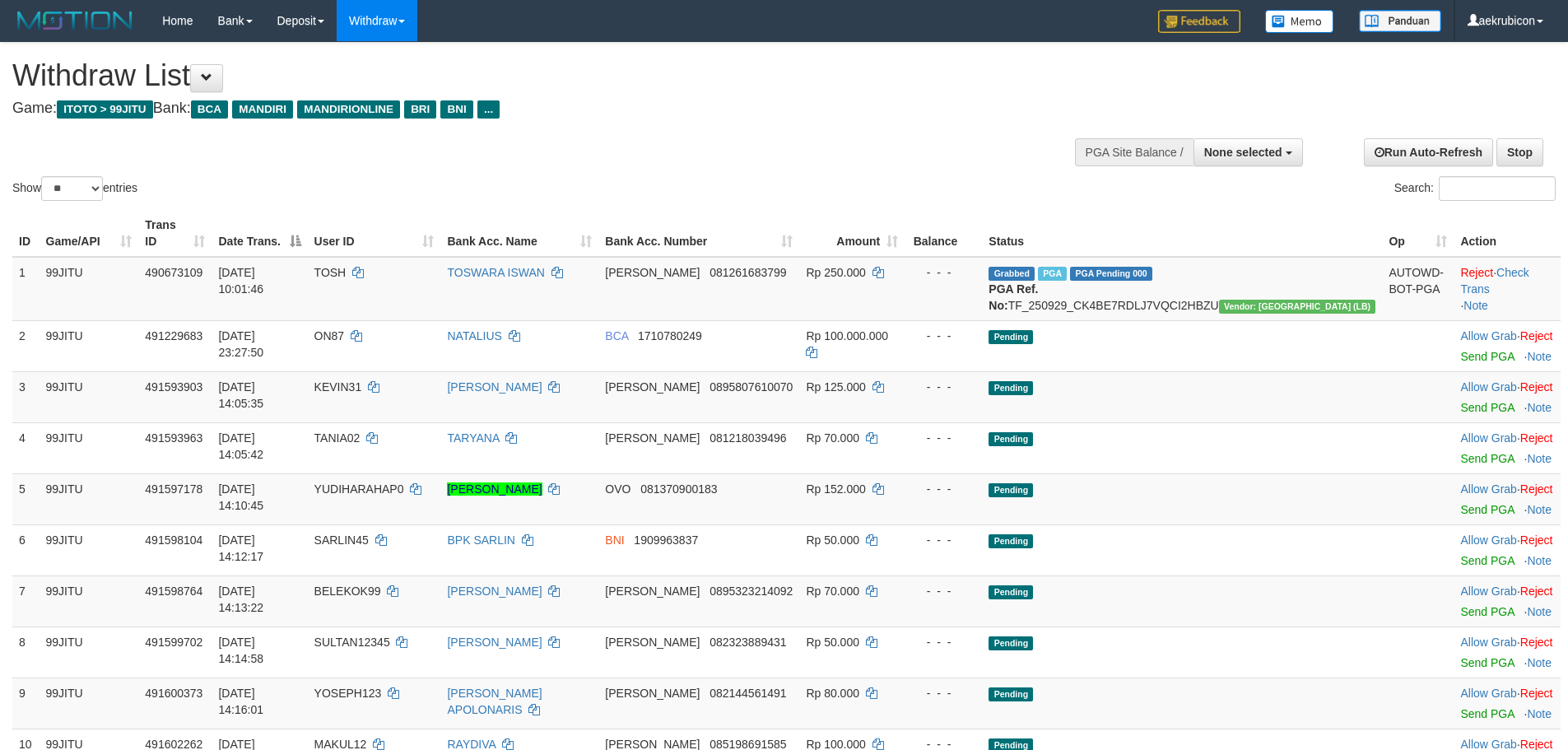
select select
select select "**"
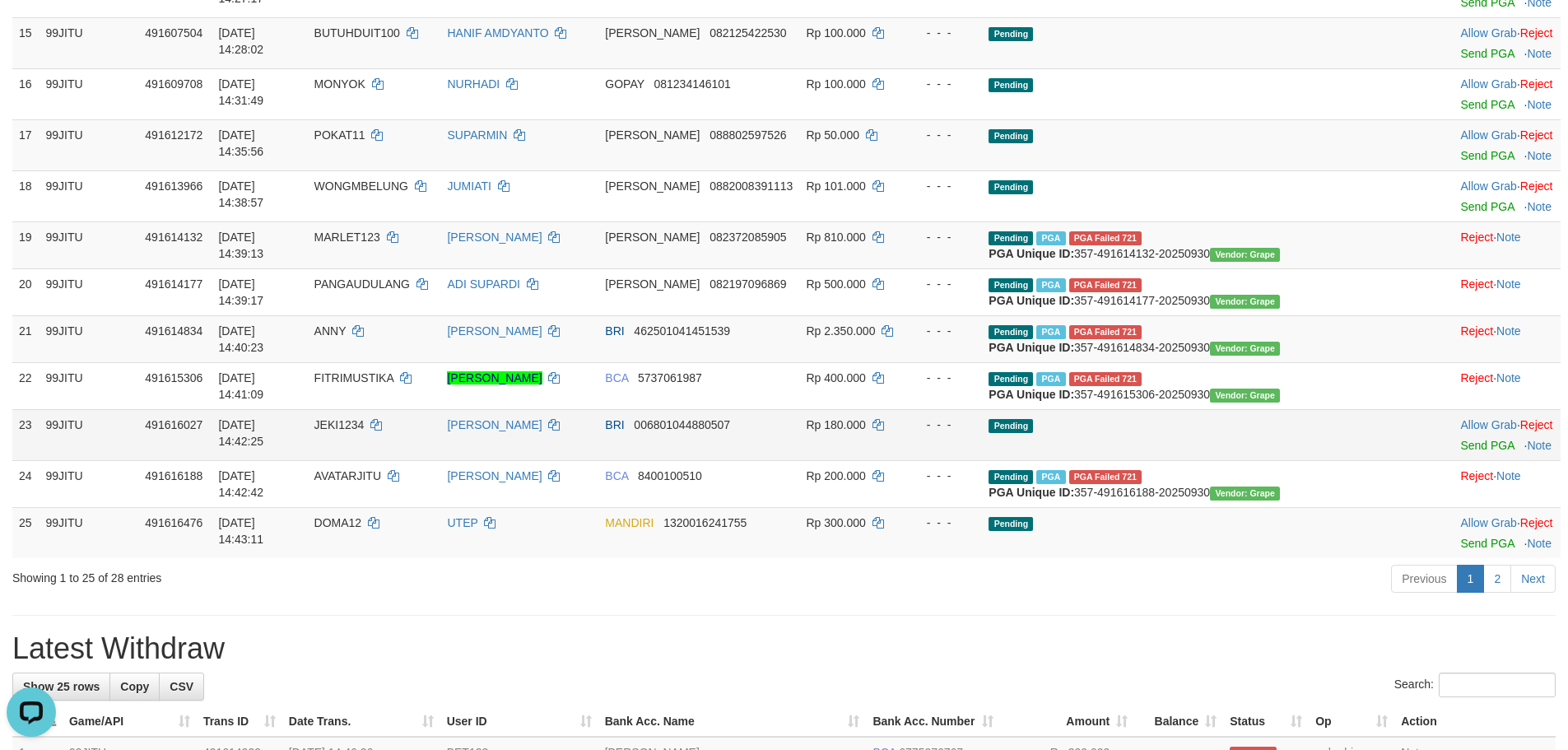
scroll to position [987, 0]
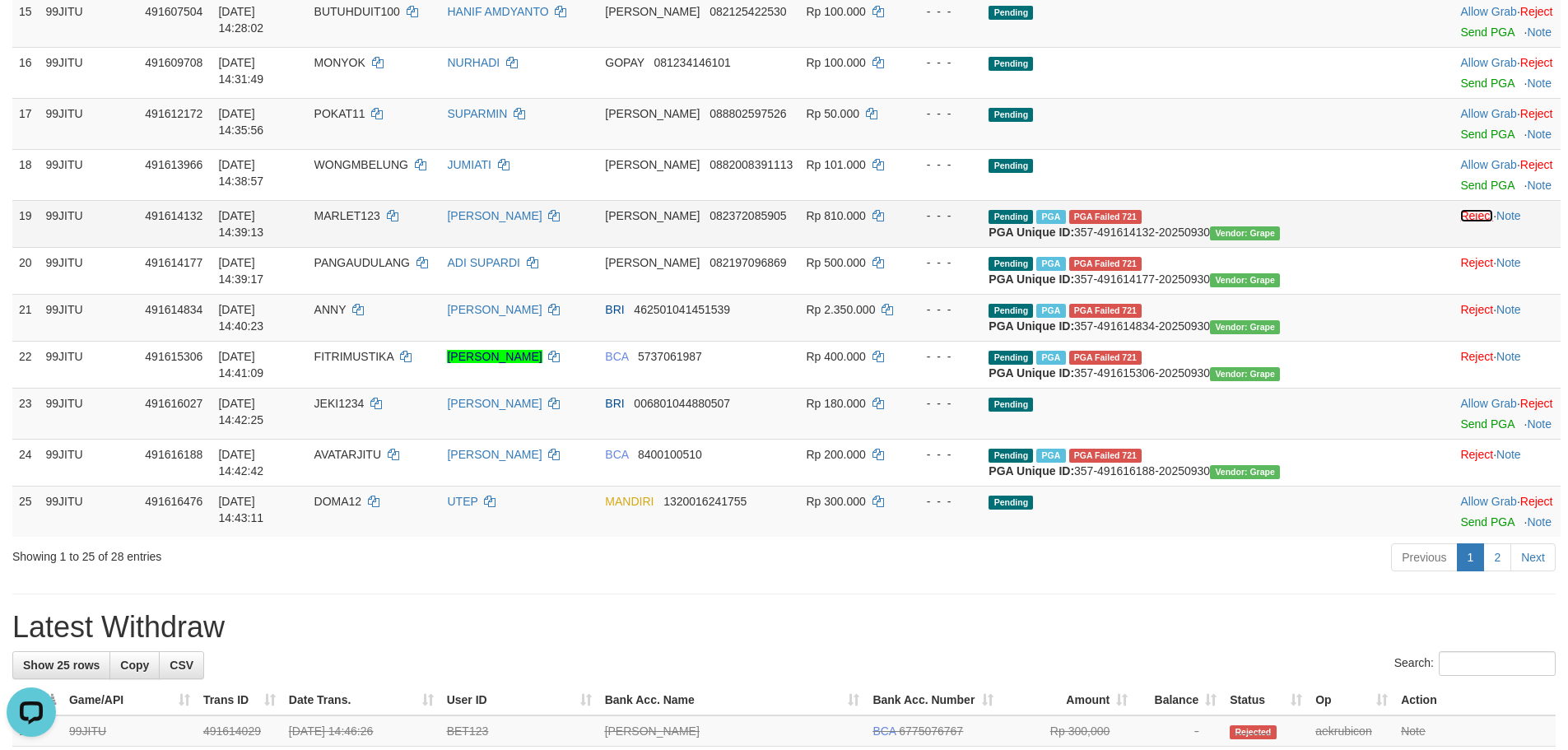
click at [1460, 215] on link "Reject" at bounding box center [1476, 216] width 33 height 14
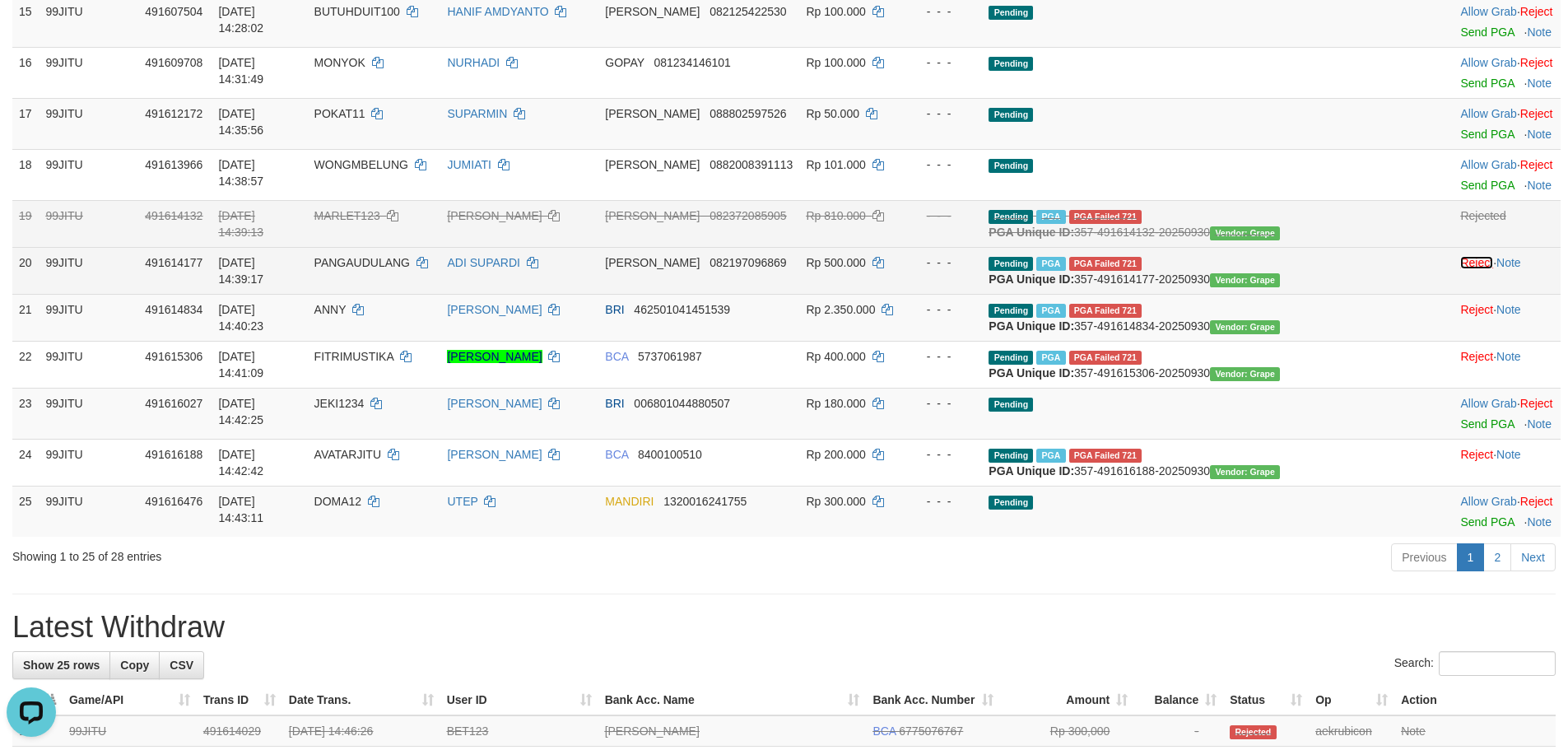
click at [1460, 269] on link "Reject" at bounding box center [1476, 263] width 33 height 14
click at [1460, 317] on link "Reject" at bounding box center [1476, 310] width 33 height 14
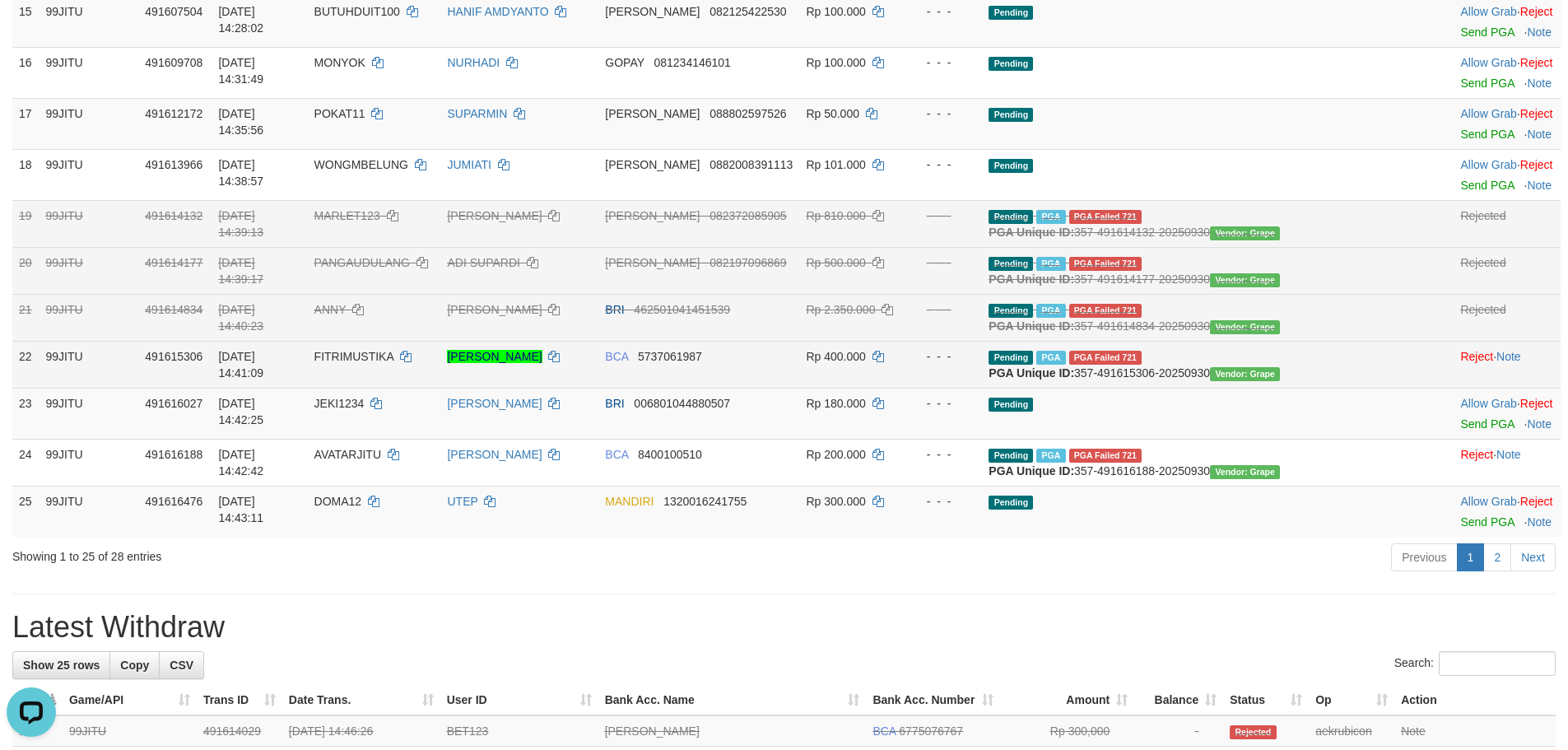
click at [1453, 388] on td "Reject · Note" at bounding box center [1506, 364] width 107 height 47
click at [1460, 363] on link "Reject" at bounding box center [1476, 356] width 33 height 14
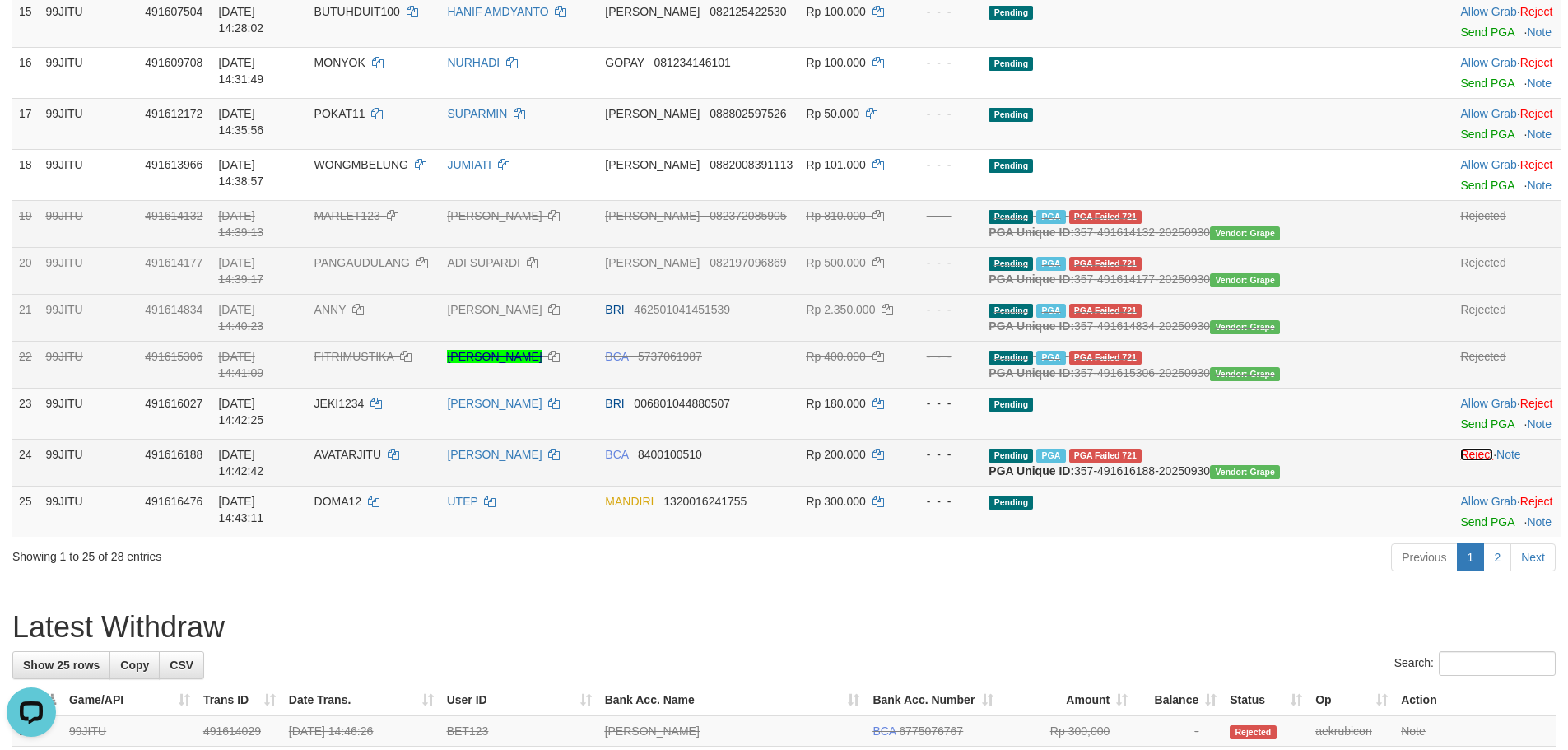
click at [1460, 461] on link "Reject" at bounding box center [1476, 455] width 33 height 14
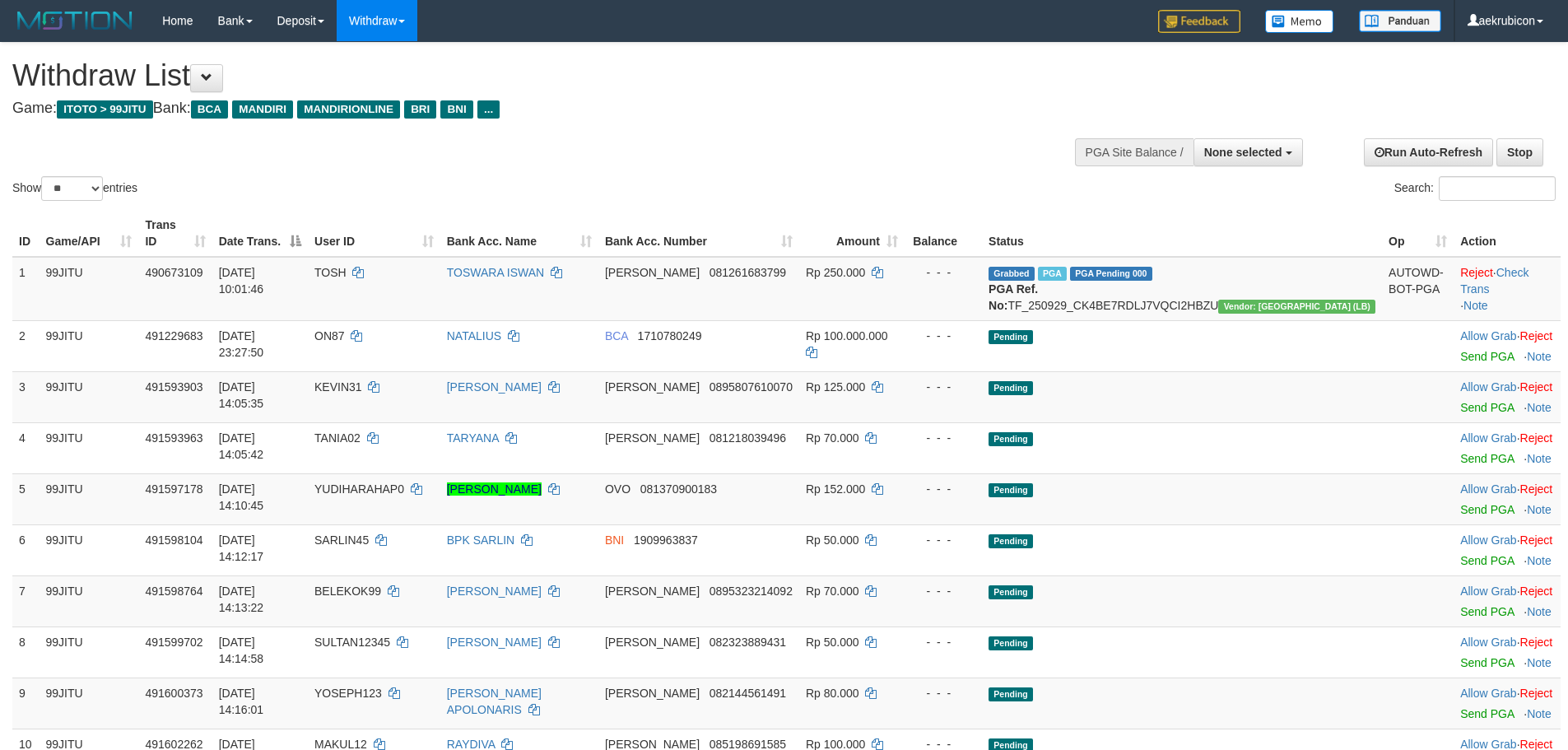
select select
select select "**"
drag, startPoint x: 1253, startPoint y: 139, endPoint x: 1248, endPoint y: 181, distance: 42.3
click at [1252, 143] on button "None selected" at bounding box center [1248, 152] width 109 height 28
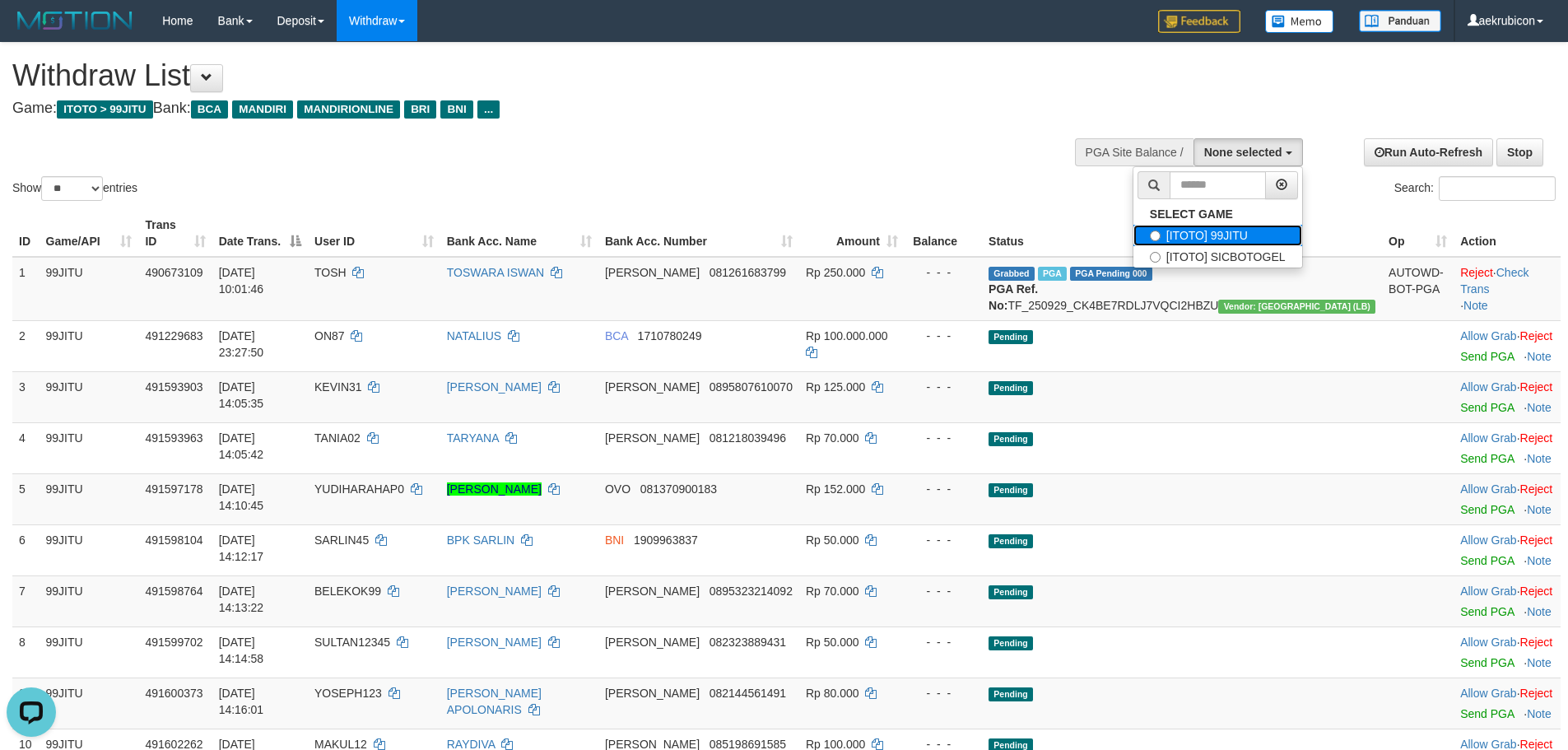
click at [1227, 233] on label "[ITOTO] 99JITU" at bounding box center [1217, 236] width 169 height 21
select select "***"
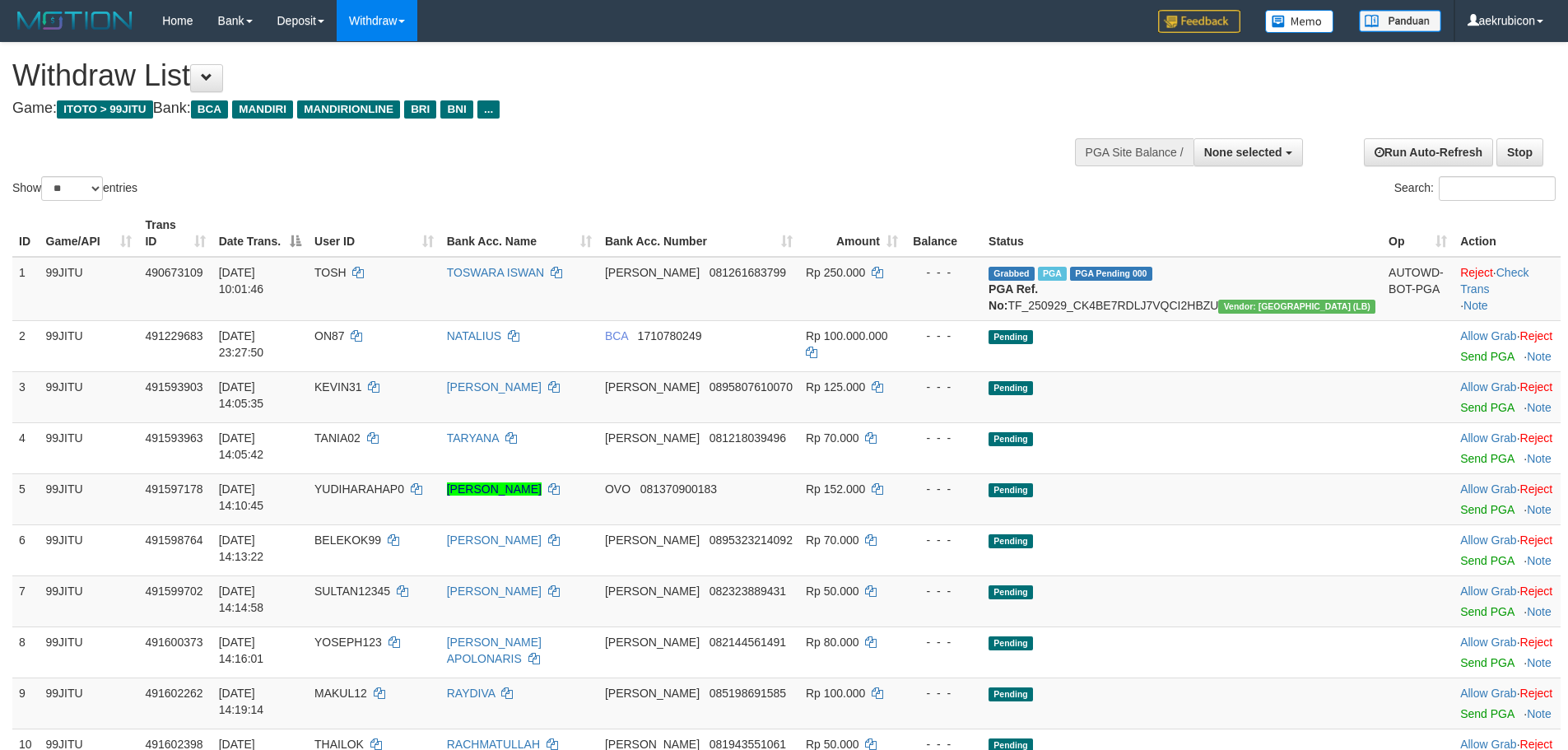
select select
select select "**"
click at [1239, 150] on span "None selected" at bounding box center [1243, 153] width 78 height 14
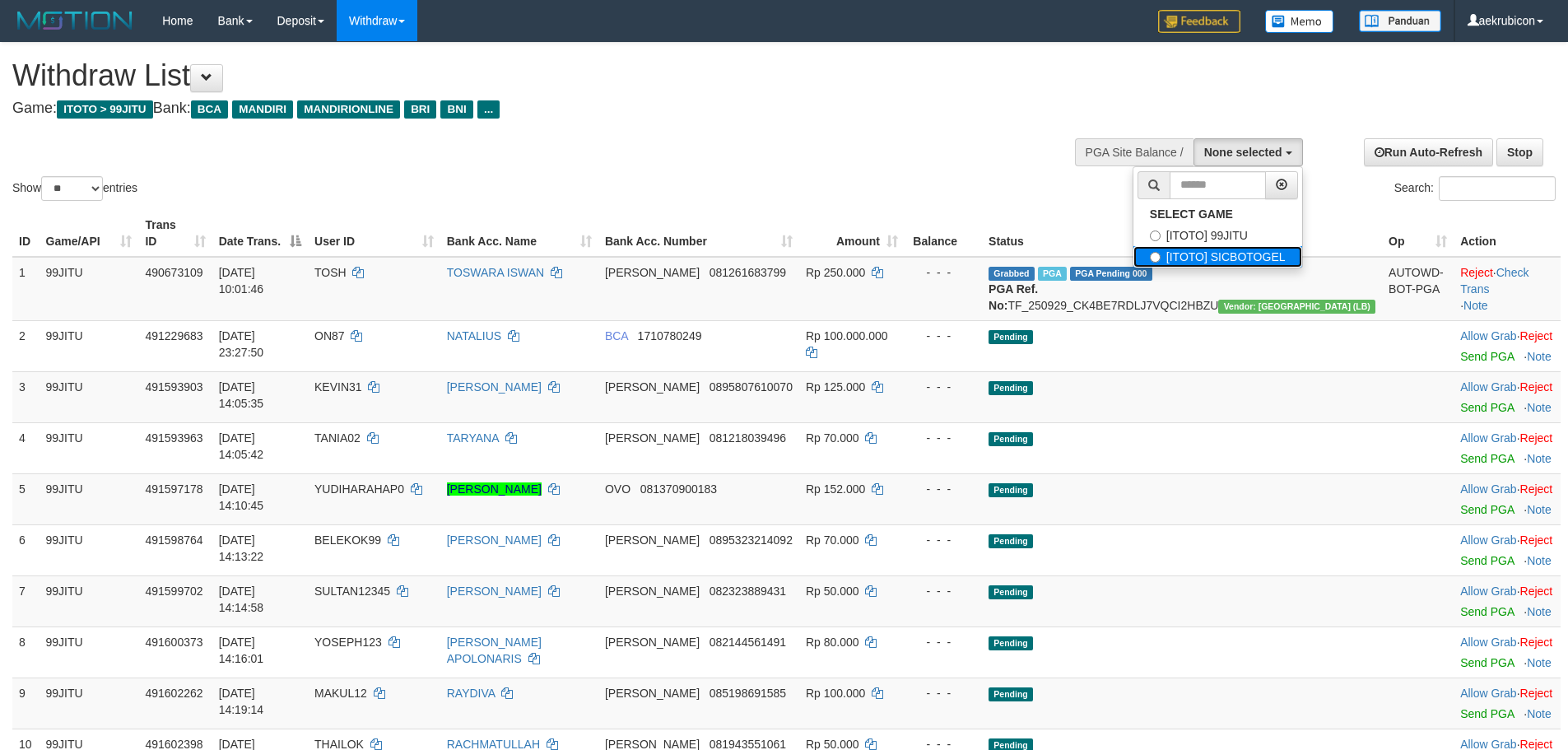
click at [1211, 246] on label "[ITOTO] SICBOTOGEL" at bounding box center [1217, 257] width 169 height 21
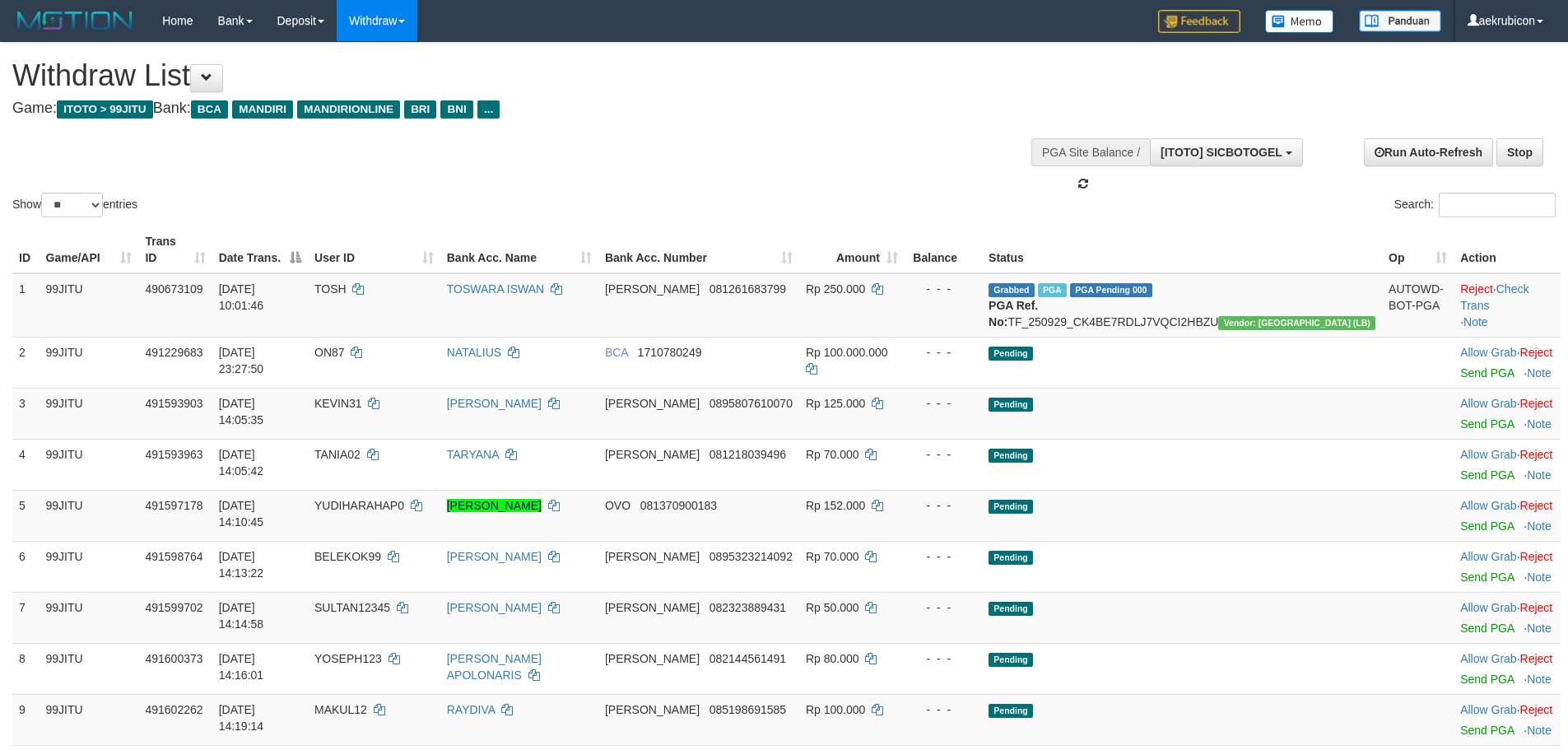
scroll to position [29, 0]
click at [1227, 164] on button "[ITOTO] SICBOTOGEL" at bounding box center [1225, 152] width 152 height 28
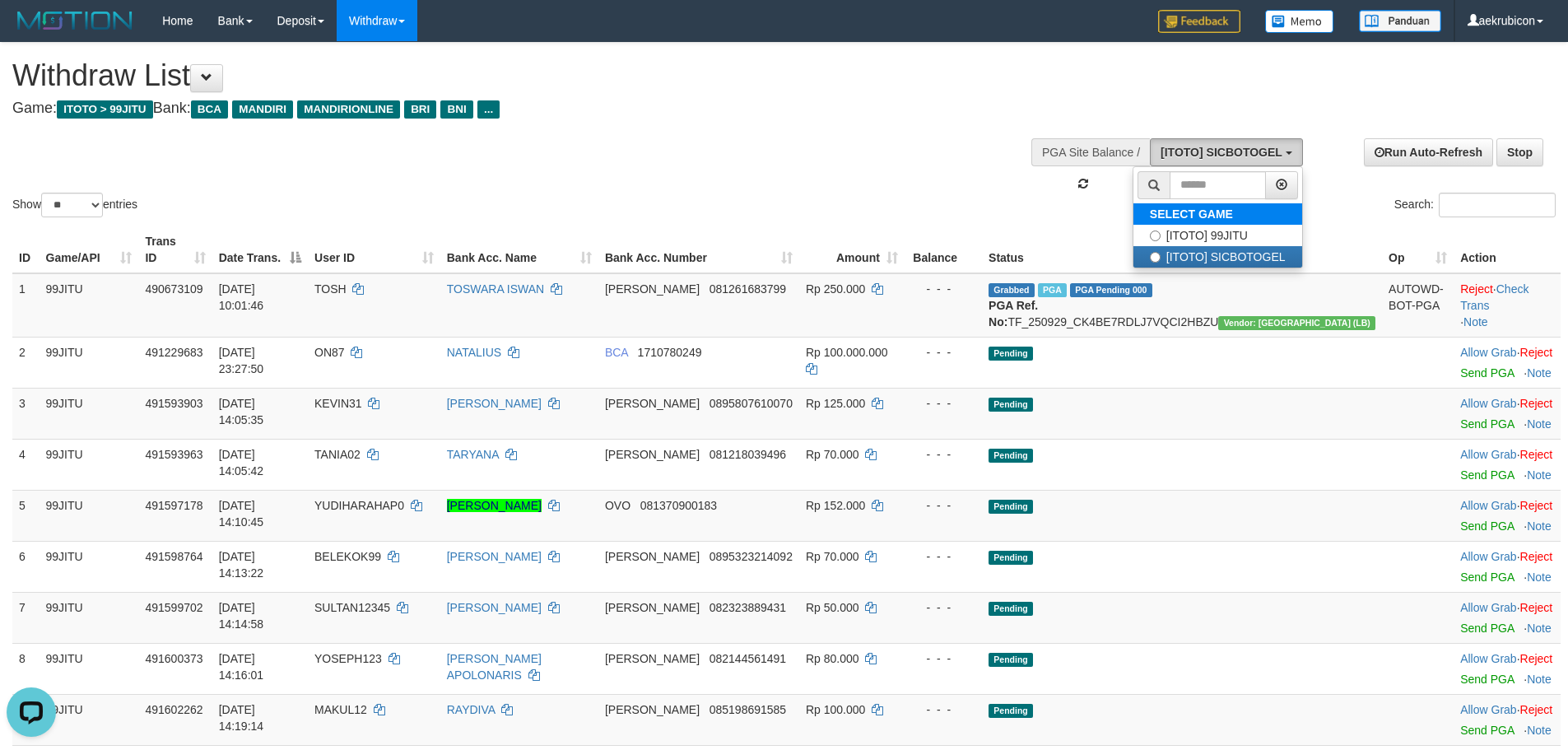
scroll to position [0, 0]
click at [1215, 239] on label "[ITOTO] 99JITU" at bounding box center [1217, 236] width 169 height 21
select select "***"
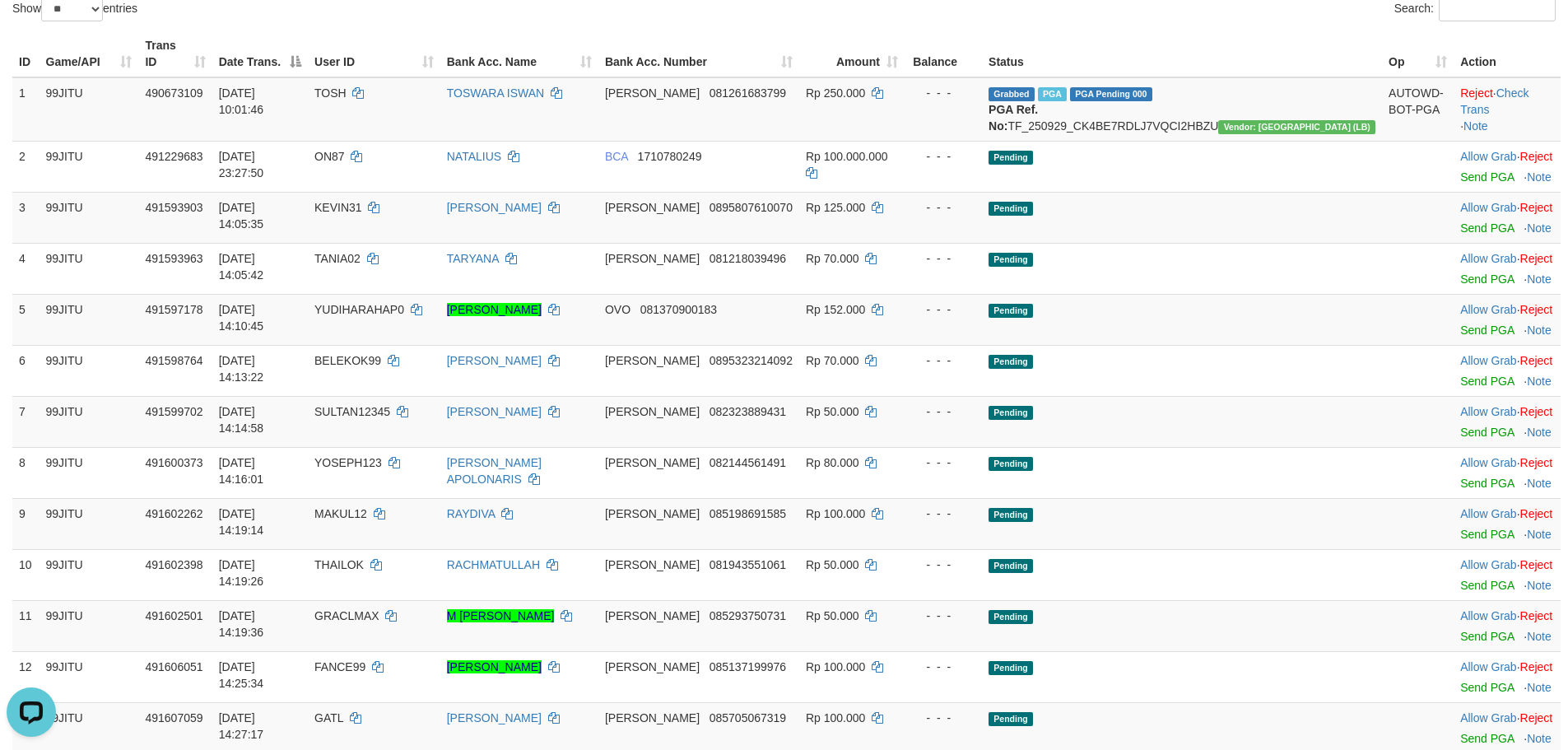
scroll to position [329, 0]
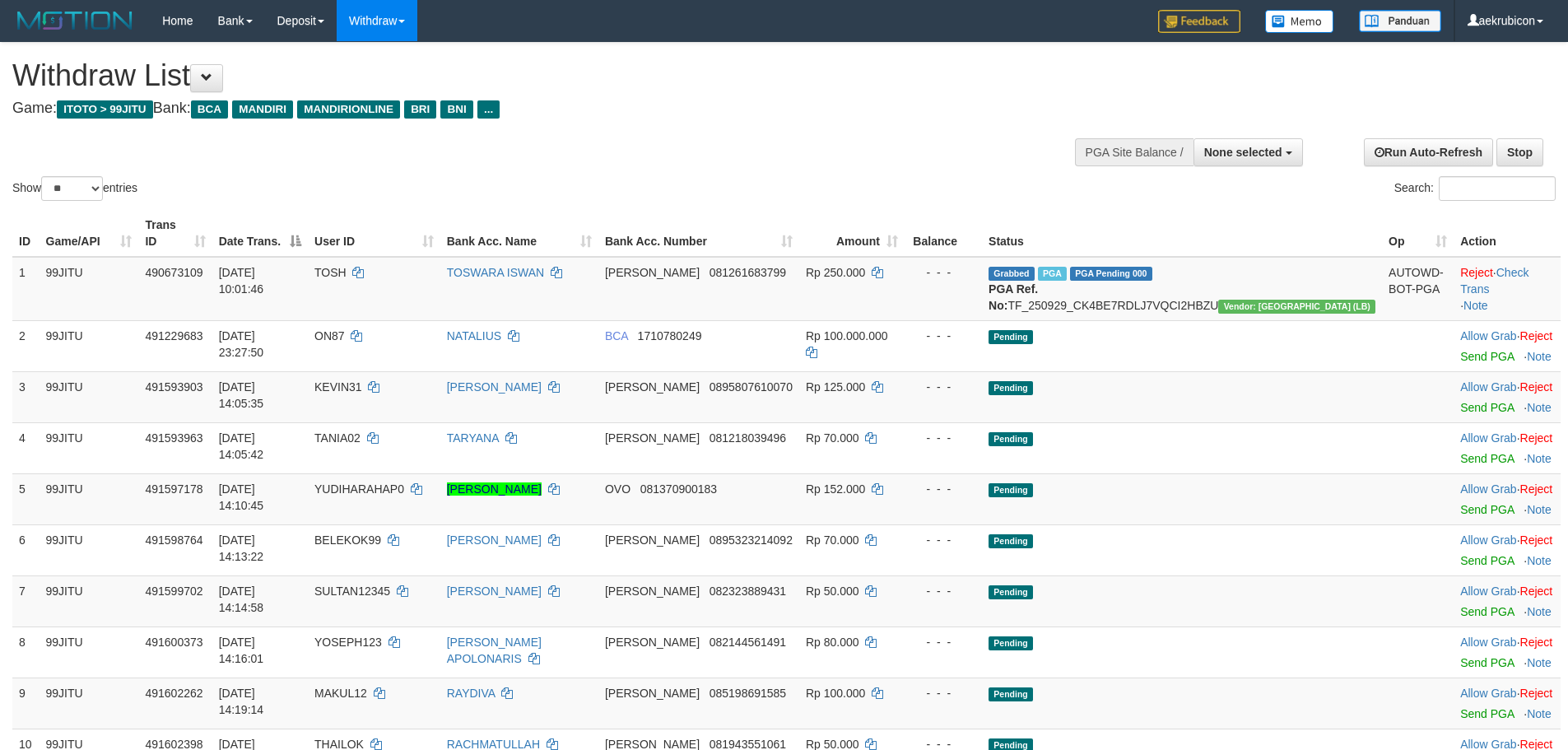
select select
drag, startPoint x: 77, startPoint y: 187, endPoint x: 83, endPoint y: 213, distance: 26.7
click at [77, 187] on select "** ** ** ***" at bounding box center [72, 189] width 62 height 25
click at [72, 186] on select "** ** ** ***" at bounding box center [72, 189] width 62 height 25
select select "***"
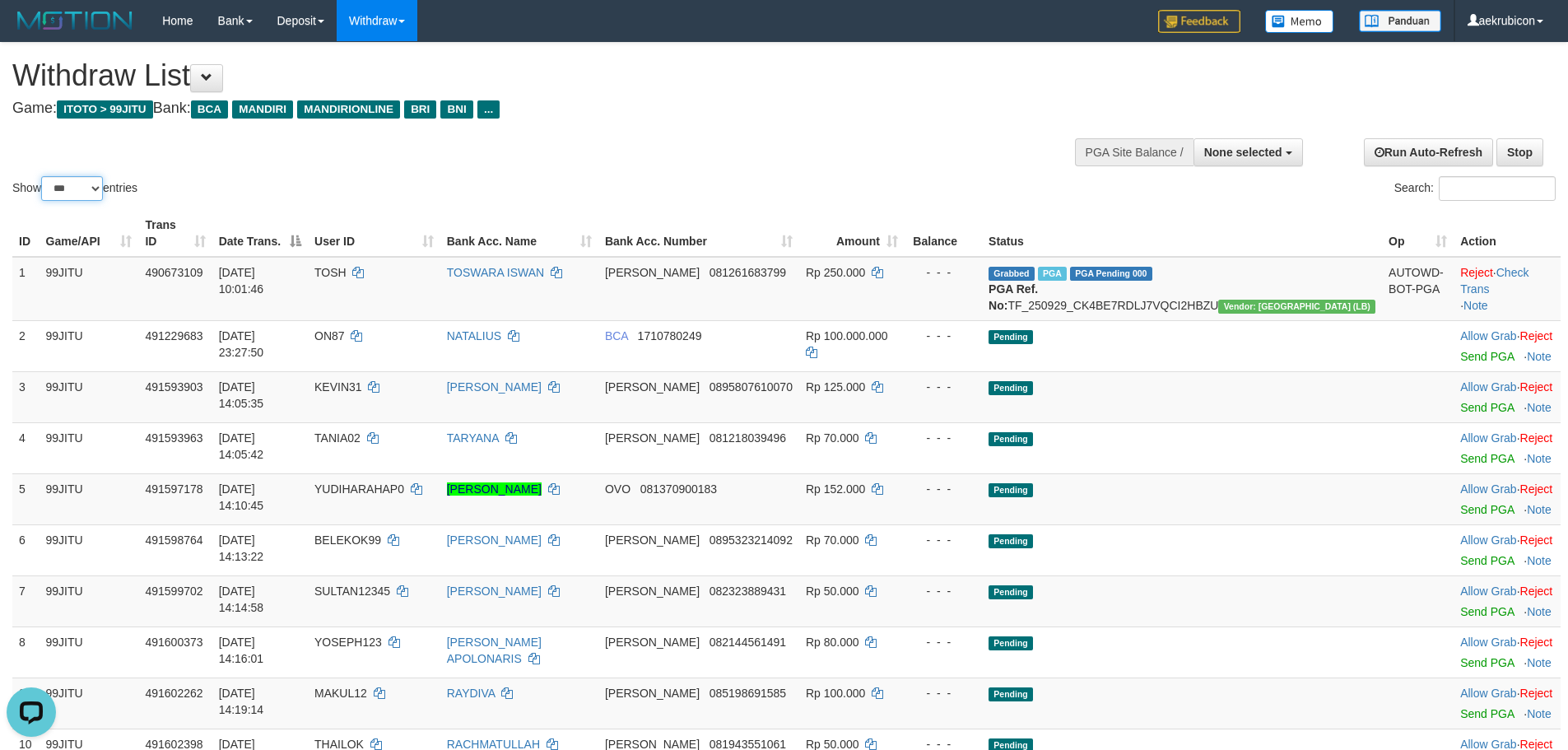
click at [43, 177] on select "** ** ** ***" at bounding box center [72, 189] width 62 height 25
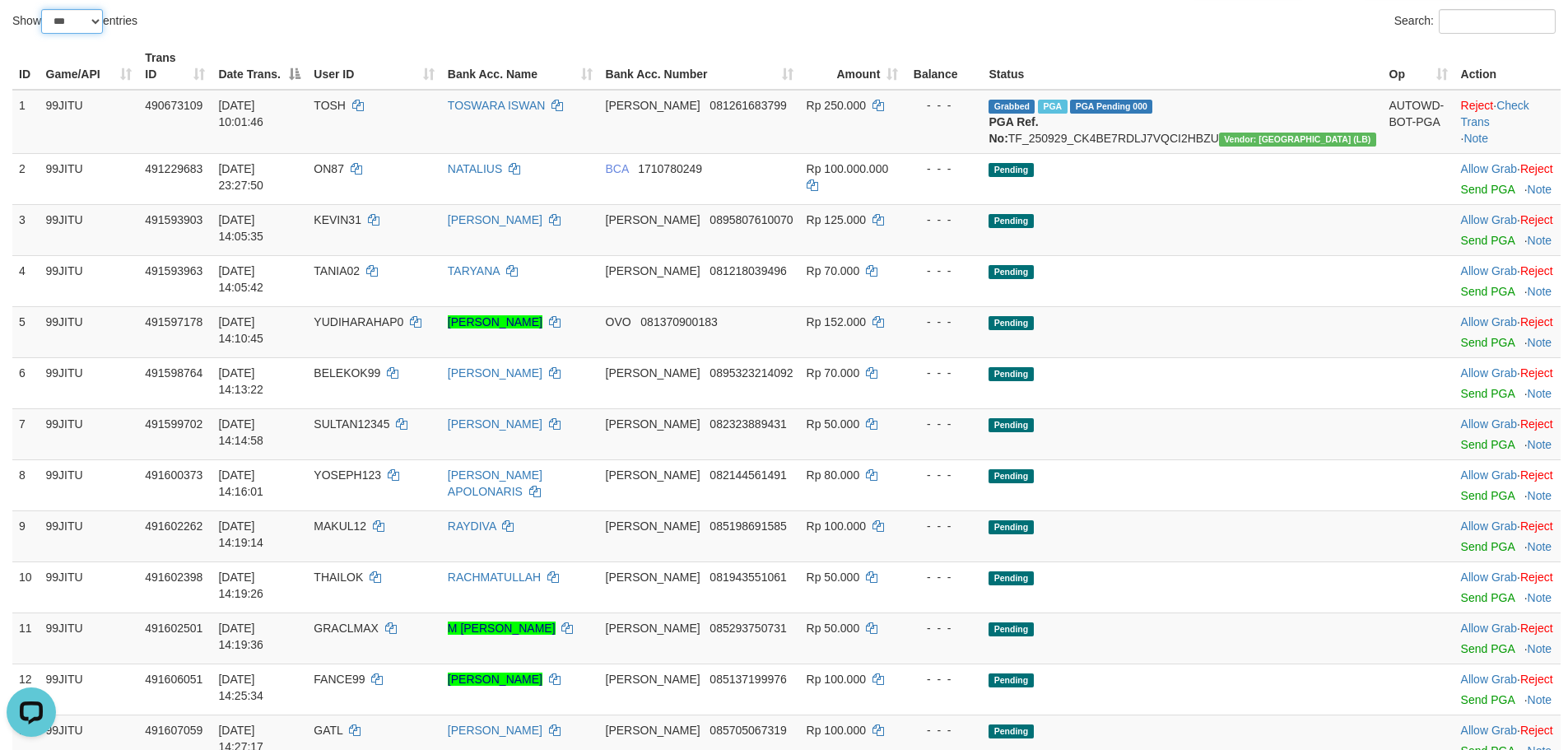
scroll to position [165, 0]
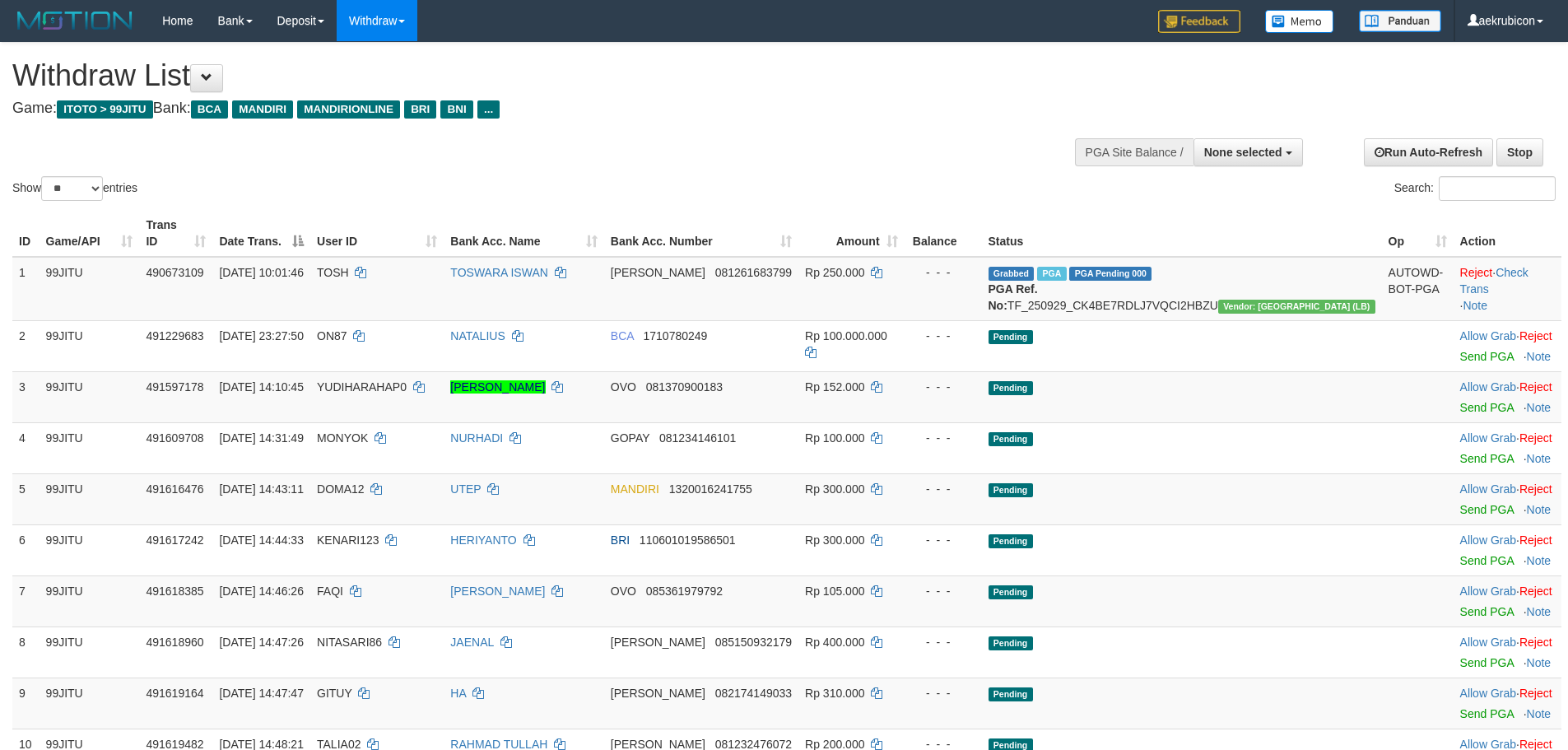
select select
select select "**"
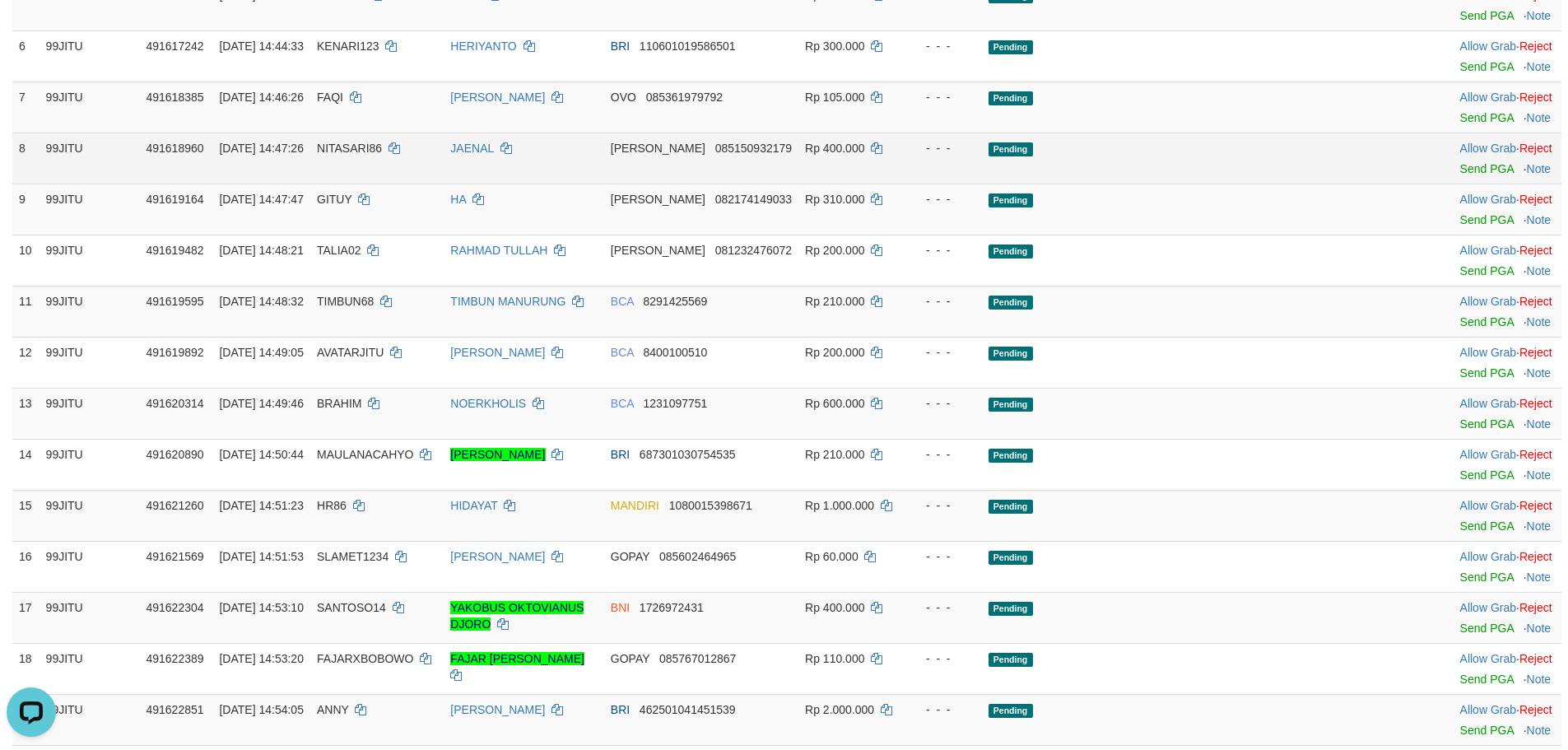
click at [382, 154] on span "NITASARI86" at bounding box center [348, 149] width 65 height 14
copy td "NITASARI86"
click at [382, 154] on span "NITASARI86" at bounding box center [348, 149] width 65 height 14
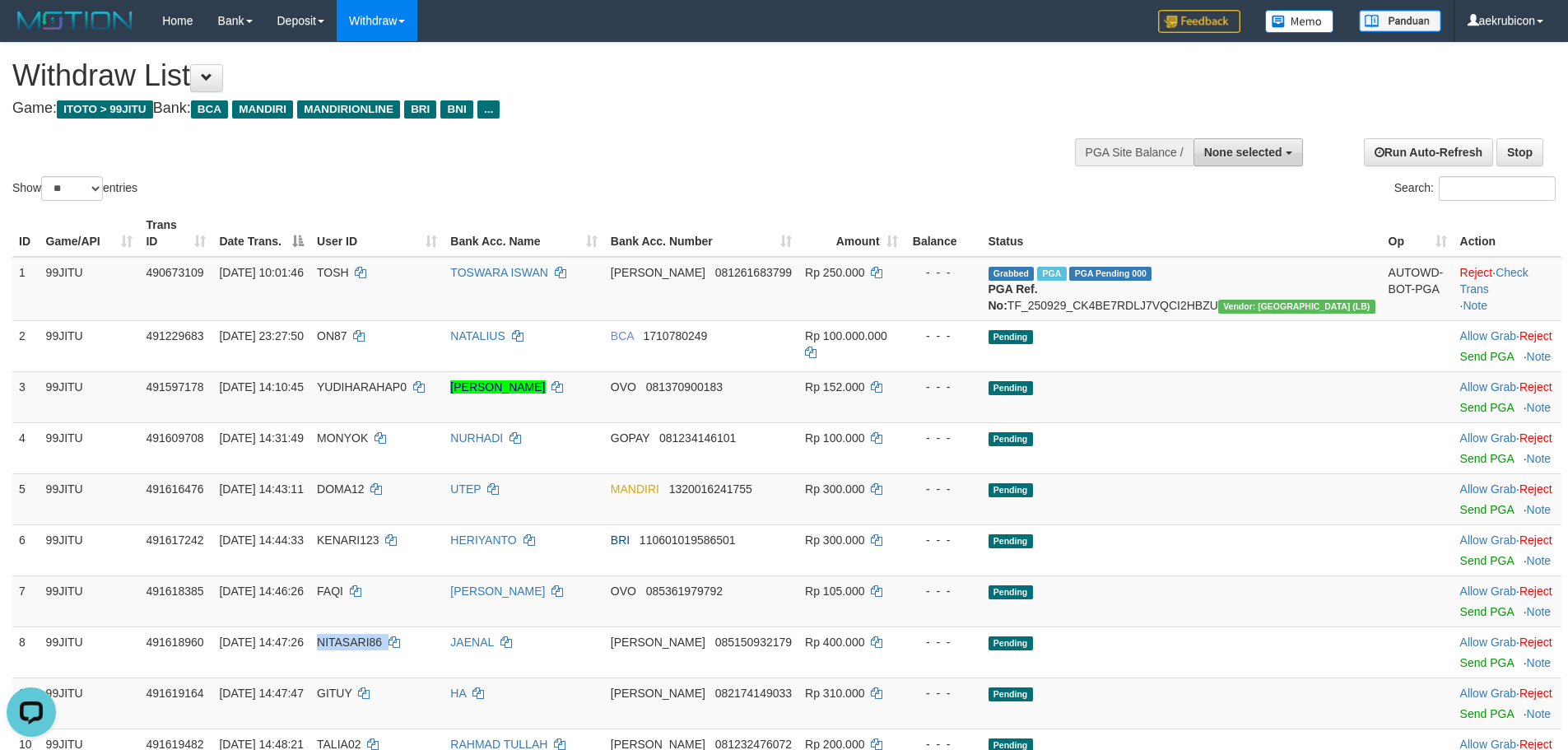
click at [1255, 143] on button "None selected" at bounding box center [1248, 152] width 109 height 28
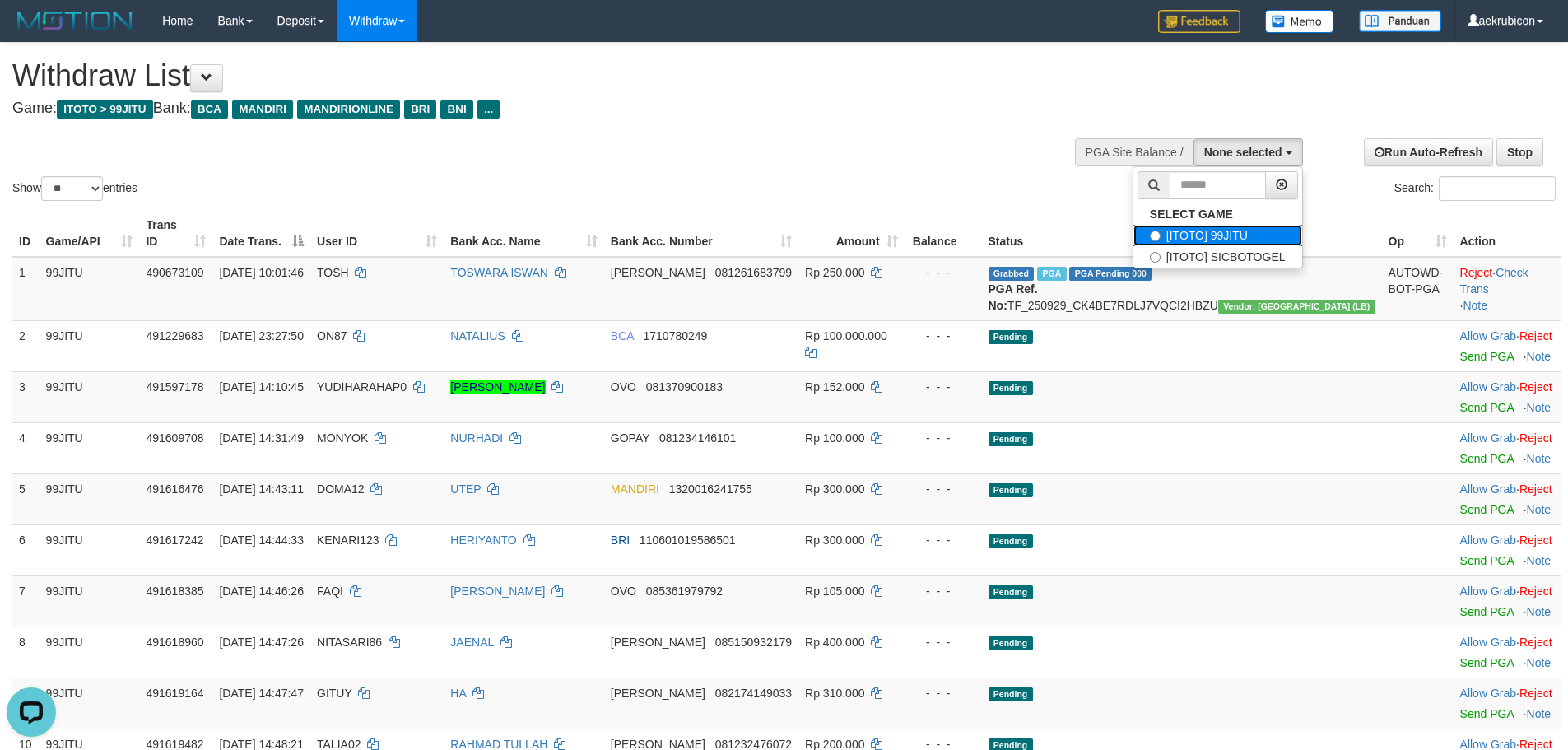
click at [1247, 227] on label "[ITOTO] 99JITU" at bounding box center [1217, 236] width 169 height 21
select select "***"
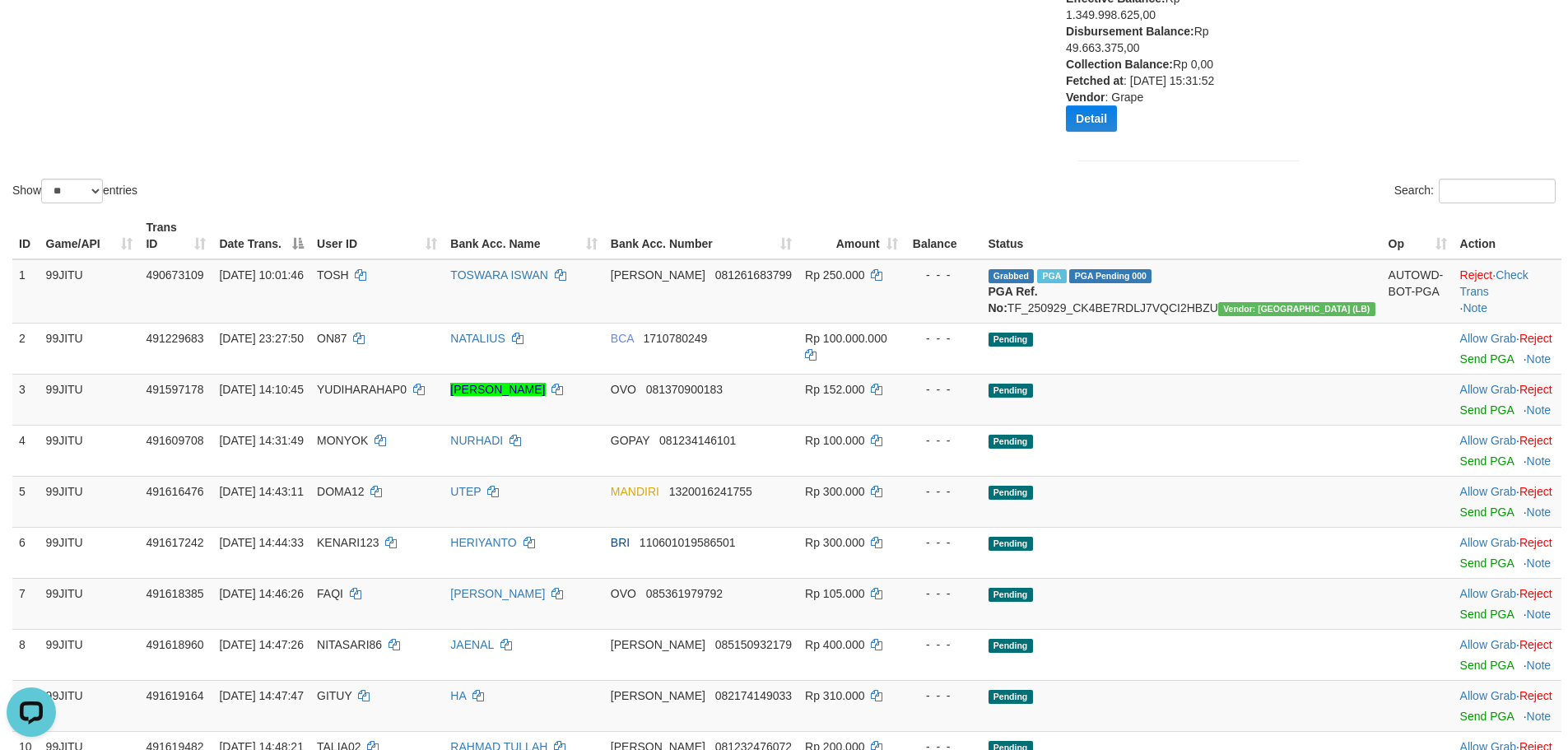
scroll to position [329, 0]
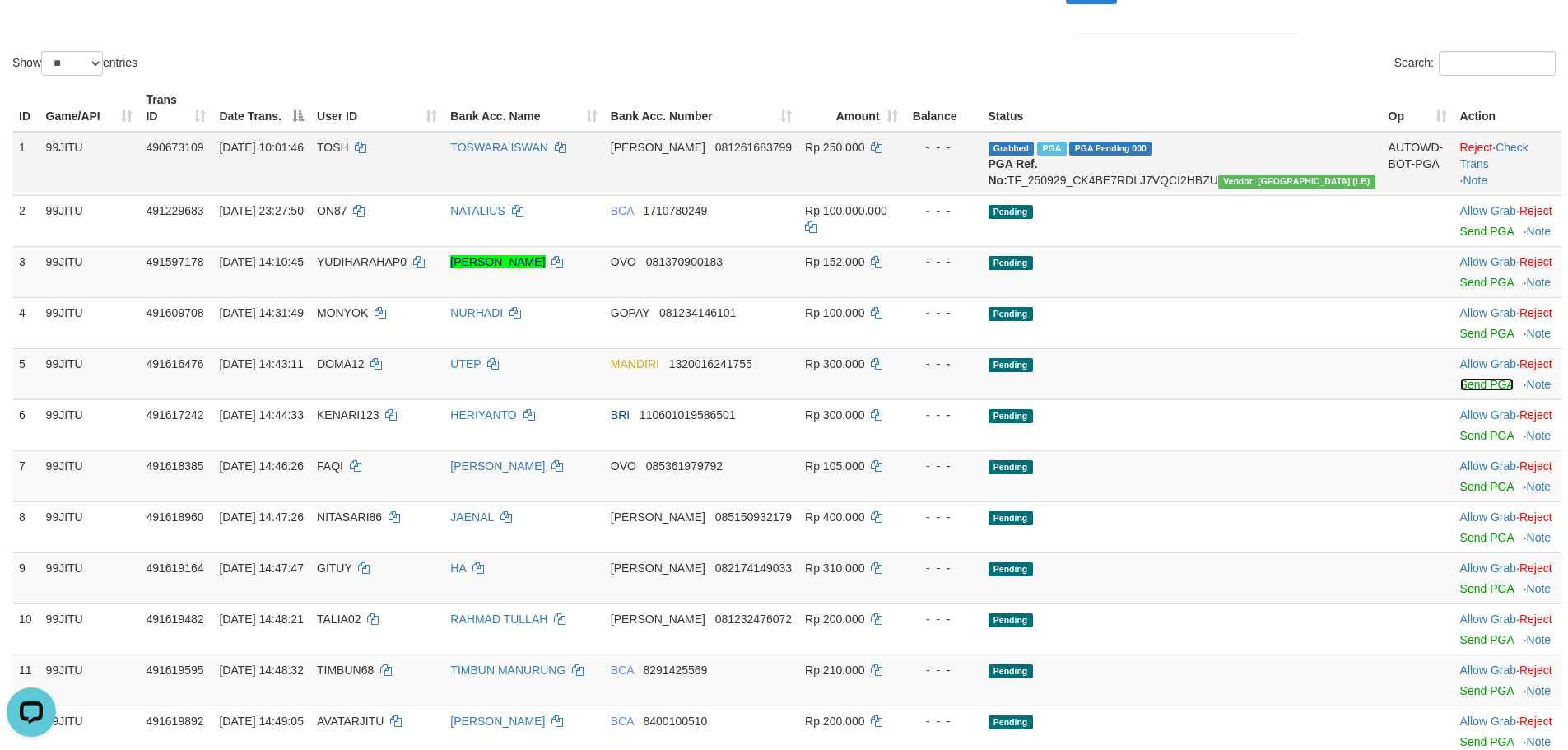
drag, startPoint x: 1443, startPoint y: 394, endPoint x: 854, endPoint y: 197, distance: 621.1
click at [1460, 391] on link "Send PGA" at bounding box center [1486, 384] width 53 height 14
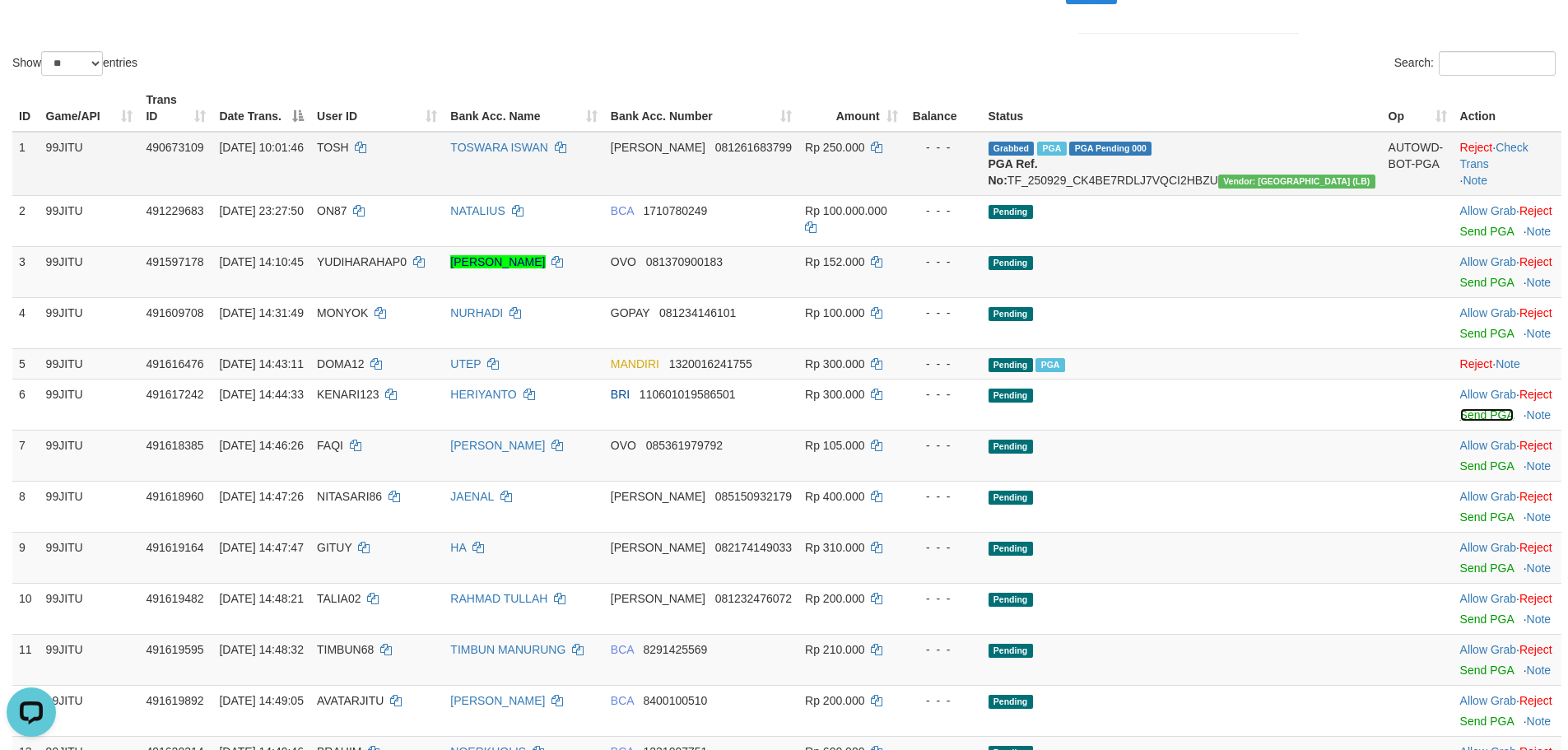
drag, startPoint x: 1445, startPoint y: 428, endPoint x: 887, endPoint y: 195, distance: 604.7
click at [1460, 422] on link "Send PGA" at bounding box center [1486, 415] width 53 height 14
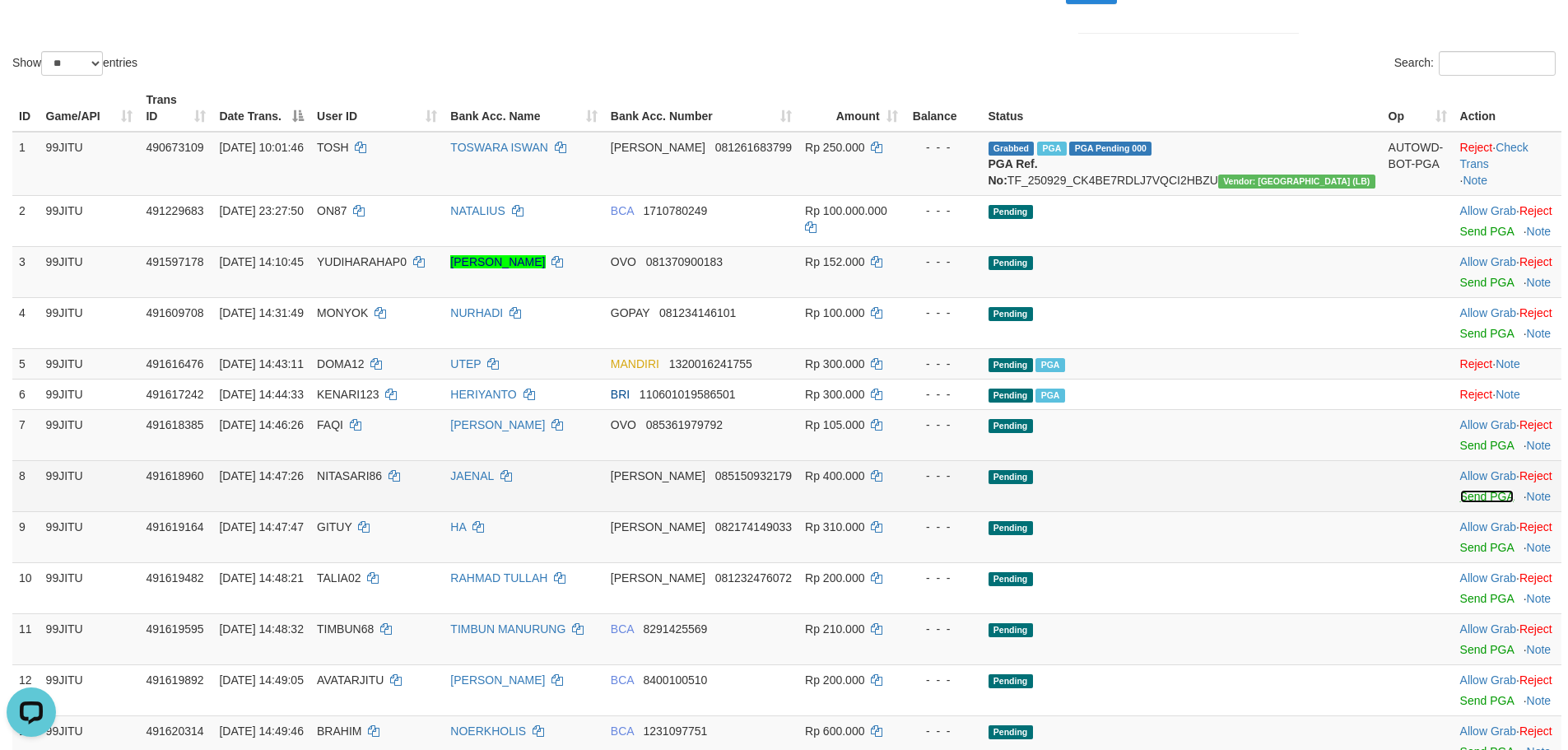
click at [1460, 503] on link "Send PGA" at bounding box center [1486, 496] width 53 height 14
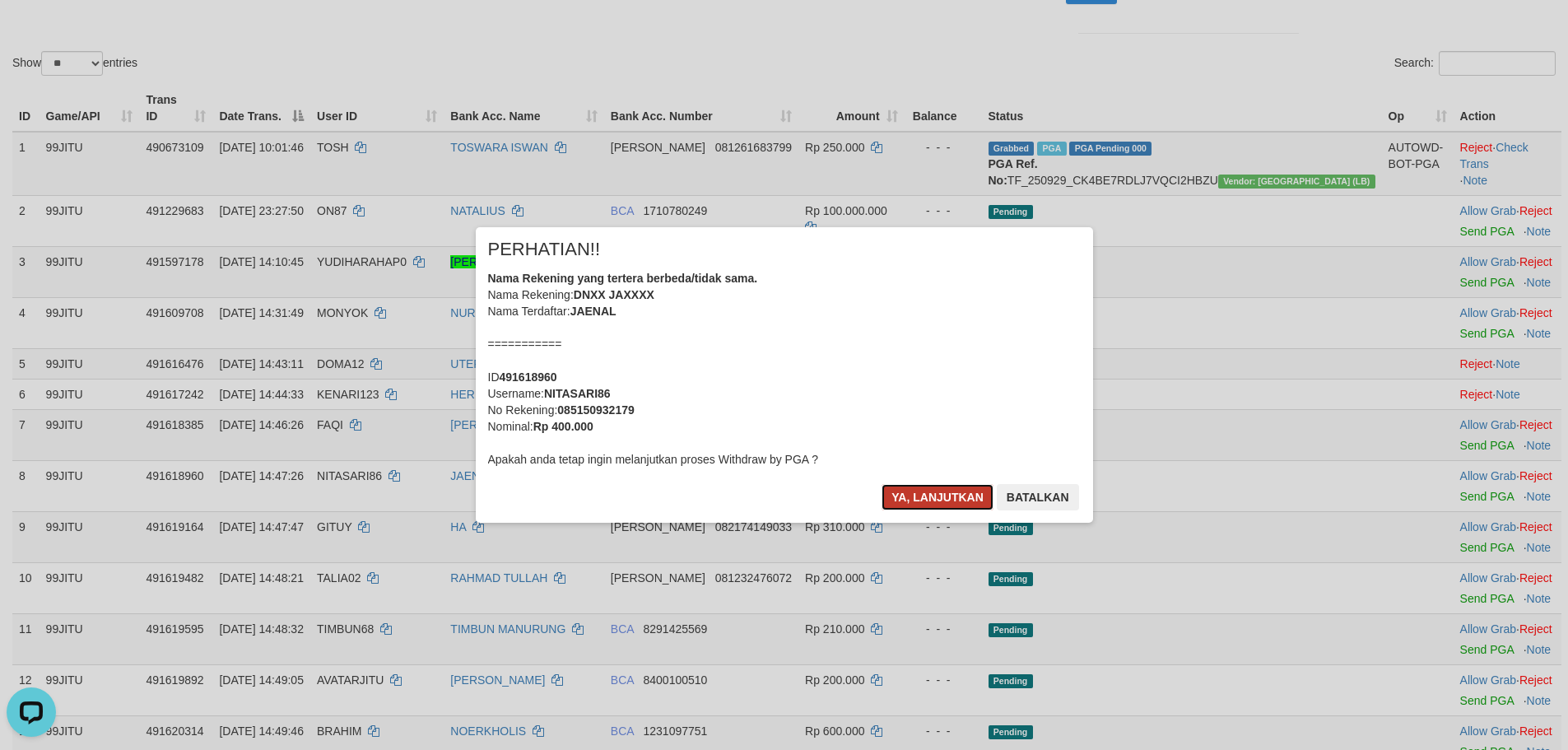
click at [949, 506] on button "Ya, lanjutkan" at bounding box center [937, 496] width 112 height 26
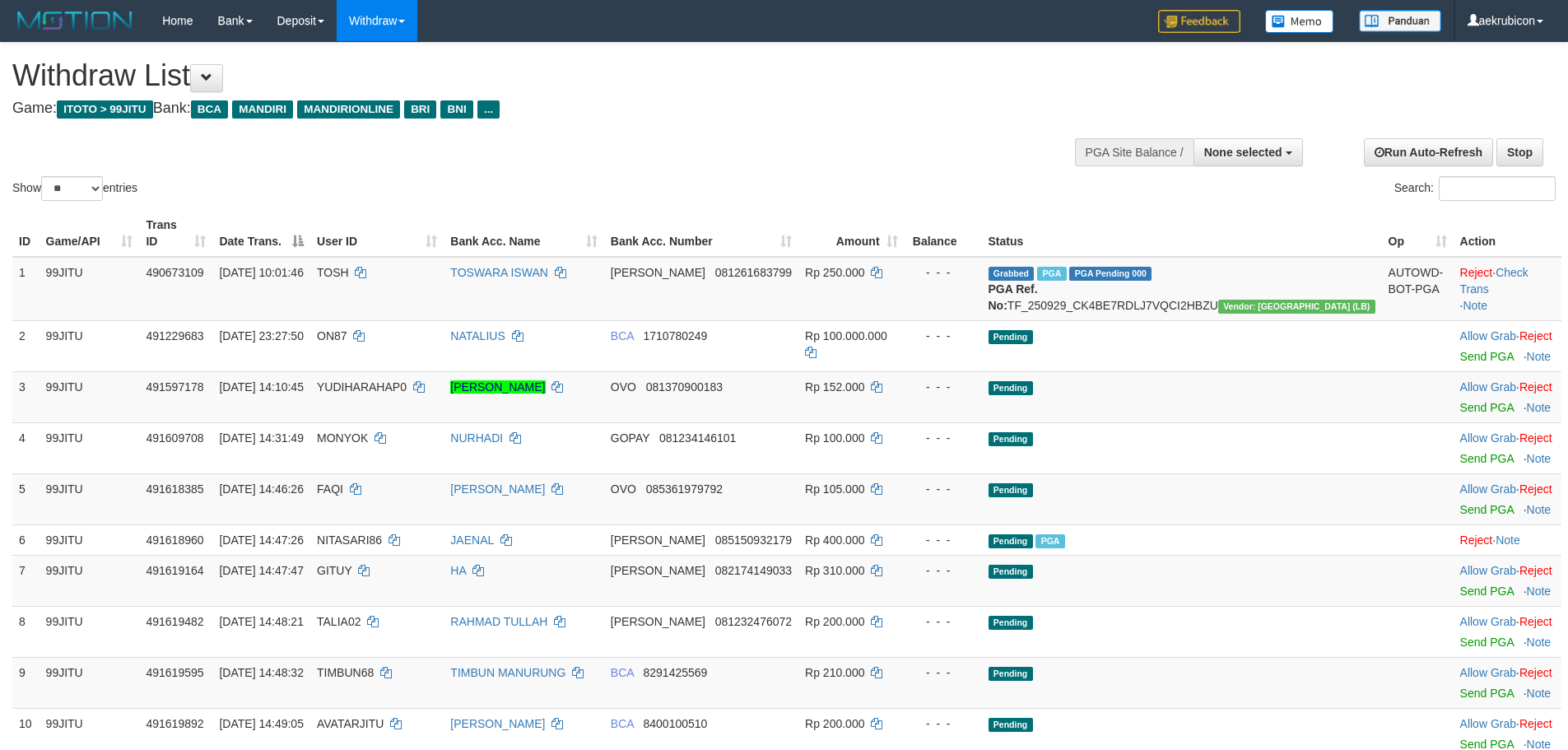
select select
select select "**"
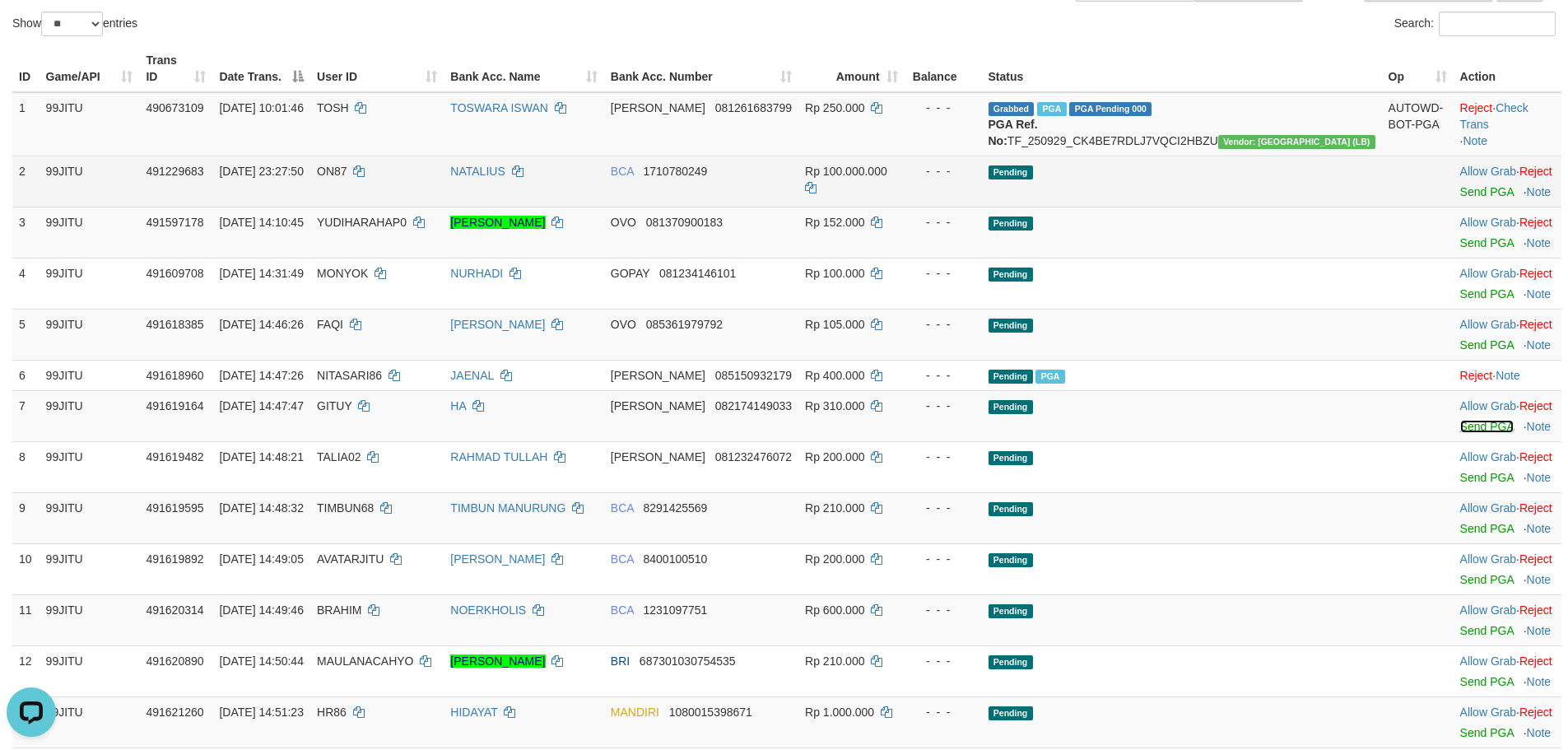
drag, startPoint x: 1469, startPoint y: 445, endPoint x: 868, endPoint y: 187, distance: 654.0
click at [1469, 433] on link "Send PGA" at bounding box center [1486, 427] width 53 height 14
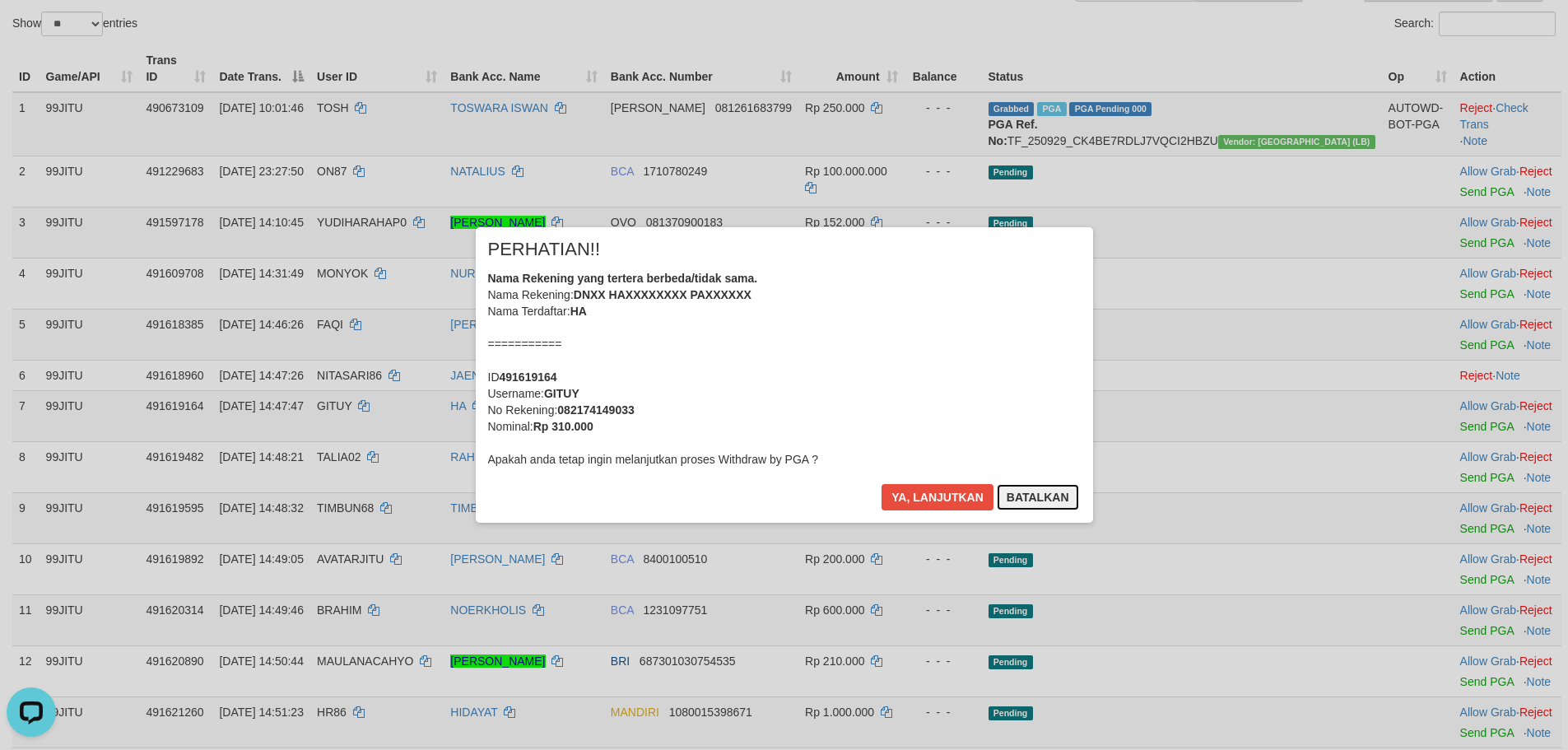
click at [1040, 495] on button "Batalkan" at bounding box center [1037, 496] width 82 height 26
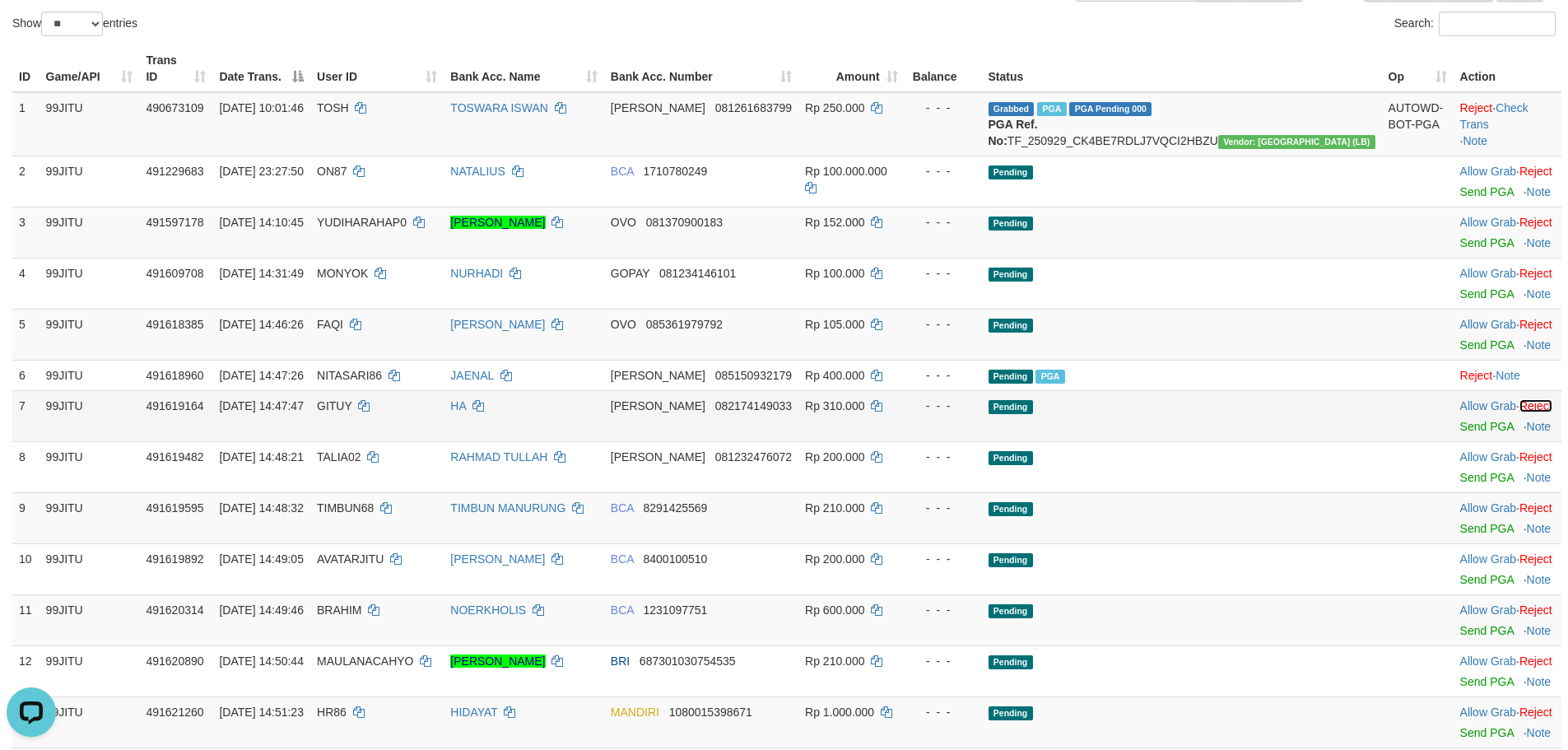
click at [1520, 412] on link "Reject" at bounding box center [1535, 406] width 33 height 14
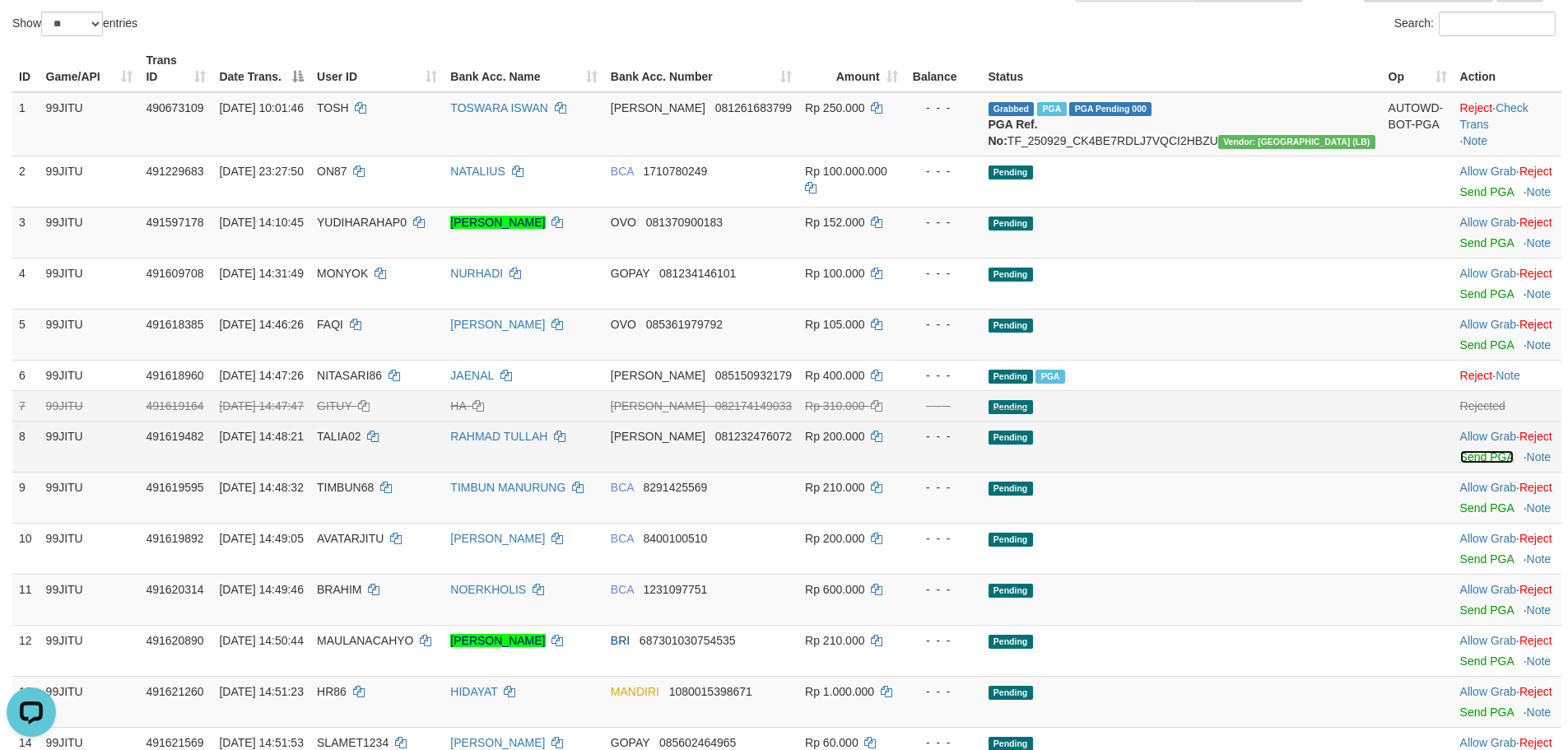
click at [1473, 463] on link "Send PGA" at bounding box center [1486, 458] width 53 height 14
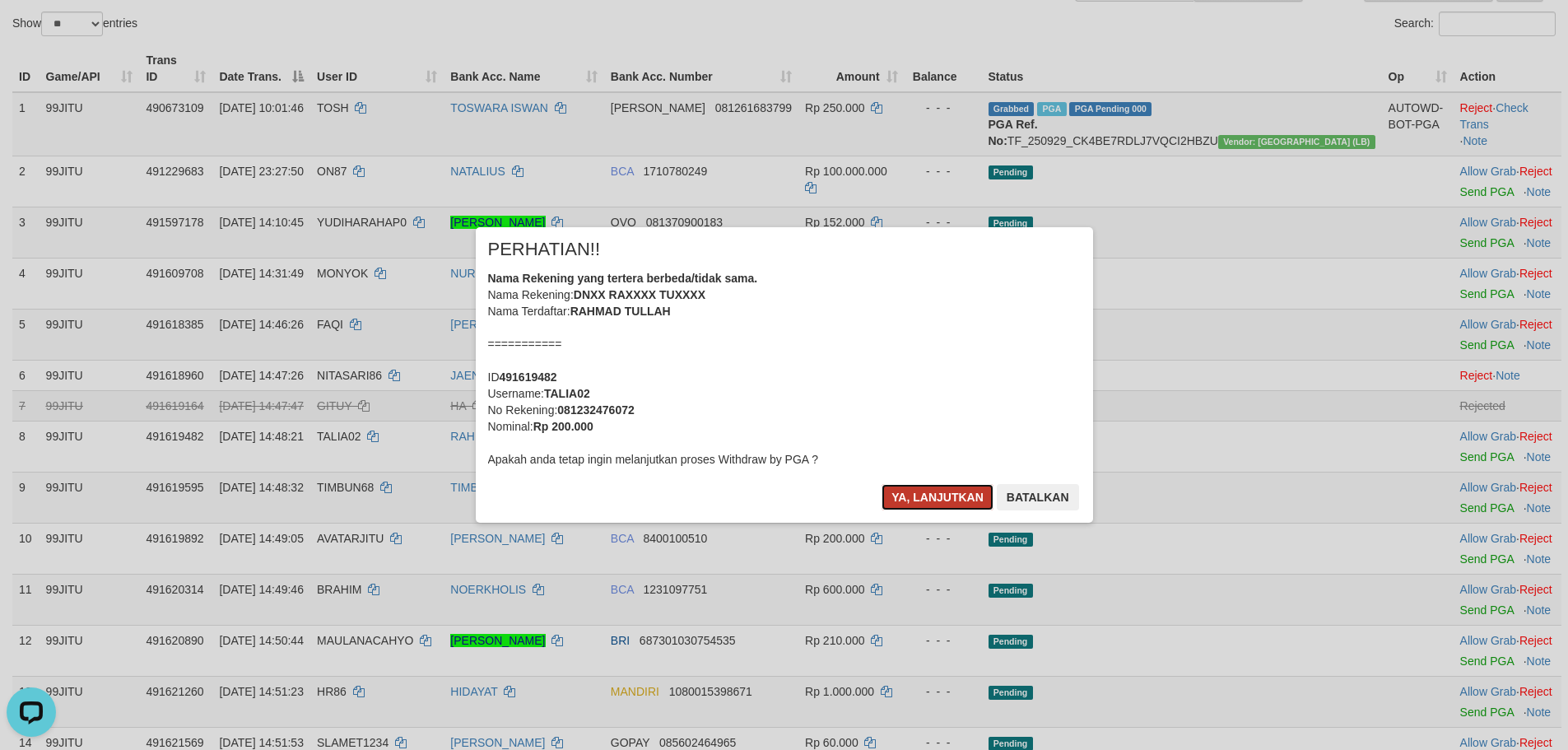
click at [950, 497] on button "Ya, lanjutkan" at bounding box center [937, 496] width 112 height 26
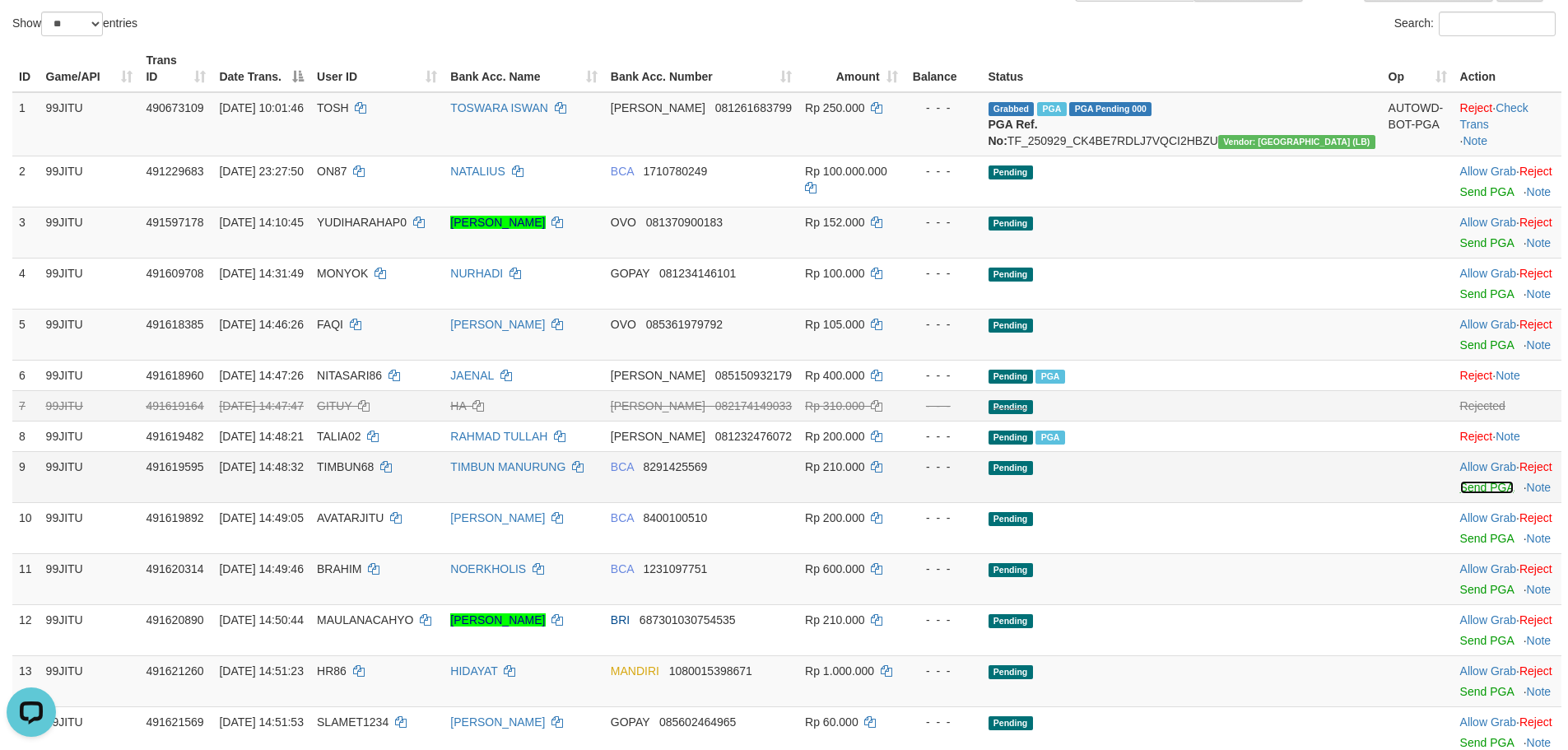
click at [1460, 494] on link "Send PGA" at bounding box center [1486, 487] width 53 height 14
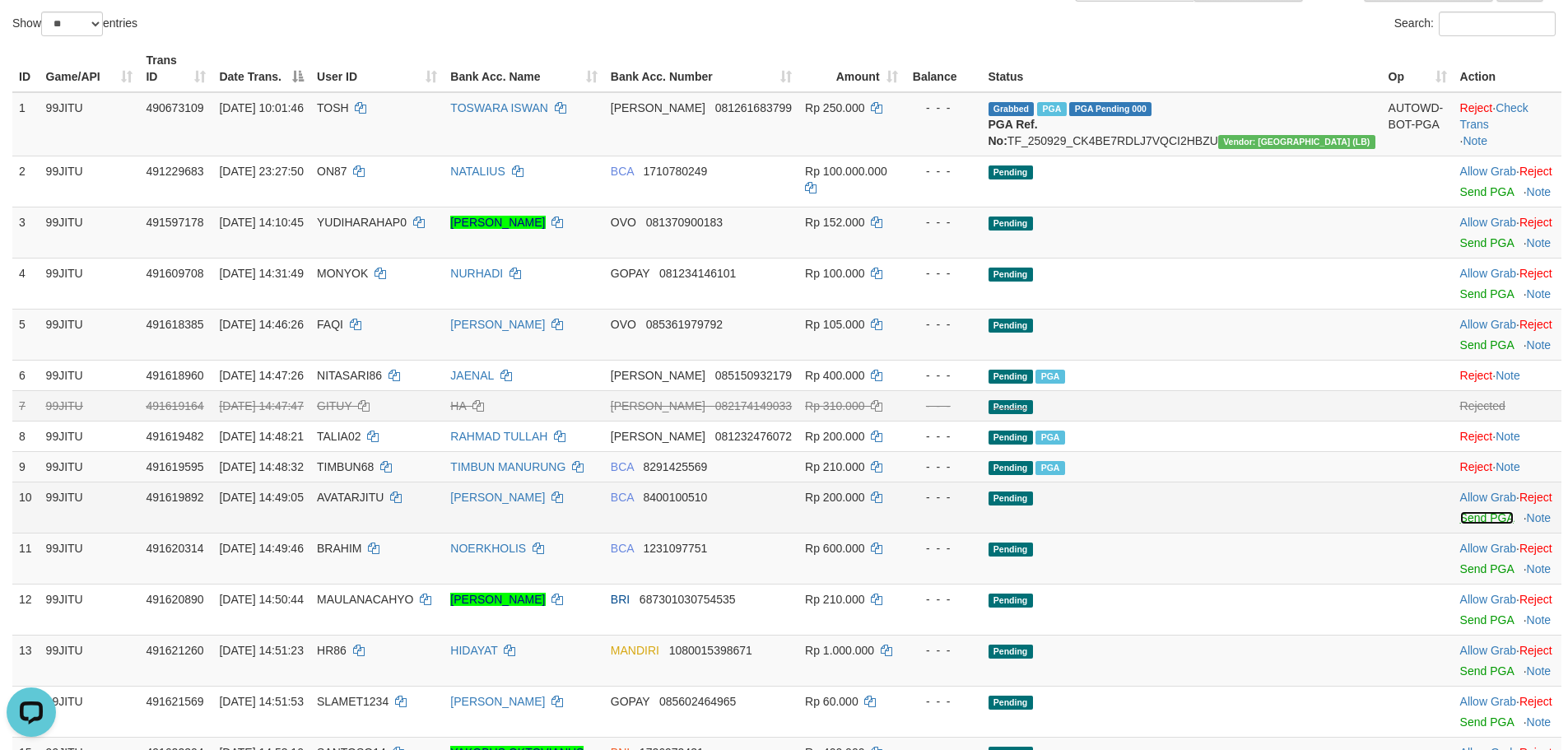
click at [1460, 524] on link "Send PGA" at bounding box center [1486, 518] width 53 height 14
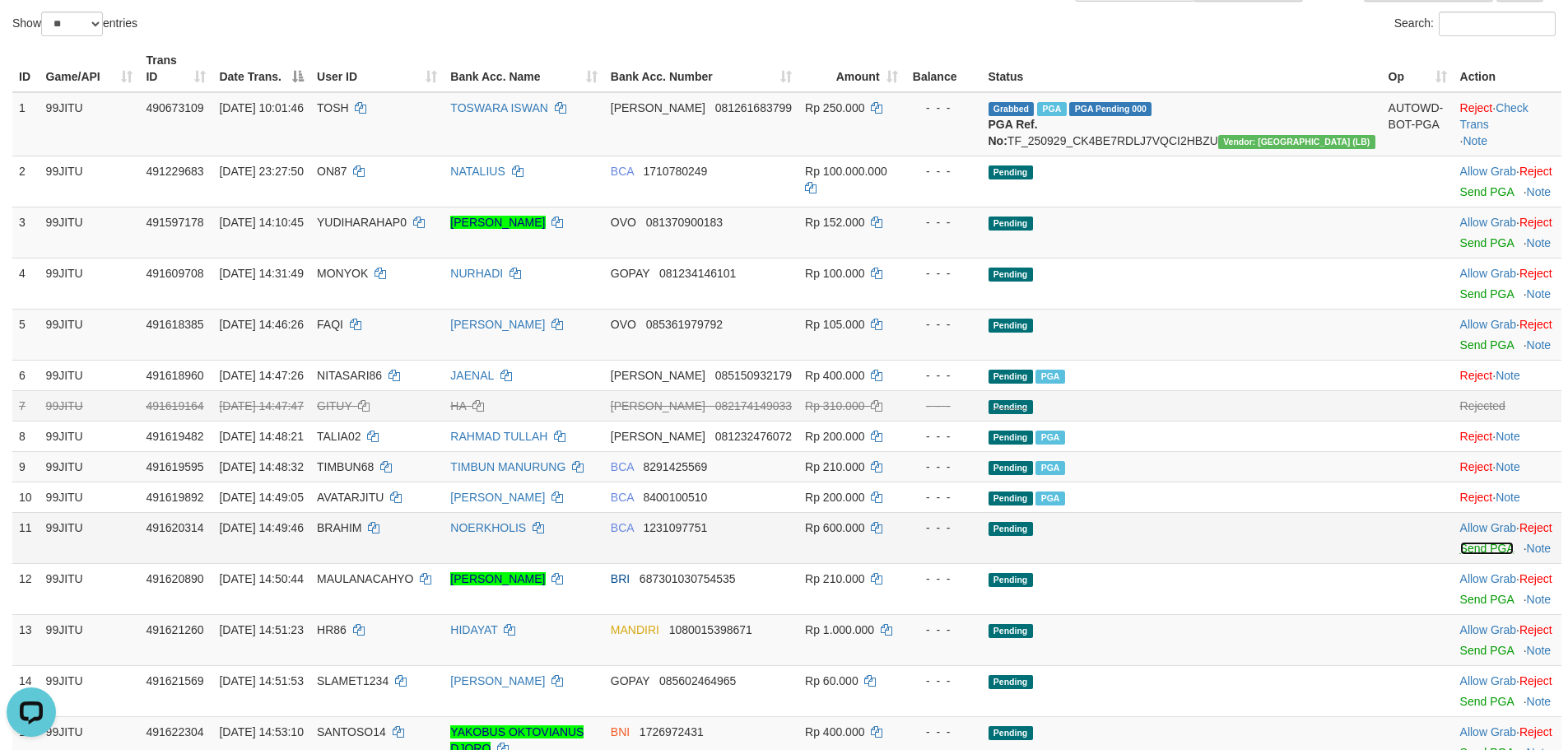
click at [1460, 555] on link "Send PGA" at bounding box center [1486, 548] width 53 height 14
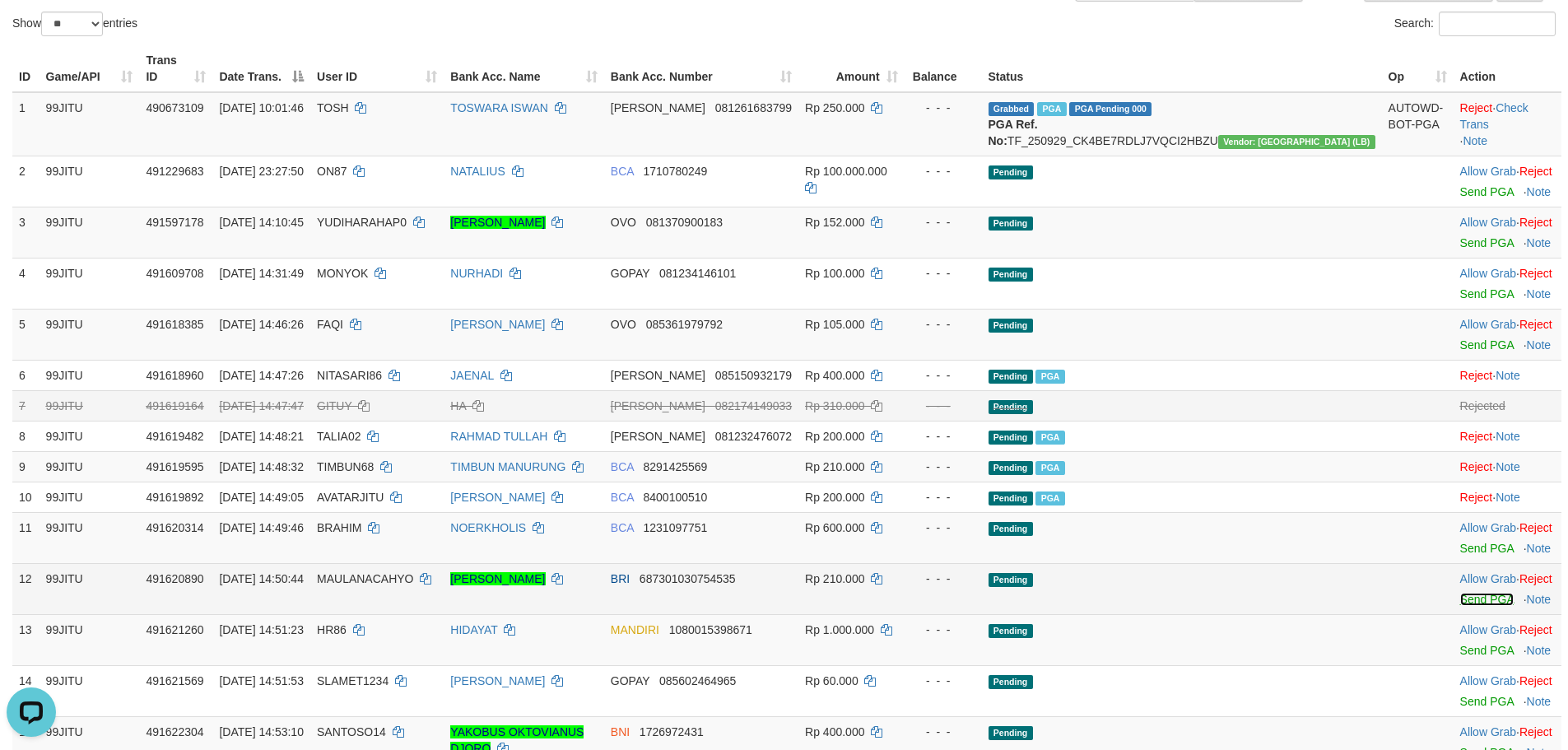
click at [1460, 606] on link "Send PGA" at bounding box center [1486, 599] width 53 height 14
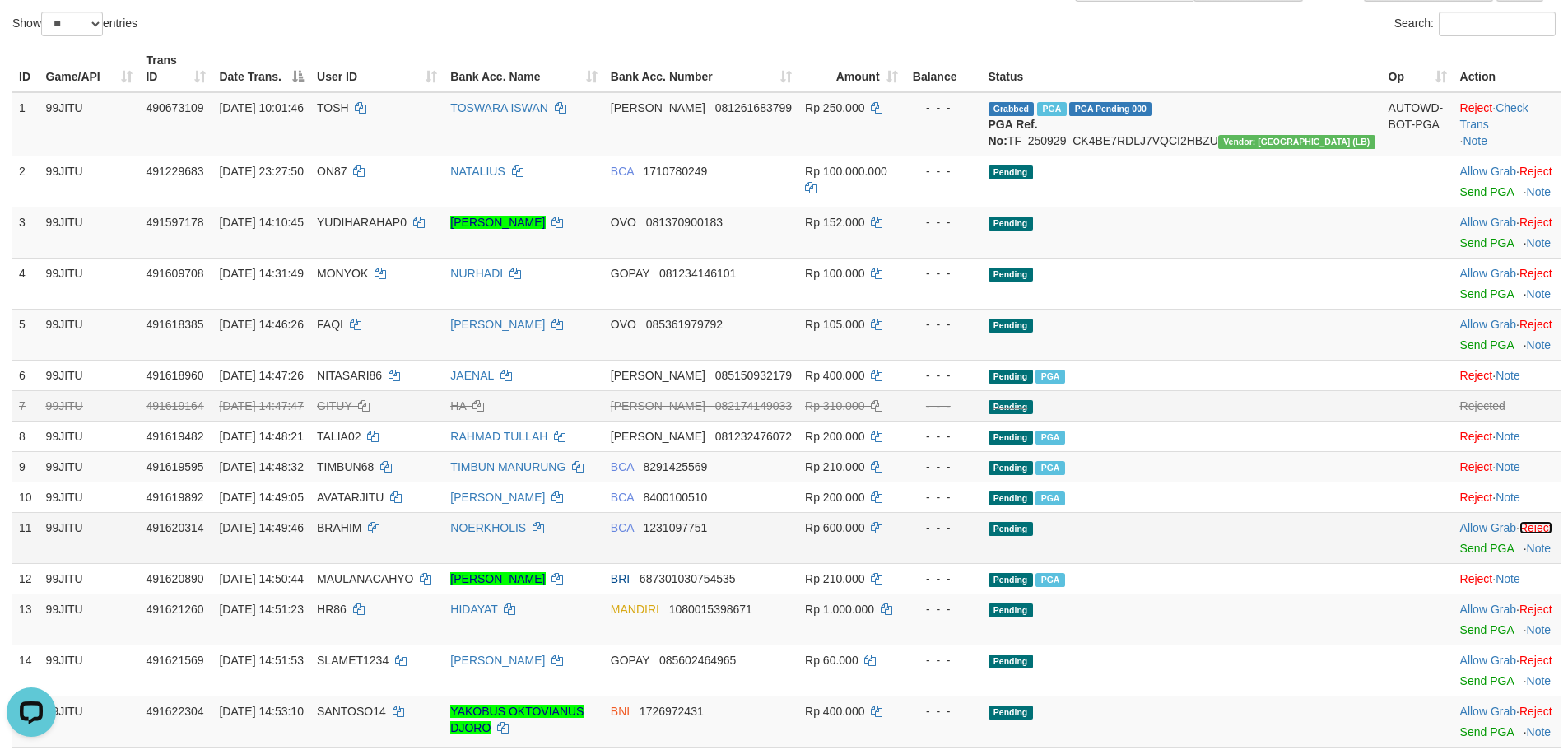
click at [1519, 535] on link "Reject" at bounding box center [1535, 528] width 33 height 14
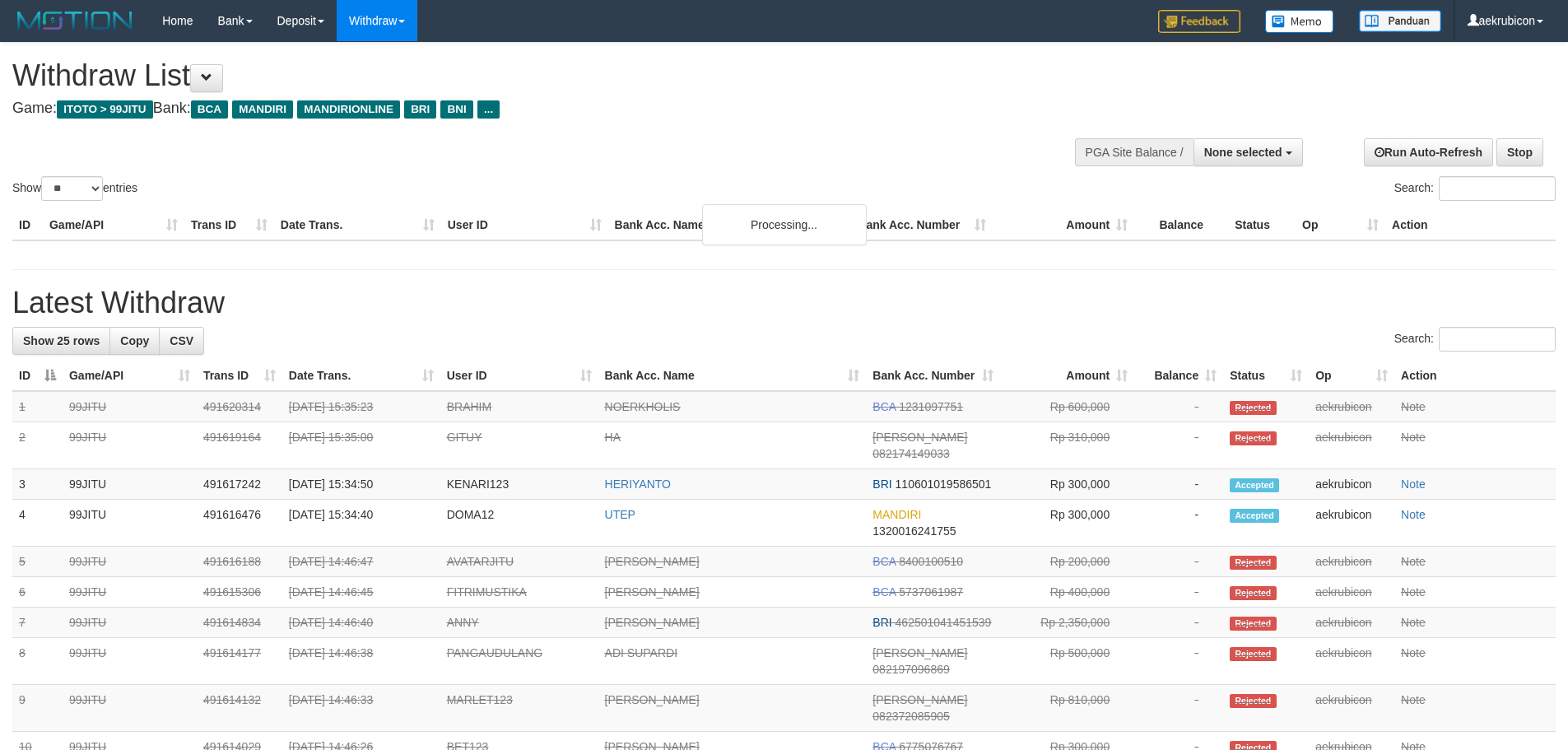
select select
select select "**"
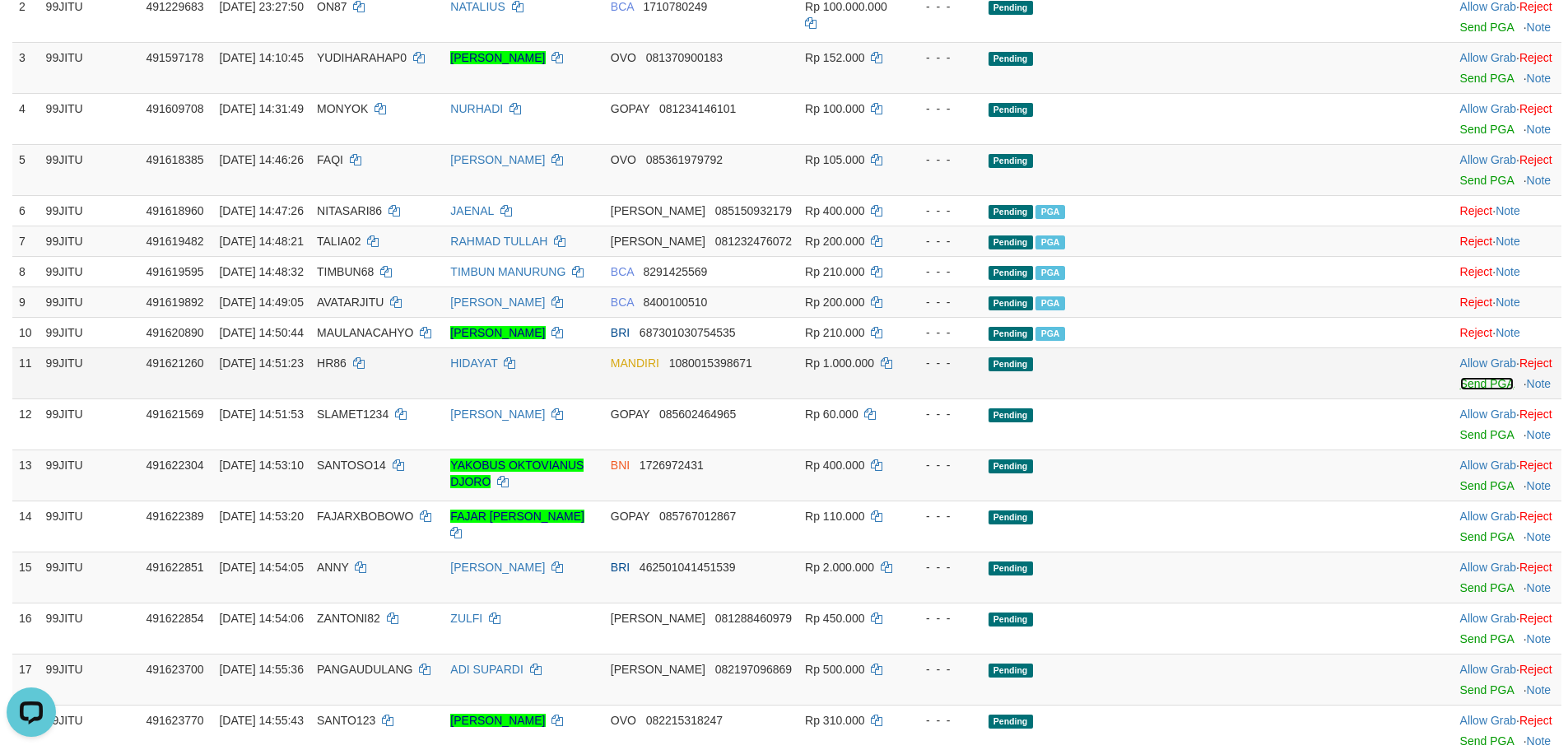
click at [1460, 390] on link "Send PGA" at bounding box center [1486, 384] width 53 height 14
click at [1460, 492] on link "Send PGA" at bounding box center [1486, 486] width 53 height 14
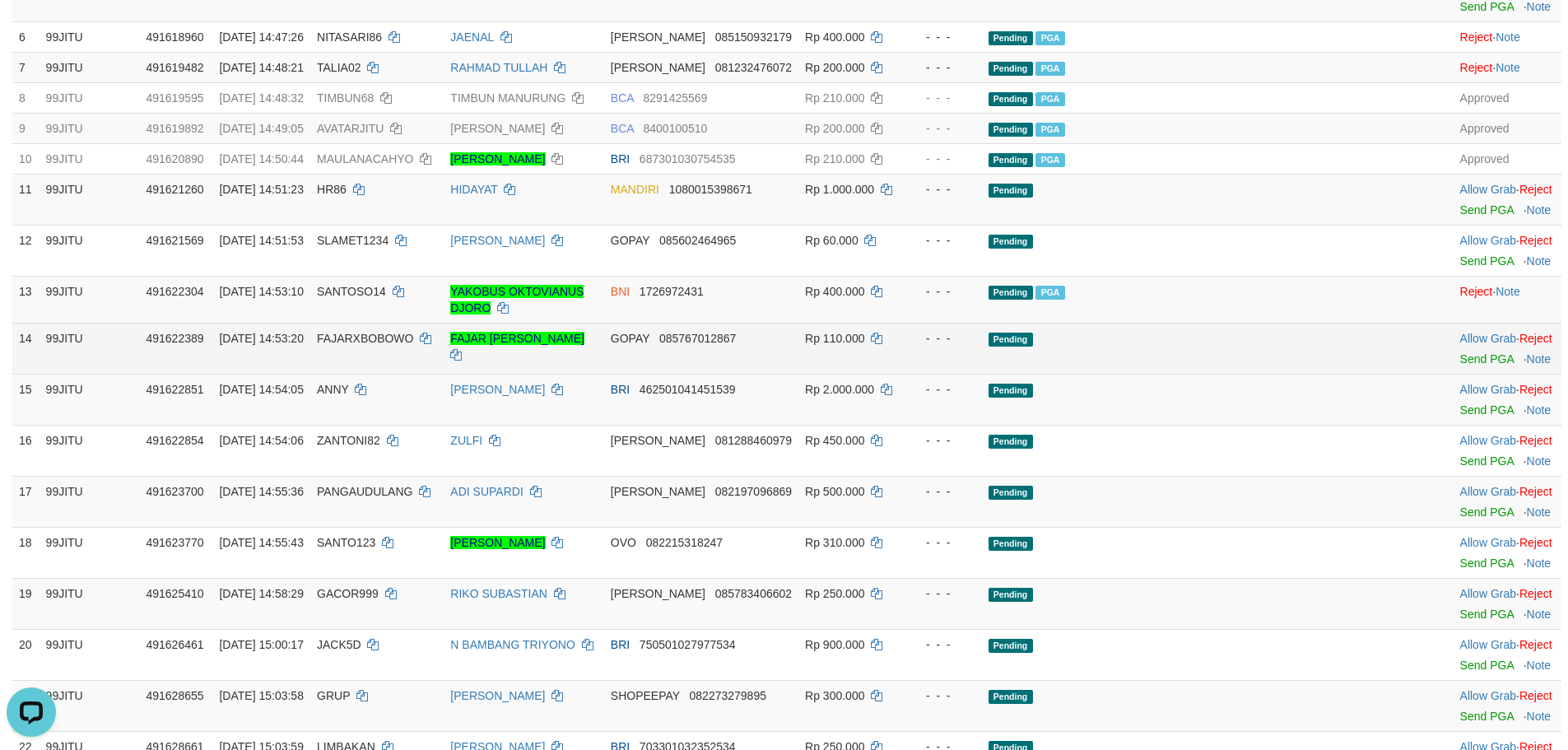
scroll to position [658, 0]
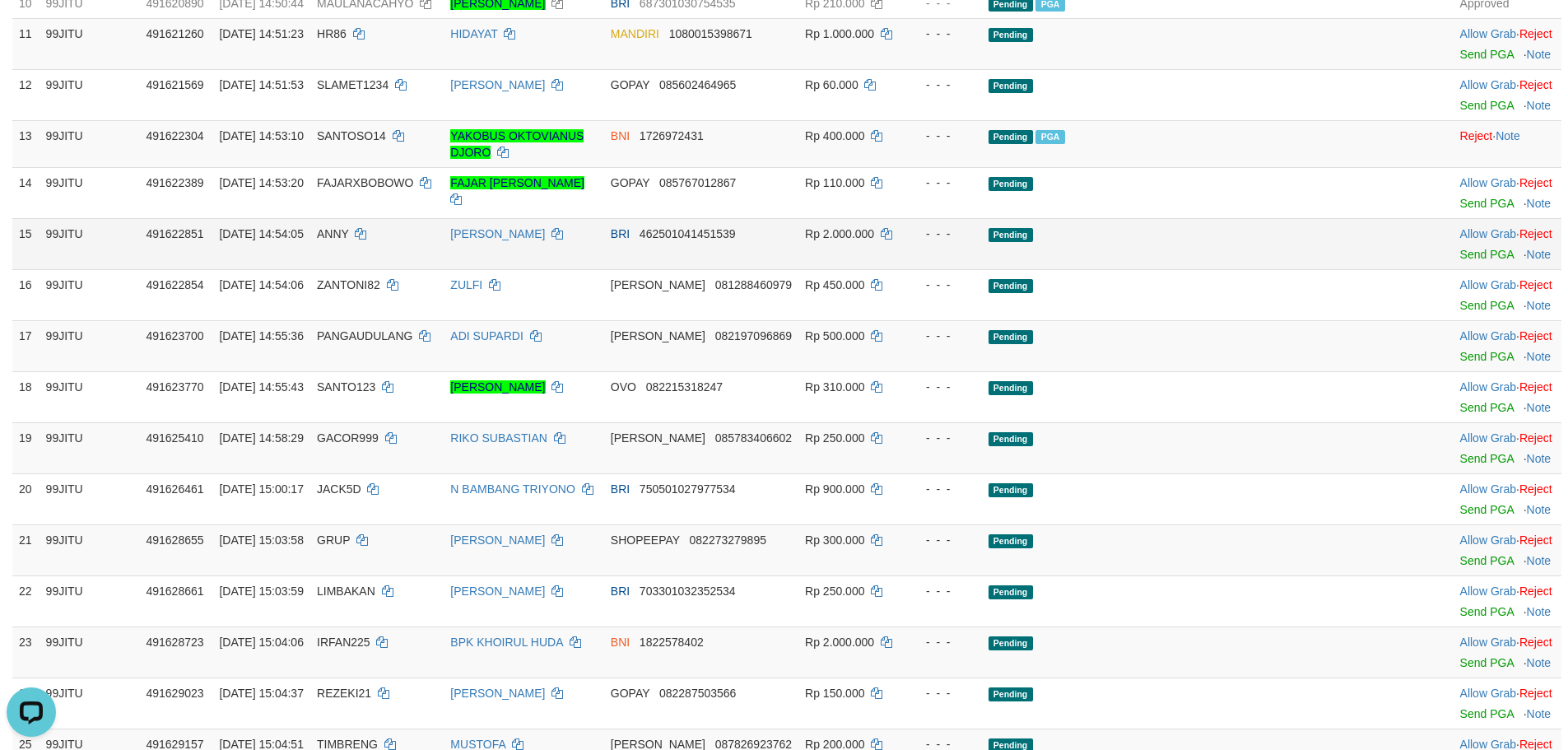
click at [419, 264] on td "ANNY" at bounding box center [377, 243] width 133 height 51
copy td
click at [419, 264] on td "ANNY" at bounding box center [377, 243] width 133 height 51
click at [349, 240] on span "ANNY" at bounding box center [332, 234] width 32 height 14
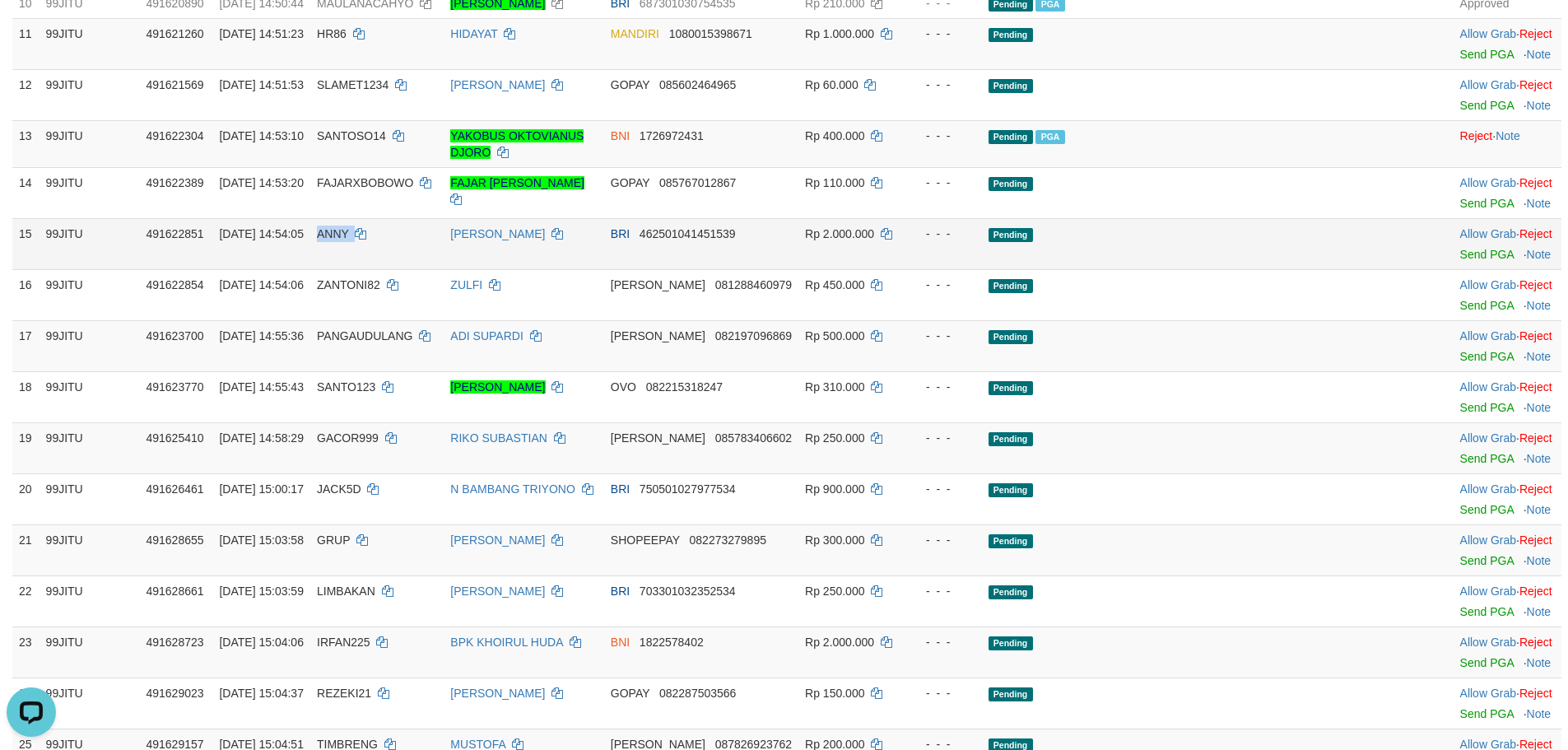
copy td "ANNY"
click at [1460, 261] on link "Send PGA" at bounding box center [1486, 255] width 53 height 14
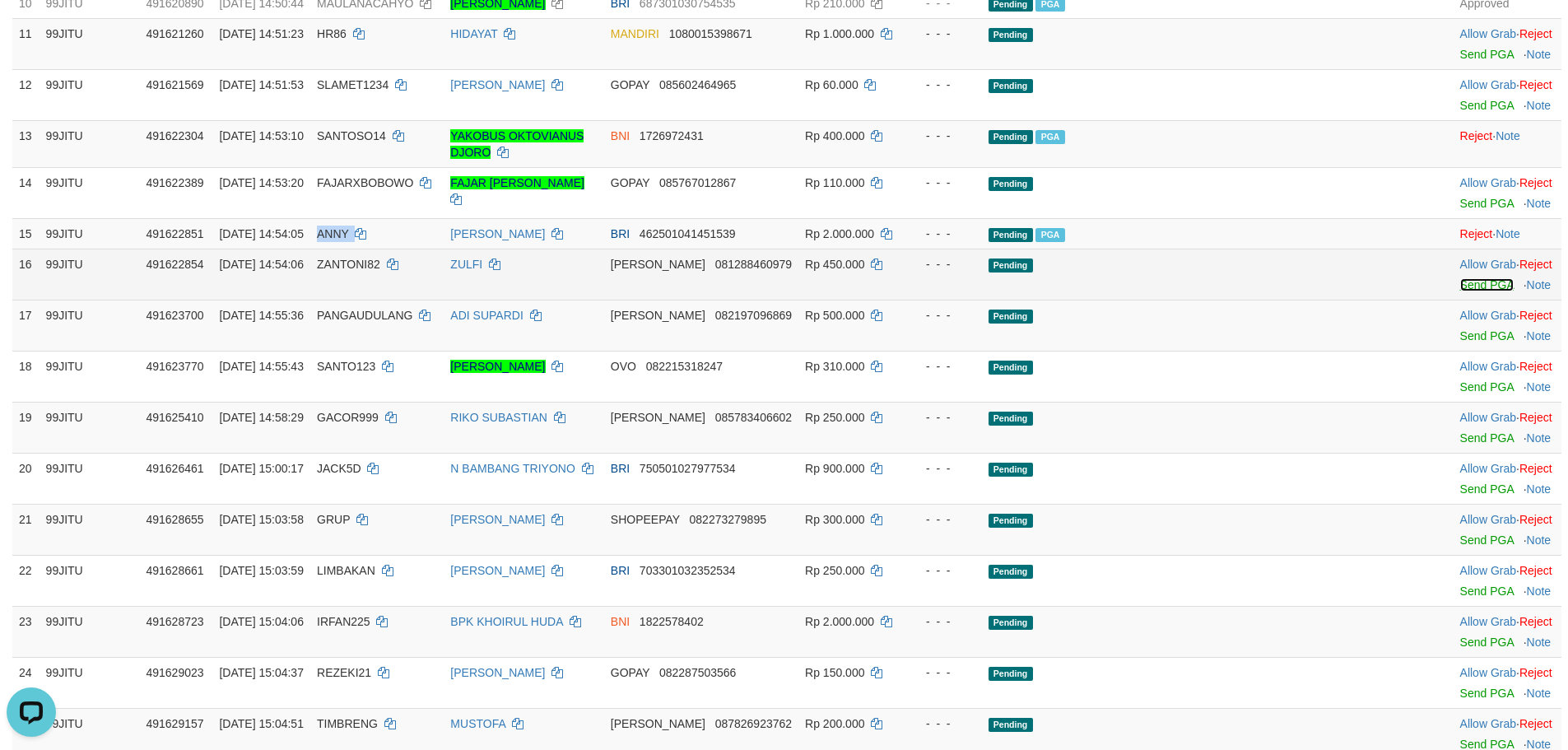
click at [1460, 292] on link "Send PGA" at bounding box center [1486, 285] width 53 height 14
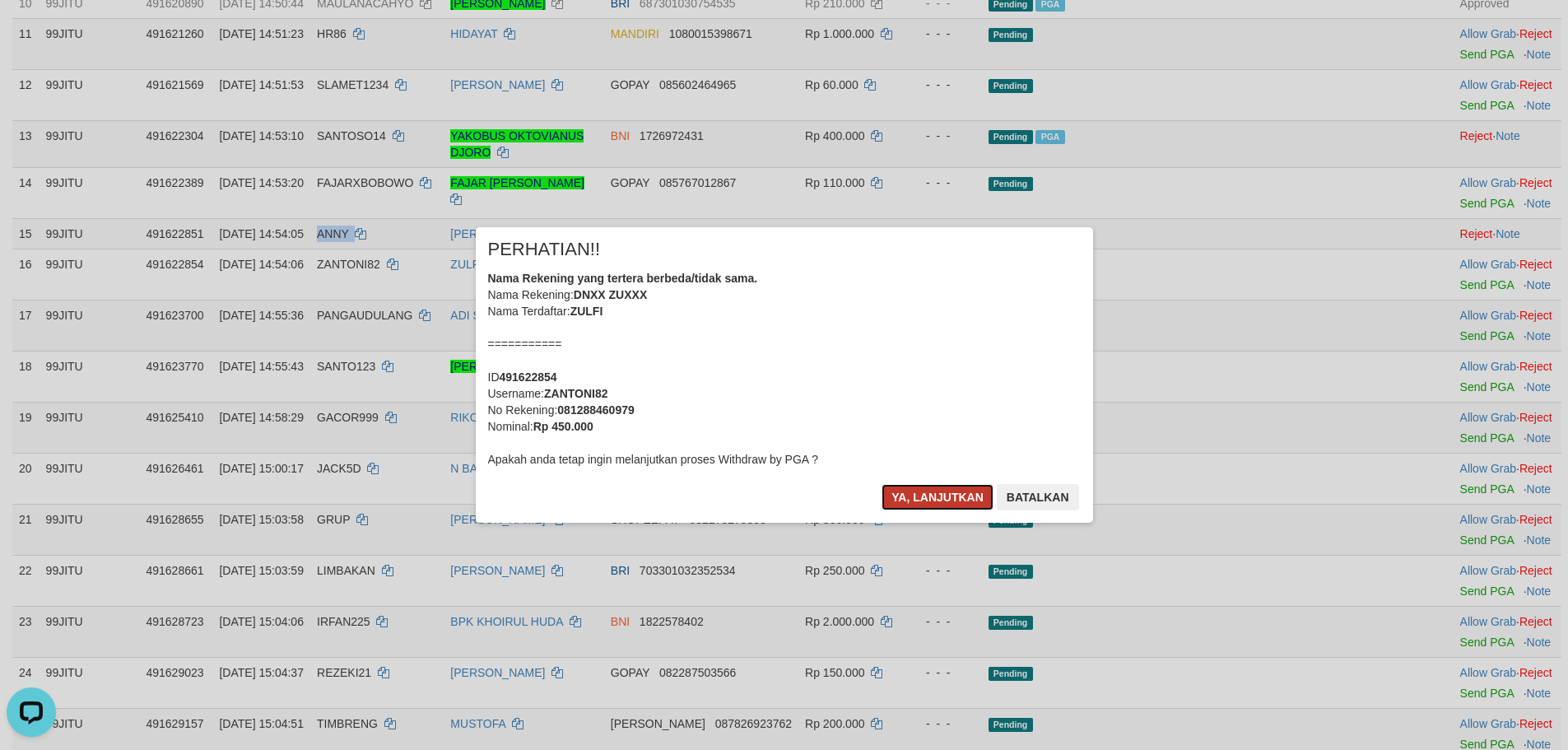
click at [930, 506] on button "Ya, lanjutkan" at bounding box center [937, 496] width 112 height 26
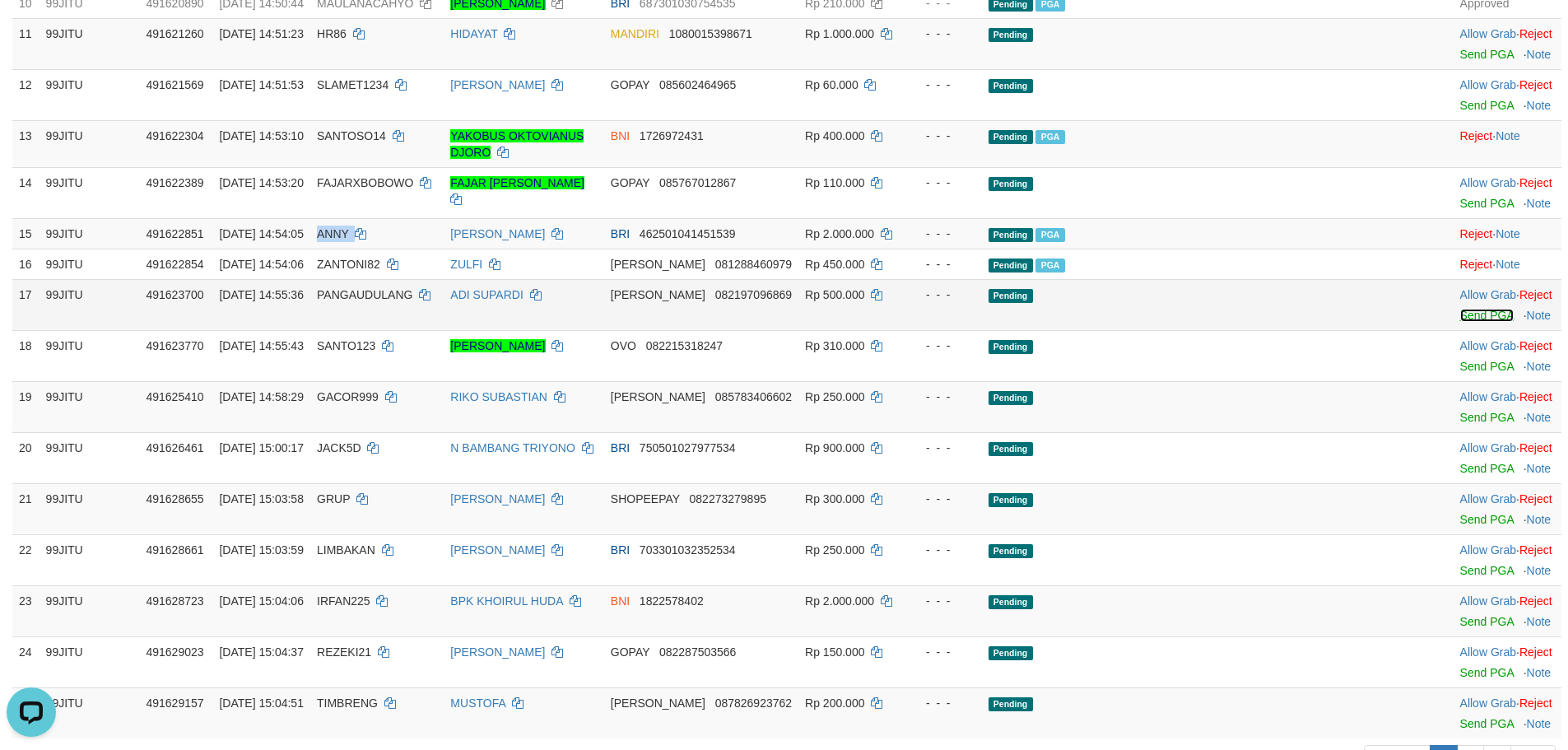
click at [1460, 321] on link "Send PGA" at bounding box center [1486, 316] width 53 height 14
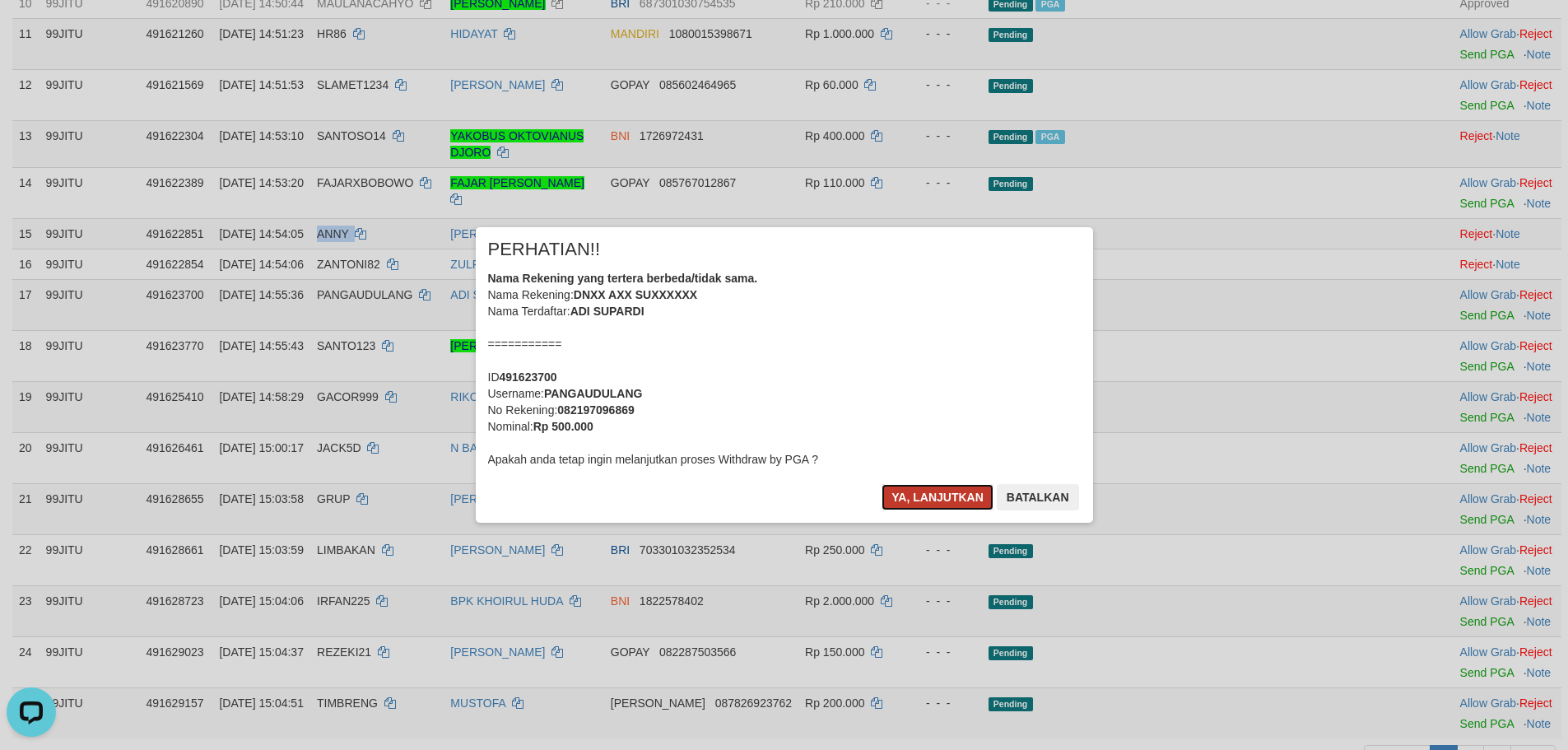
click at [931, 496] on button "Ya, lanjutkan" at bounding box center [937, 496] width 112 height 26
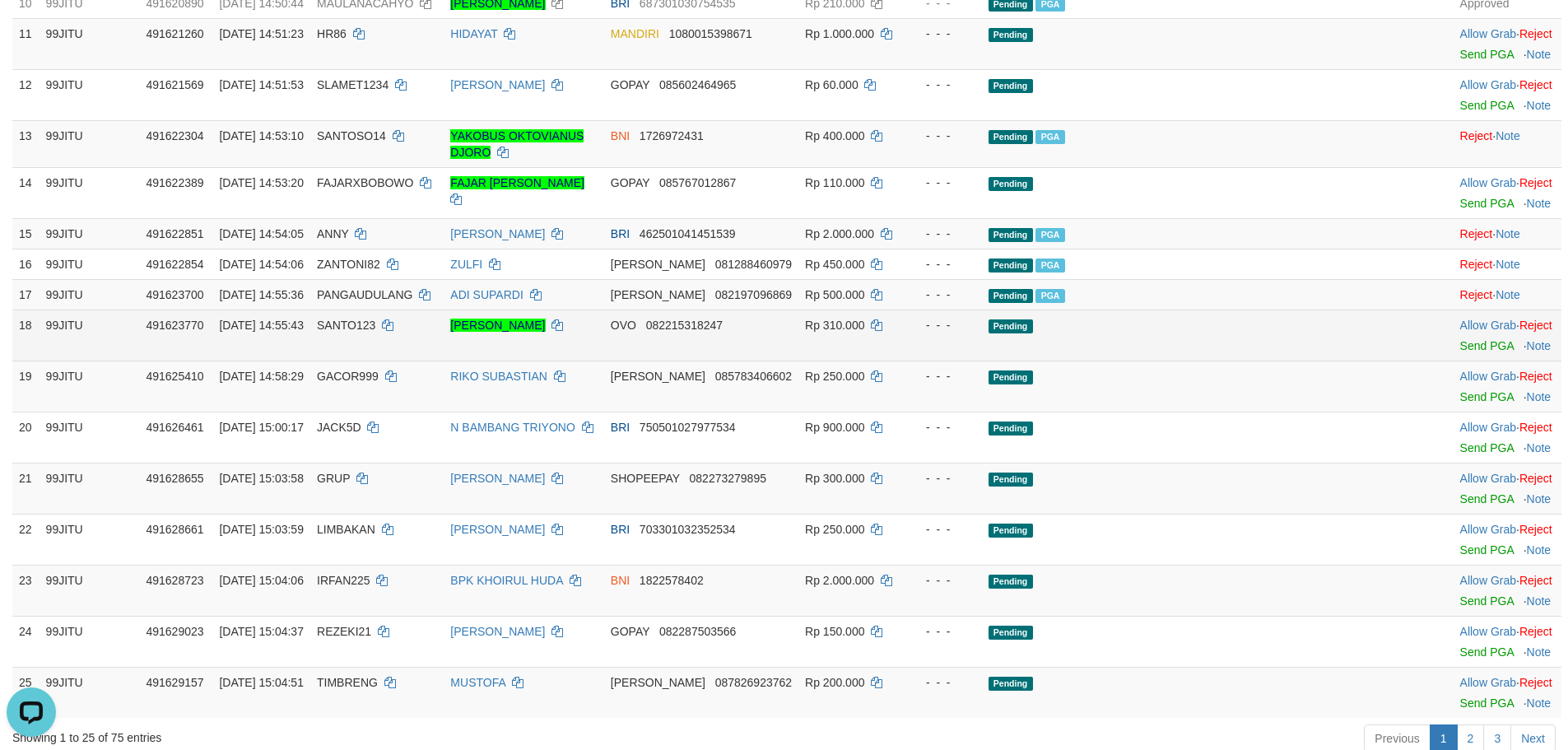
click at [1453, 361] on td "Allow Grab · Reject Send PGA · Note" at bounding box center [1507, 335] width 108 height 51
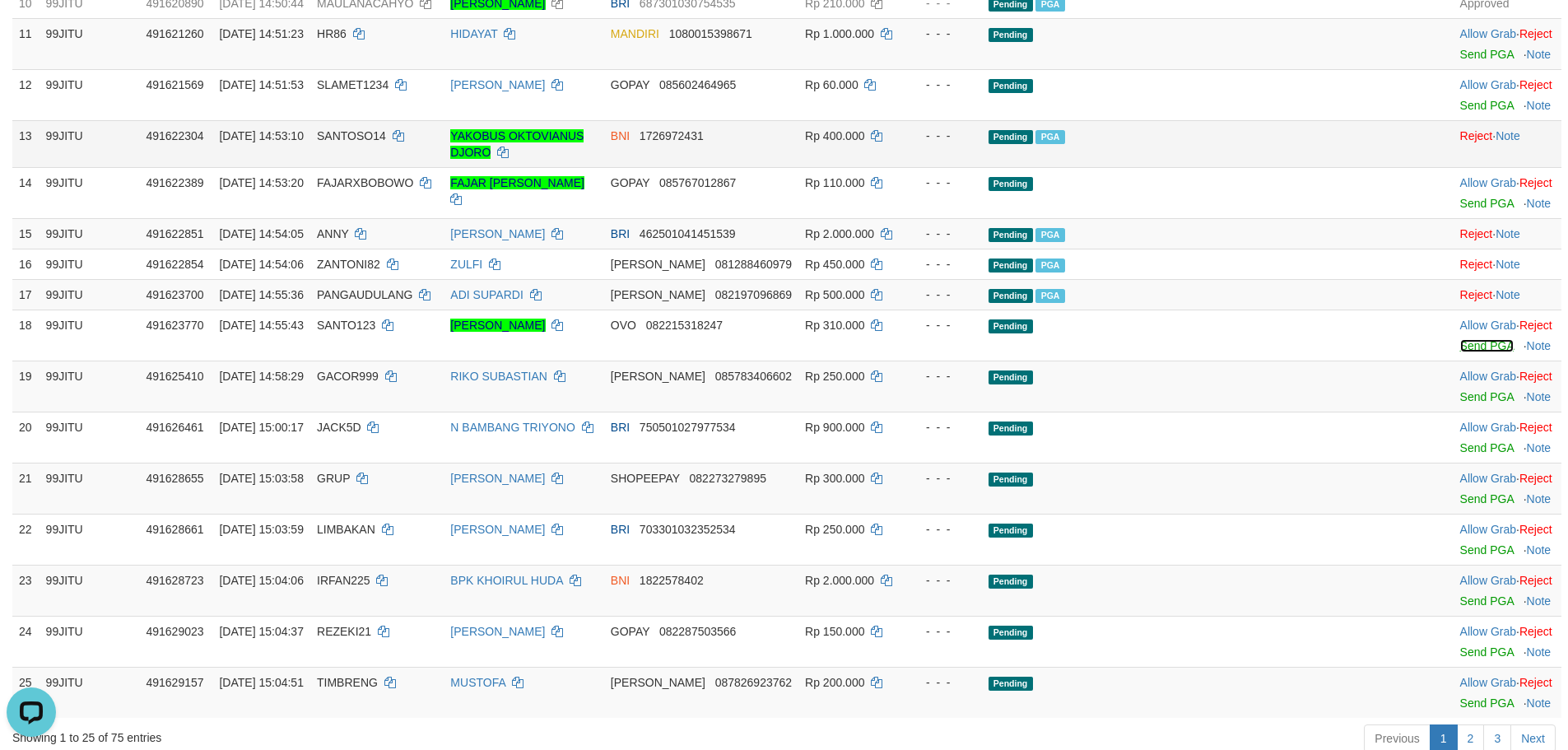
drag, startPoint x: 1453, startPoint y: 380, endPoint x: 860, endPoint y: 190, distance: 622.7
click at [1460, 352] on link "Send PGA" at bounding box center [1486, 346] width 53 height 14
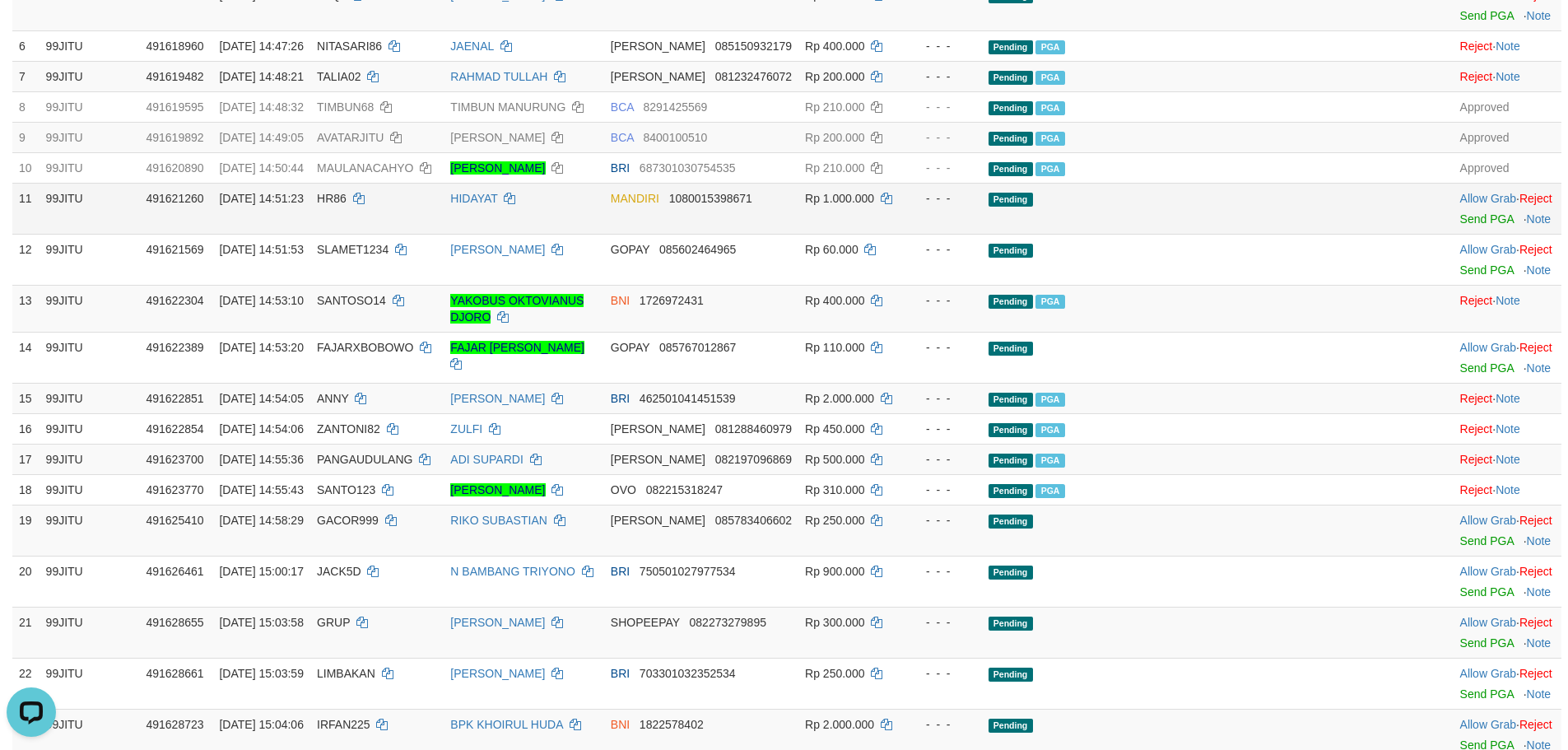
scroll to position [329, 0]
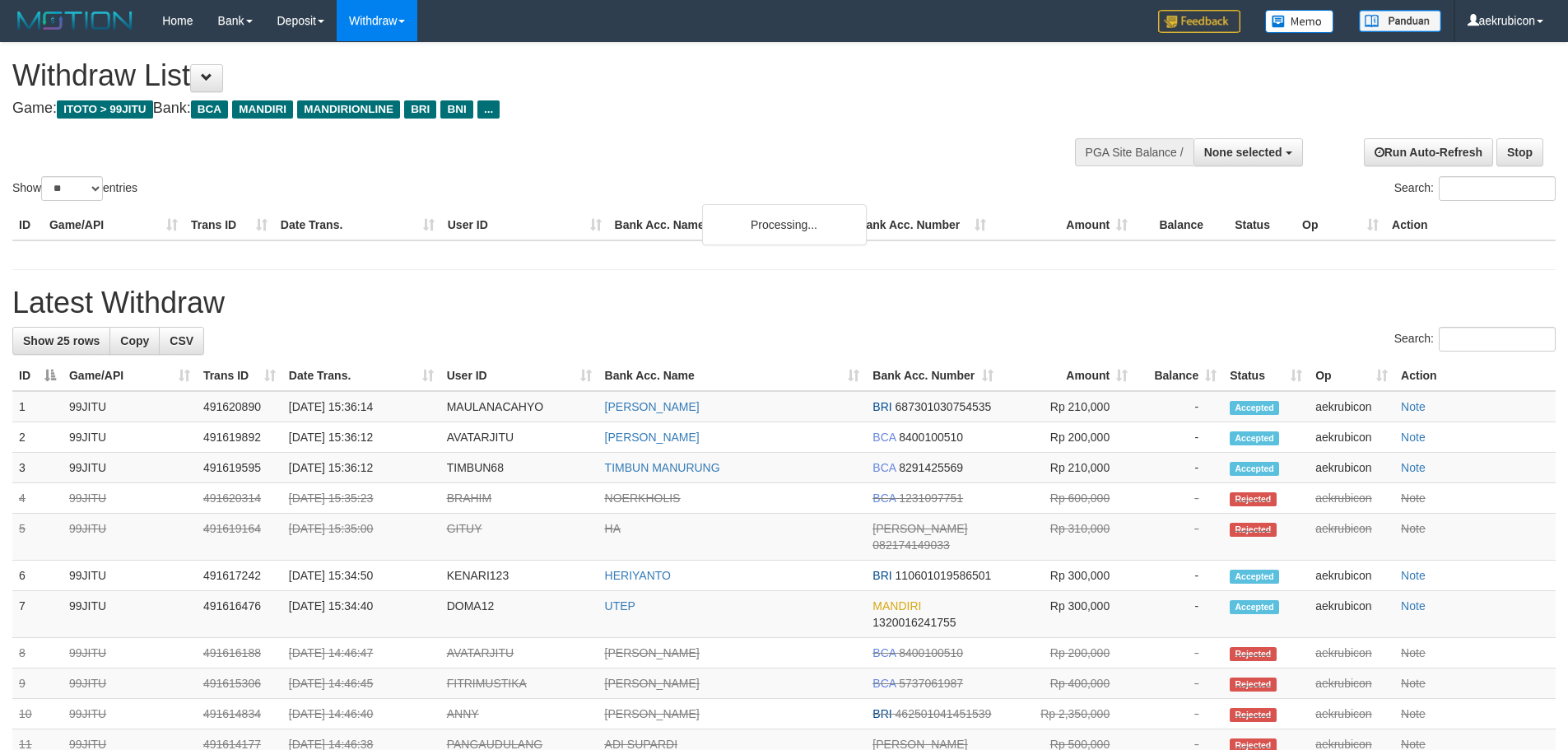
select select
select select "**"
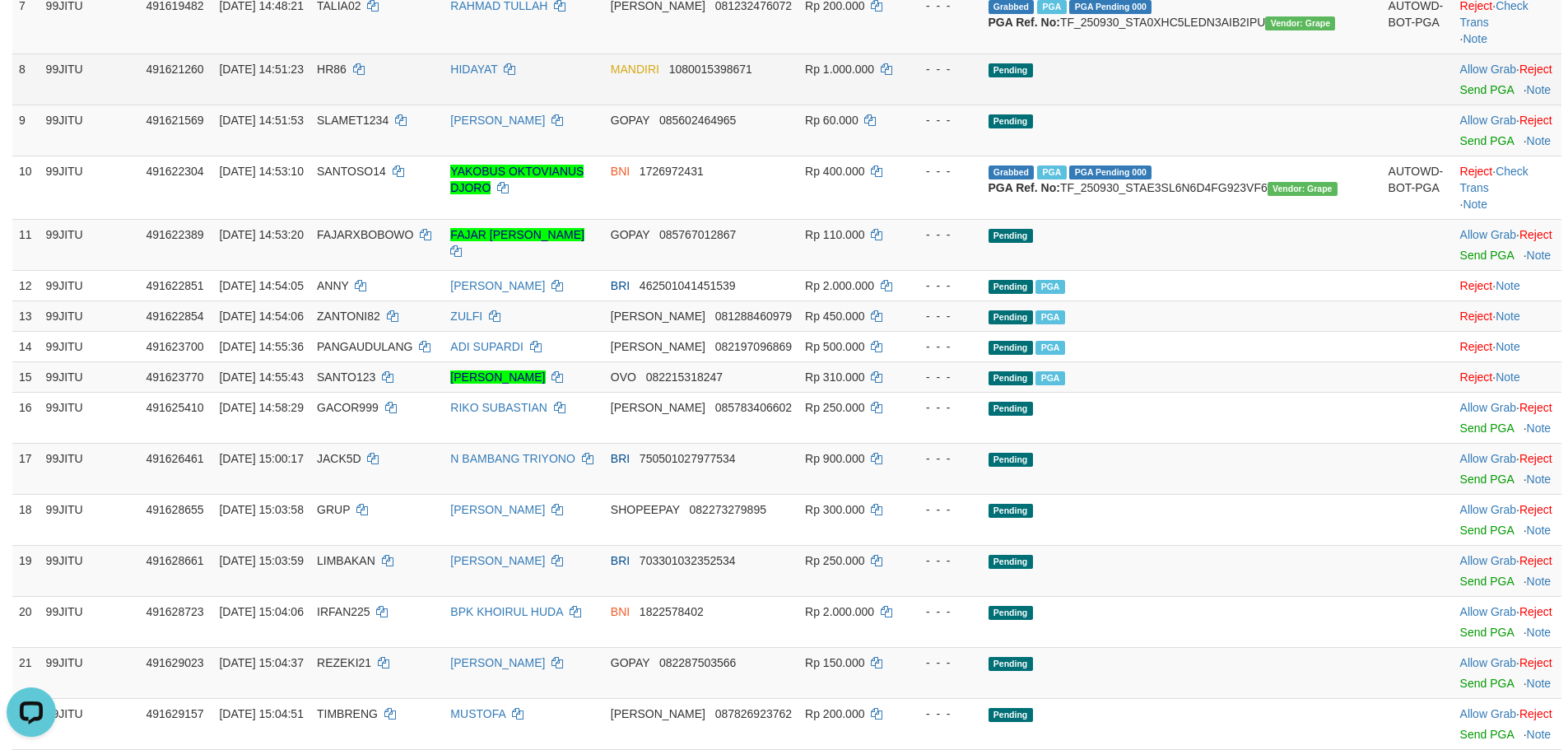
scroll to position [658, 0]
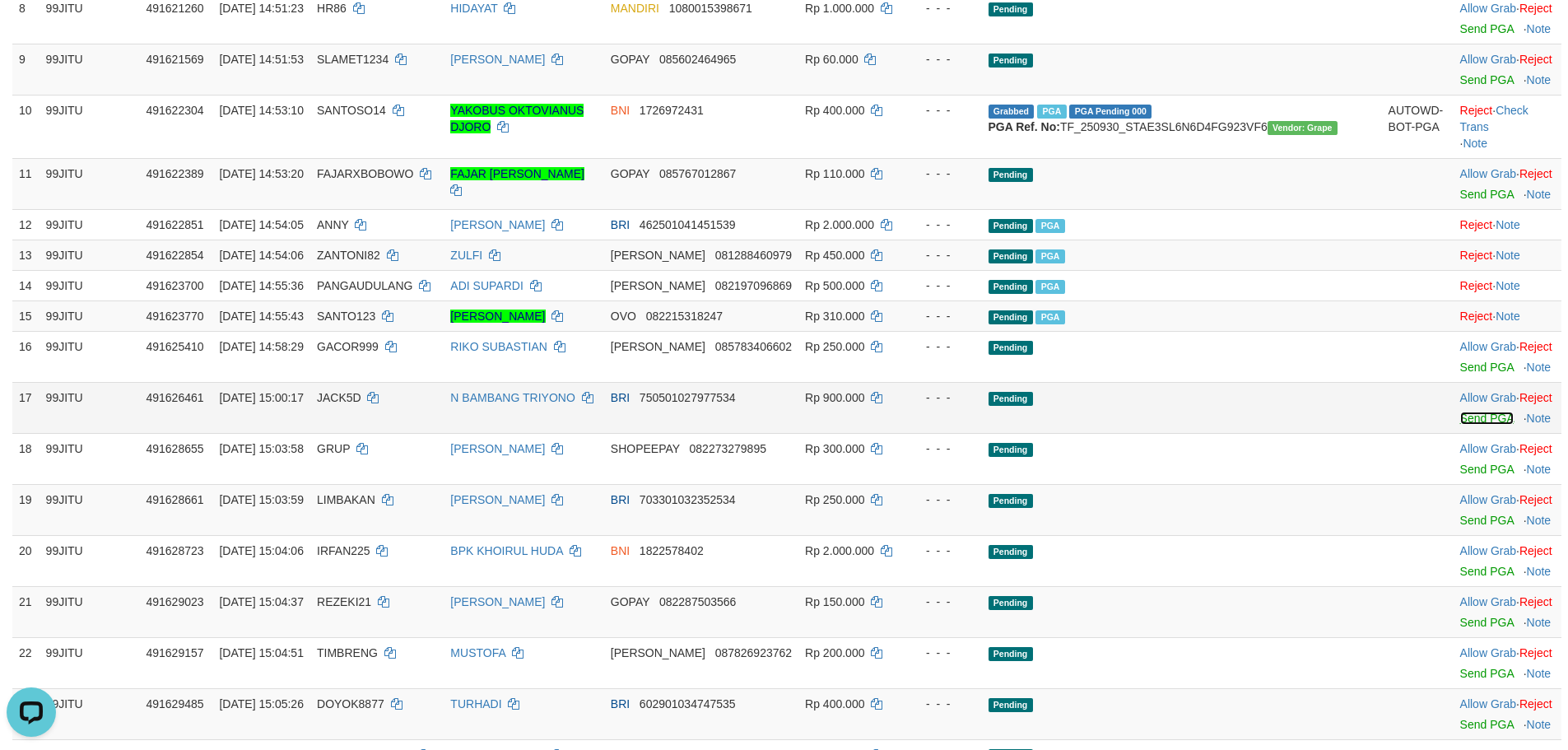
click at [1460, 425] on link "Send PGA" at bounding box center [1486, 418] width 53 height 14
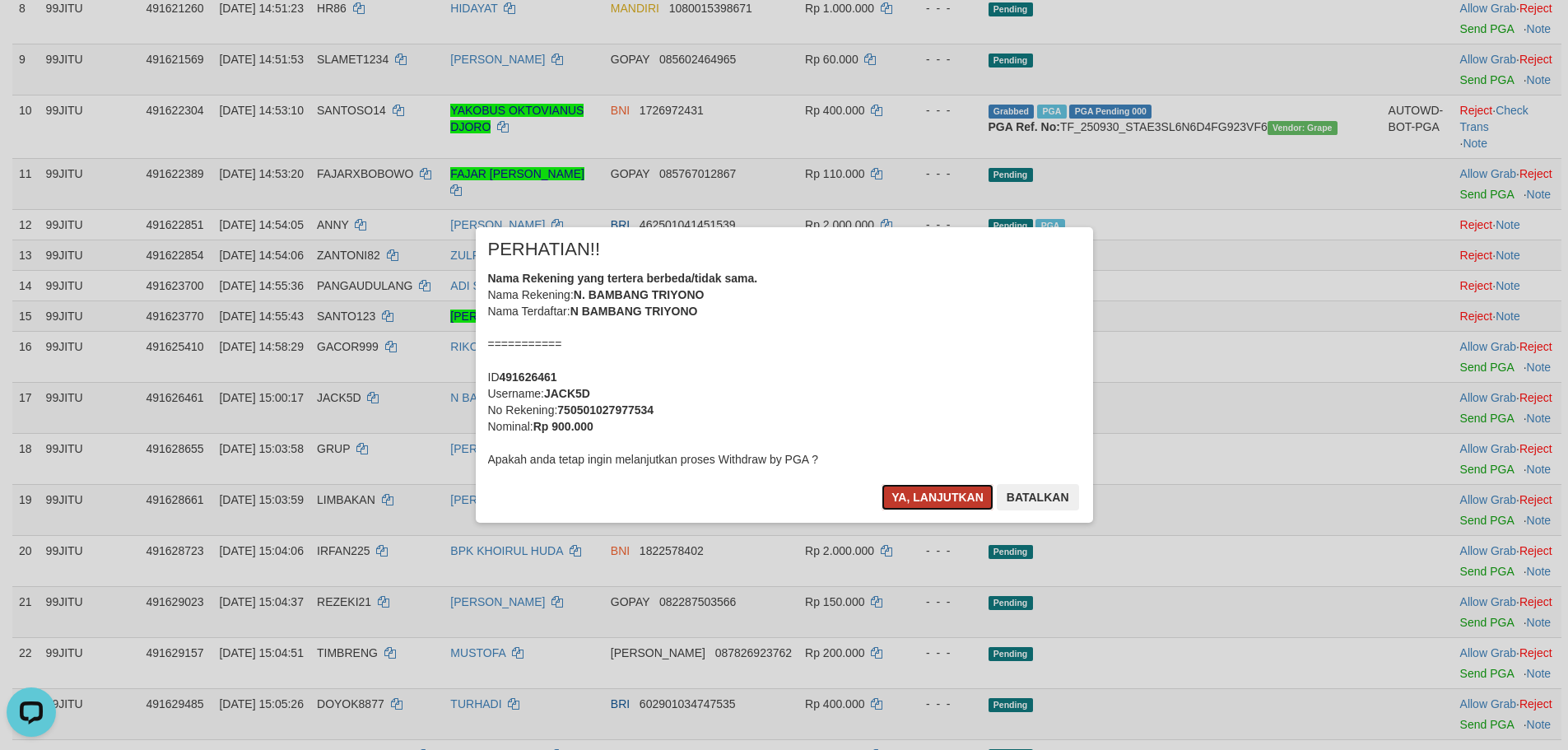
click at [932, 500] on button "Ya, lanjutkan" at bounding box center [937, 496] width 112 height 26
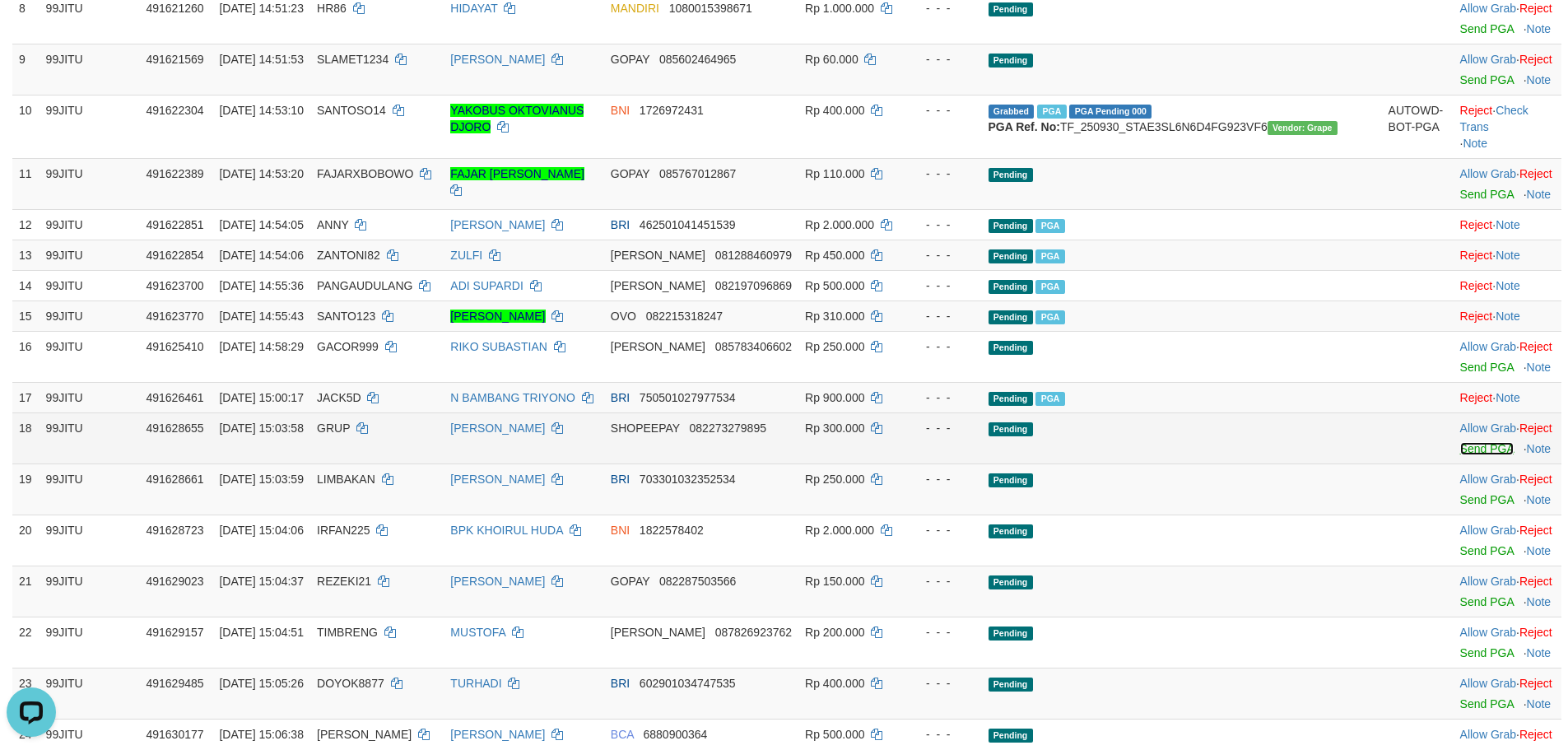
click at [1460, 456] on link "Send PGA" at bounding box center [1486, 449] width 53 height 14
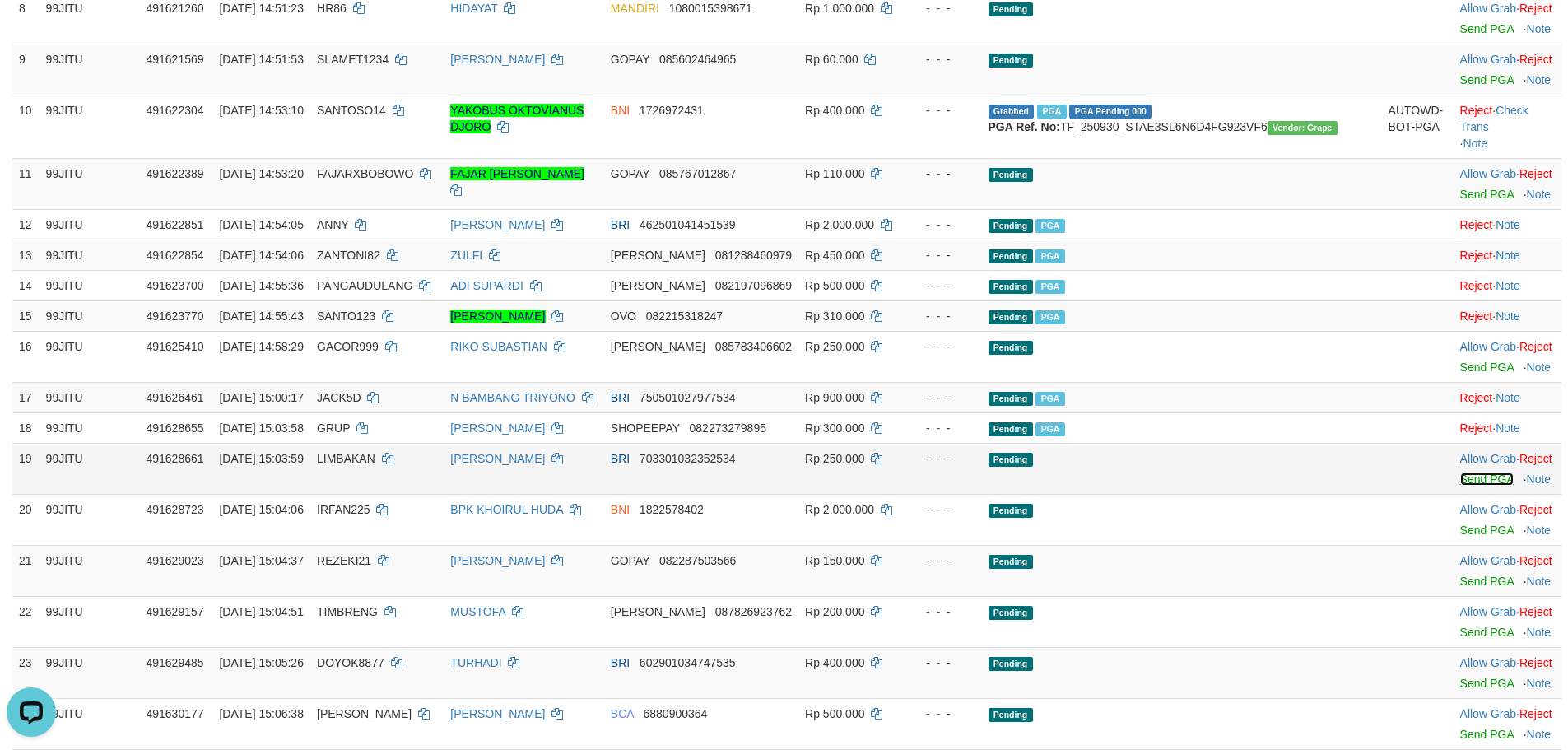
click at [1460, 486] on link "Send PGA" at bounding box center [1486, 480] width 53 height 14
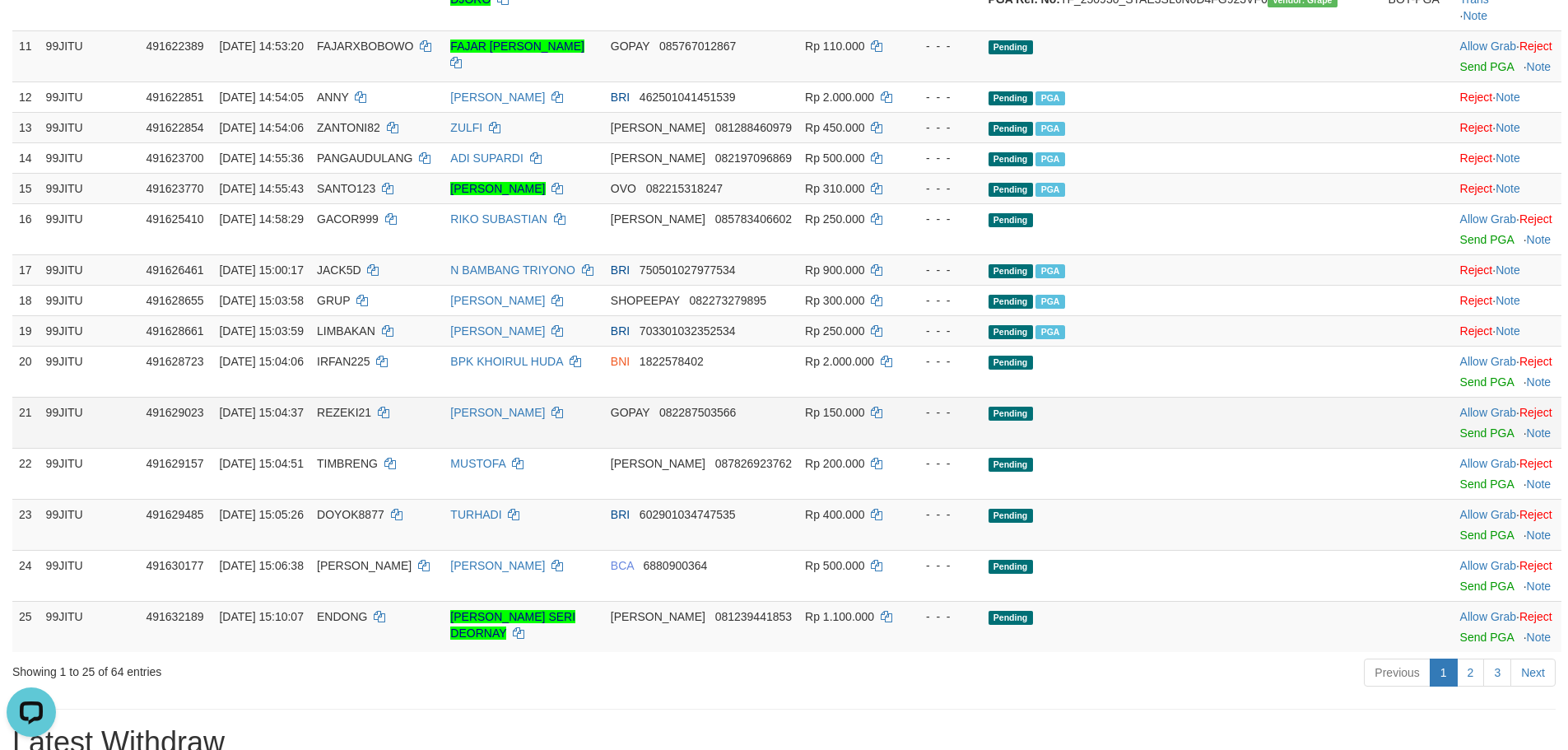
scroll to position [823, 0]
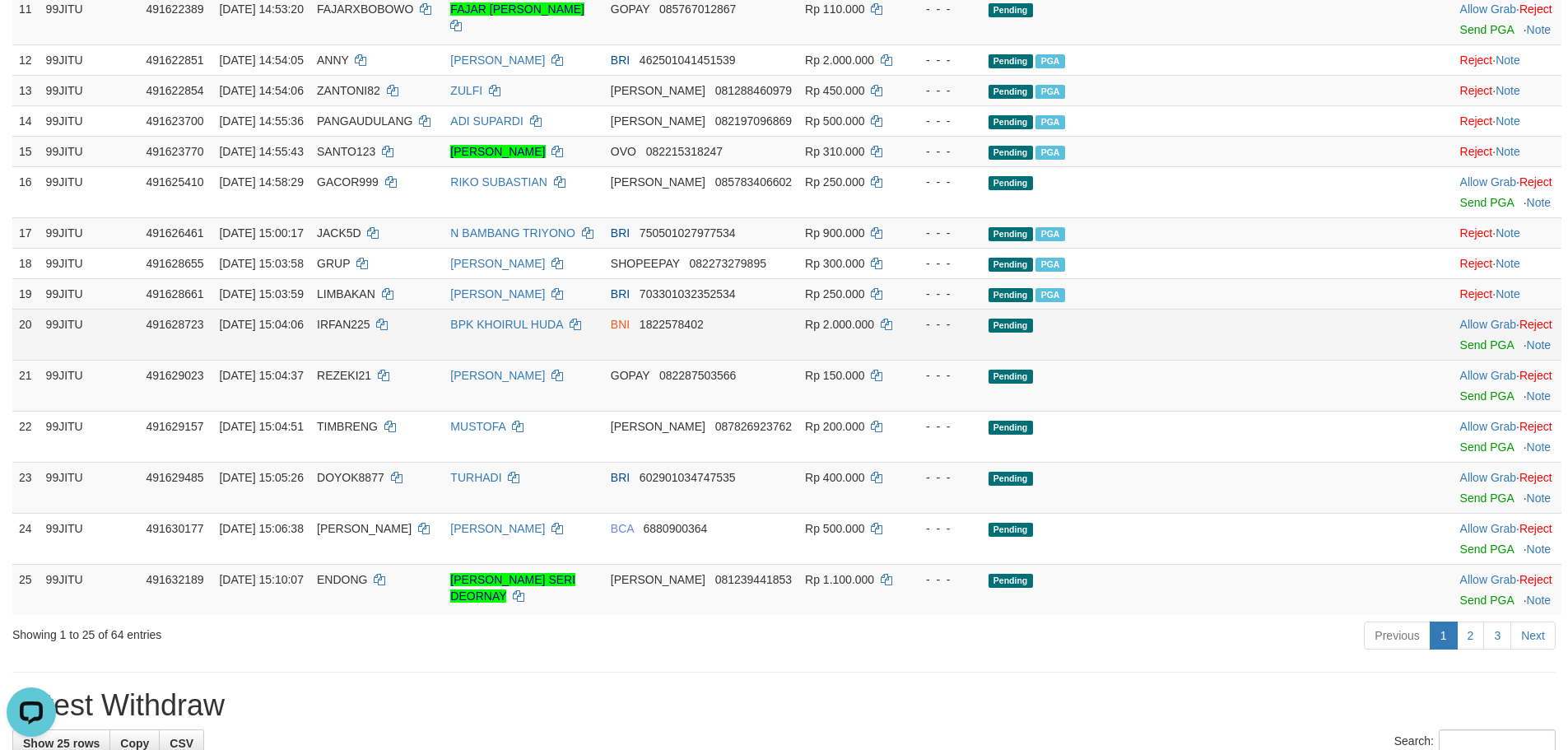
click at [371, 331] on span "IRFAN225" at bounding box center [343, 324] width 53 height 14
copy td "IRFAN225"
click at [1460, 351] on link "Send PGA" at bounding box center [1486, 346] width 53 height 14
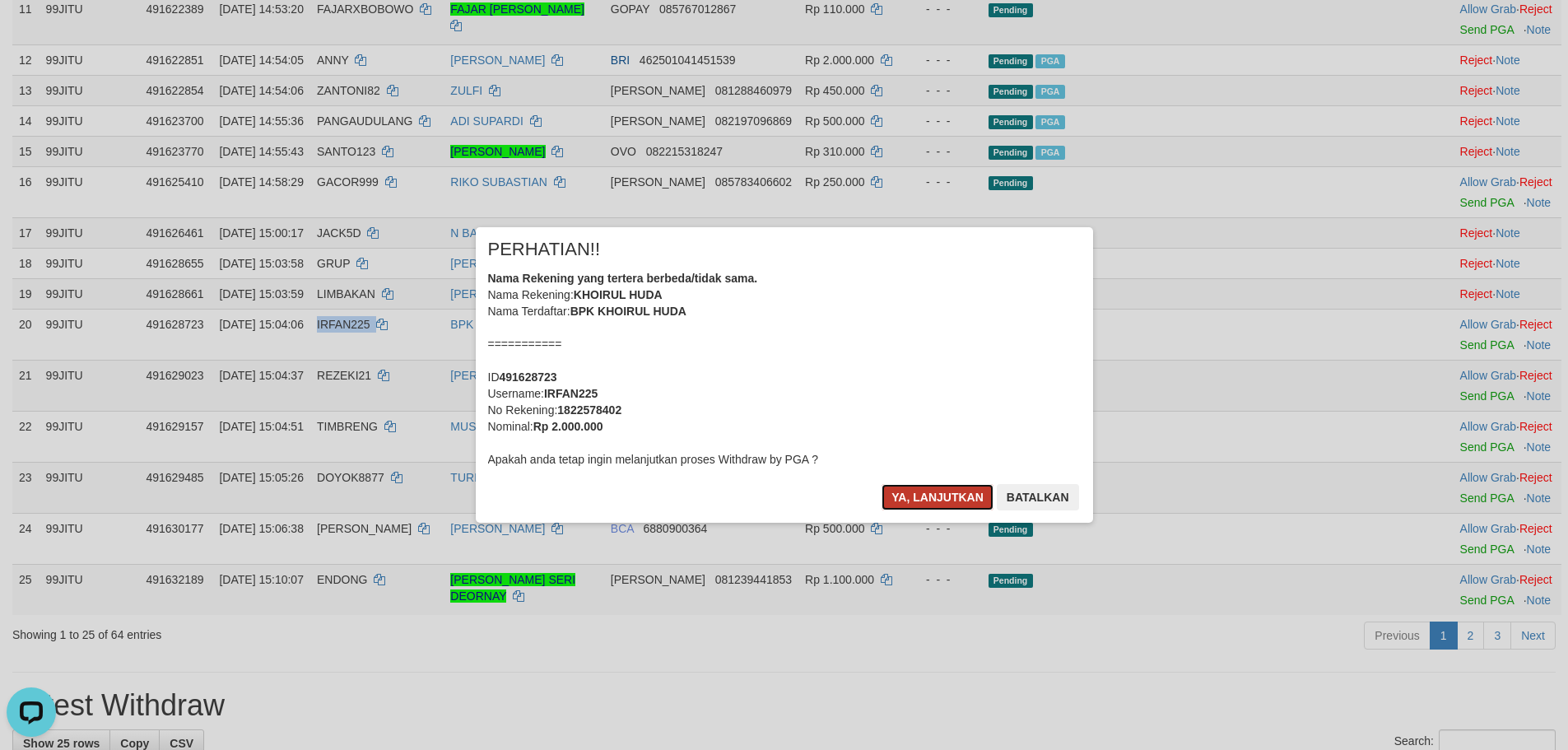
click at [933, 492] on button "Ya, lanjutkan" at bounding box center [937, 496] width 112 height 26
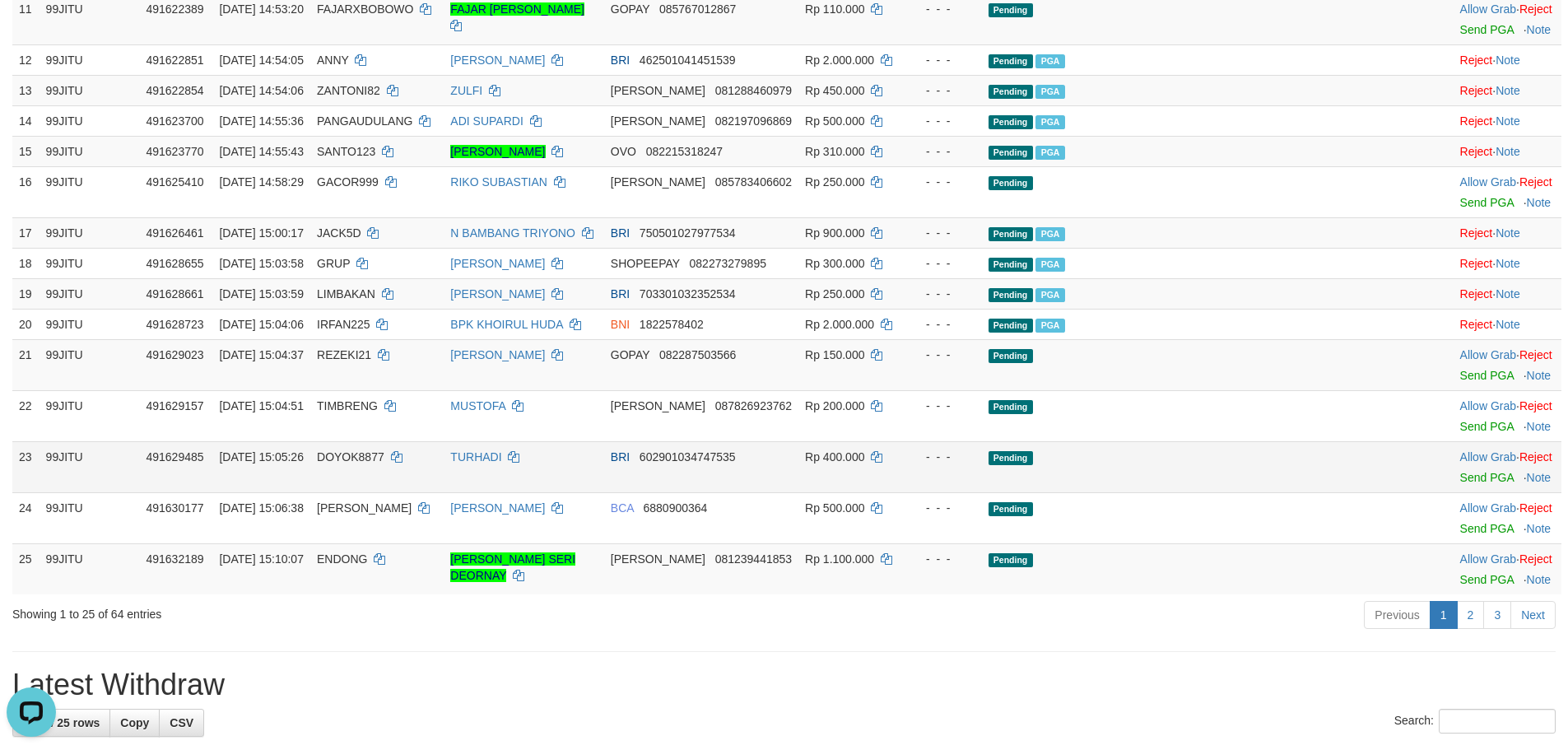
click at [1453, 492] on td "Allow Grab · Reject Send PGA · Note" at bounding box center [1507, 466] width 108 height 51
click at [1460, 484] on link "Send PGA" at bounding box center [1486, 478] width 53 height 14
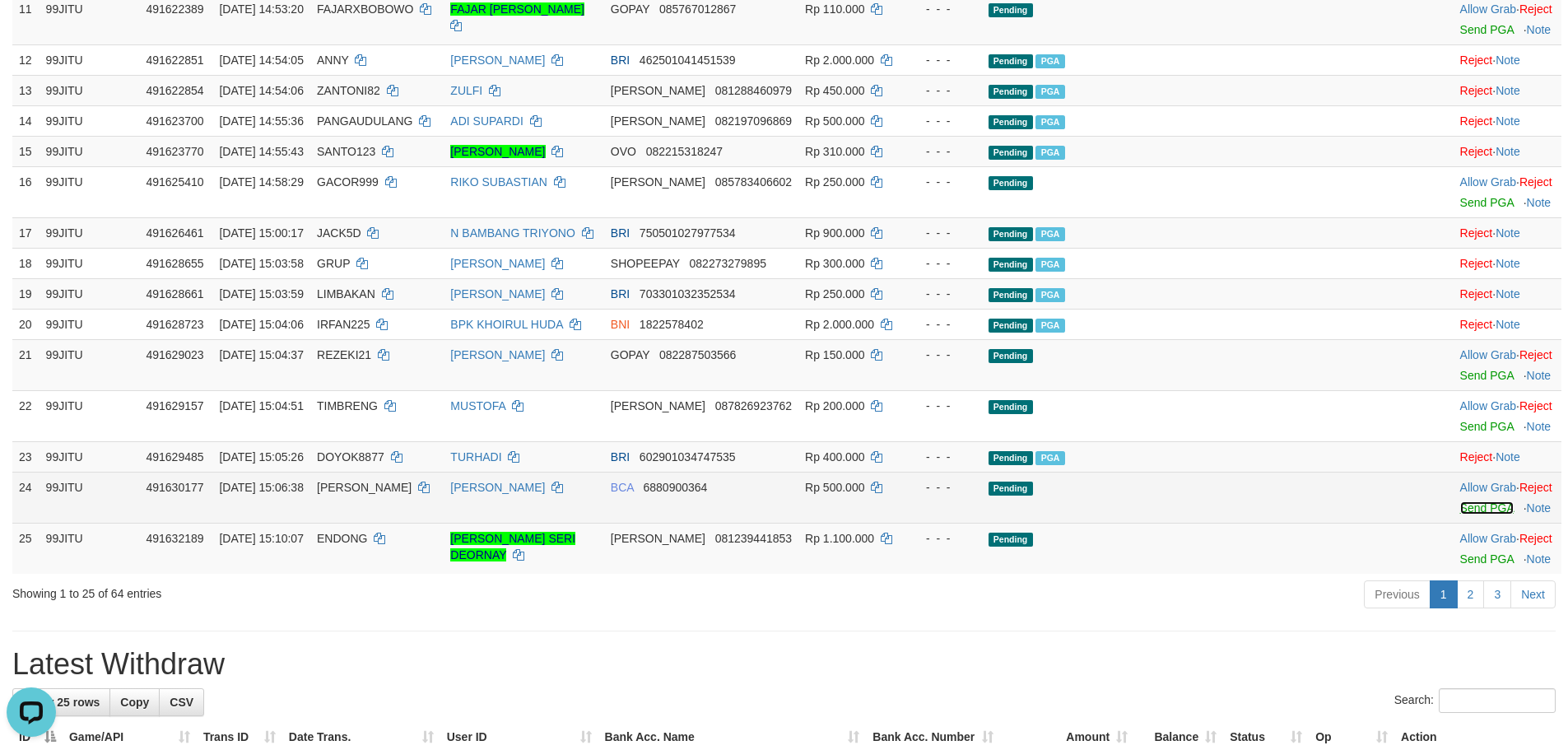
click at [1460, 514] on link "Send PGA" at bounding box center [1486, 508] width 53 height 14
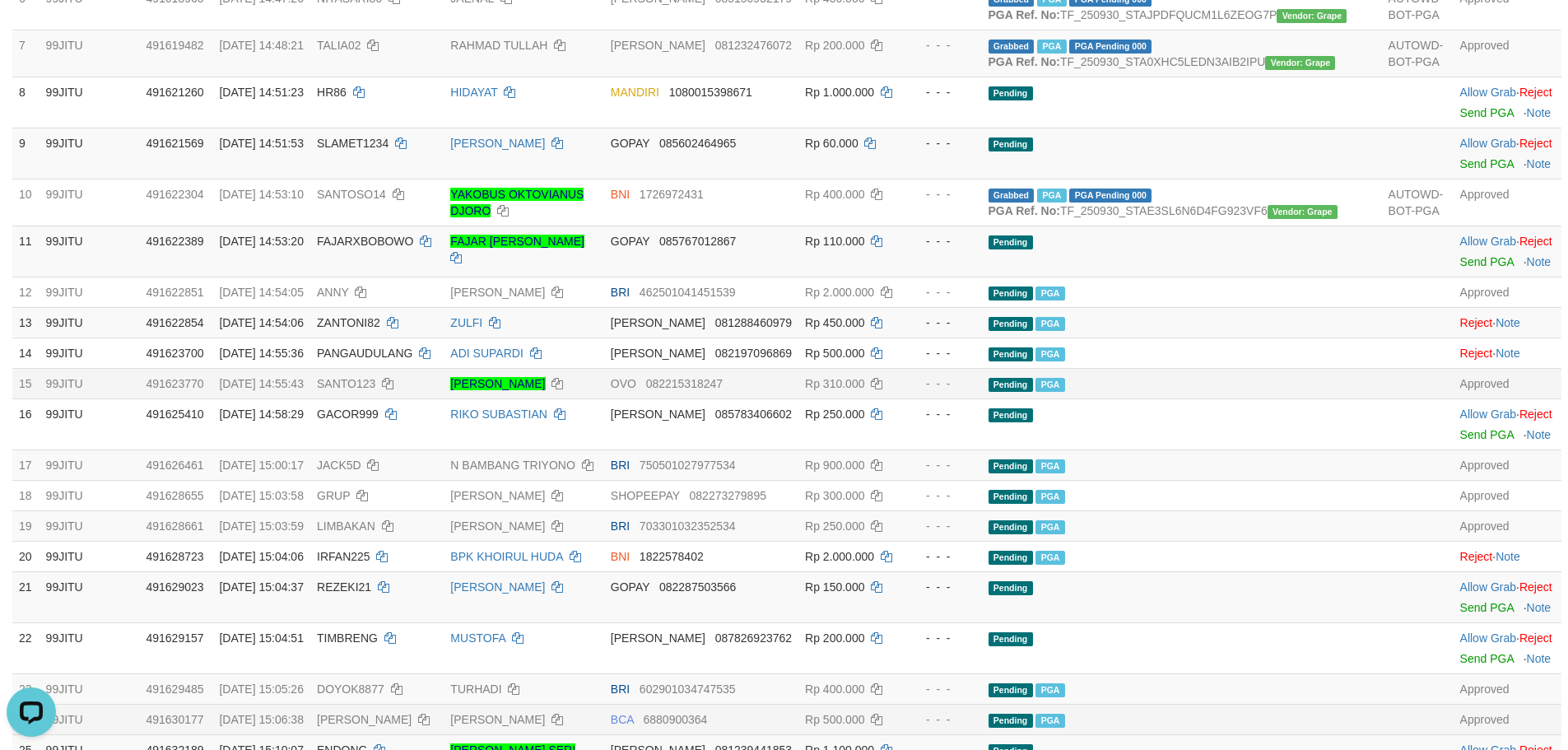
scroll to position [329, 0]
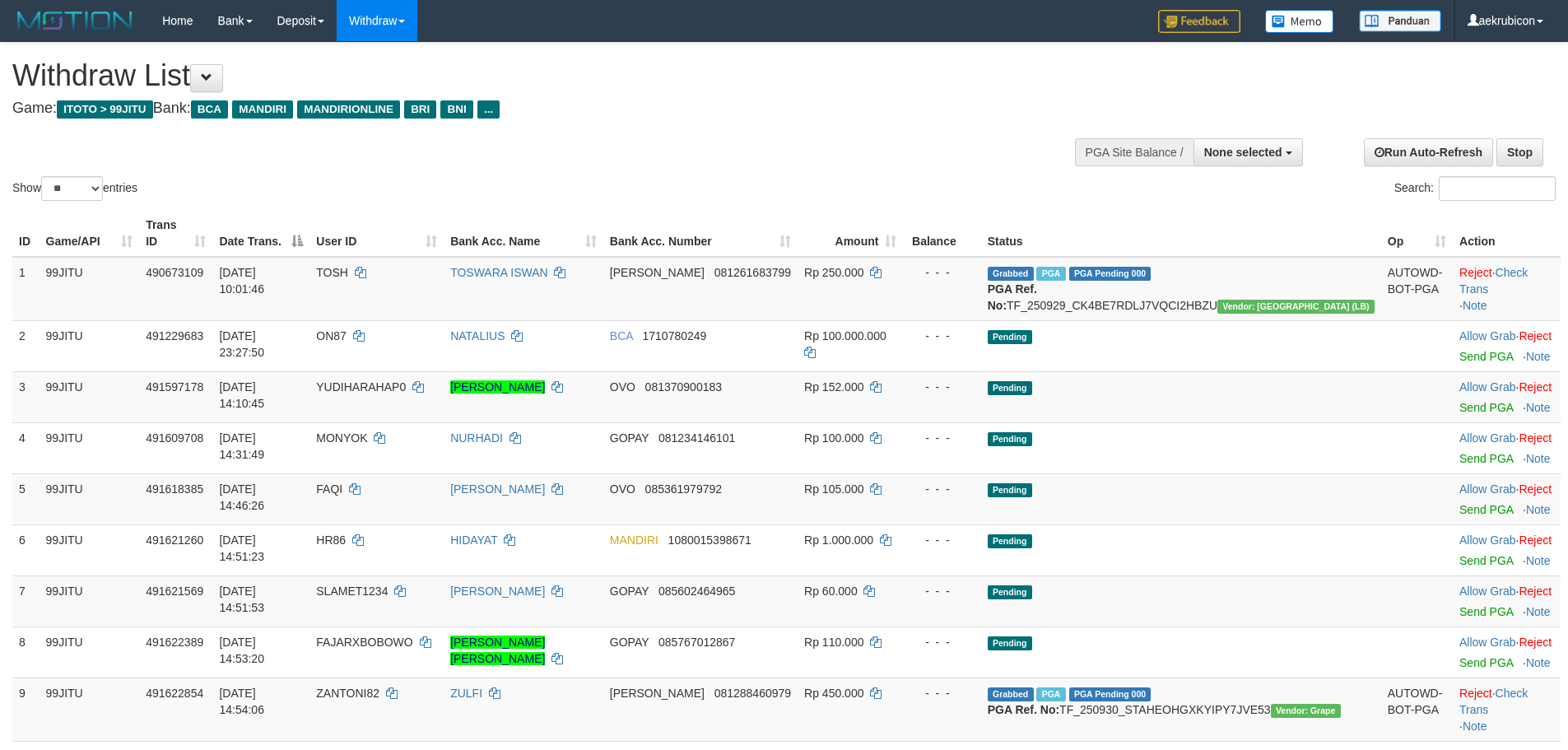
select select
select select "**"
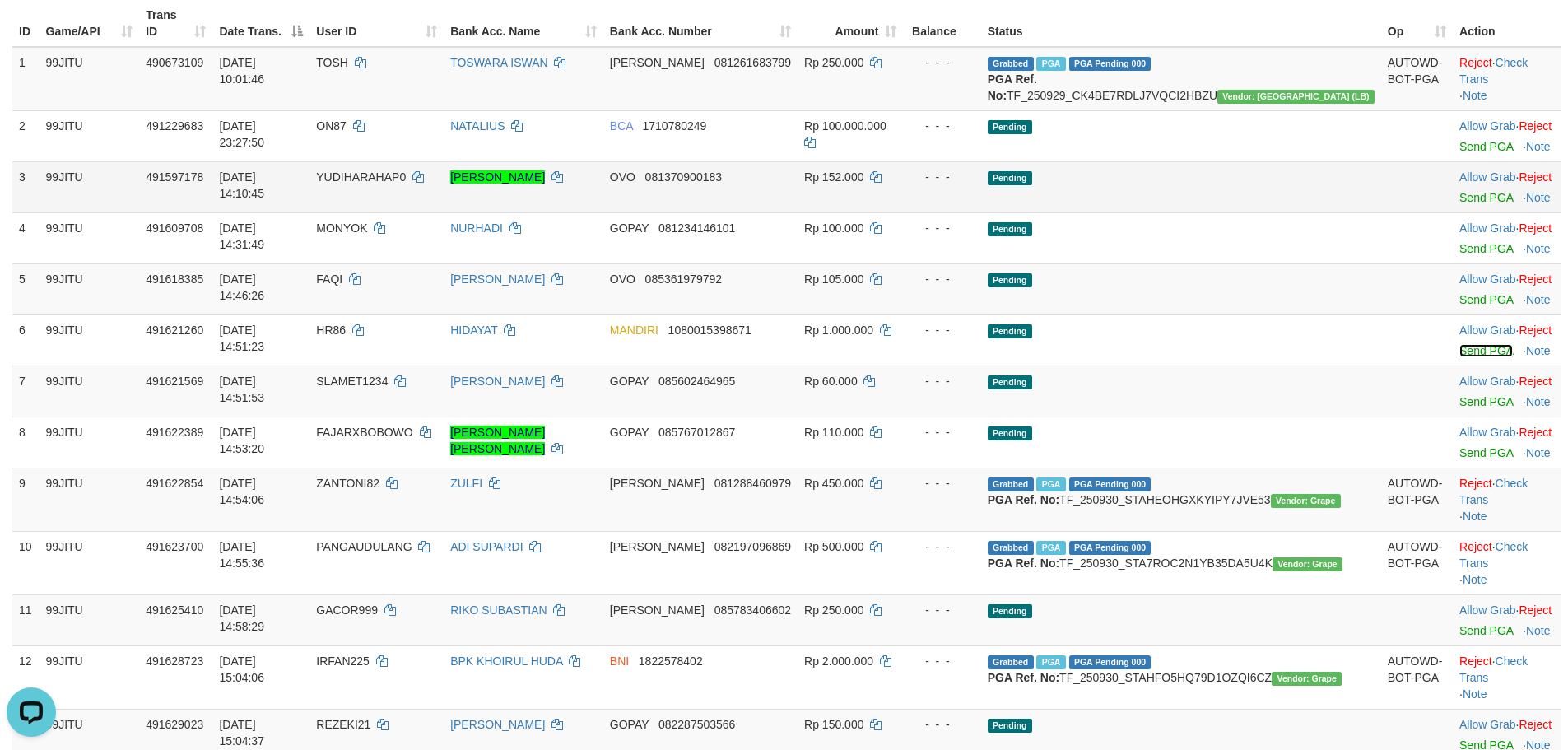
drag, startPoint x: 1425, startPoint y: 347, endPoint x: 837, endPoint y: 200, distance: 606.1
click at [1459, 347] on link "Send PGA" at bounding box center [1485, 351] width 53 height 14
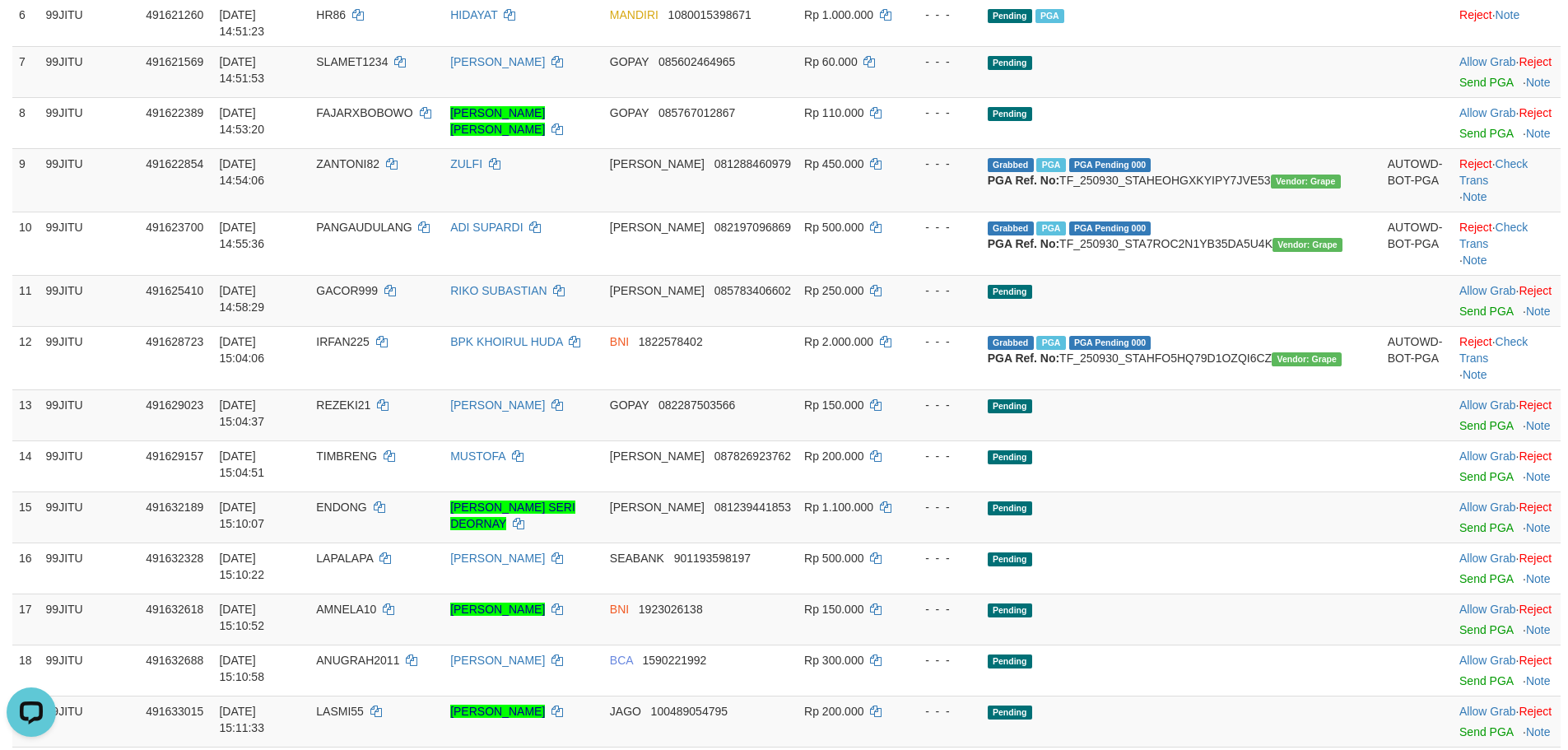
scroll to position [540, 0]
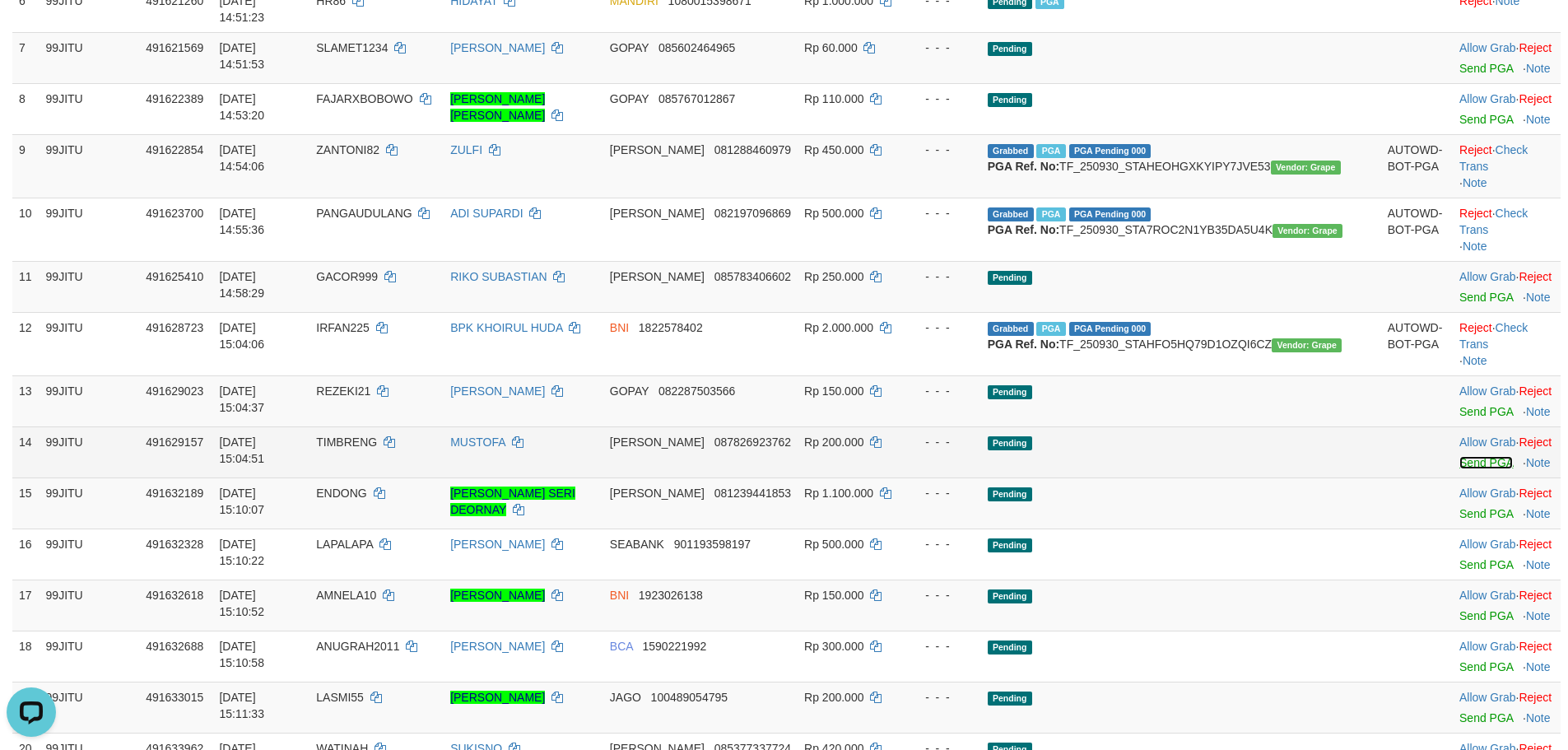
click at [1459, 469] on link "Send PGA" at bounding box center [1485, 462] width 53 height 14
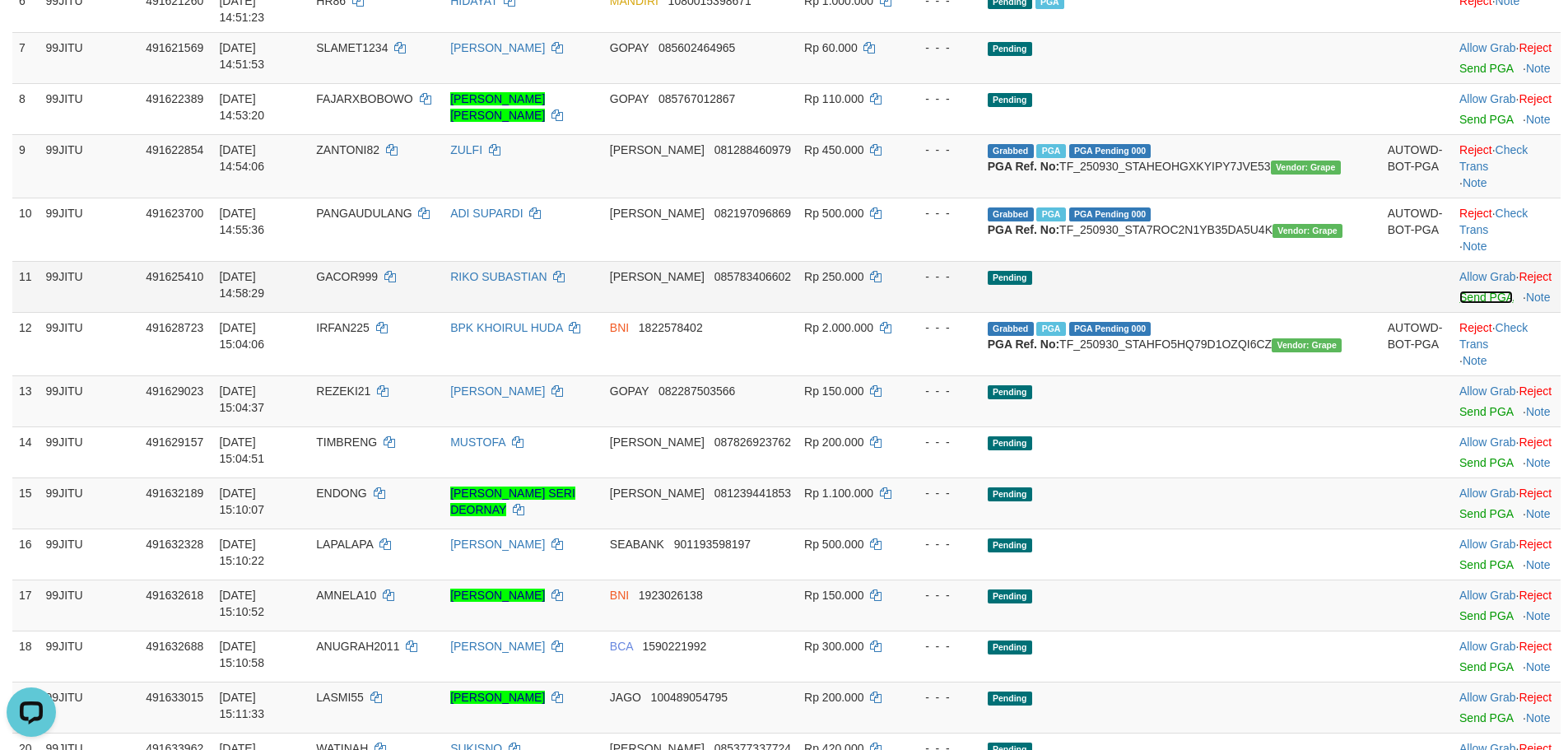
click at [1459, 304] on link "Send PGA" at bounding box center [1485, 297] width 53 height 14
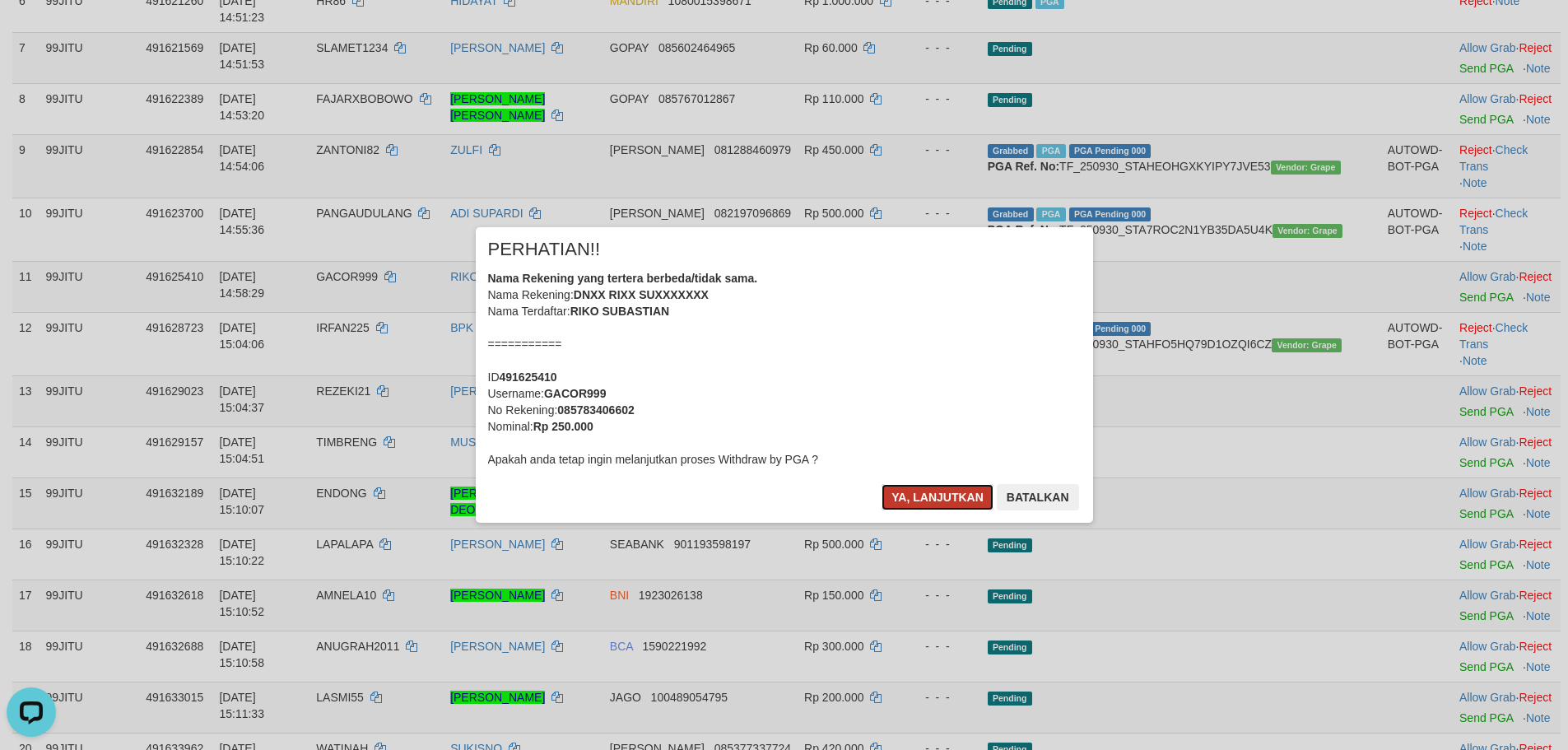
click at [976, 491] on button "Ya, lanjutkan" at bounding box center [937, 496] width 112 height 26
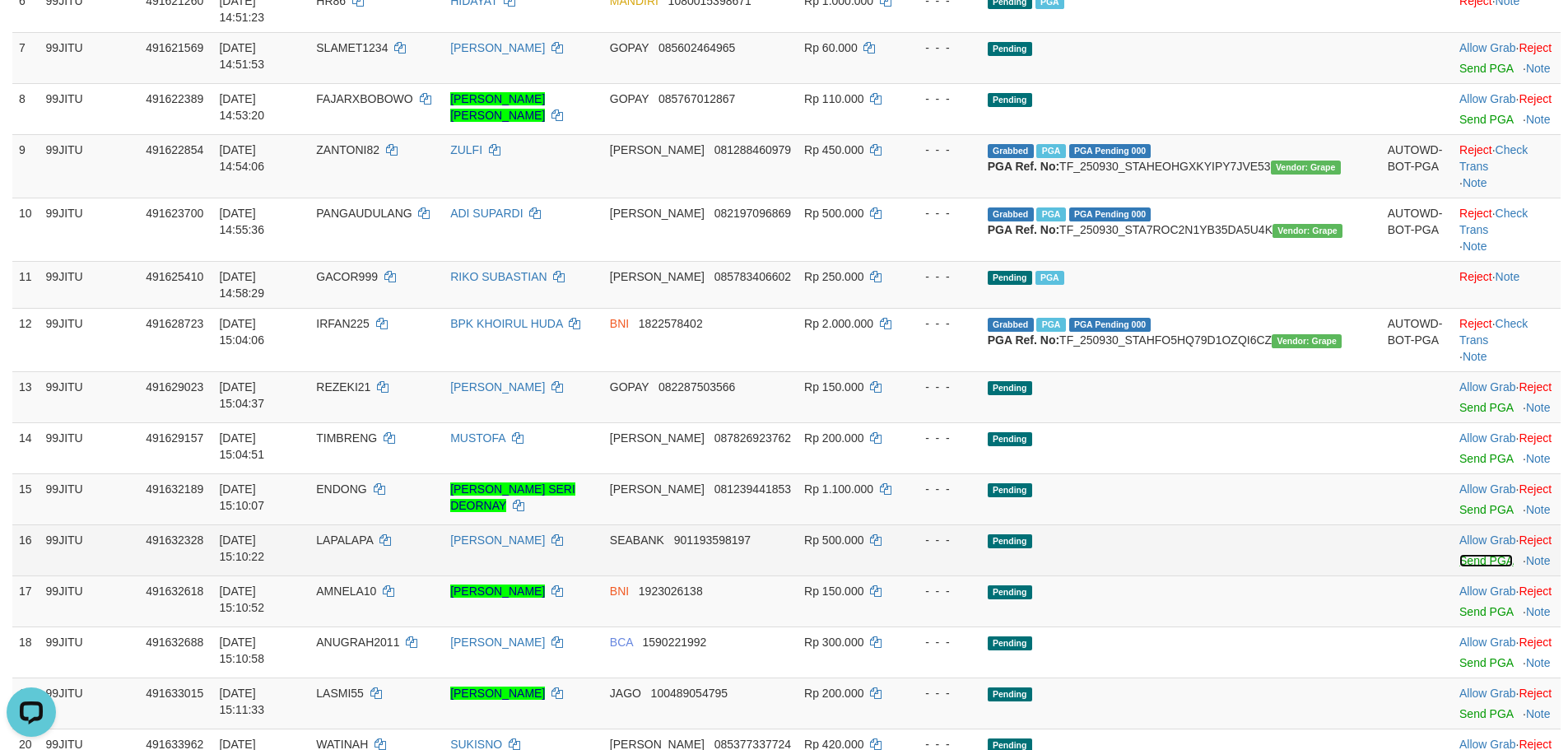
click at [1459, 568] on link "Send PGA" at bounding box center [1485, 561] width 53 height 14
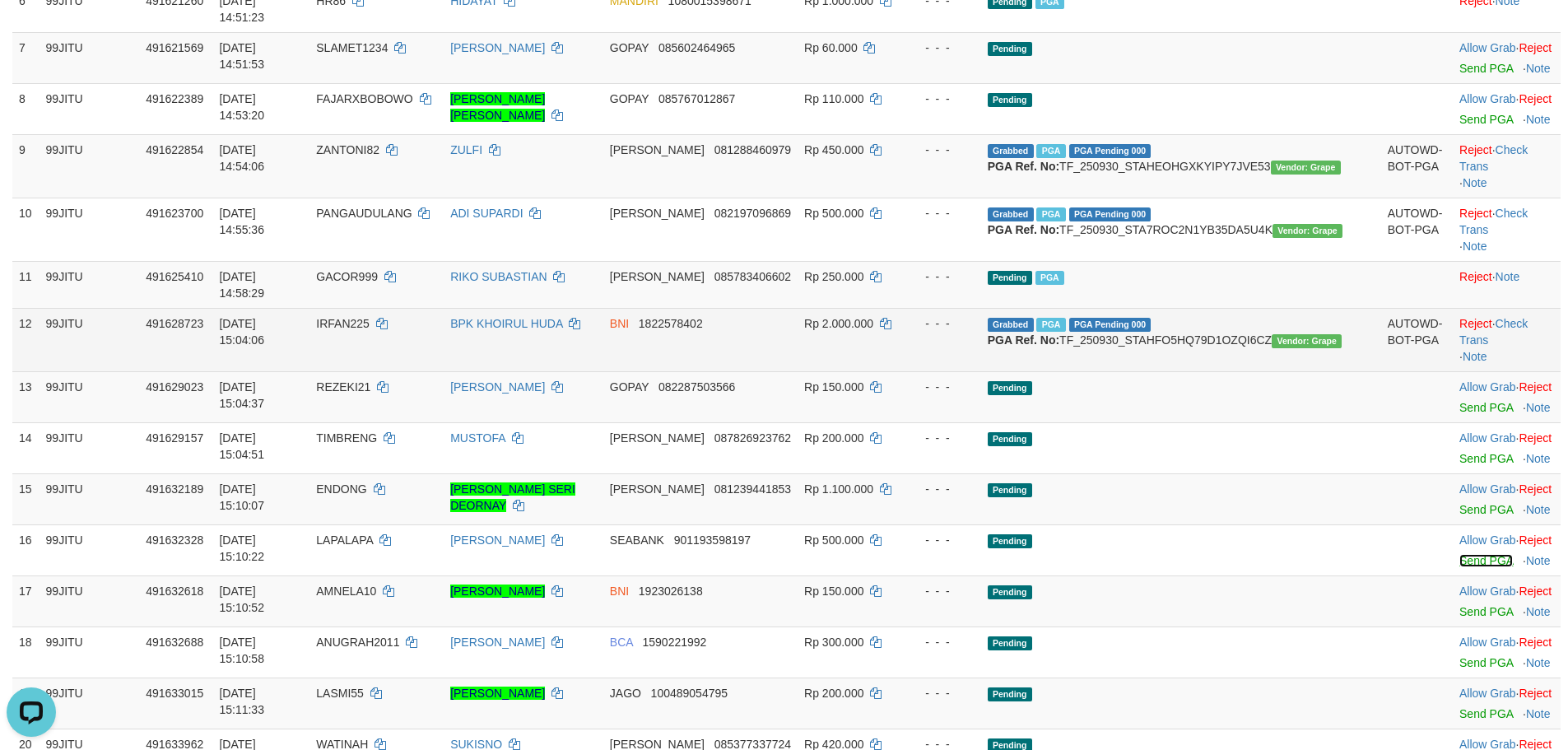
scroll to position [704, 0]
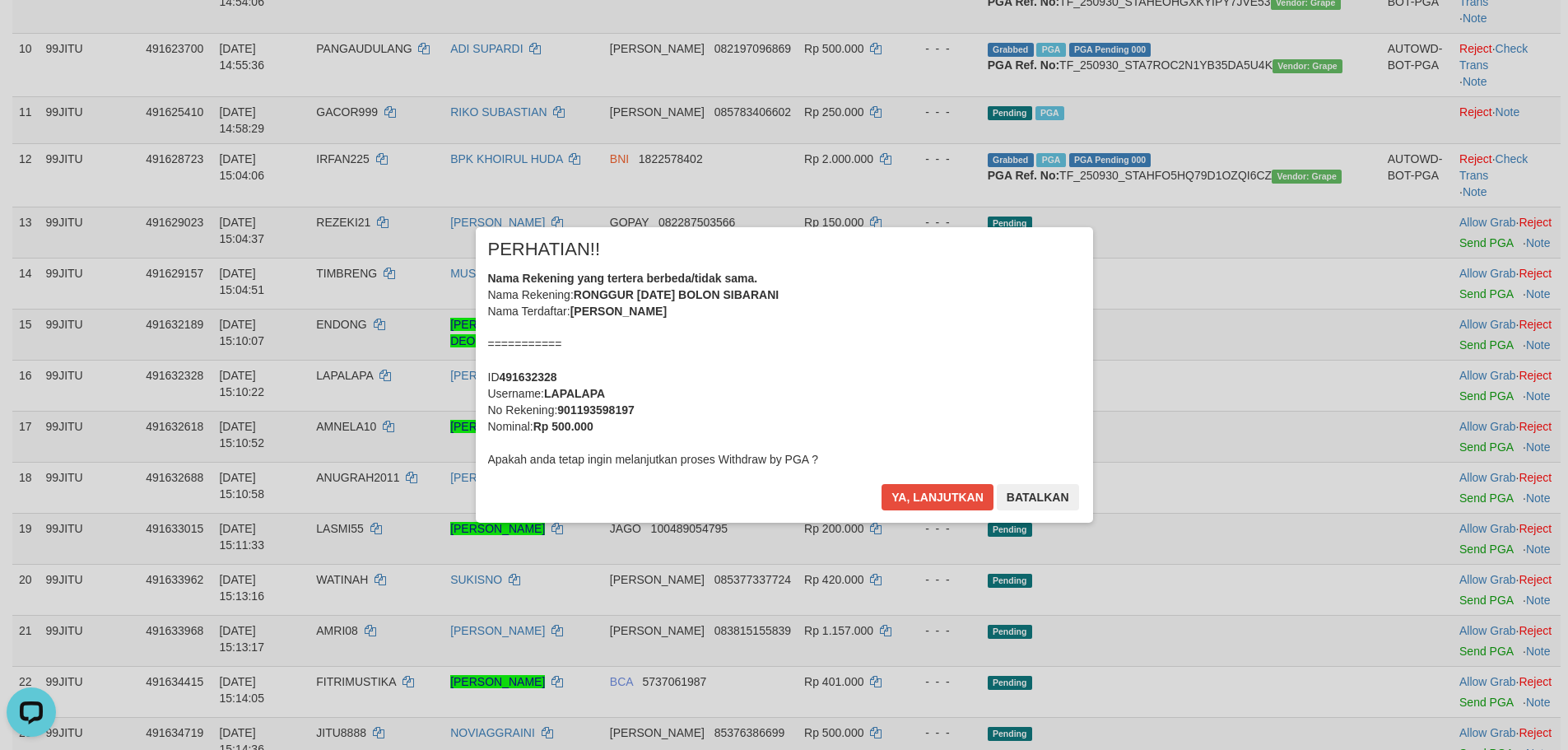
click at [915, 536] on div "× PERHATIAN!! Nama Rekening yang tertera berbeda/tidak sama. Nama Rekening: RON…" at bounding box center [784, 375] width 1568 height 361
click at [925, 517] on div "Ya, lanjutkan Batalkan" at bounding box center [979, 503] width 200 height 39
click at [920, 494] on button "Ya, lanjutkan" at bounding box center [937, 496] width 112 height 26
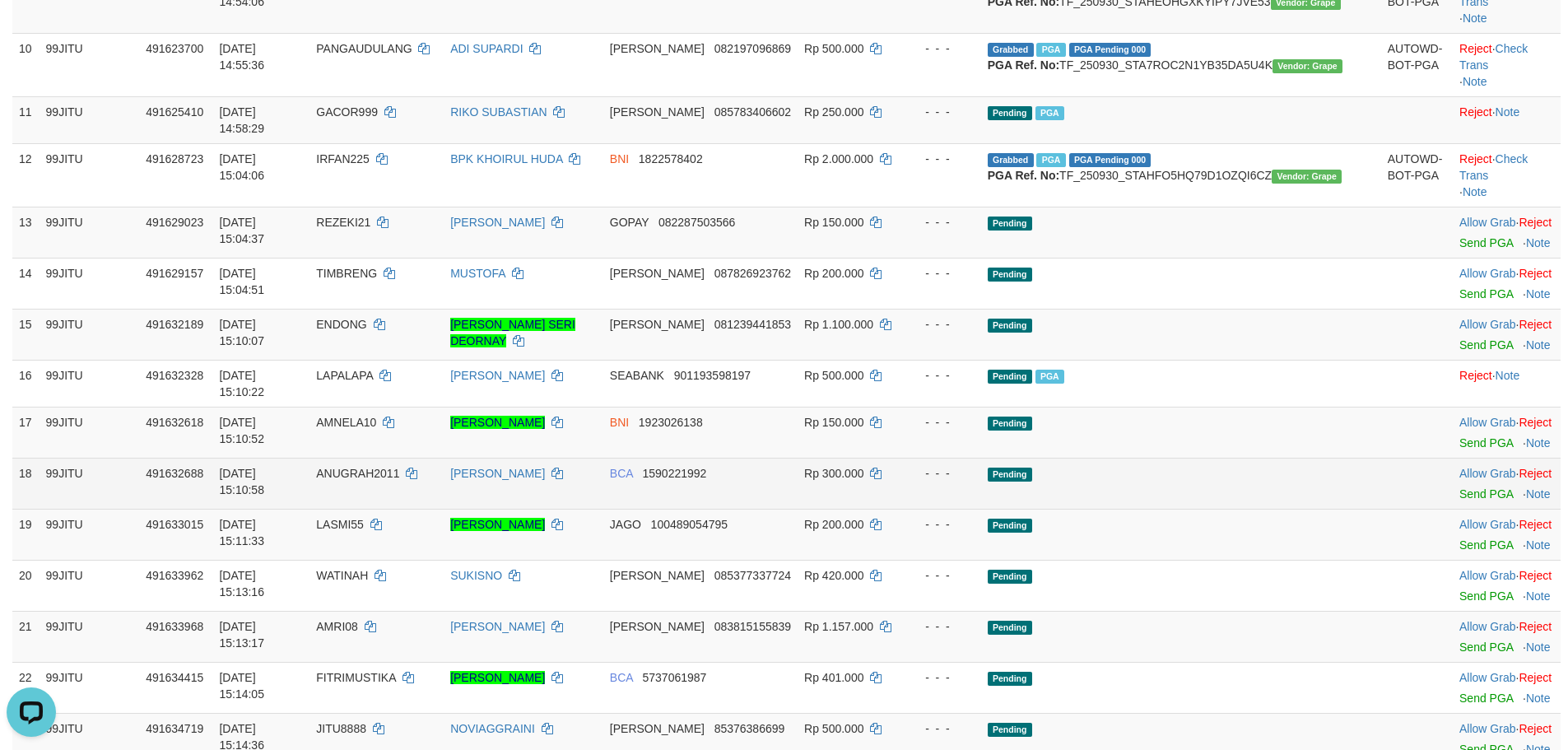
click at [419, 481] on td "ANUGRAH2011" at bounding box center [376, 483] width 134 height 51
copy td "ANUGRAH2011"
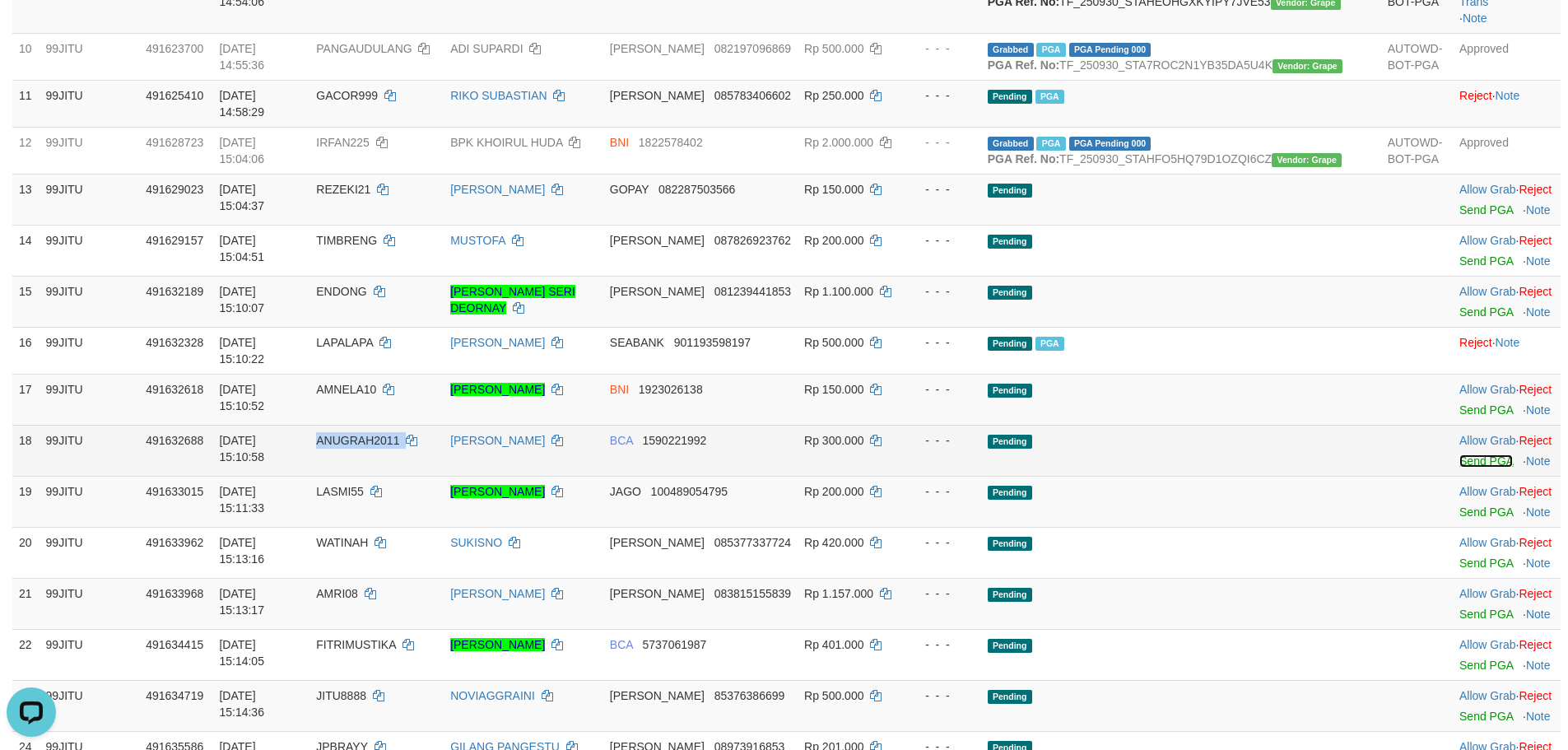
click at [1459, 467] on link "Send PGA" at bounding box center [1485, 461] width 53 height 14
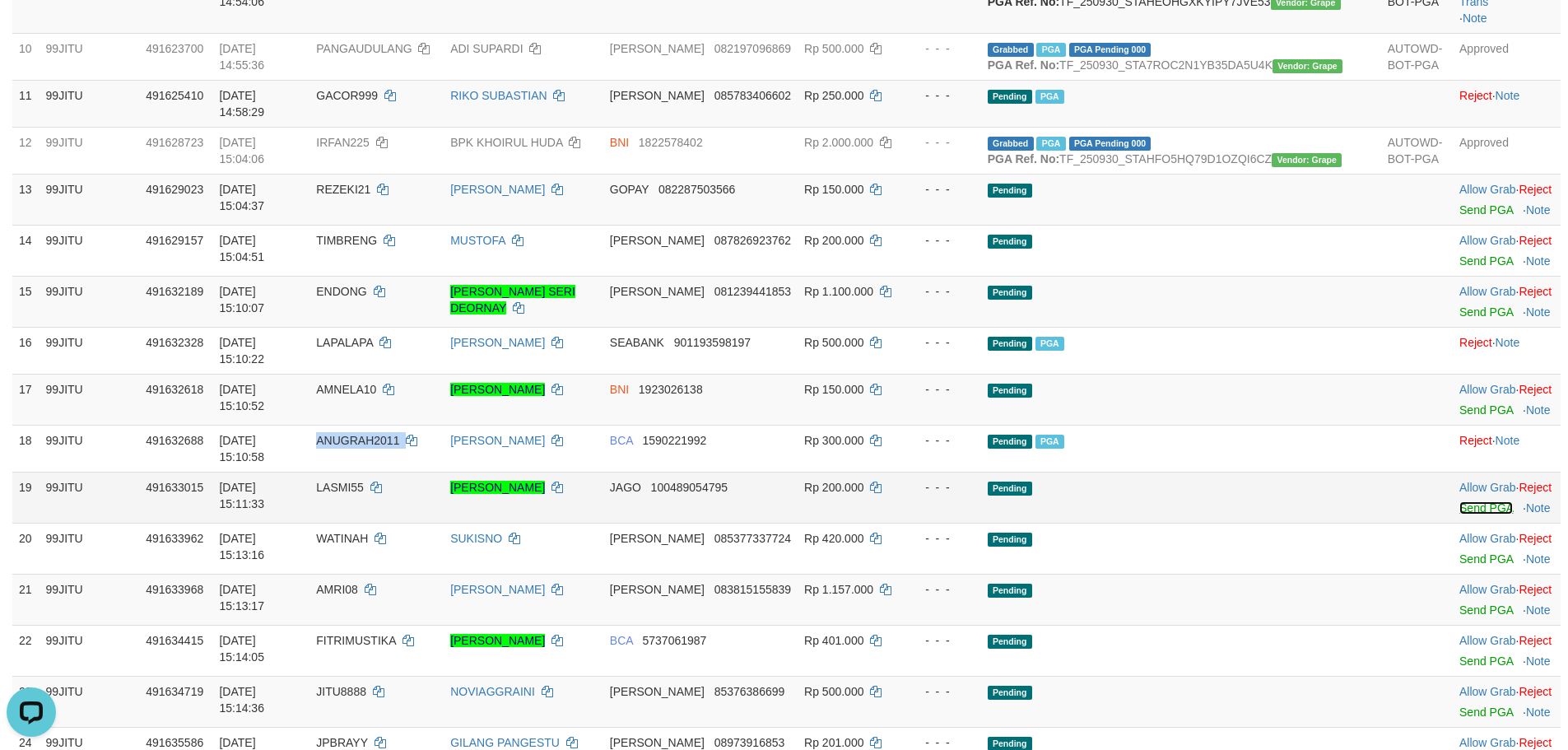
click at [1459, 514] on link "Send PGA" at bounding box center [1485, 508] width 53 height 14
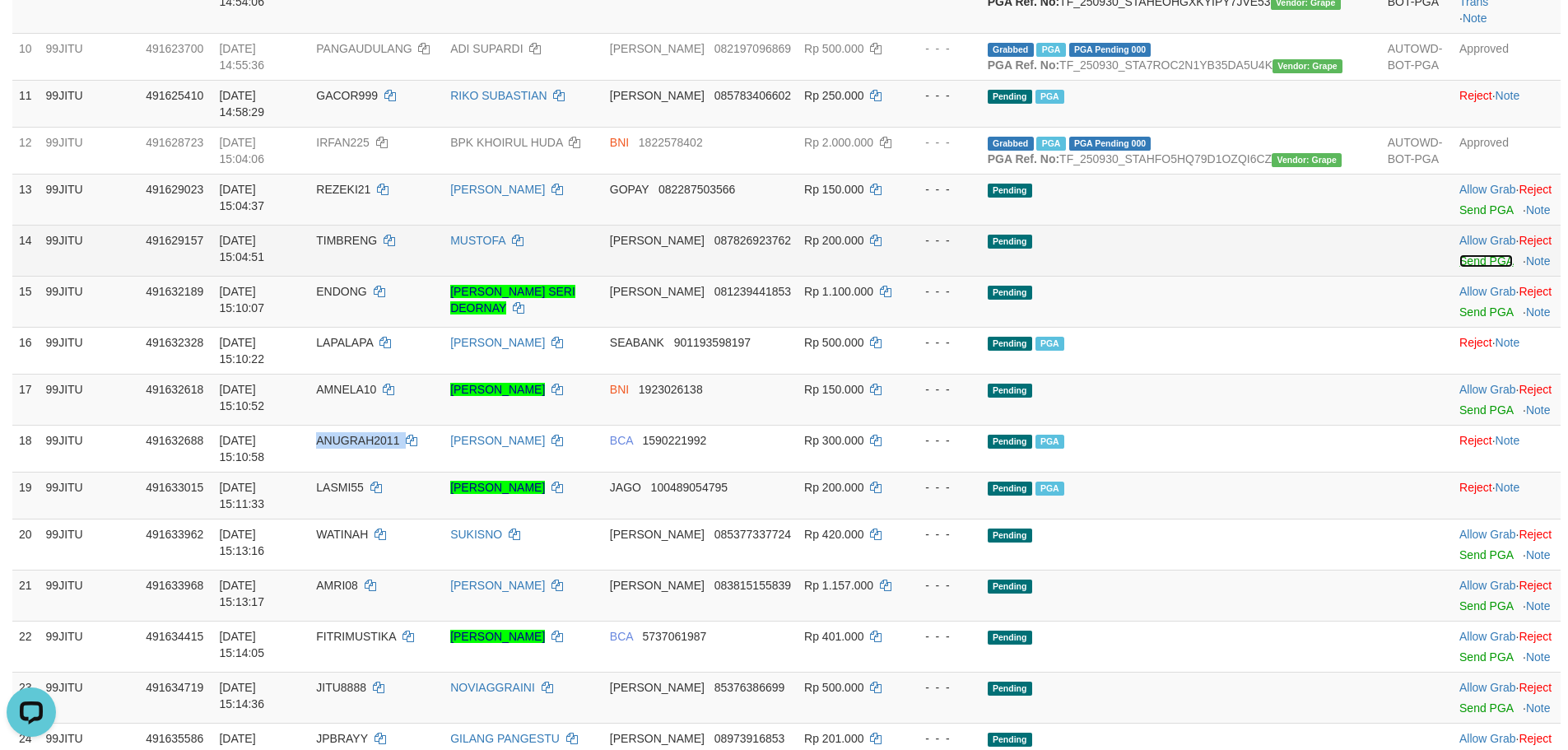
click at [1459, 267] on link "Send PGA" at bounding box center [1485, 262] width 53 height 14
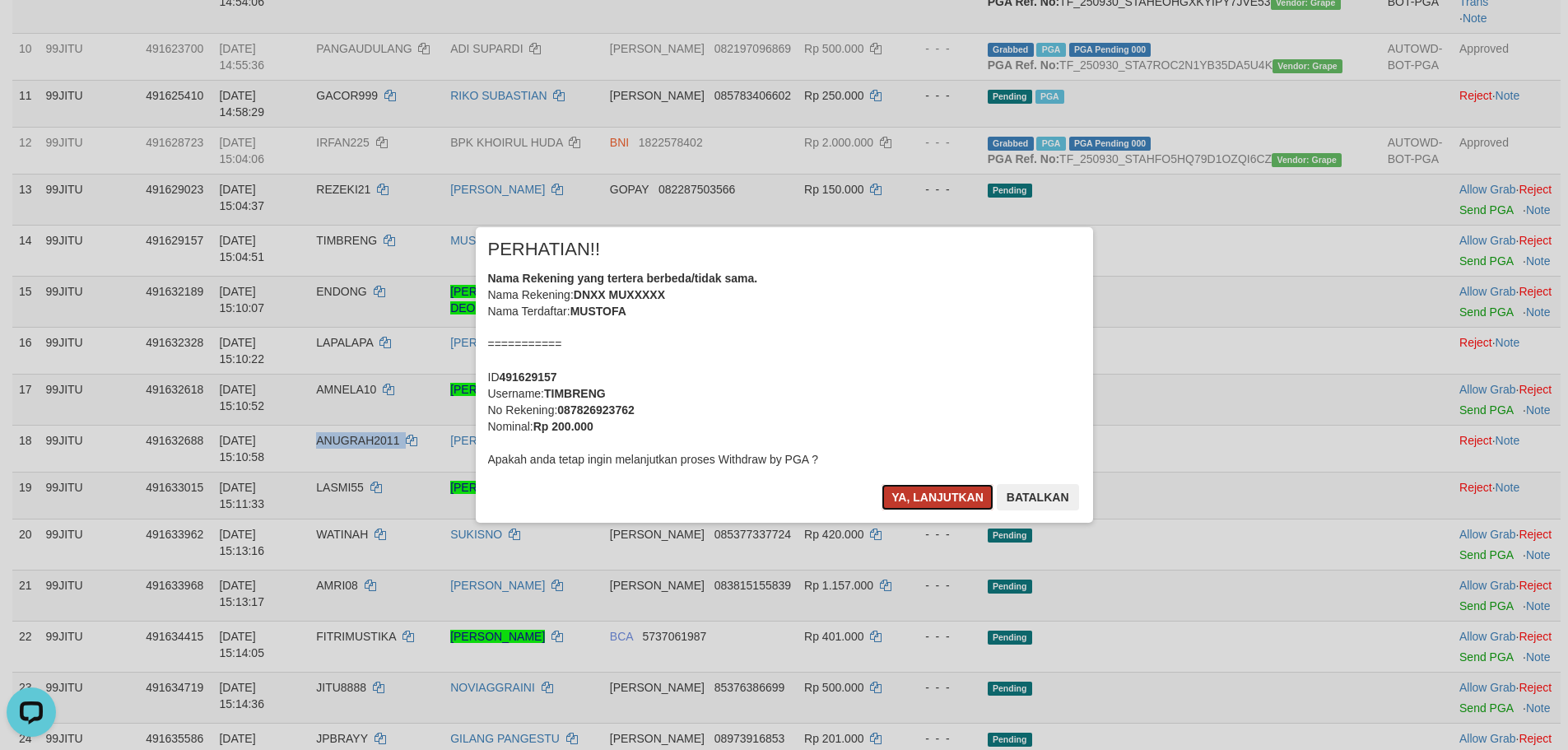
click at [959, 494] on button "Ya, lanjutkan" at bounding box center [937, 496] width 112 height 26
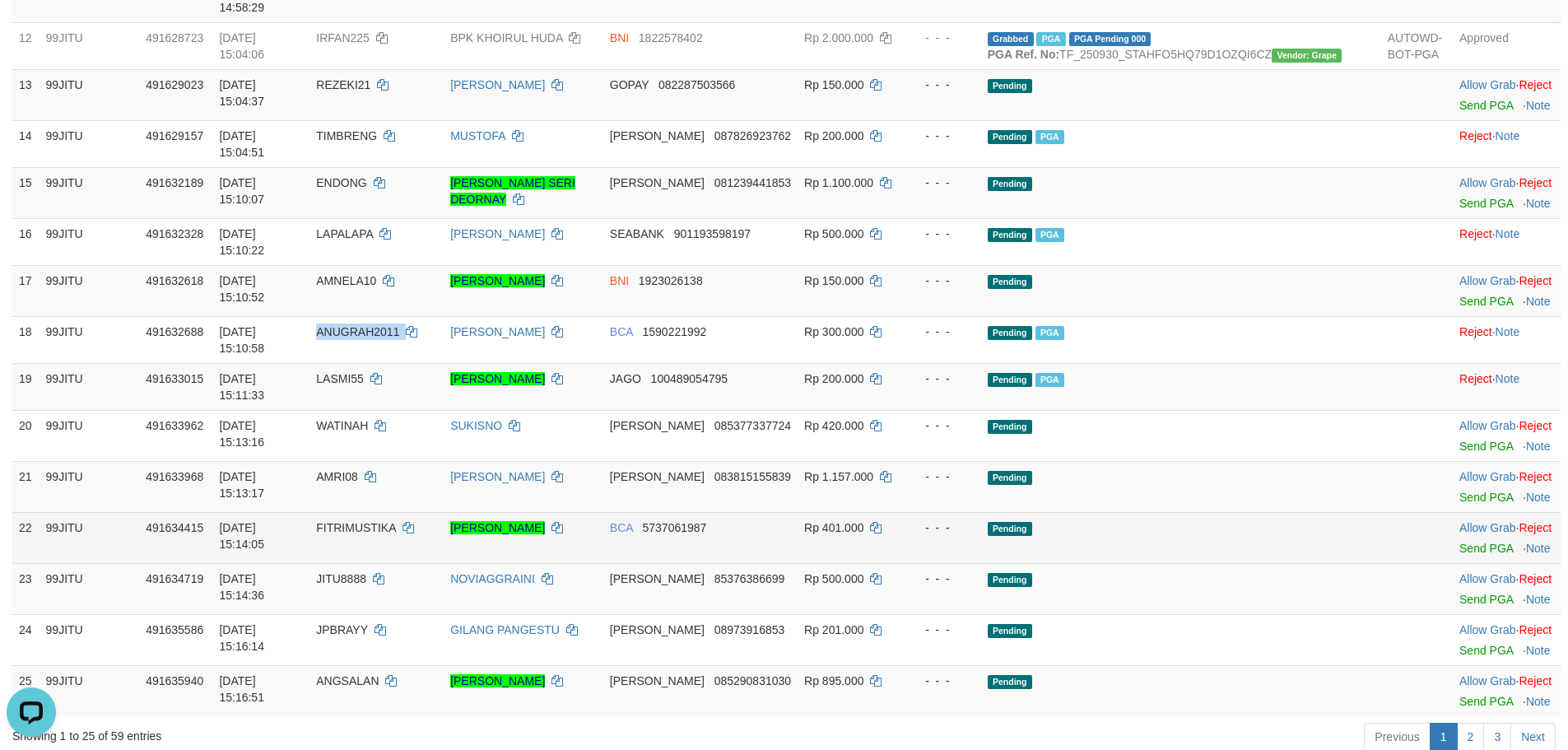
scroll to position [869, 0]
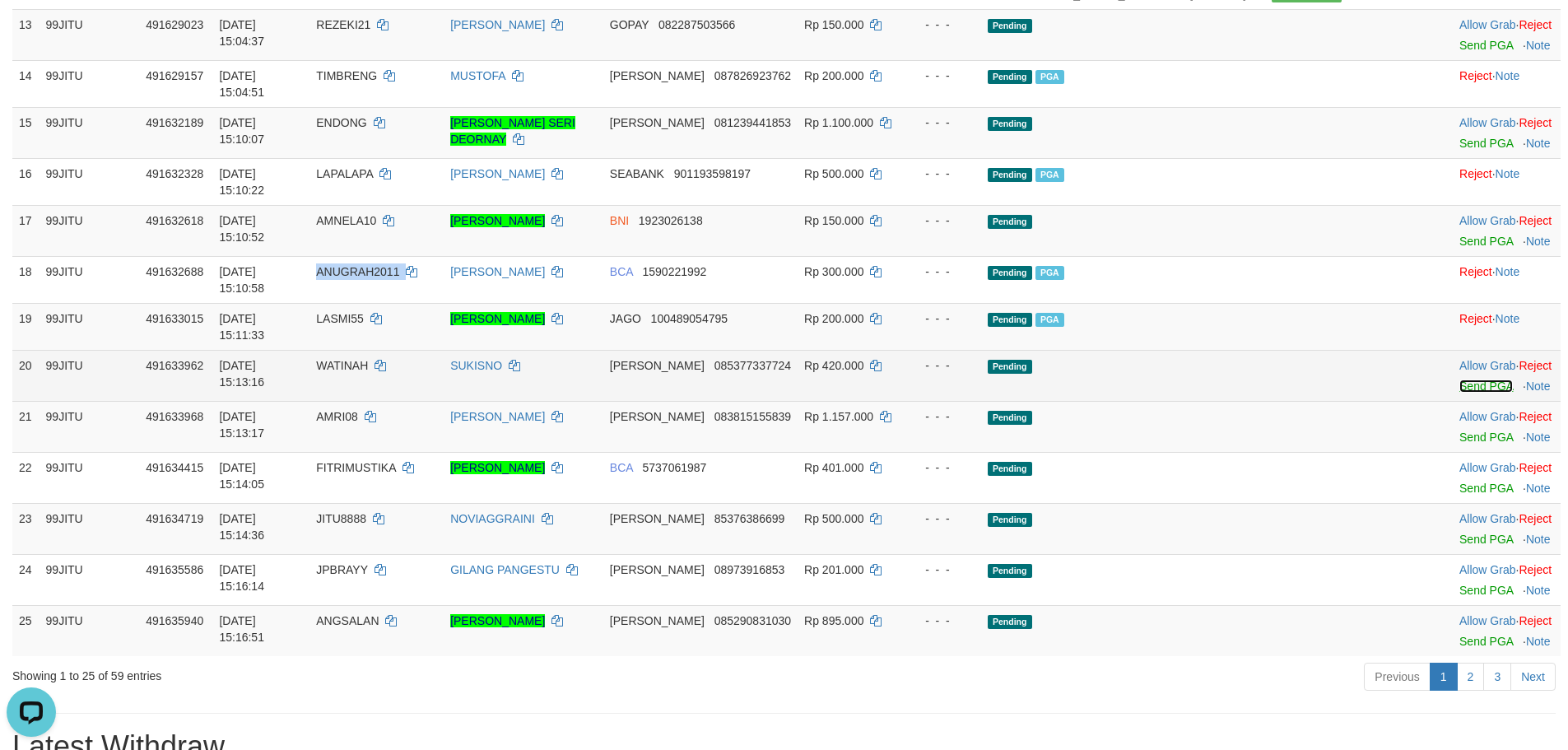
click at [1459, 379] on link "Send PGA" at bounding box center [1485, 386] width 53 height 14
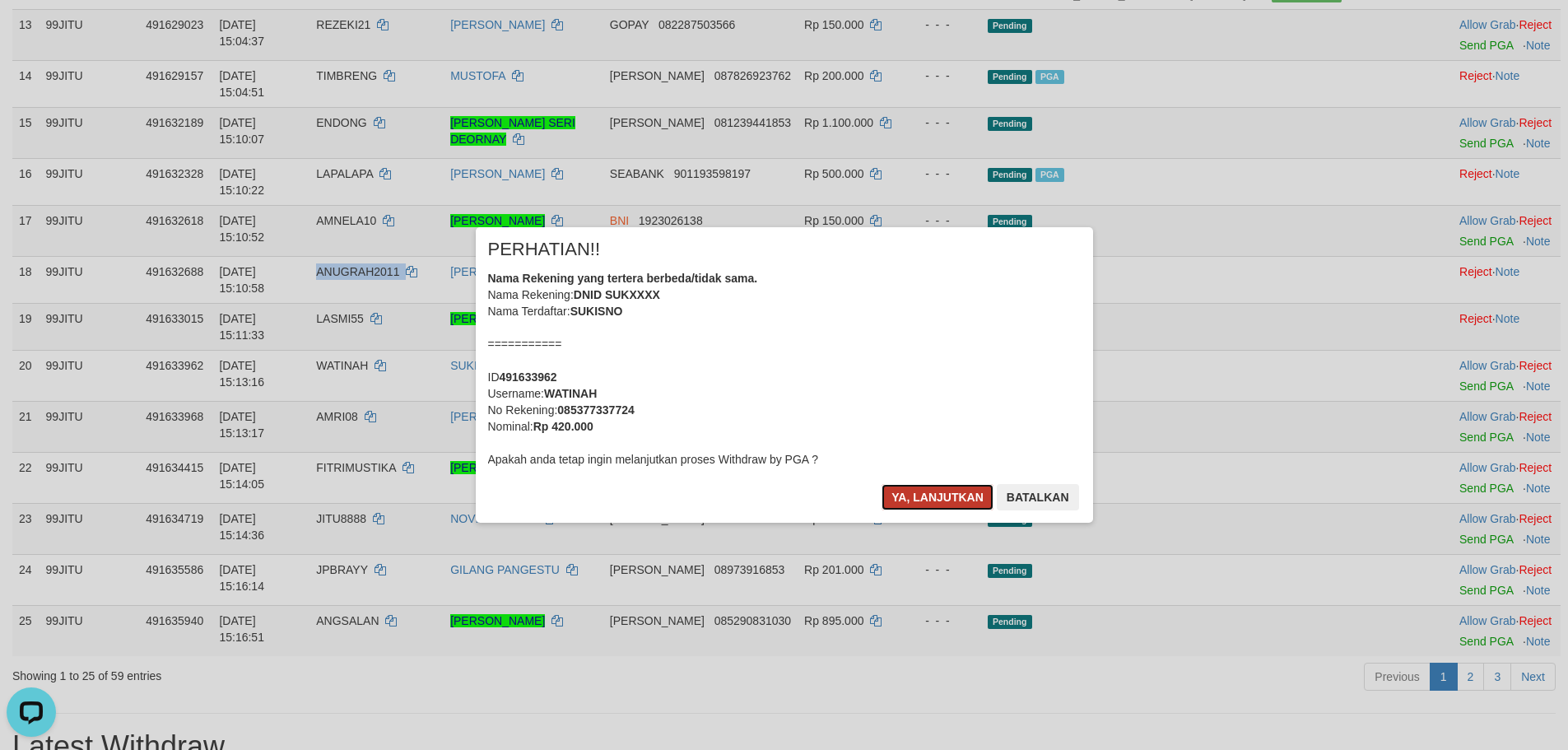
click at [926, 498] on button "Ya, lanjutkan" at bounding box center [937, 496] width 112 height 26
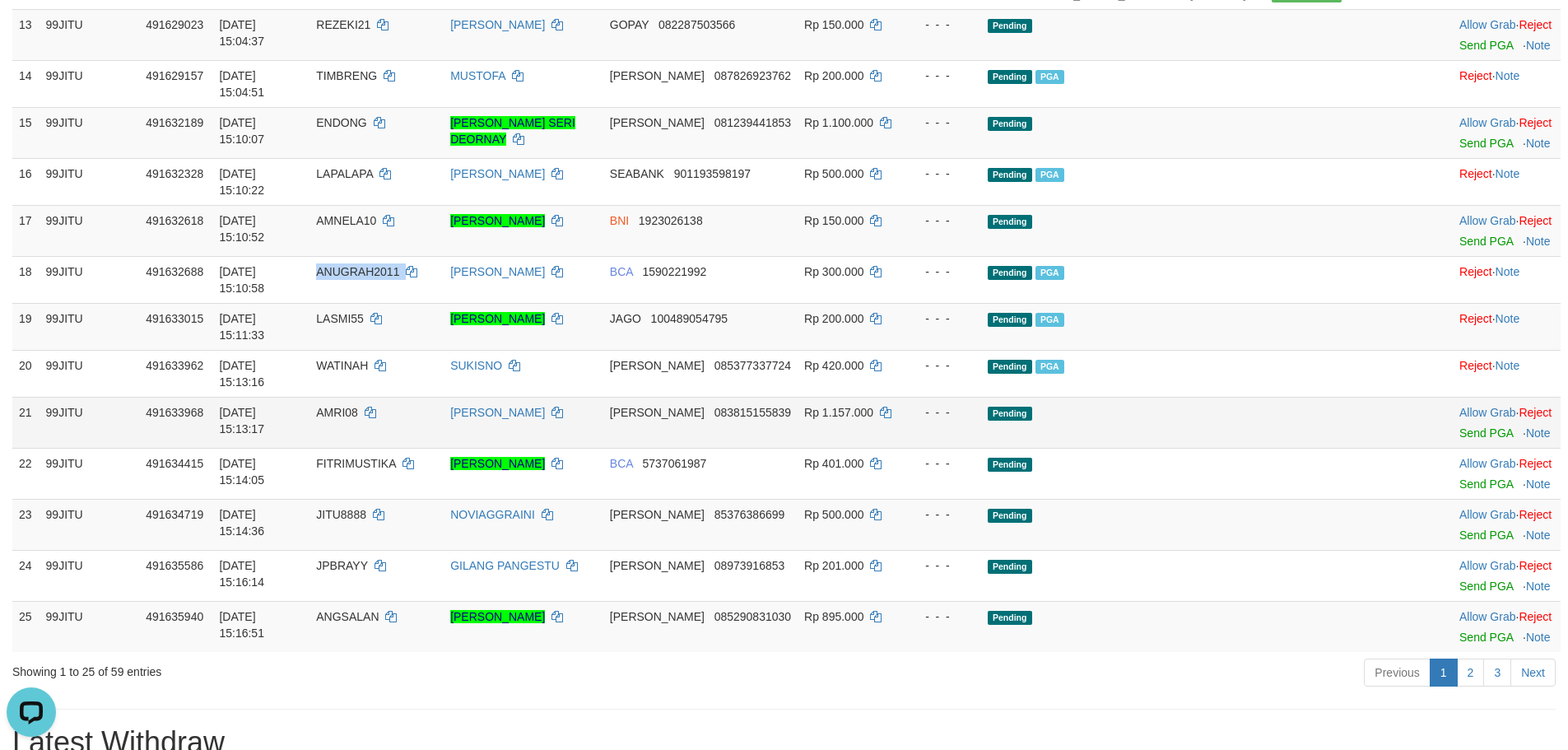
copy td "ANUGRAH2011"
click at [358, 405] on span "AMRI08" at bounding box center [337, 412] width 41 height 14
copy td "AMRI08"
click at [358, 405] on span "AMRI08" at bounding box center [337, 412] width 41 height 14
click at [1452, 408] on td "Allow Grab · Reject Send PGA · Note" at bounding box center [1506, 422] width 108 height 51
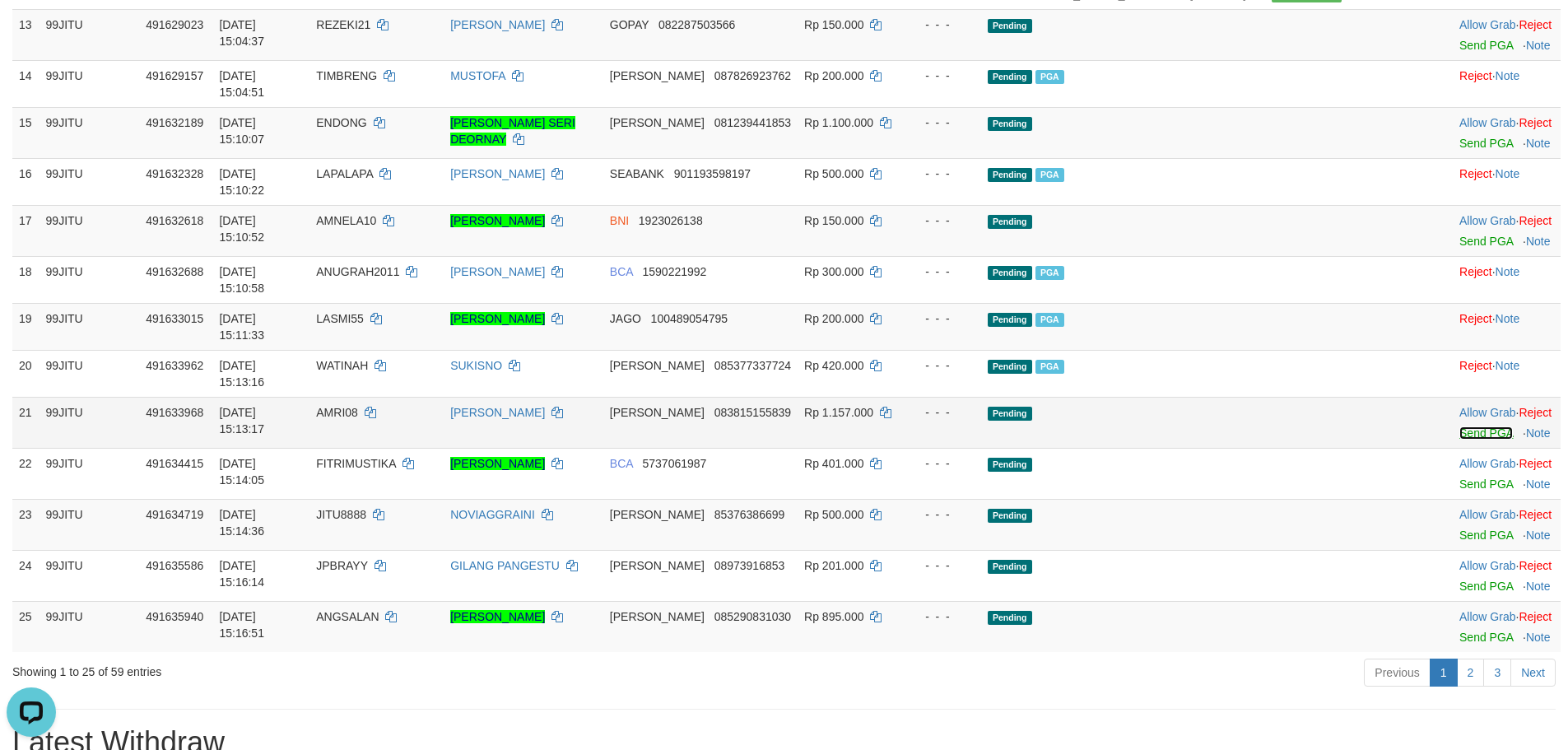
click at [1459, 427] on link "Send PGA" at bounding box center [1485, 433] width 53 height 14
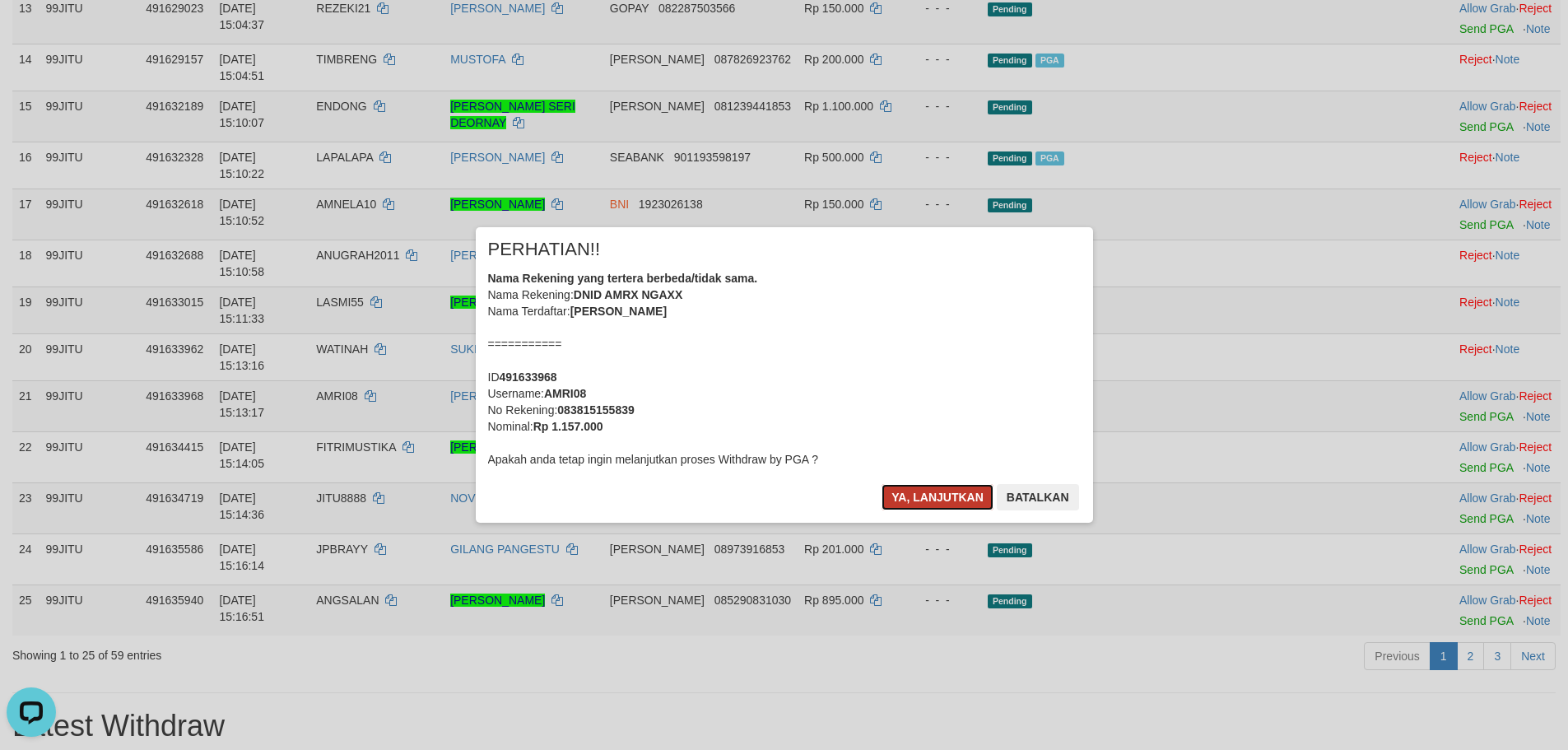
click at [945, 499] on button "Ya, lanjutkan" at bounding box center [937, 496] width 112 height 26
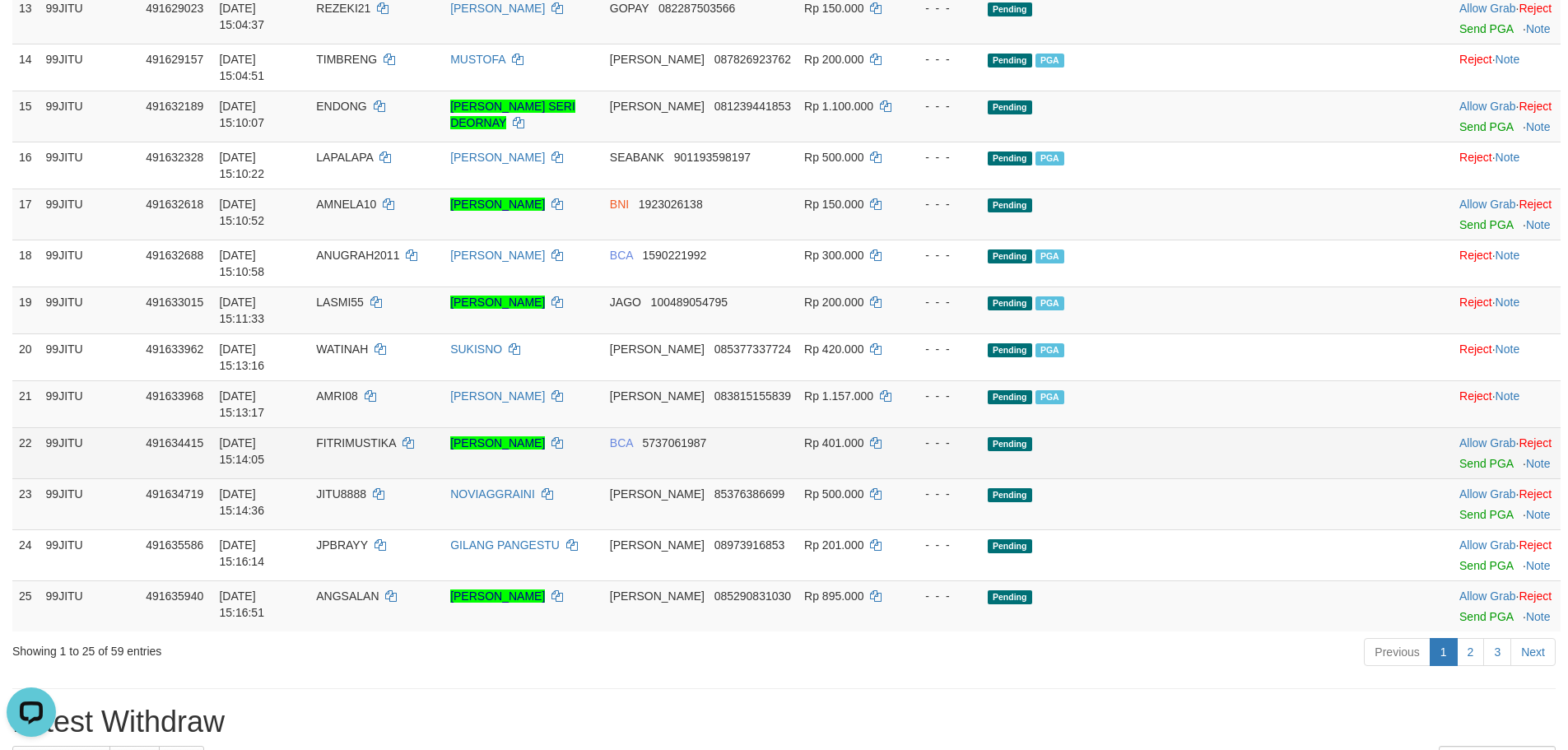
click at [1452, 428] on td "Allow Grab · Reject Send PGA · Note" at bounding box center [1506, 453] width 108 height 51
click at [1459, 457] on link "Send PGA" at bounding box center [1485, 463] width 53 height 14
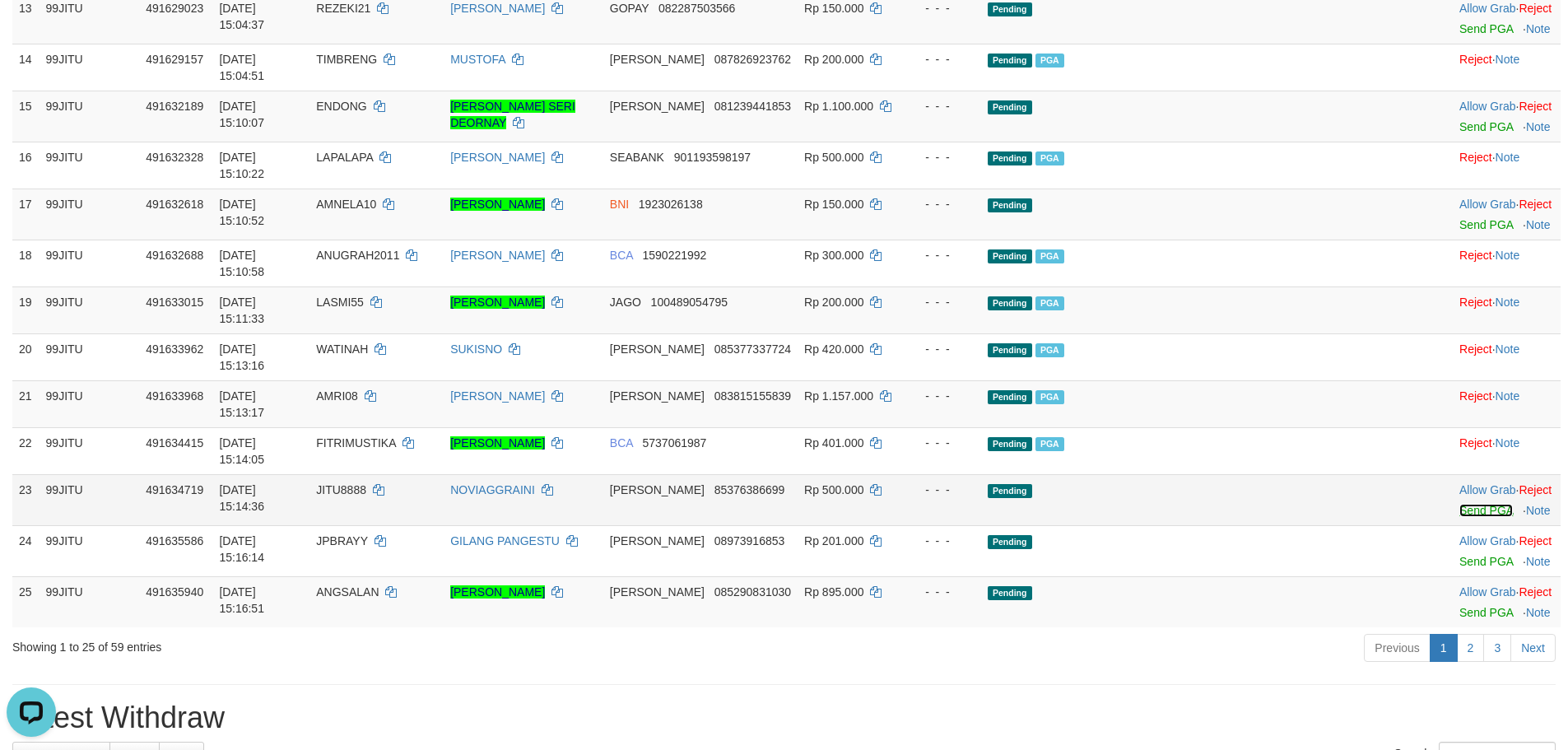
click at [1459, 504] on link "Send PGA" at bounding box center [1485, 511] width 53 height 14
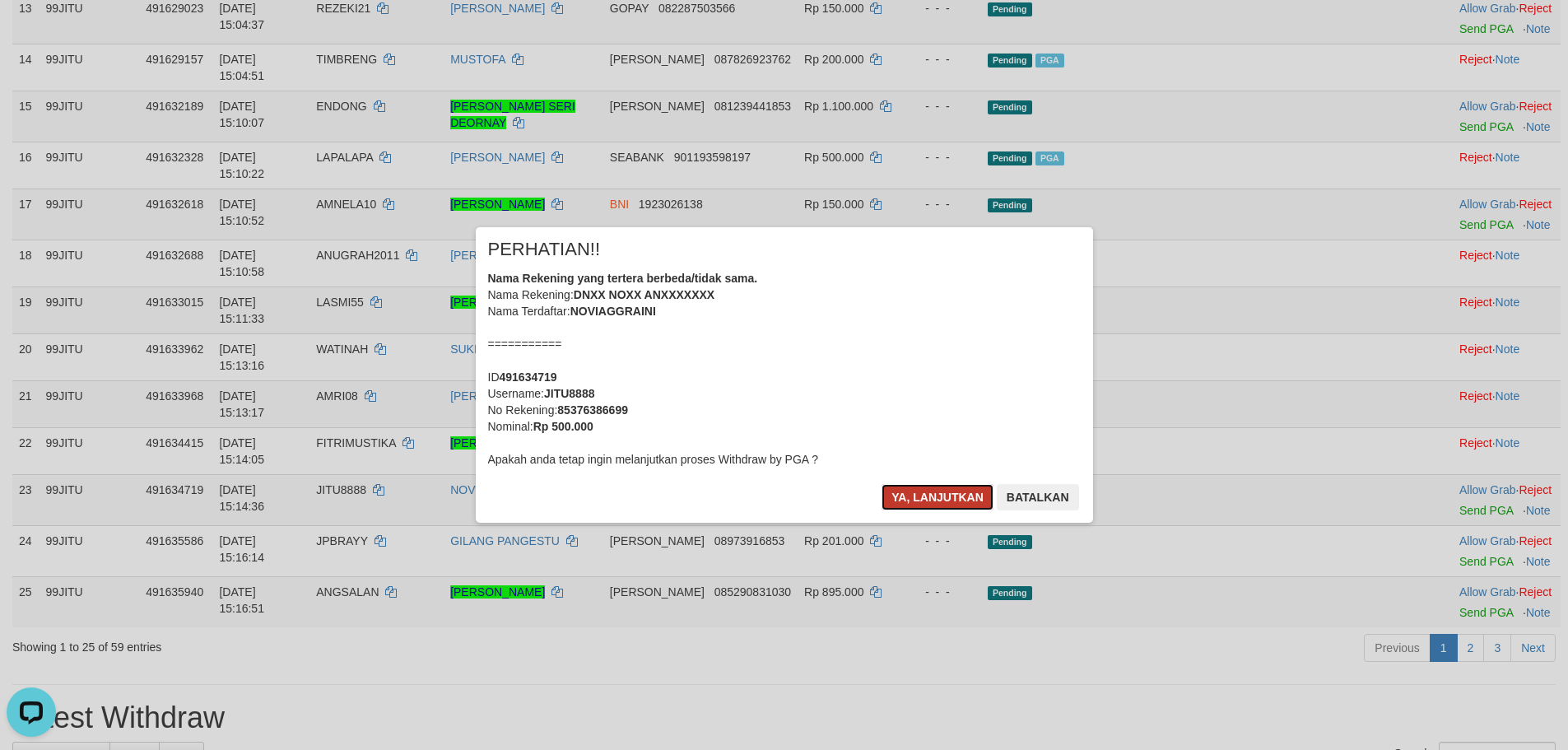
click at [932, 496] on button "Ya, lanjutkan" at bounding box center [937, 496] width 112 height 26
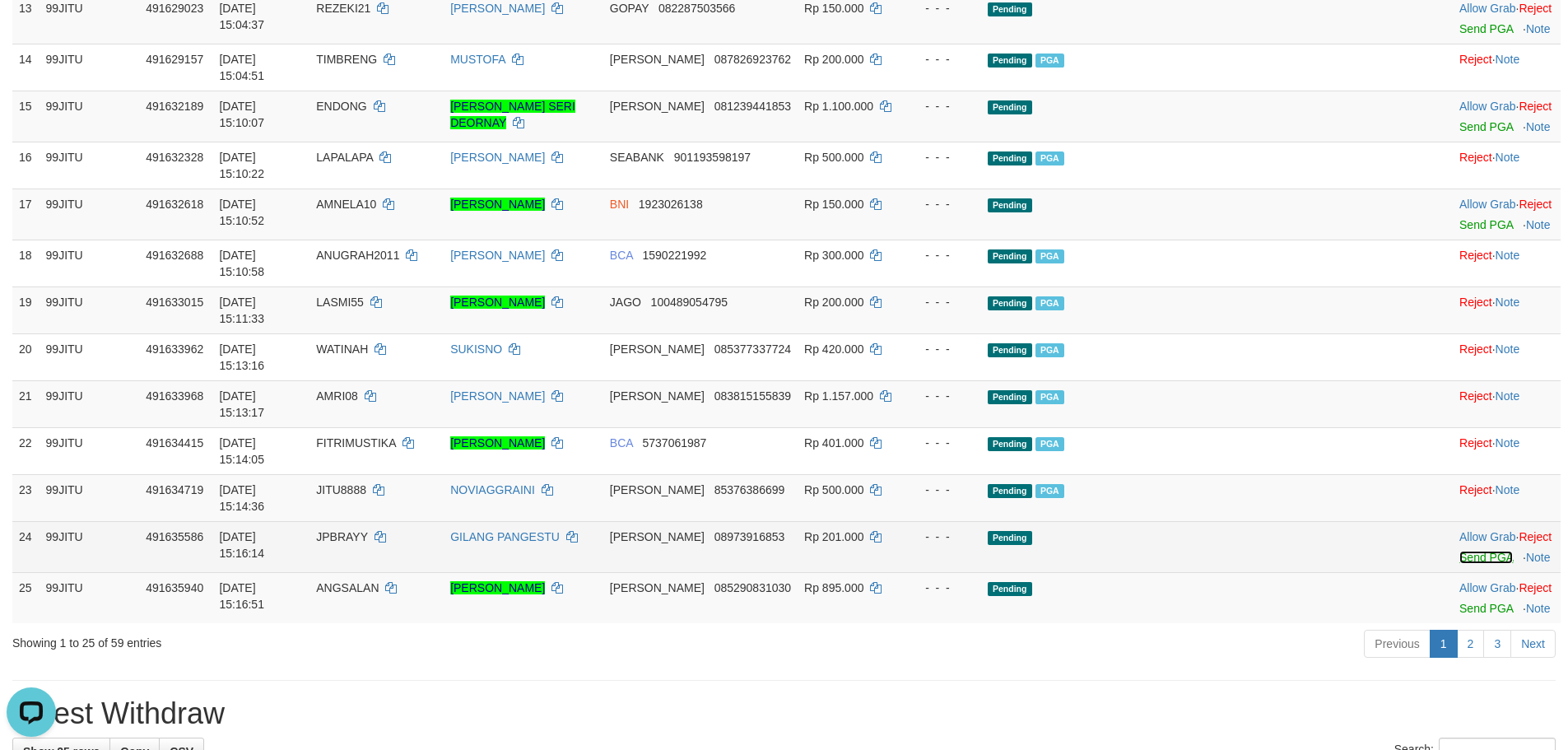
click at [1459, 551] on link "Send PGA" at bounding box center [1485, 558] width 53 height 14
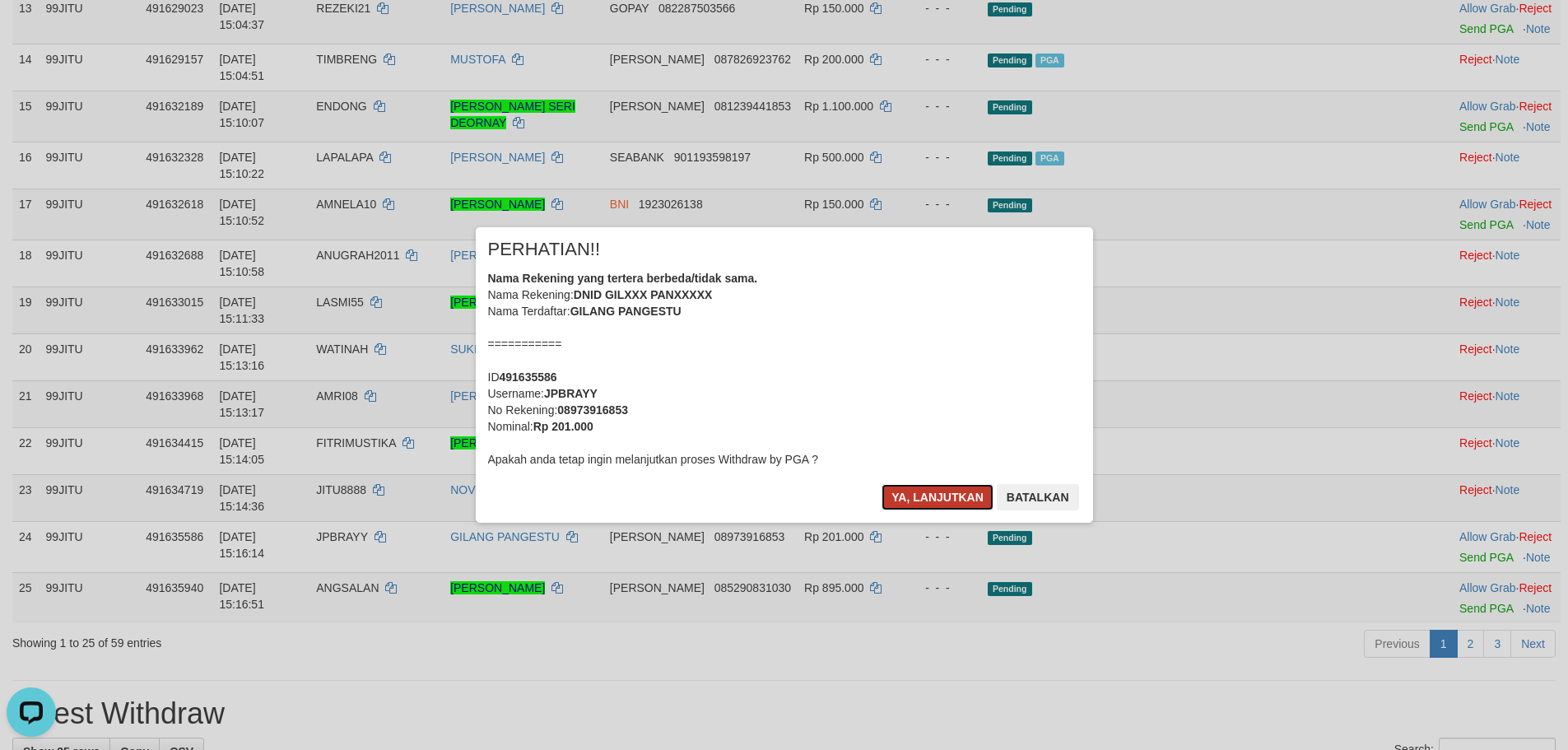
click at [937, 507] on button "Ya, lanjutkan" at bounding box center [937, 496] width 112 height 26
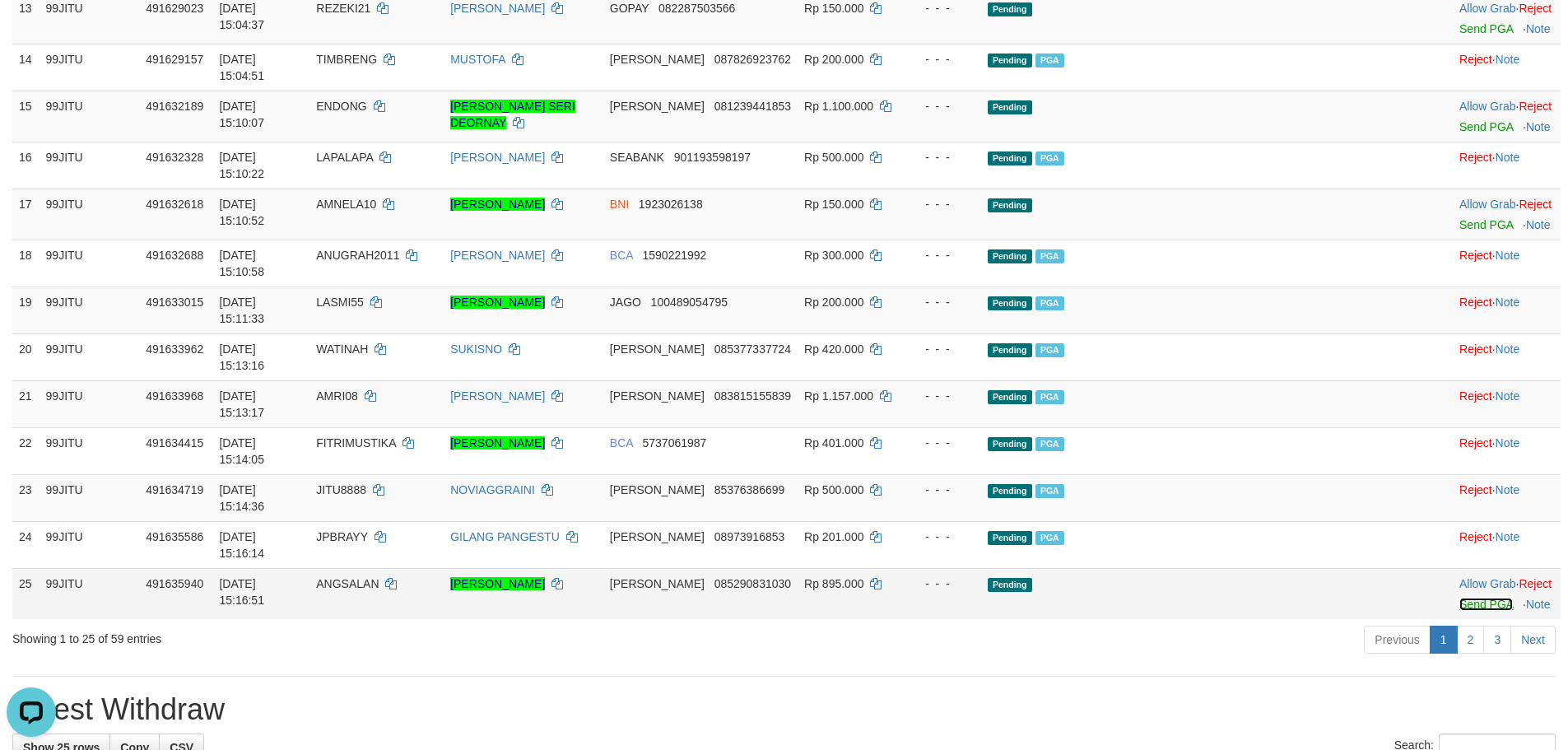
click at [1459, 597] on link "Send PGA" at bounding box center [1485, 604] width 53 height 14
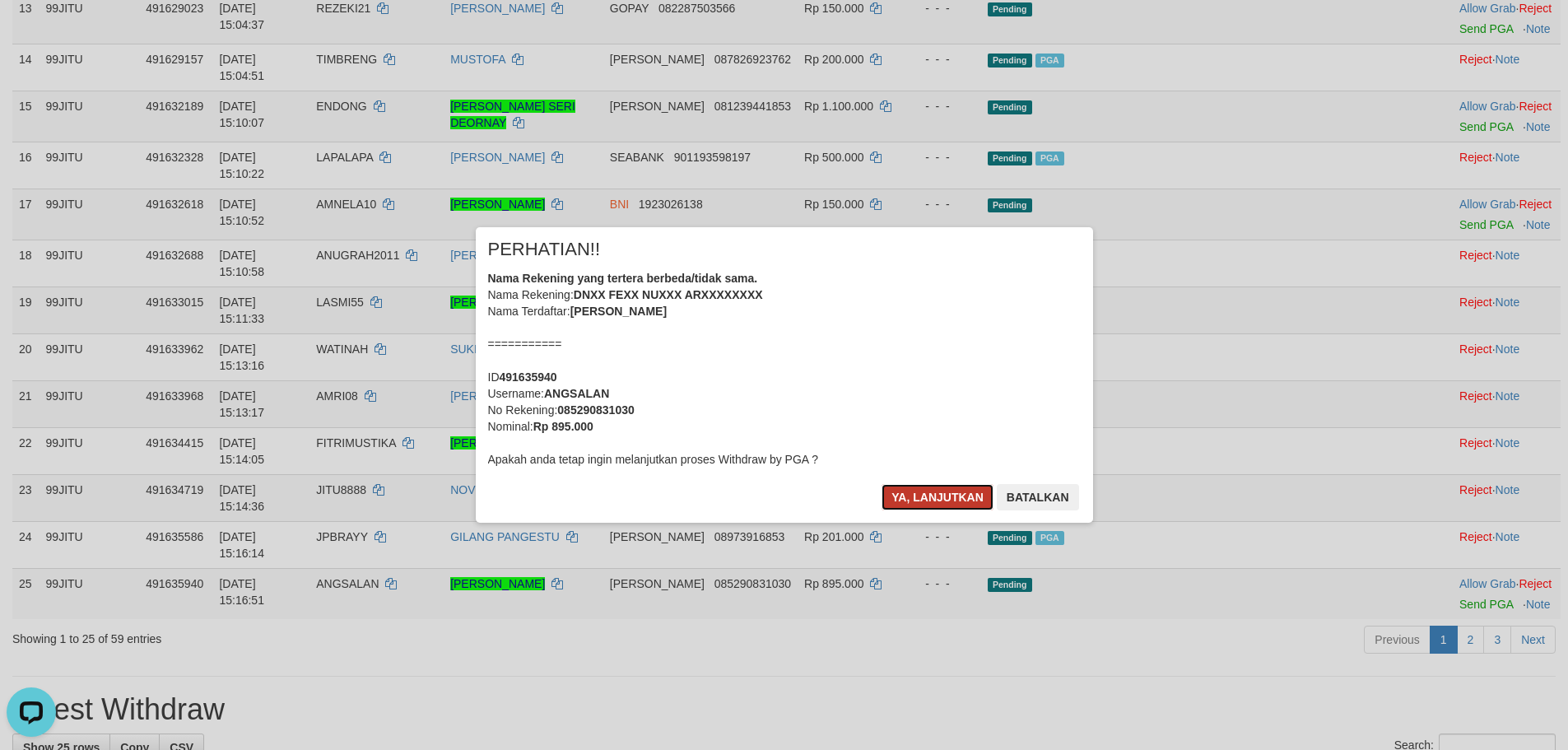
click at [922, 501] on button "Ya, lanjutkan" at bounding box center [937, 496] width 112 height 26
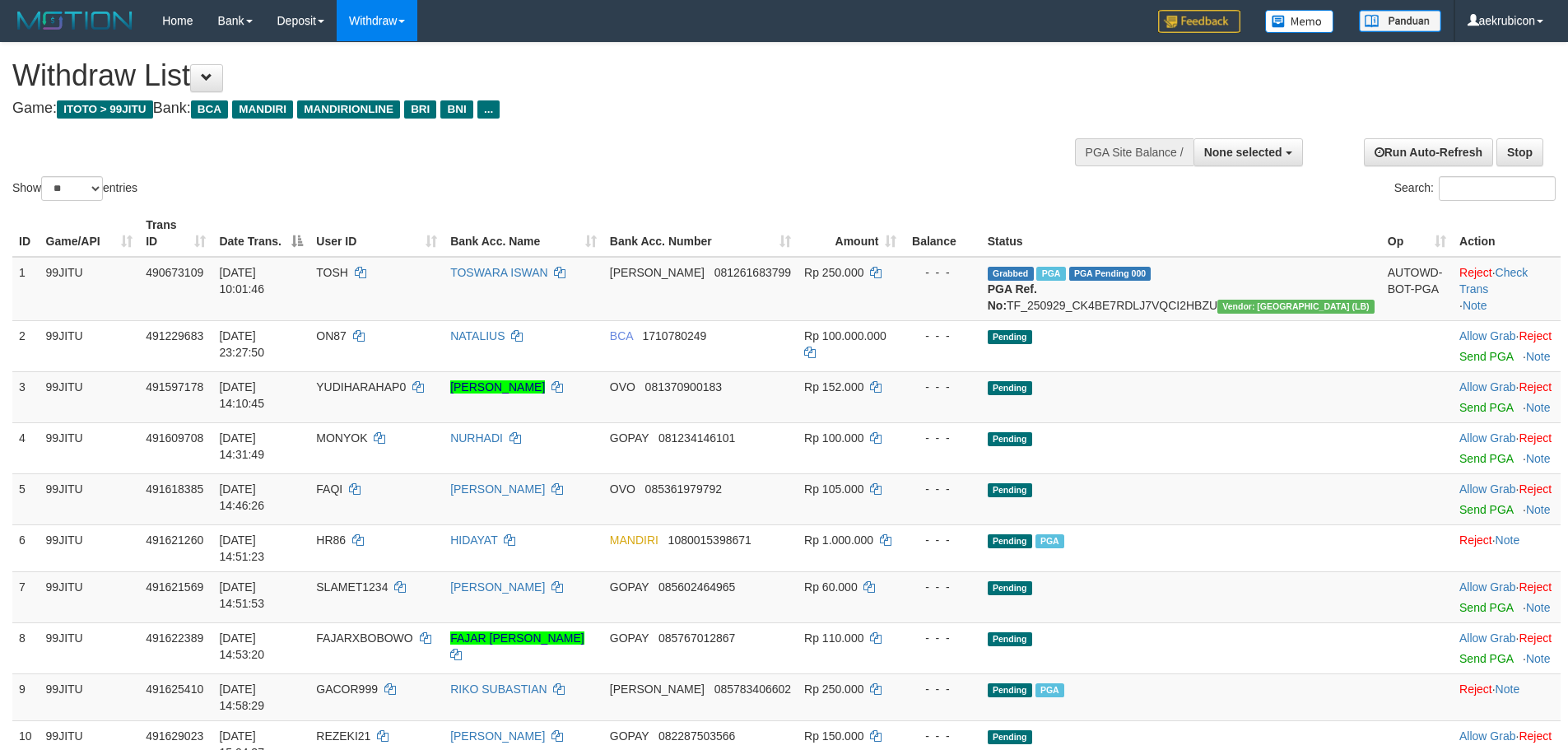
select select
select select "**"
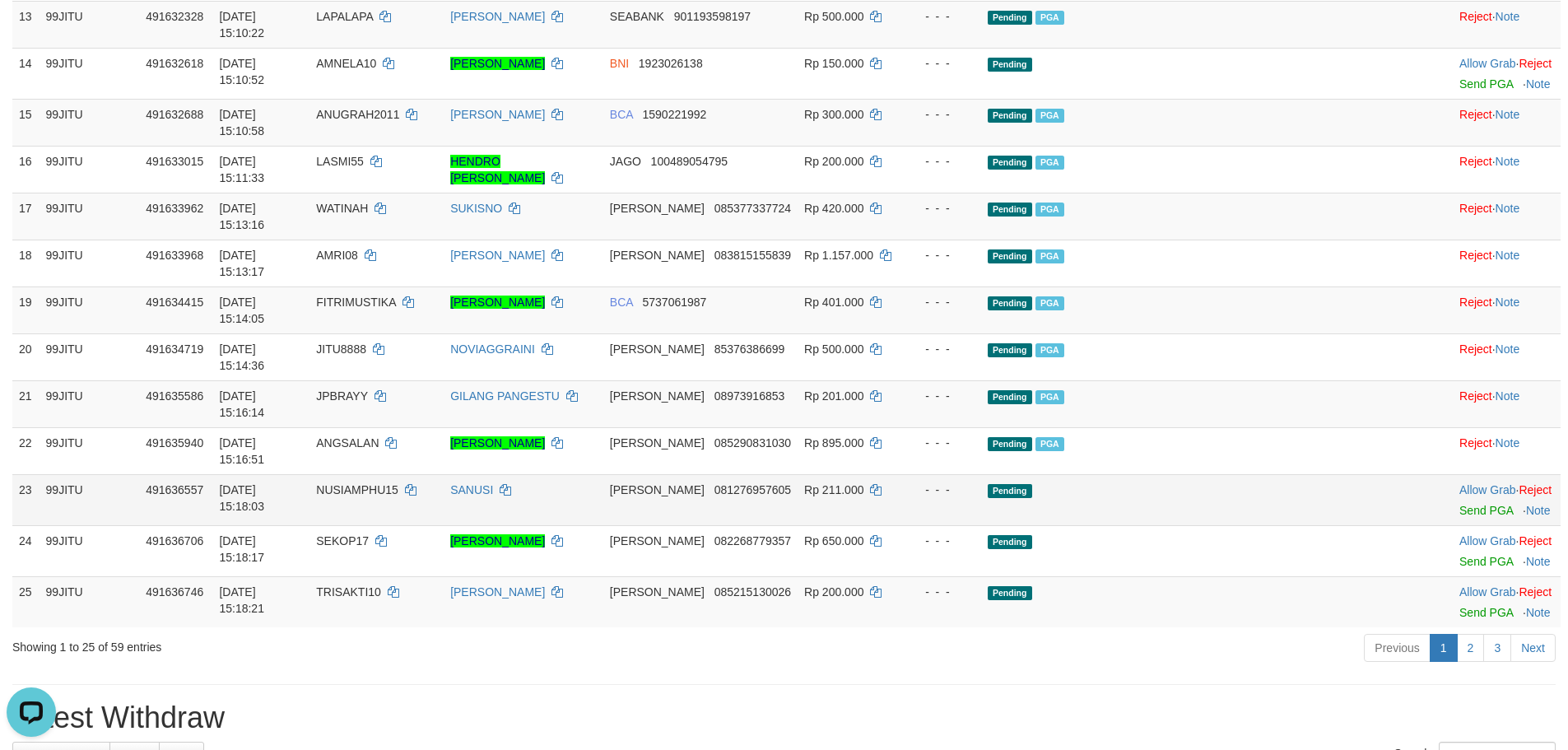
click at [1452, 474] on td "Allow Grab · Reject Send PGA · Note" at bounding box center [1506, 499] width 108 height 51
click at [1459, 504] on link "Send PGA" at bounding box center [1485, 511] width 53 height 14
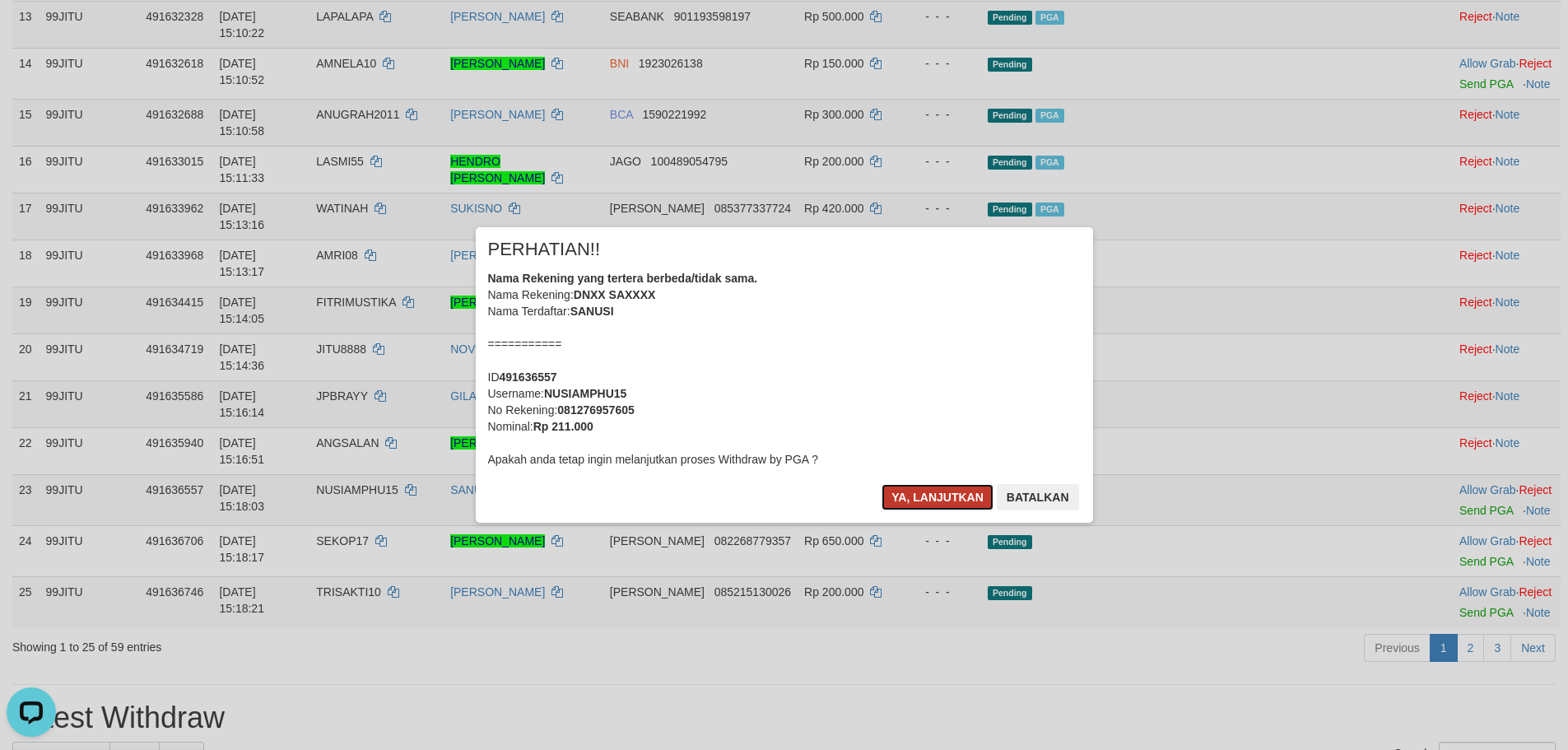
click at [908, 497] on button "Ya, lanjutkan" at bounding box center [937, 496] width 112 height 26
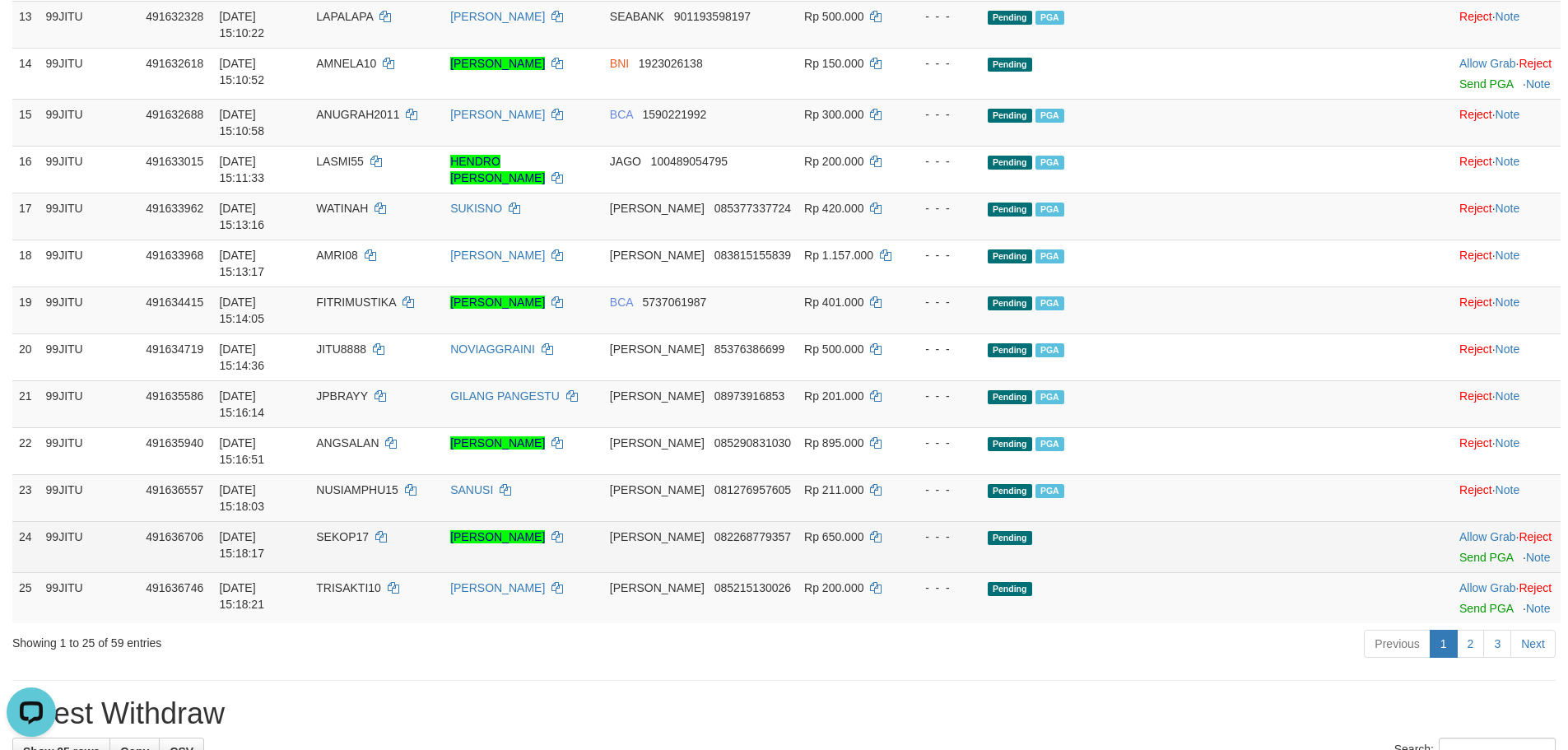
click at [1452, 521] on td "Allow Grab · Reject Send PGA · Note" at bounding box center [1506, 546] width 108 height 51
click at [1459, 551] on link "Send PGA" at bounding box center [1485, 558] width 53 height 14
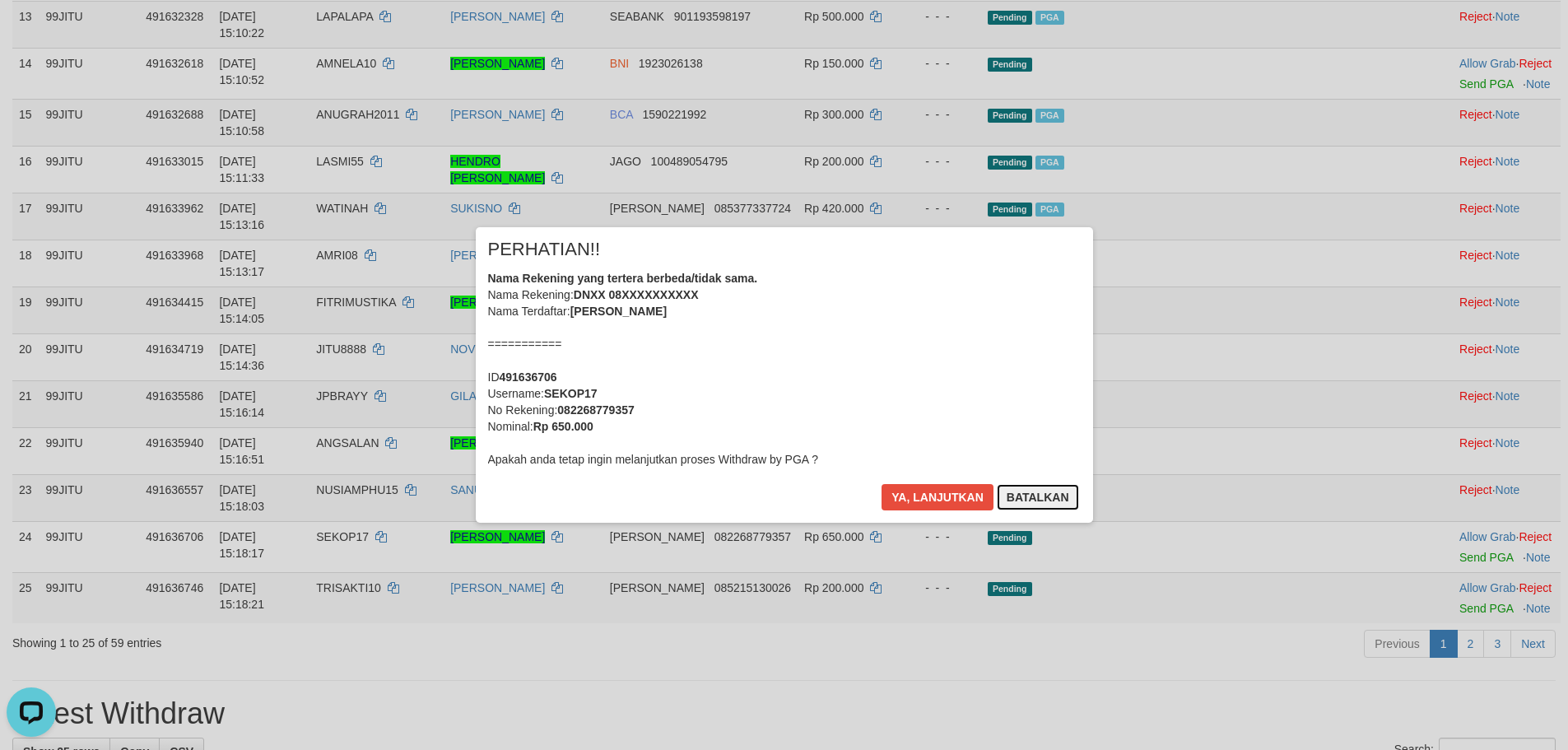
click at [1049, 499] on button "Batalkan" at bounding box center [1037, 496] width 82 height 26
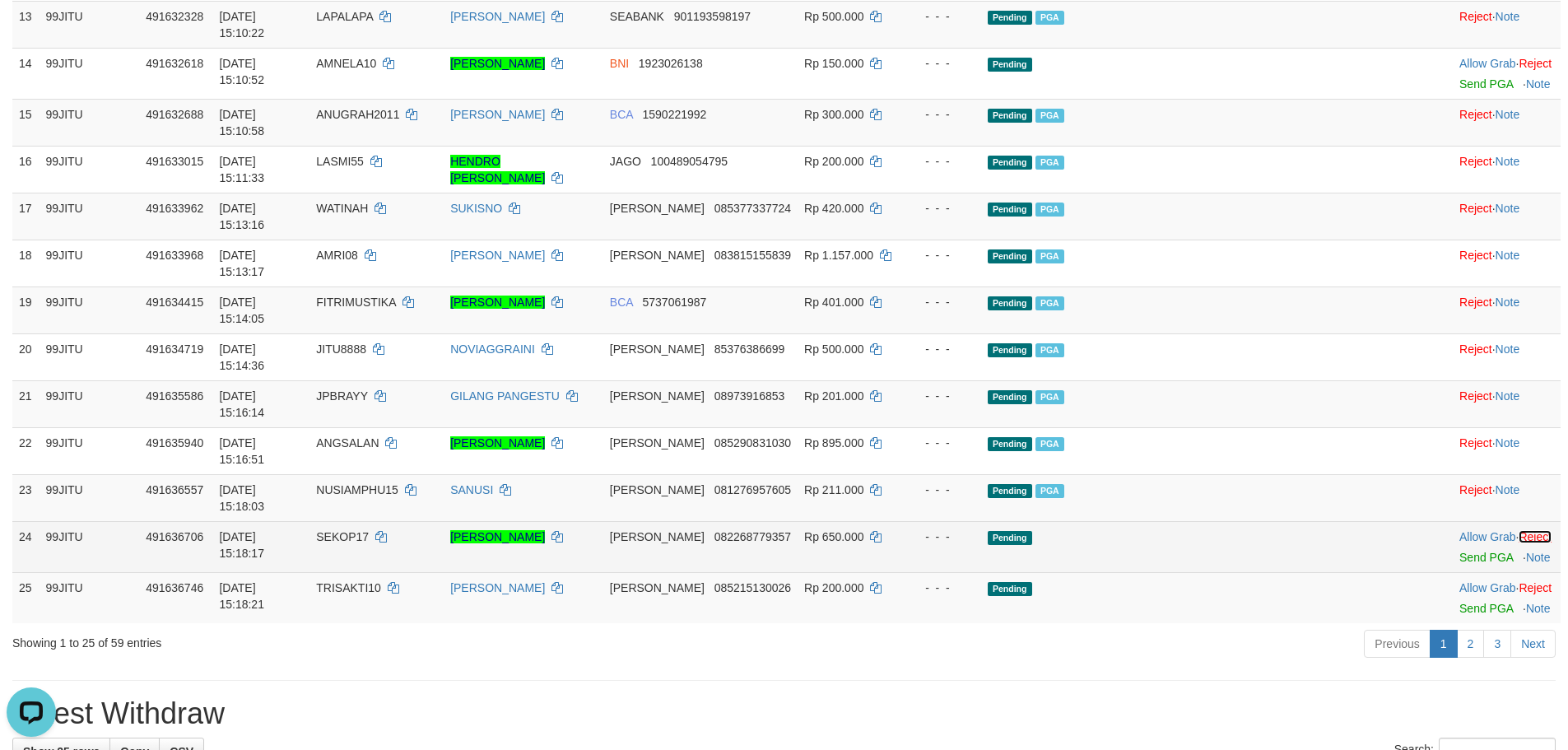
click at [1519, 530] on link "Reject" at bounding box center [1535, 537] width 33 height 14
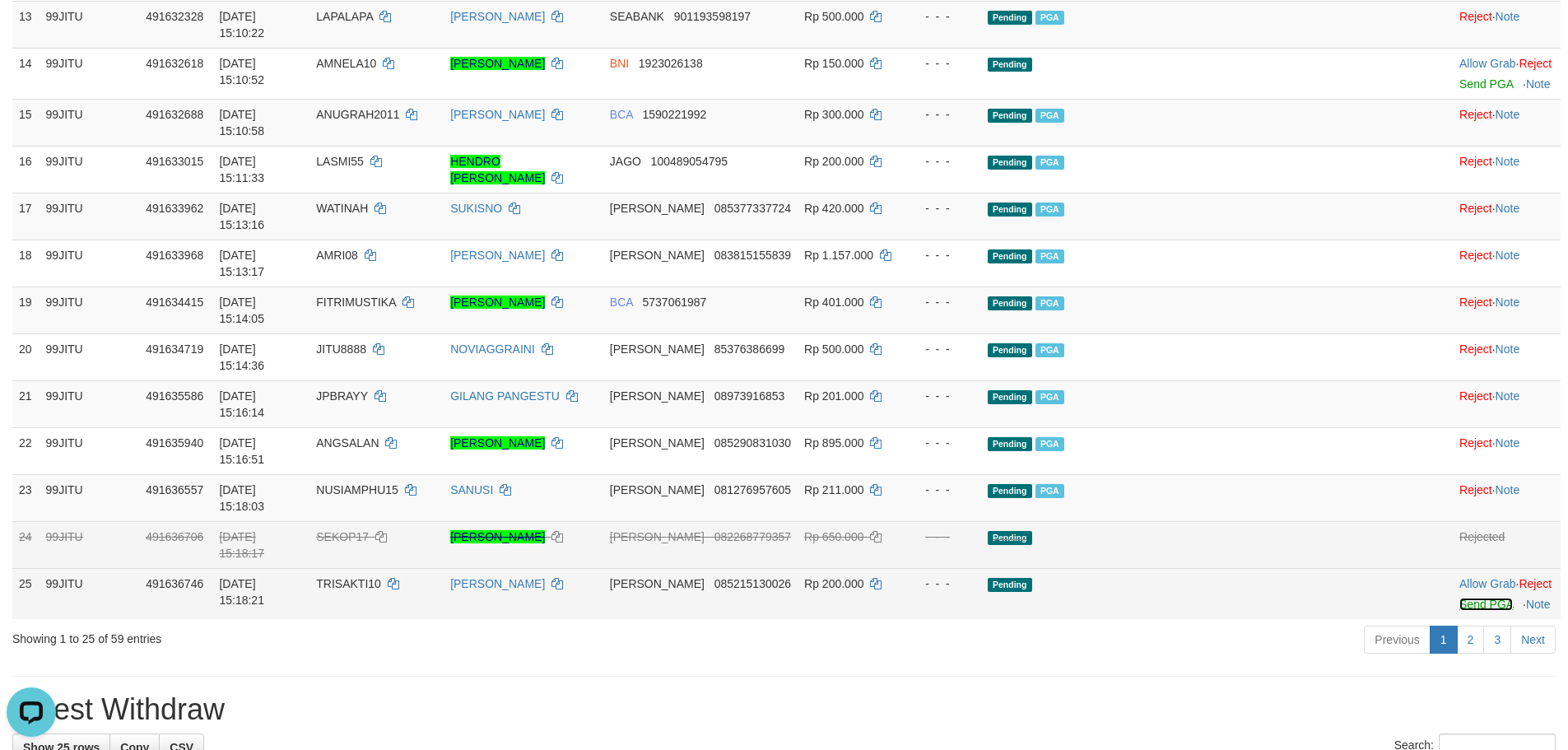
click at [1459, 597] on link "Send PGA" at bounding box center [1485, 604] width 53 height 14
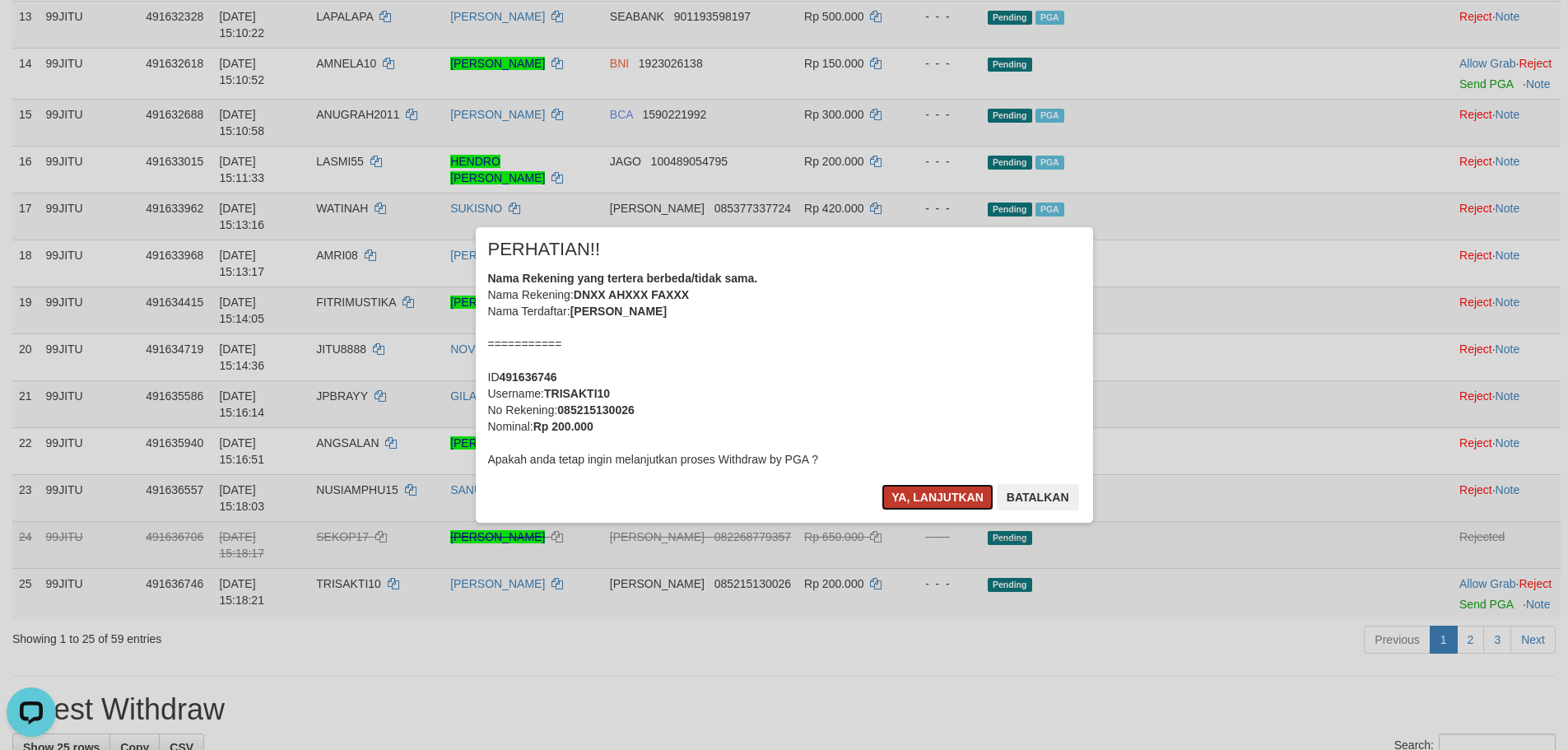
click at [925, 500] on button "Ya, lanjutkan" at bounding box center [937, 496] width 112 height 26
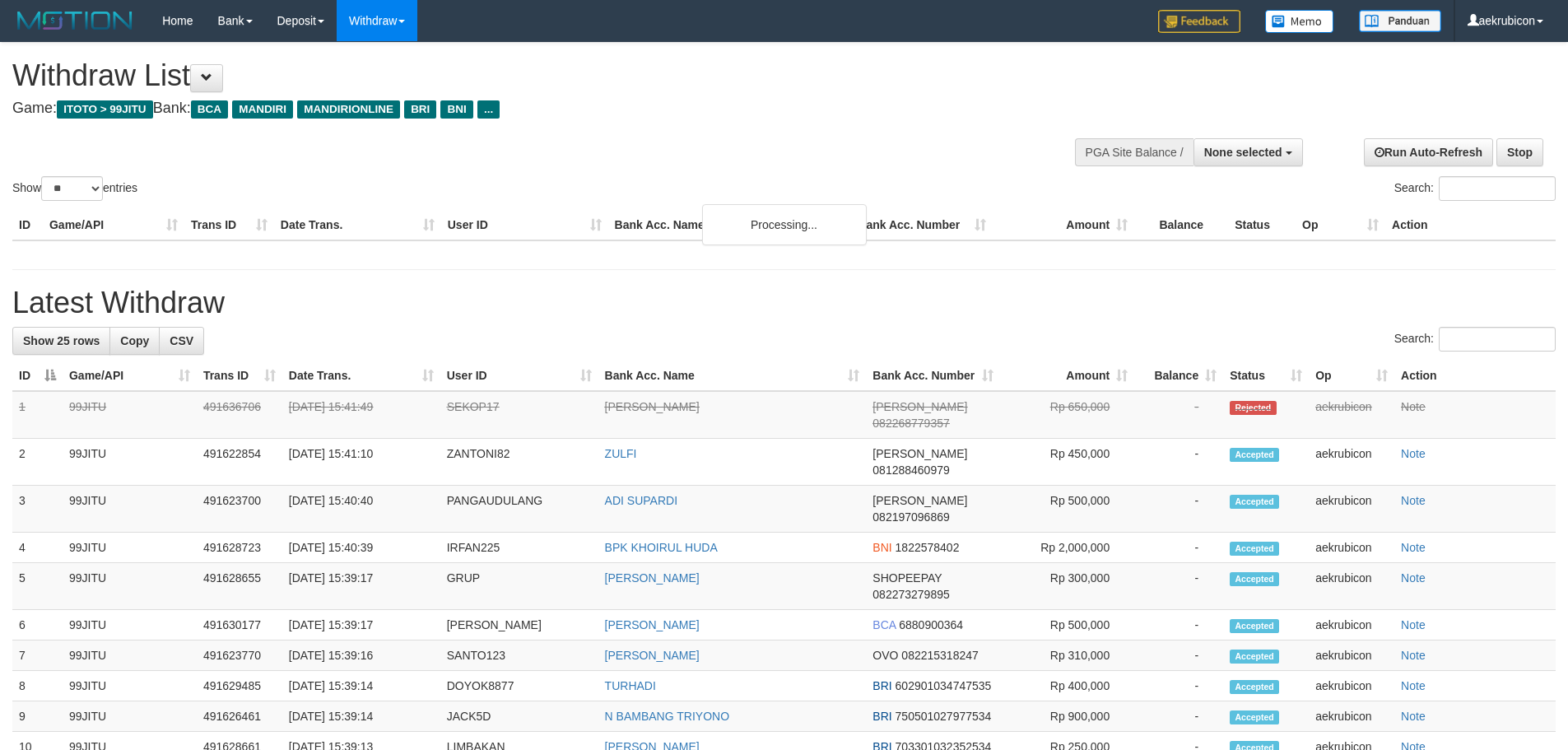
select select
select select "**"
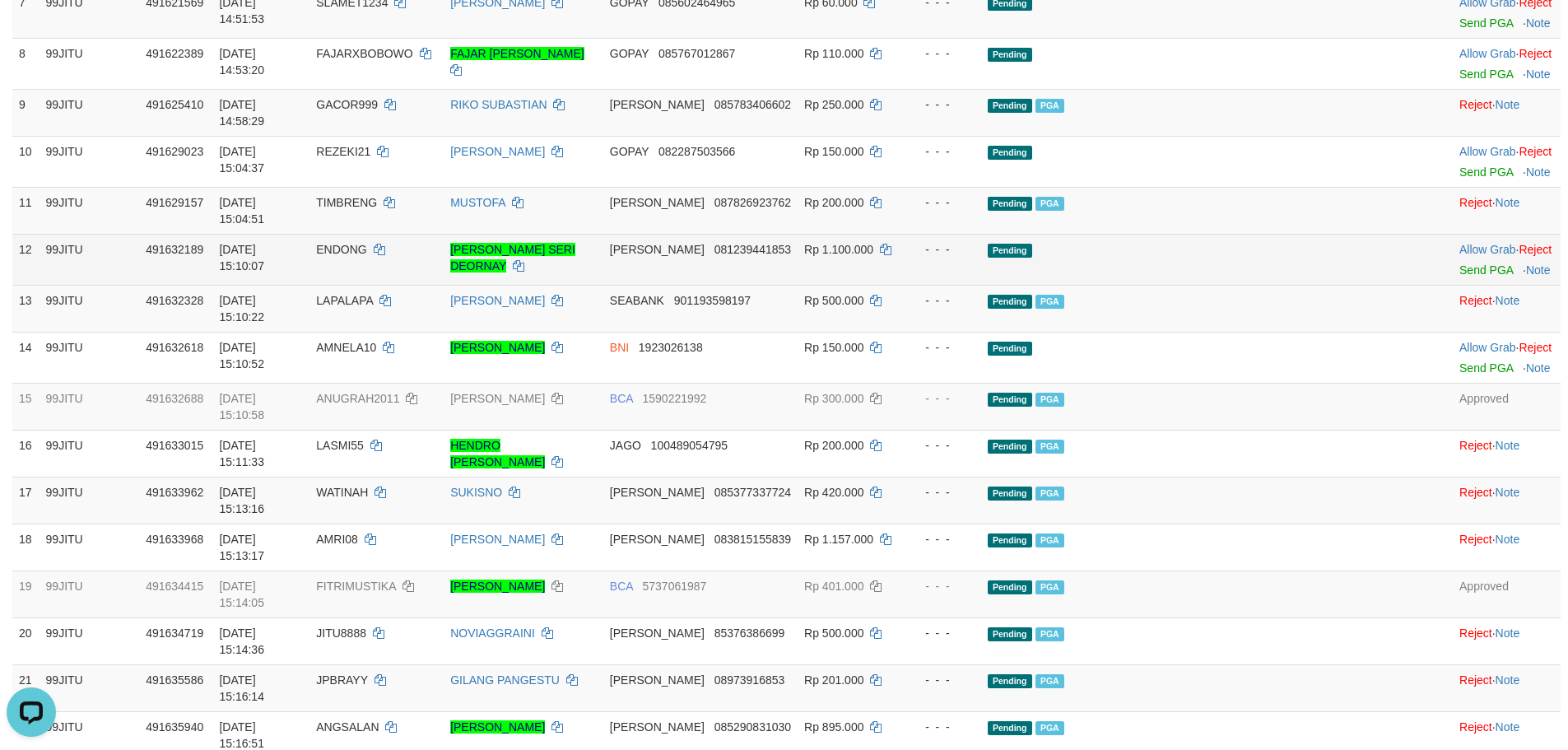
drag, startPoint x: 1460, startPoint y: 661, endPoint x: 862, endPoint y: 206, distance: 751.4
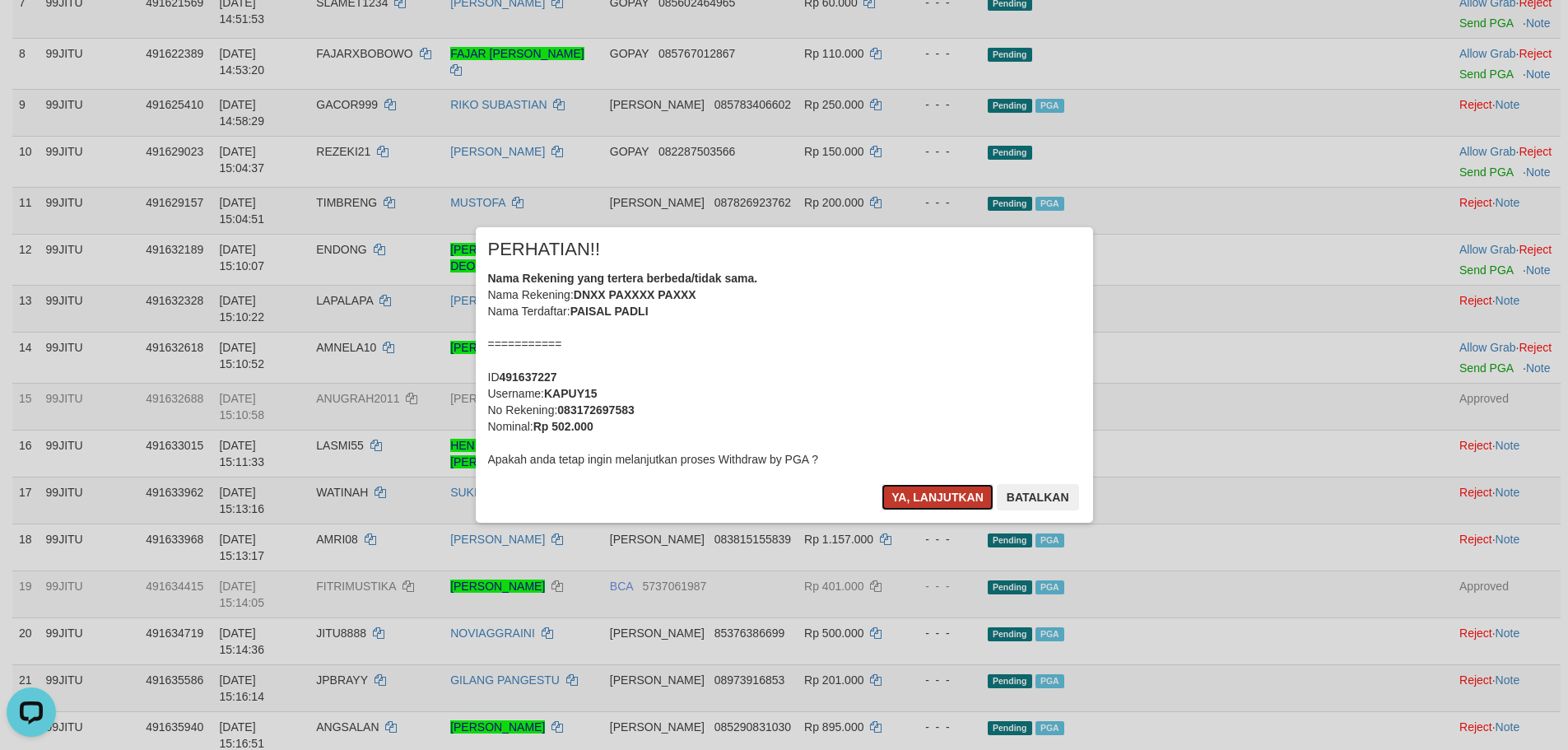
click at [909, 497] on button "Ya, lanjutkan" at bounding box center [937, 496] width 112 height 26
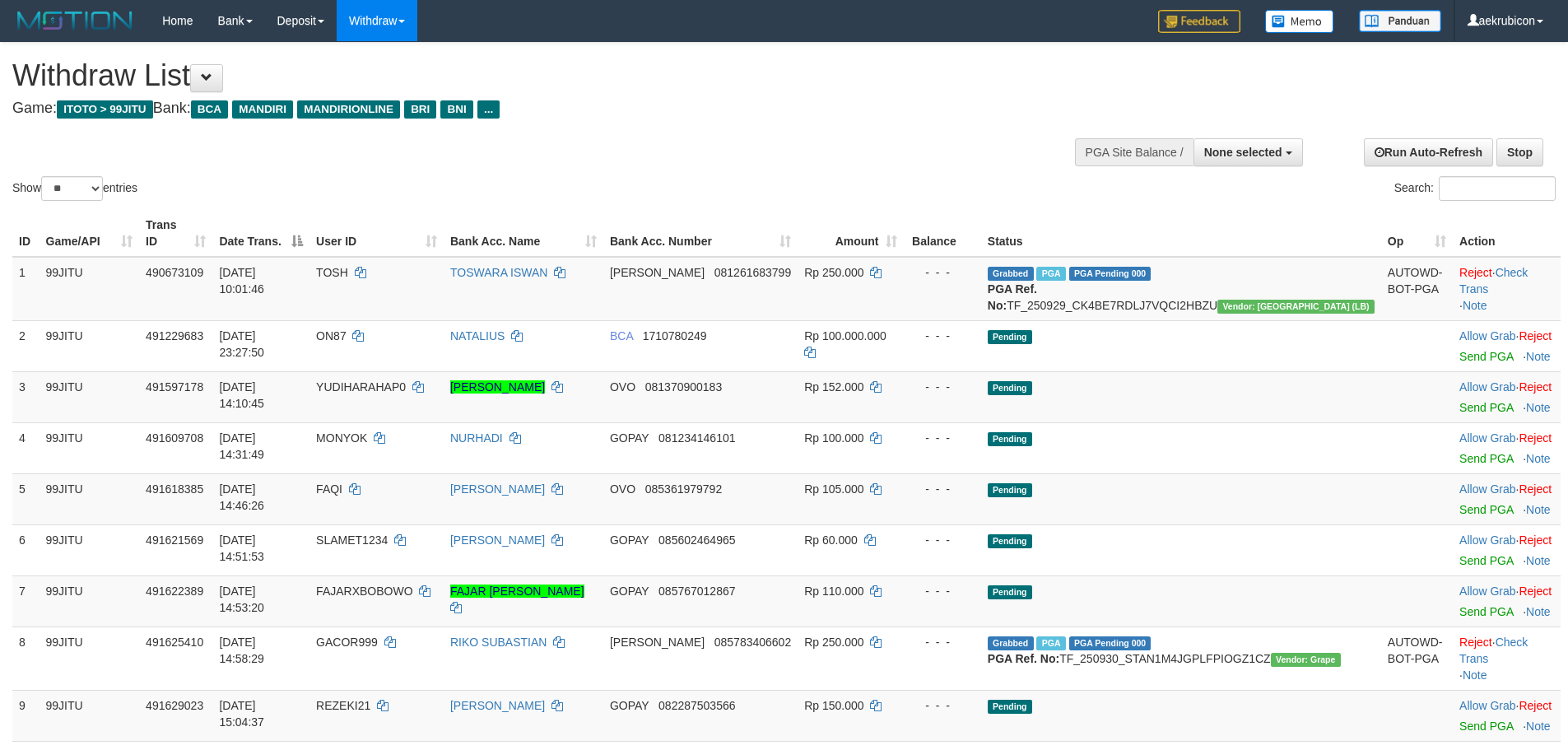
select select
select select "**"
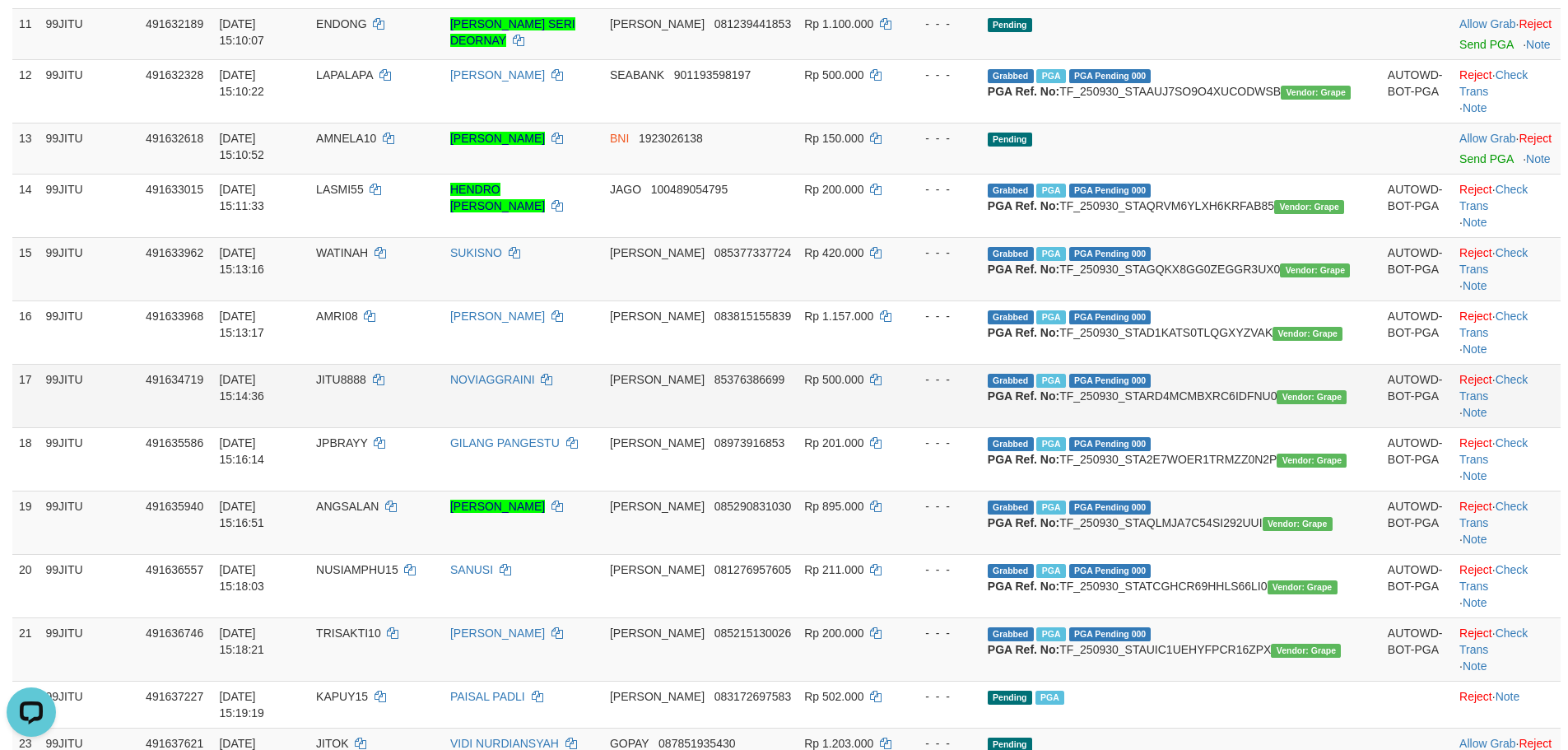
scroll to position [914, 0]
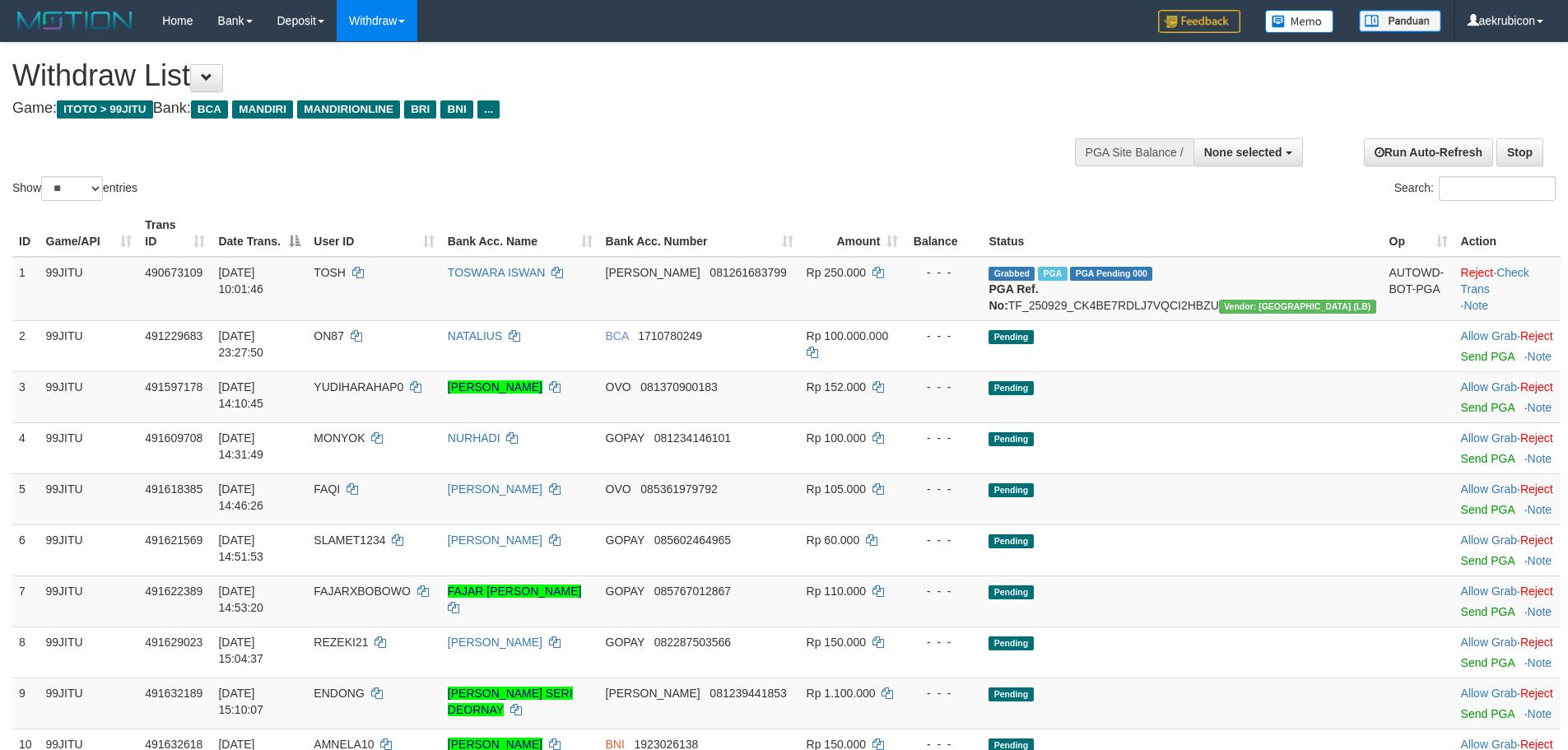
select select
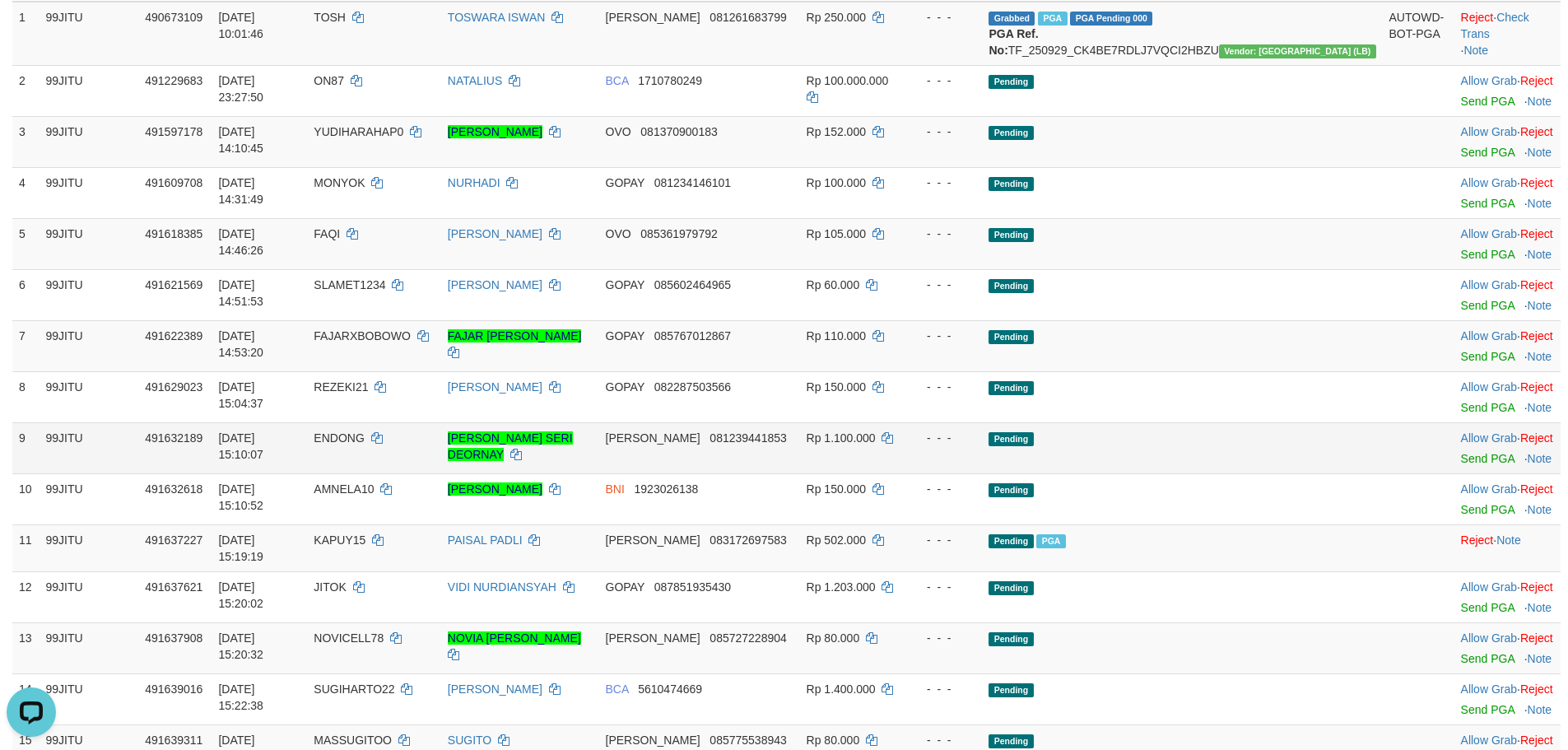
click at [364, 438] on span "ENDONG" at bounding box center [339, 438] width 50 height 14
copy td "ENDONG"
click at [1461, 461] on link "Send PGA" at bounding box center [1487, 458] width 53 height 14
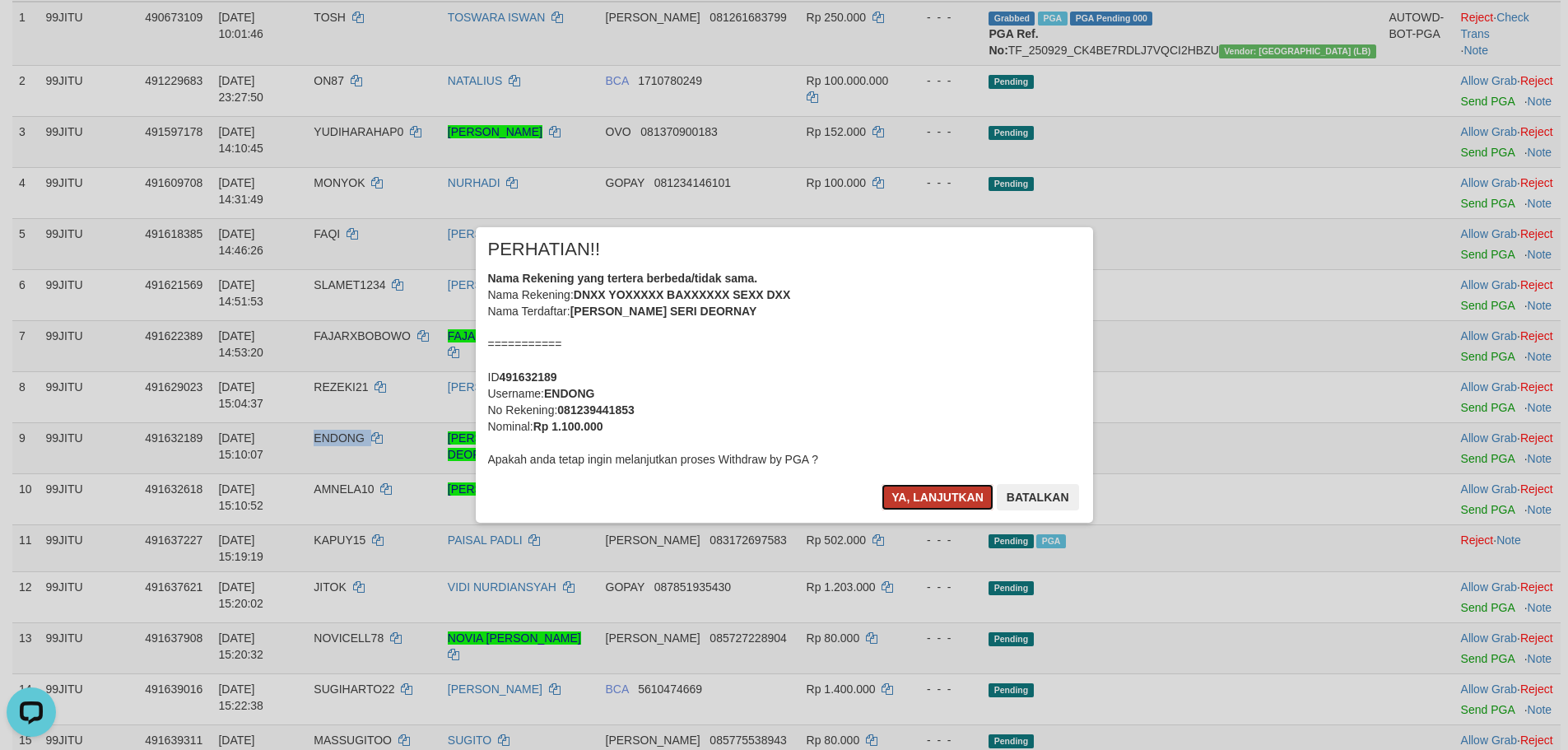
click at [959, 494] on button "Ya, lanjutkan" at bounding box center [937, 496] width 112 height 26
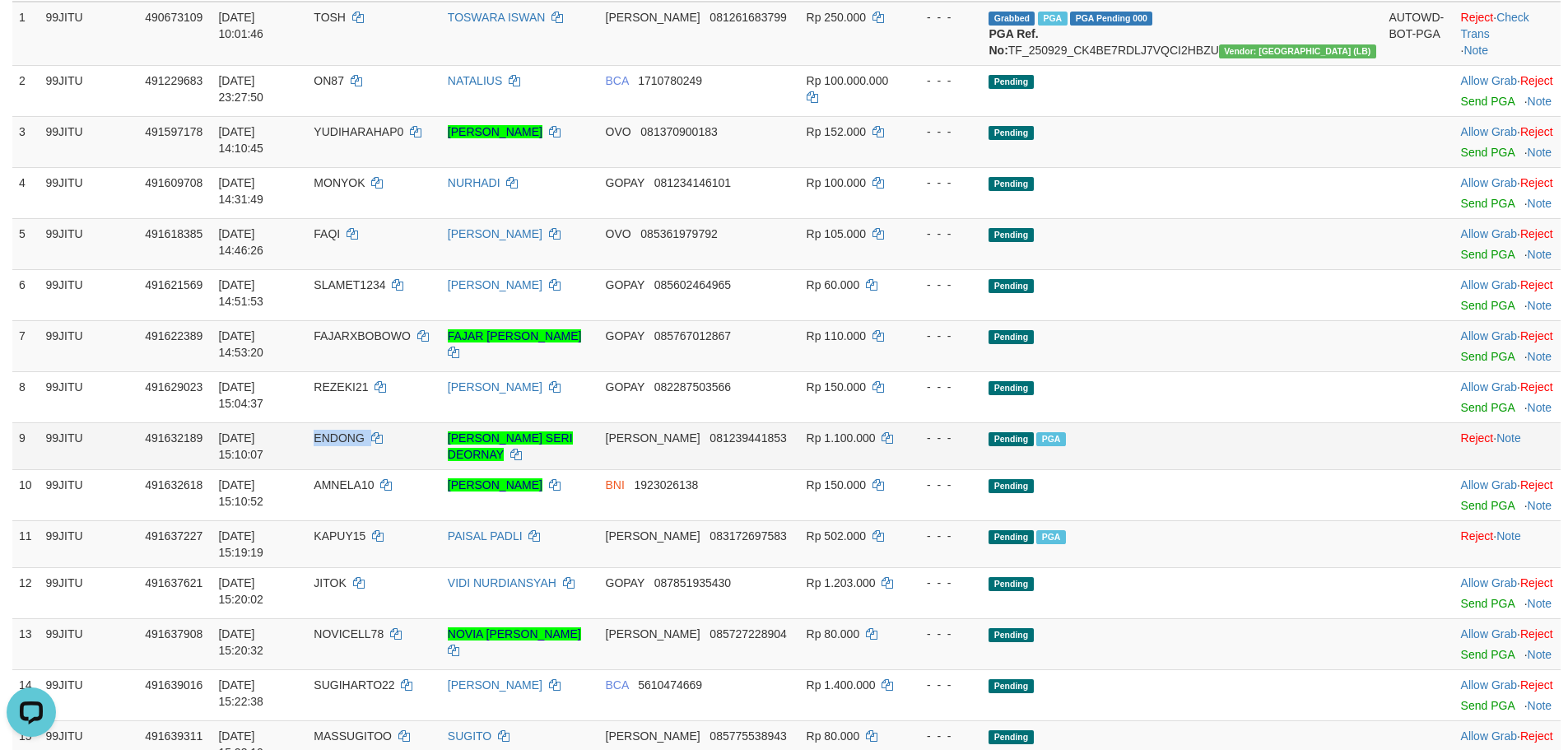
scroll to position [420, 0]
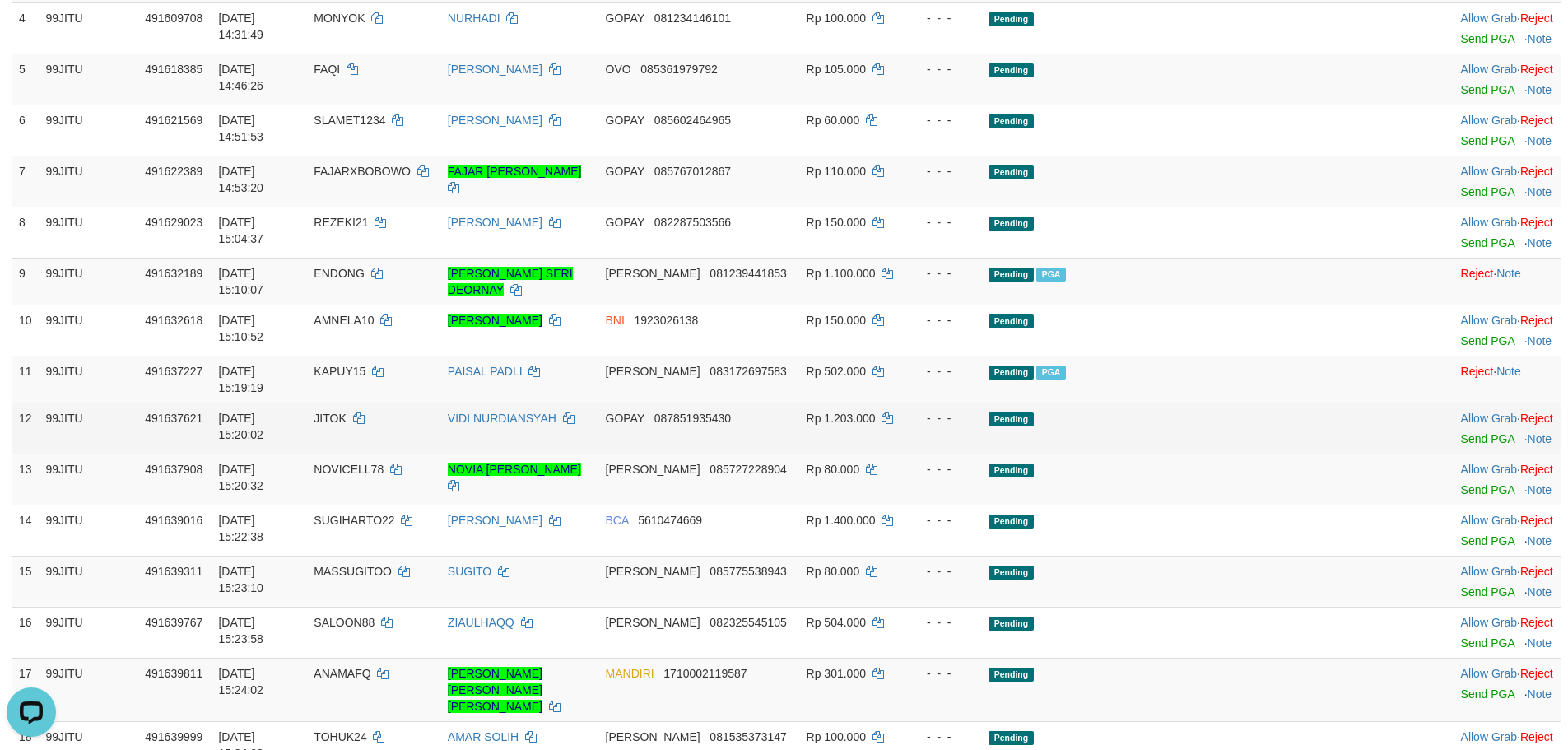
click at [387, 404] on td "JITOK" at bounding box center [373, 428] width 134 height 51
copy td "JITOK"
click at [387, 404] on td "JITOK" at bounding box center [373, 428] width 134 height 51
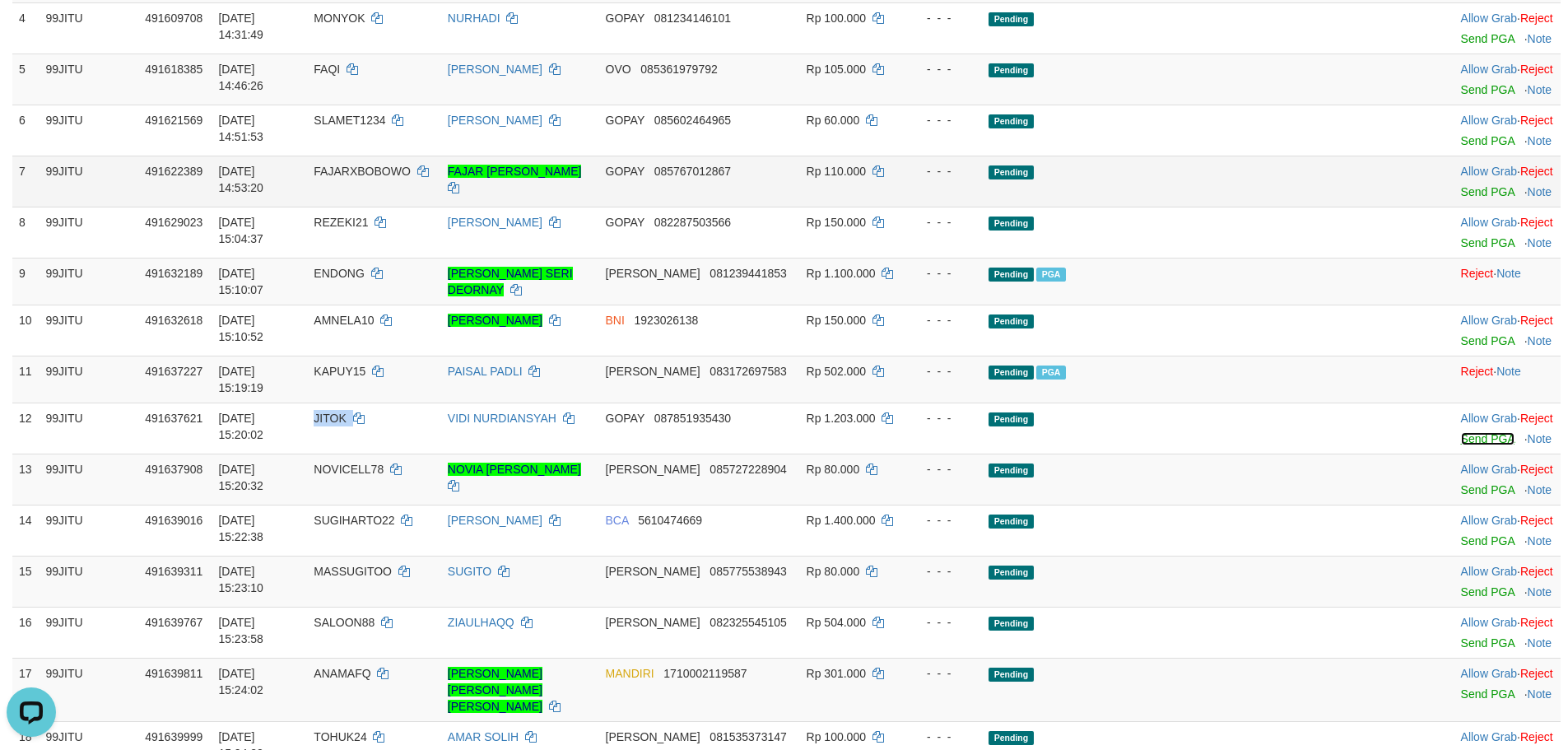
drag, startPoint x: 1461, startPoint y: 418, endPoint x: 847, endPoint y: 197, distance: 652.6
click at [1461, 432] on link "Send PGA" at bounding box center [1487, 439] width 53 height 14
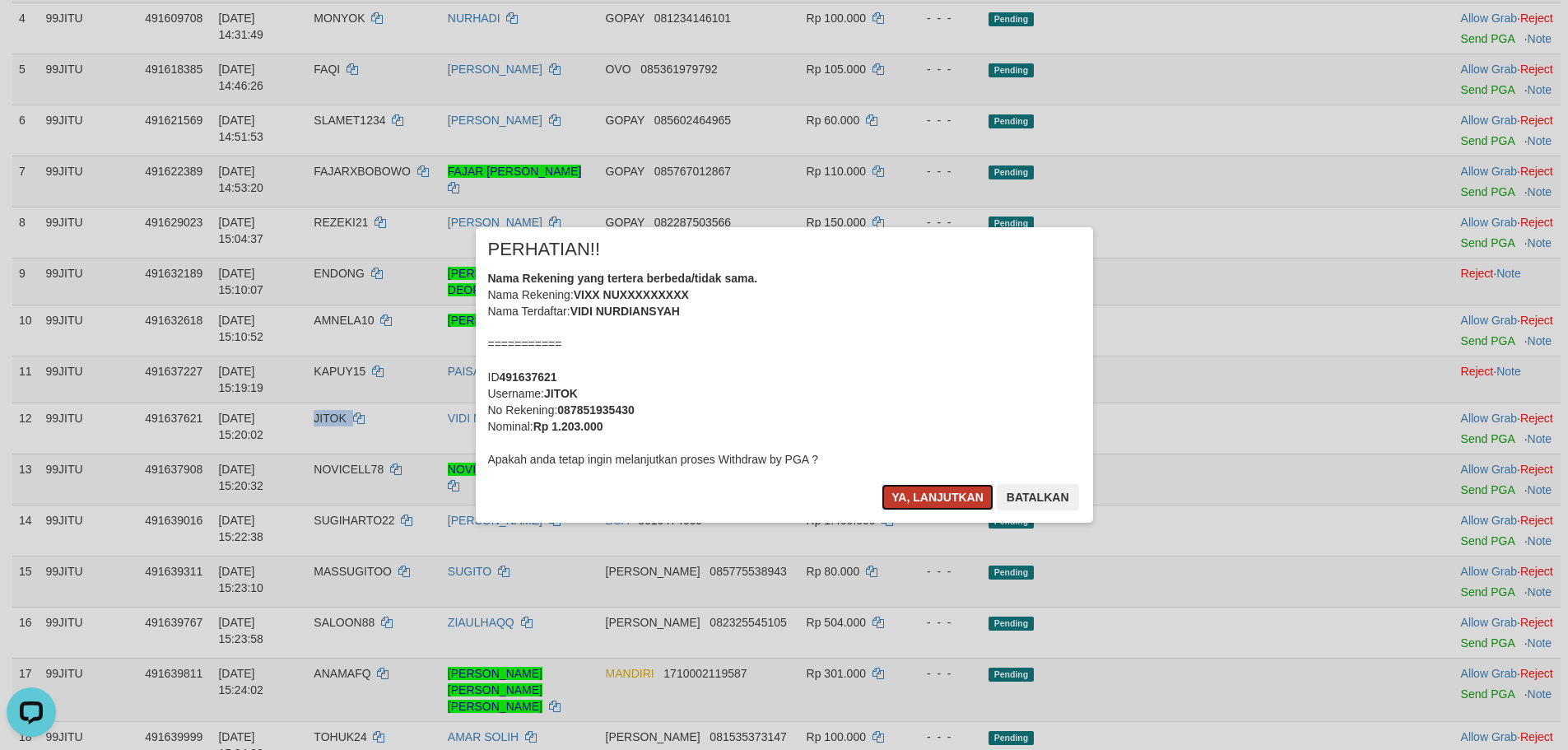
click at [938, 495] on button "Ya, lanjutkan" at bounding box center [937, 496] width 112 height 26
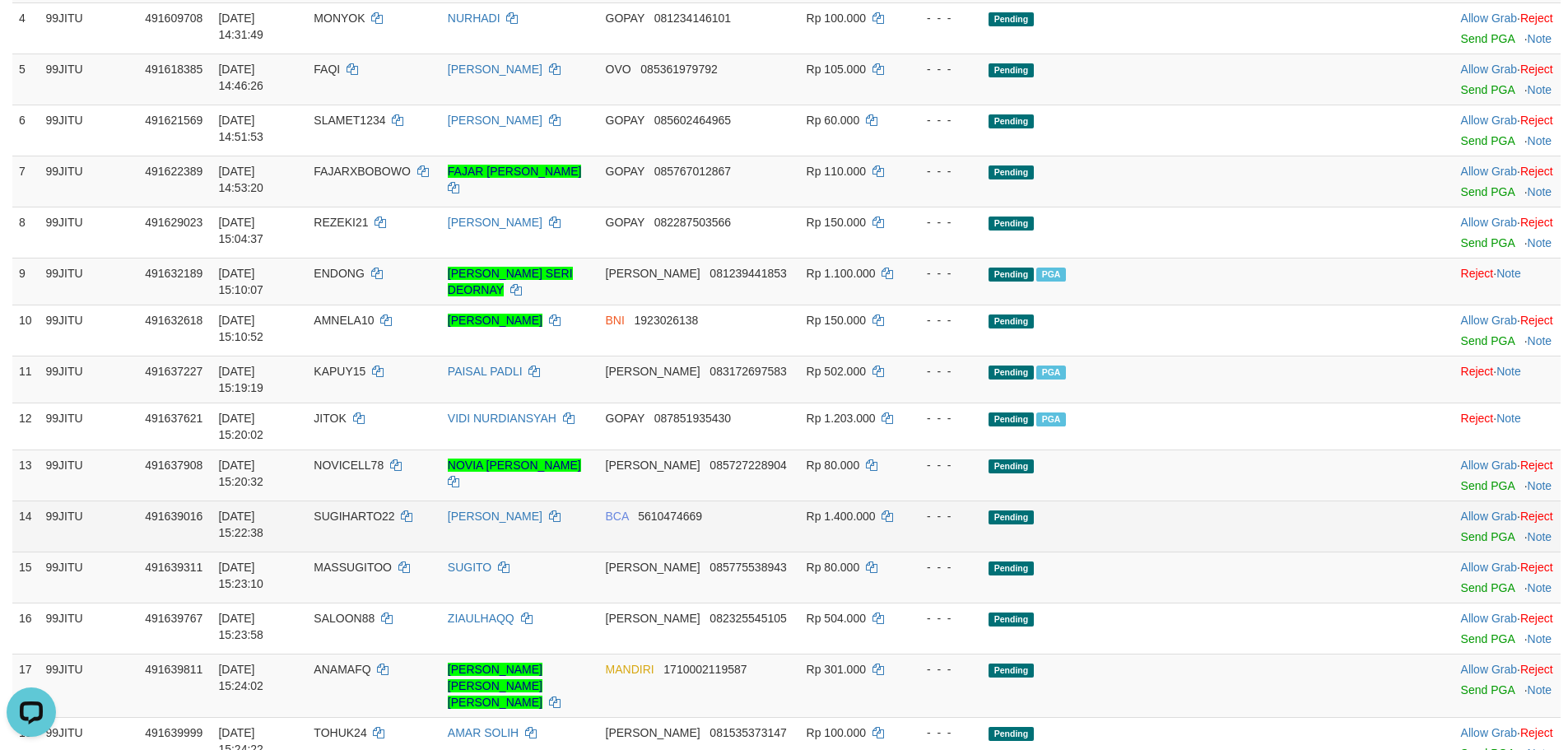
click at [395, 510] on span "SUGIHARTO22" at bounding box center [354, 516] width 81 height 14
copy span "SUGIHARTO22"
click at [1467, 530] on link "Send PGA" at bounding box center [1487, 537] width 53 height 14
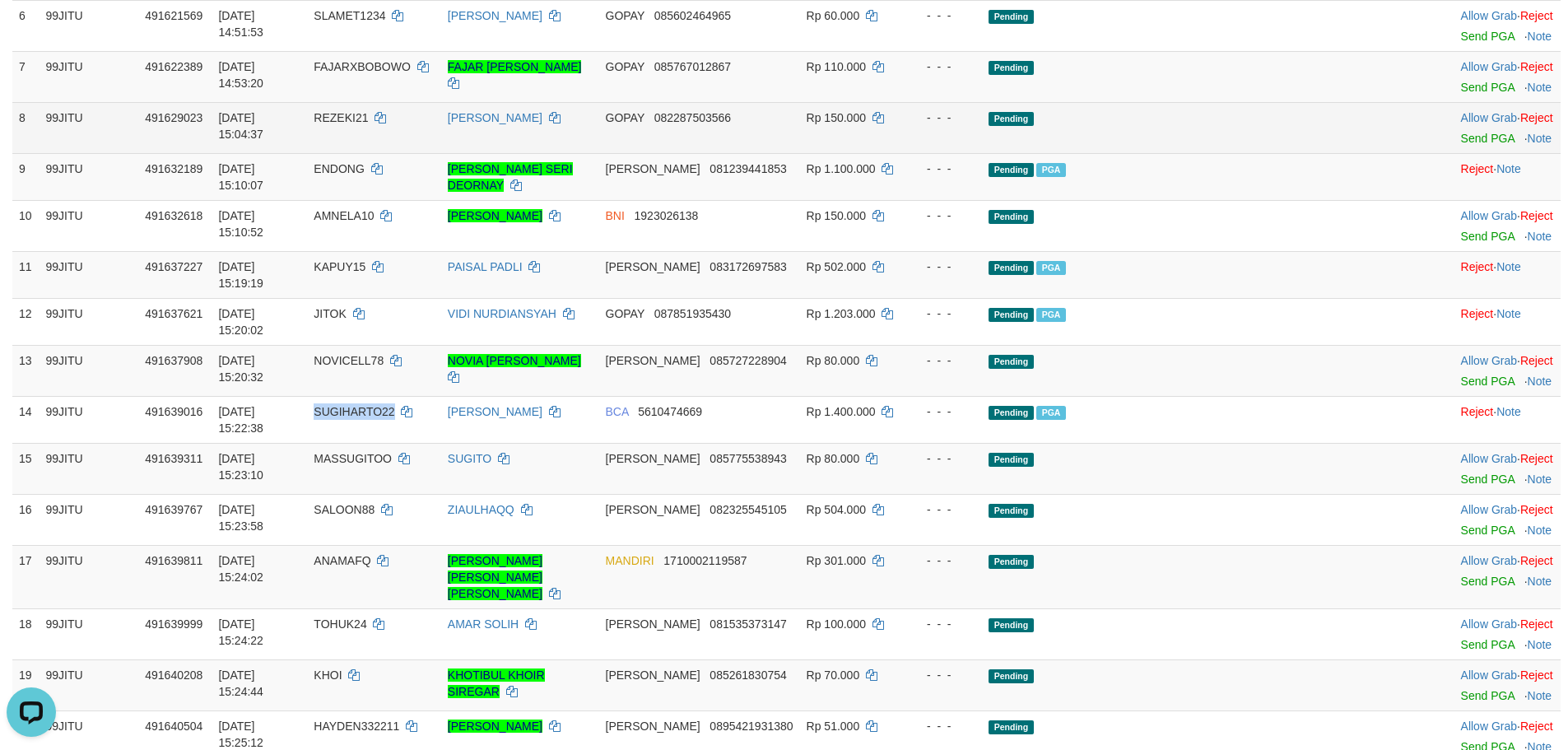
scroll to position [585, 0]
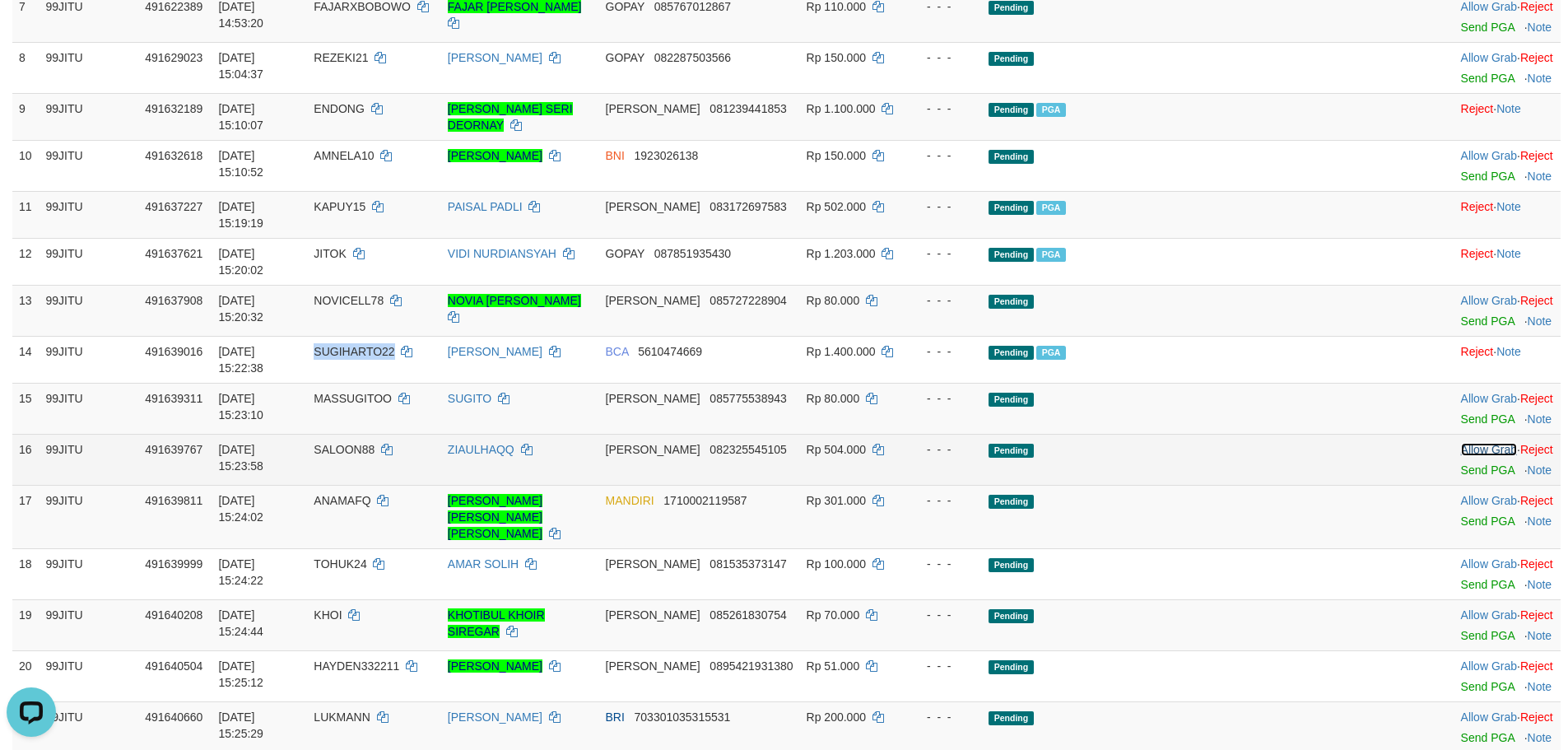
click at [1466, 443] on link "Allow Grab" at bounding box center [1489, 450] width 56 height 14
click at [1461, 463] on link "Send PGA" at bounding box center [1487, 470] width 53 height 14
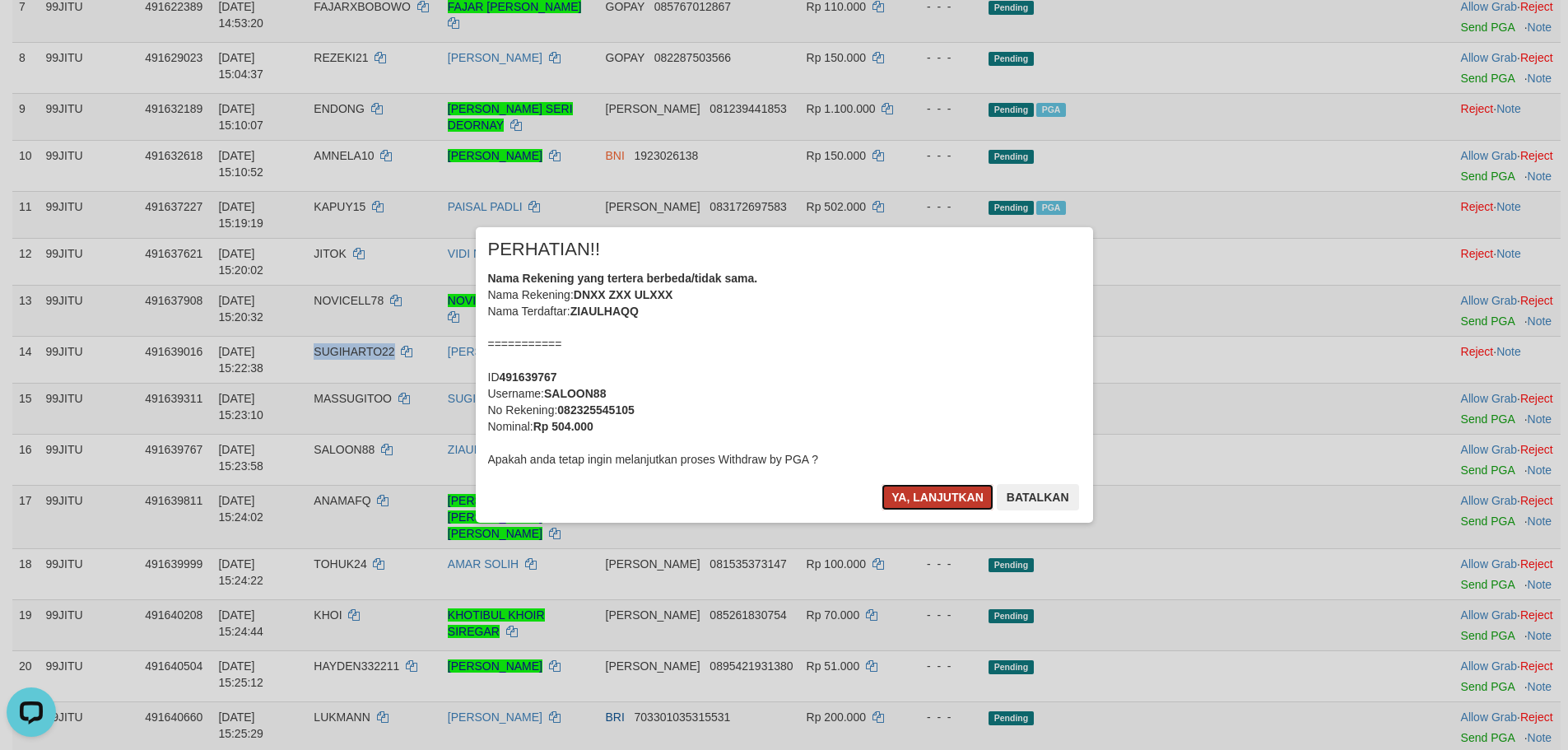
click at [950, 507] on button "Ya, lanjutkan" at bounding box center [937, 496] width 112 height 26
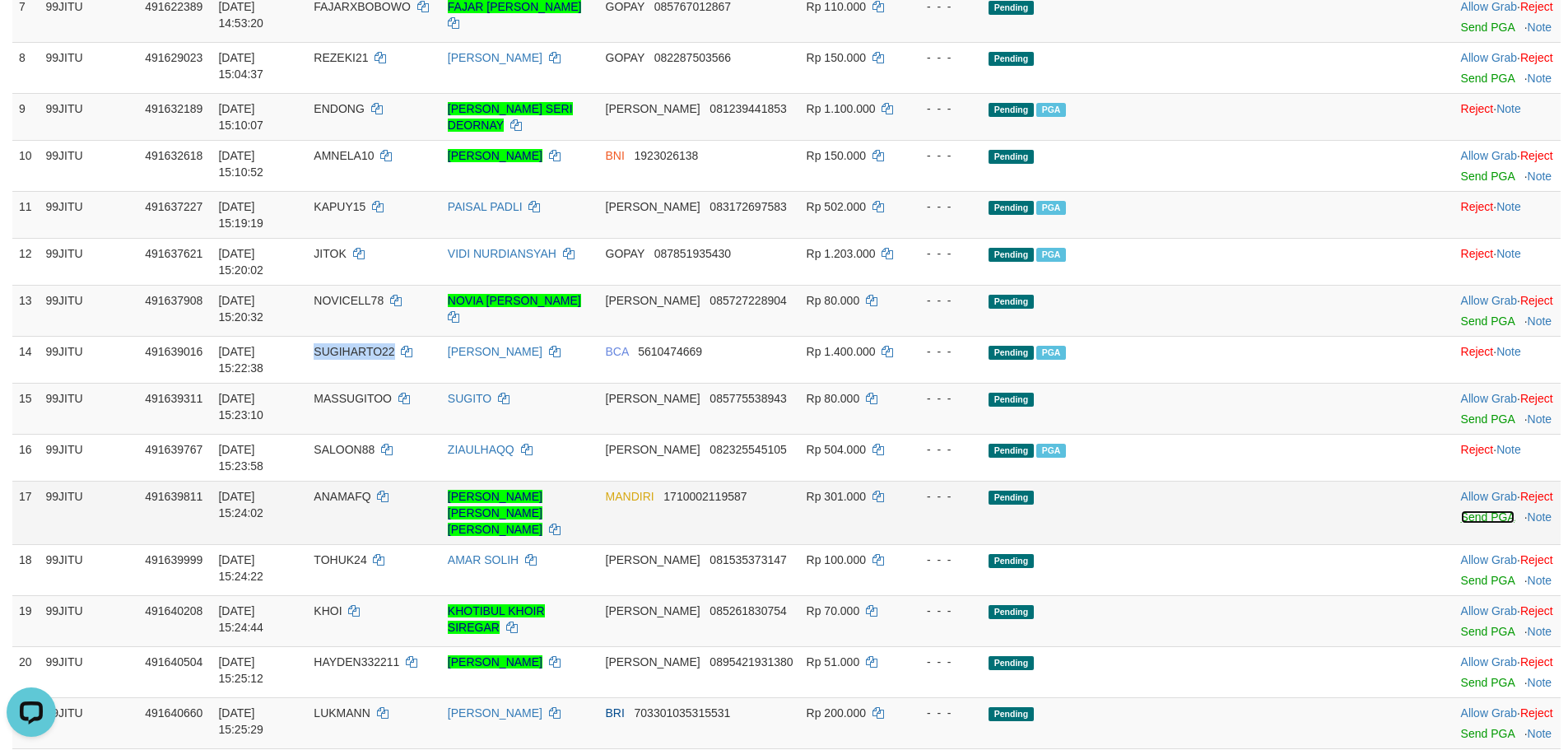
click at [1461, 511] on link "Send PGA" at bounding box center [1487, 517] width 53 height 14
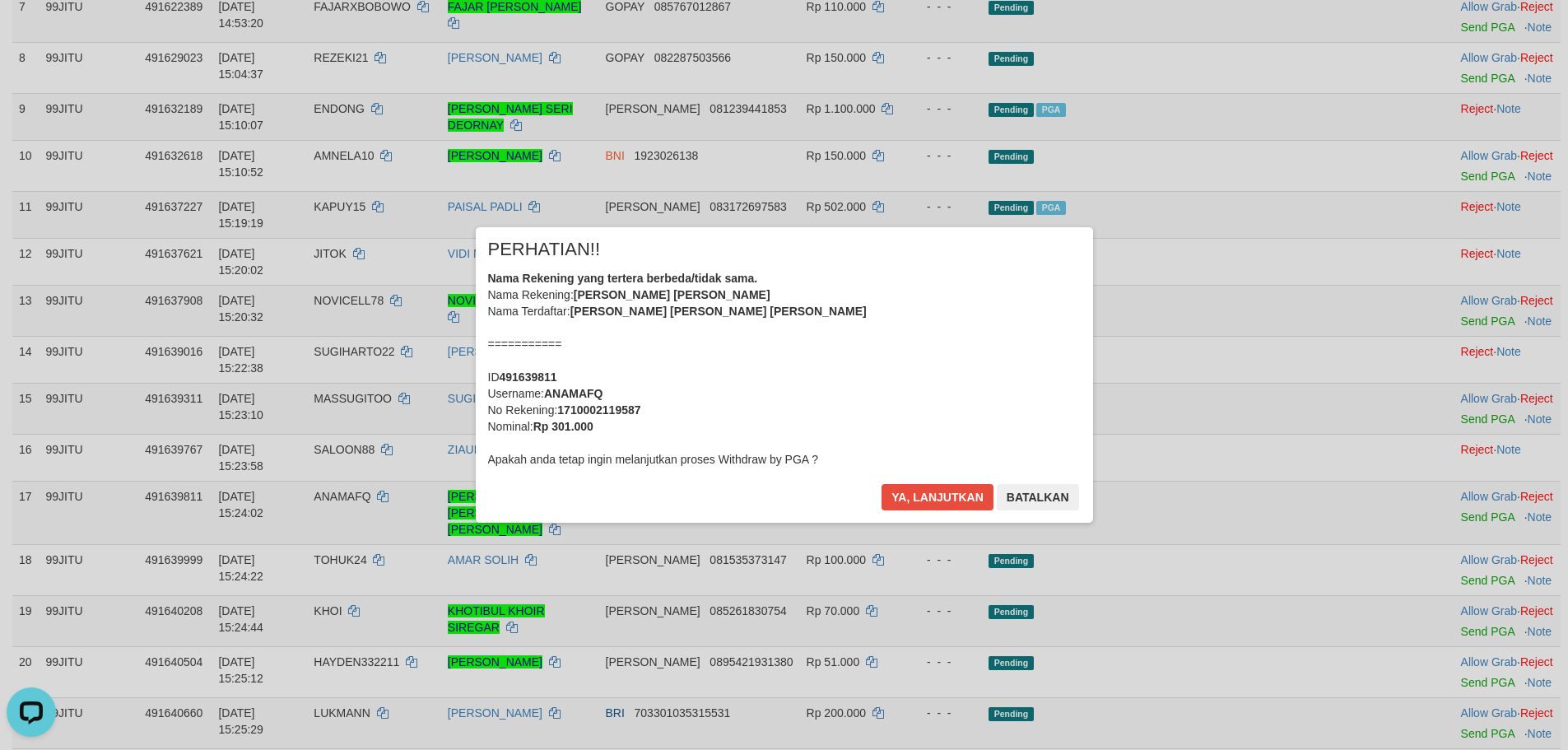
click at [940, 477] on div "× PERHATIAN!! Nama Rekening yang tertera berbeda/tidak sama. Nama Rekening: [PE…" at bounding box center [784, 374] width 618 height 294
click at [941, 489] on button "Ya, lanjutkan" at bounding box center [937, 496] width 112 height 26
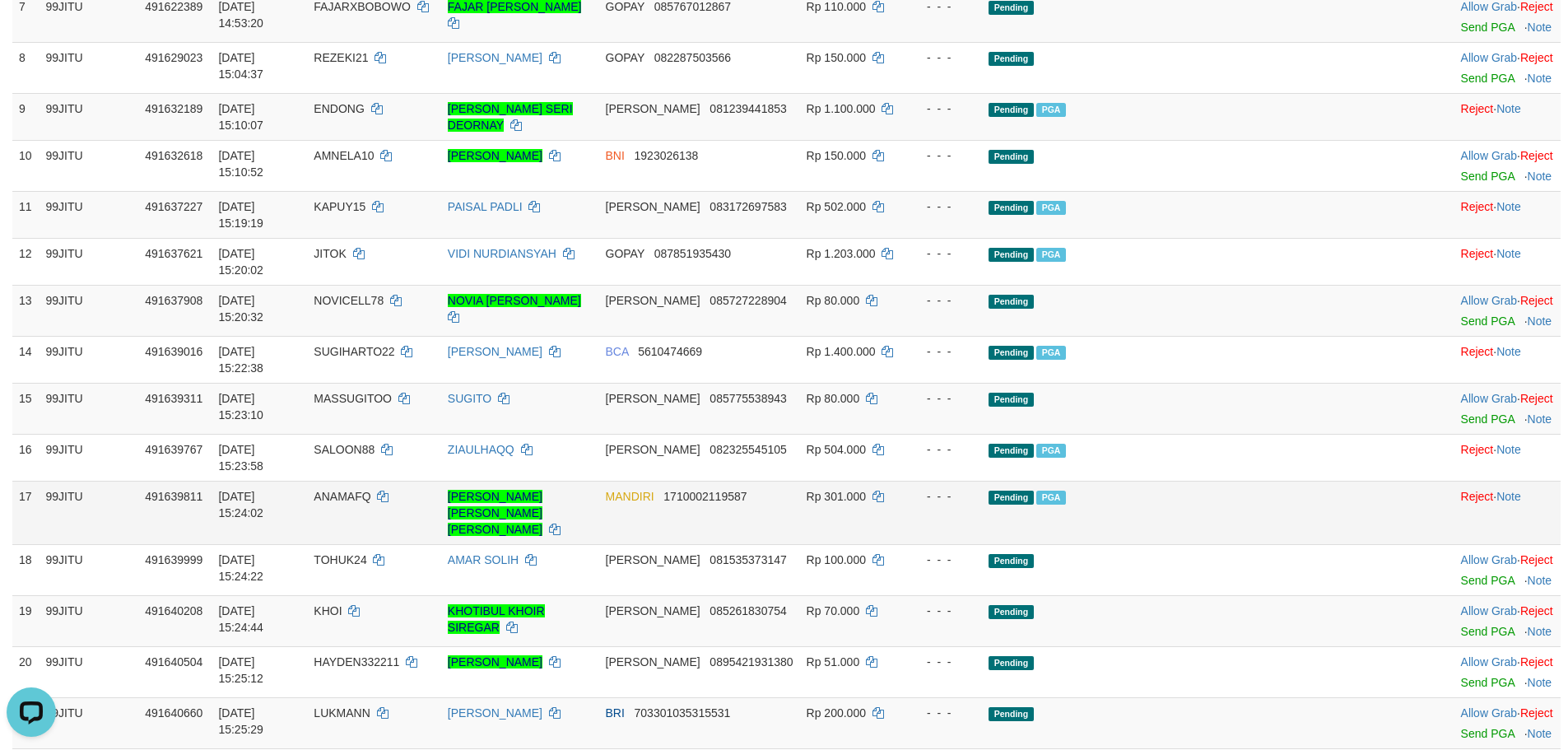
scroll to position [749, 0]
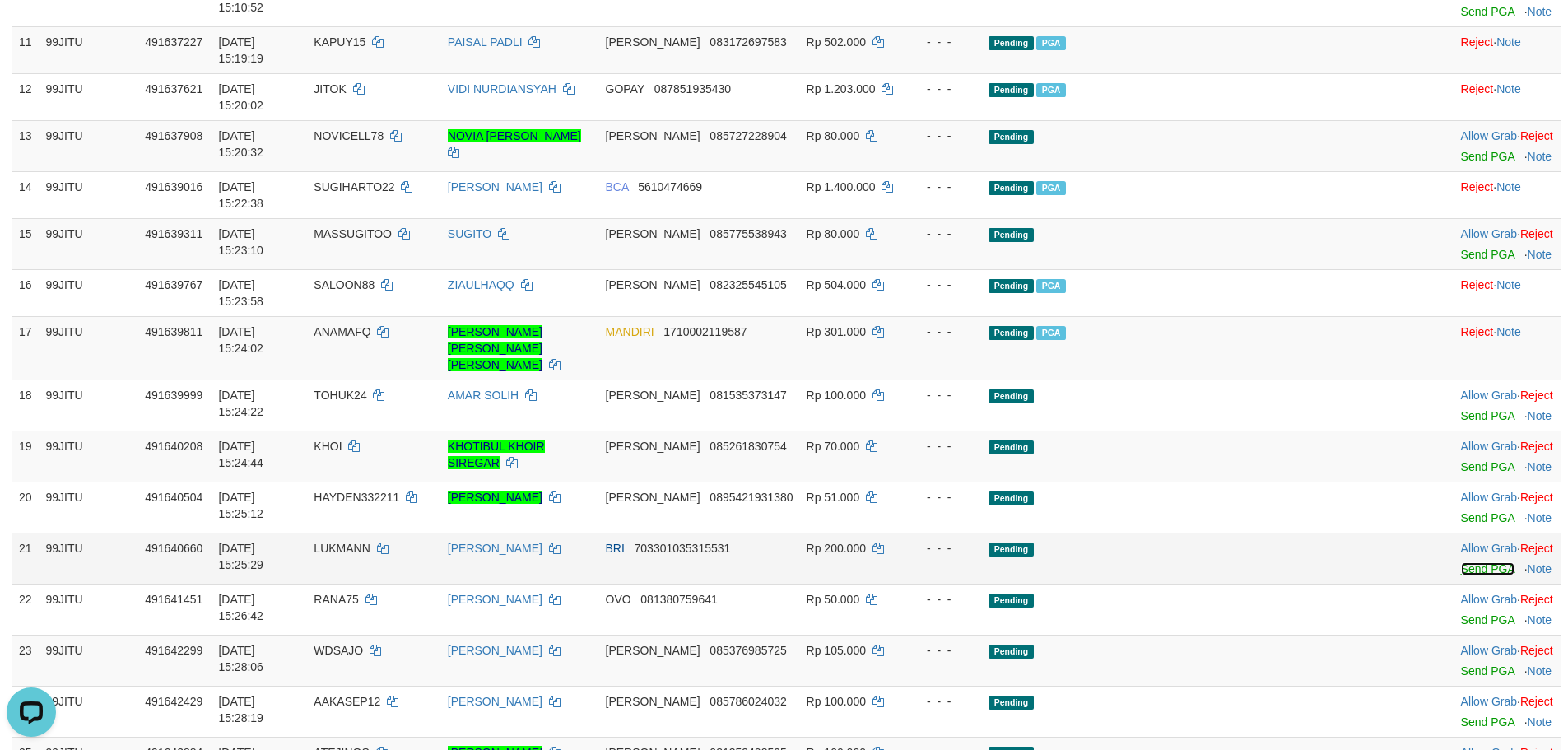
click at [1461, 563] on link "Send PGA" at bounding box center [1487, 569] width 53 height 14
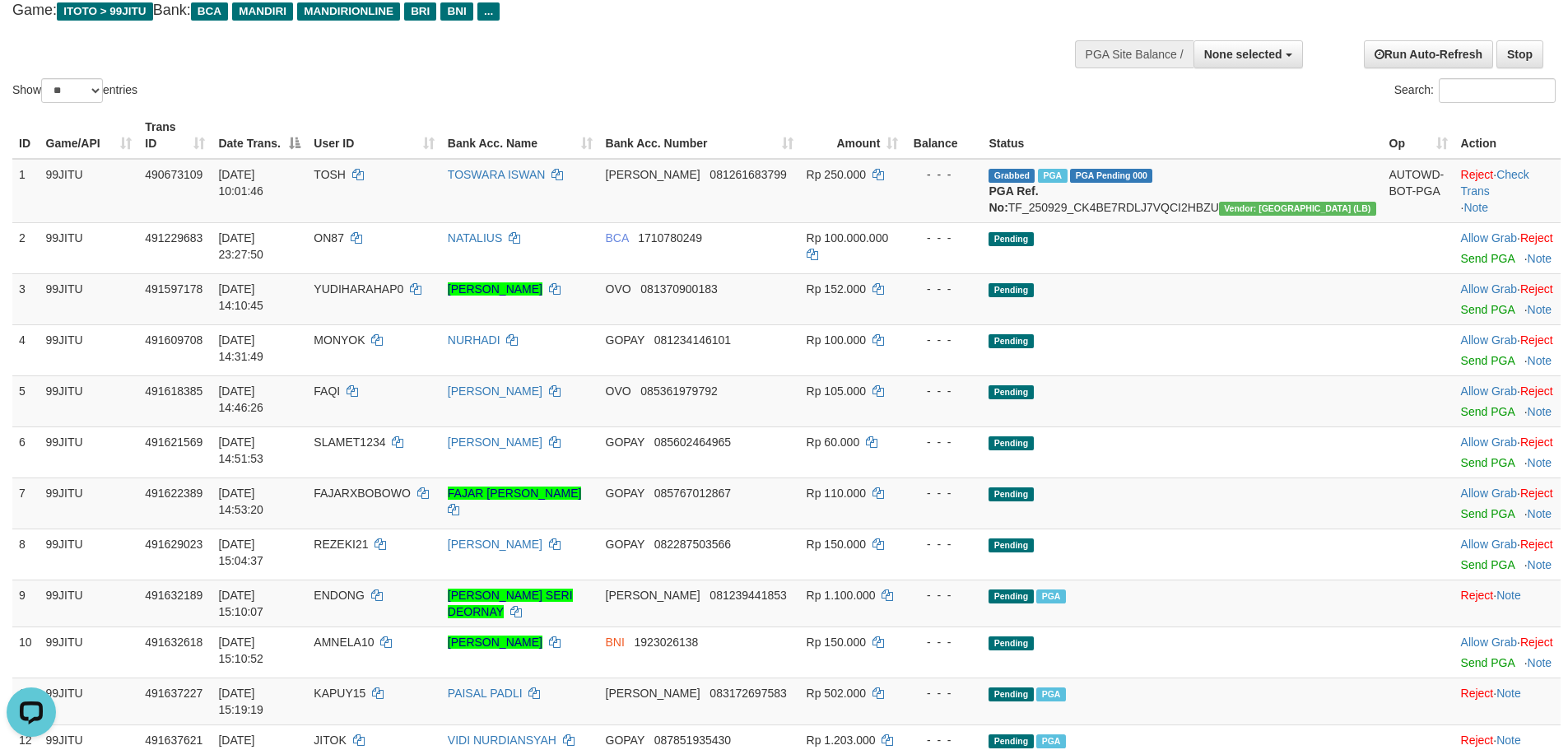
scroll to position [91, 0]
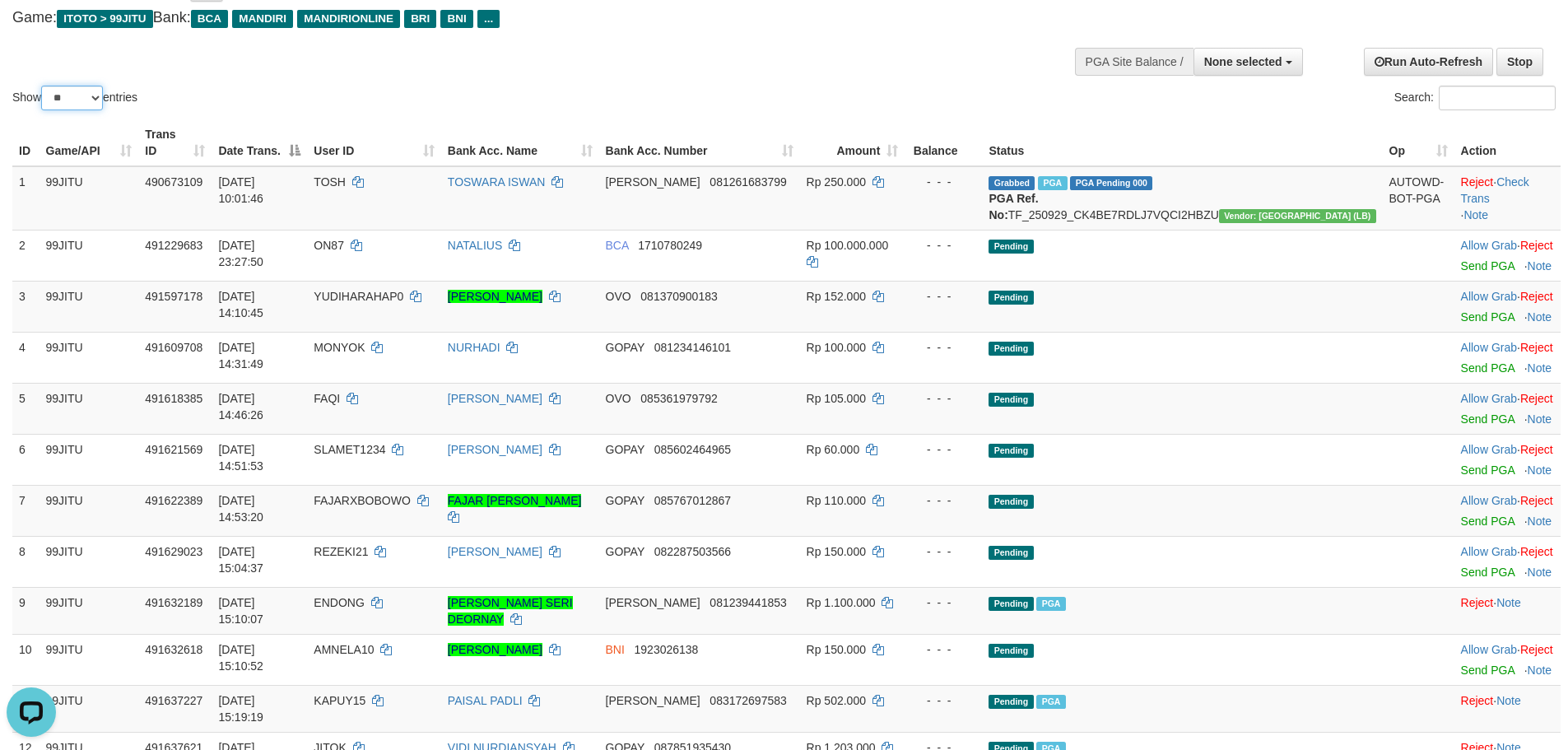
click at [70, 107] on select "** ** ** ***" at bounding box center [72, 98] width 62 height 25
click at [80, 91] on select "** ** ** ***" at bounding box center [72, 98] width 62 height 25
select select "***"
click at [43, 86] on select "** ** ** ***" at bounding box center [72, 98] width 62 height 25
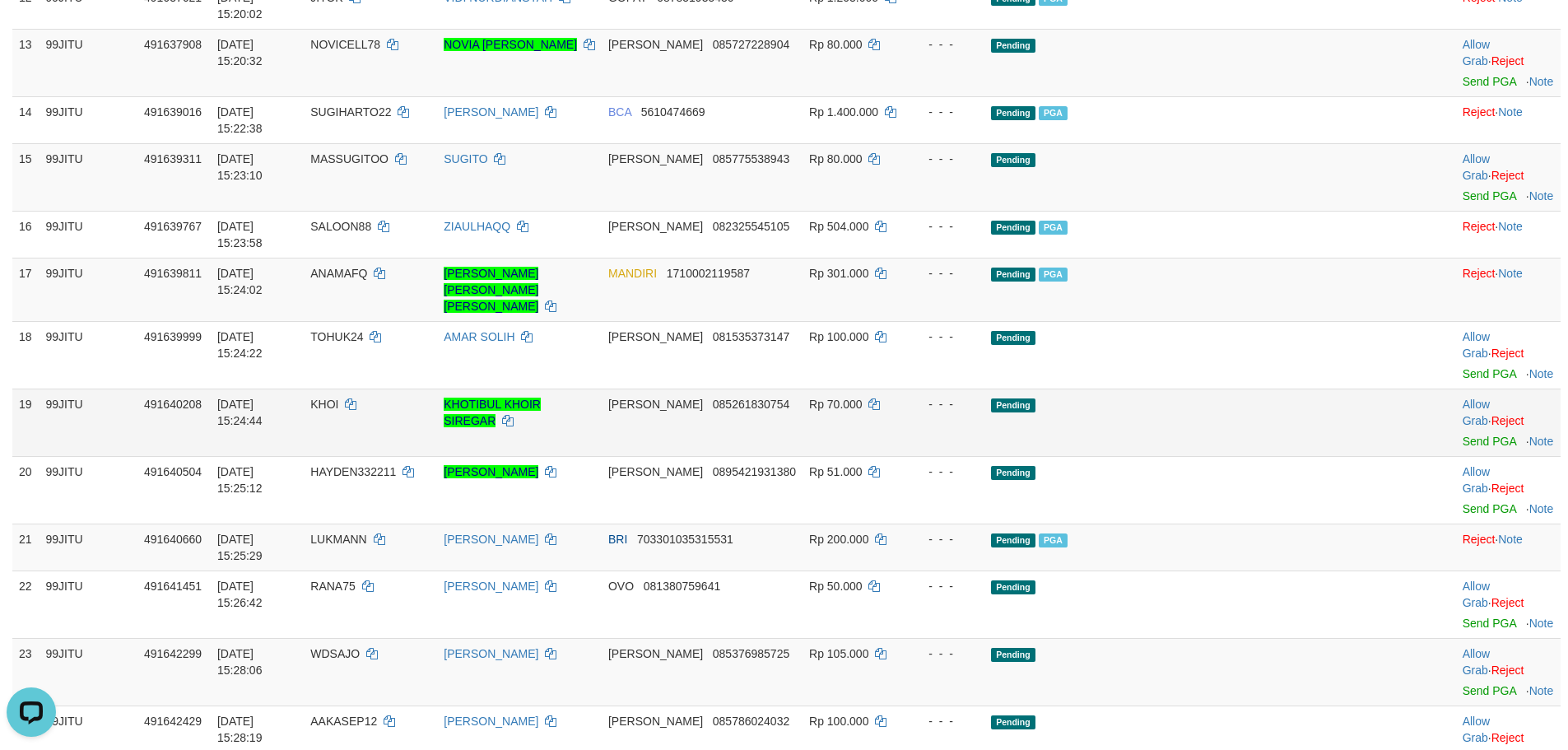
scroll to position [1078, 0]
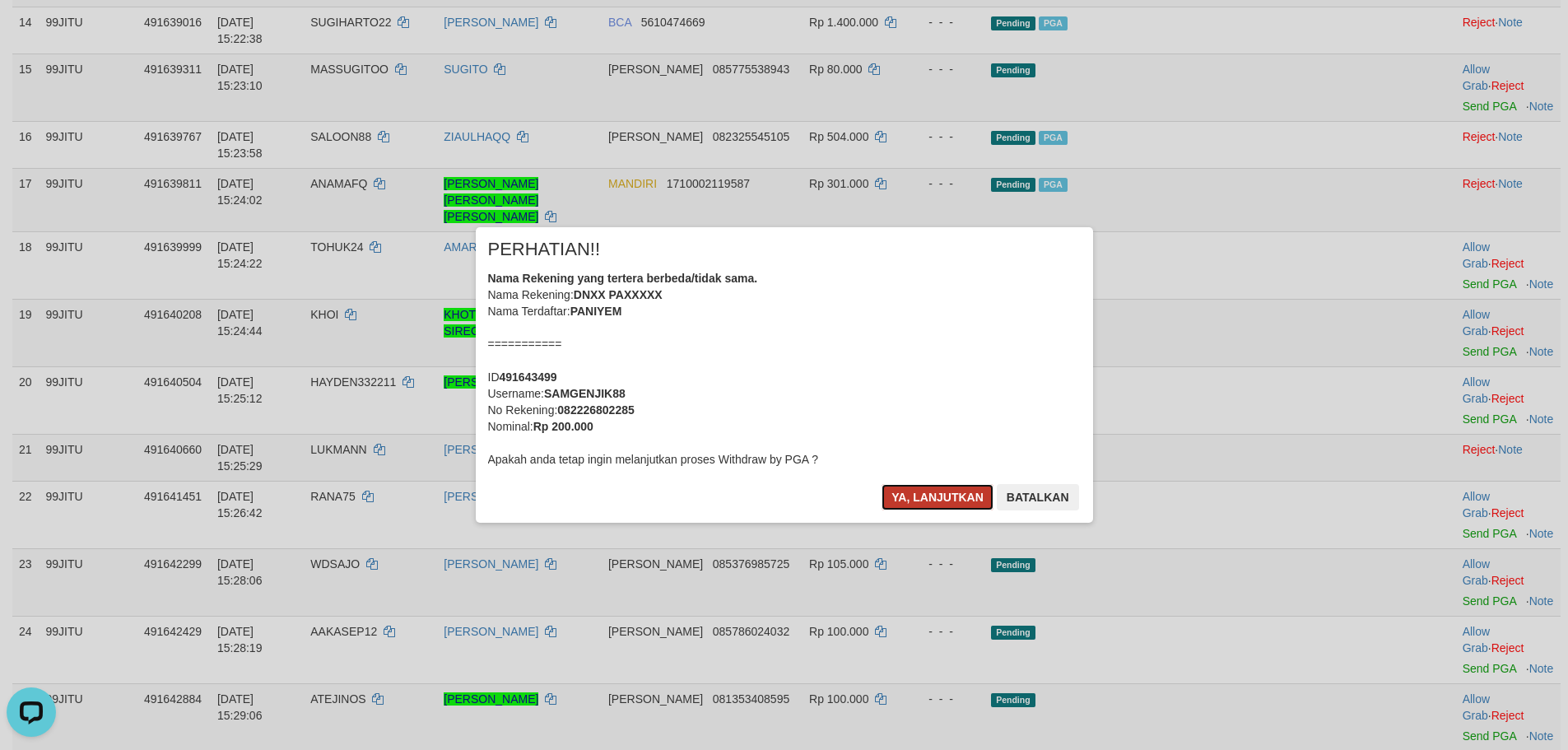
click at [984, 502] on button "Ya, lanjutkan" at bounding box center [937, 496] width 112 height 26
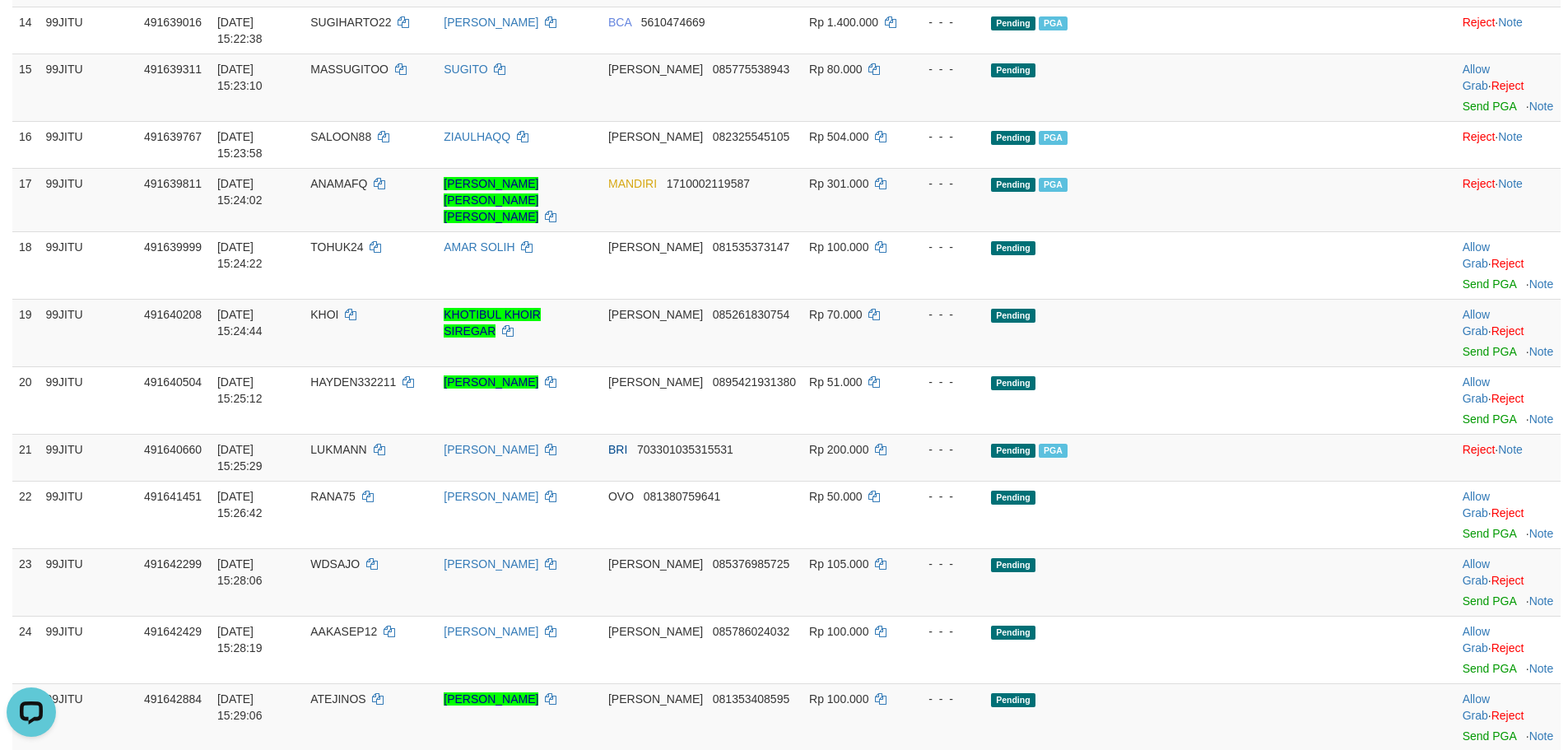
copy span "IBLIS1"
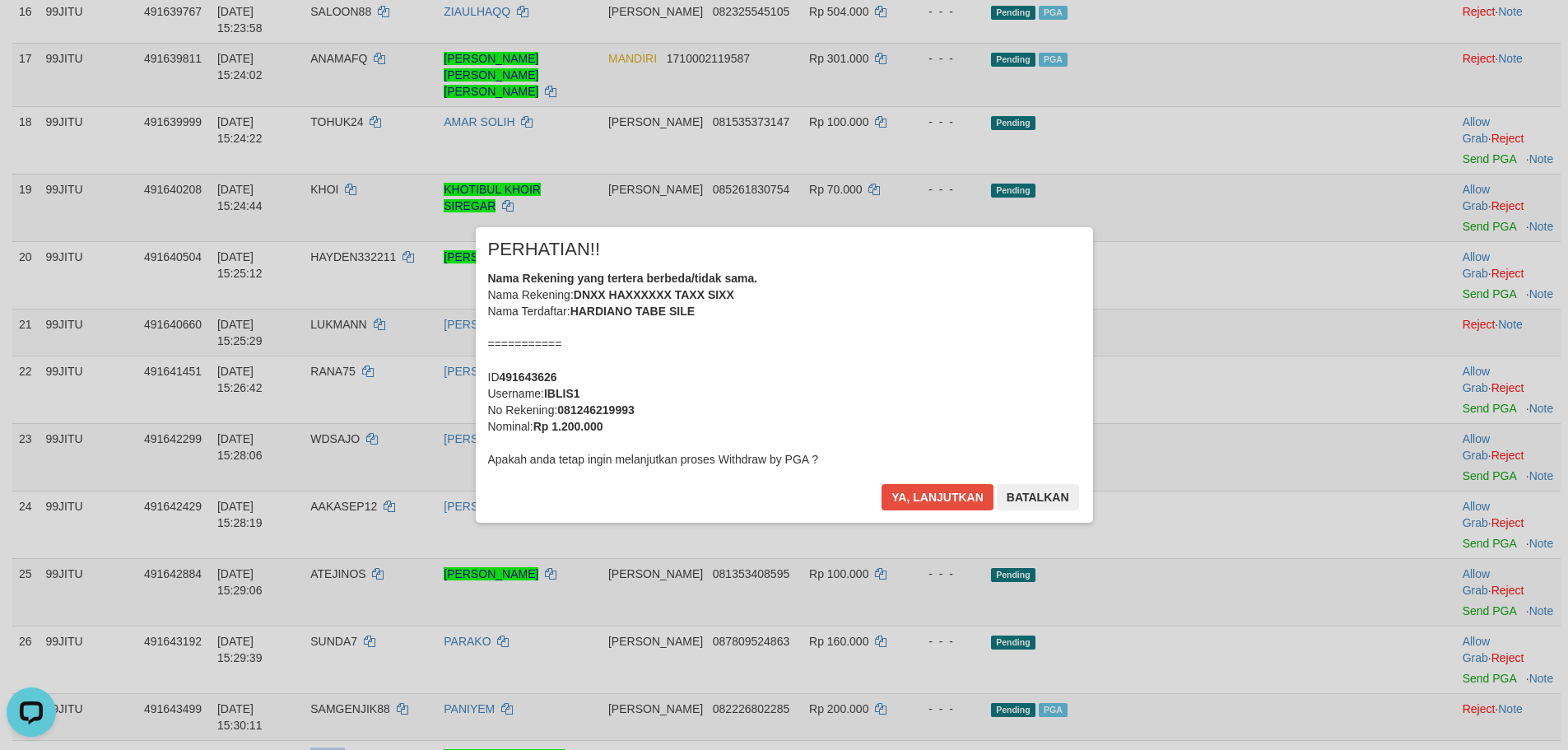
scroll to position [1243, 0]
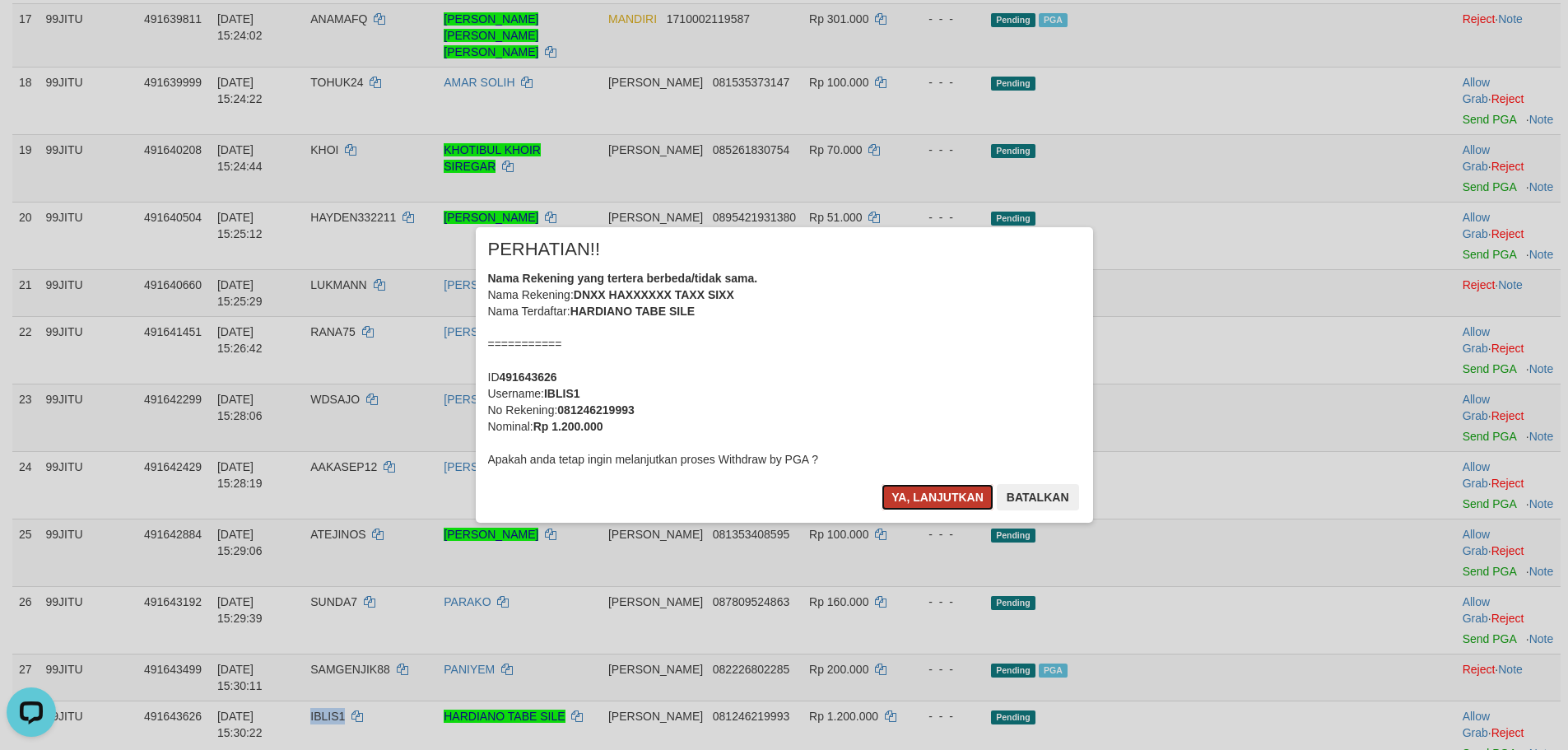
click at [954, 498] on button "Ya, lanjutkan" at bounding box center [937, 496] width 112 height 26
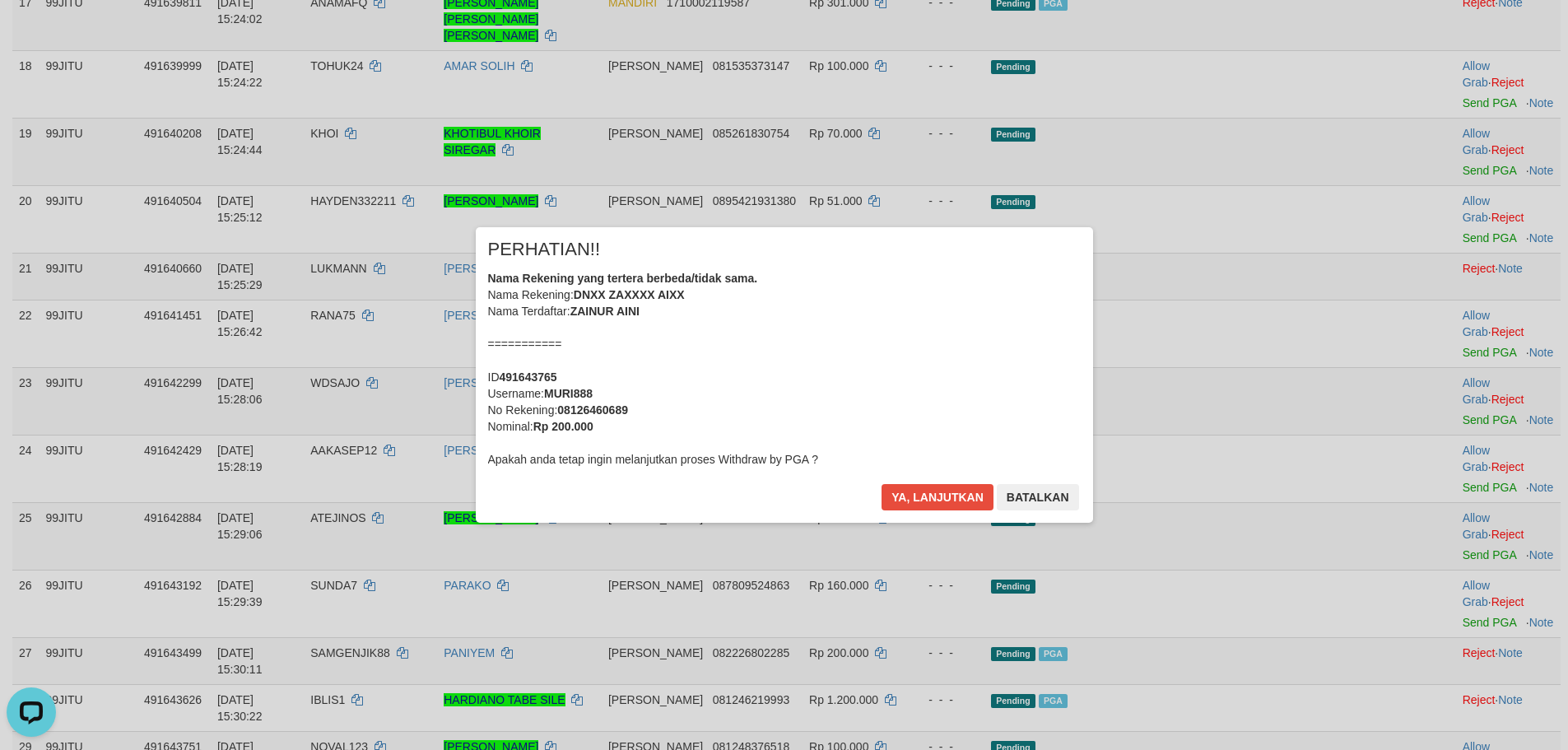
click at [941, 514] on div "Ya, lanjutkan Batalkan" at bounding box center [979, 503] width 200 height 39
click at [943, 498] on button "Ya, lanjutkan" at bounding box center [937, 496] width 112 height 26
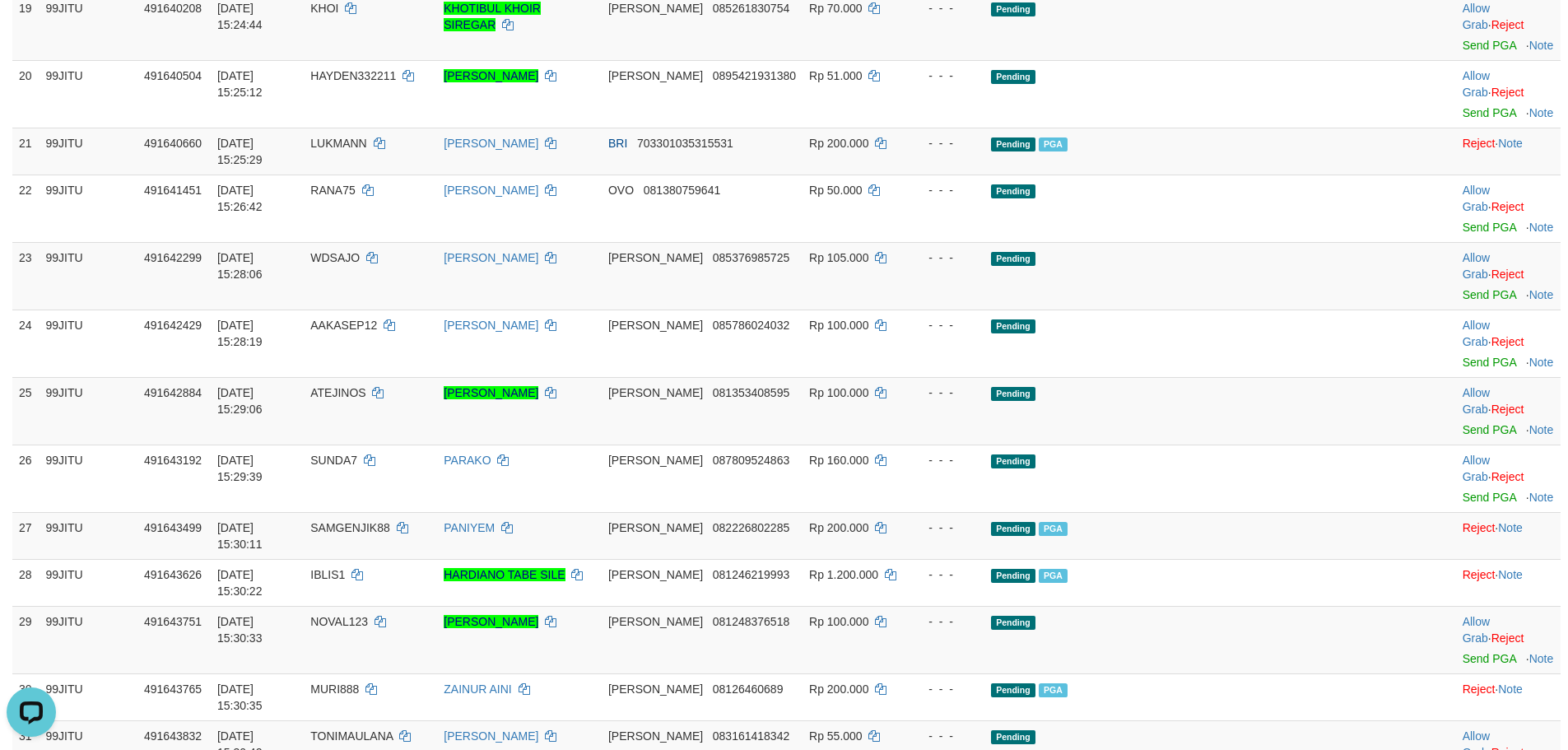
scroll to position [1407, 0]
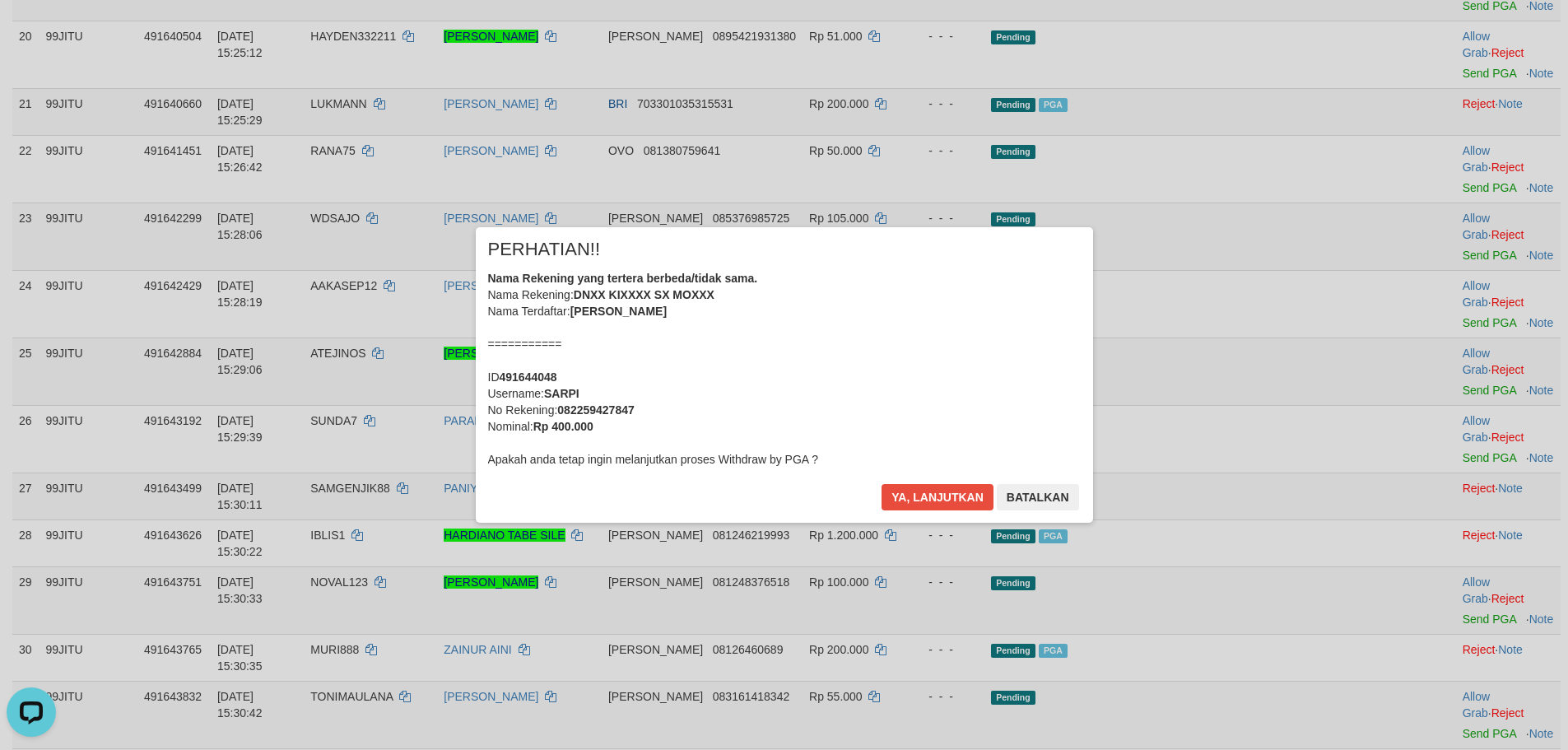
click at [926, 514] on div "Ya, lanjutkan Batalkan" at bounding box center [979, 503] width 200 height 39
click at [950, 497] on button "Ya, lanjutkan" at bounding box center [937, 496] width 112 height 26
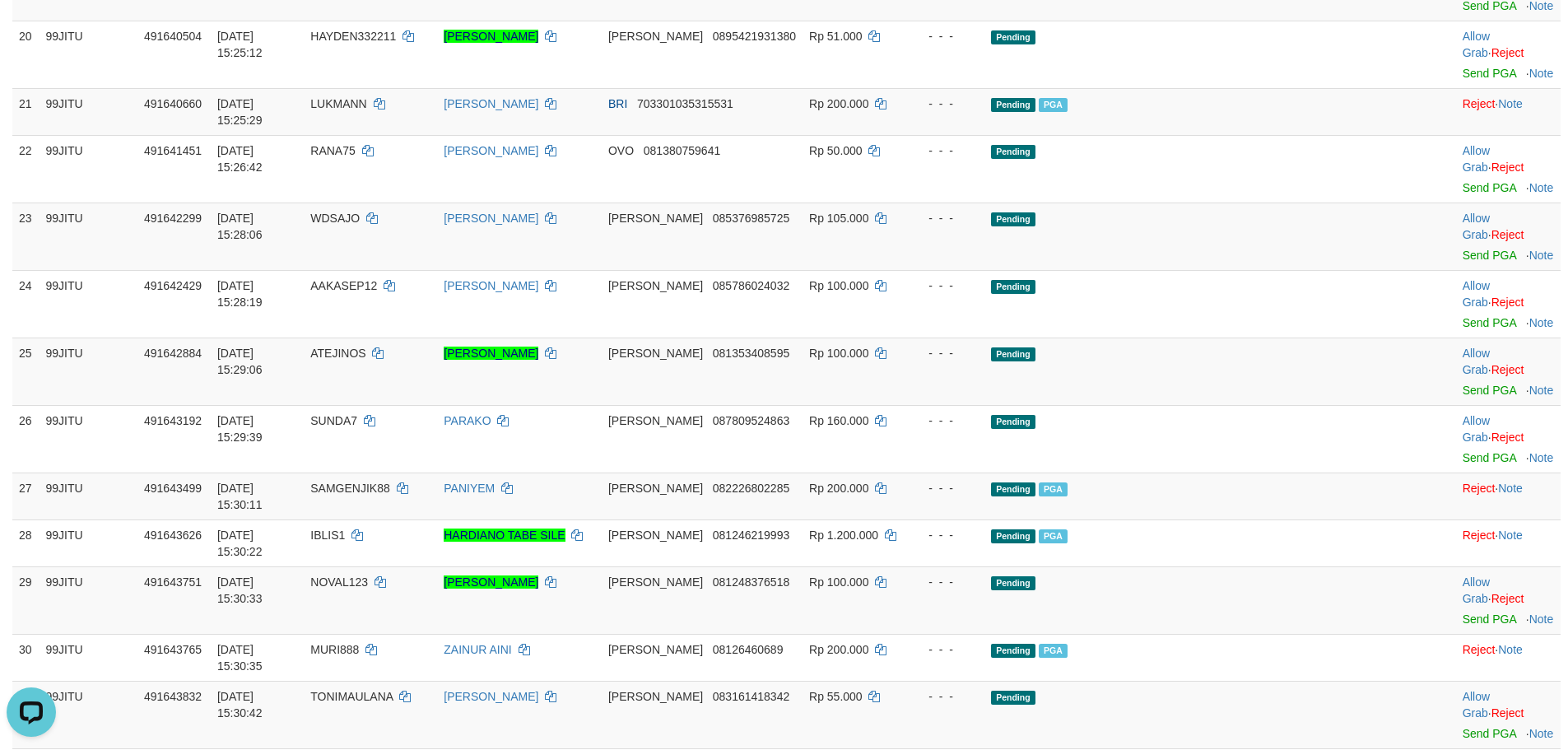
copy td "JAFAZI125"
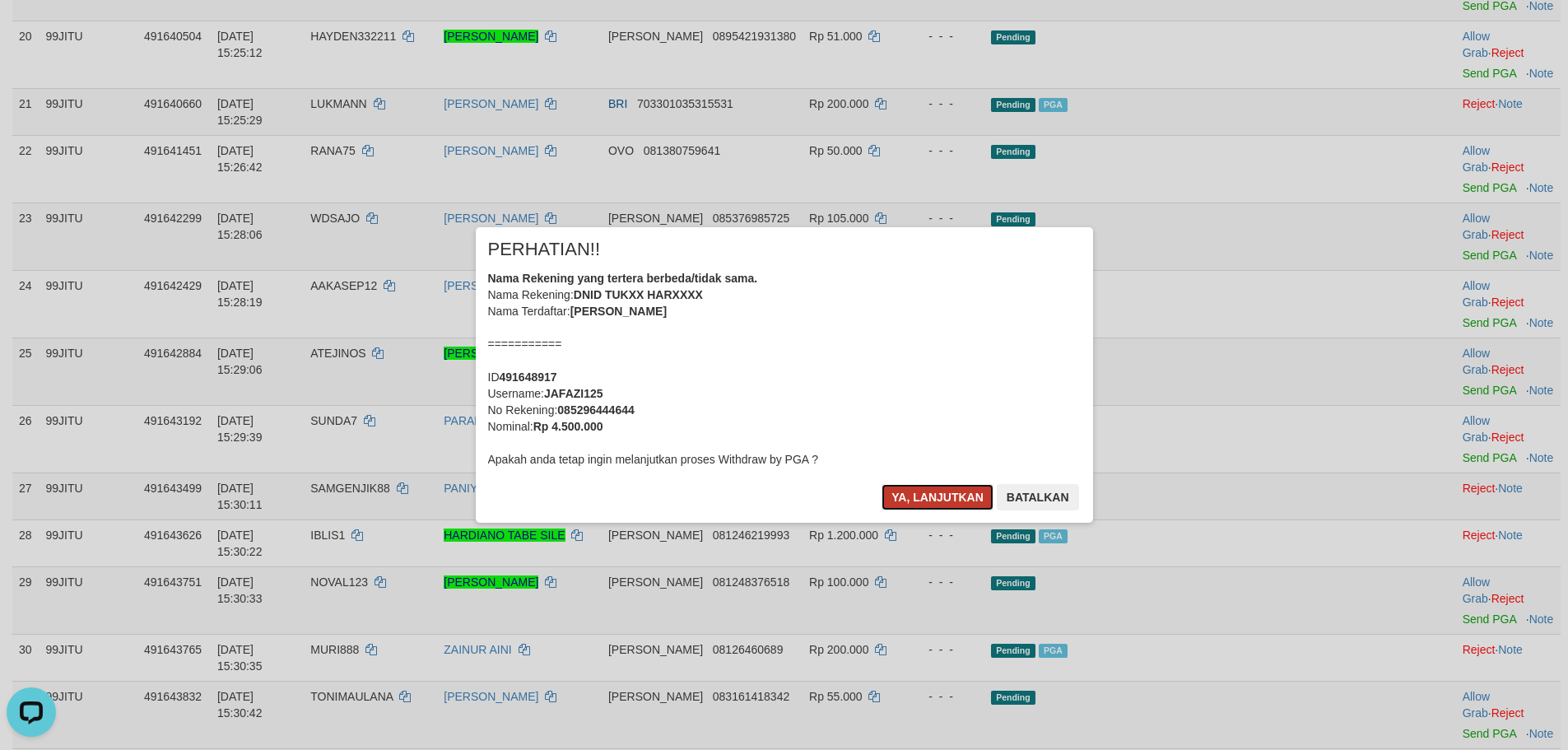
click at [918, 505] on button "Ya, lanjutkan" at bounding box center [937, 496] width 112 height 26
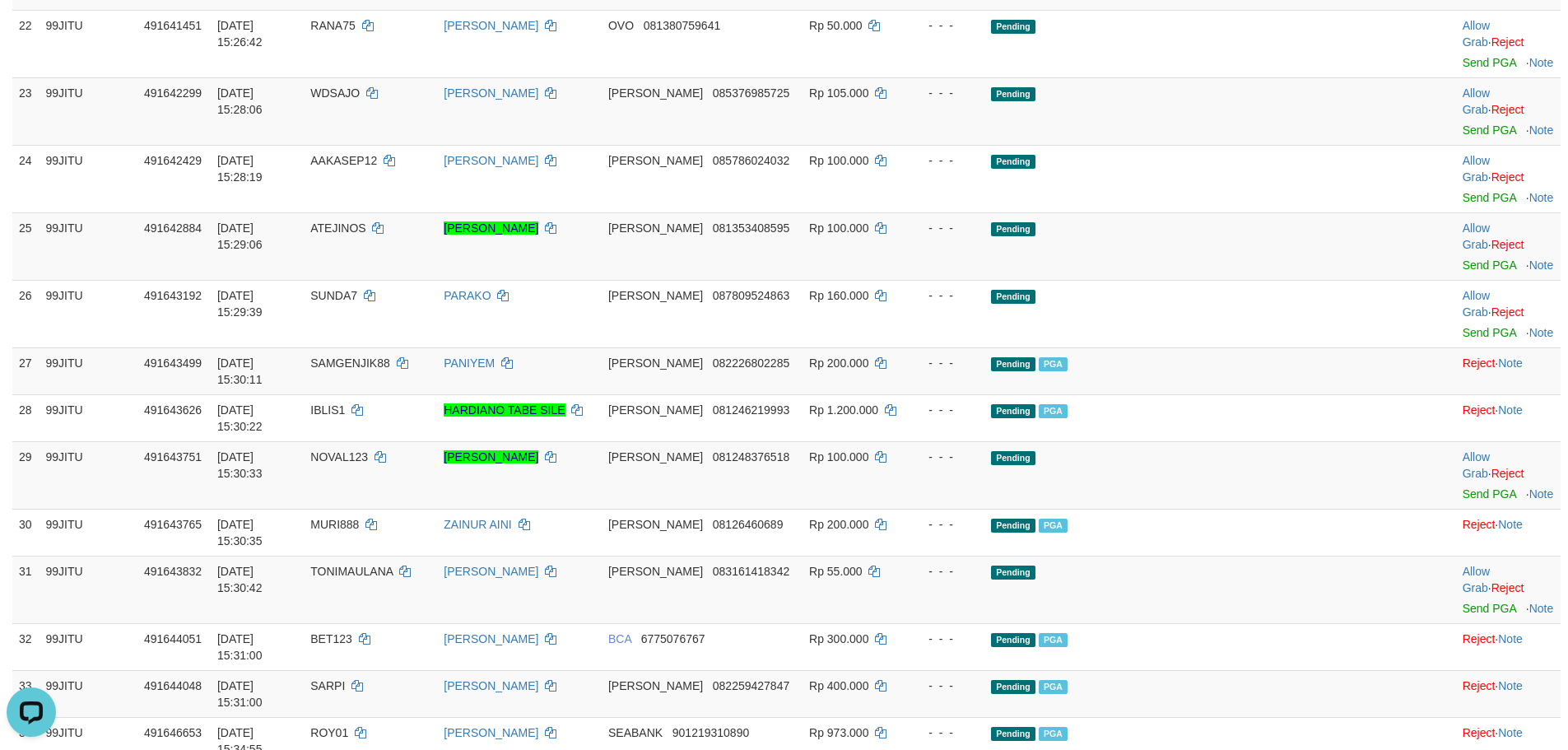
scroll to position [1572, 0]
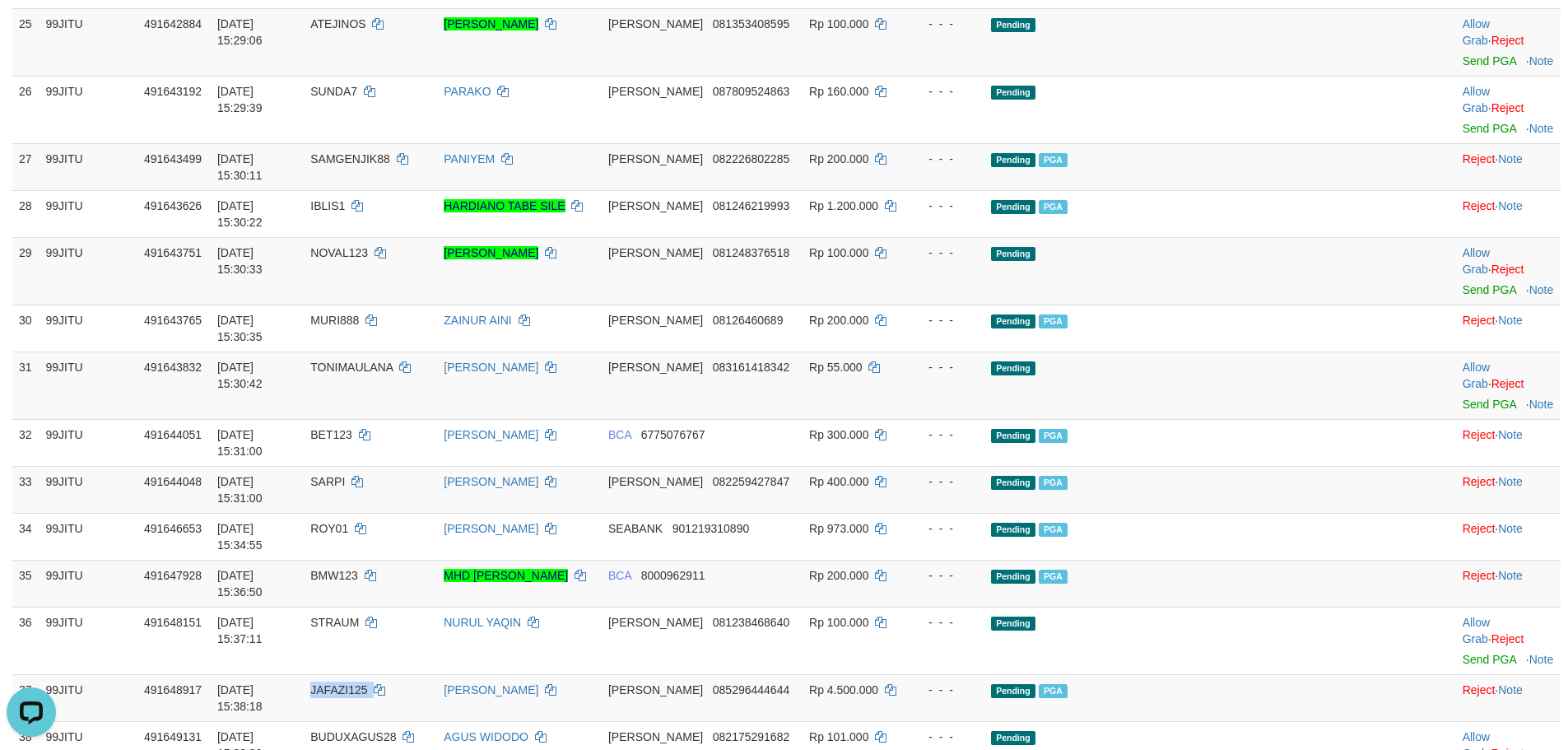
copy span "YOVA"
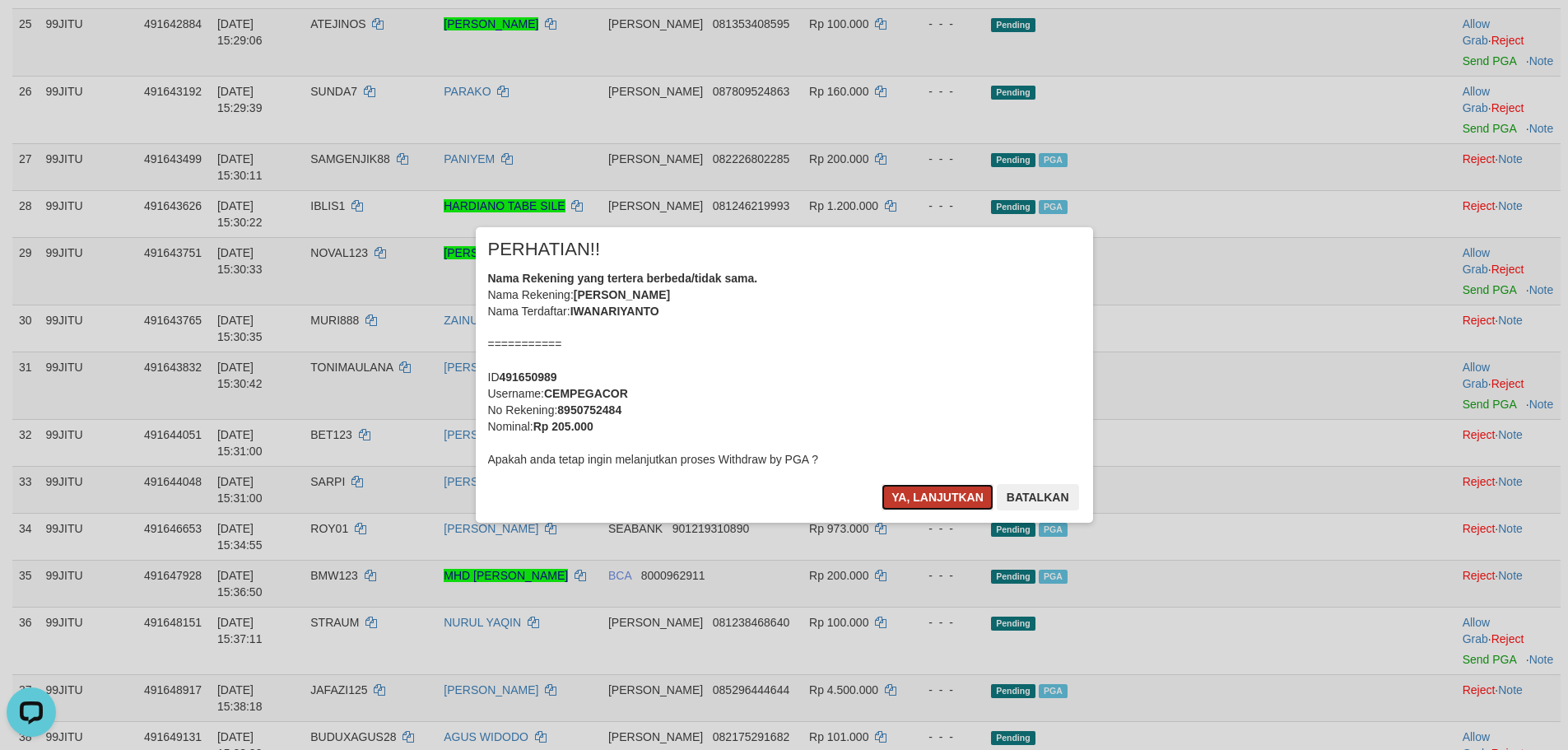
click at [931, 499] on button "Ya, lanjutkan" at bounding box center [937, 496] width 112 height 26
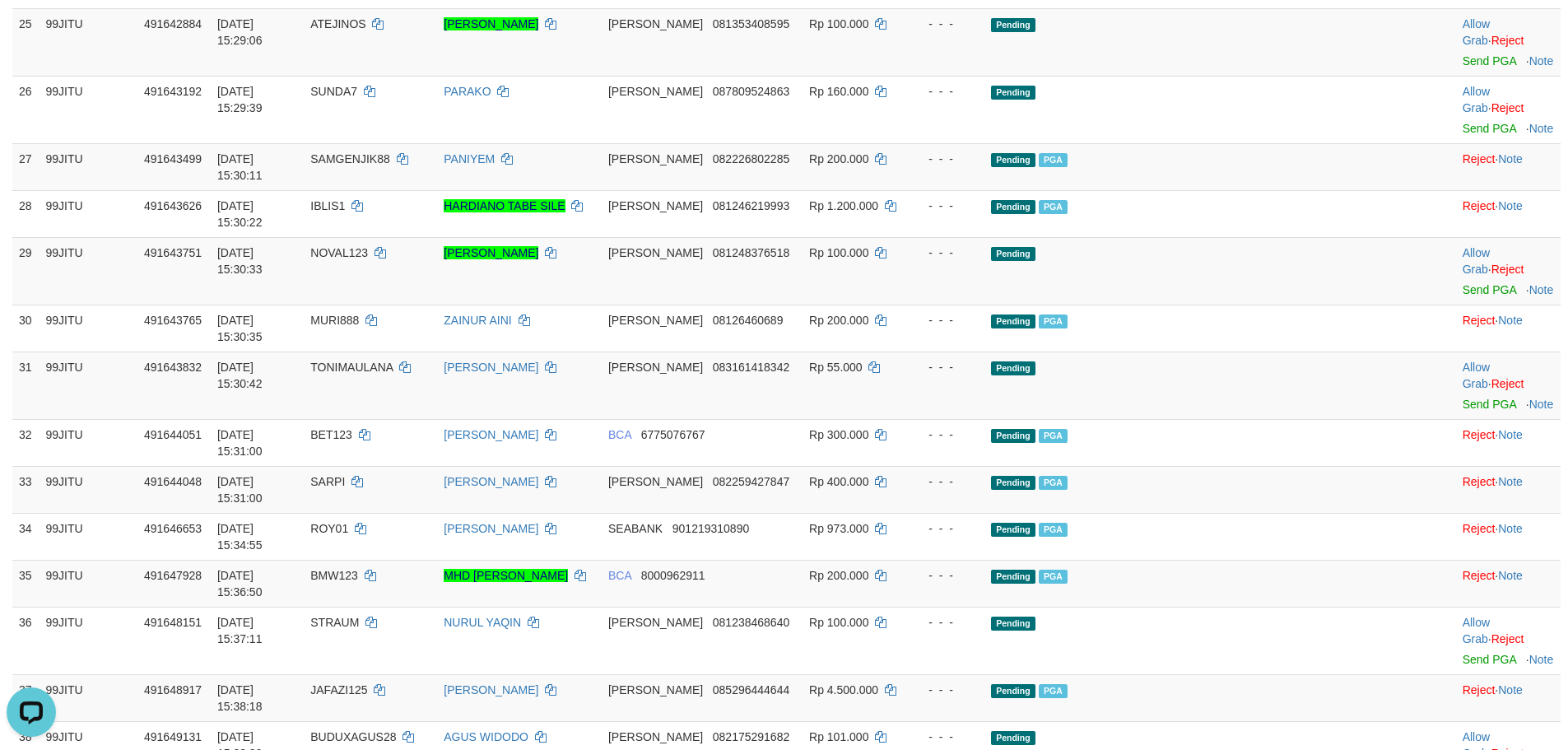
copy td "LETAG"
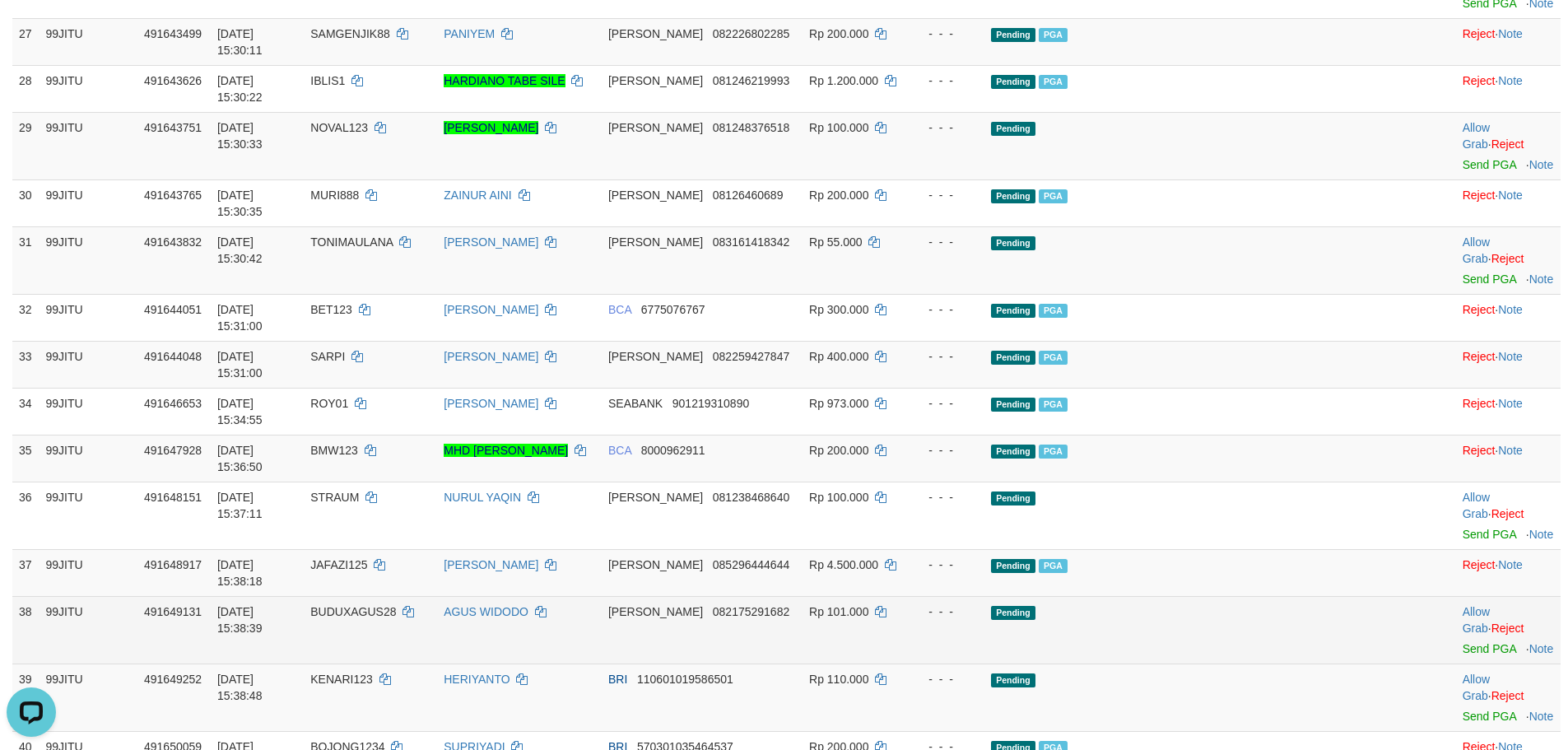
scroll to position [1902, 0]
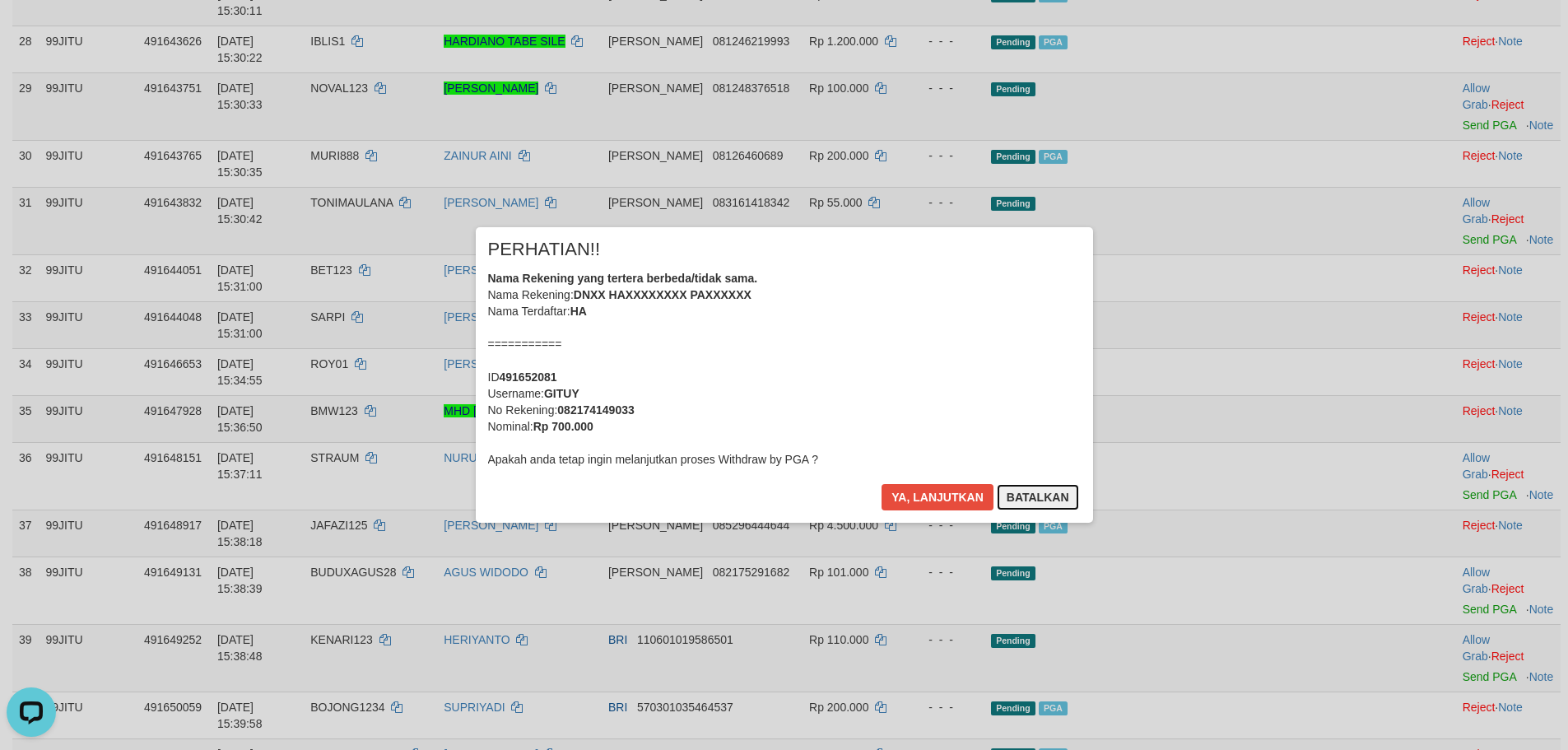
click at [1041, 502] on button "Batalkan" at bounding box center [1037, 496] width 82 height 26
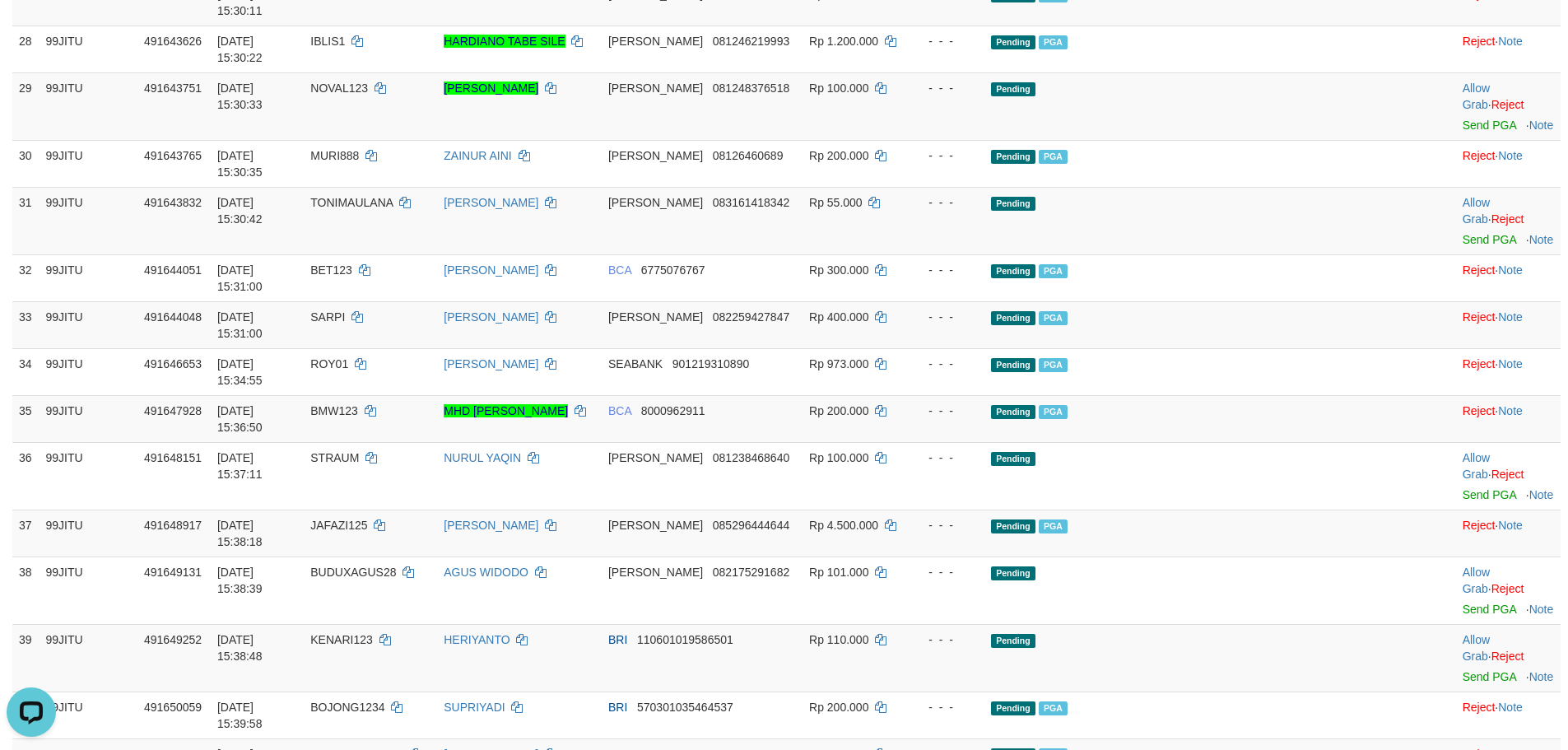
drag, startPoint x: 1437, startPoint y: 542, endPoint x: 855, endPoint y: 203, distance: 673.5
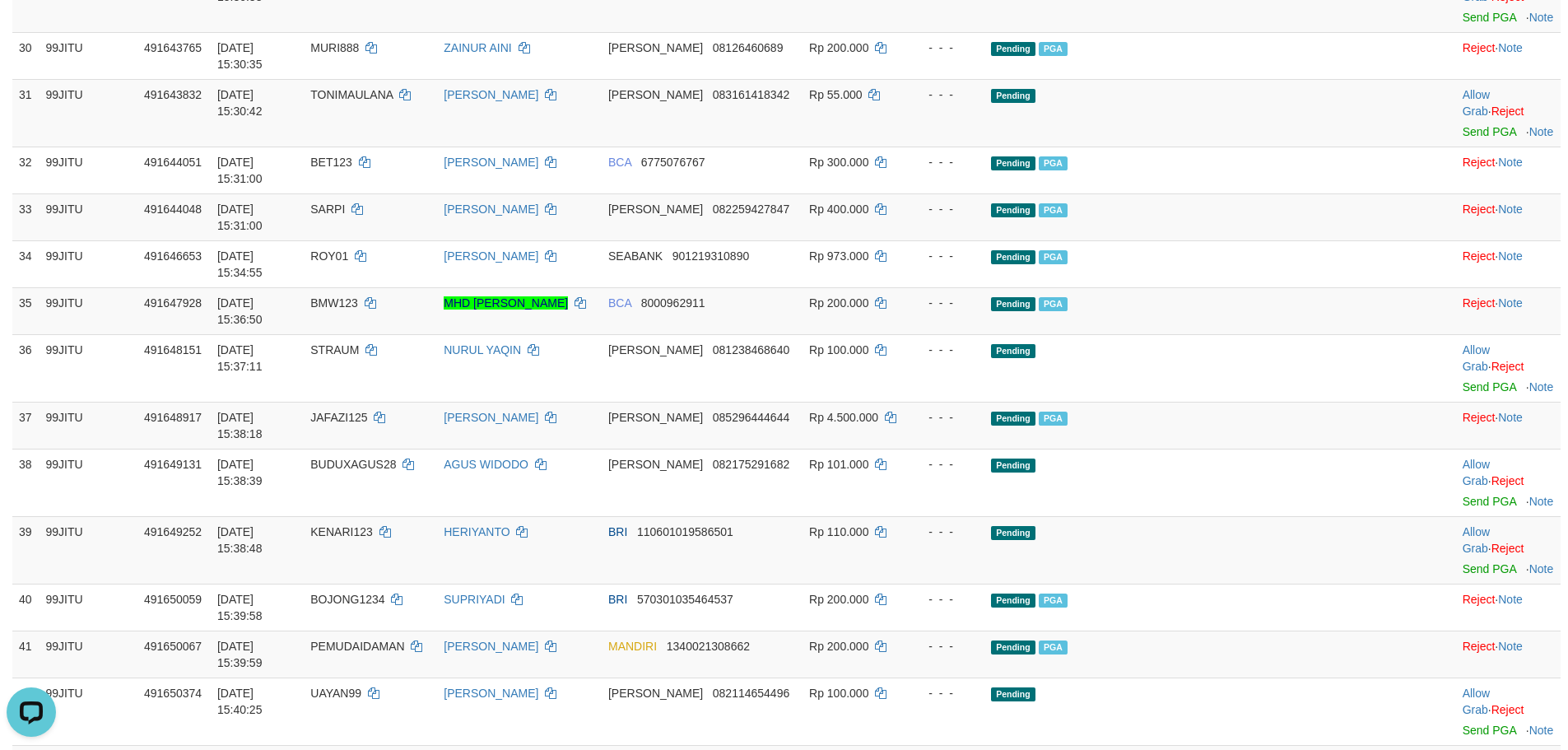
scroll to position [2067, 0]
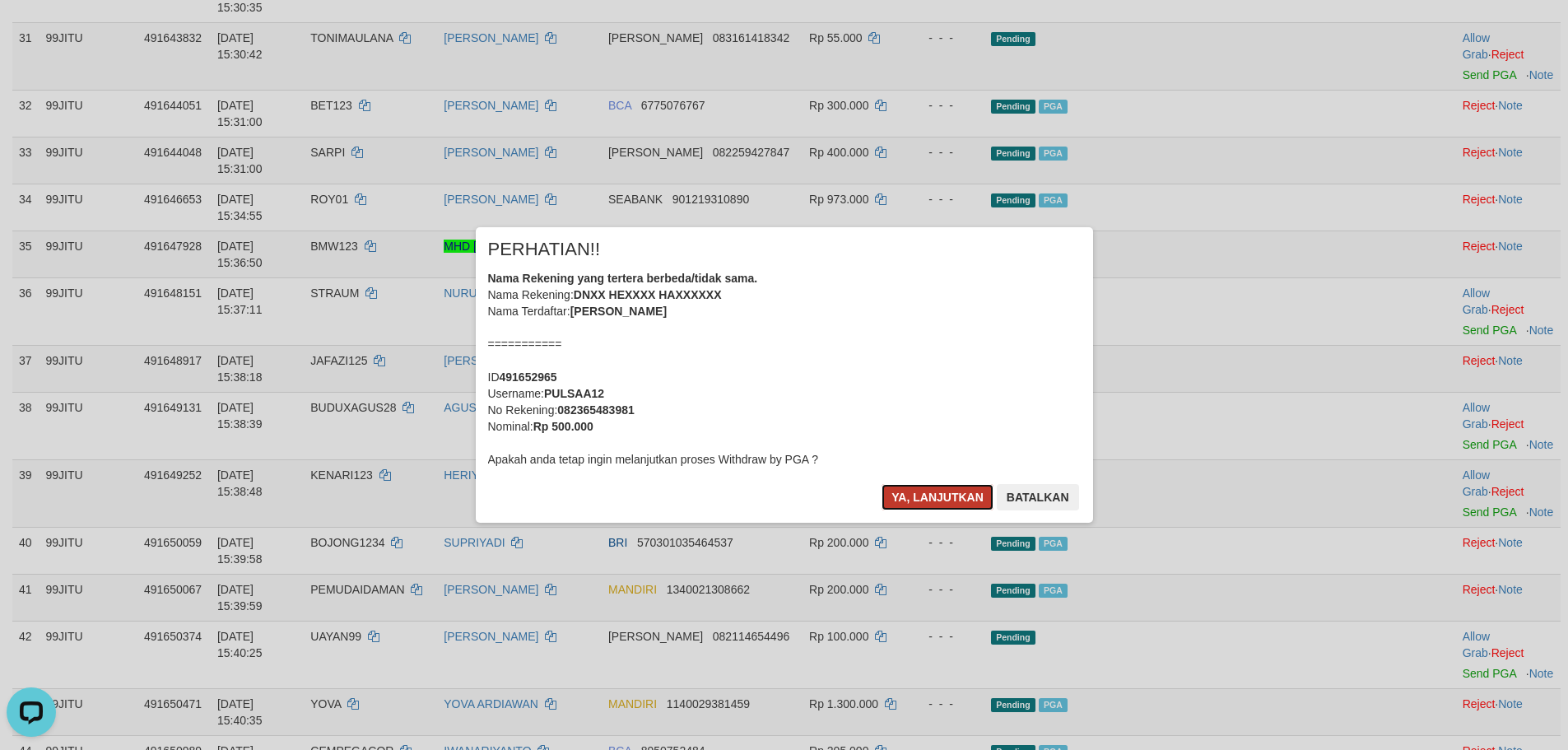
click at [949, 493] on button "Ya, lanjutkan" at bounding box center [937, 496] width 112 height 26
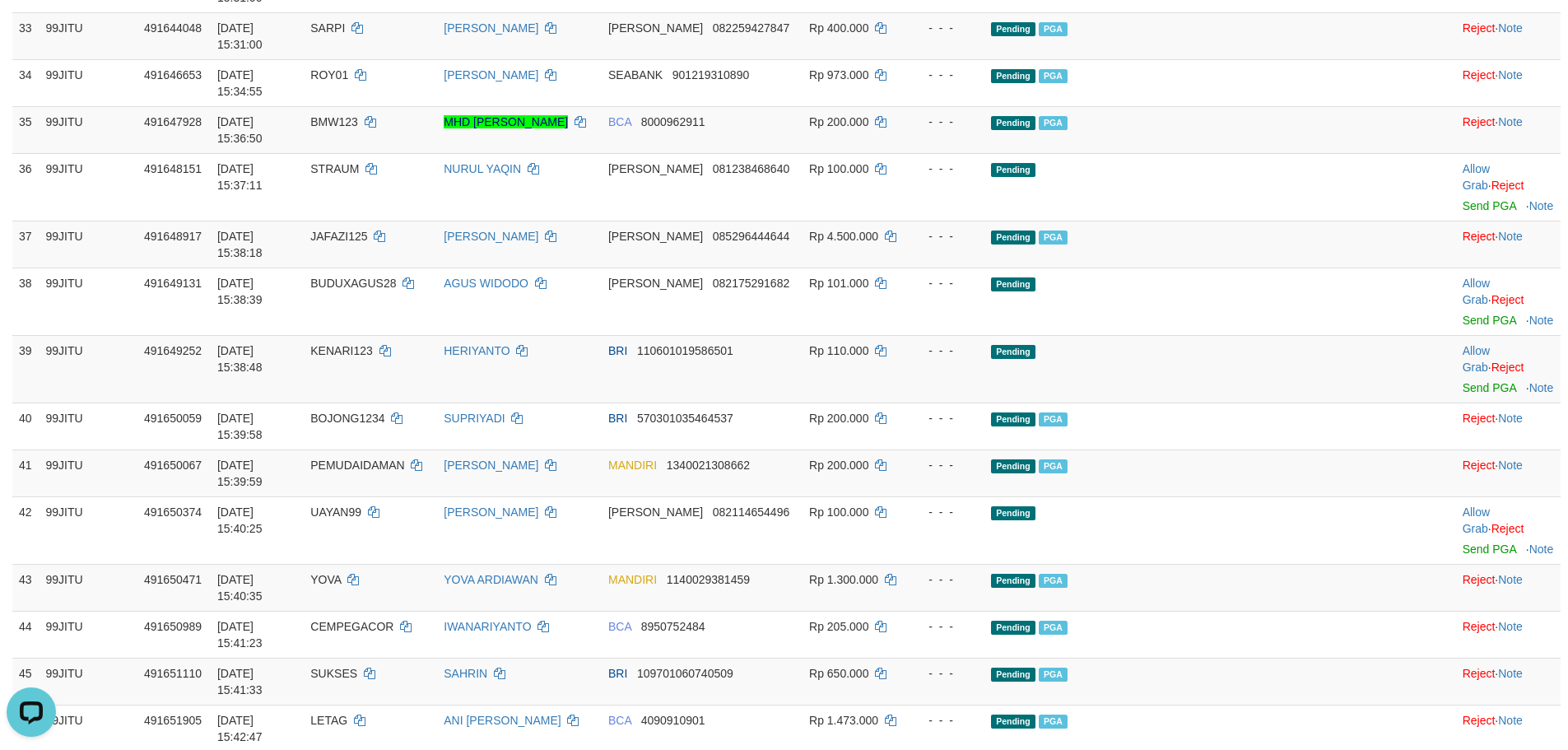
scroll to position [2231, 0]
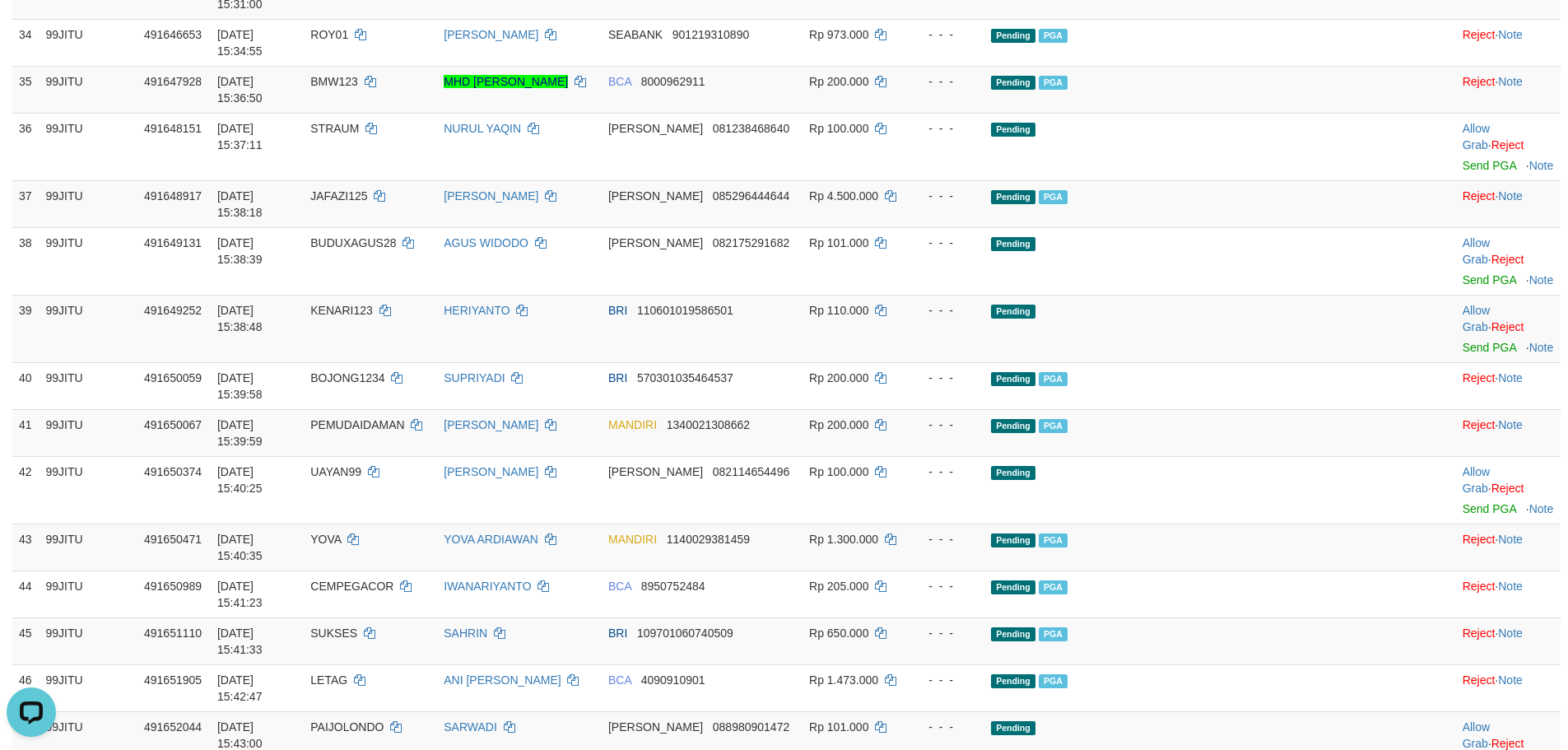
copy td "MARLET123"
drag, startPoint x: 1443, startPoint y: 438, endPoint x: 865, endPoint y: 190, distance: 629.0
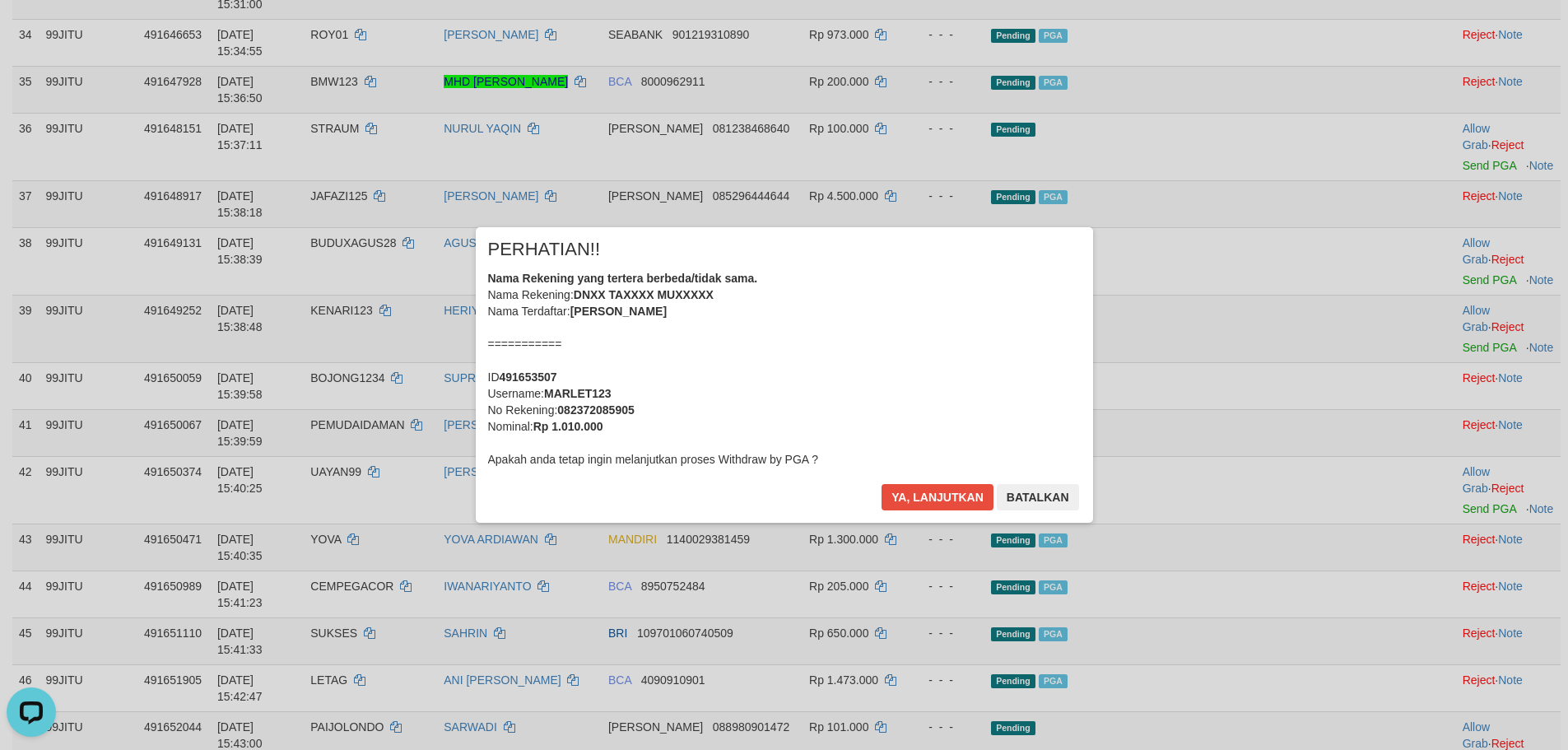
click at [935, 515] on div "Ya, lanjutkan Batalkan" at bounding box center [979, 503] width 200 height 39
click at [938, 504] on button "Ya, lanjutkan" at bounding box center [937, 496] width 112 height 26
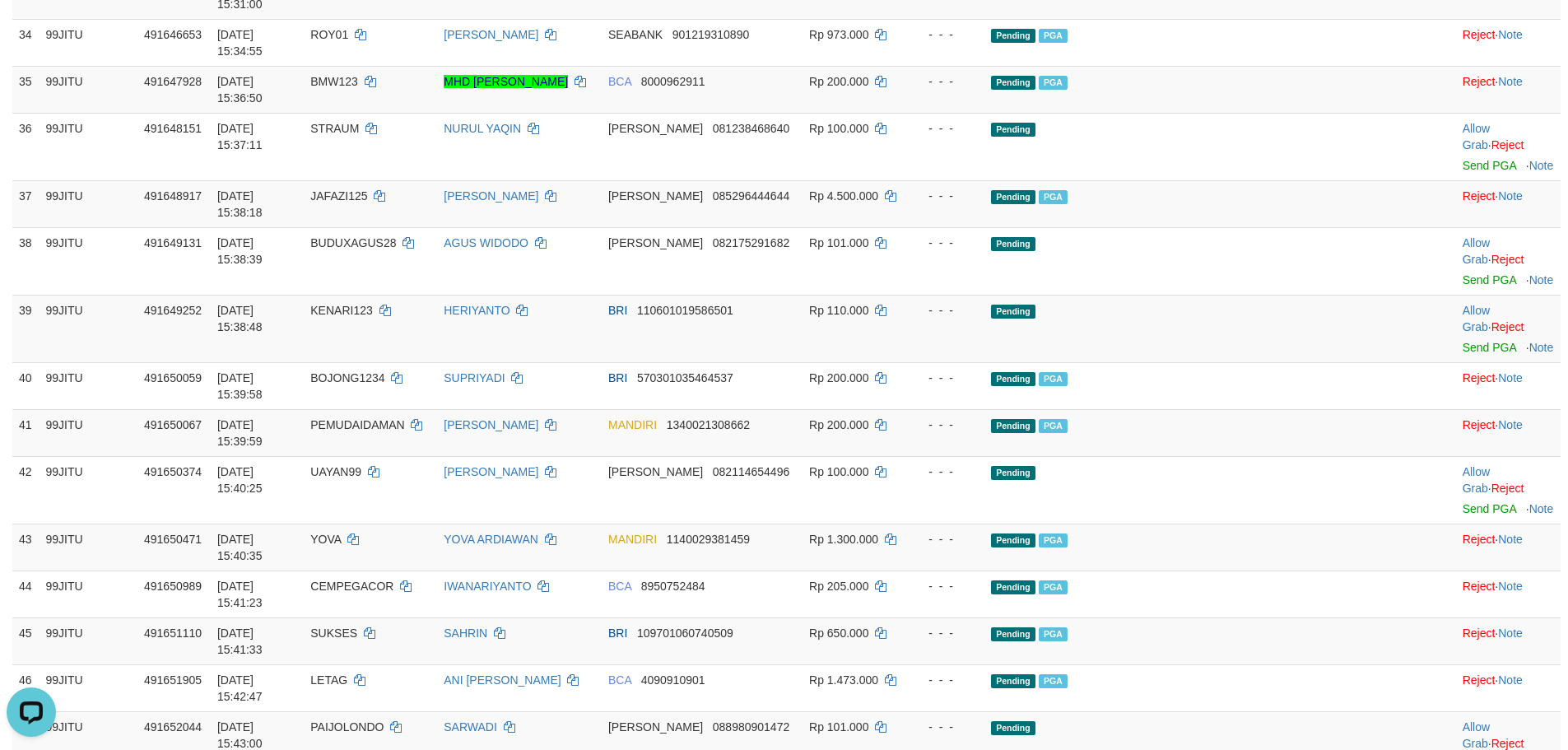
copy td "LITI"
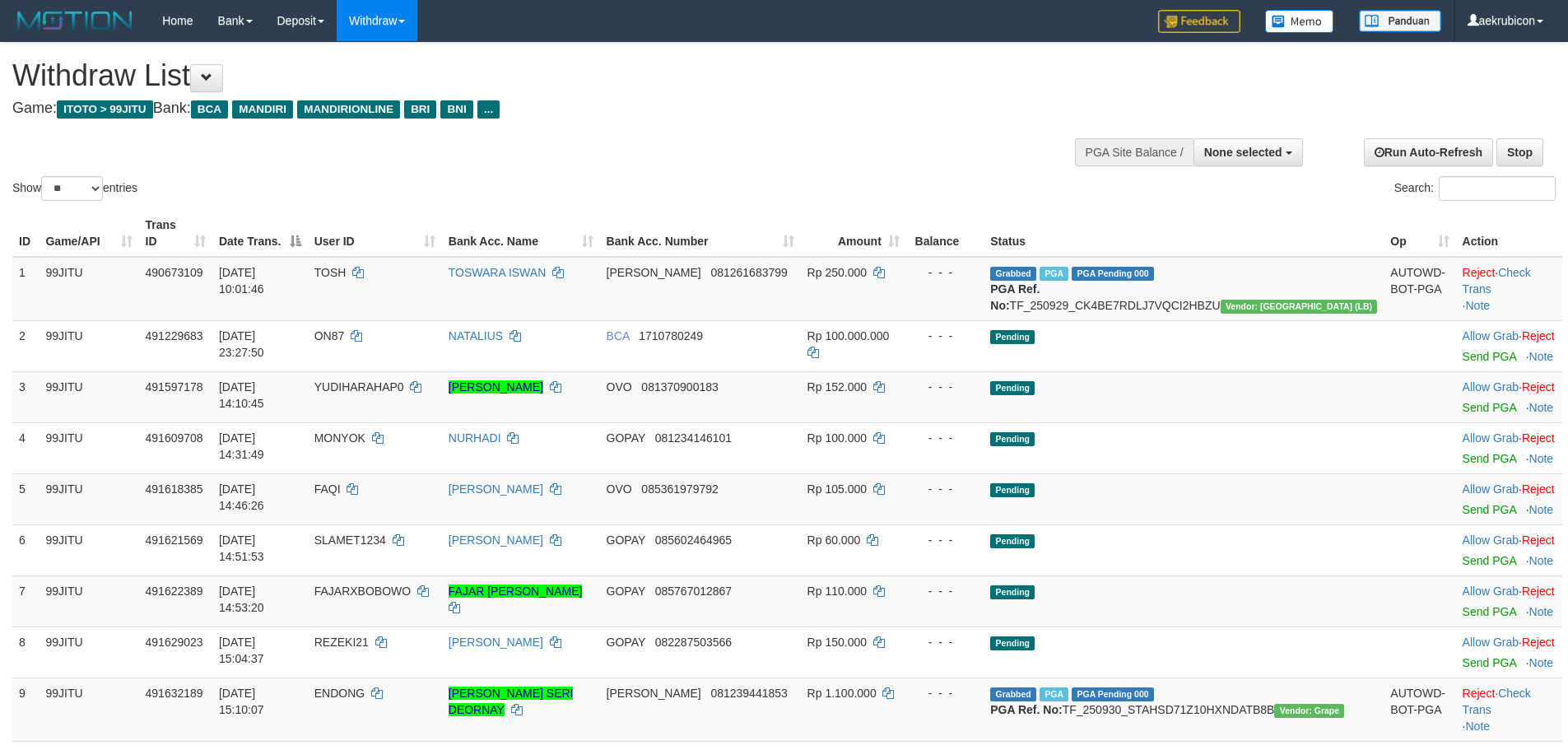
select select
select select "**"
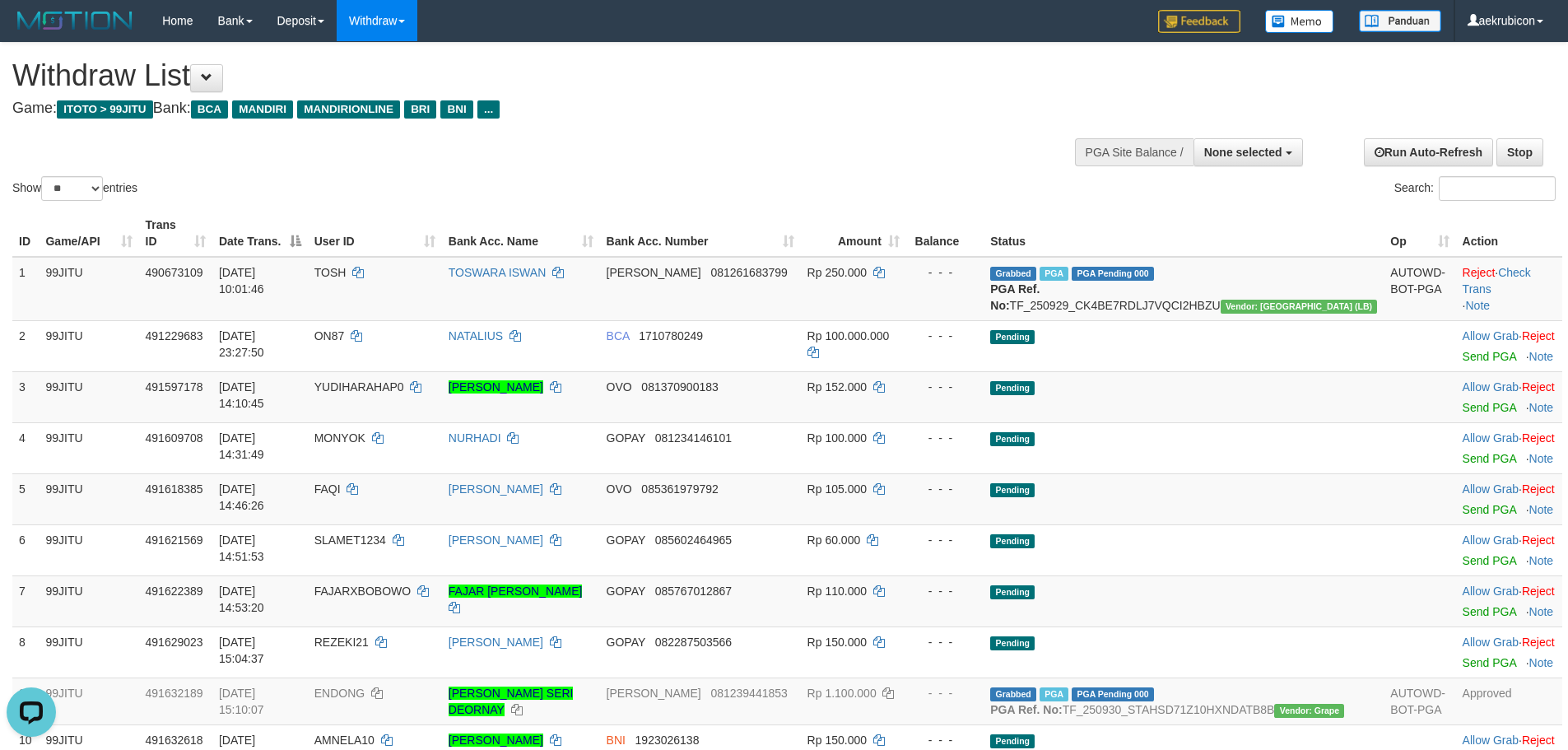
click at [59, 204] on div "Show ** ** ** *** entries" at bounding box center [392, 191] width 759 height 29
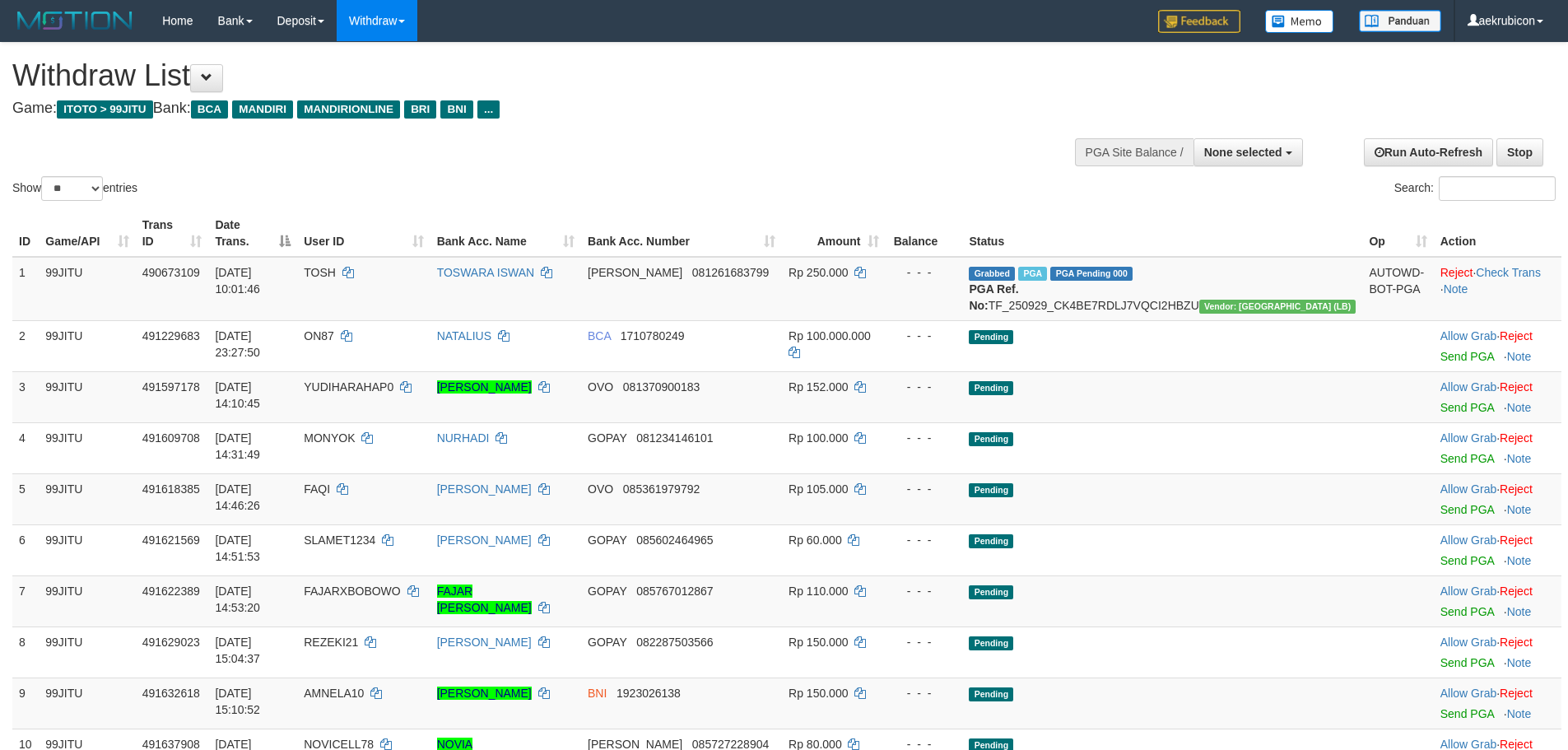
select select
click at [99, 197] on select "** ** ** ***" at bounding box center [72, 189] width 62 height 25
select select "***"
click at [43, 177] on select "** ** ** ***" at bounding box center [72, 189] width 62 height 25
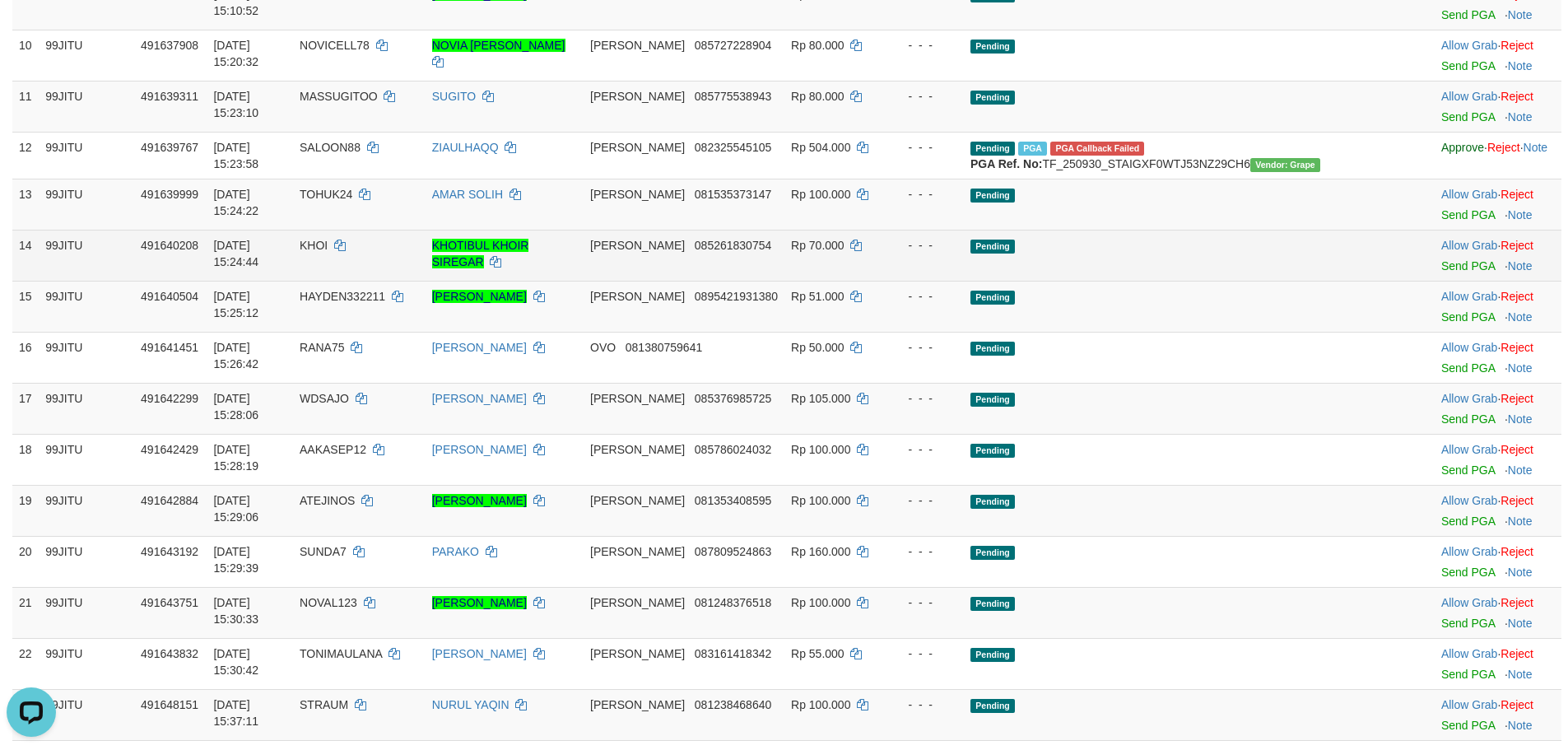
scroll to position [658, 0]
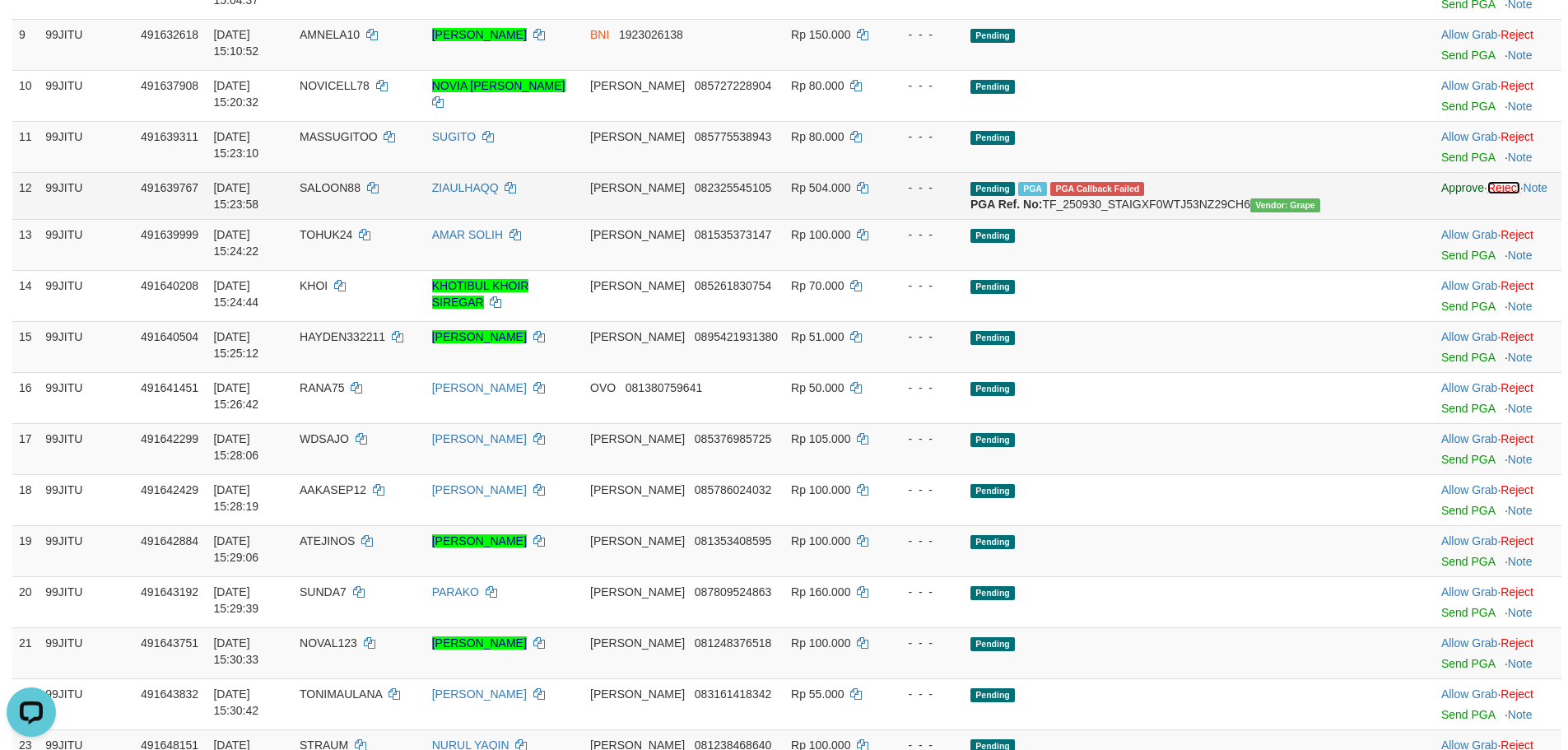
click at [1494, 190] on link "Reject" at bounding box center [1503, 188] width 33 height 14
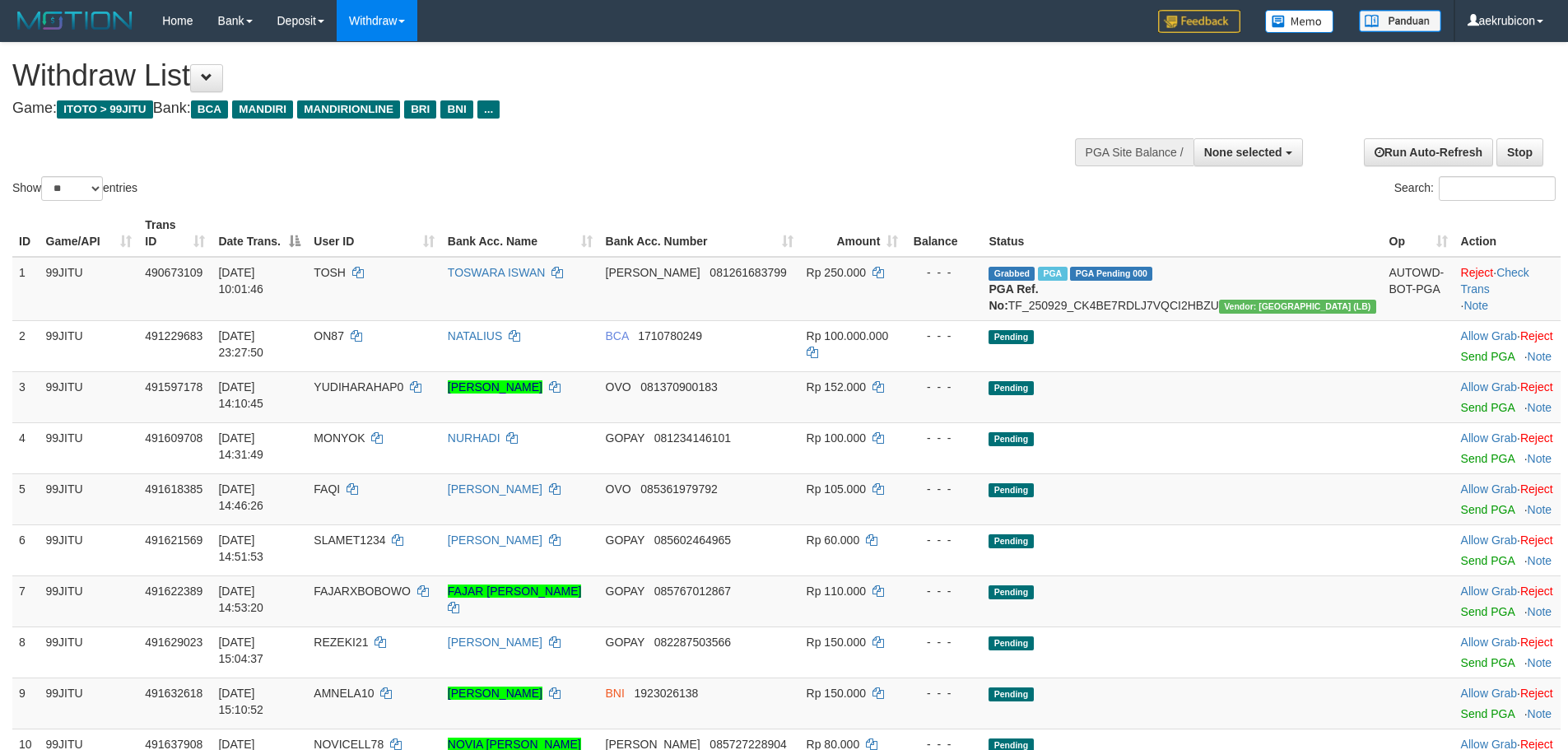
select select
click at [69, 198] on select "** ** ** ***" at bounding box center [72, 189] width 62 height 25
select select "***"
click at [43, 177] on select "** ** ** ***" at bounding box center [72, 189] width 62 height 25
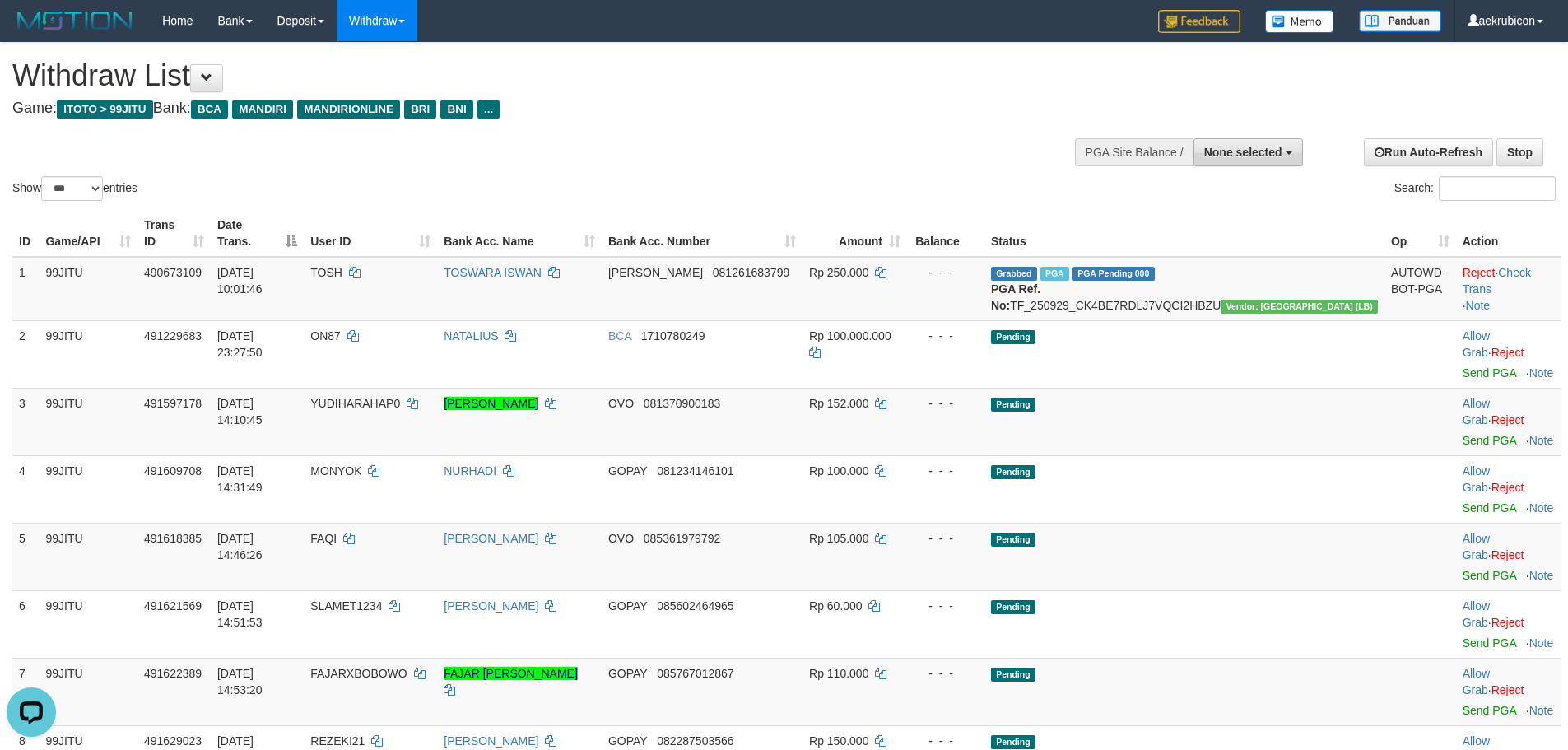
click at [1240, 143] on button "None selected" at bounding box center [1248, 152] width 109 height 28
click at [1231, 229] on label "[ITOTO] 99JITU" at bounding box center [1217, 236] width 169 height 21
select select "***"
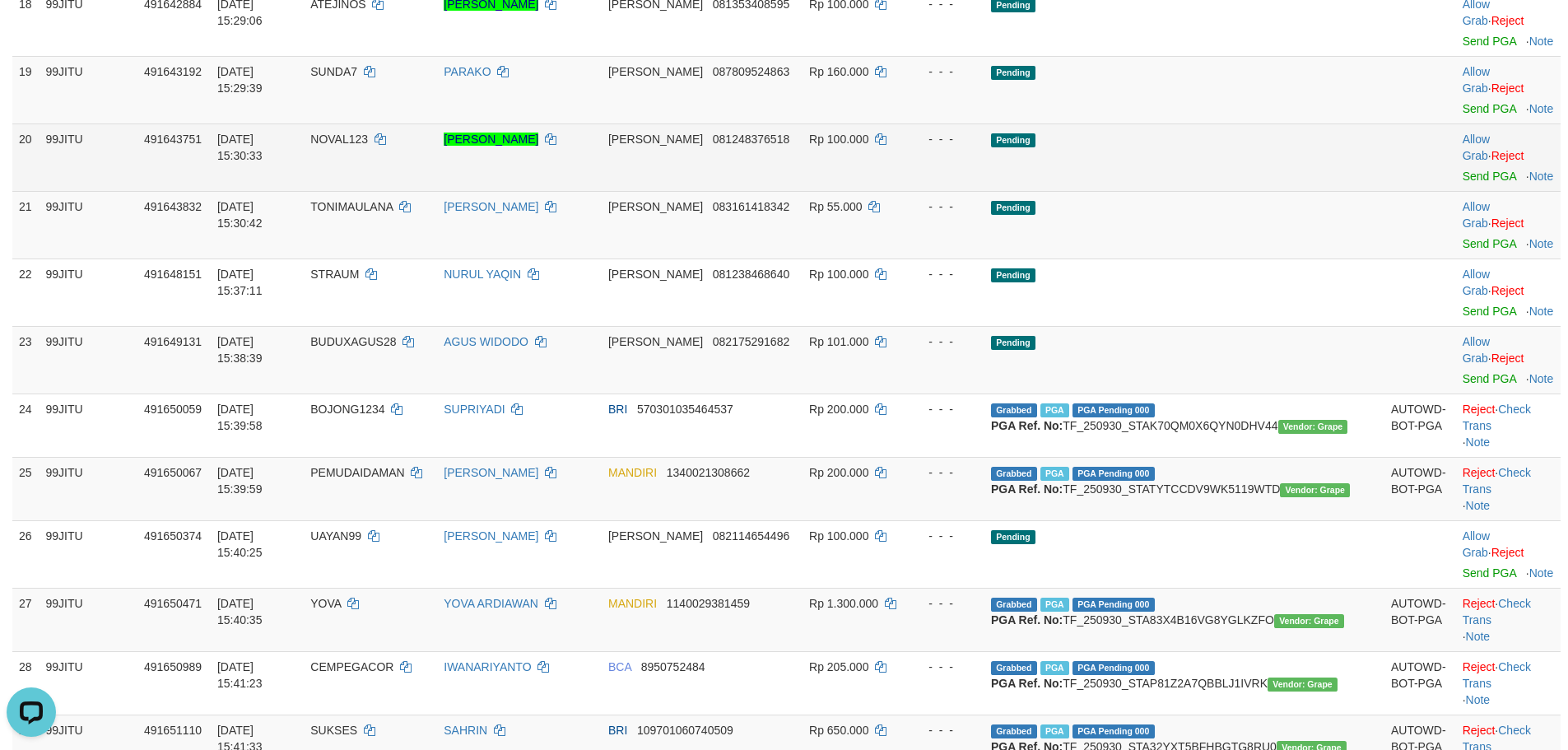
scroll to position [1647, 0]
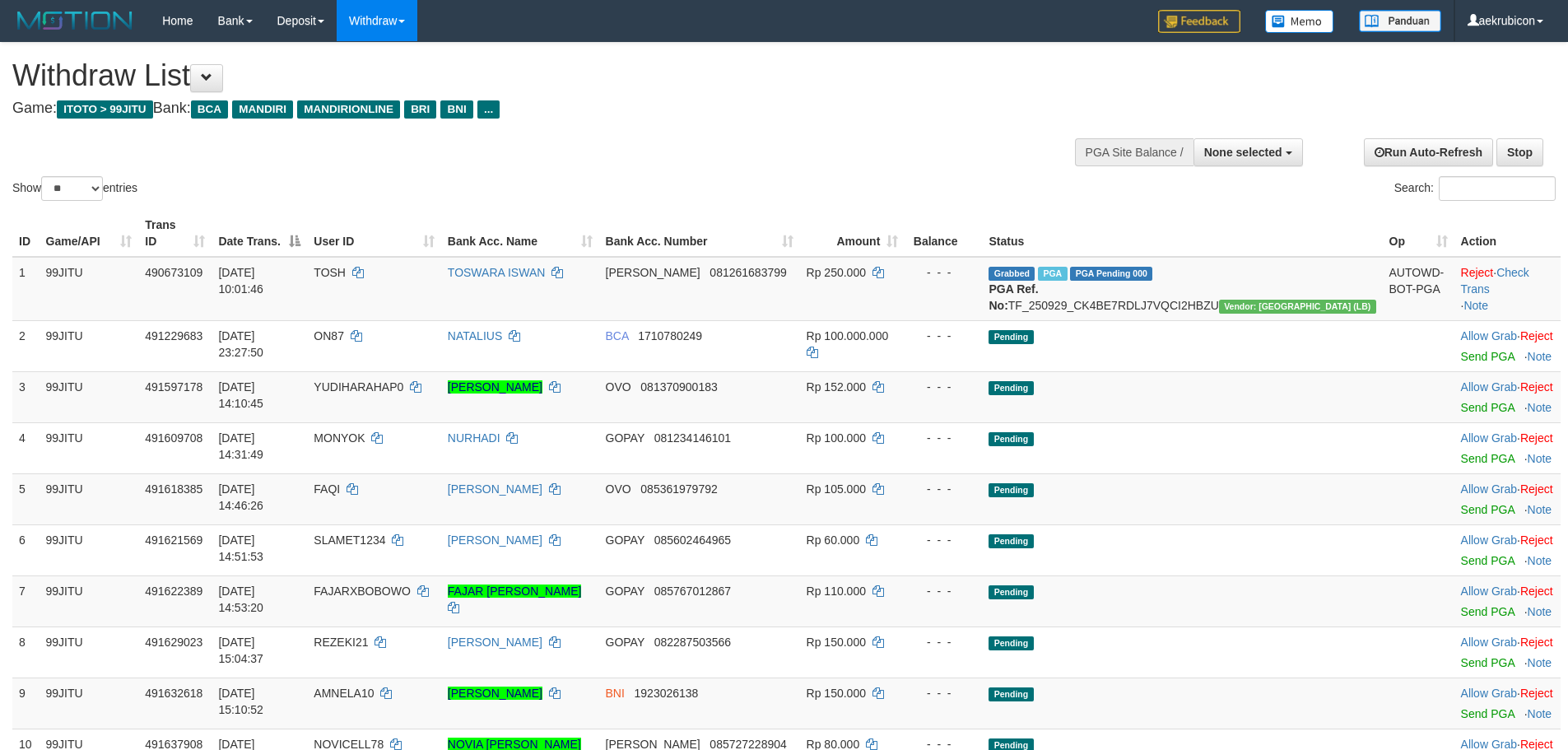
select select
select select "**"
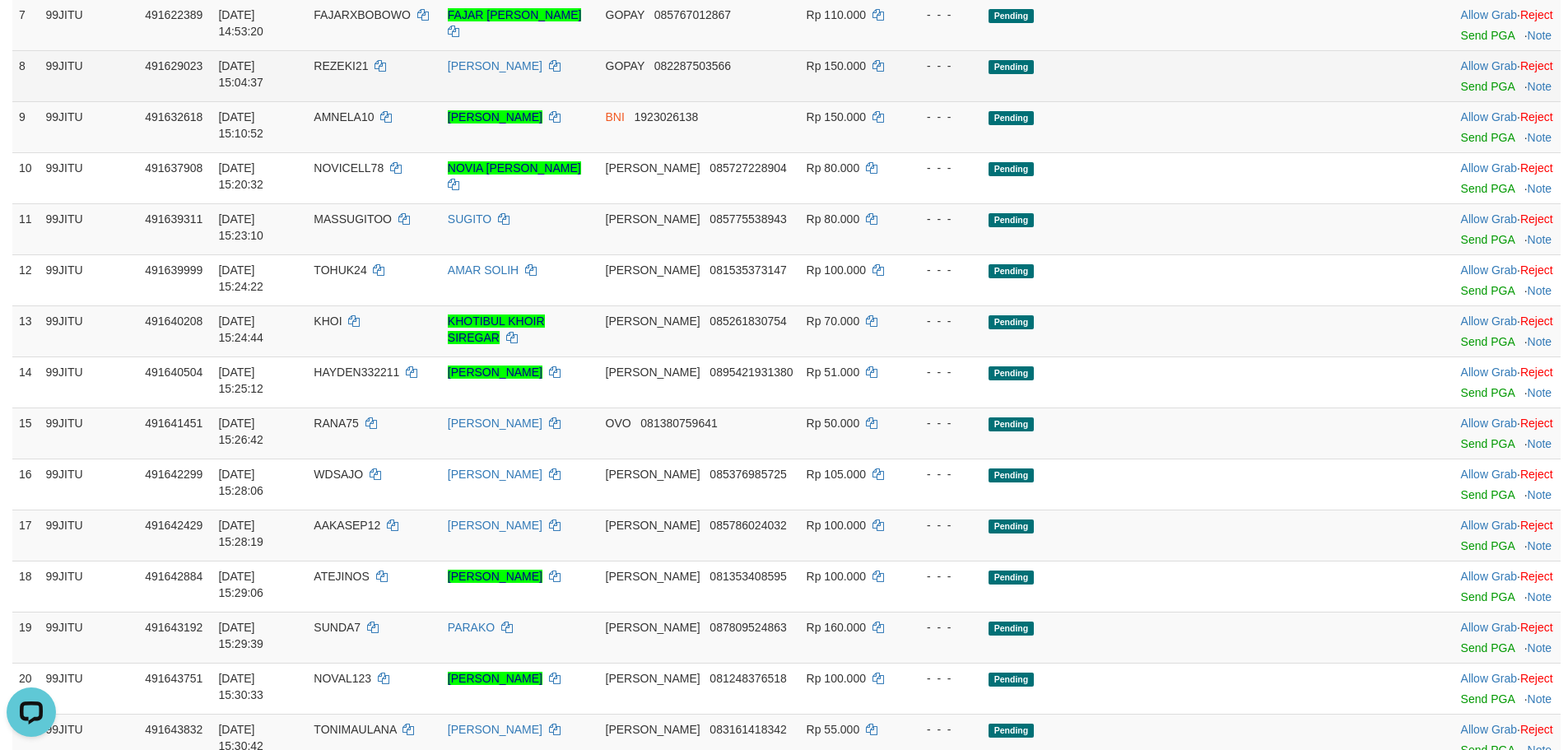
scroll to position [1153, 0]
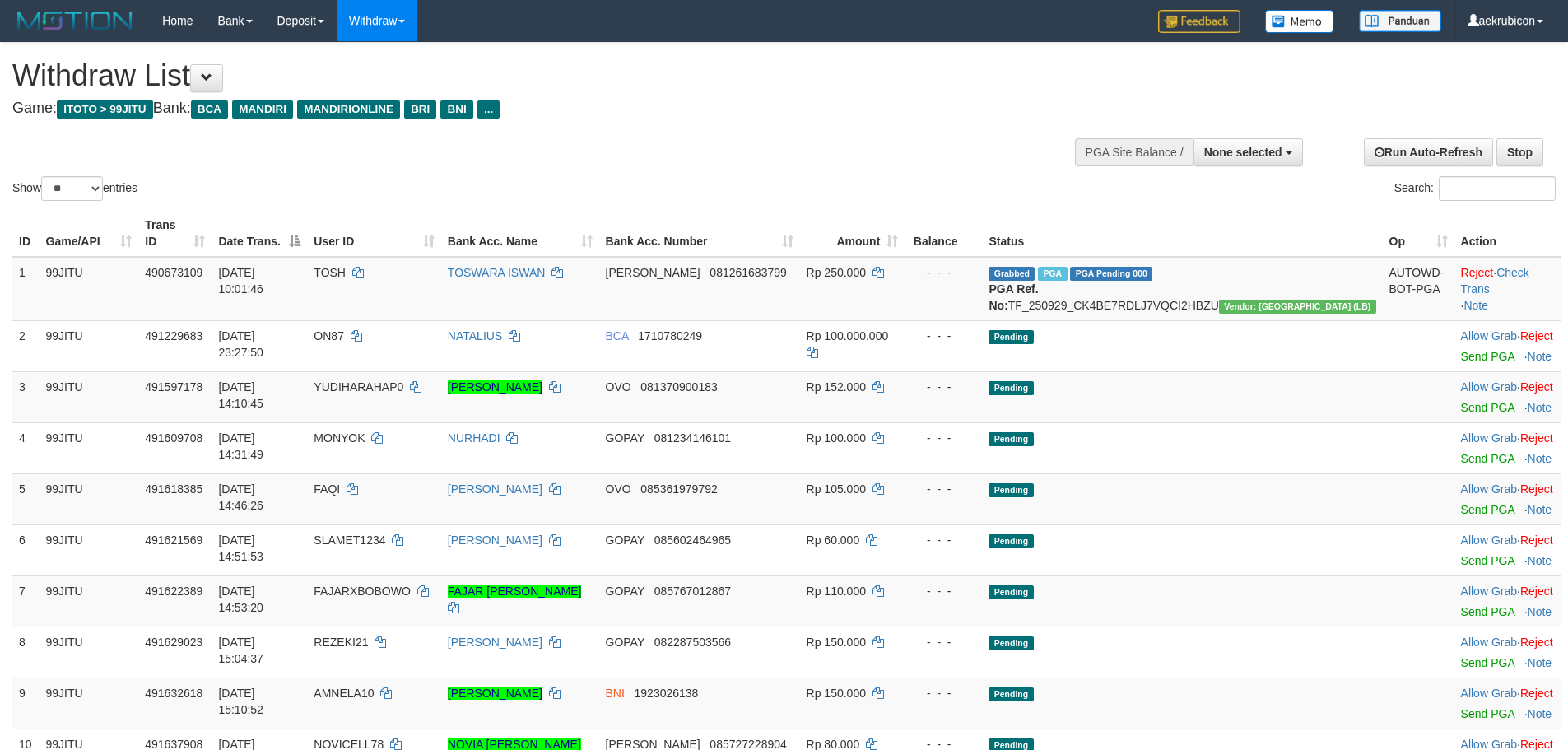
select select
click at [62, 198] on select "** ** ** ***" at bounding box center [72, 189] width 62 height 25
select select "***"
click at [43, 177] on select "** ** ** ***" at bounding box center [72, 189] width 62 height 25
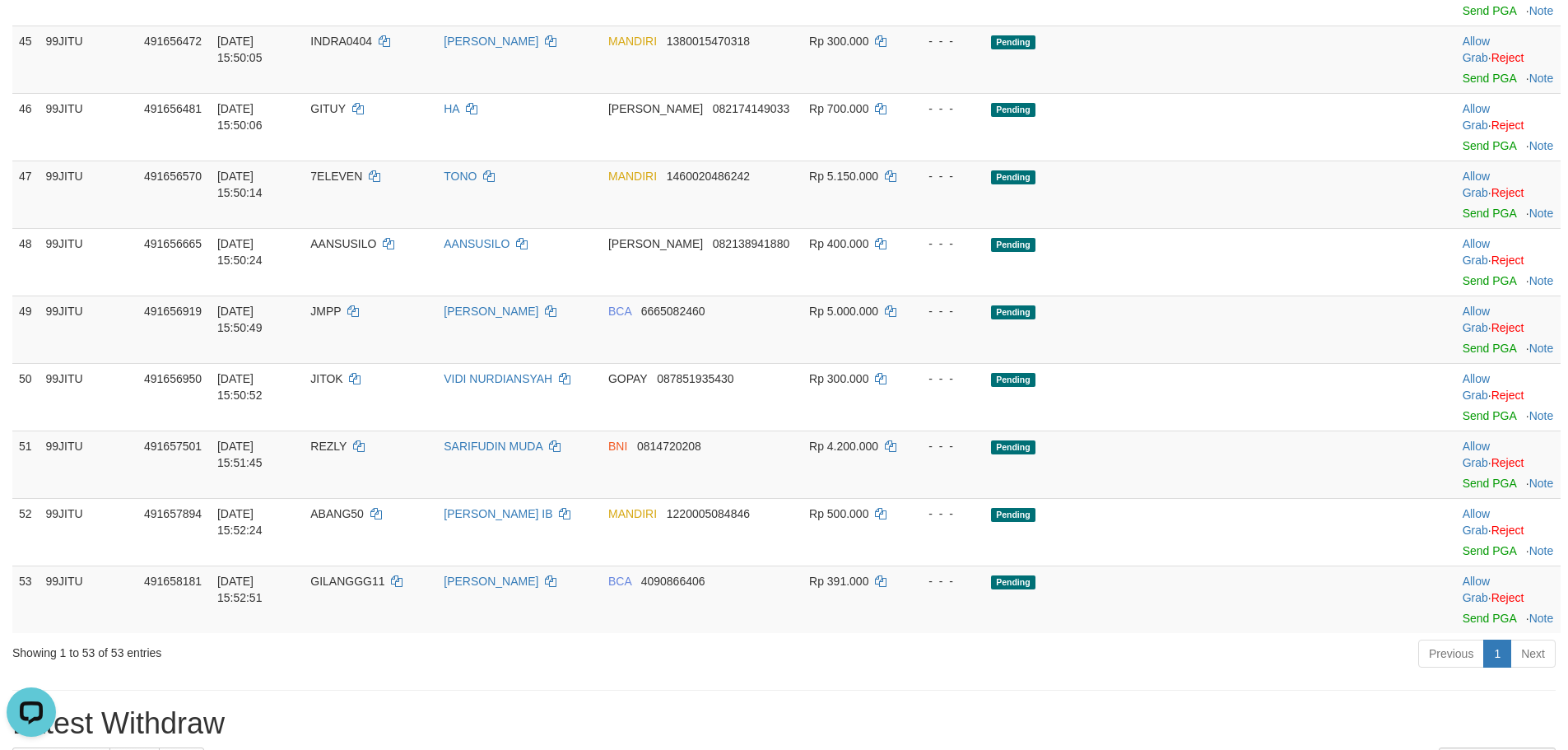
scroll to position [3642, 0]
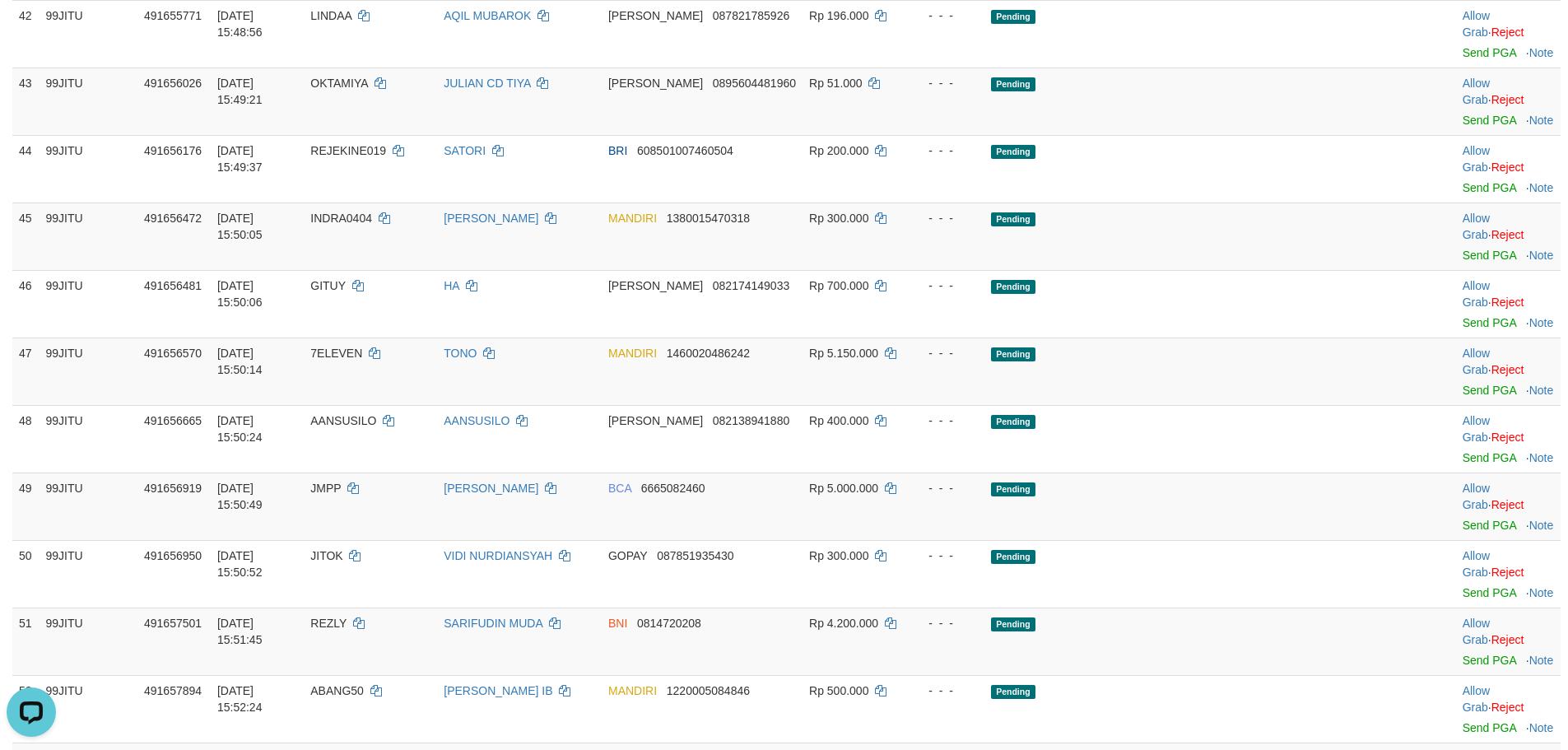
scroll to position [3313, 0]
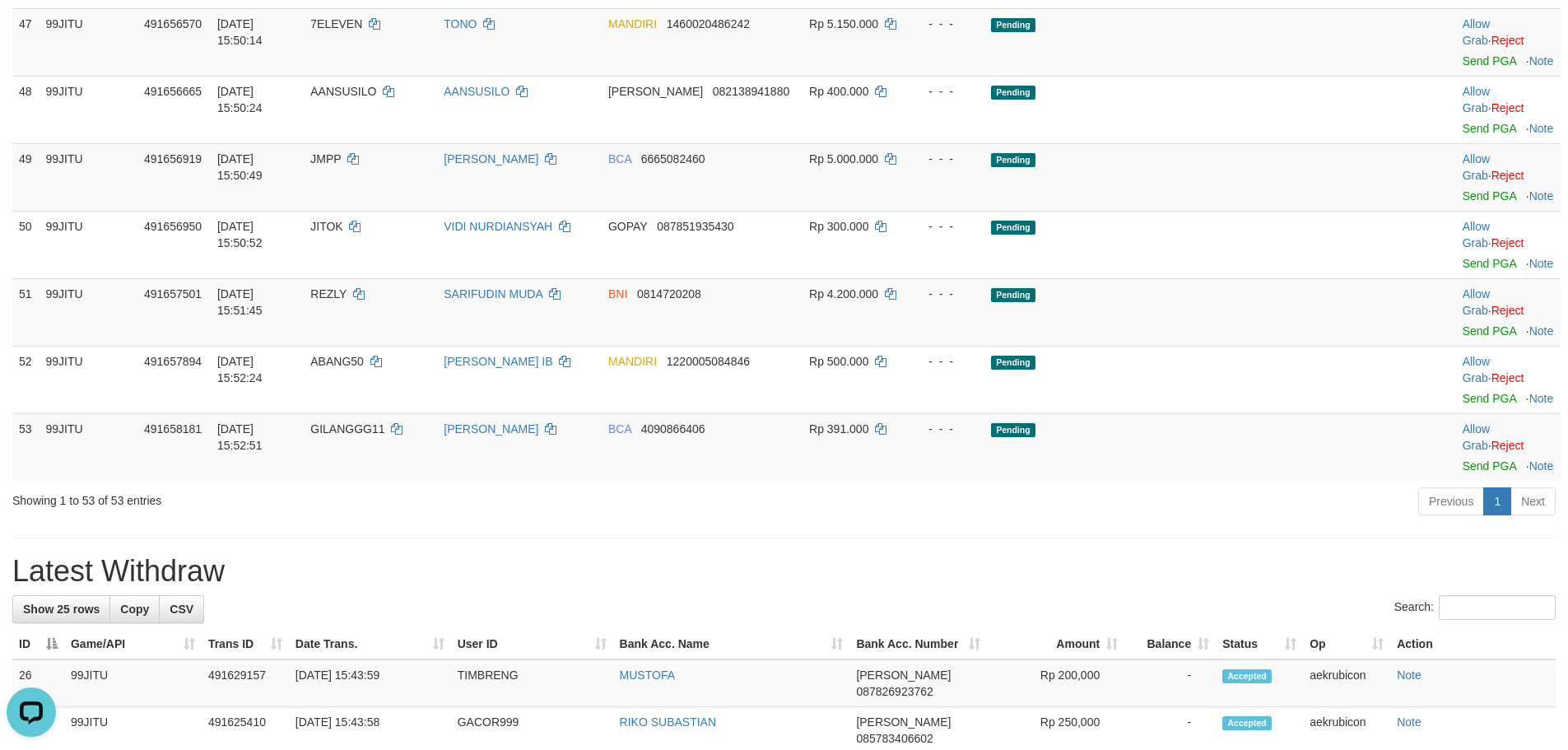
copy td "SEKOP17"
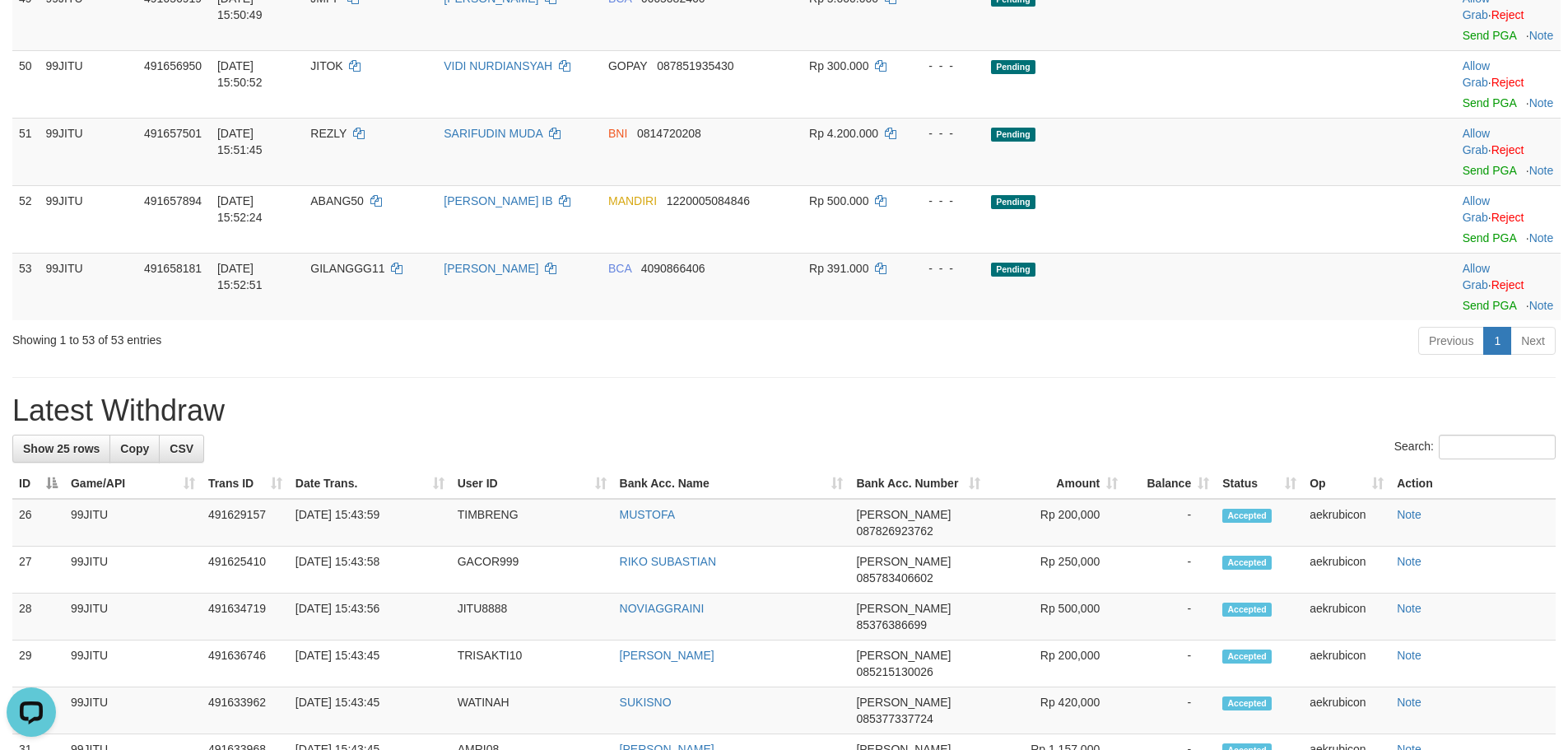
scroll to position [3478, 0]
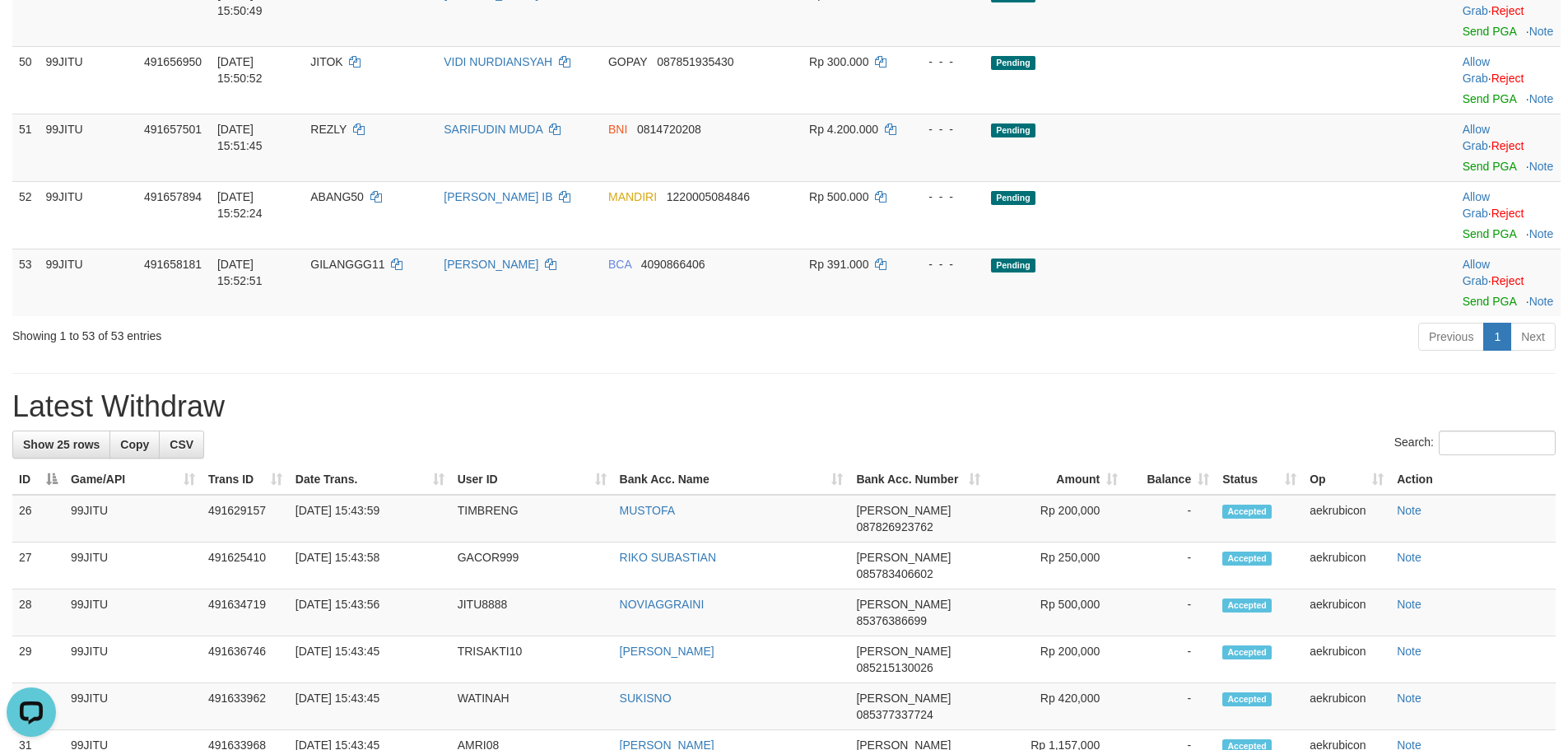
copy td "SEKOP17"
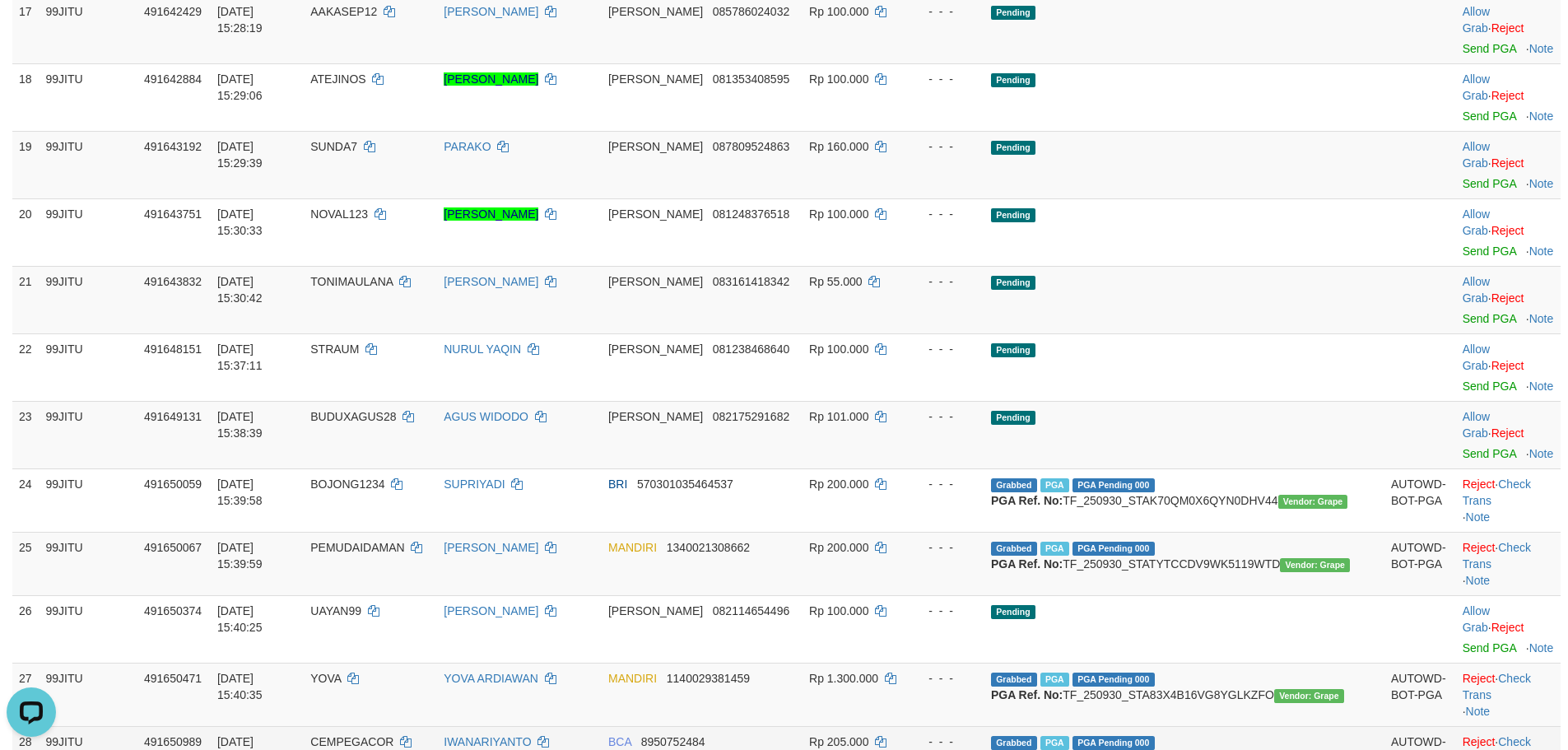
scroll to position [1172, 0]
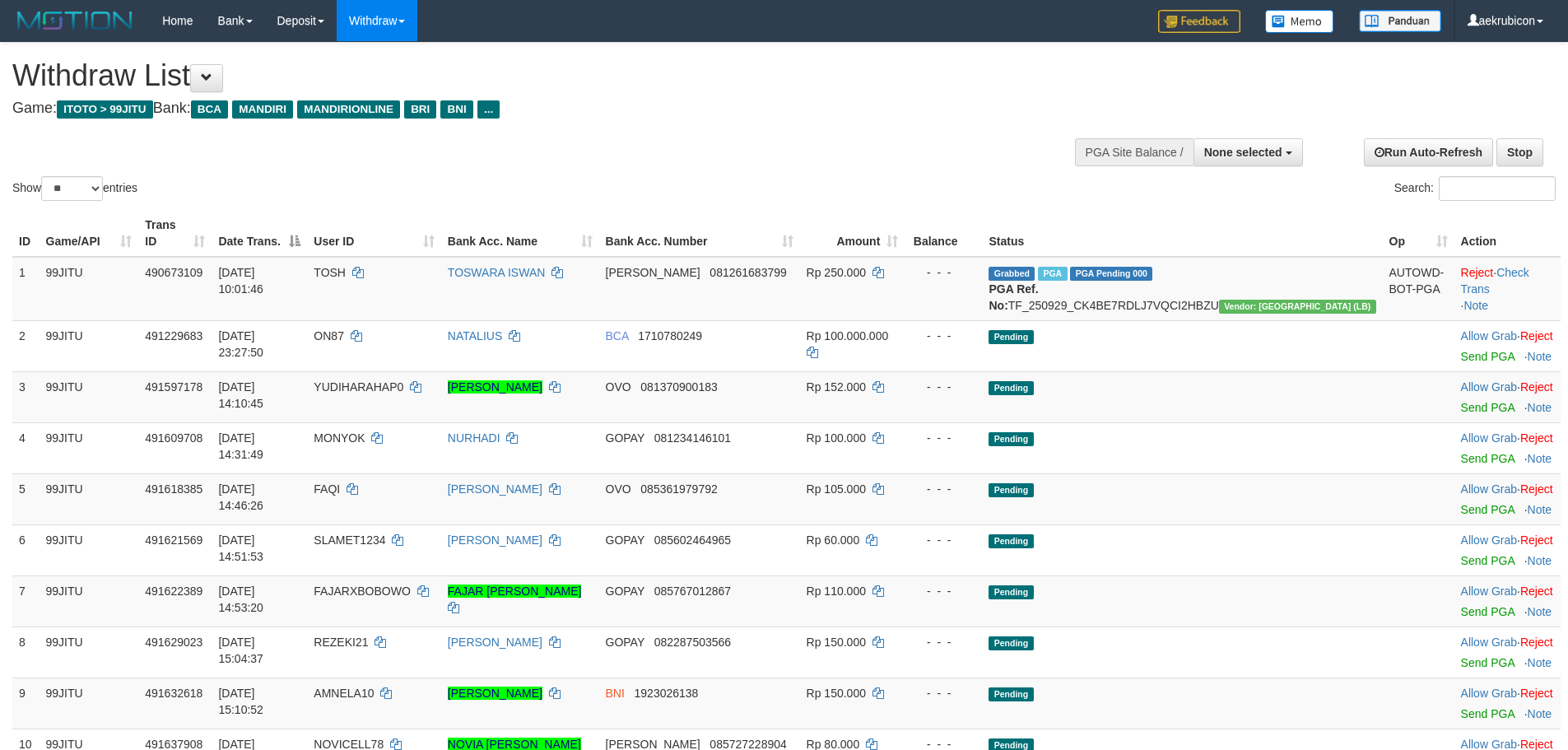
select select
select select "**"
select select
select select "**"
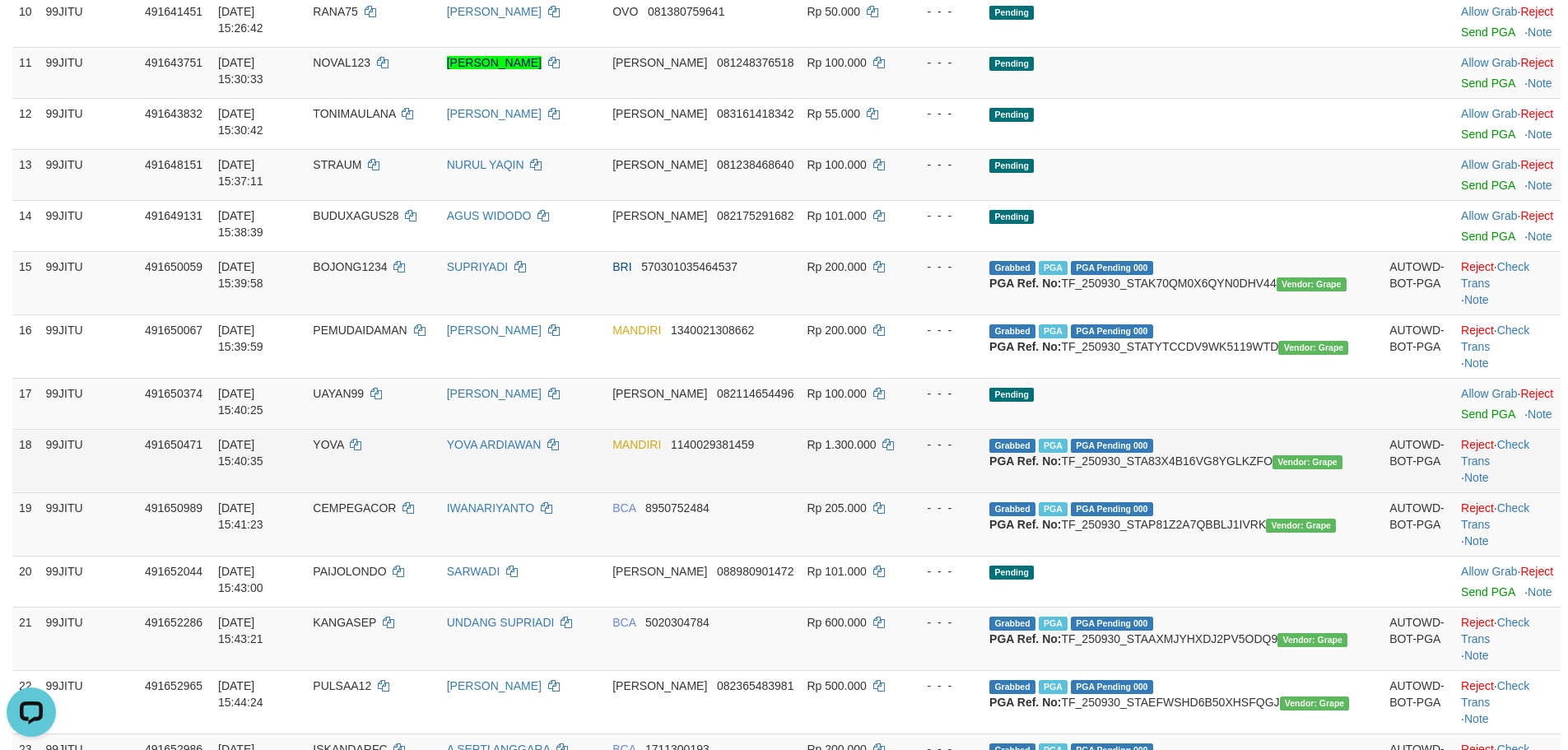
scroll to position [823, 0]
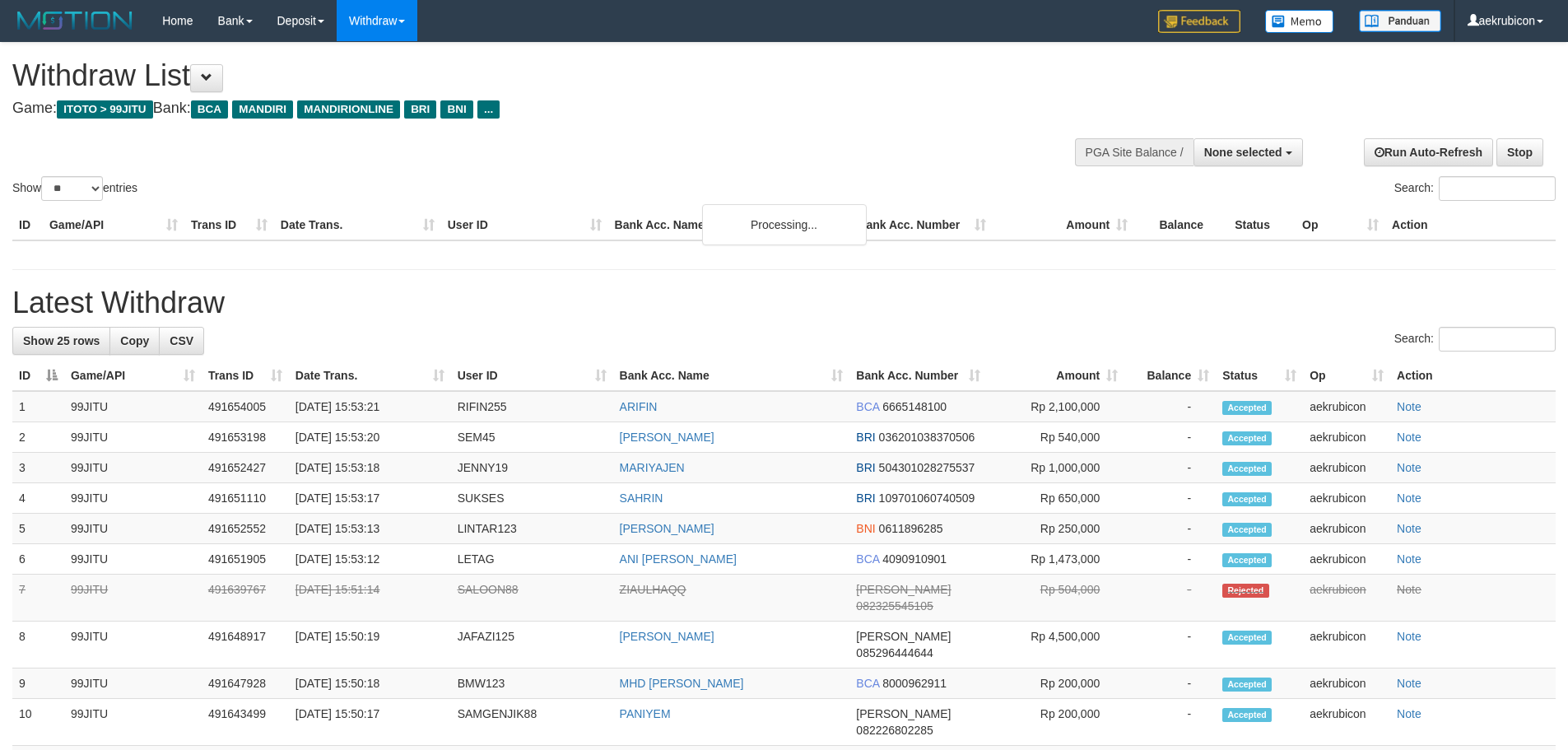
select select
select select "**"
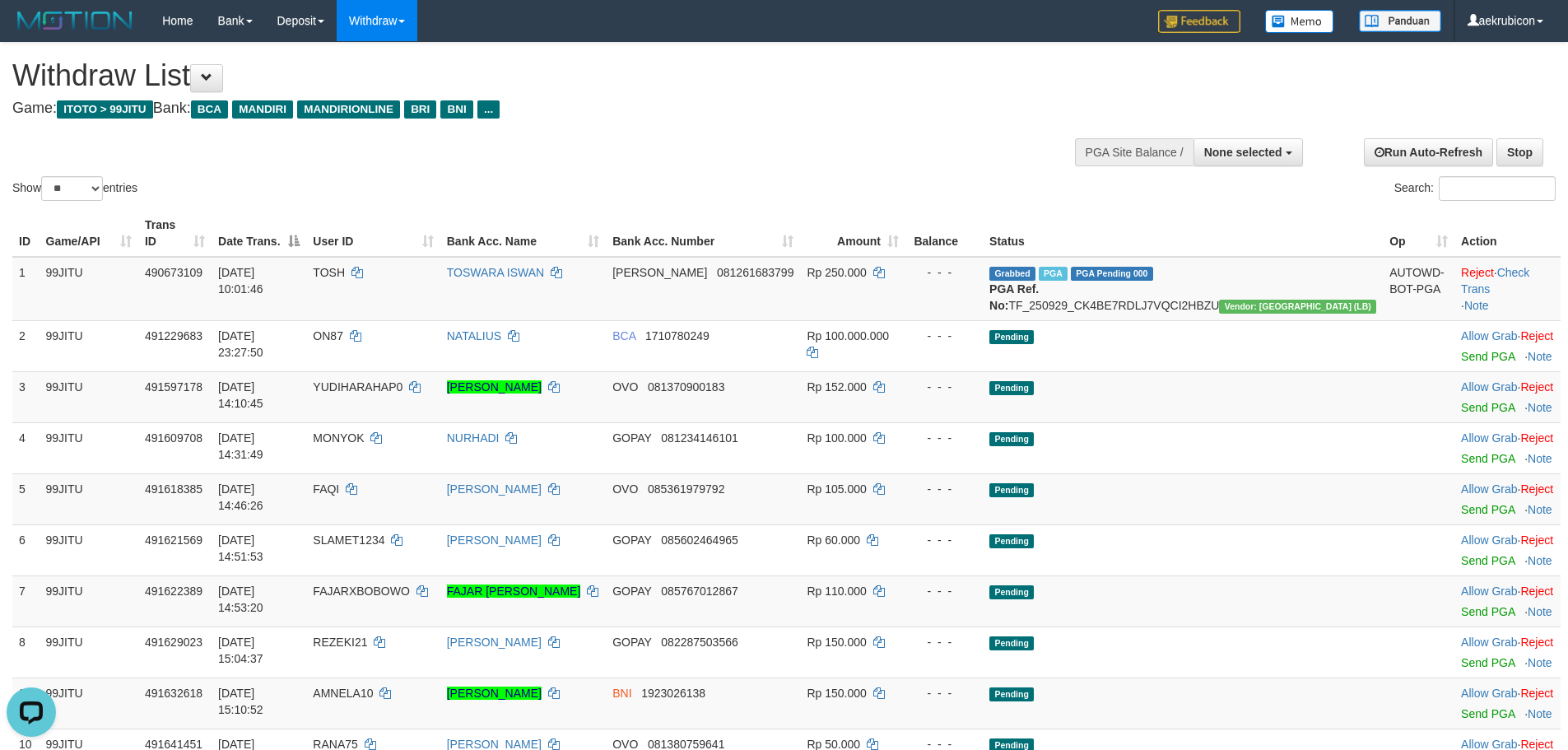
click at [1237, 170] on div at bounding box center [1188, 150] width 220 height 49
click at [1237, 165] on button "None selected" at bounding box center [1248, 152] width 109 height 28
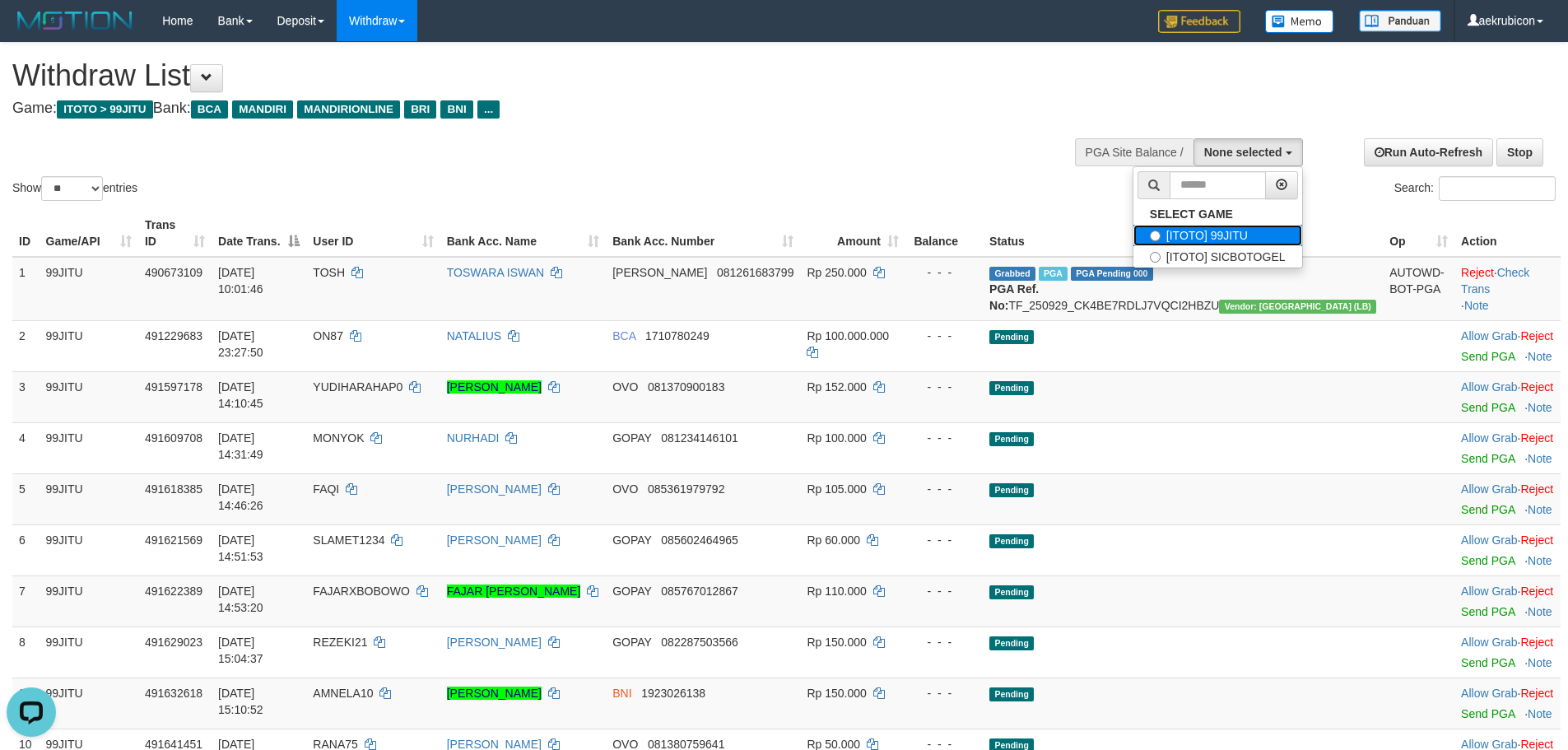
click at [1189, 241] on label "[ITOTO] 99JITU" at bounding box center [1217, 236] width 169 height 21
select select "***"
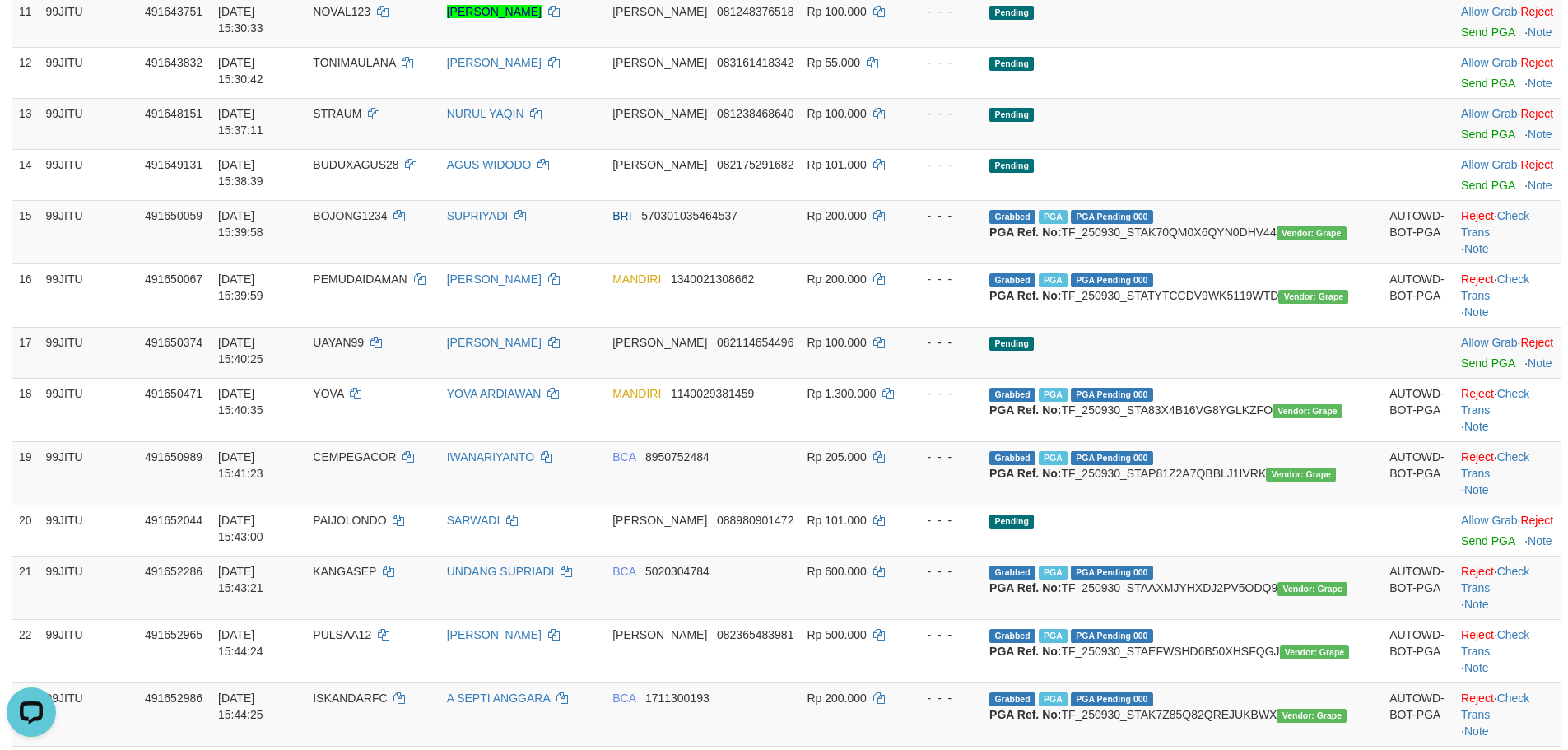
scroll to position [1482, 0]
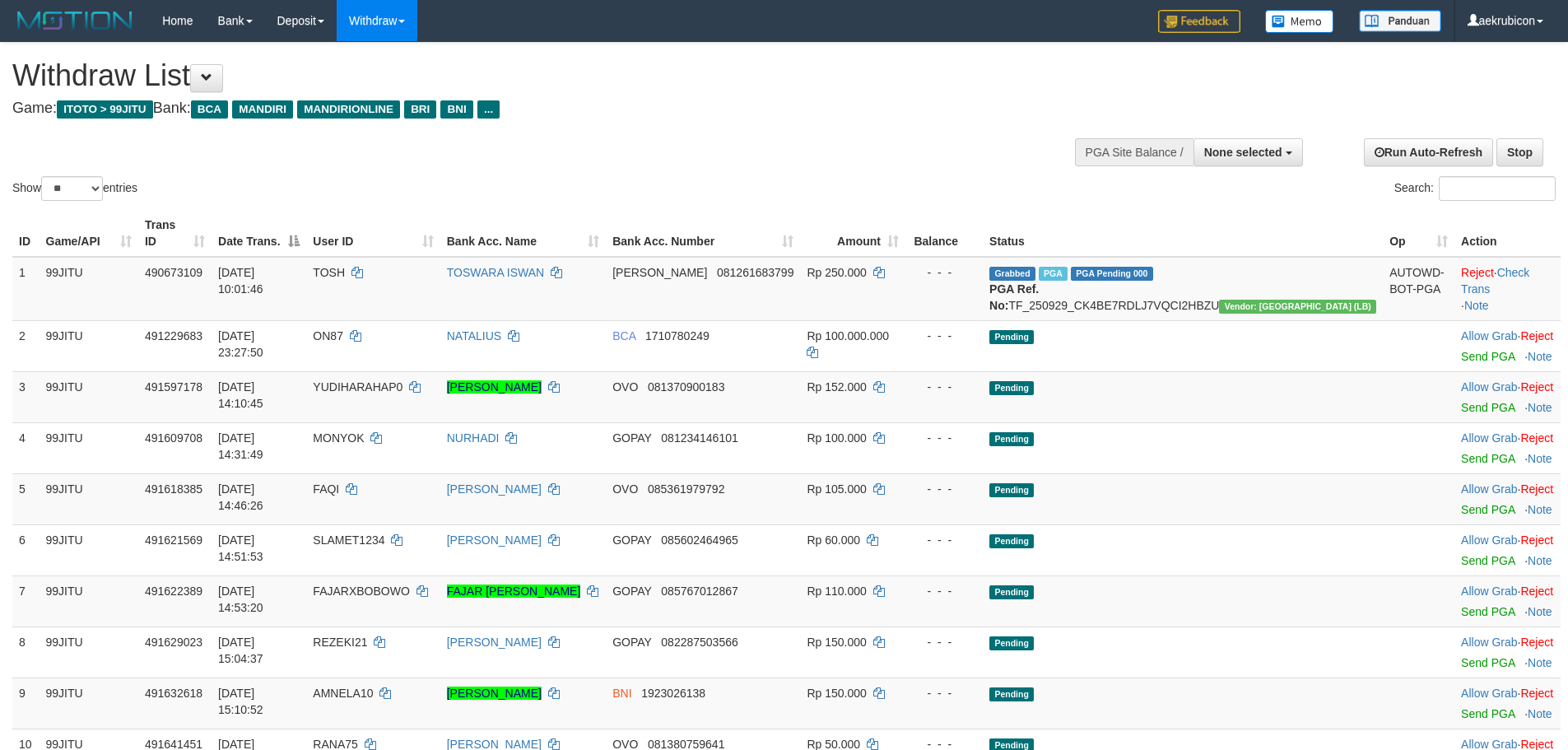
select select
select select "**"
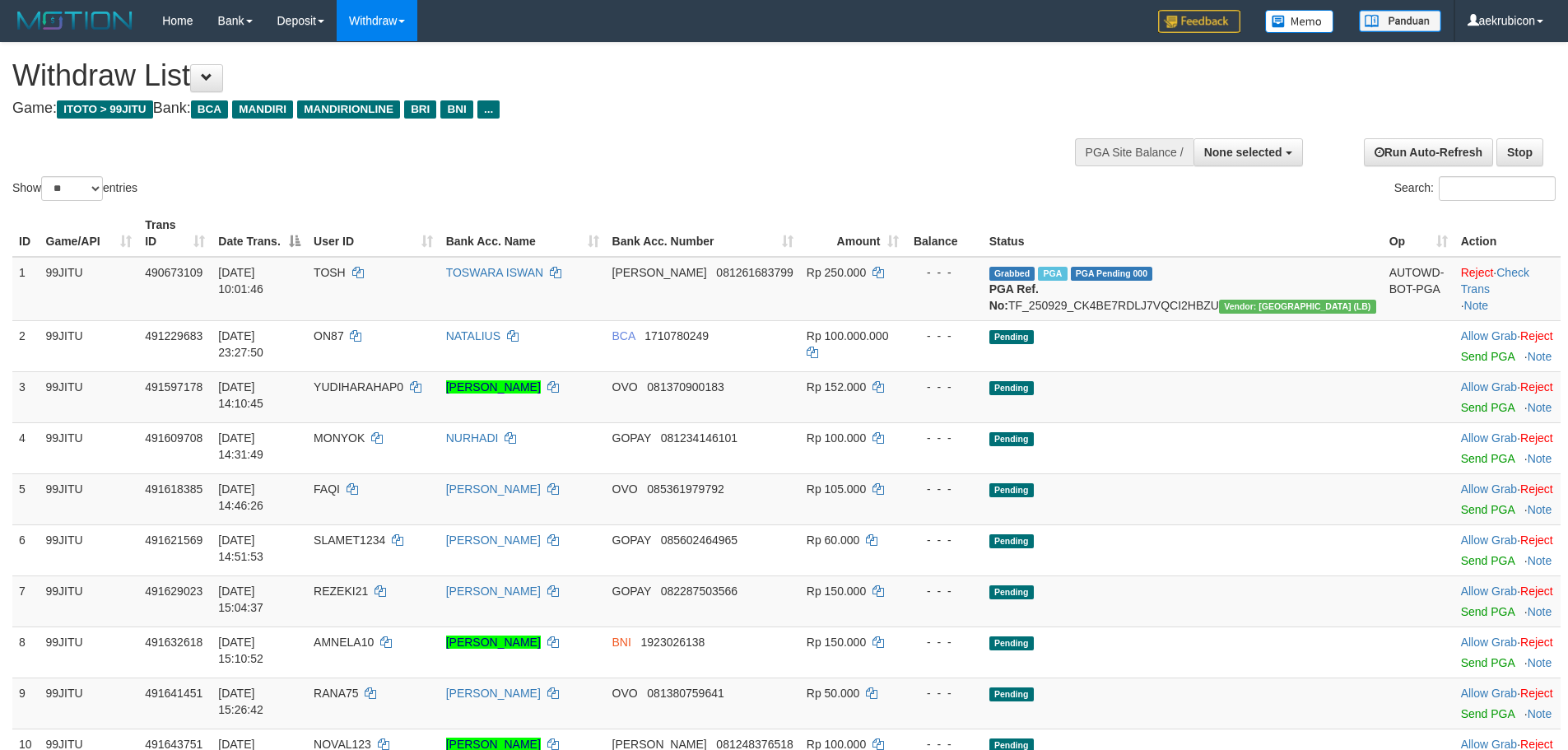
select select
select select "**"
select select
select select "**"
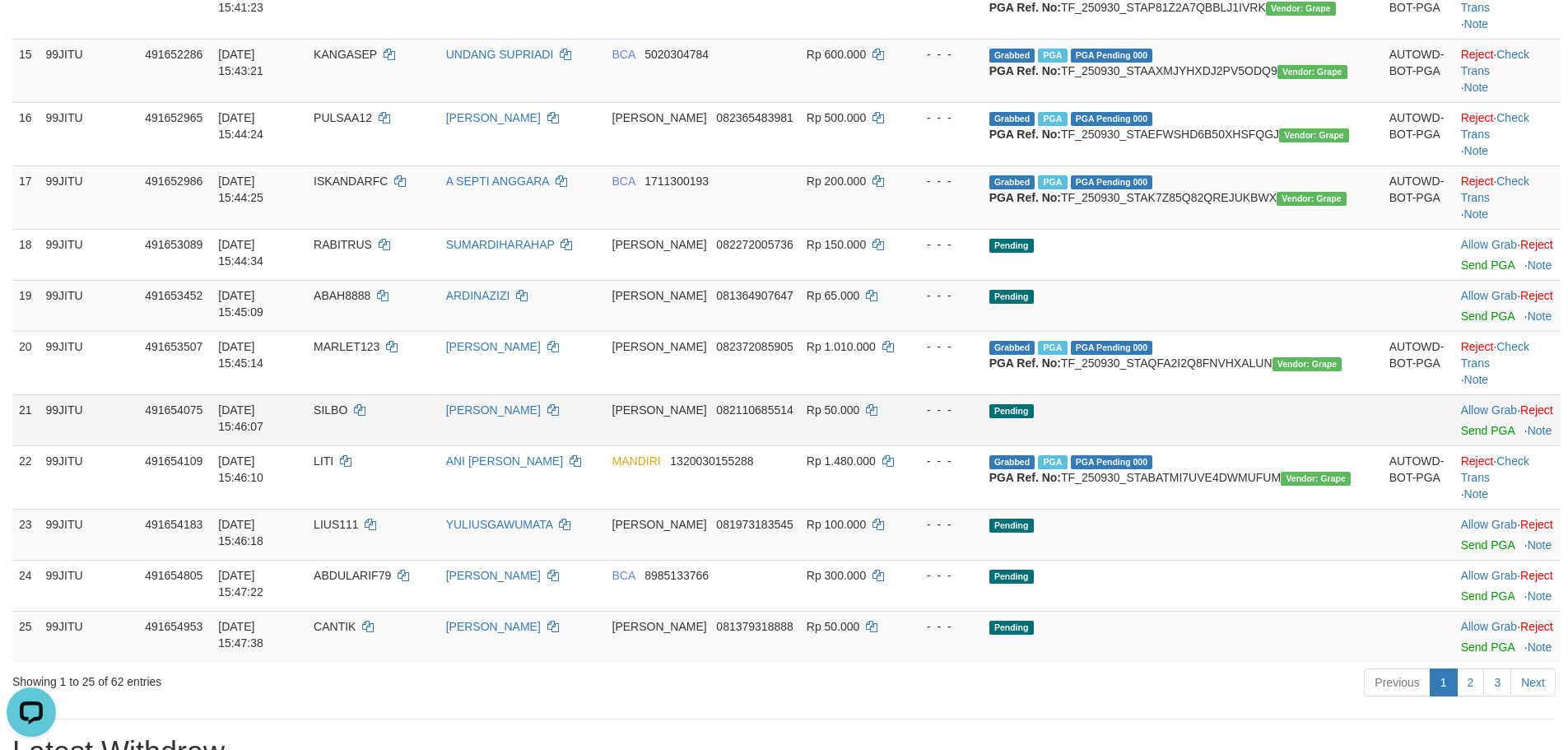
scroll to position [658, 0]
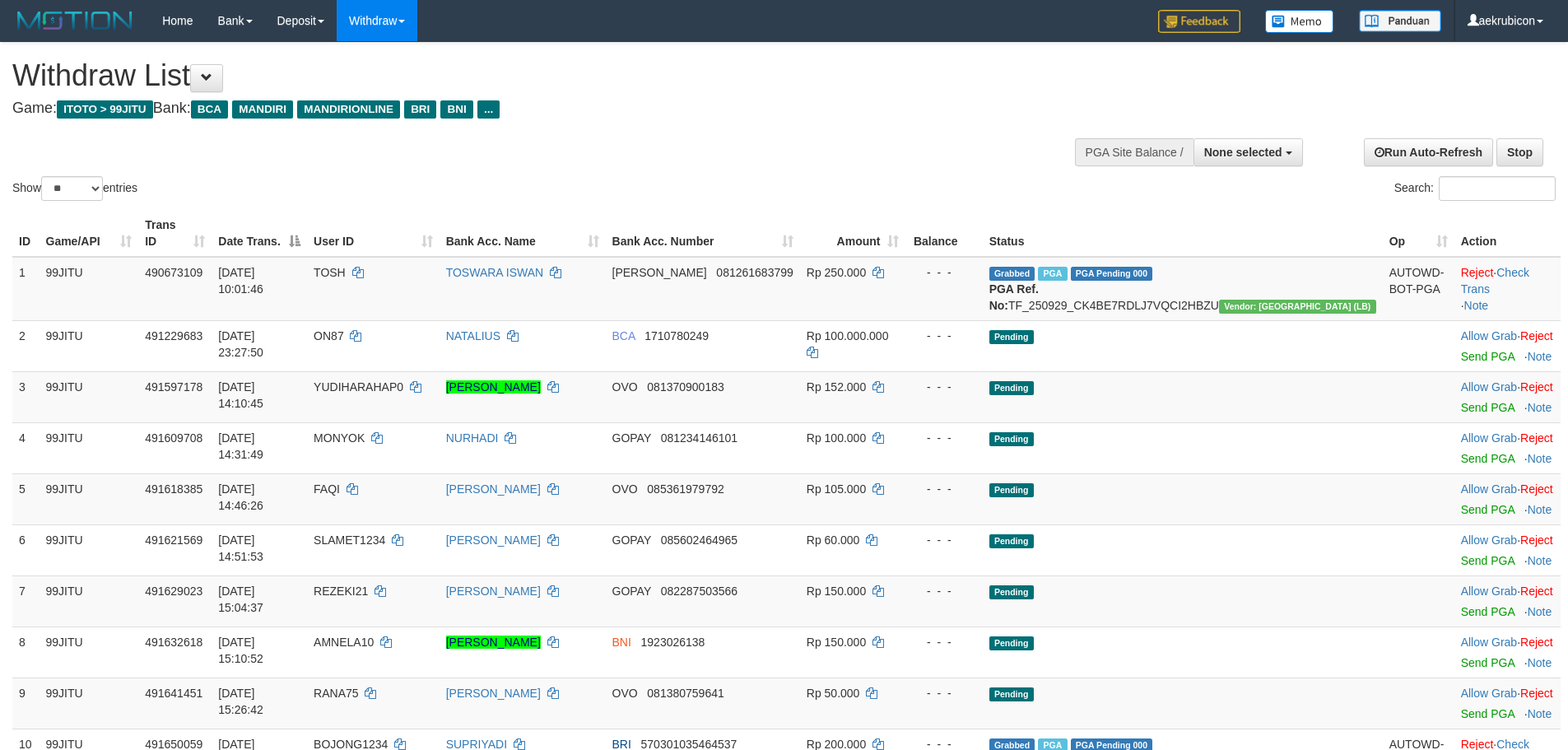
select select
select select "**"
click at [1257, 127] on div at bounding box center [1188, 150] width 220 height 49
click at [1258, 169] on div at bounding box center [1188, 150] width 220 height 49
click at [1245, 143] on button "None selected" at bounding box center [1248, 152] width 109 height 28
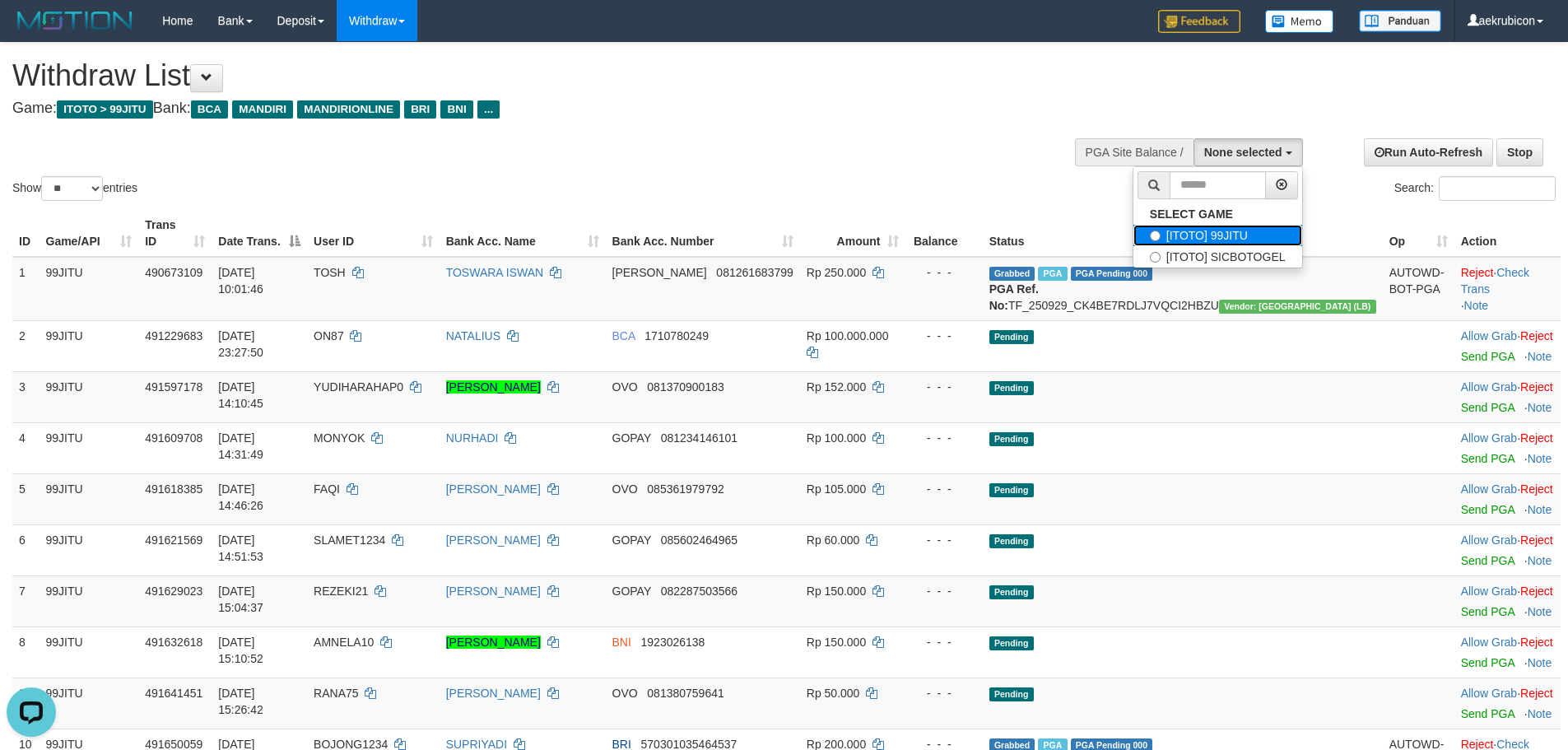
click at [1208, 233] on label "[ITOTO] 99JITU" at bounding box center [1217, 236] width 169 height 21
select select "***"
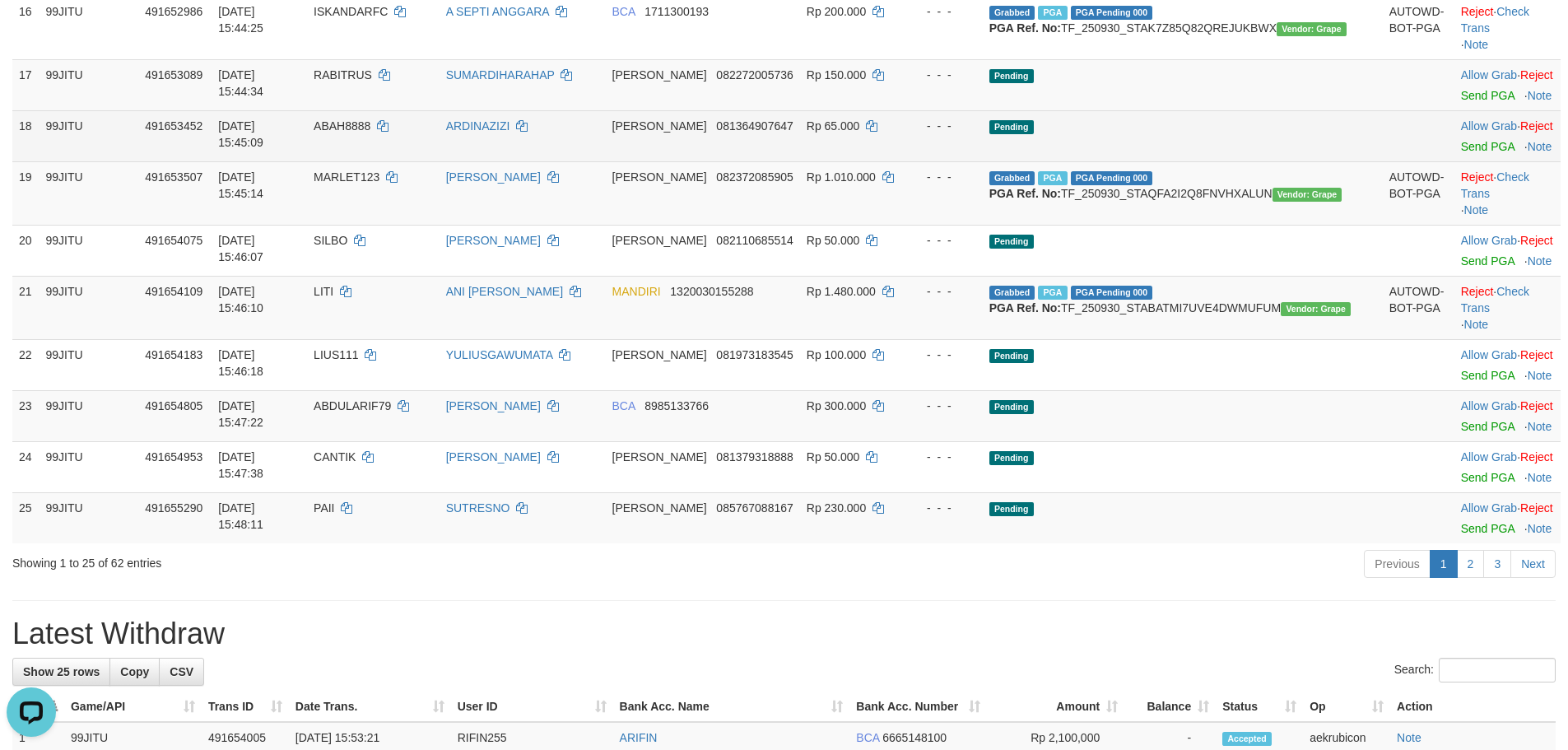
scroll to position [658, 0]
